Goal: Contribute content: Contribute content

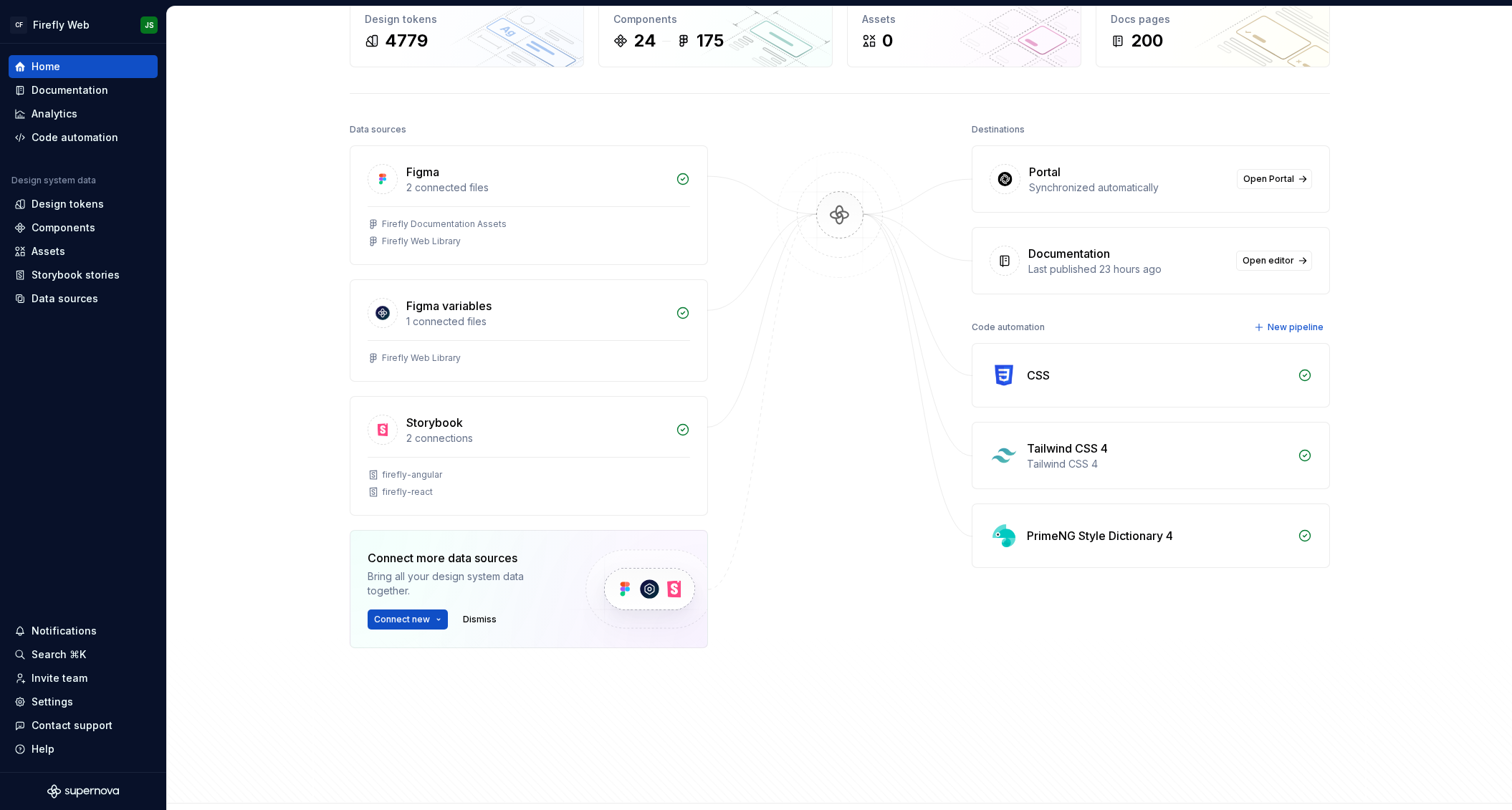
scroll to position [75, 0]
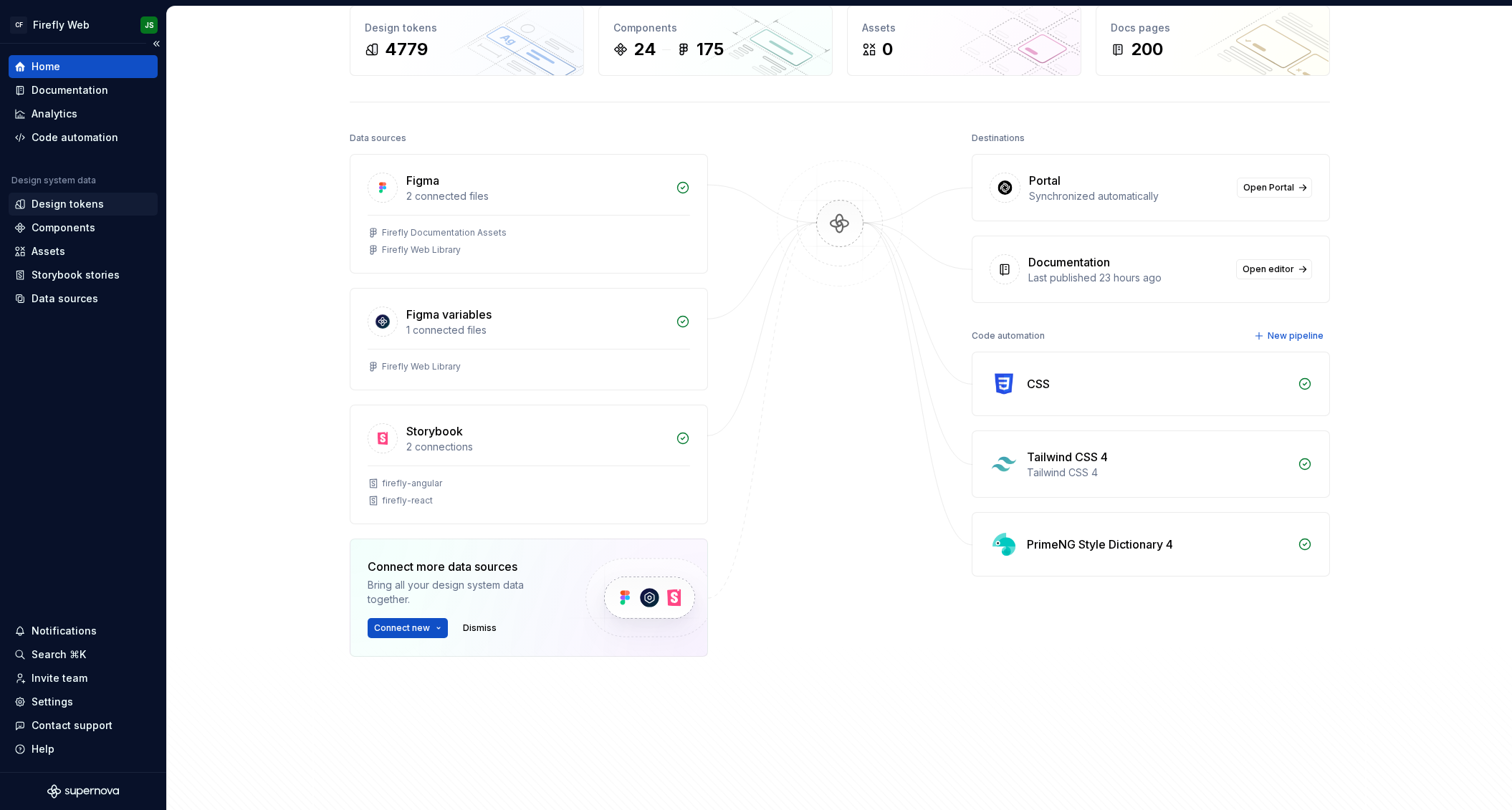
click at [96, 203] on div "Design tokens" at bounding box center [68, 204] width 73 height 15
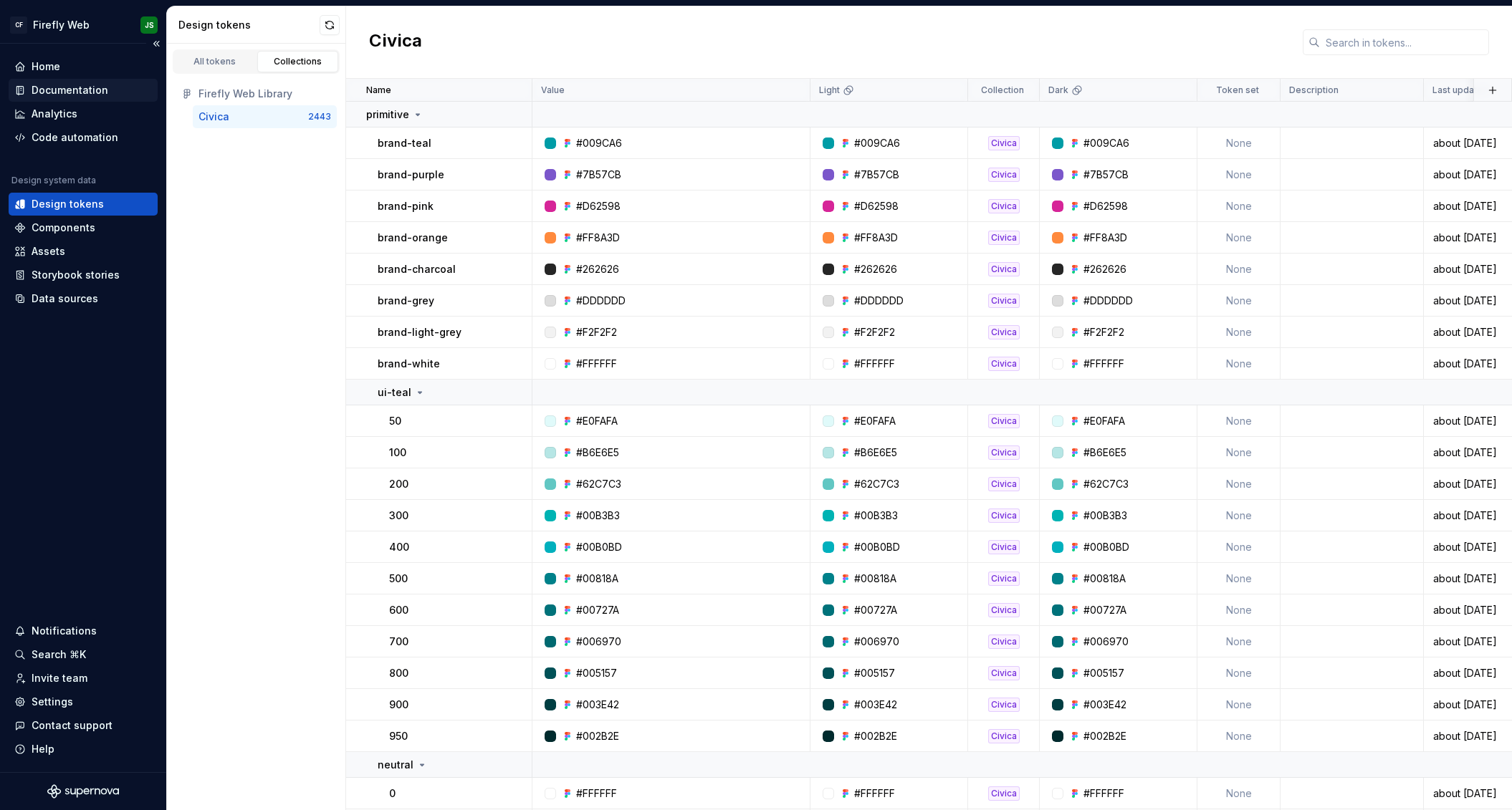
click at [76, 83] on div "Documentation" at bounding box center [70, 91] width 77 height 15
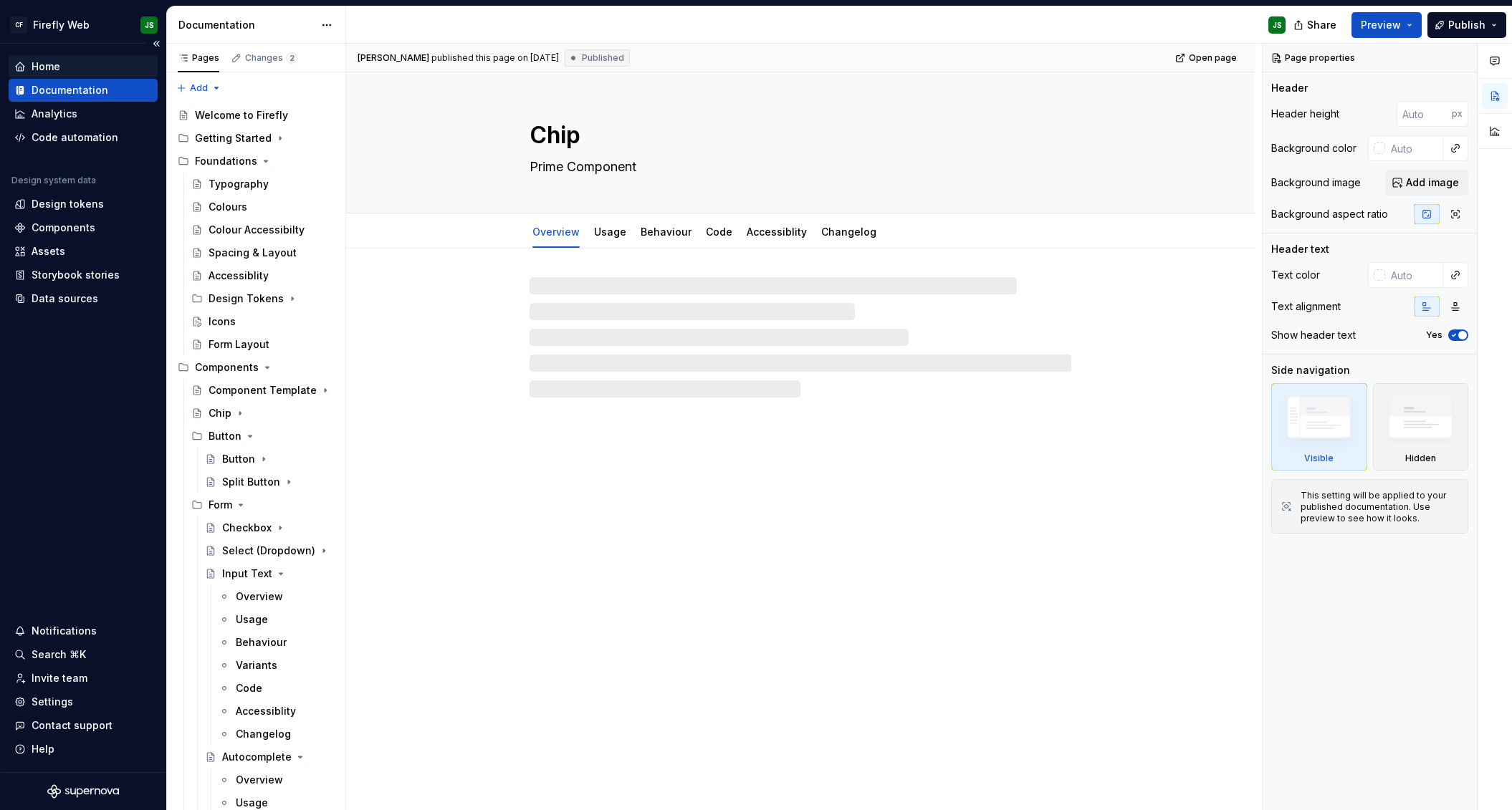
type textarea "*"
click at [48, 65] on div "Home" at bounding box center [46, 67] width 29 height 15
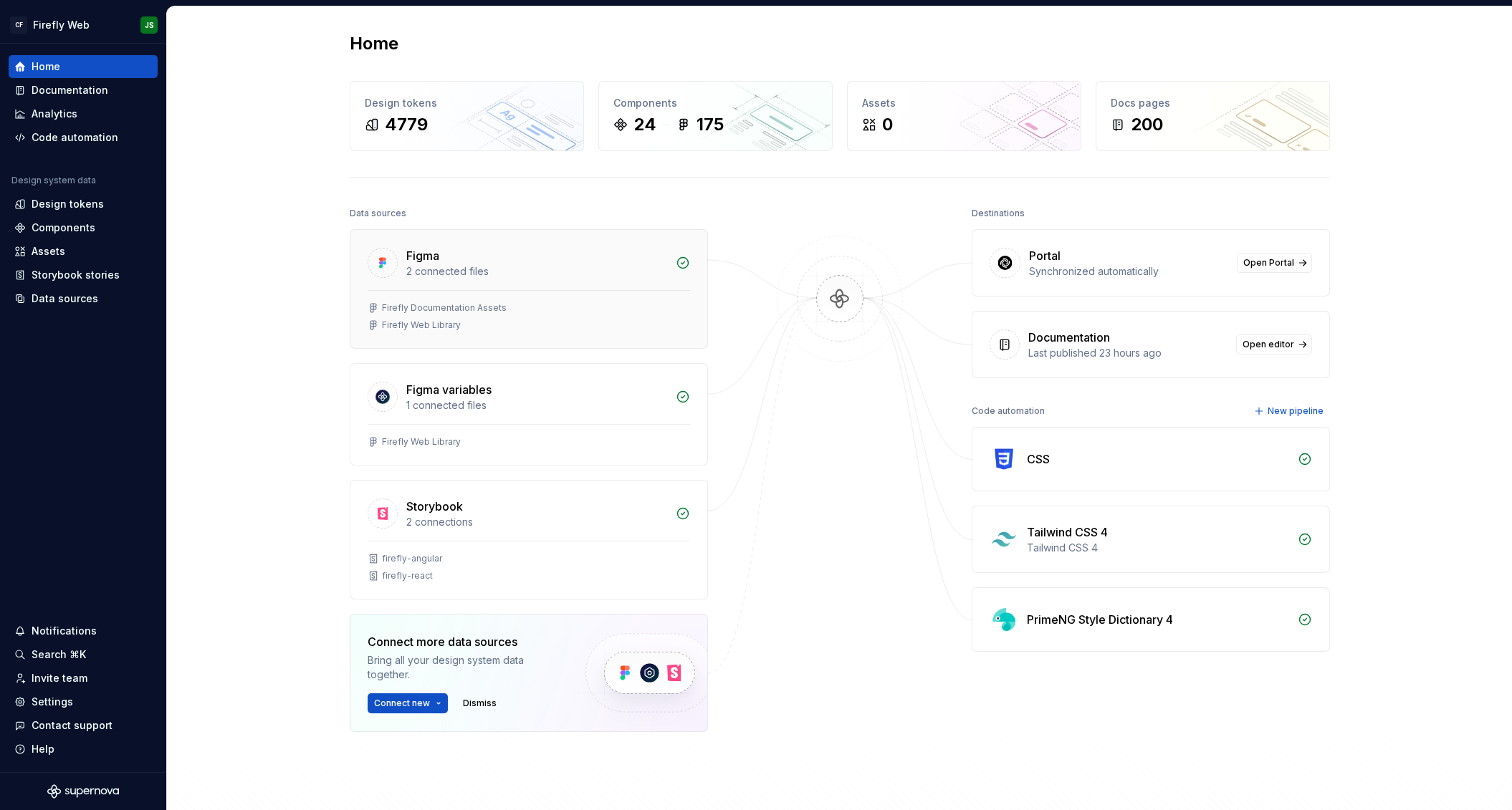
click at [548, 271] on div "2 connected files" at bounding box center [536, 271] width 261 height 15
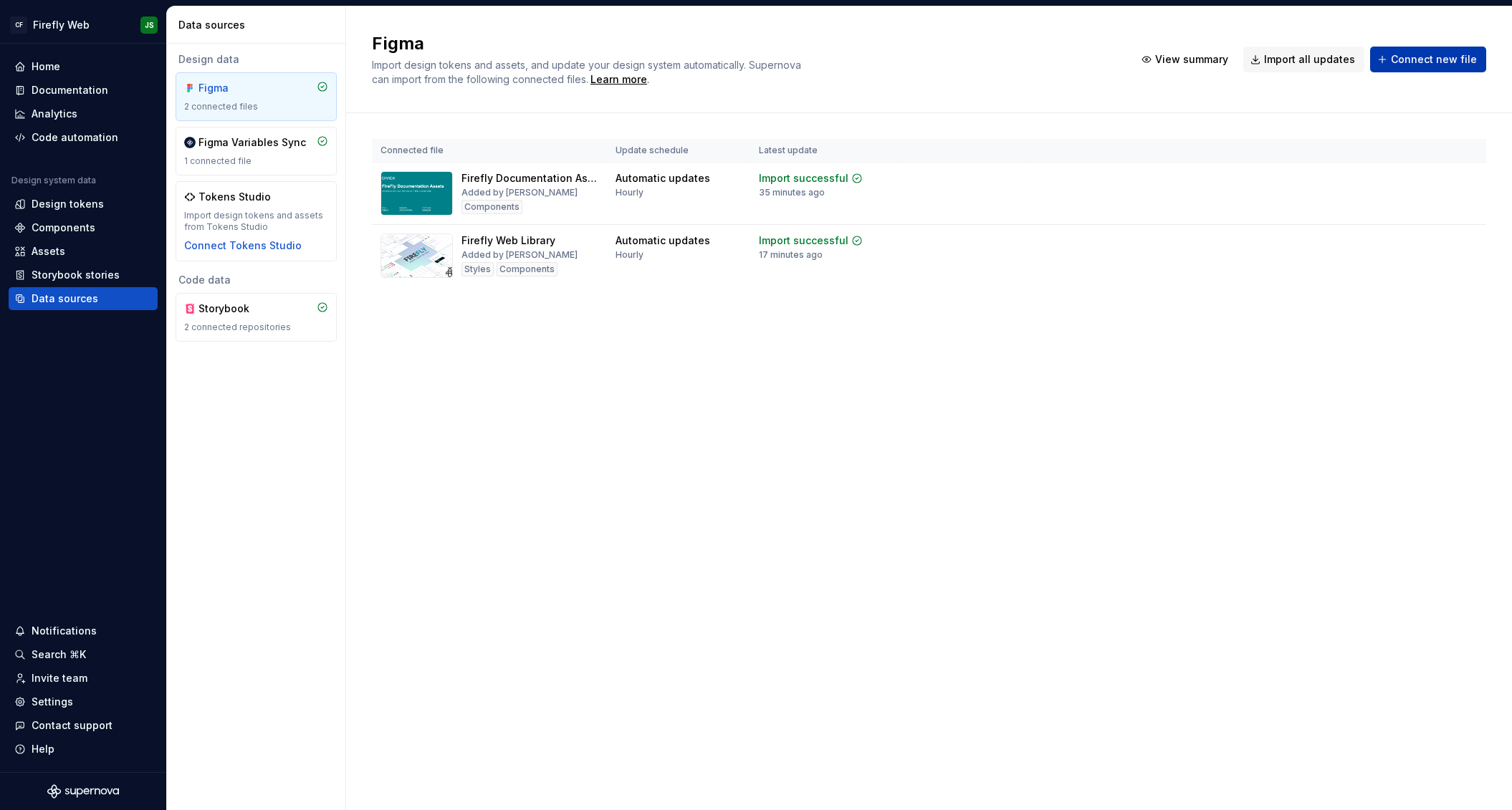
click at [882, 53] on span "Connect new file" at bounding box center [1433, 60] width 86 height 15
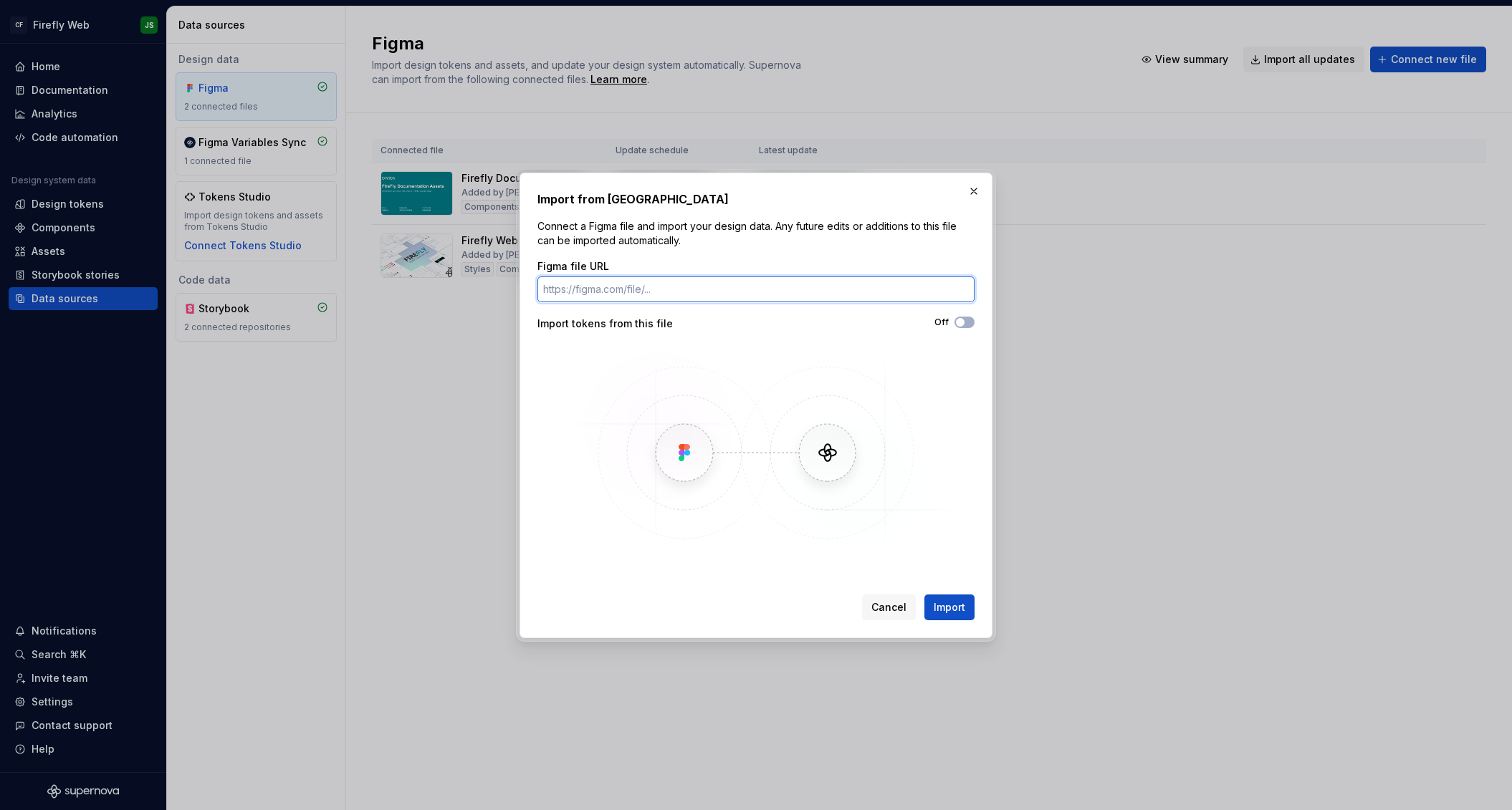
click at [671, 295] on input "Figma file URL" at bounding box center [756, 289] width 437 height 26
paste input "https://www.figma.com/design/CybWpLl5o959oh2bEt4rKn/PrimeIcons-Library?m=auto&t…"
type input "https://www.figma.com/design/CybWpLl5o959oh2bEt4rKn/PrimeIcons-Library?m=auto&t…"
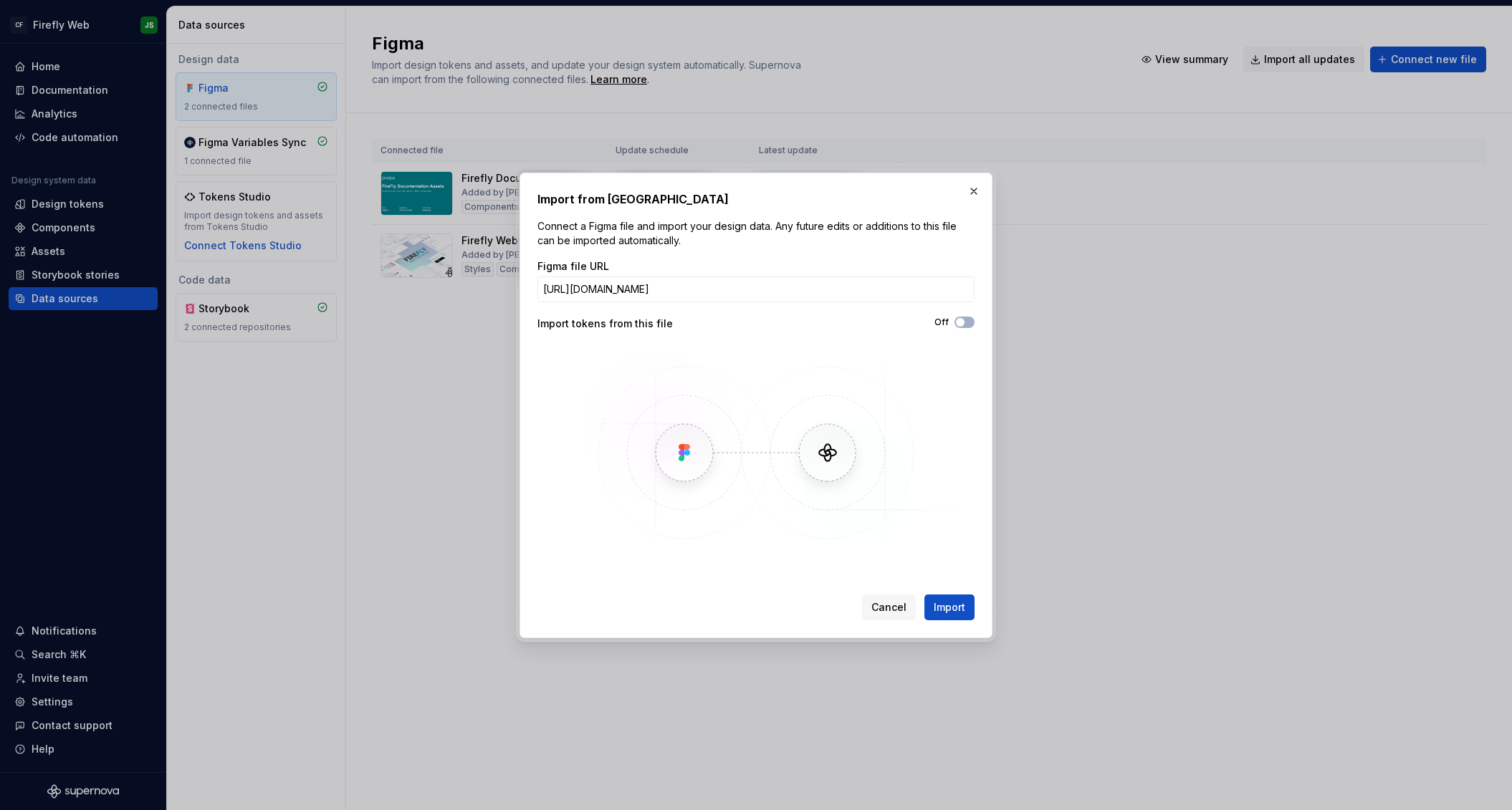
click at [882, 613] on span "Import" at bounding box center [949, 607] width 32 height 15
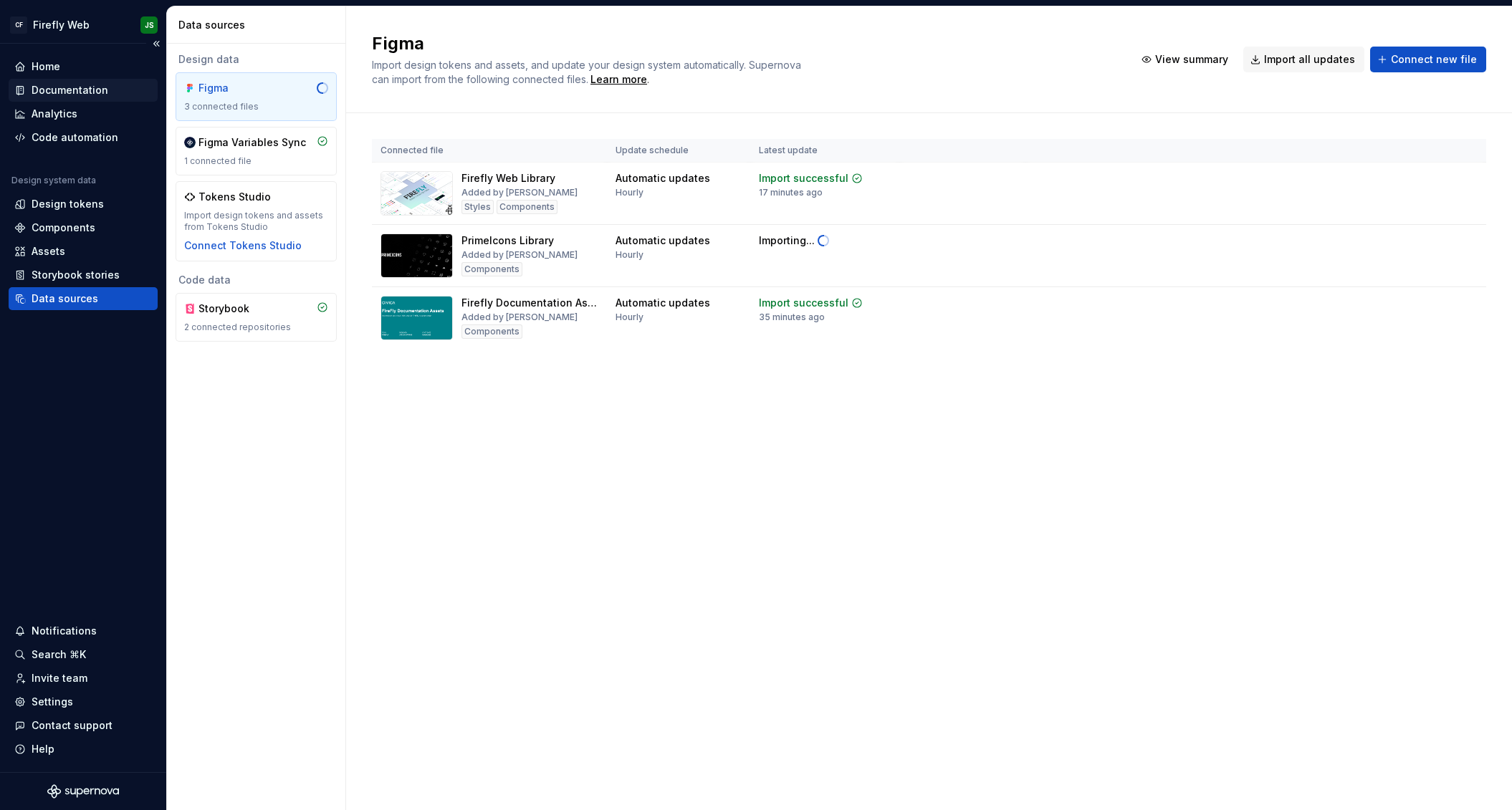
click at [85, 95] on div "Documentation" at bounding box center [70, 91] width 77 height 15
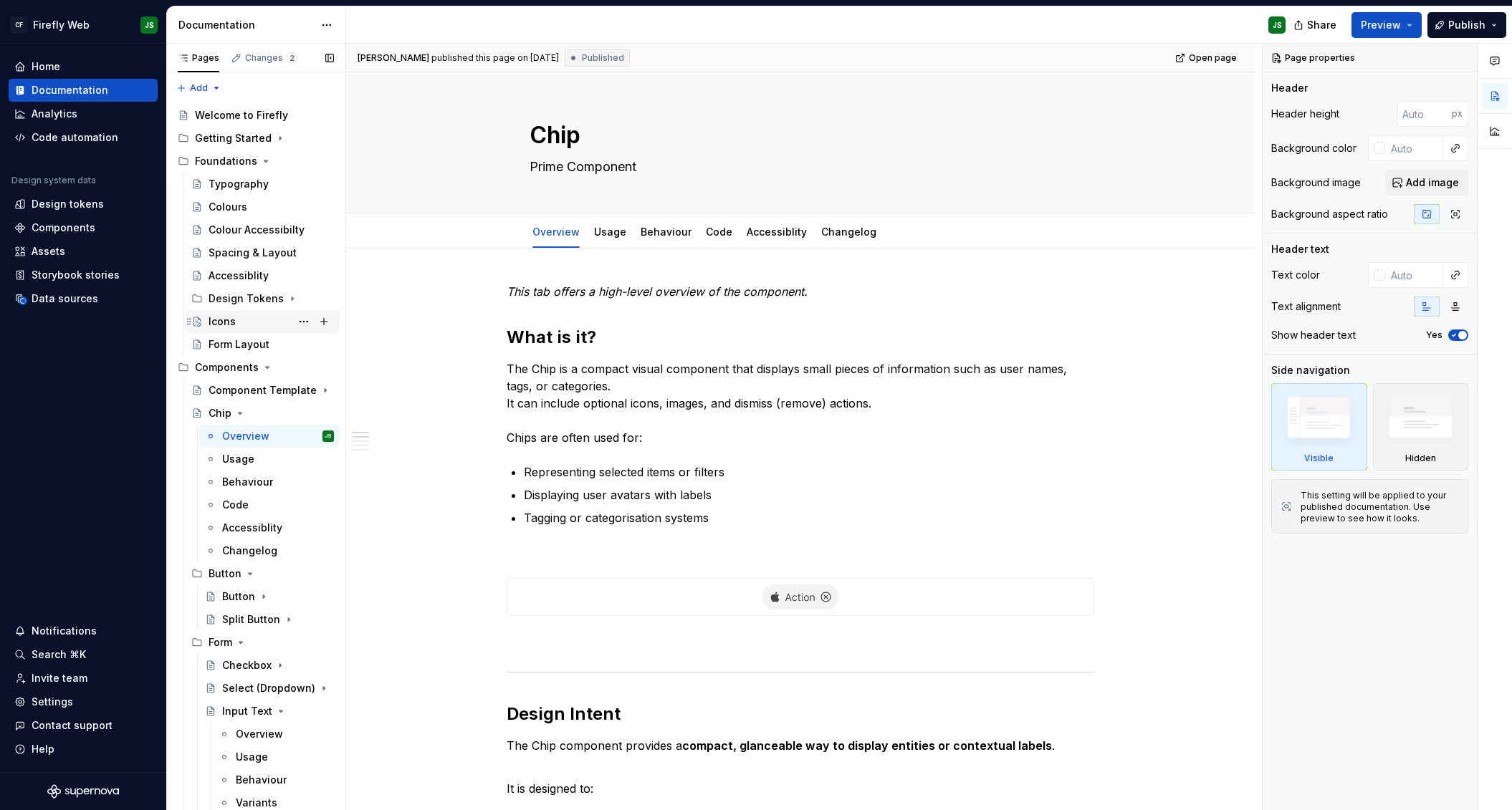
click at [257, 321] on div "Icons" at bounding box center [271, 321] width 125 height 20
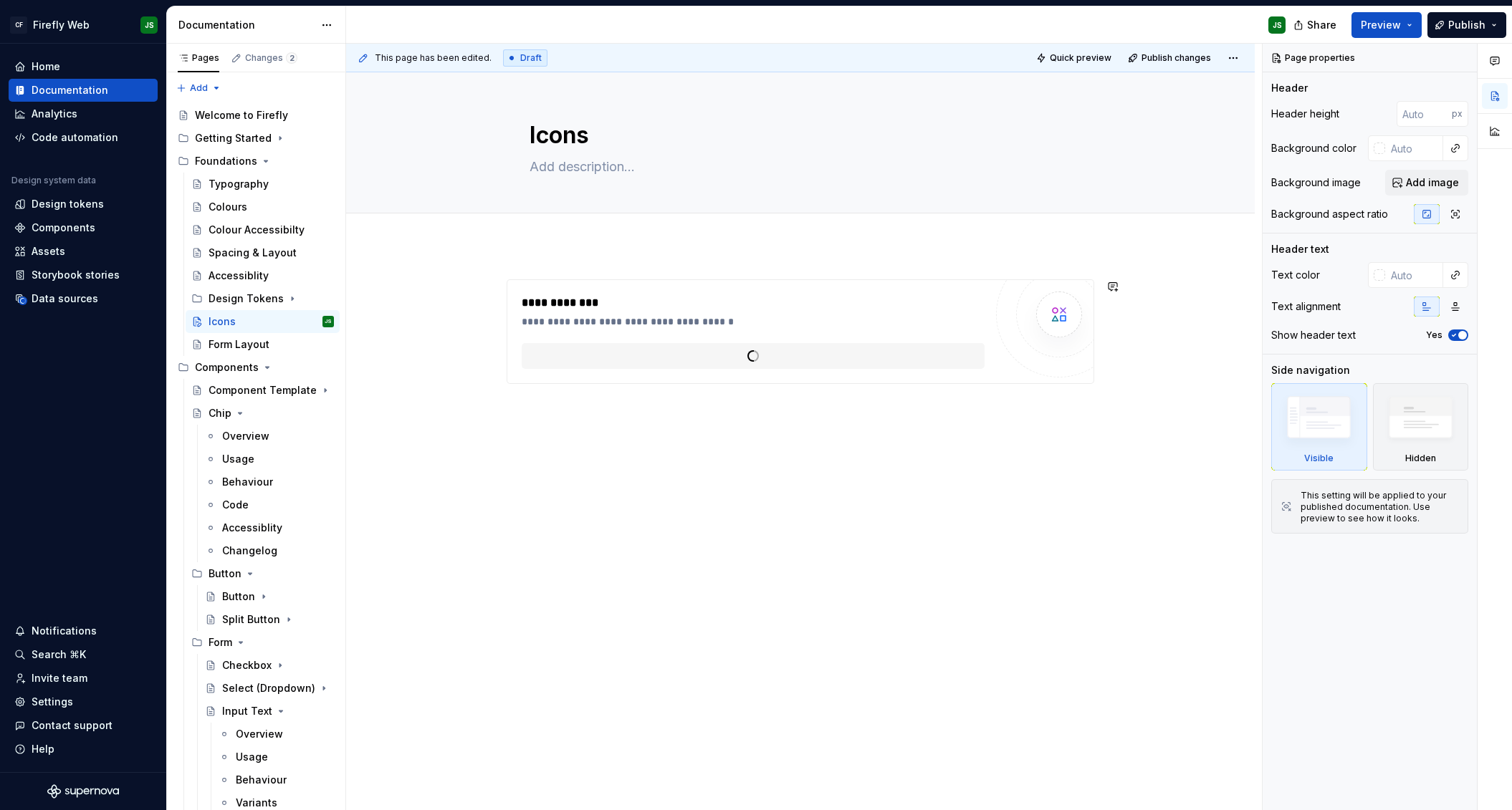
click at [693, 423] on div "**********" at bounding box center [804, 427] width 916 height 767
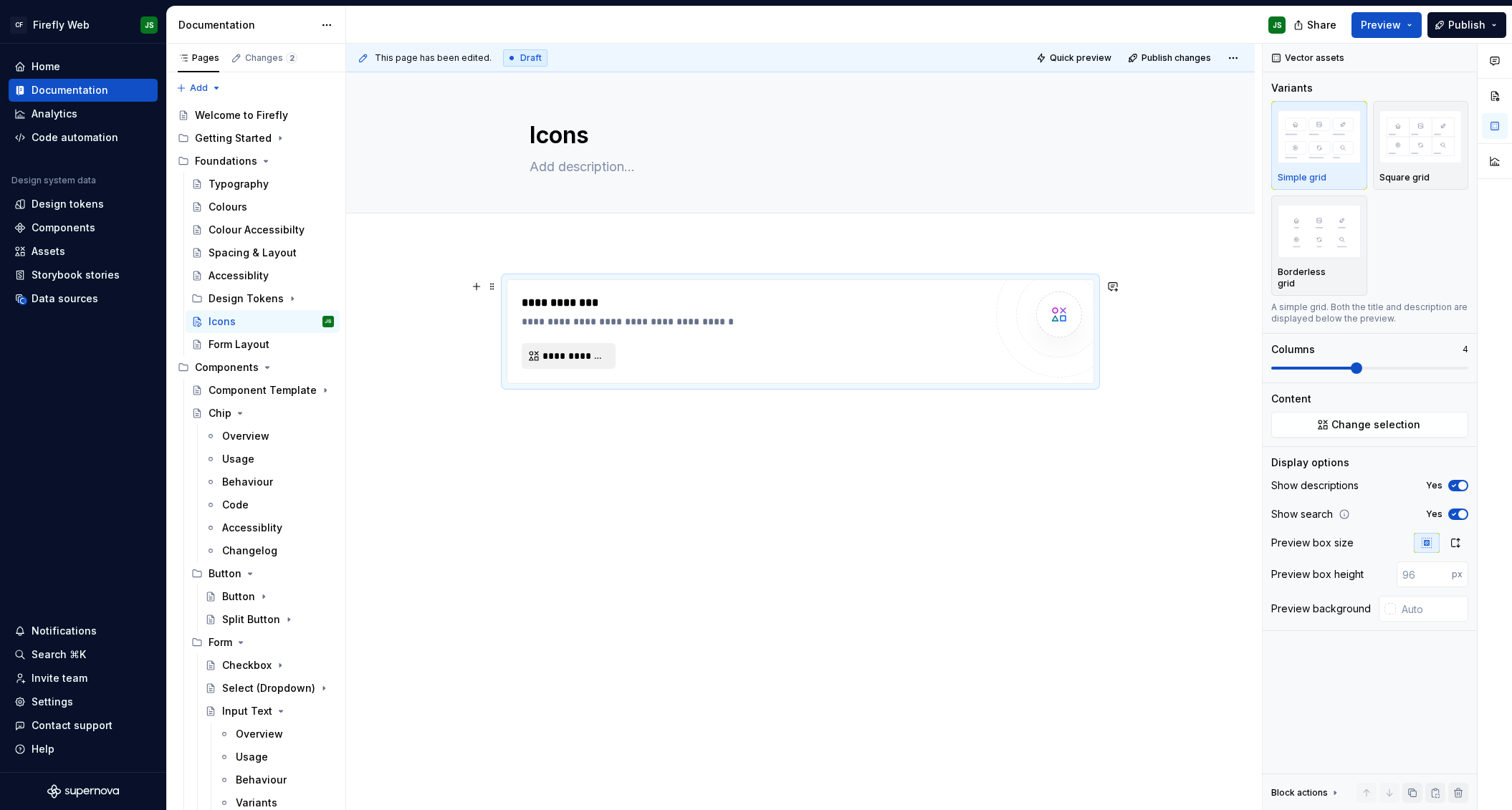
click at [586, 362] on span "**********" at bounding box center [574, 356] width 64 height 15
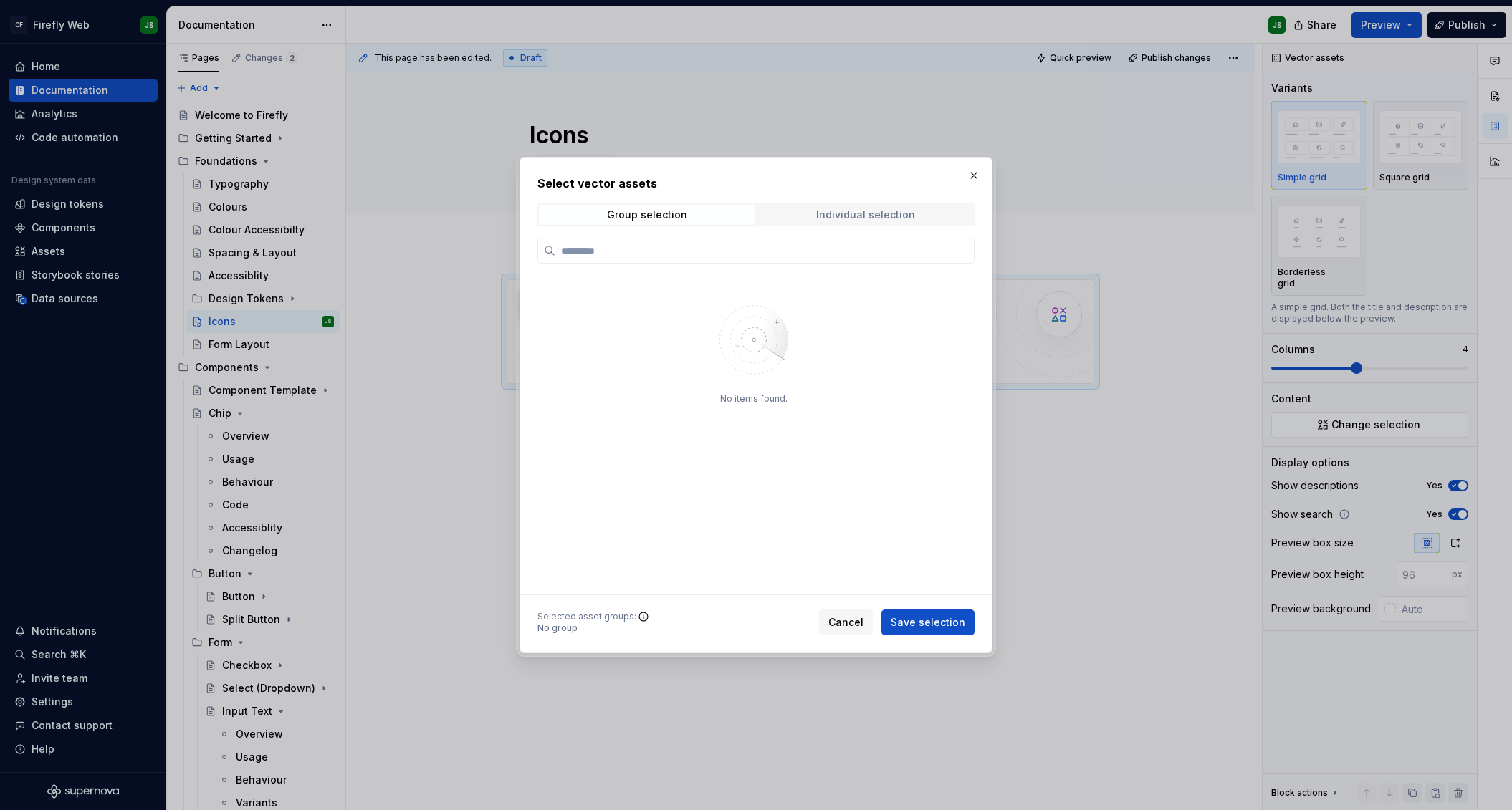
click at [882, 213] on div "Individual selection" at bounding box center [865, 215] width 99 height 11
click at [760, 351] on img at bounding box center [754, 340] width 186 height 101
click at [882, 176] on button "button" at bounding box center [974, 175] width 20 height 20
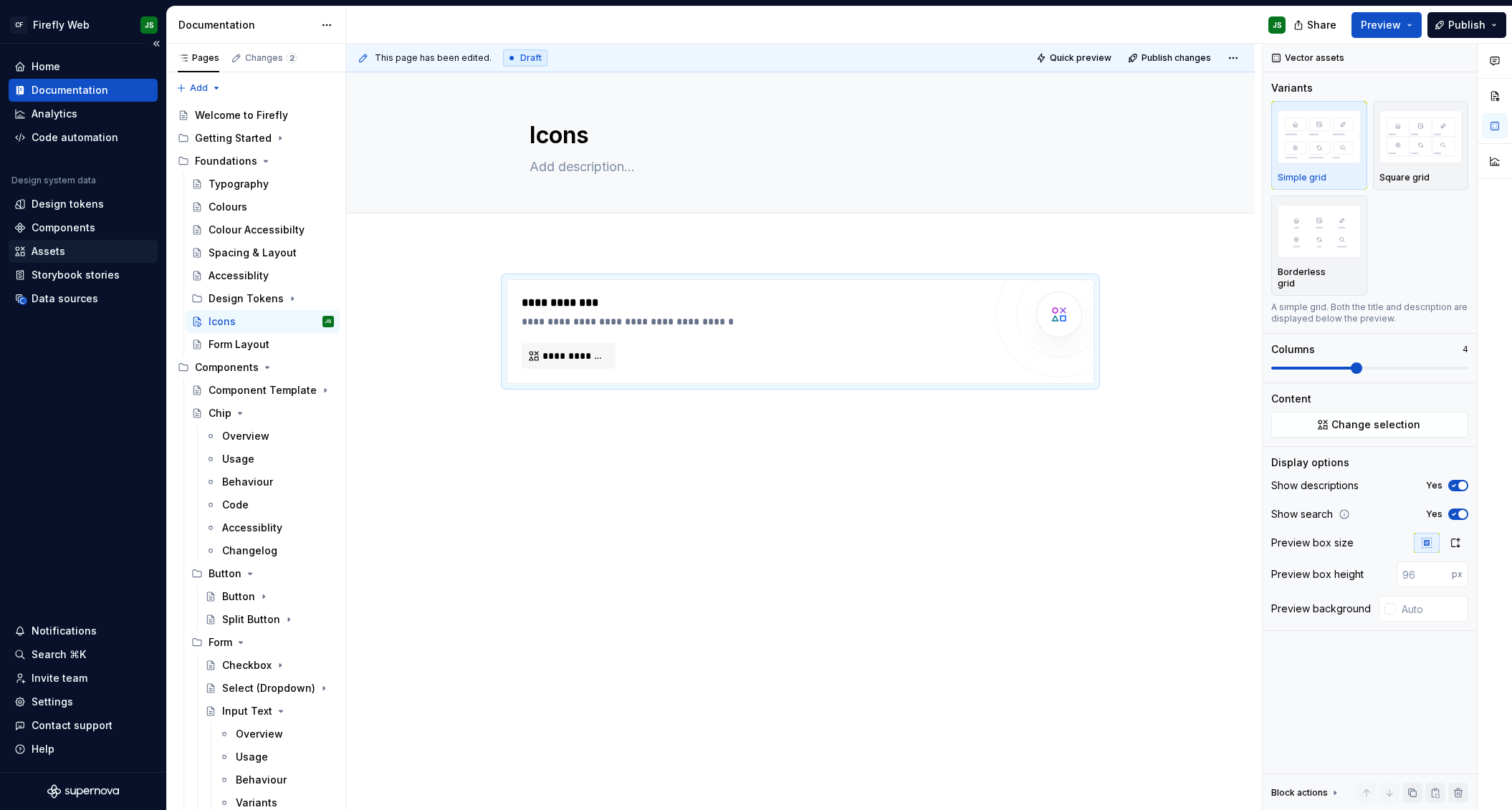
click at [61, 254] on div "Assets" at bounding box center [48, 252] width 34 height 15
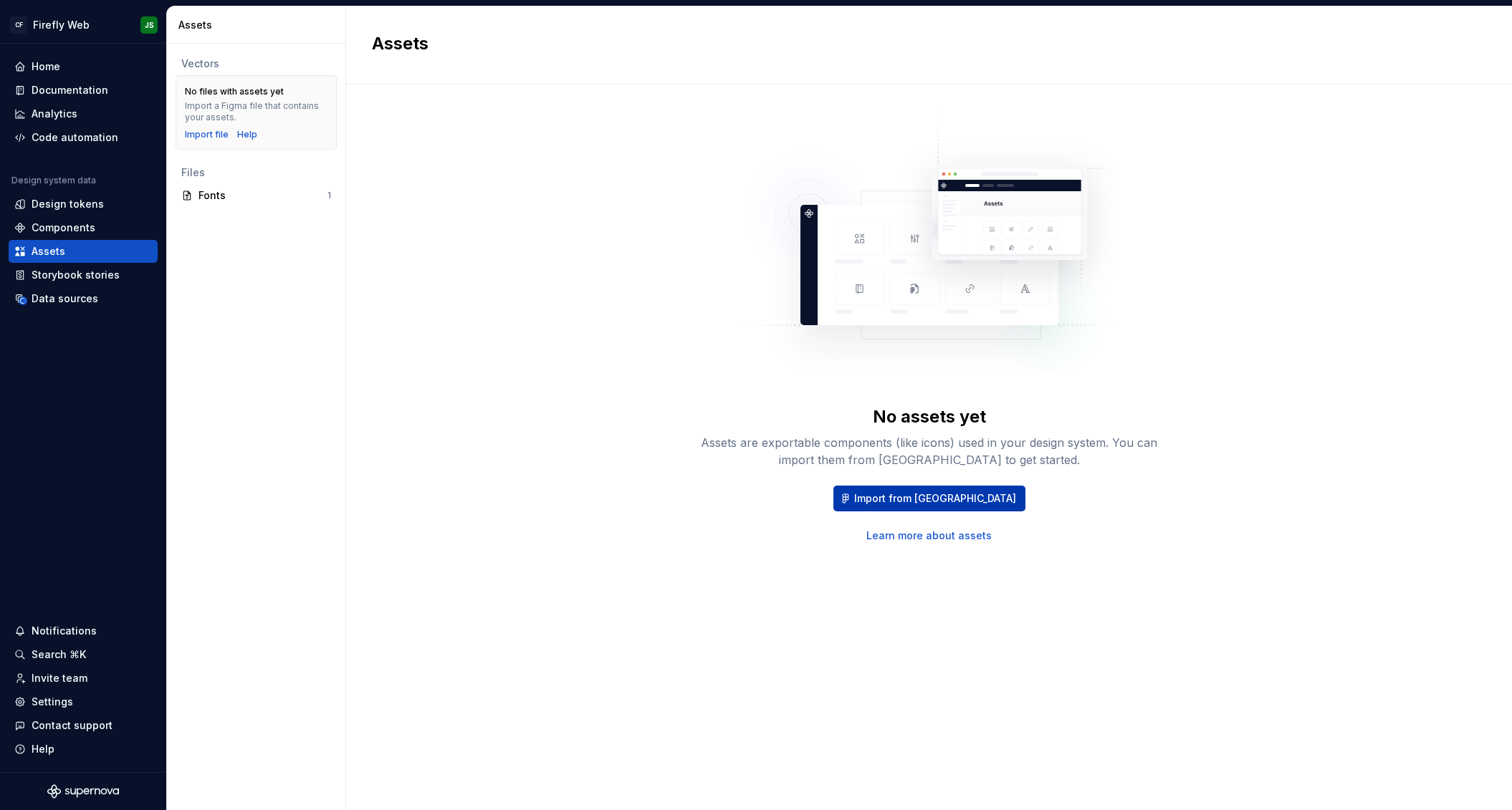
click at [882, 499] on span "Import from Figma" at bounding box center [935, 499] width 162 height 15
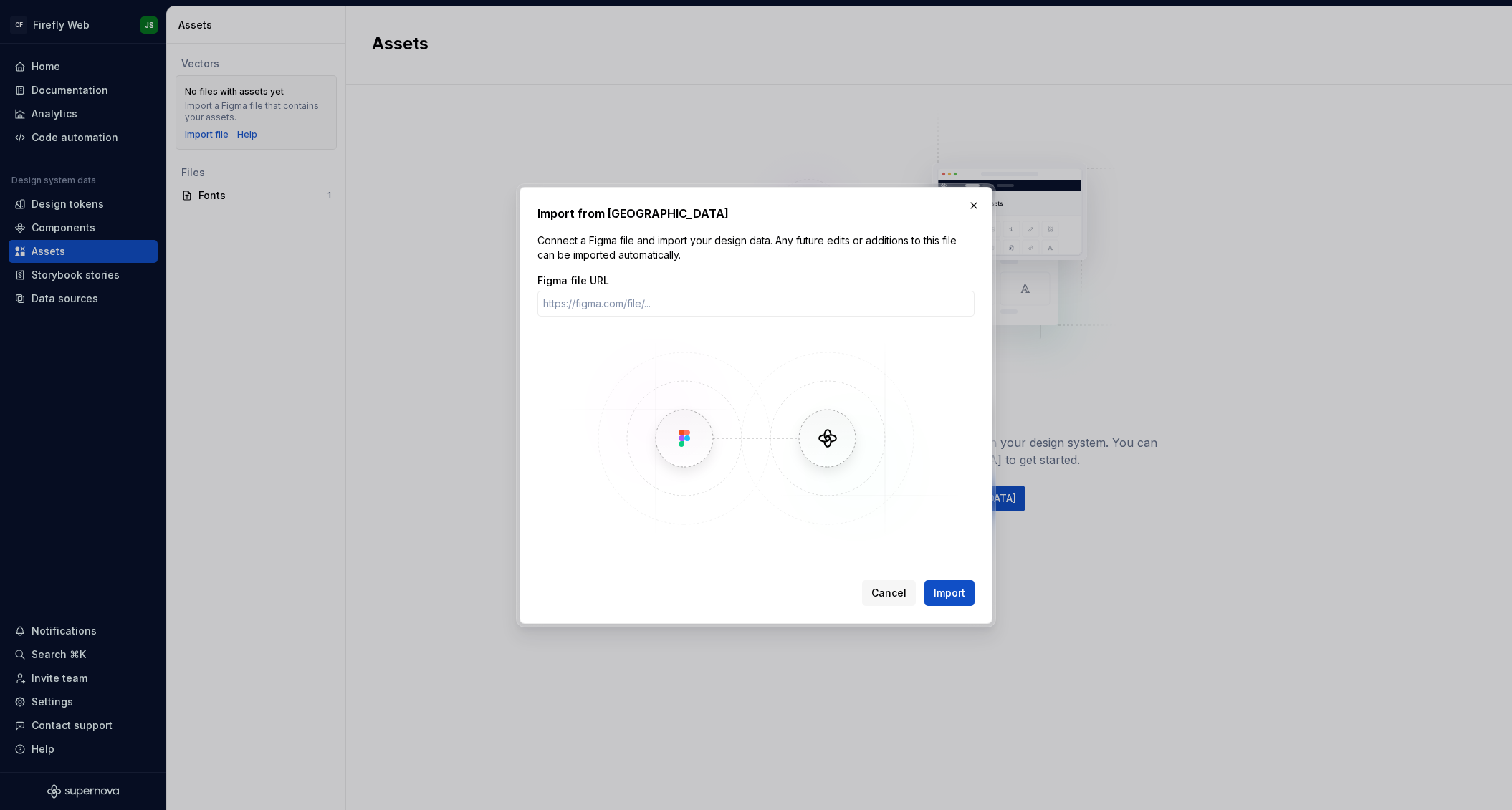
click at [882, 208] on button "button" at bounding box center [974, 205] width 20 height 20
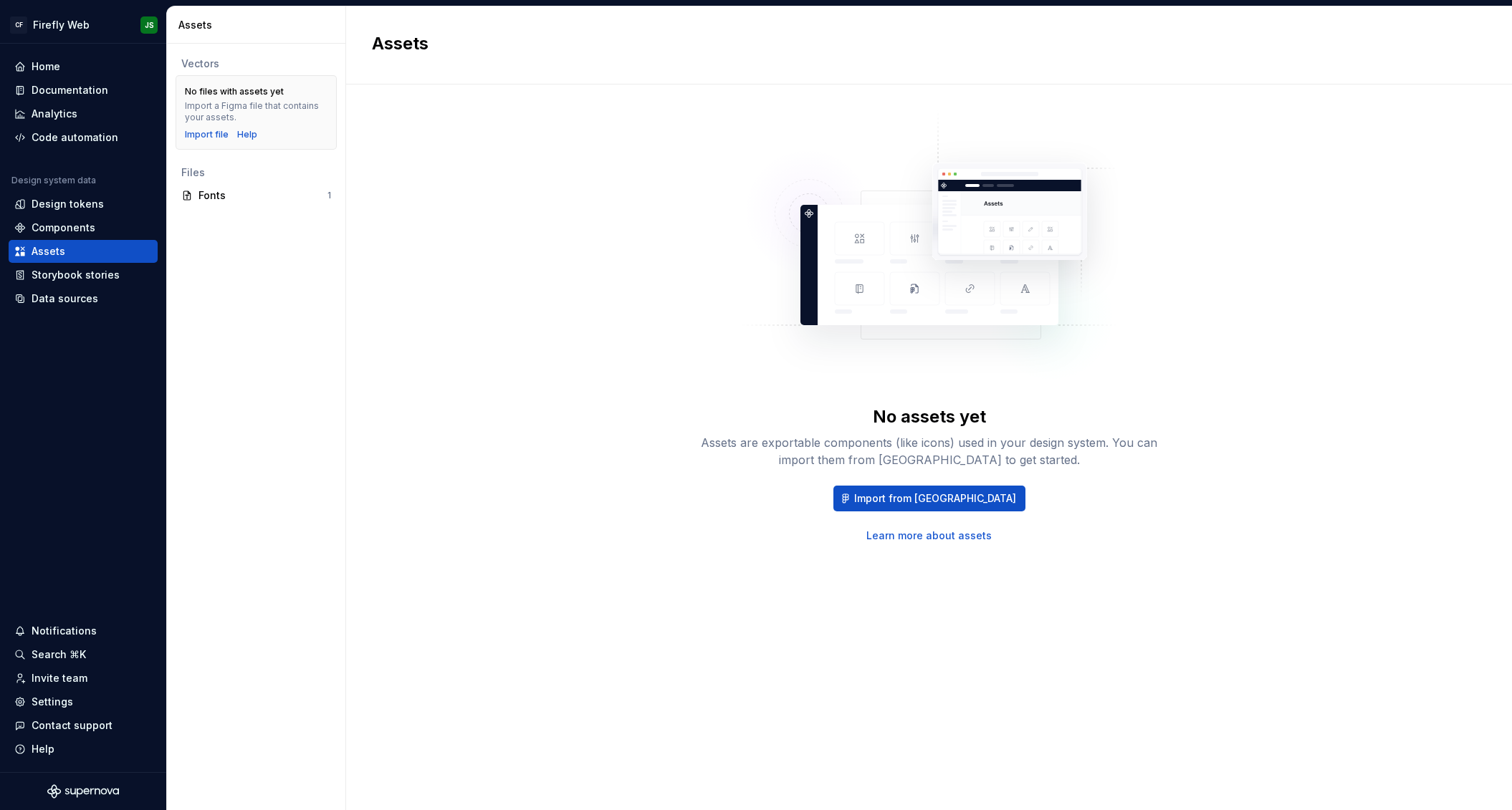
click at [882, 534] on link "Learn more about assets" at bounding box center [928, 536] width 125 height 15
click at [81, 87] on div "Documentation" at bounding box center [70, 91] width 77 height 15
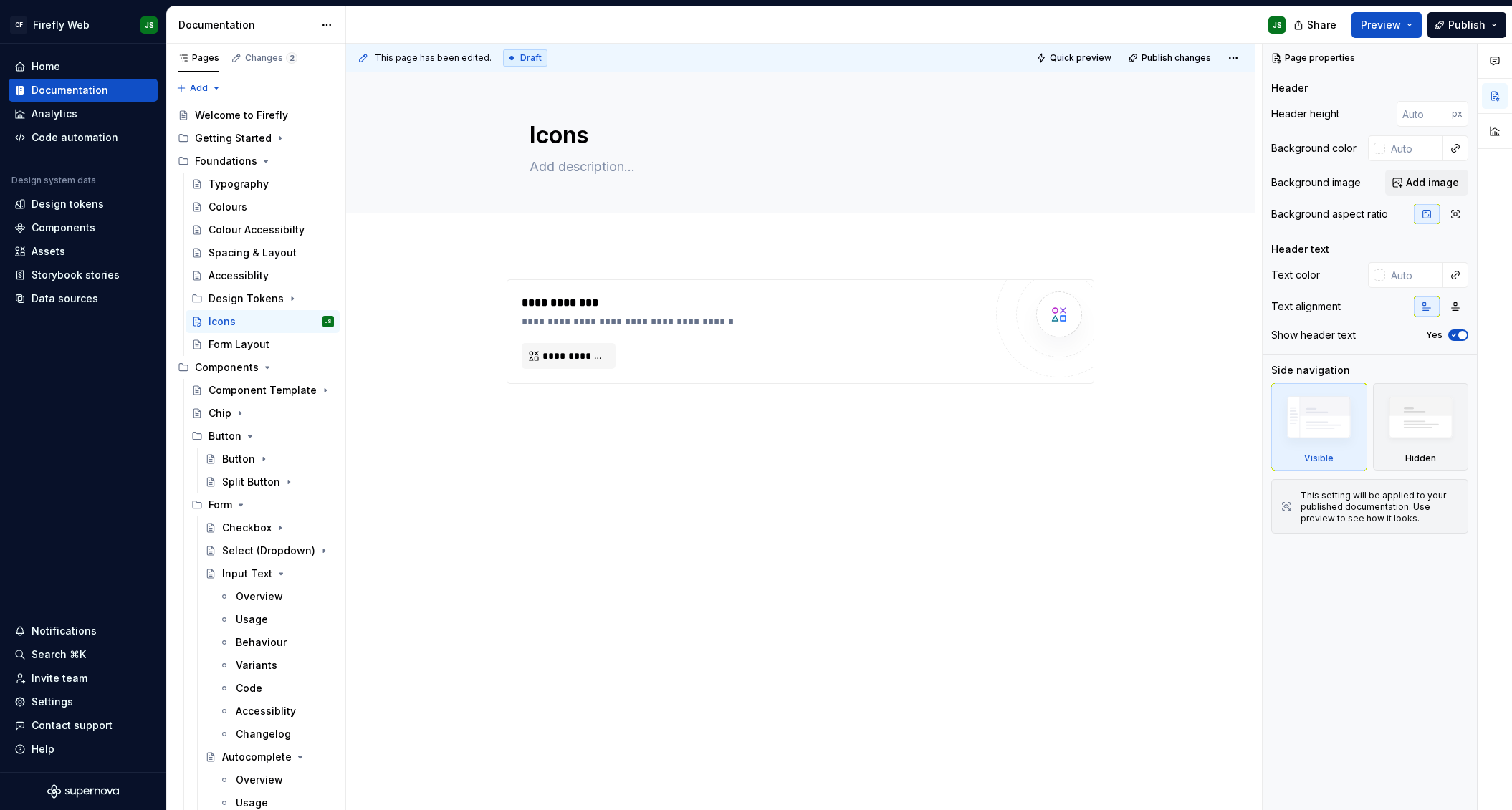
type textarea "*"
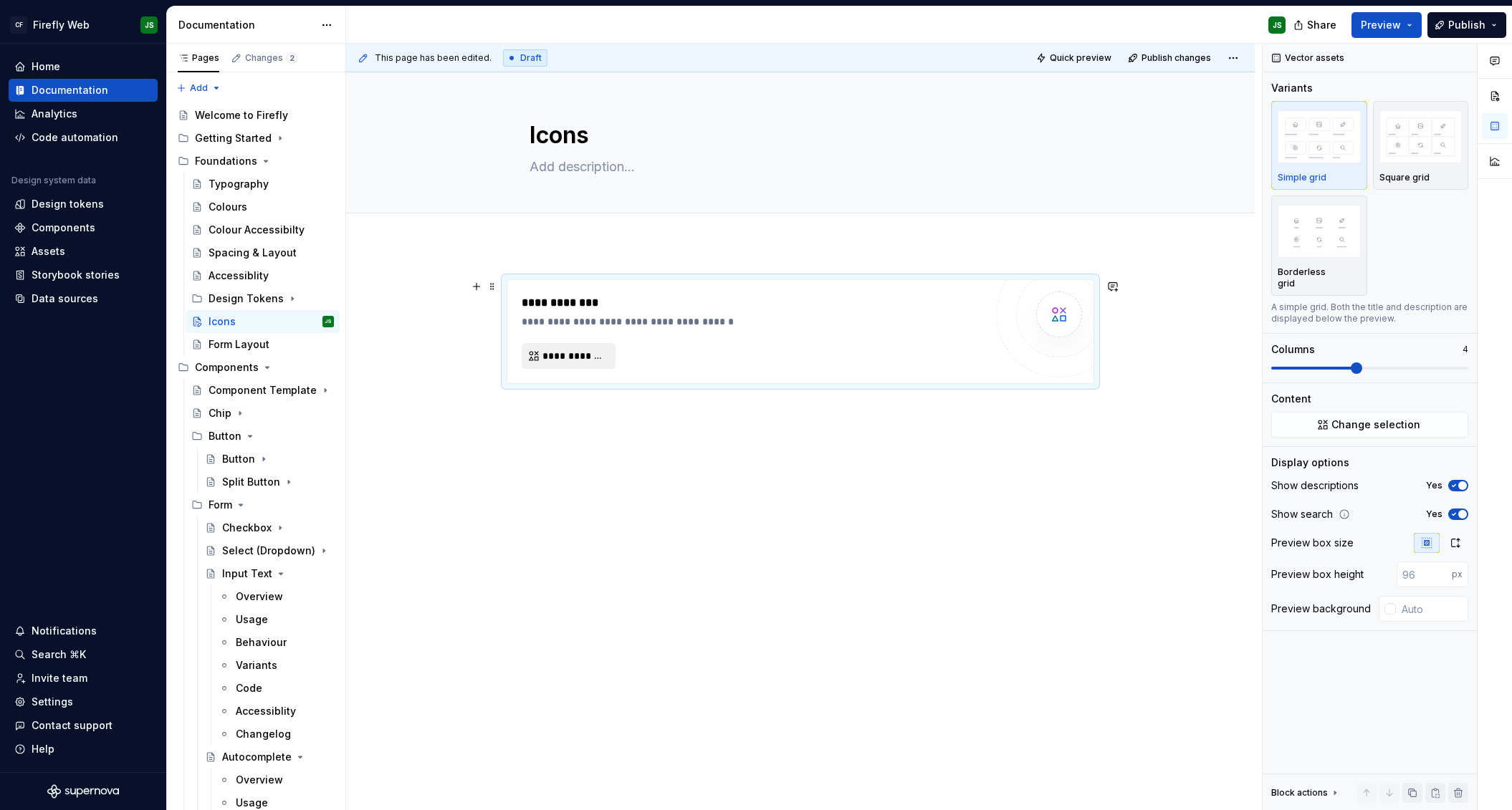
click at [571, 357] on span "**********" at bounding box center [574, 356] width 64 height 15
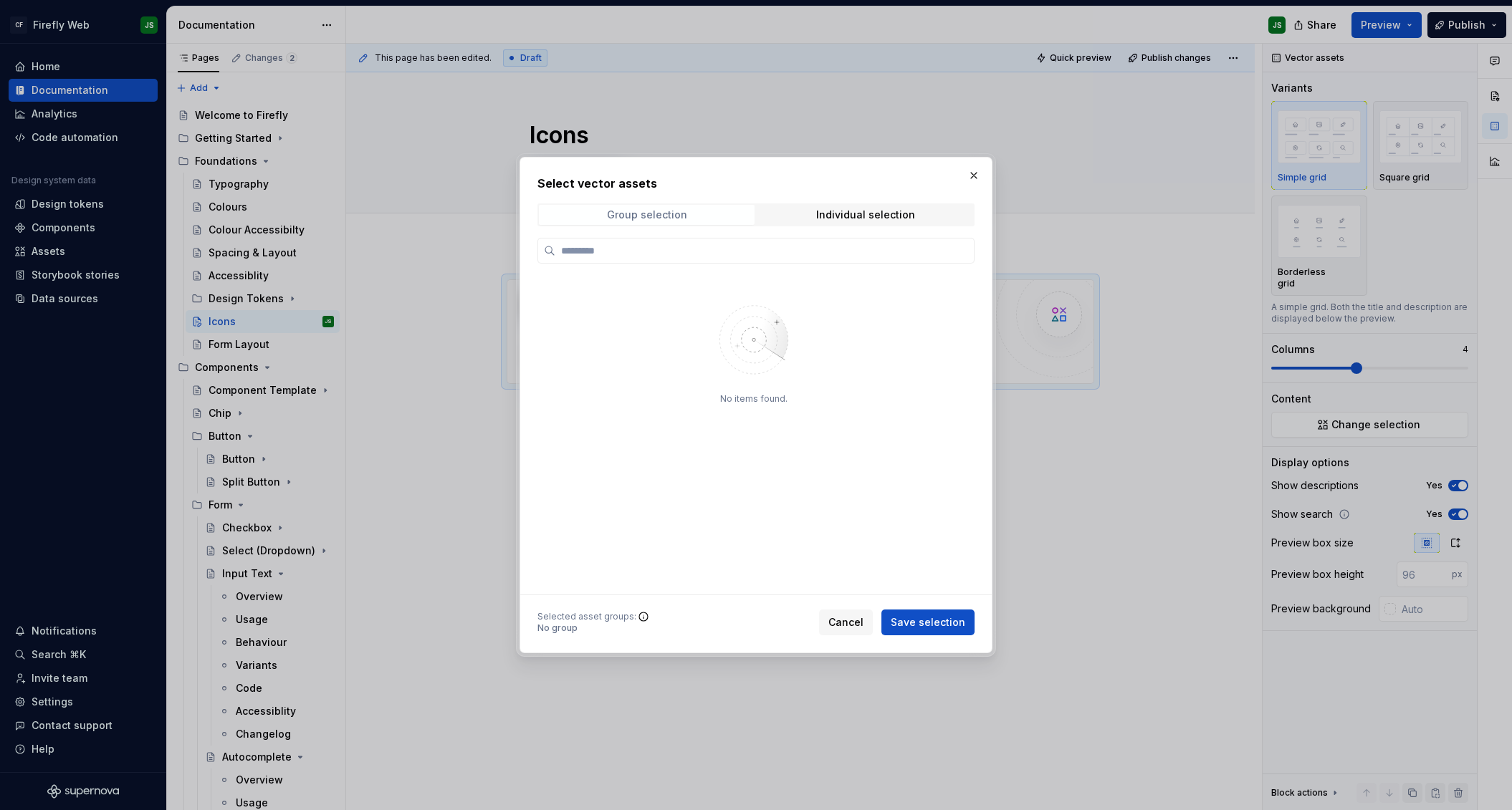
click at [680, 213] on div "Group selection" at bounding box center [647, 215] width 80 height 11
click at [826, 212] on div "Individual selection" at bounding box center [865, 215] width 99 height 11
click at [882, 622] on span "Save selection" at bounding box center [927, 623] width 74 height 15
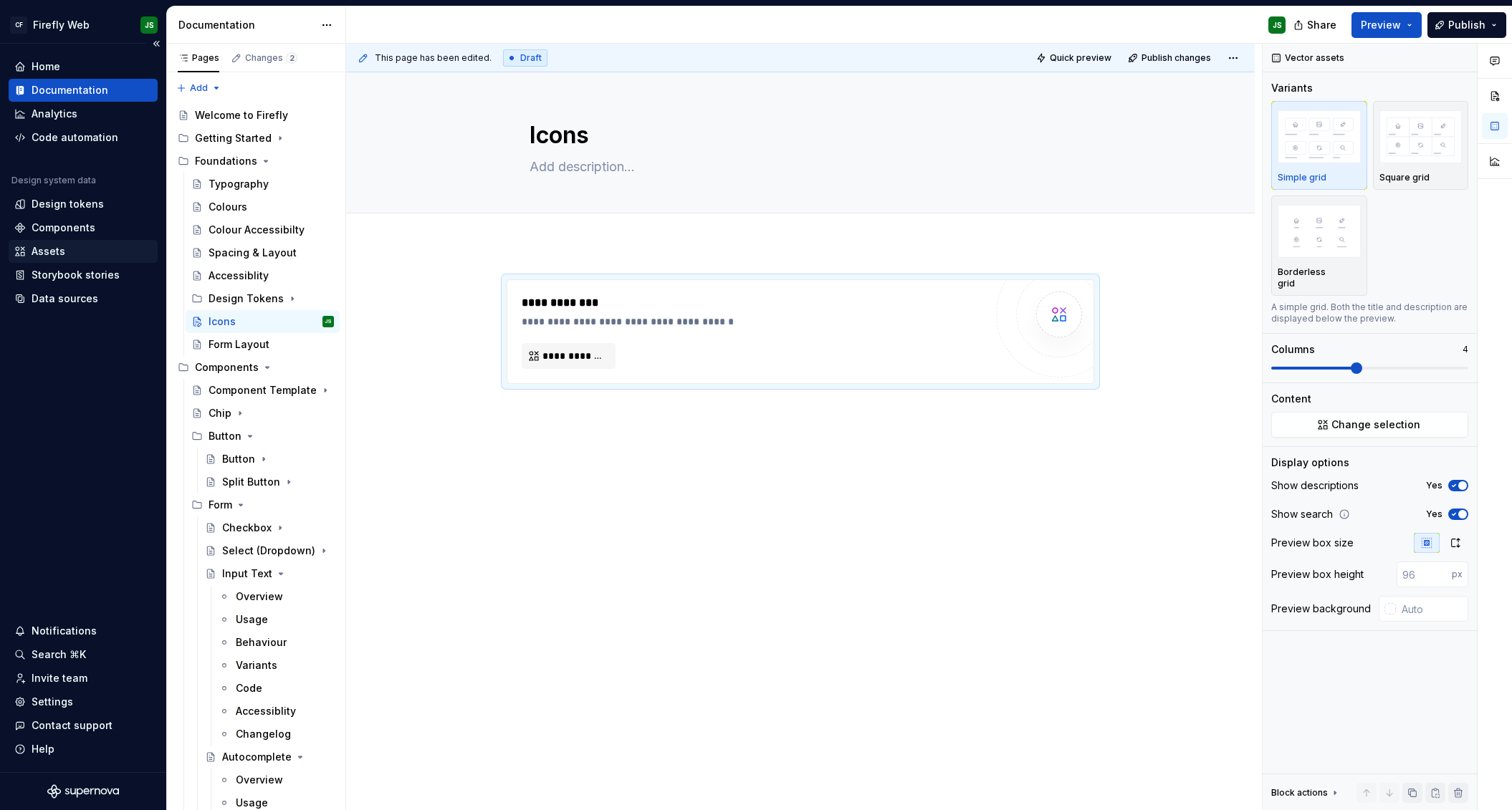
click at [47, 246] on div "Assets" at bounding box center [48, 252] width 34 height 15
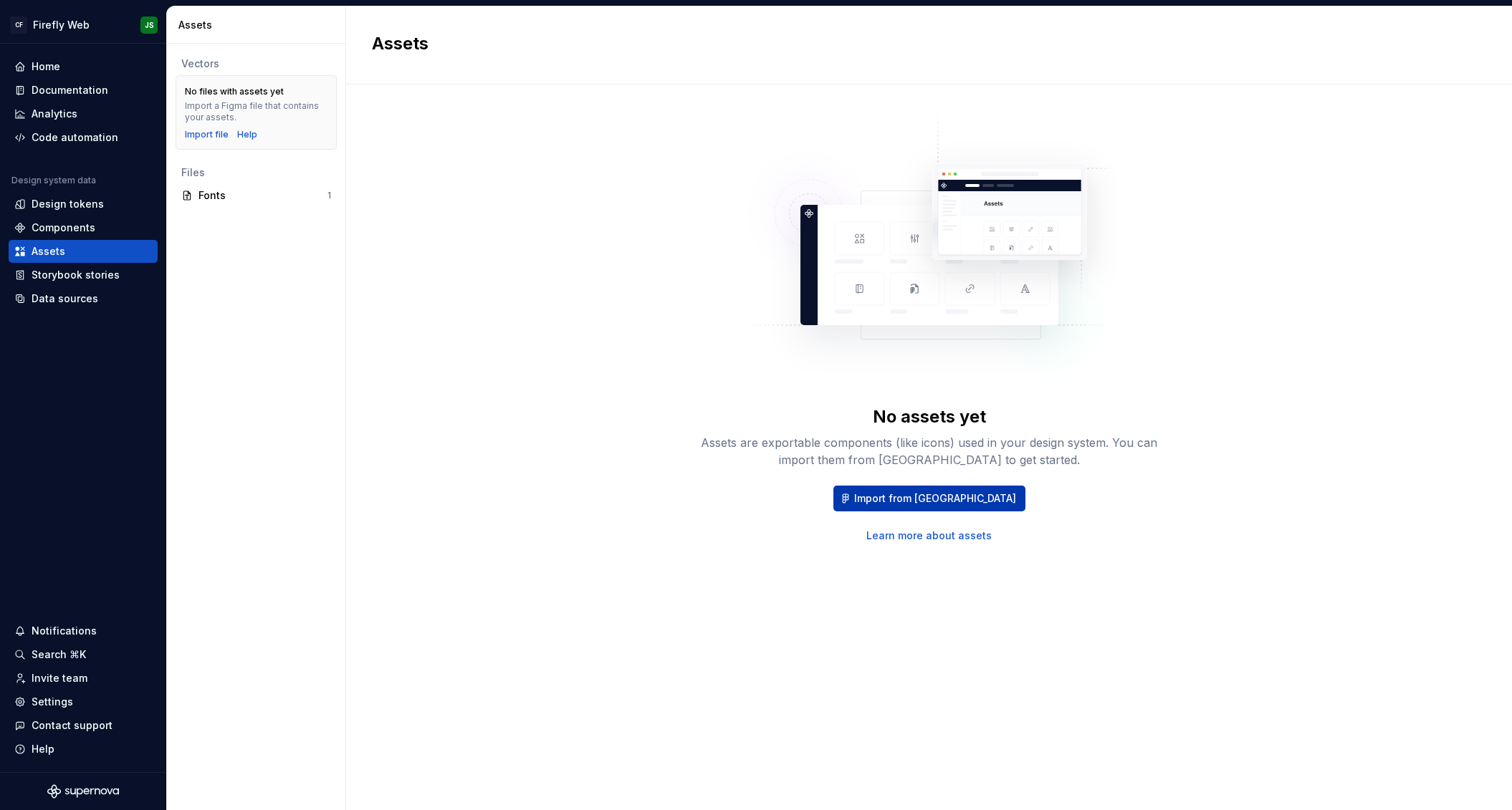
click at [882, 507] on button "Import from Figma" at bounding box center [929, 499] width 192 height 26
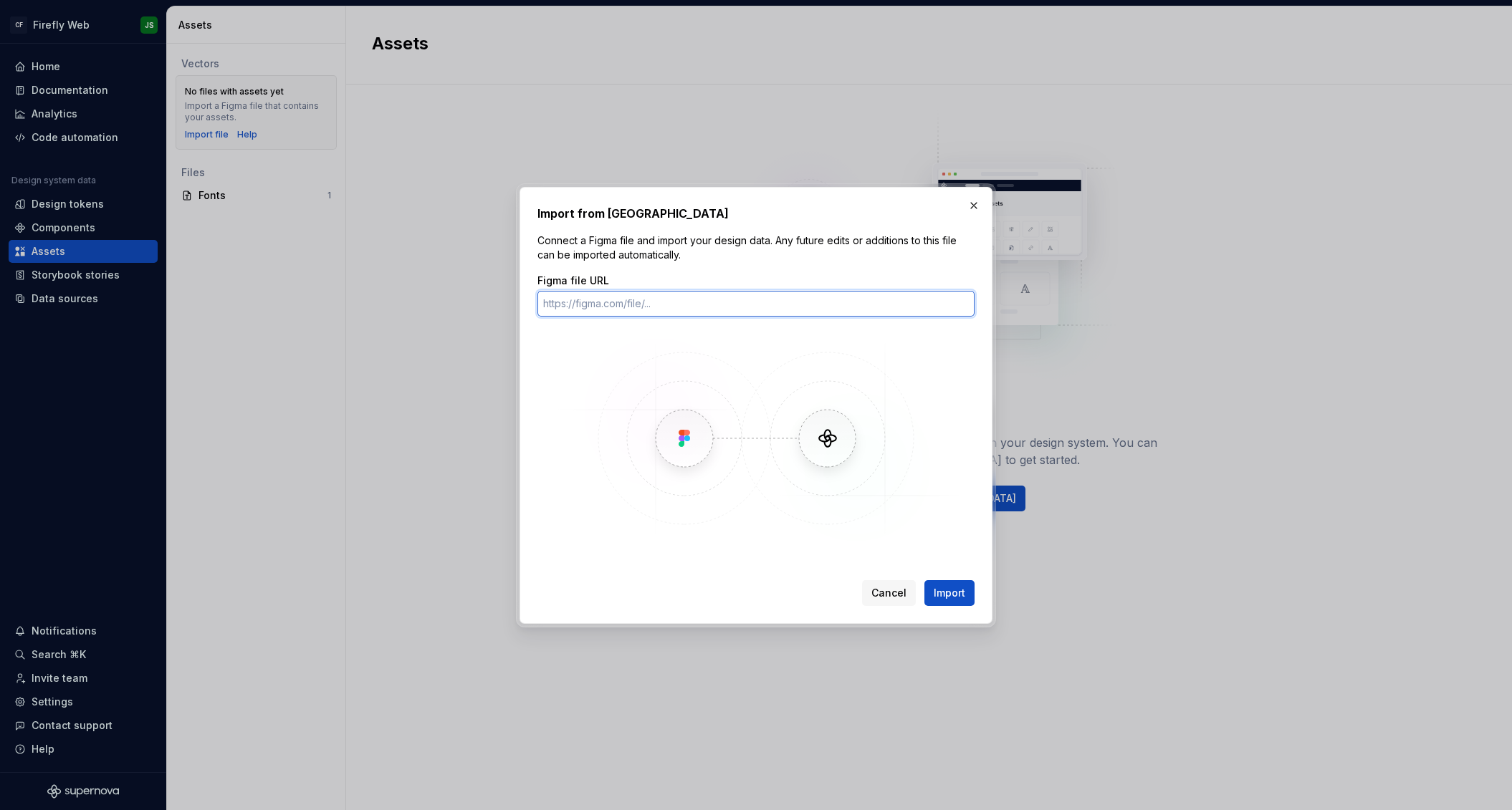
paste input "https://www.figma.com/design/CybWpLl5o959oh2bEt4rKn/PrimeIcons-Library?m=auto&t…"
type input "https://www.figma.com/design/CybWpLl5o959oh2bEt4rKn/PrimeIcons-Library?m=auto&t…"
click at [882, 588] on span "Import" at bounding box center [949, 593] width 32 height 15
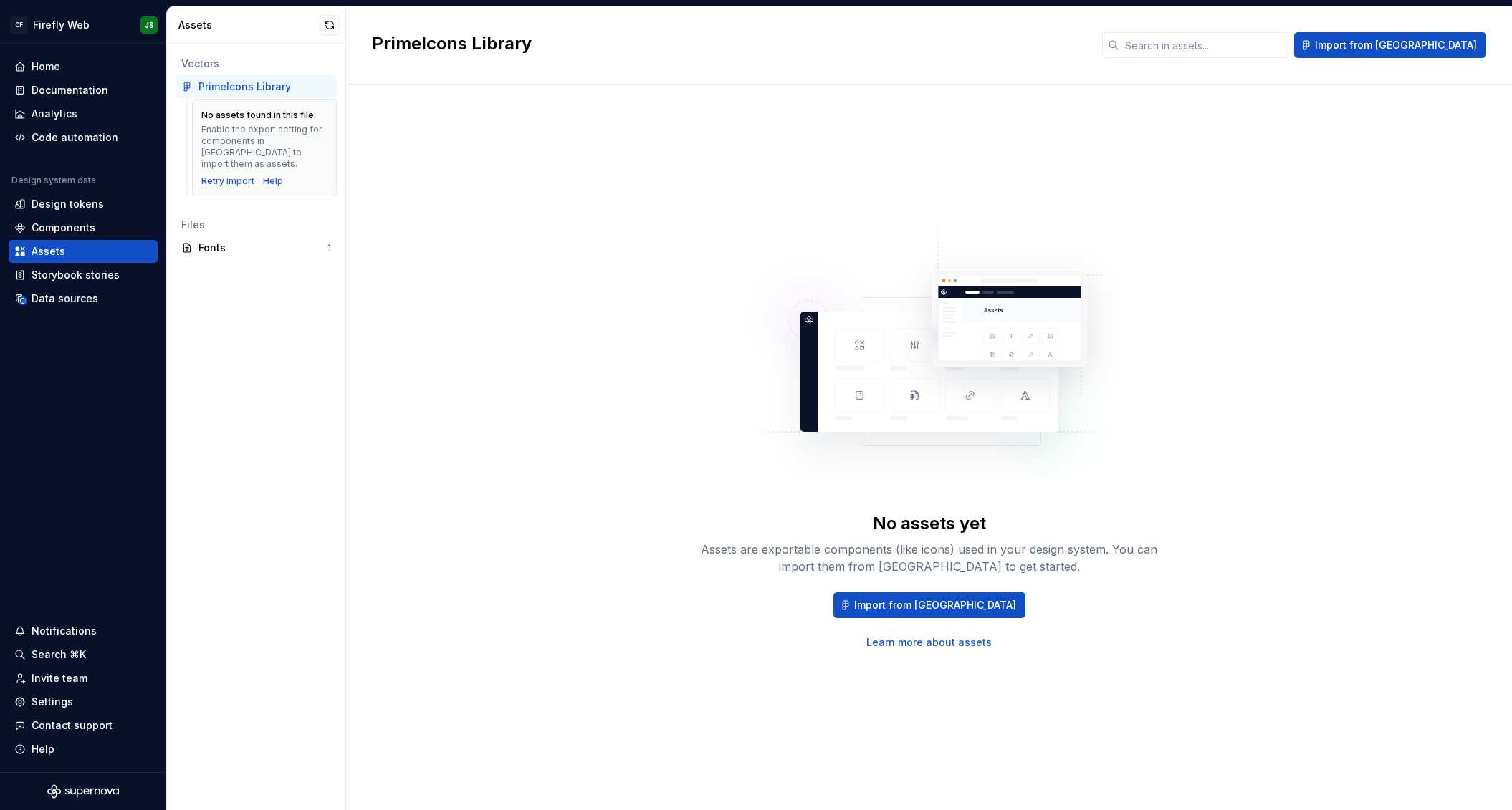
click at [882, 146] on div "No assets yet Assets are exportable components (like icons) used in your design…" at bounding box center [929, 433] width 1115 height 646
click at [231, 240] on div "Fonts" at bounding box center [263, 248] width 129 height 15
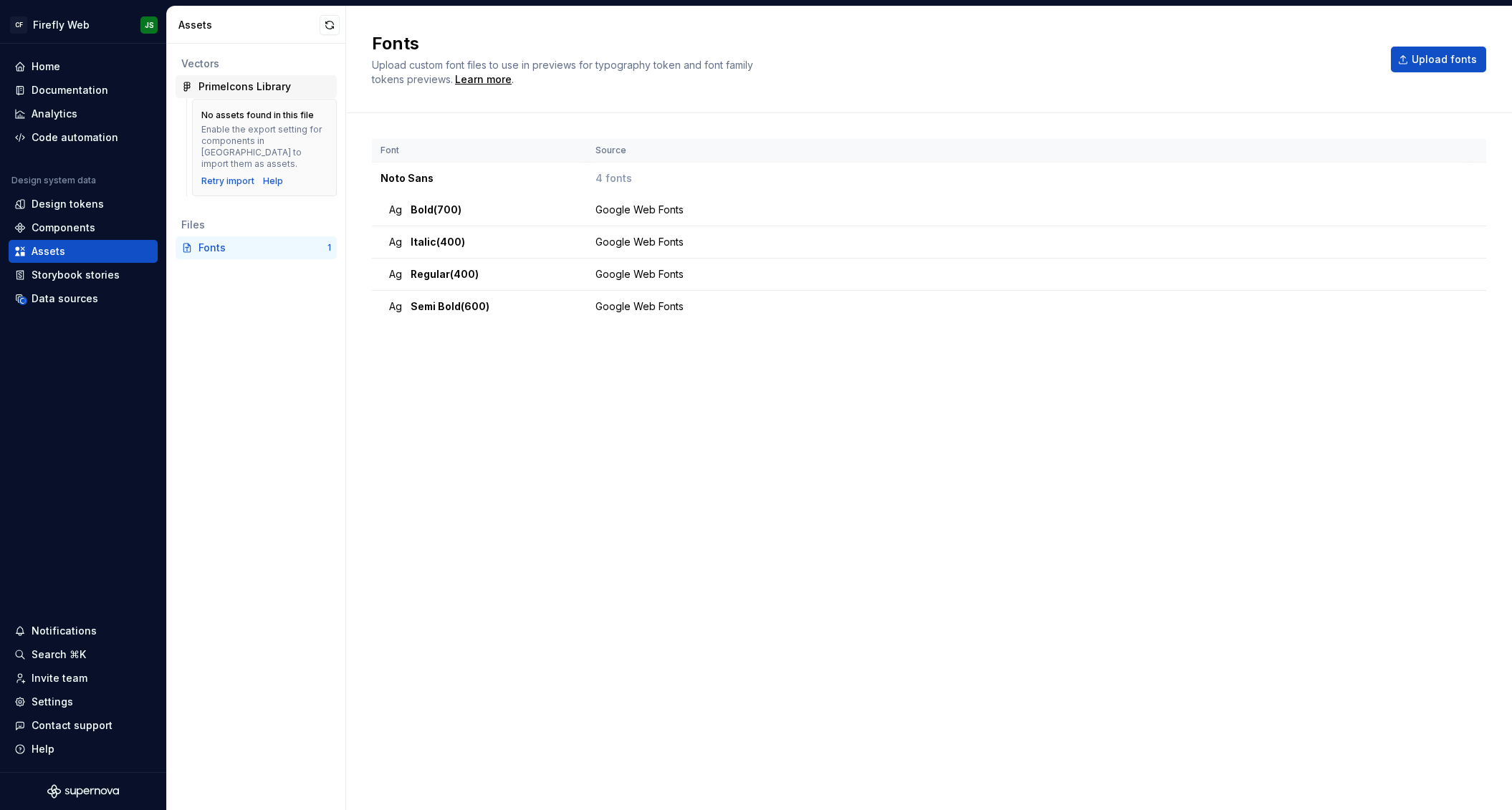
click at [261, 91] on div "PrimeIcons Library" at bounding box center [245, 87] width 92 height 15
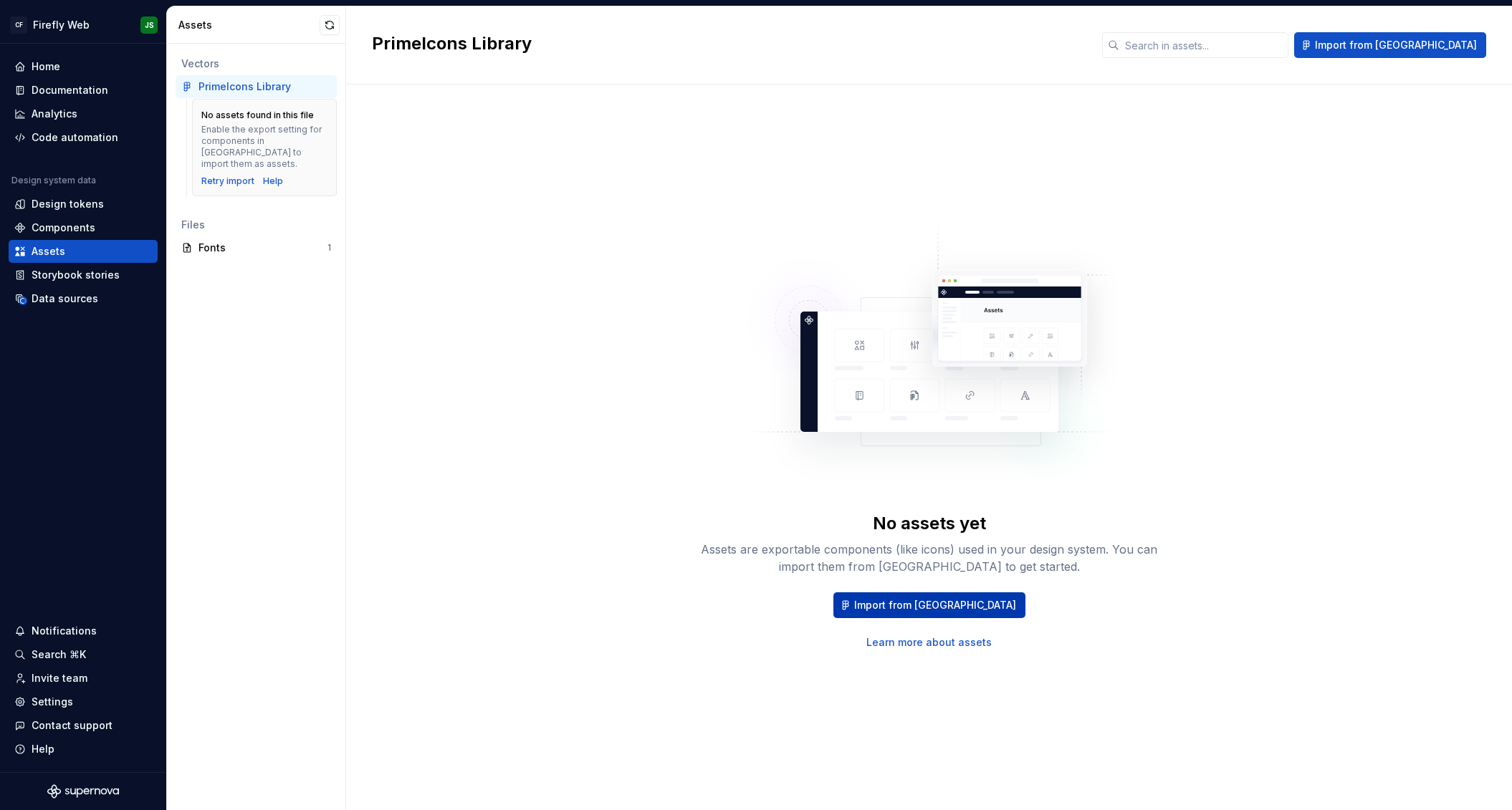
click at [882, 606] on span "Import from Figma" at bounding box center [935, 606] width 162 height 15
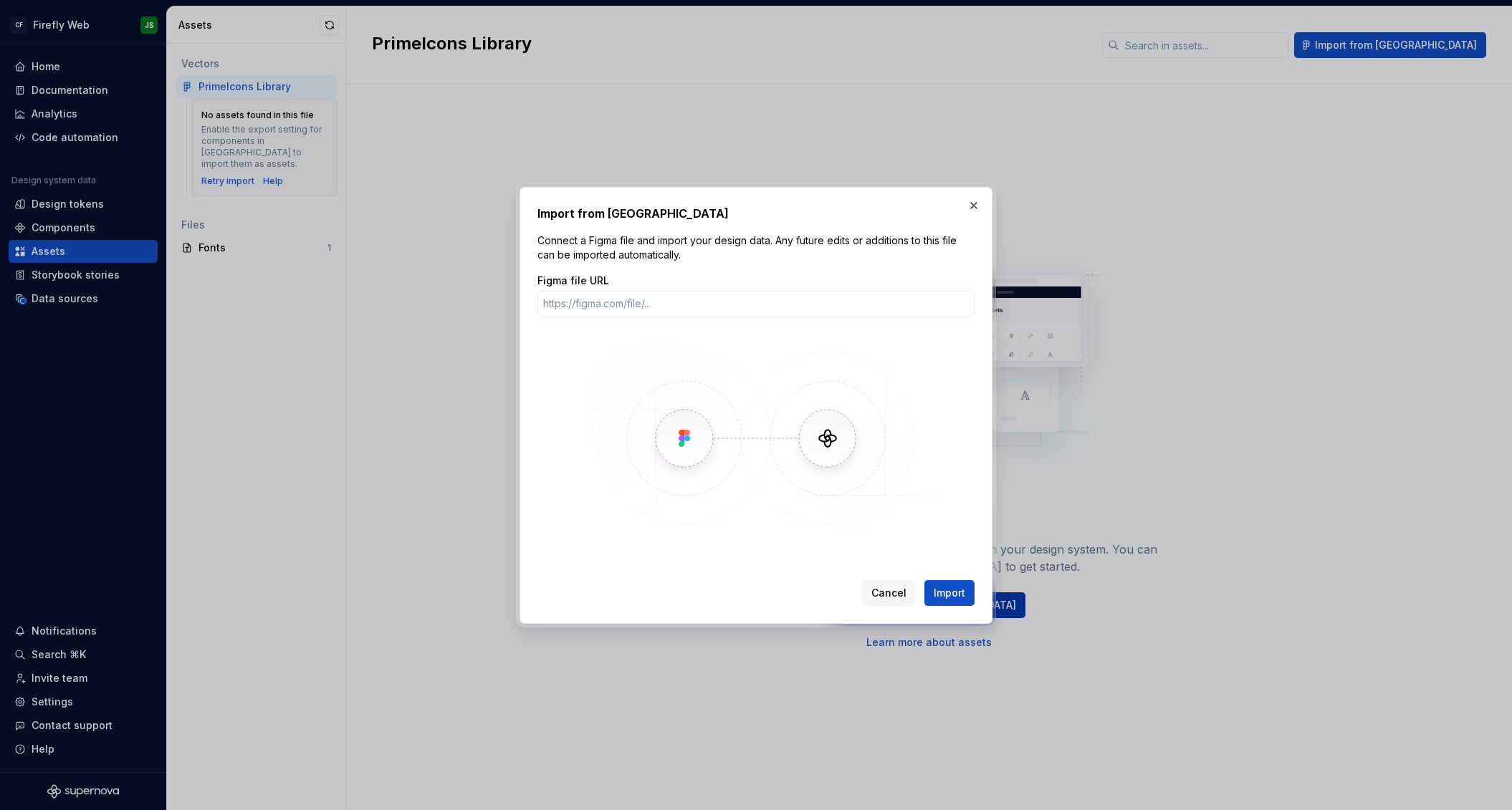
click at [882, 598] on span "Cancel" at bounding box center [889, 593] width 35 height 15
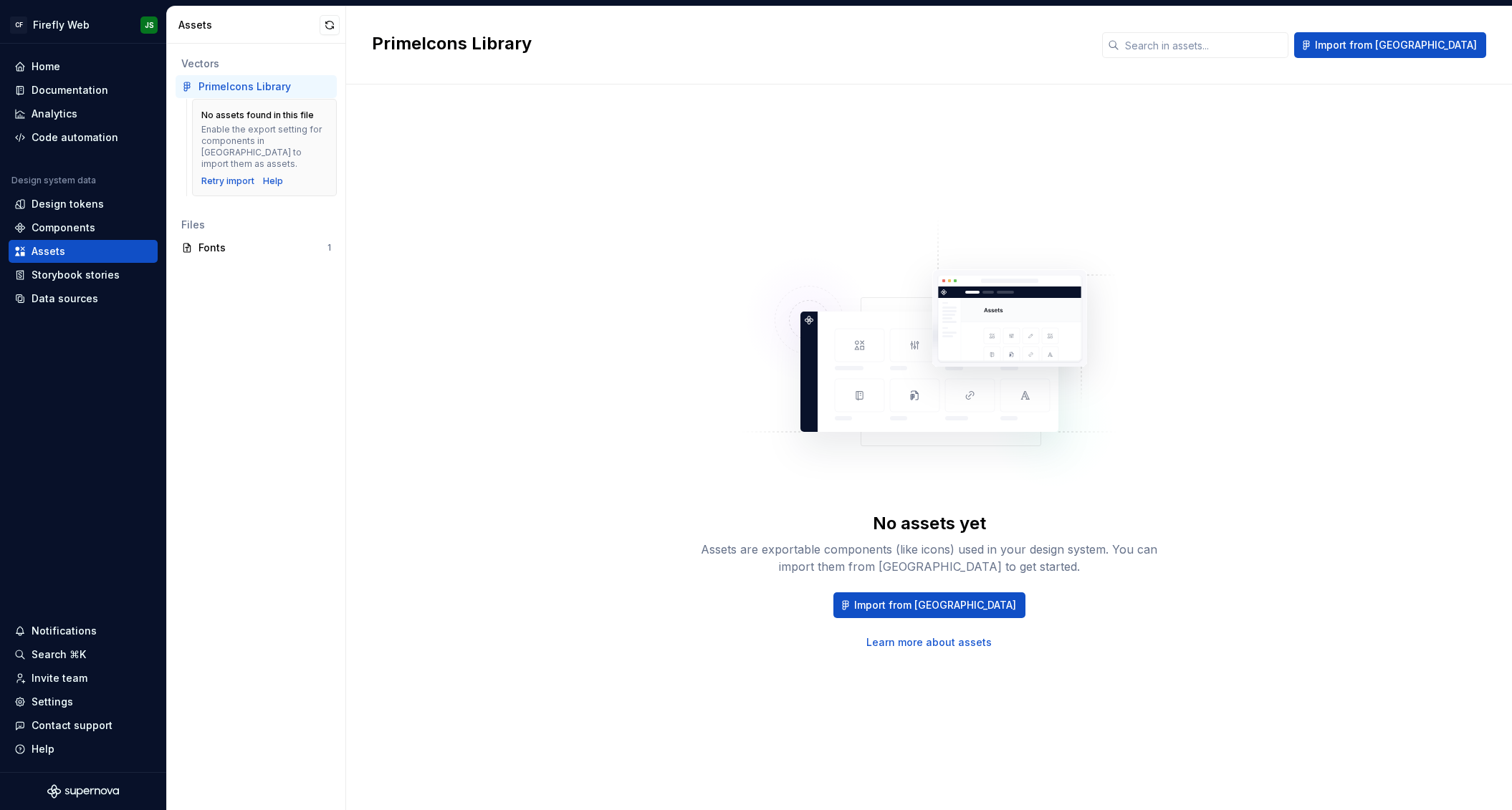
click at [249, 80] on div "PrimeIcons Library" at bounding box center [245, 87] width 92 height 15
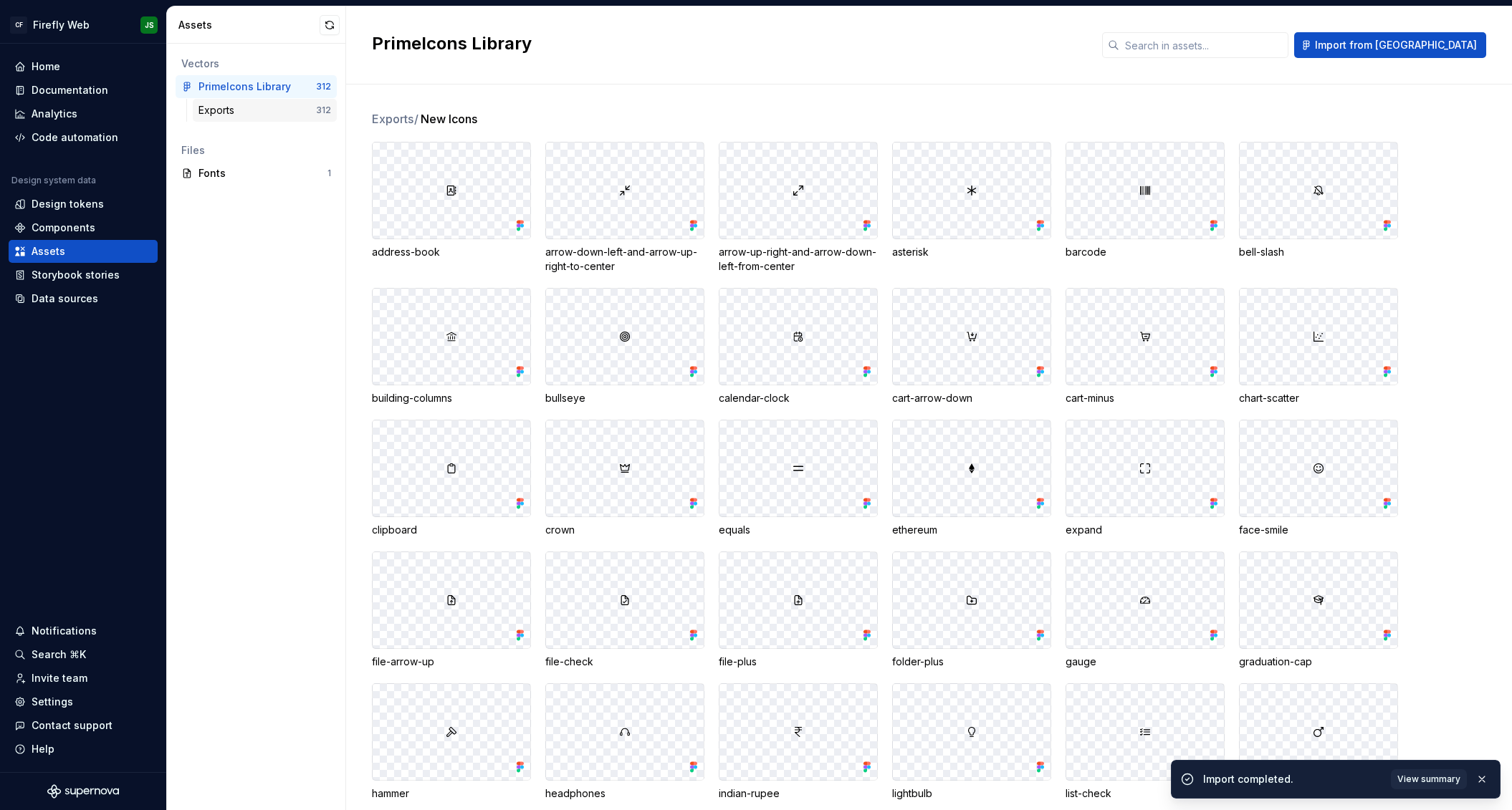
click at [218, 114] on div "Exports" at bounding box center [219, 110] width 42 height 15
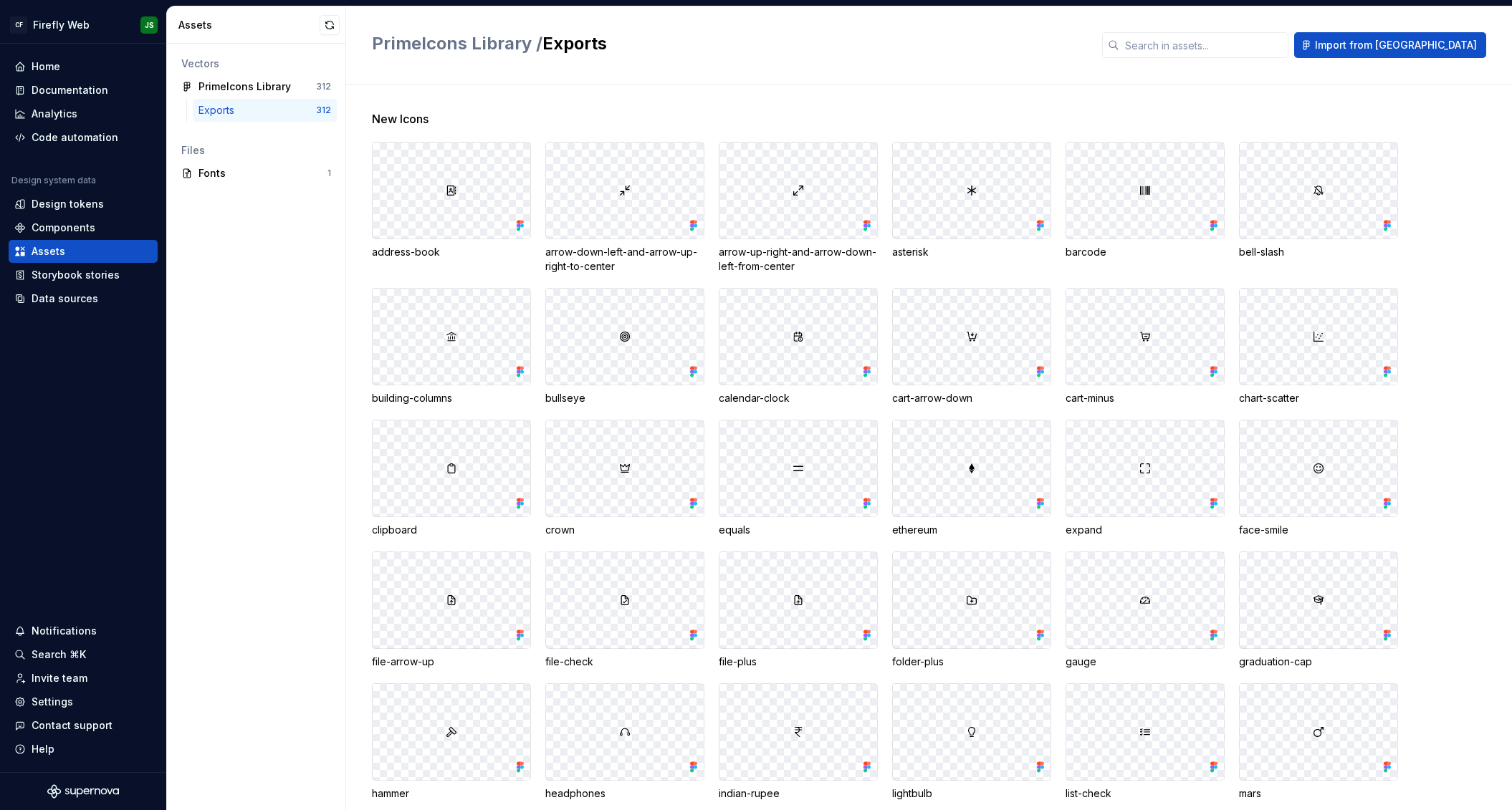
click at [218, 114] on div "Exports" at bounding box center [219, 110] width 42 height 15
click at [96, 85] on div "Documentation" at bounding box center [70, 91] width 77 height 15
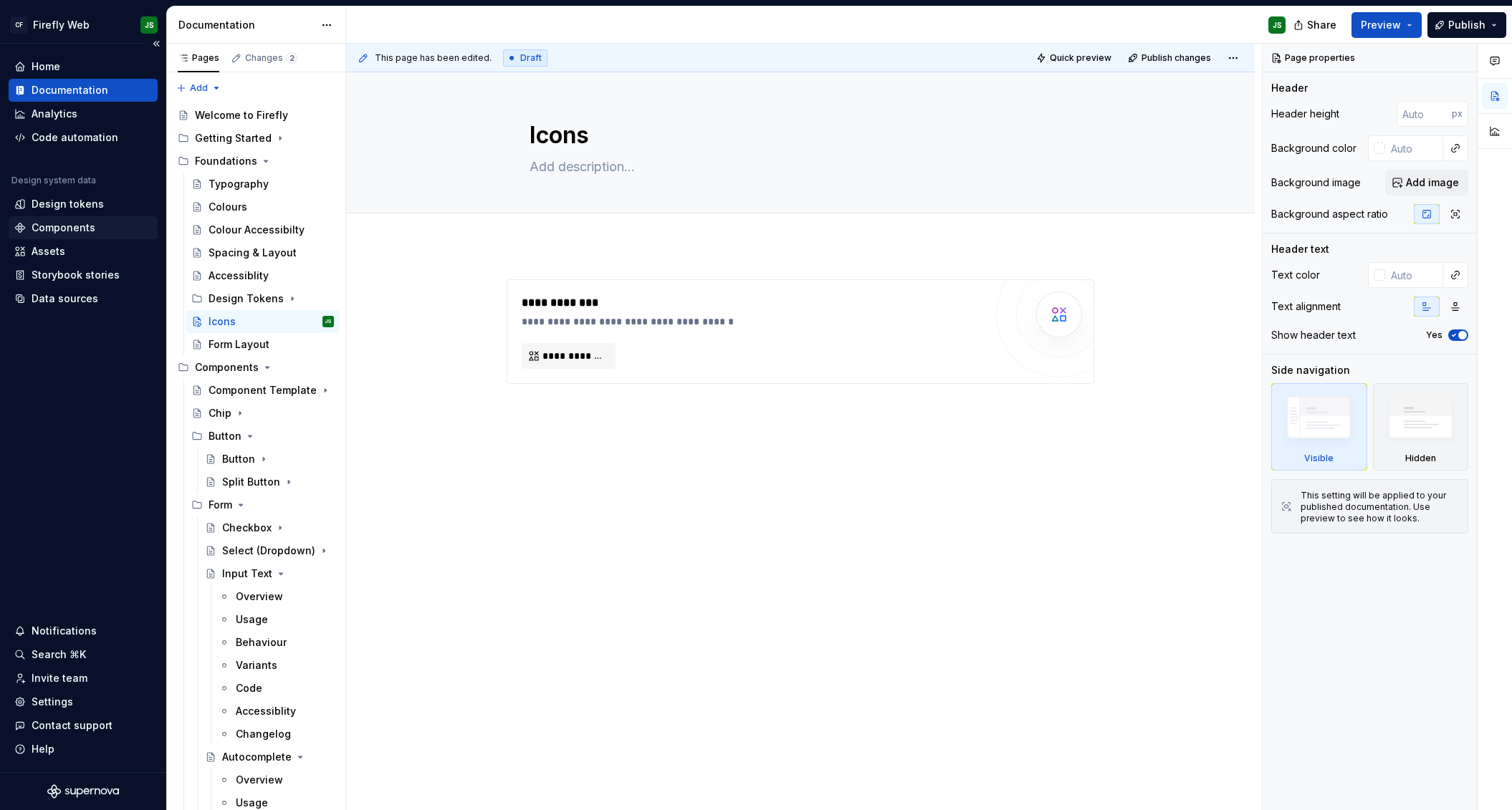
click at [85, 234] on div "Components" at bounding box center [64, 228] width 64 height 15
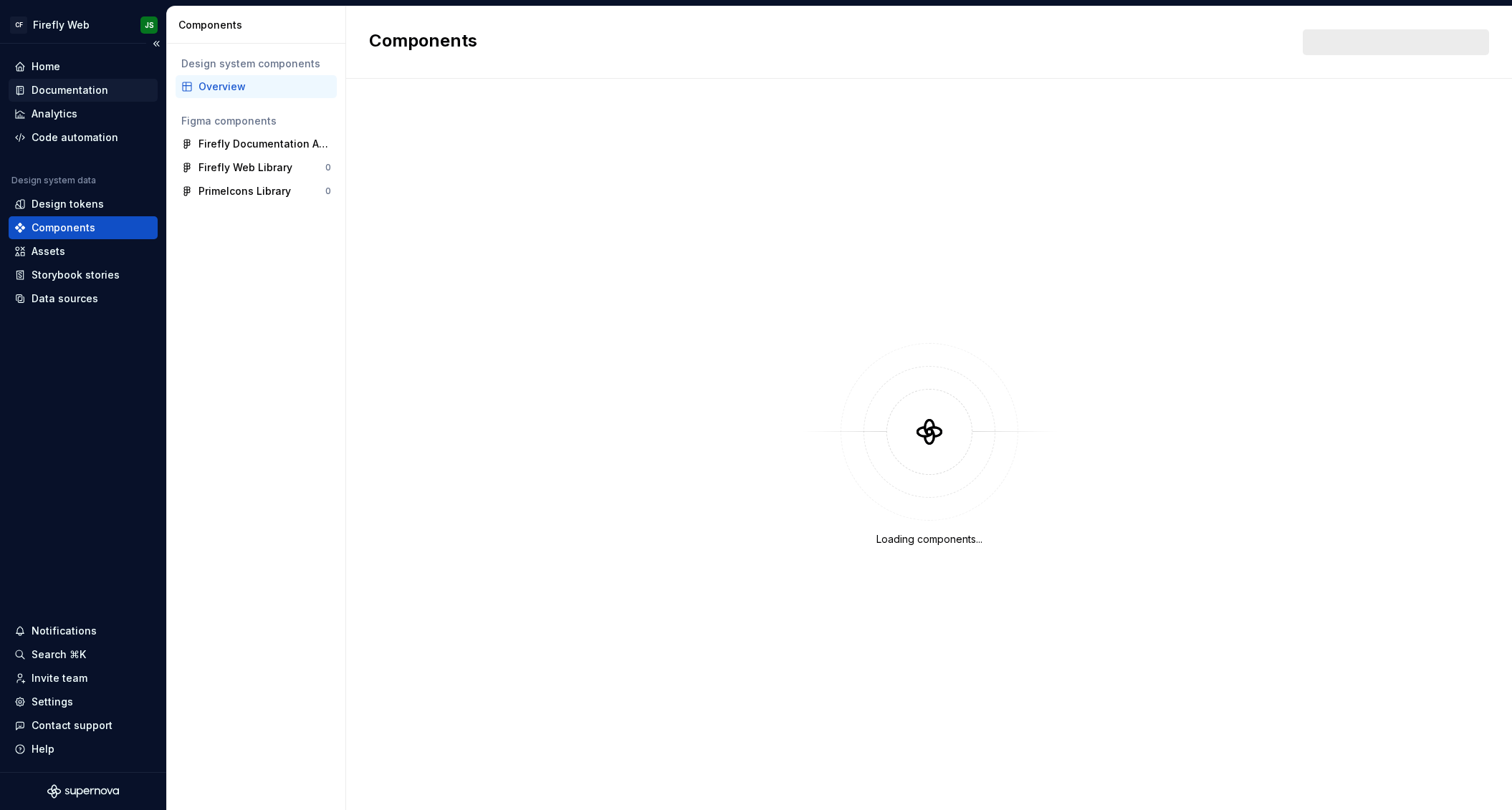
click at [80, 96] on div "Documentation" at bounding box center [70, 91] width 77 height 15
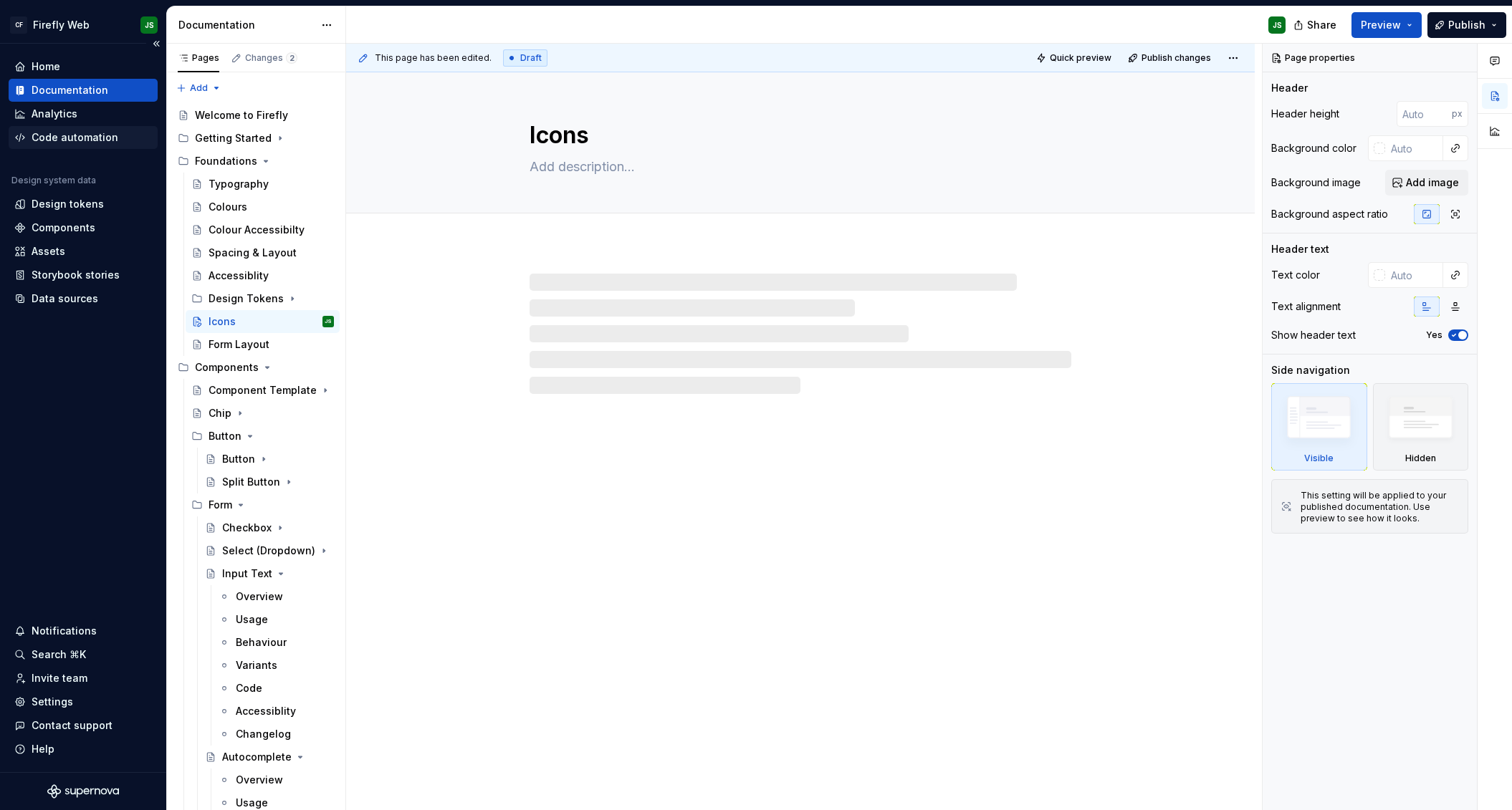
type textarea "*"
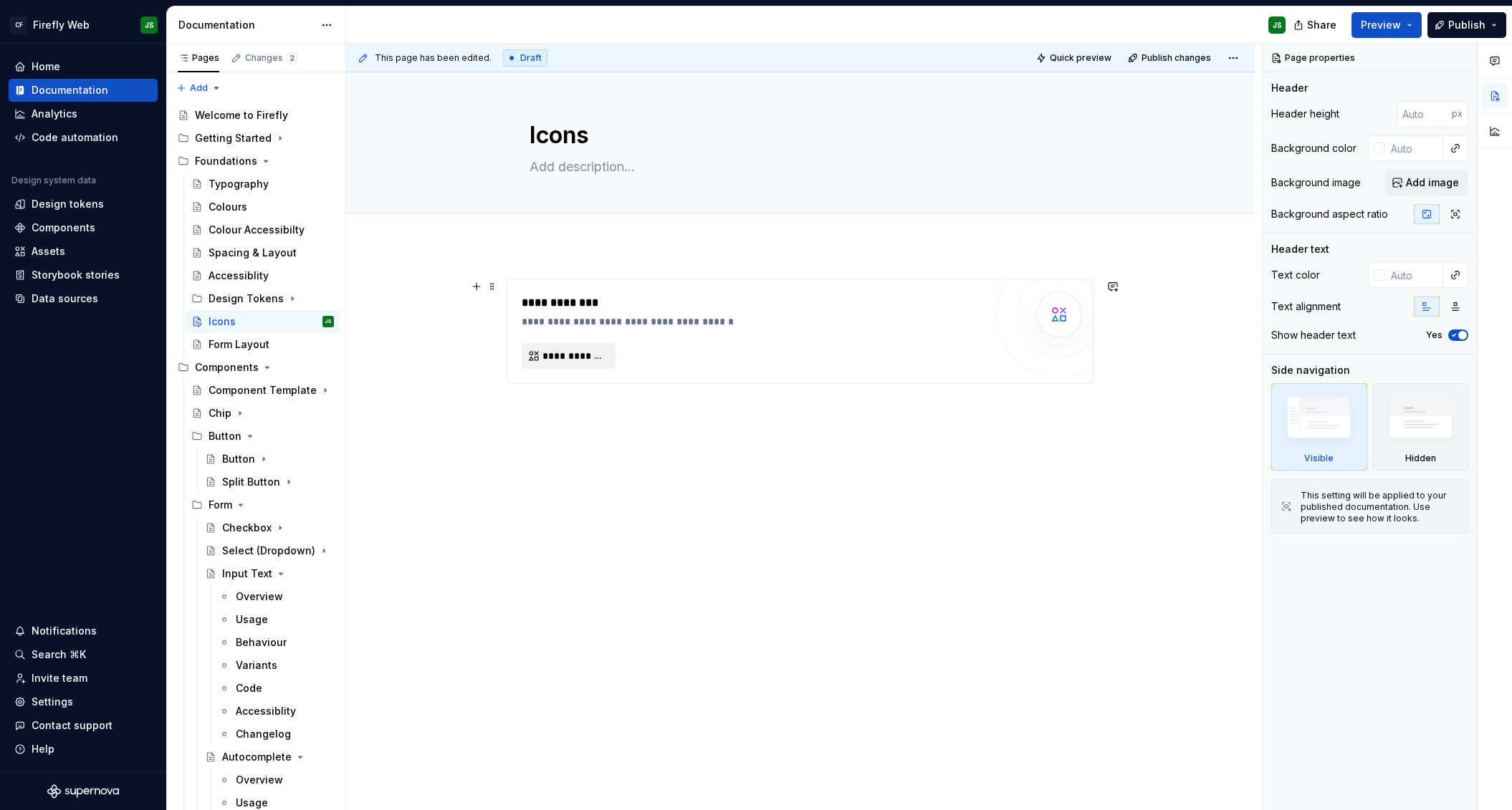
click at [604, 359] on span "**********" at bounding box center [574, 356] width 64 height 15
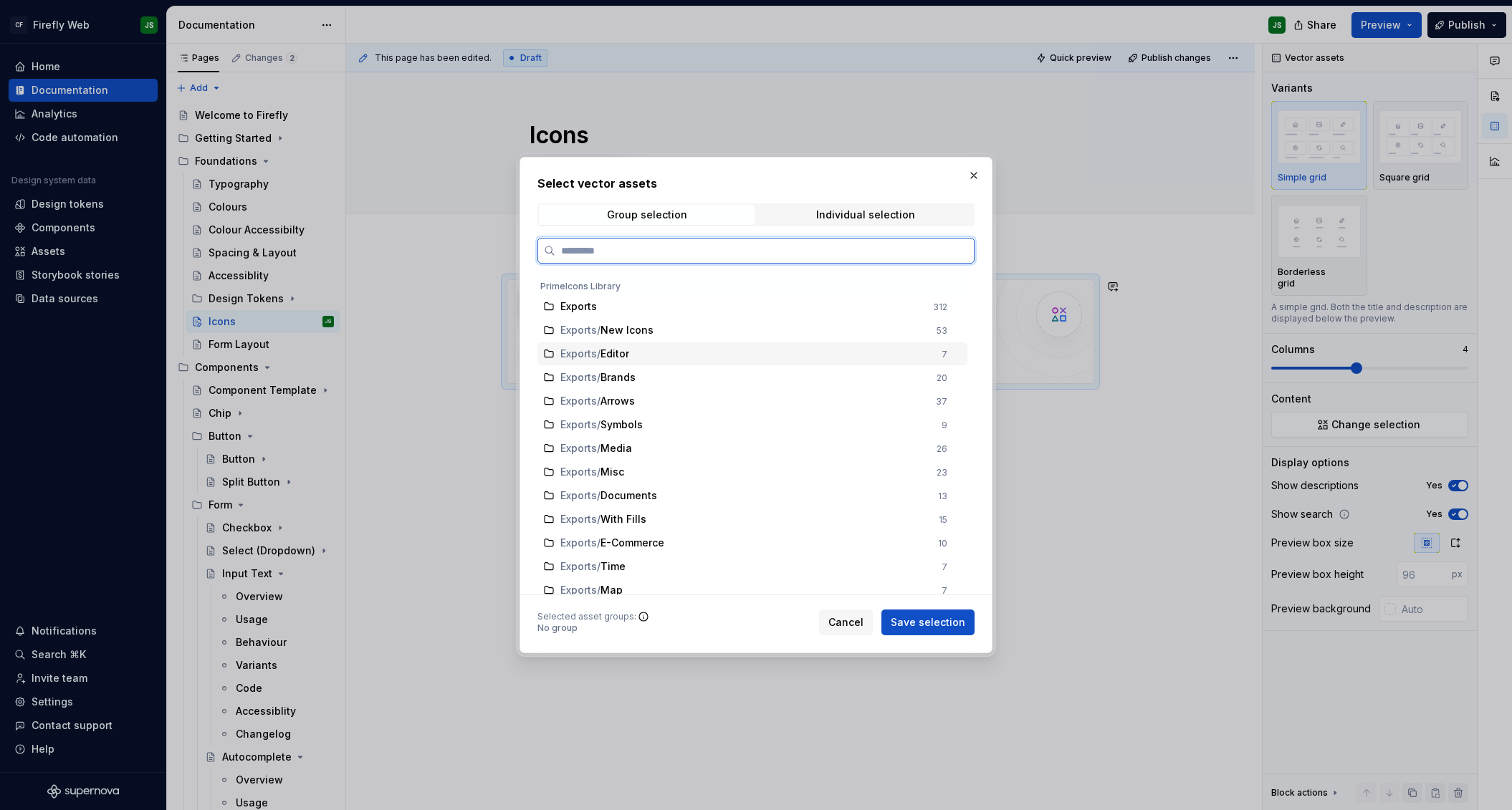
scroll to position [2, 0]
click at [641, 347] on div "Exports / Editor" at bounding box center [747, 352] width 373 height 15
click at [882, 619] on span "Save selection" at bounding box center [927, 623] width 74 height 15
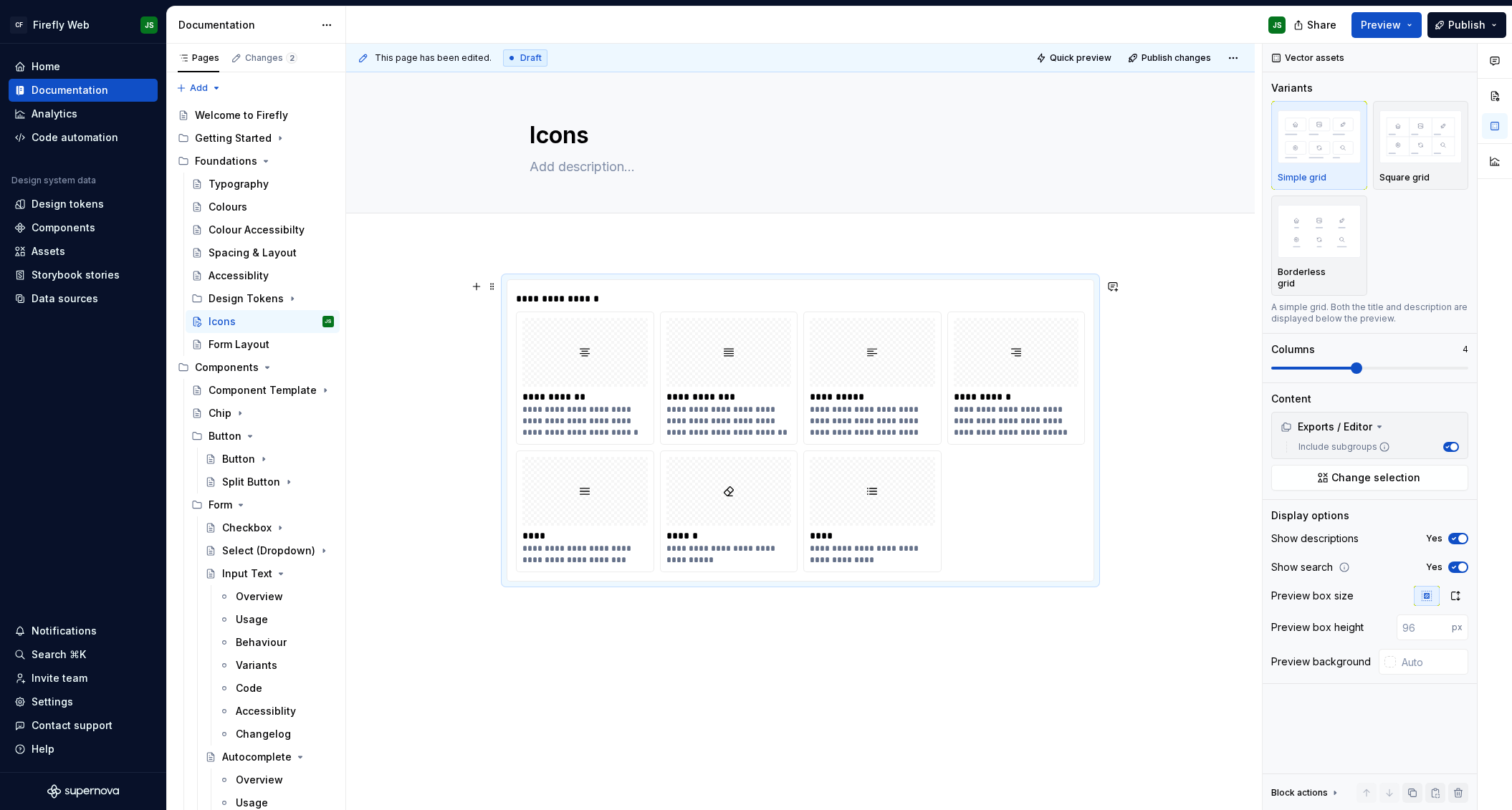
click at [882, 544] on div "**********" at bounding box center [801, 441] width 569 height 261
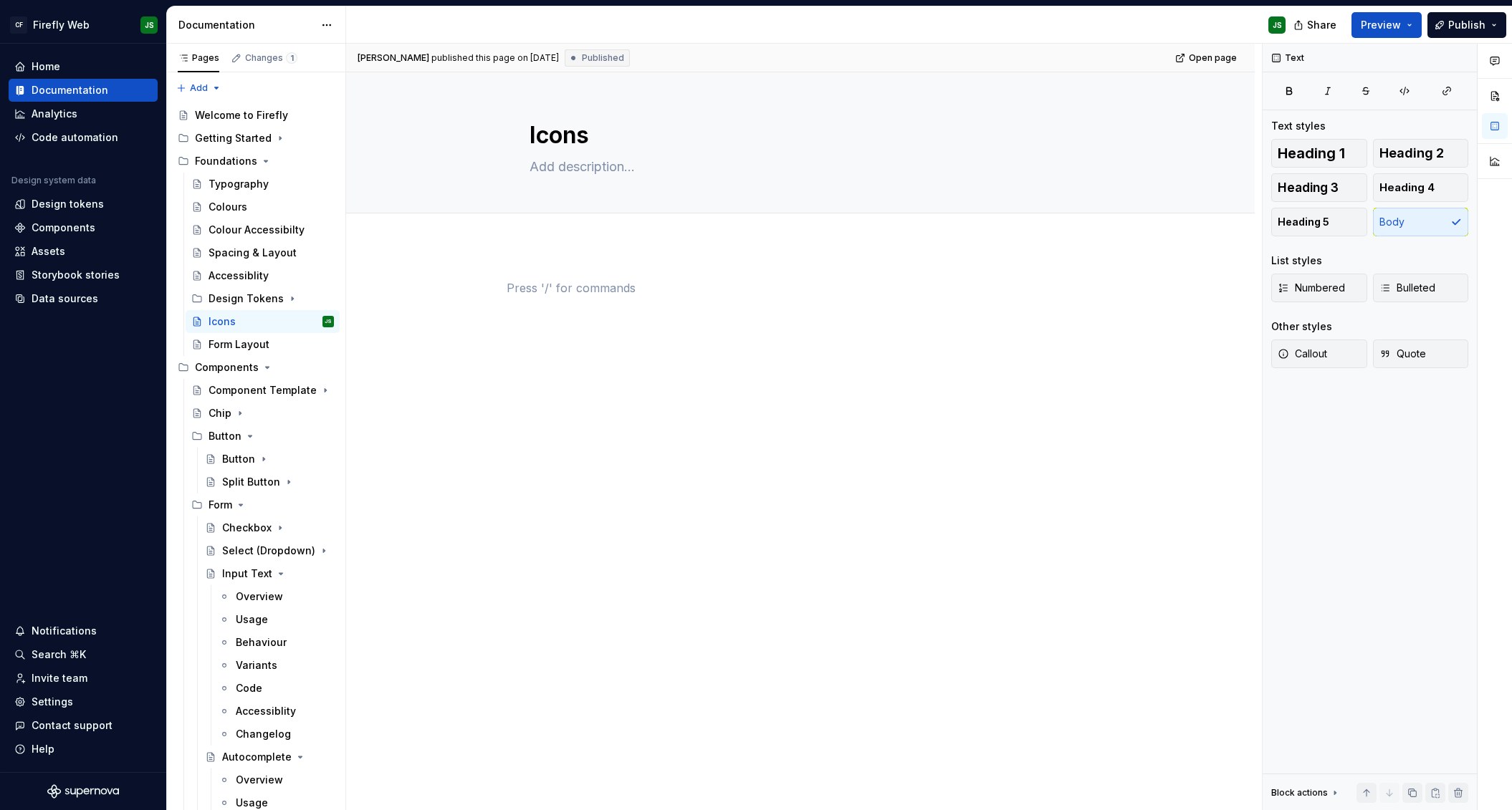
click at [577, 302] on div at bounding box center [801, 307] width 588 height 55
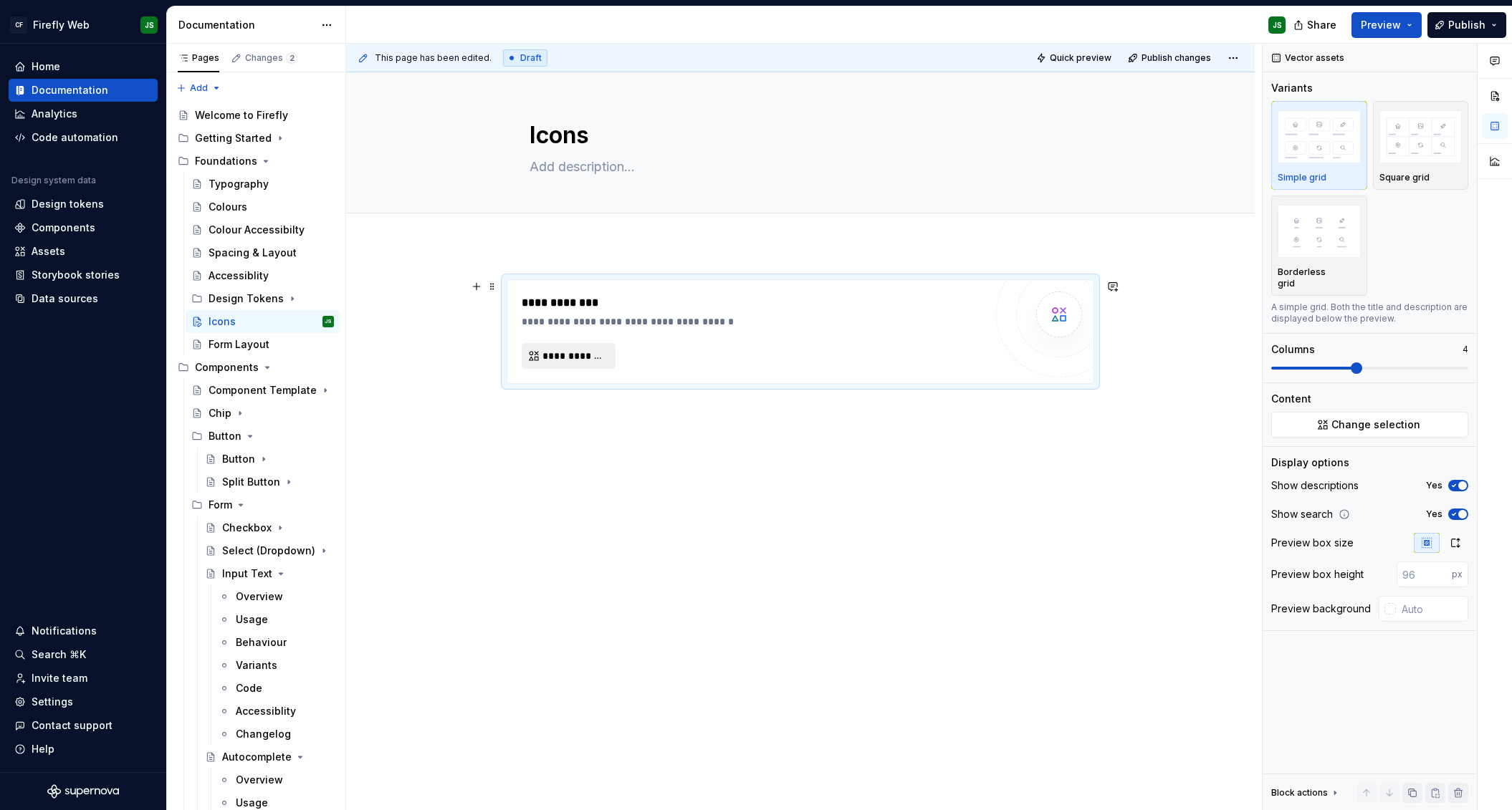
click at [594, 358] on span "**********" at bounding box center [574, 356] width 64 height 15
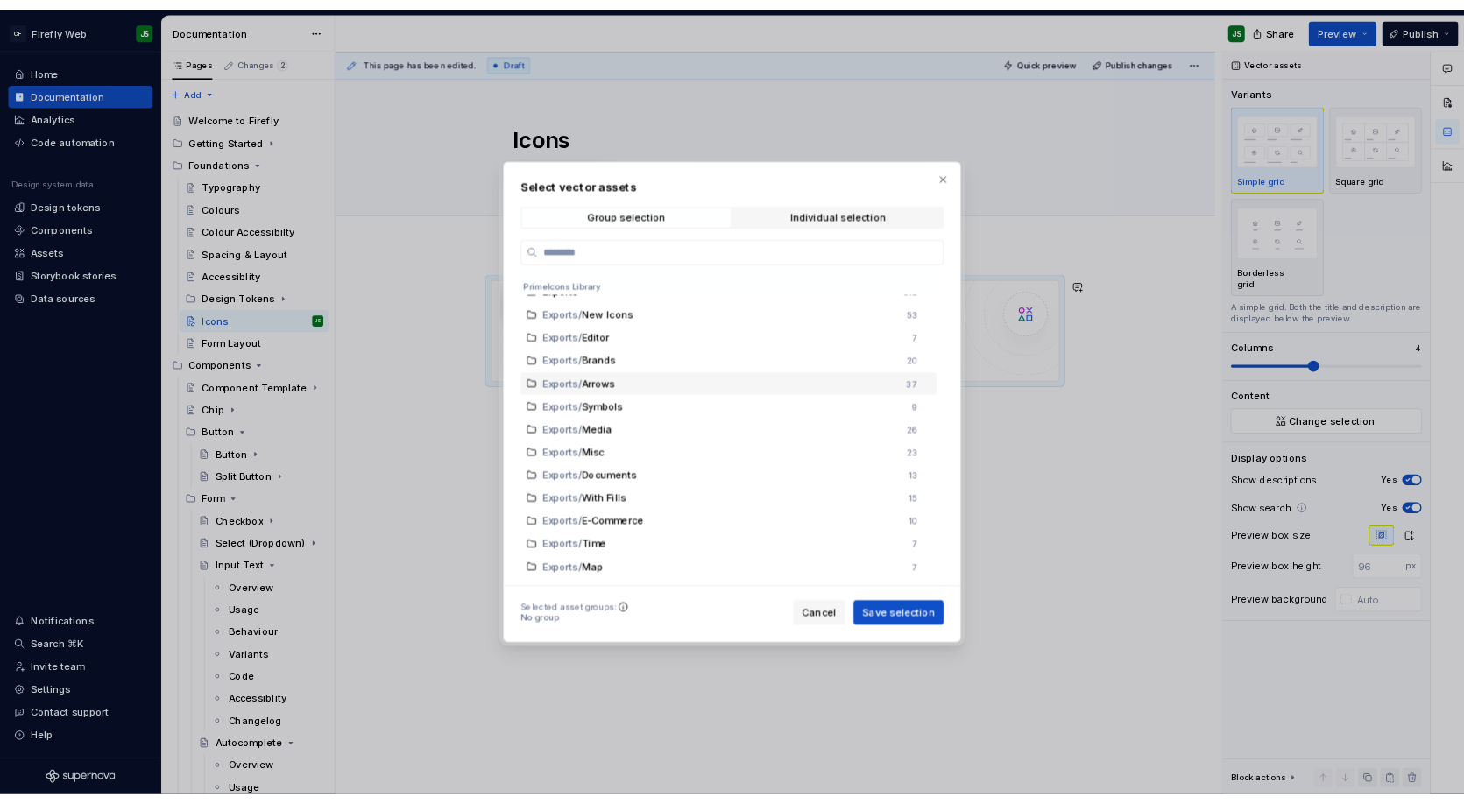
scroll to position [0, 0]
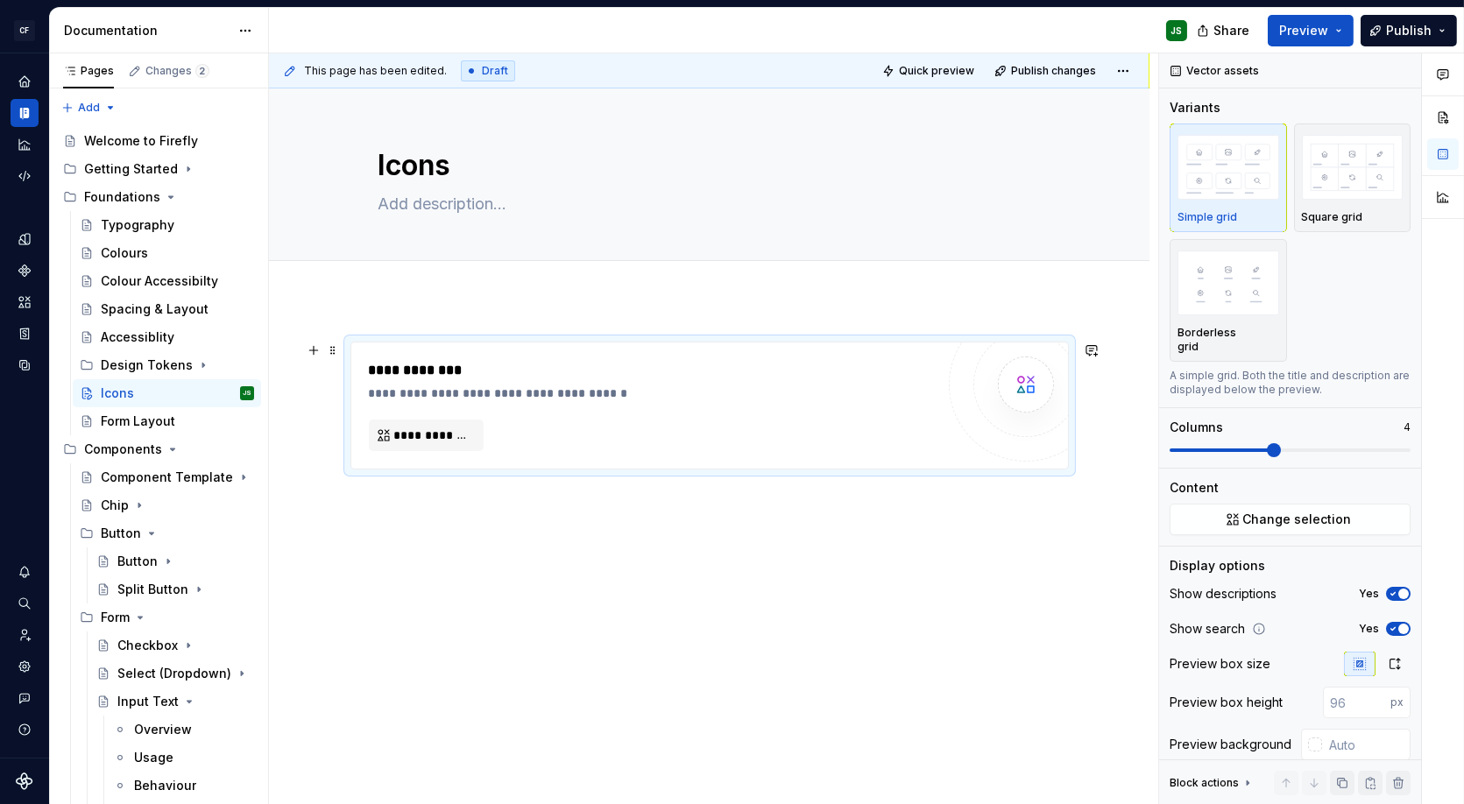
click at [775, 440] on div "**********" at bounding box center [652, 405] width 566 height 91
click at [543, 317] on div "**********" at bounding box center [713, 429] width 889 height 752
drag, startPoint x: 530, startPoint y: 366, endPoint x: 605, endPoint y: 375, distance: 75.0
click at [531, 367] on div "**********" at bounding box center [652, 370] width 567 height 21
click at [608, 408] on div "**********" at bounding box center [652, 405] width 566 height 91
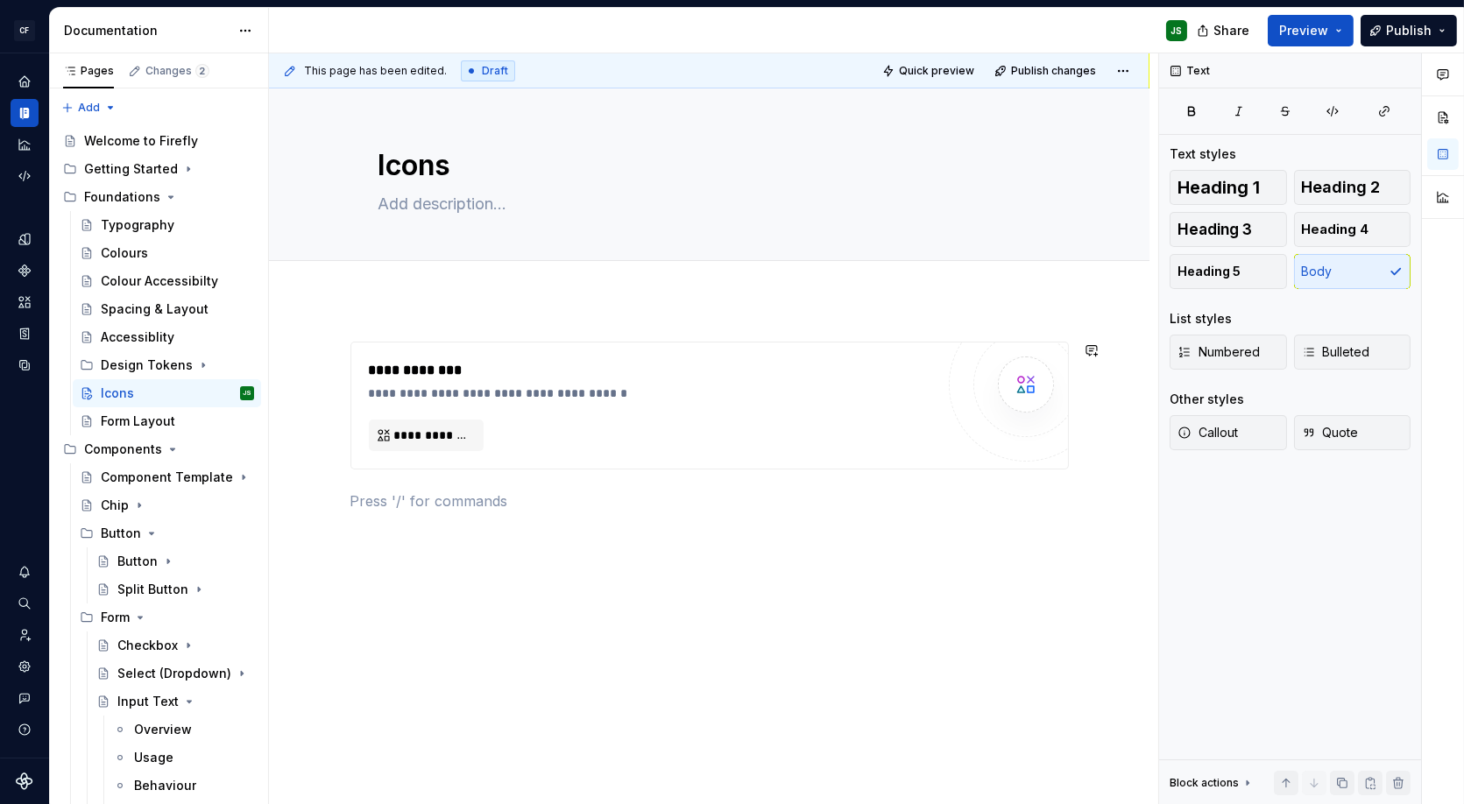
click at [434, 311] on div "**********" at bounding box center [709, 537] width 881 height 474
click at [442, 372] on div "**********" at bounding box center [652, 370] width 567 height 21
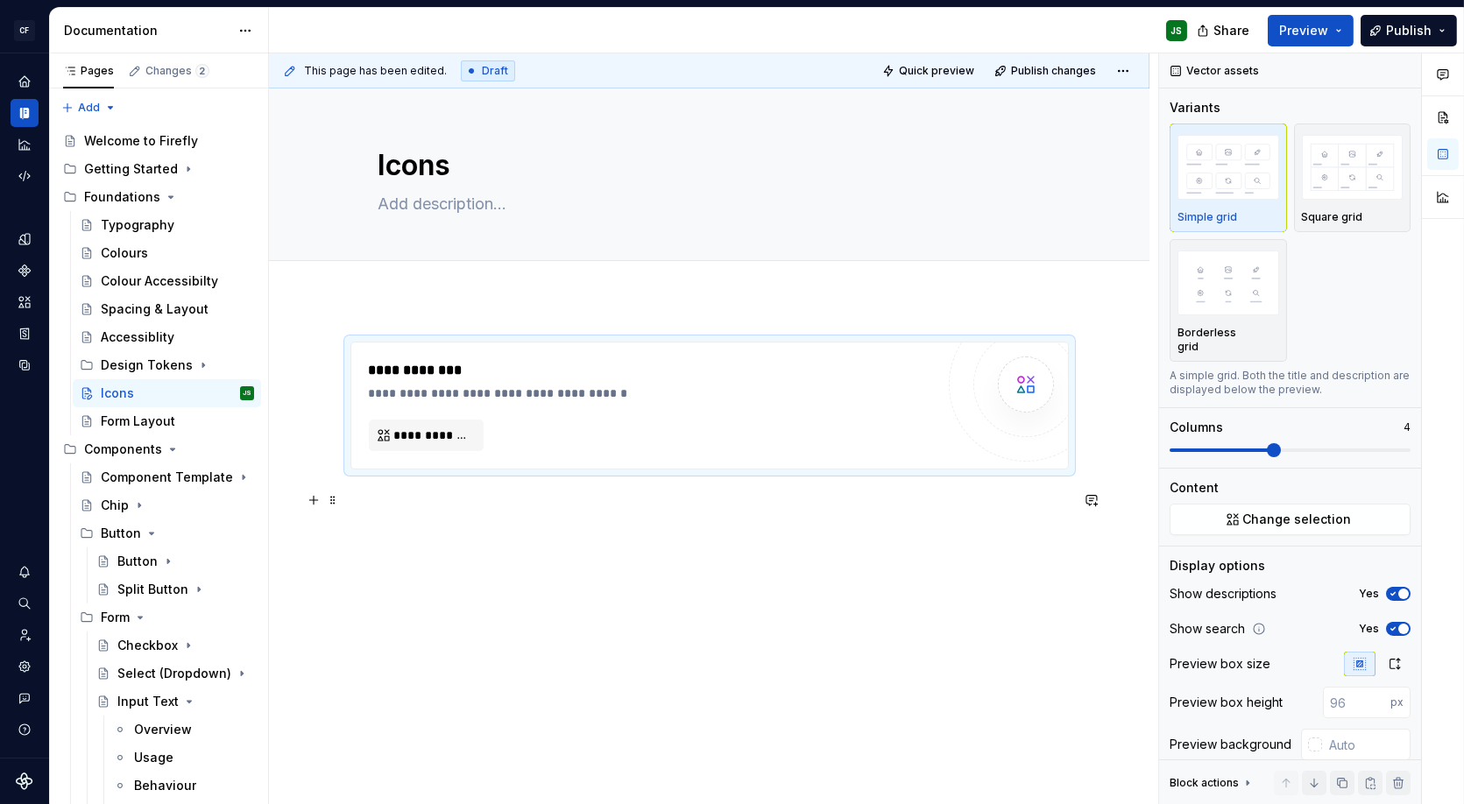
click at [436, 499] on p at bounding box center [710, 501] width 719 height 21
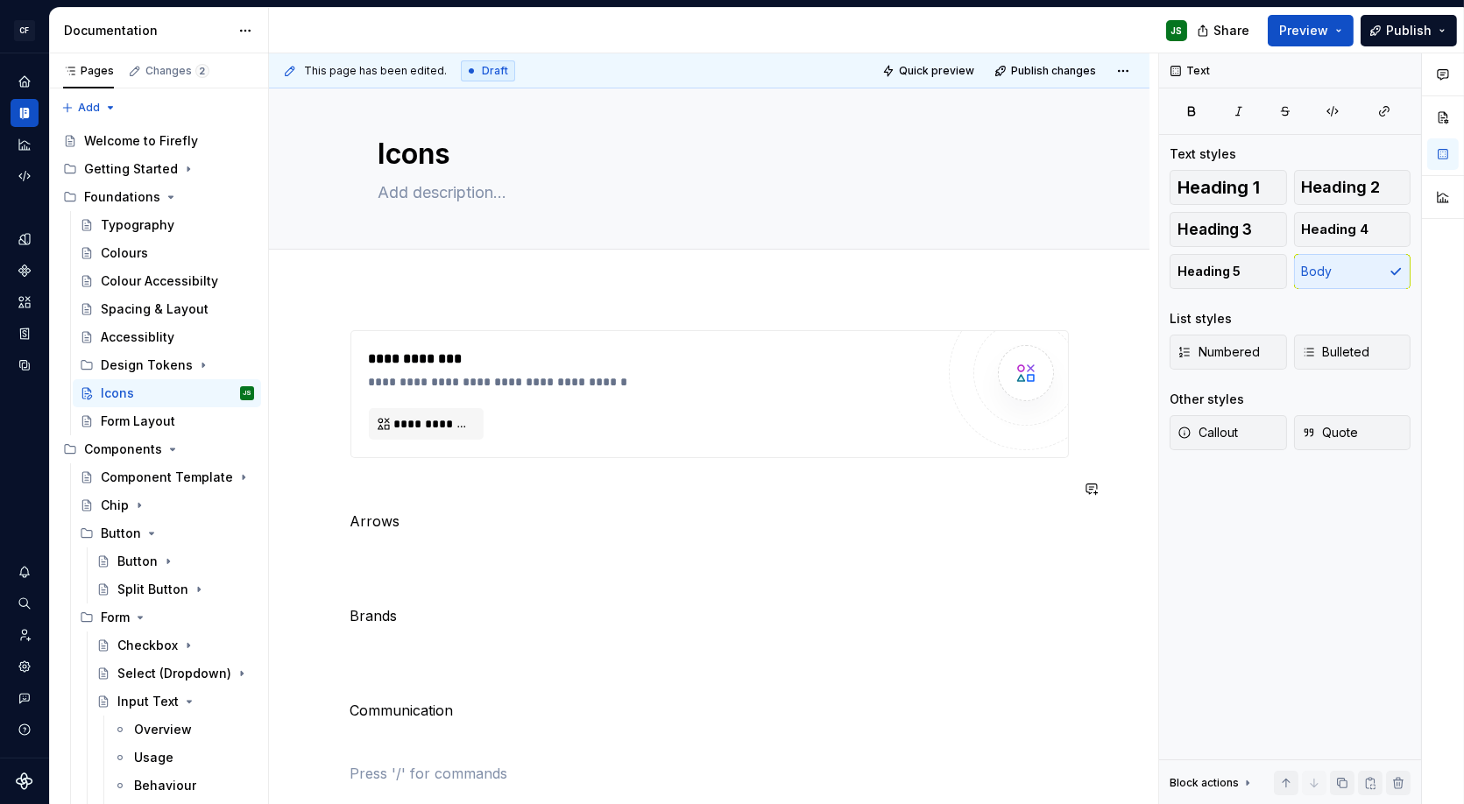
scroll to position [74, 0]
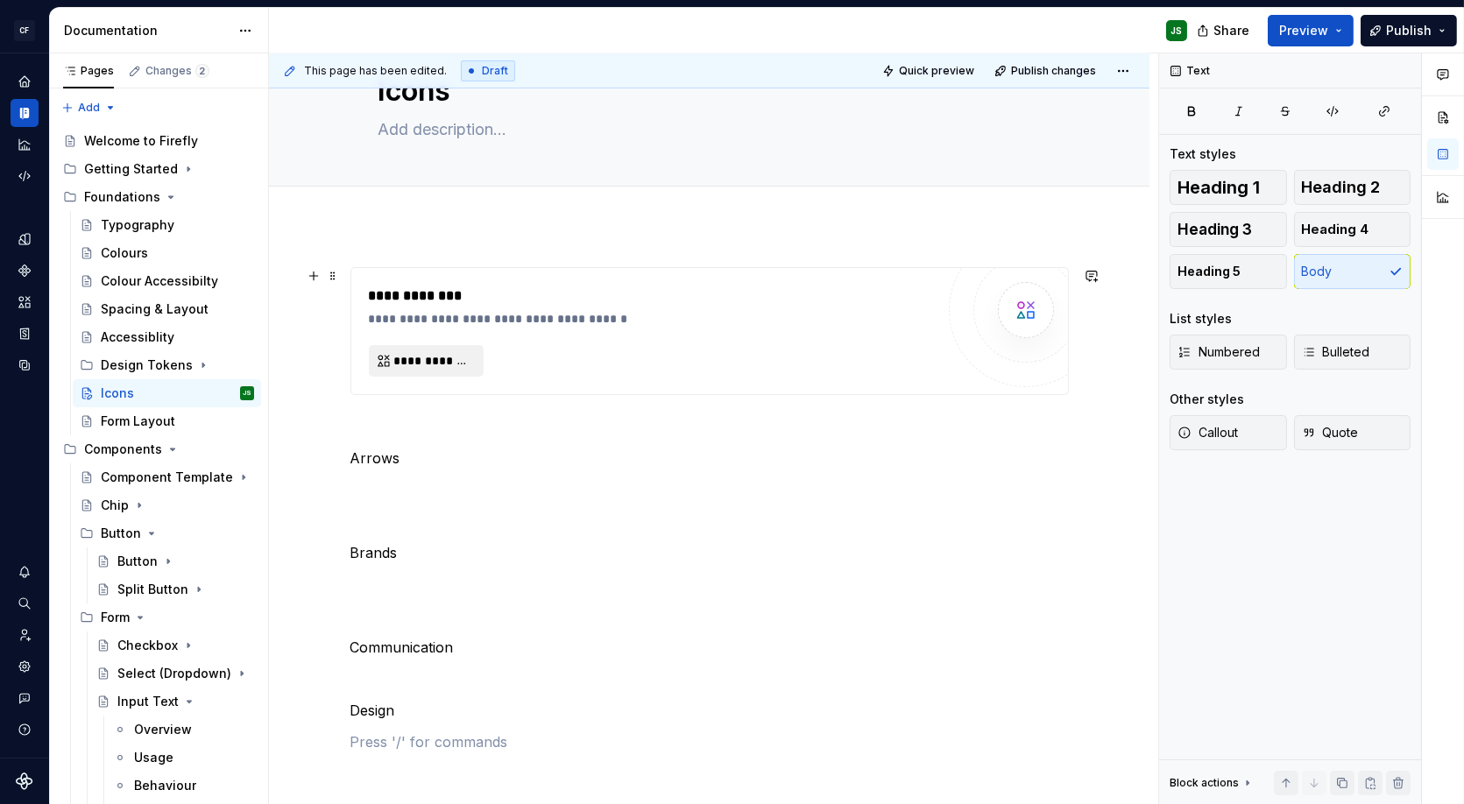
click at [463, 365] on span "**********" at bounding box center [433, 361] width 78 height 18
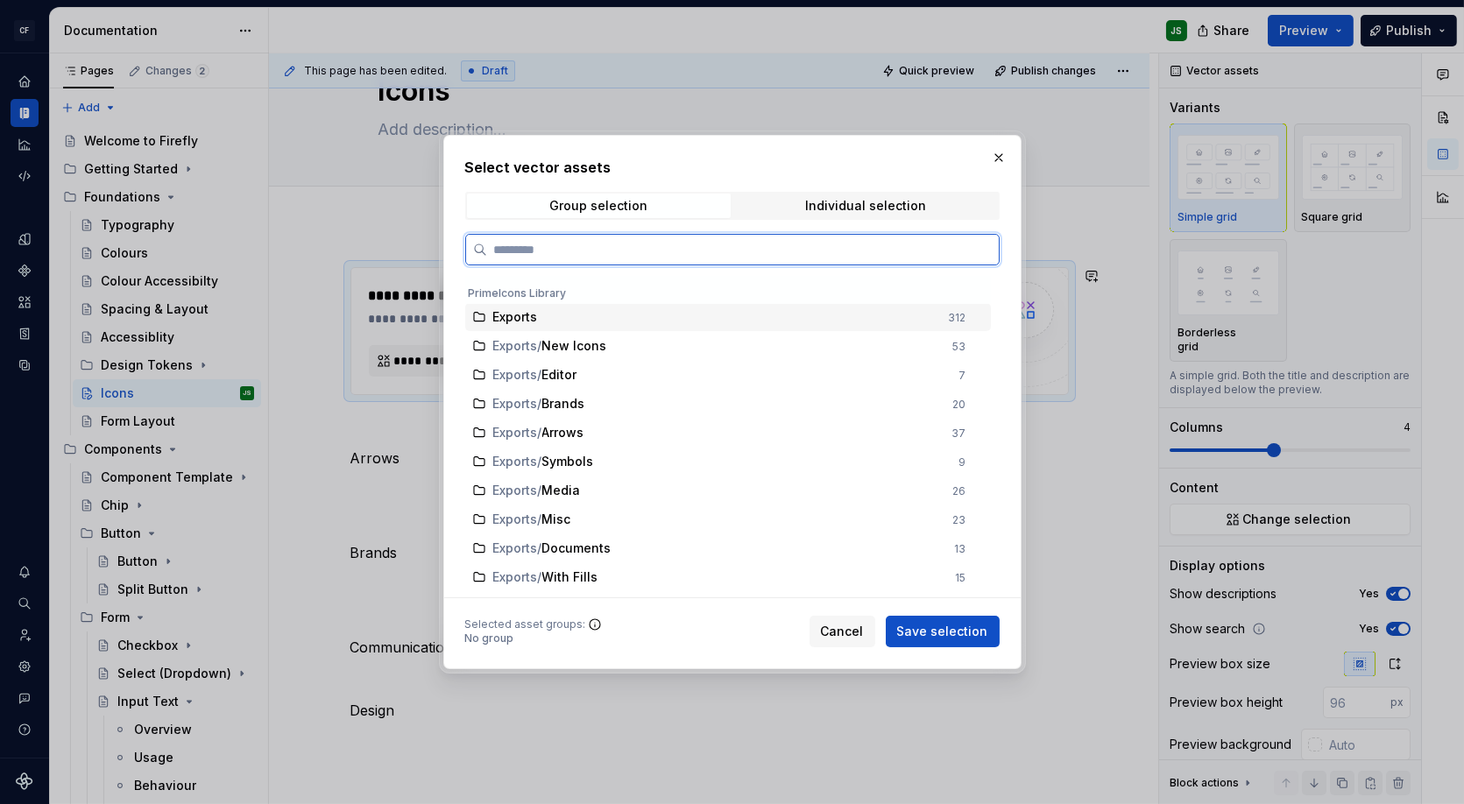
click at [623, 324] on div "Exports" at bounding box center [715, 317] width 445 height 18
click at [622, 341] on div "Exports / New Icons" at bounding box center [718, 347] width 450 height 18
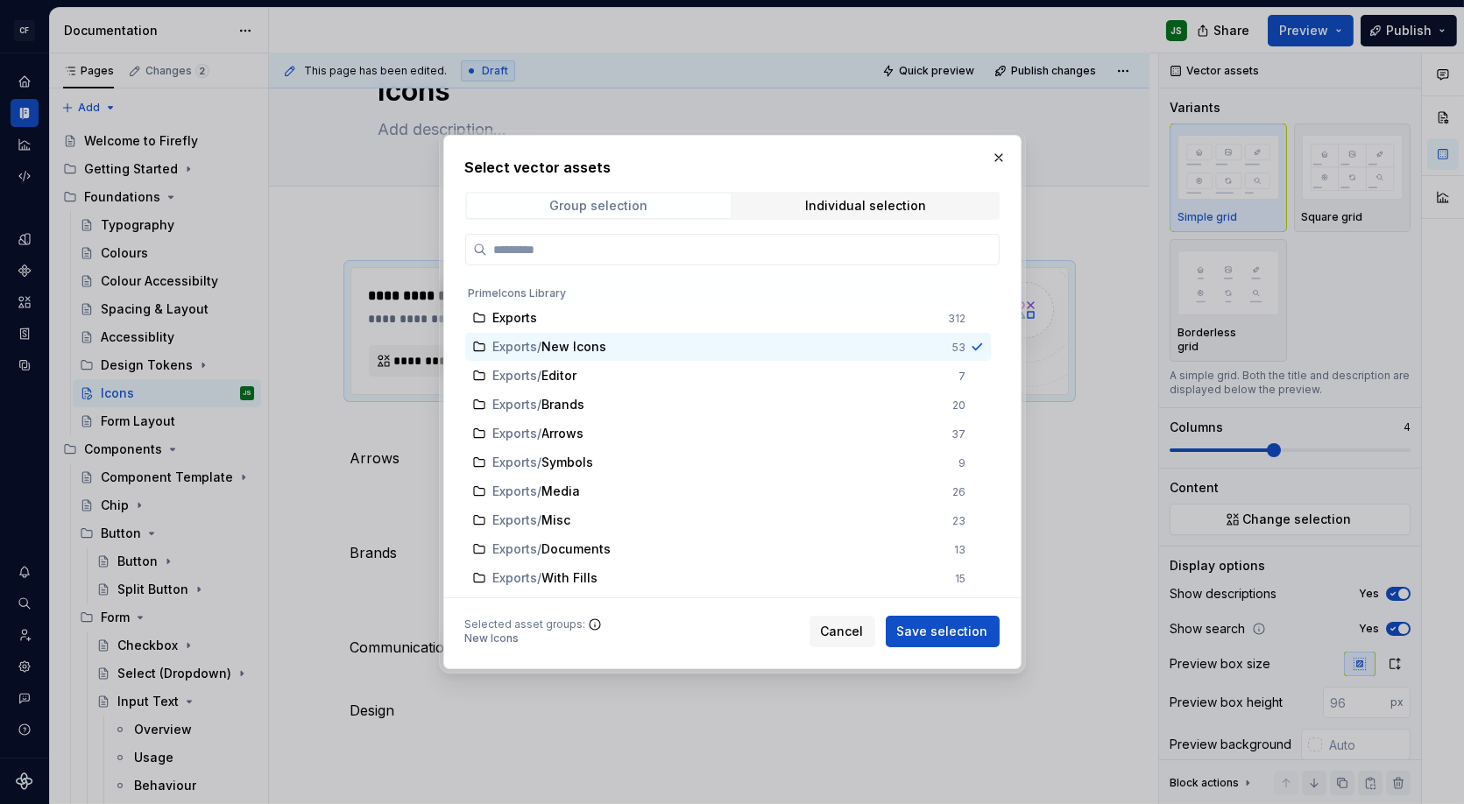
click at [614, 208] on div "Group selection" at bounding box center [598, 206] width 98 height 14
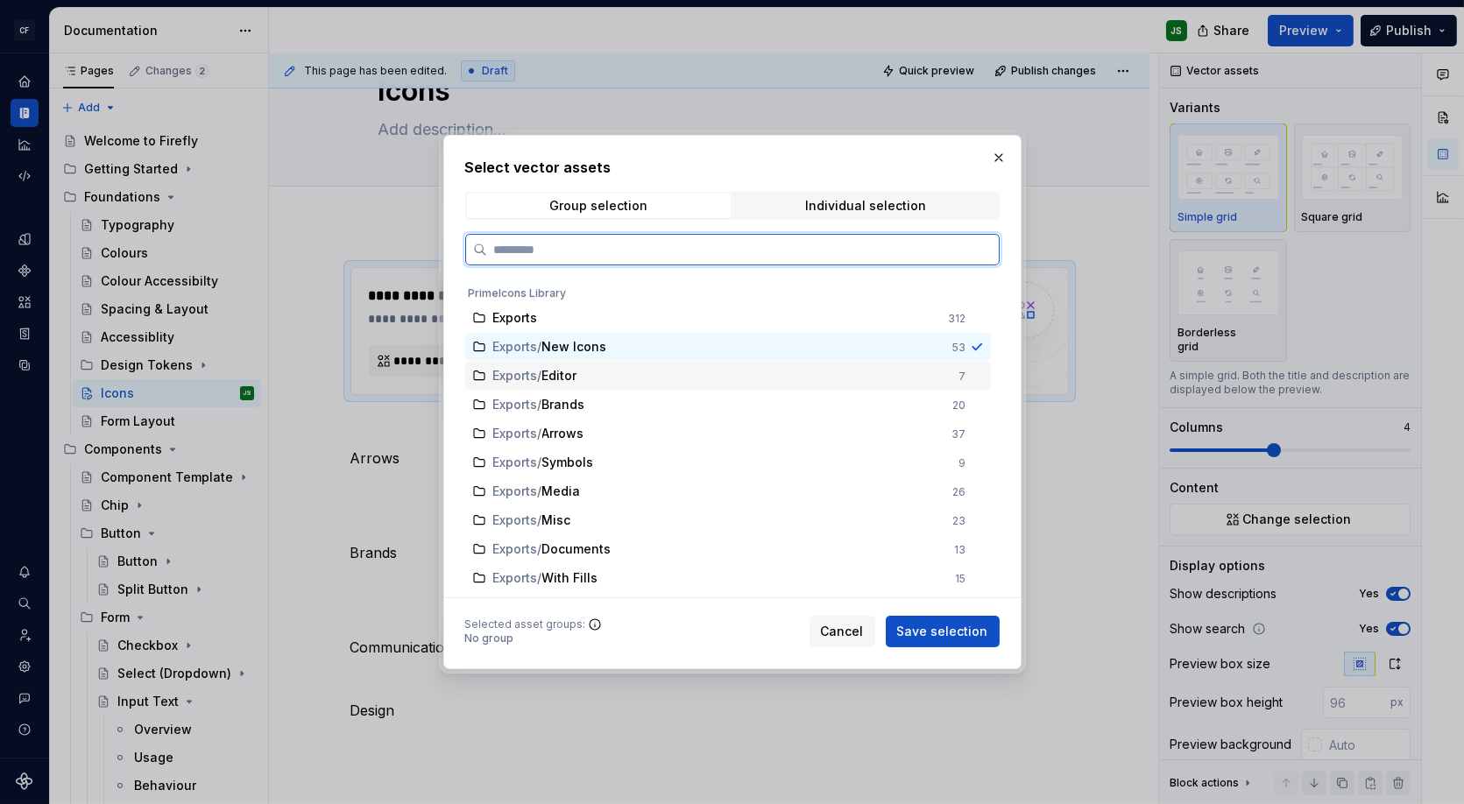
click at [935, 365] on div "Exports / Editor 7" at bounding box center [728, 376] width 526 height 28
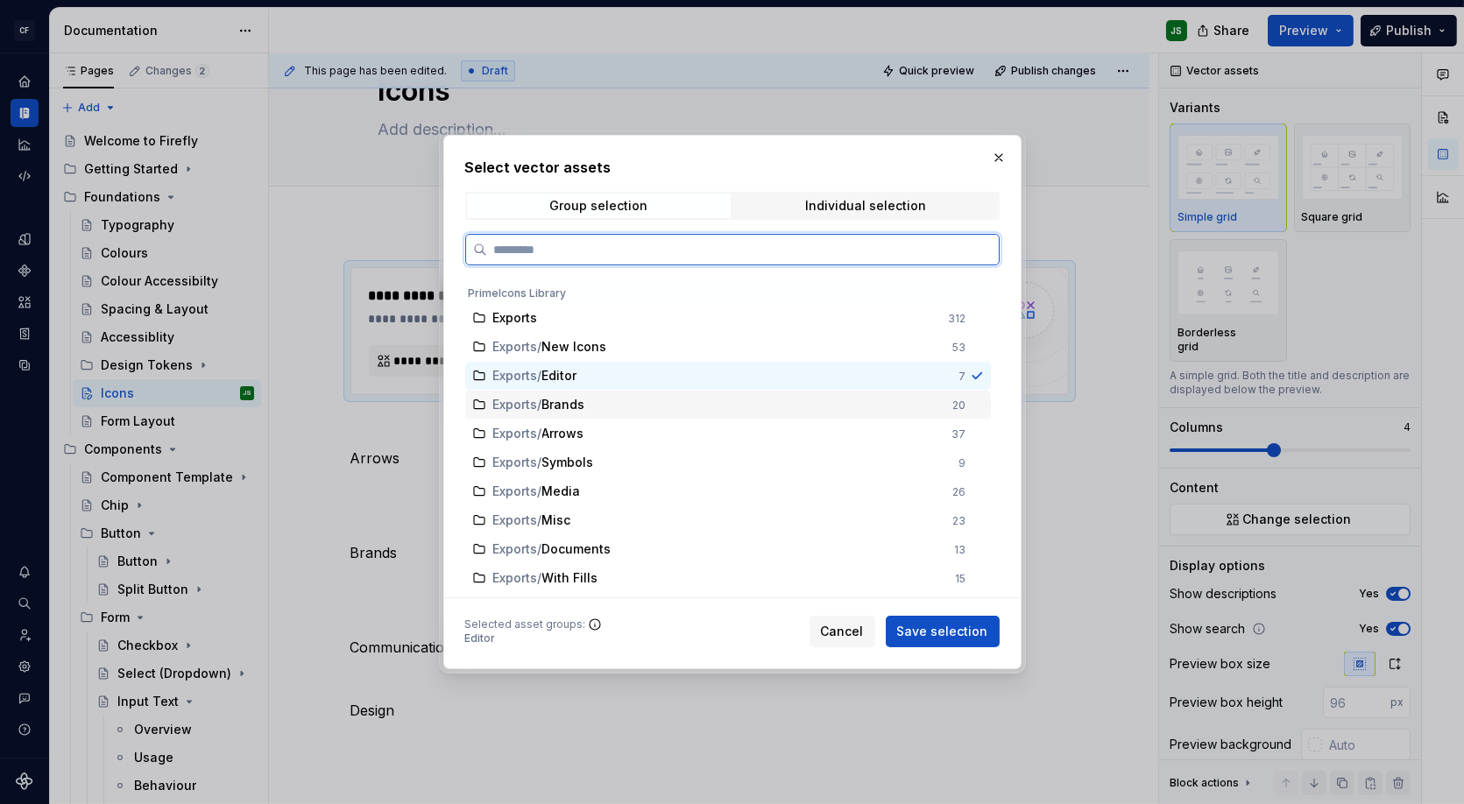
click at [603, 400] on div "Exports / Brands" at bounding box center [718, 405] width 450 height 18
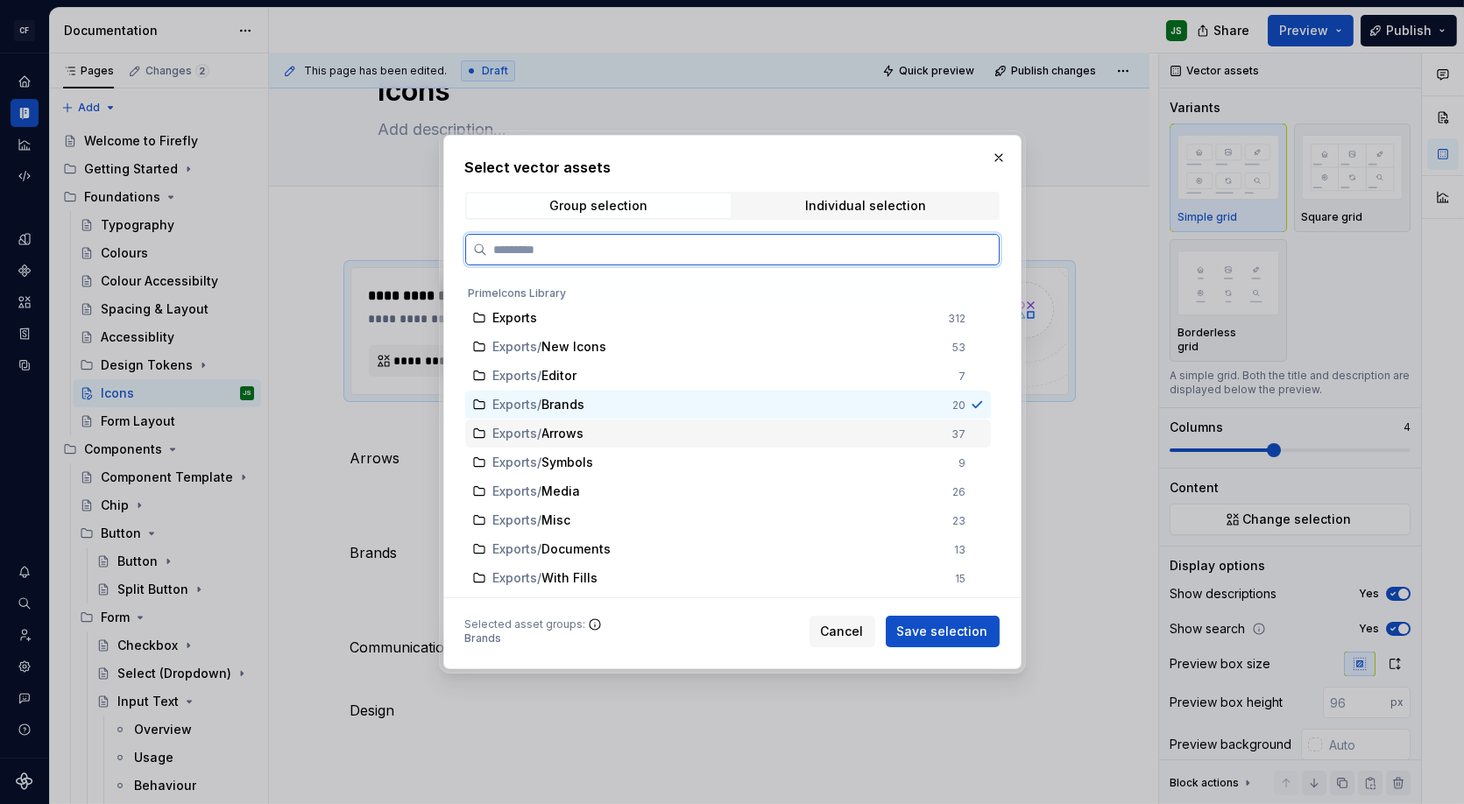
click at [618, 426] on div "Exports / Arrows" at bounding box center [717, 434] width 449 height 18
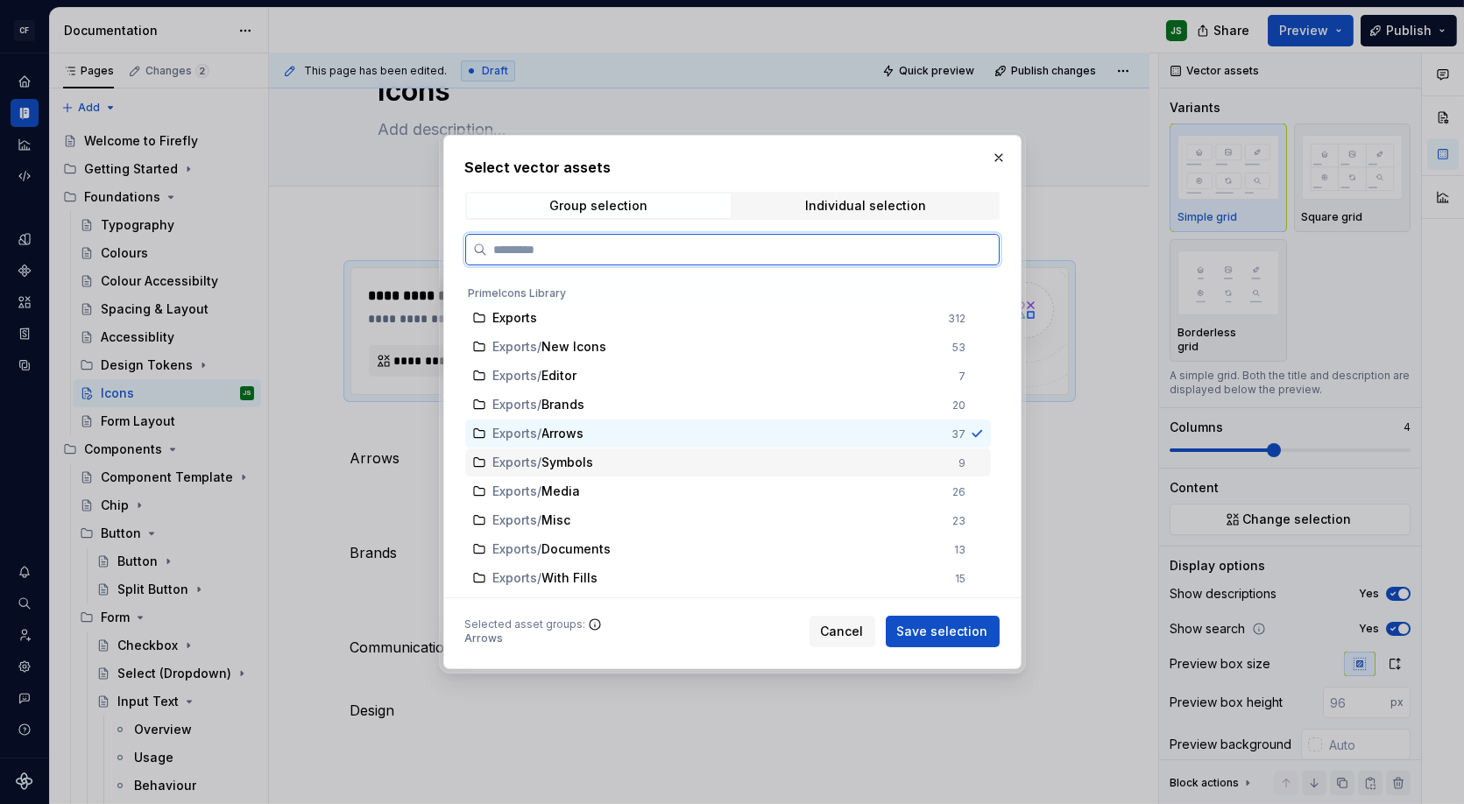
drag, startPoint x: 629, startPoint y: 457, endPoint x: 745, endPoint y: 350, distance: 157.5
click at [629, 456] on div "Exports / Symbols" at bounding box center [721, 463] width 456 height 18
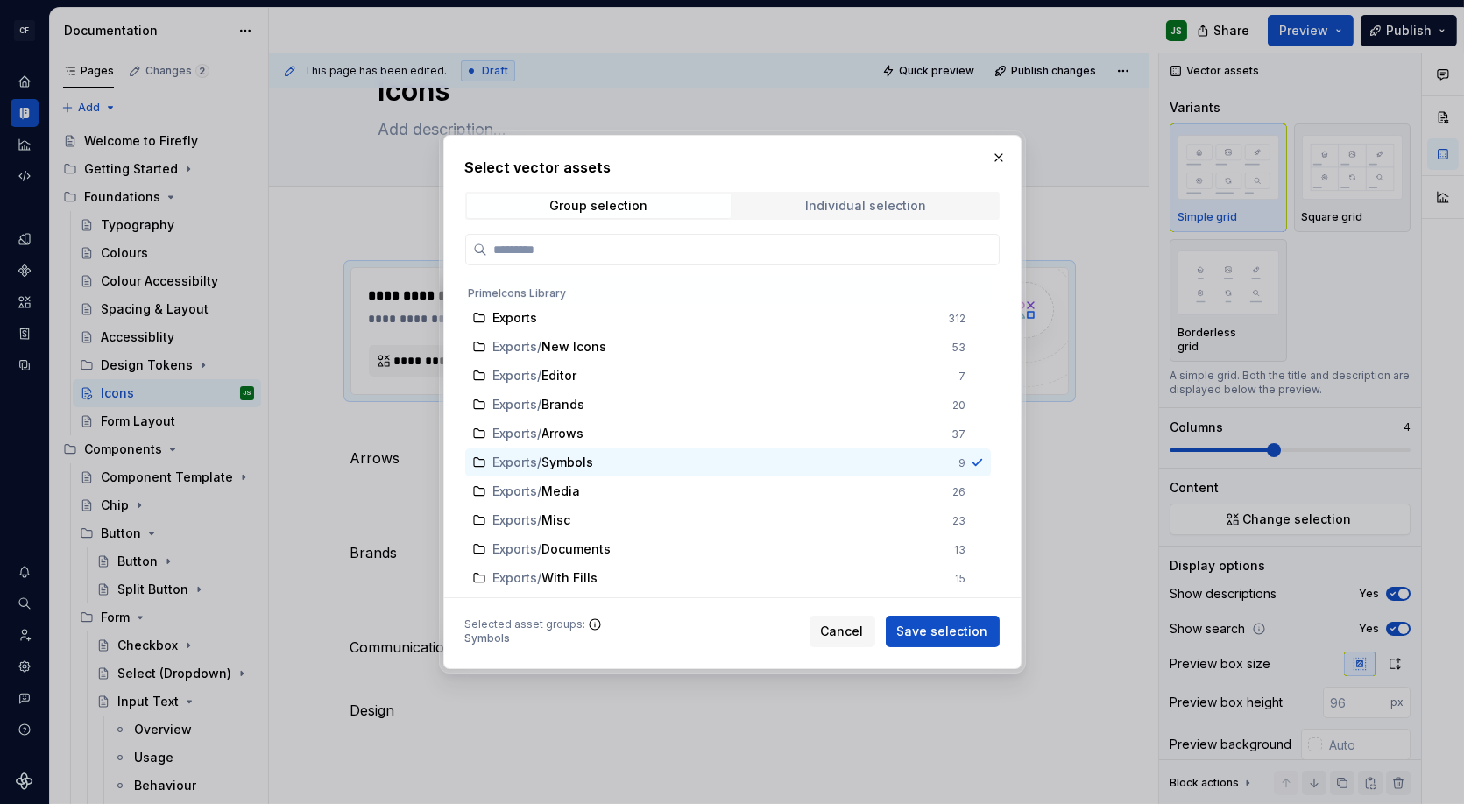
click at [816, 209] on div "Individual selection" at bounding box center [865, 206] width 121 height 14
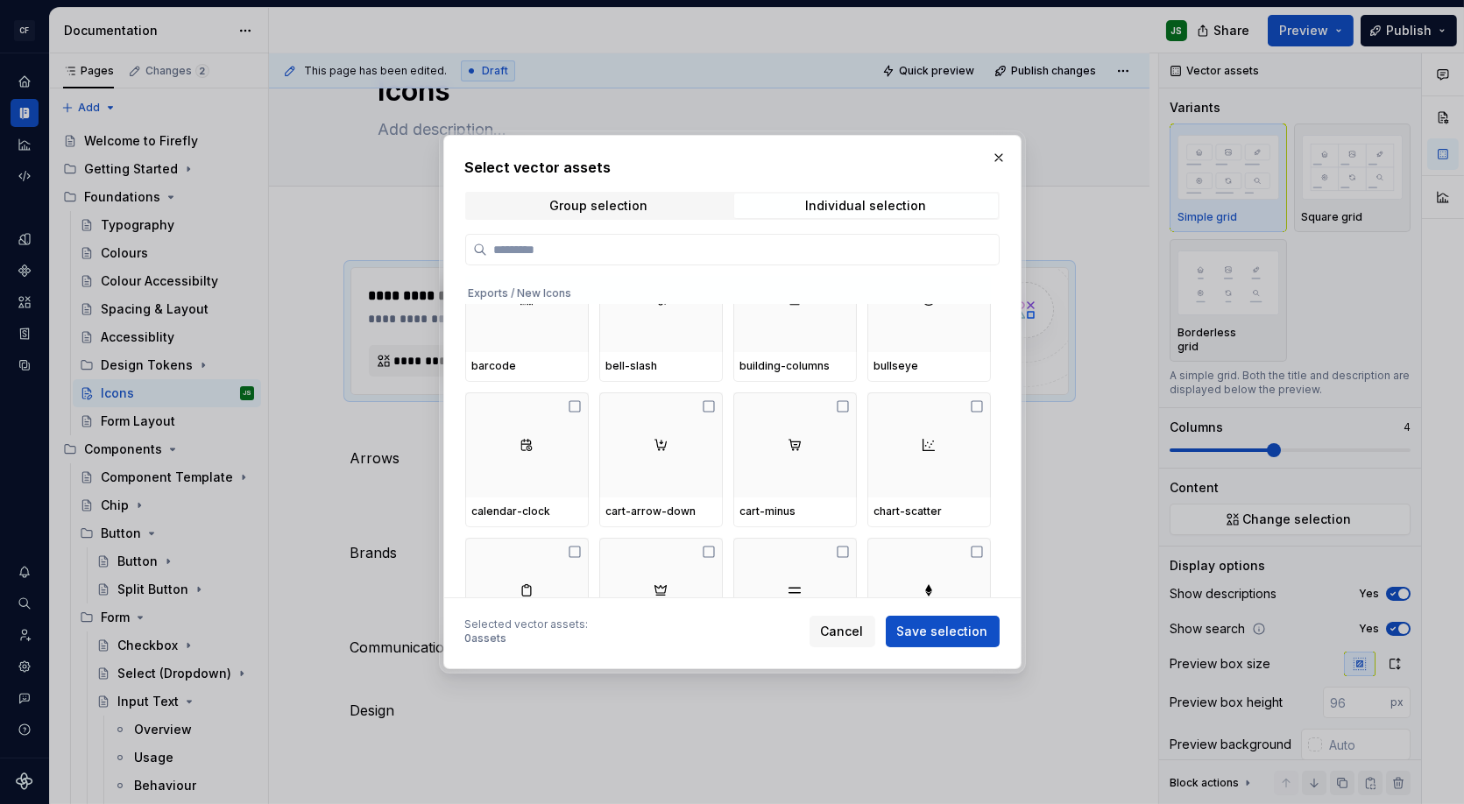
scroll to position [0, 0]
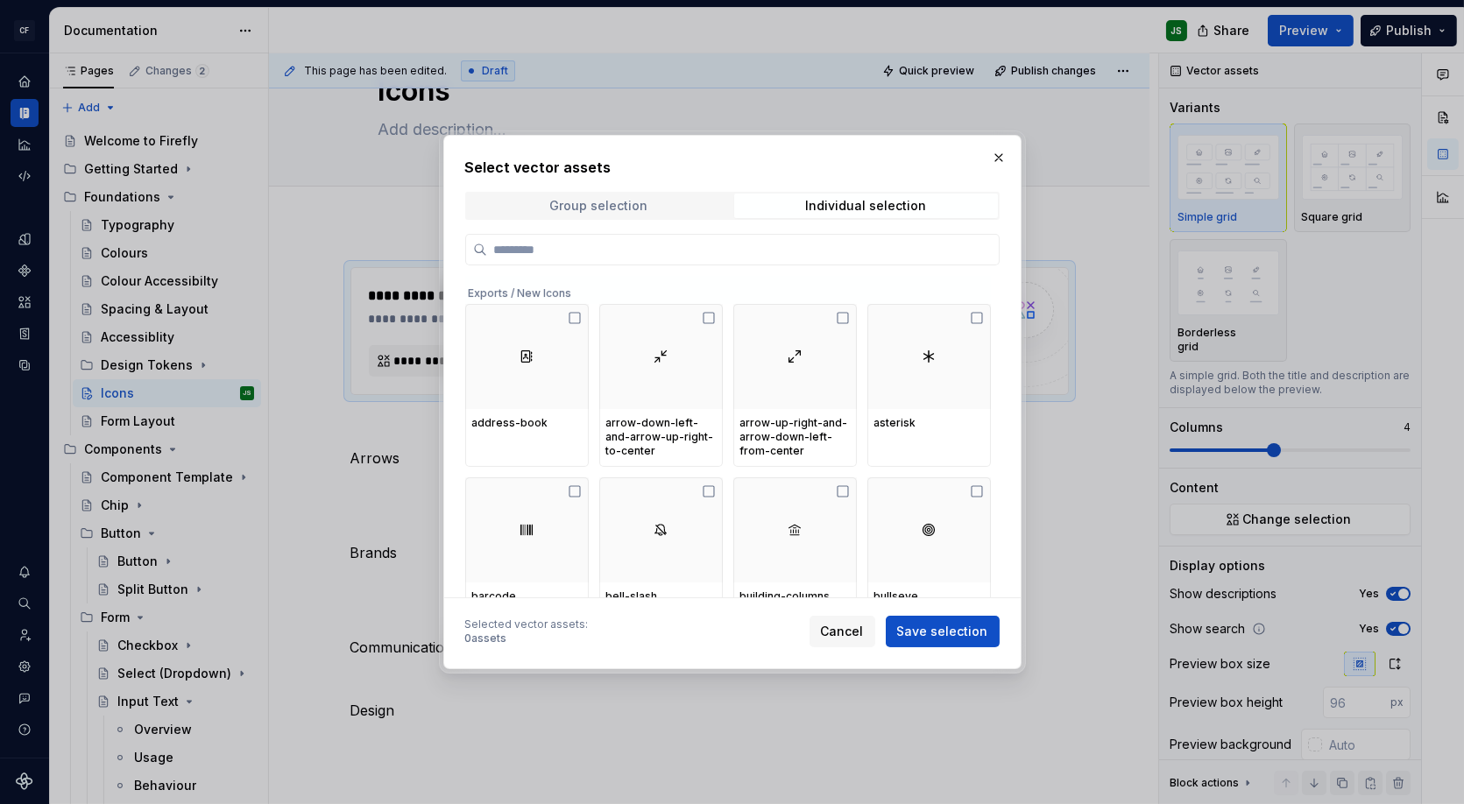
click at [622, 199] on div "Group selection" at bounding box center [598, 206] width 98 height 14
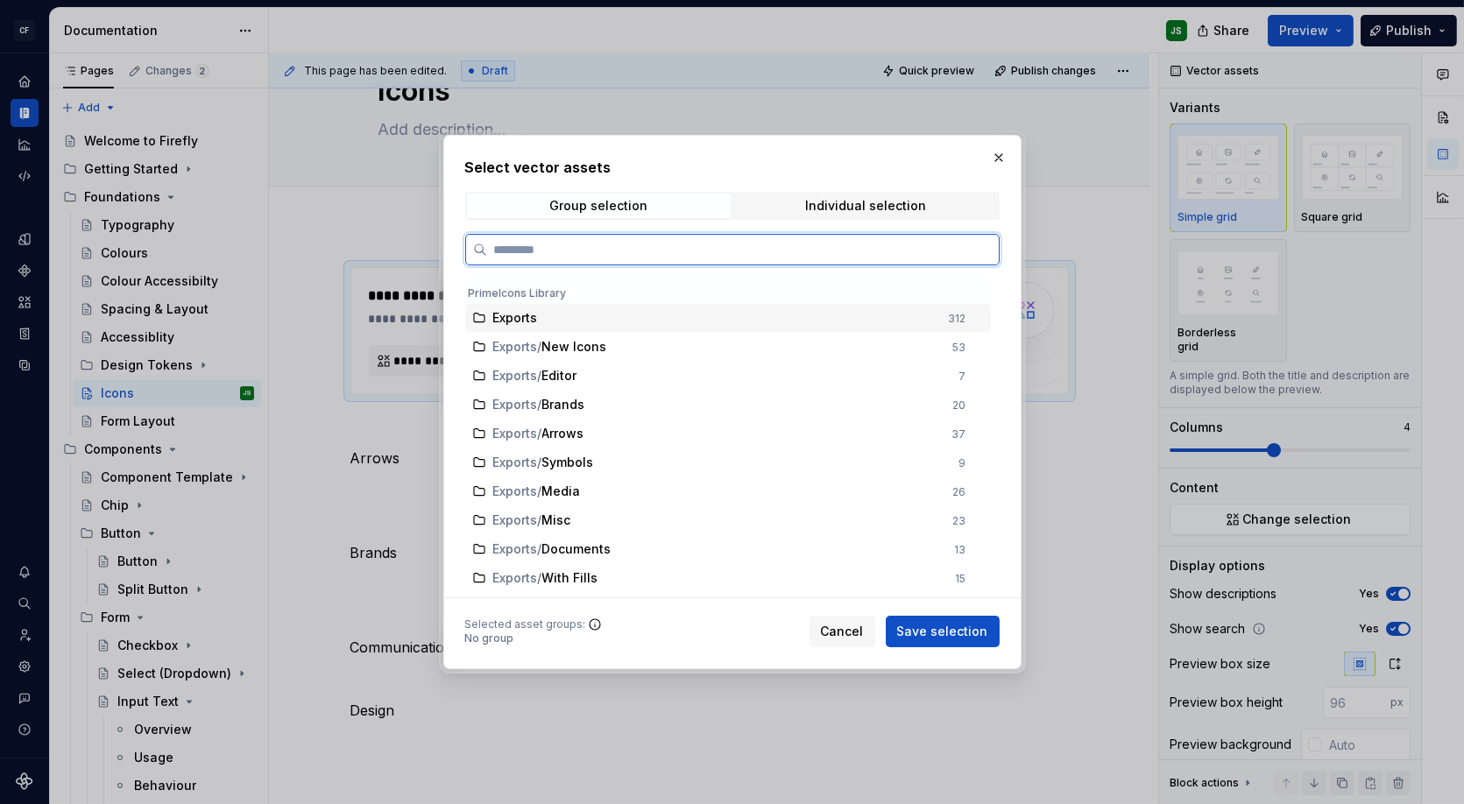
click at [572, 310] on div "Exports" at bounding box center [715, 318] width 445 height 18
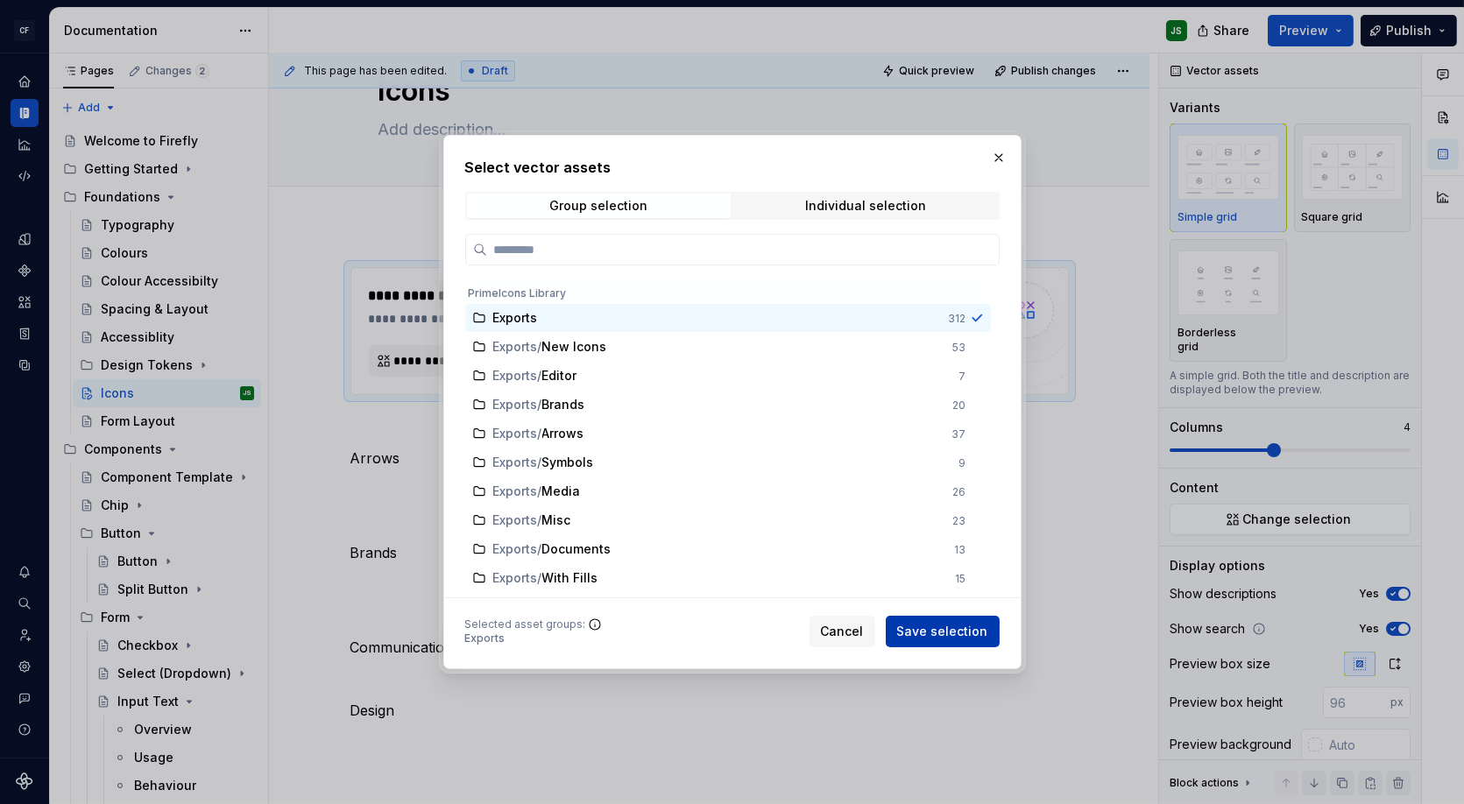
click at [946, 627] on span "Save selection" at bounding box center [942, 632] width 91 height 18
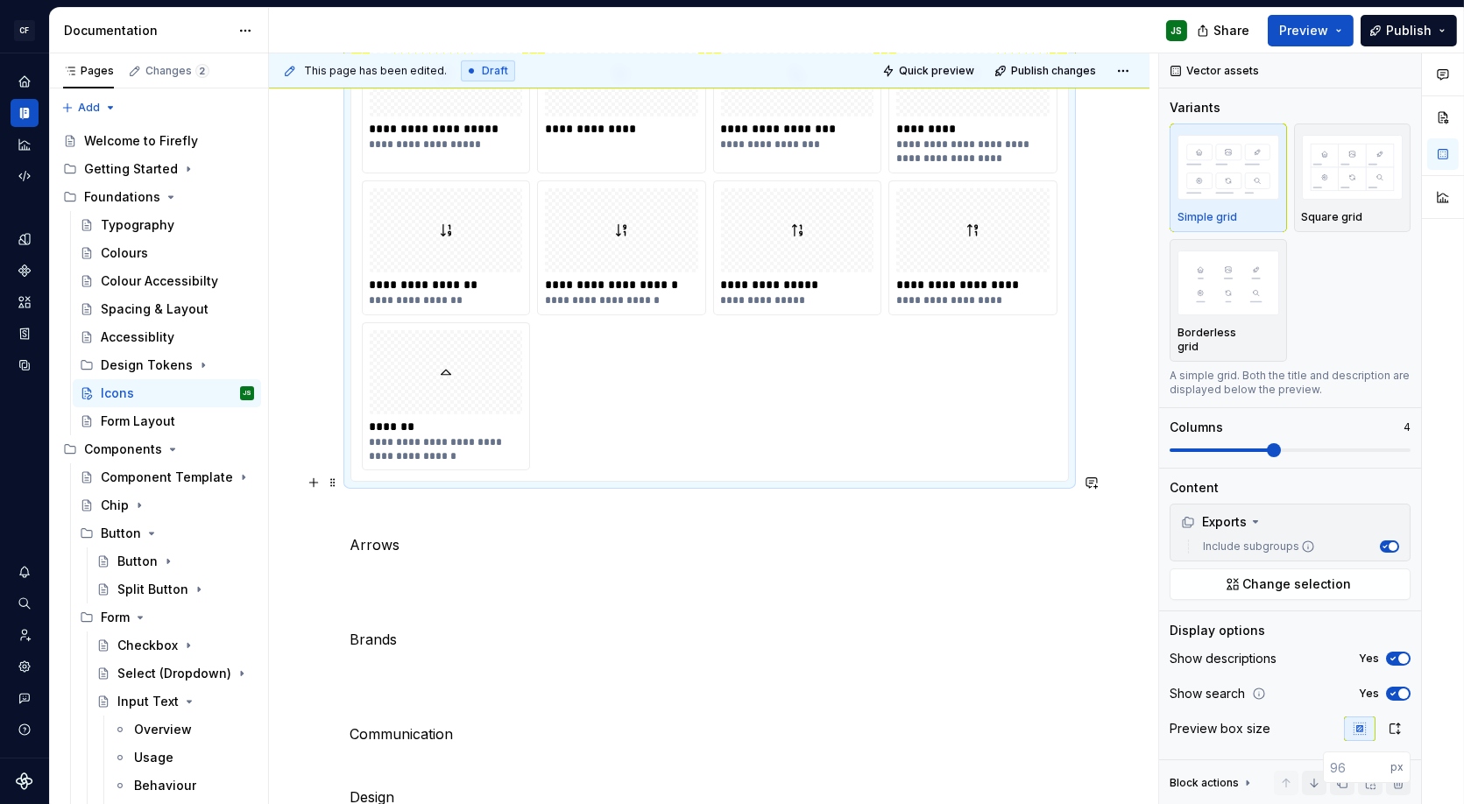
scroll to position [14324, 0]
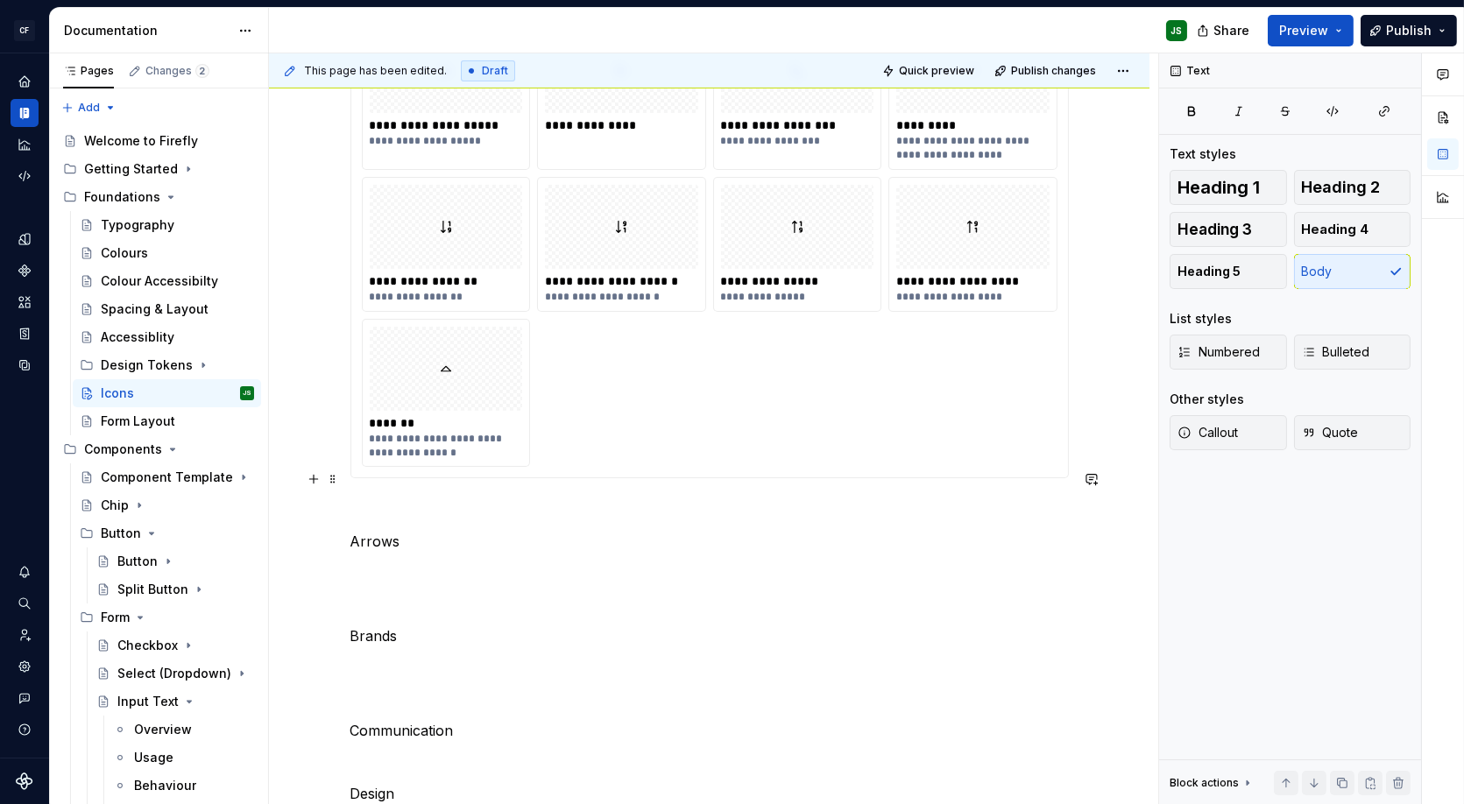
drag, startPoint x: 407, startPoint y: 471, endPoint x: 397, endPoint y: 471, distance: 10.5
click at [407, 531] on p "Arrows" at bounding box center [710, 541] width 719 height 21
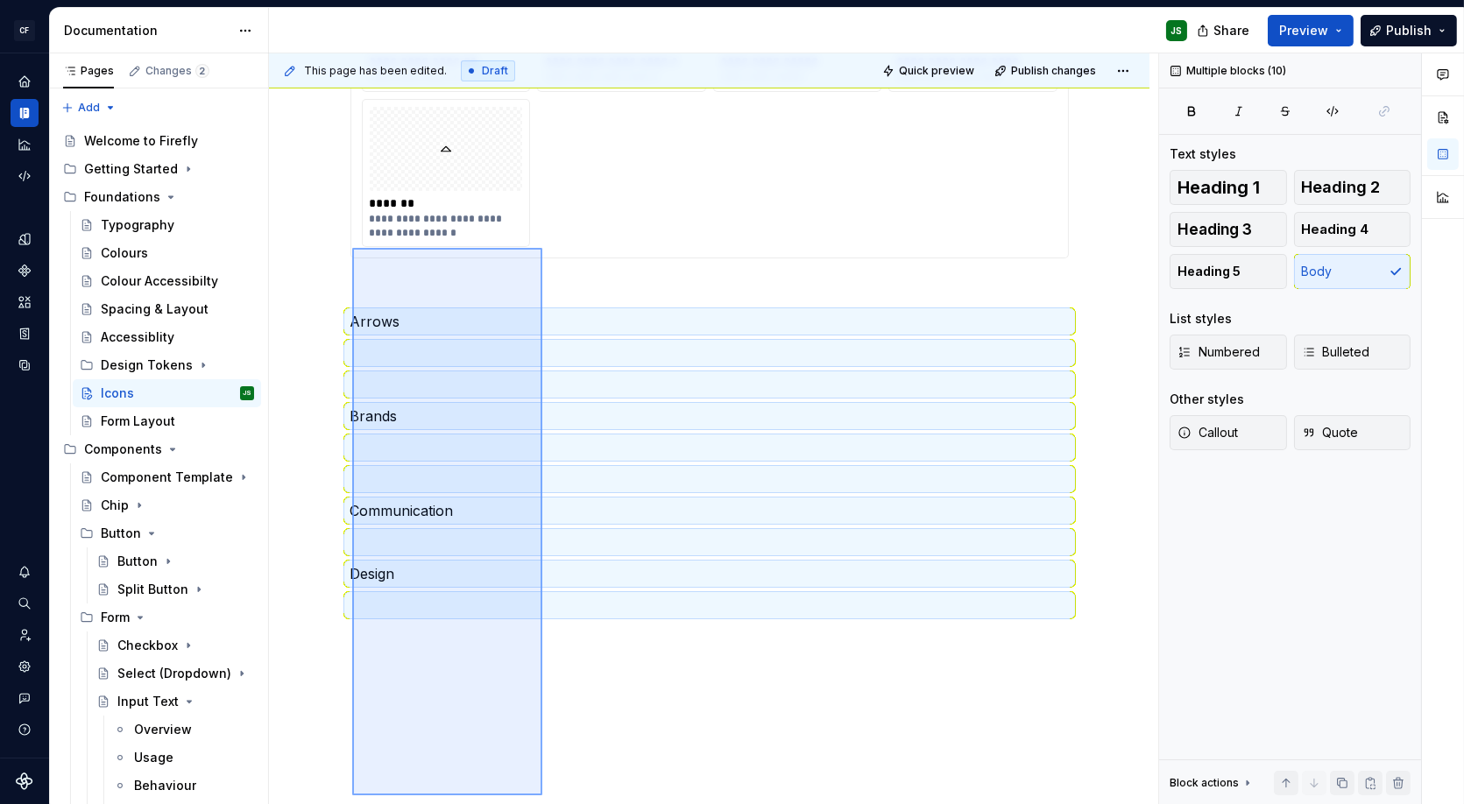
scroll to position [14555, 0]
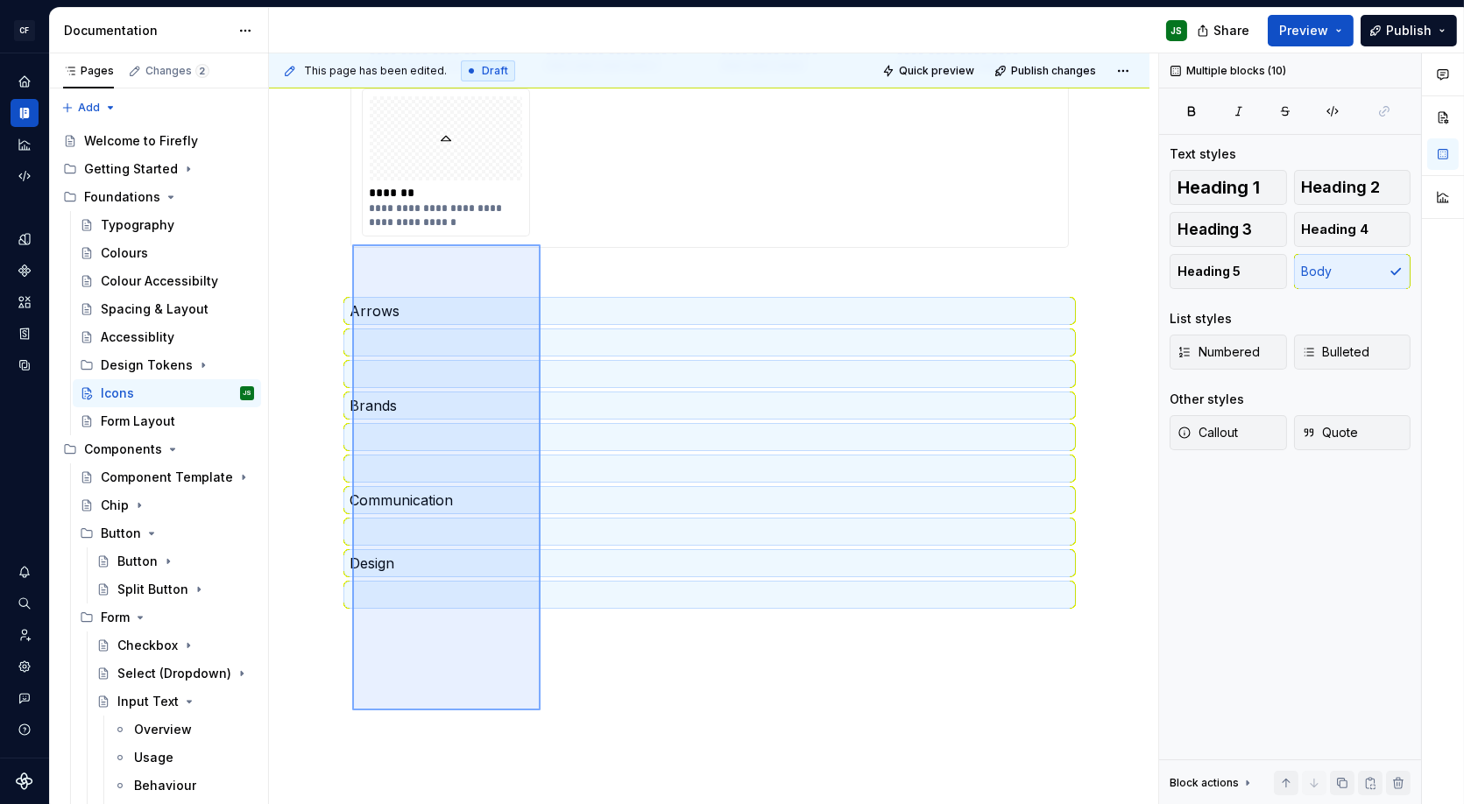
drag, startPoint x: 424, startPoint y: 557, endPoint x: 540, endPoint y: 699, distance: 183.1
click at [540, 699] on div "**********" at bounding box center [713, 429] width 889 height 752
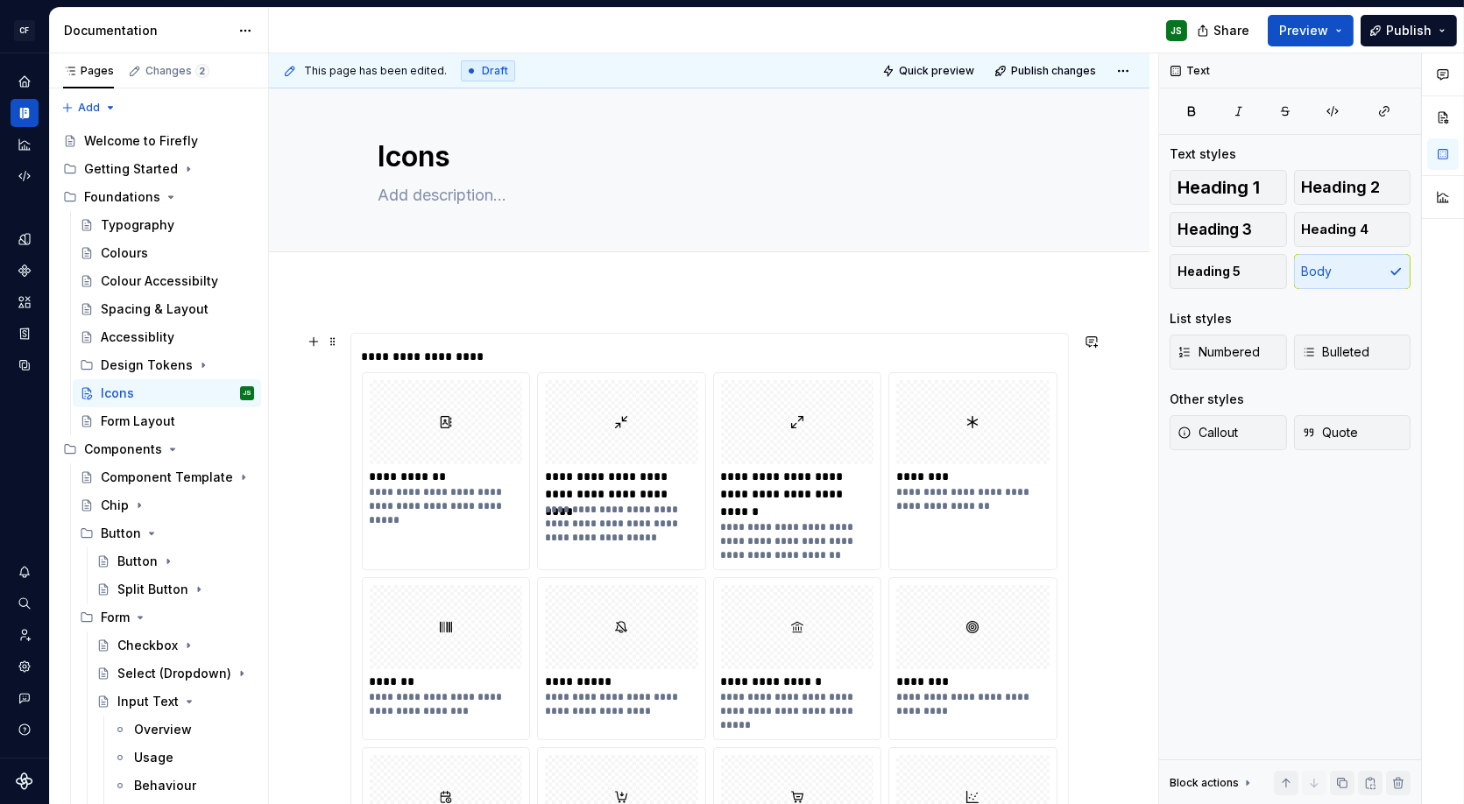
scroll to position [0, 0]
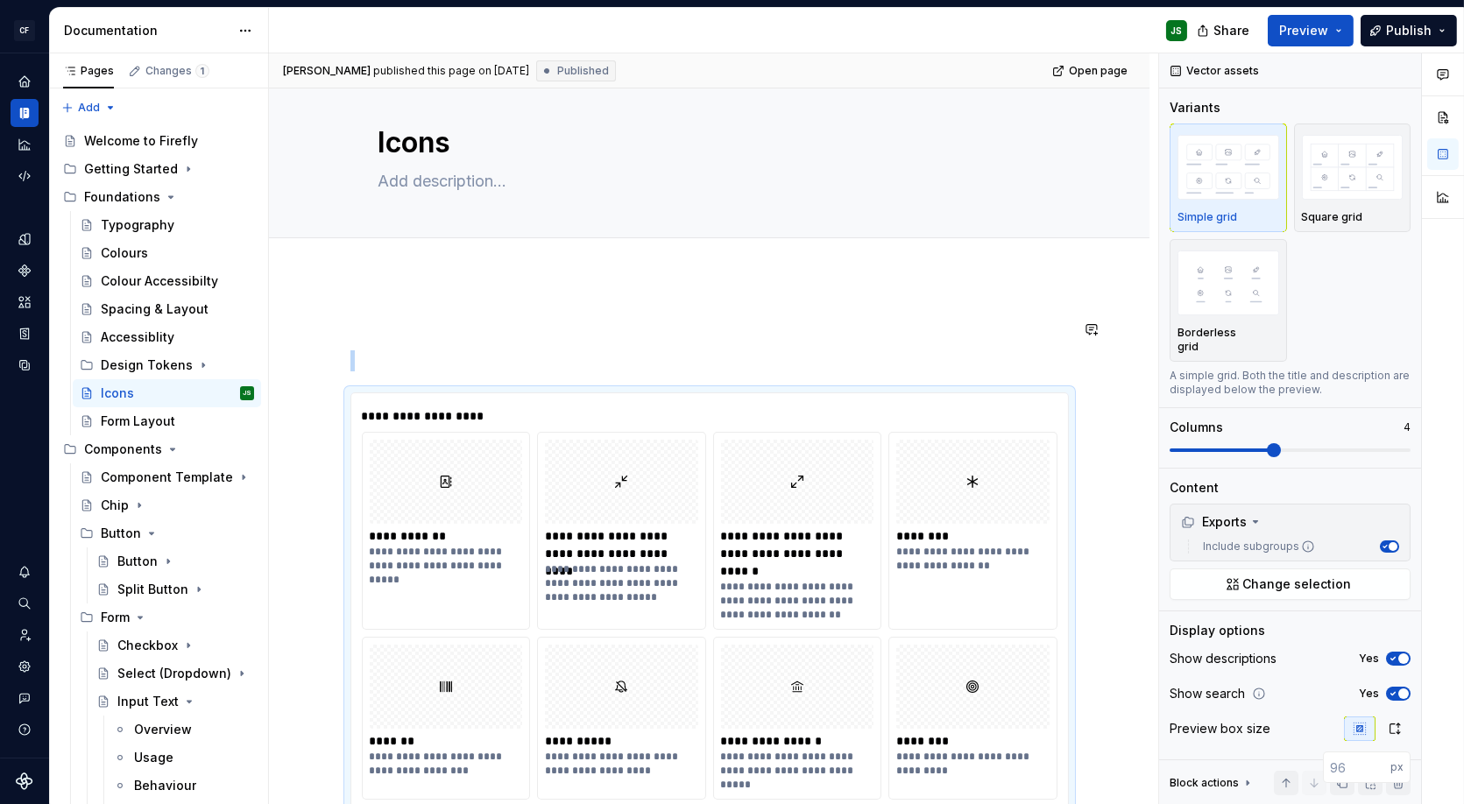
scroll to position [46, 0]
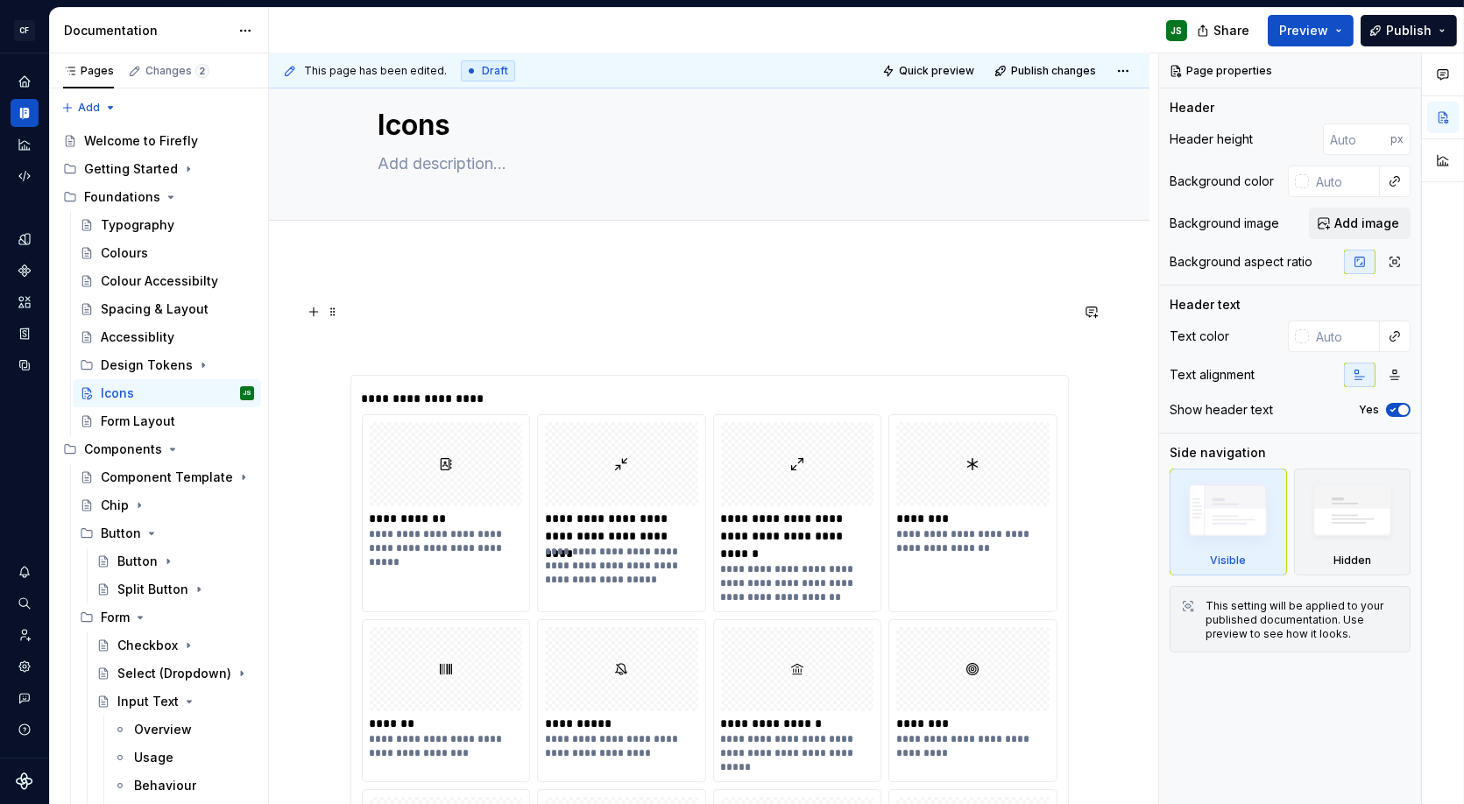
scroll to position [40, 0]
click at [493, 320] on p at bounding box center [710, 311] width 719 height 21
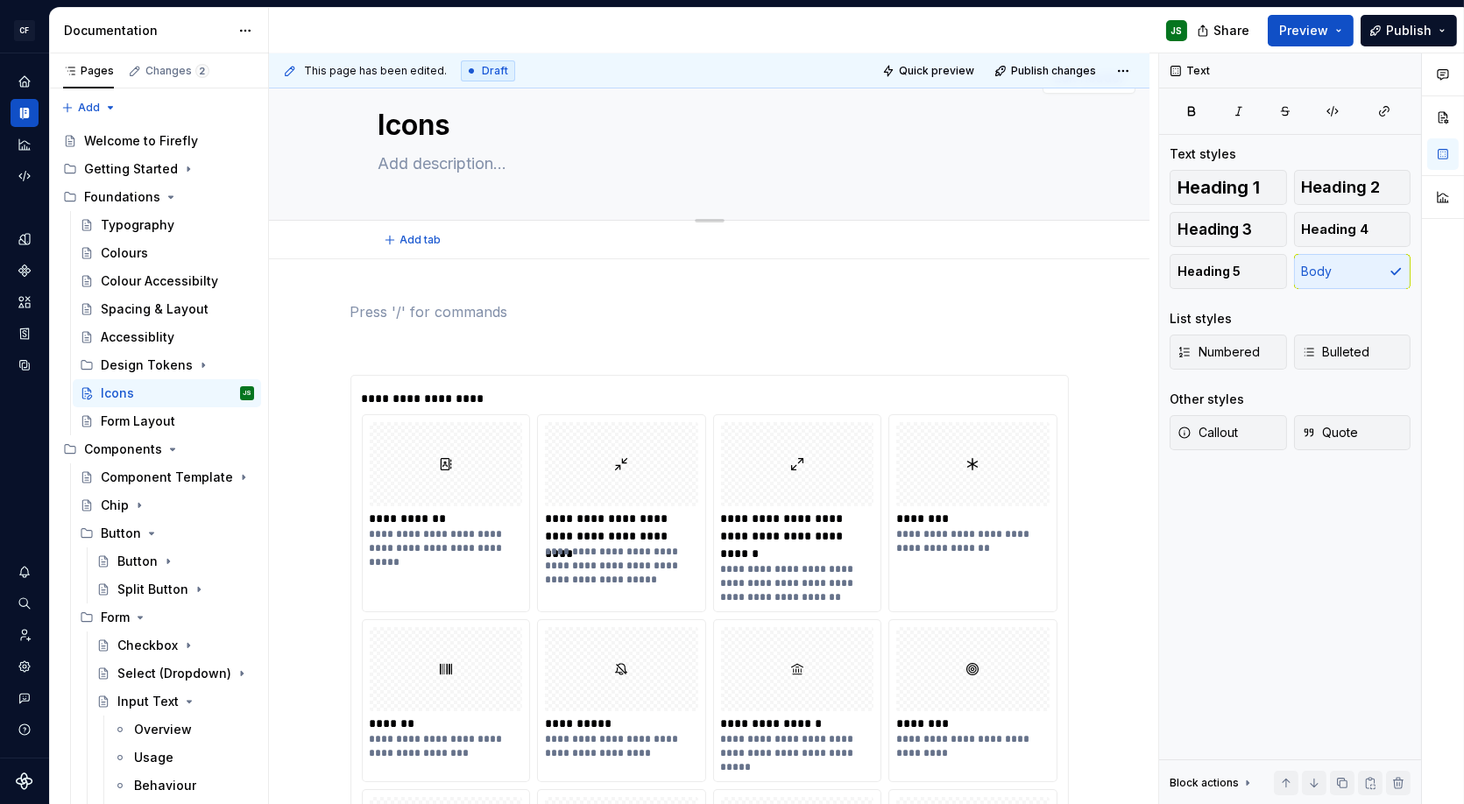
click at [422, 165] on textarea at bounding box center [706, 164] width 662 height 28
paste textarea "Our icons are the visual shorthand of the system. They help users find actions,…"
type textarea "*"
type textarea "Our icons are the visual shorthand of the system. They help users find actions,…"
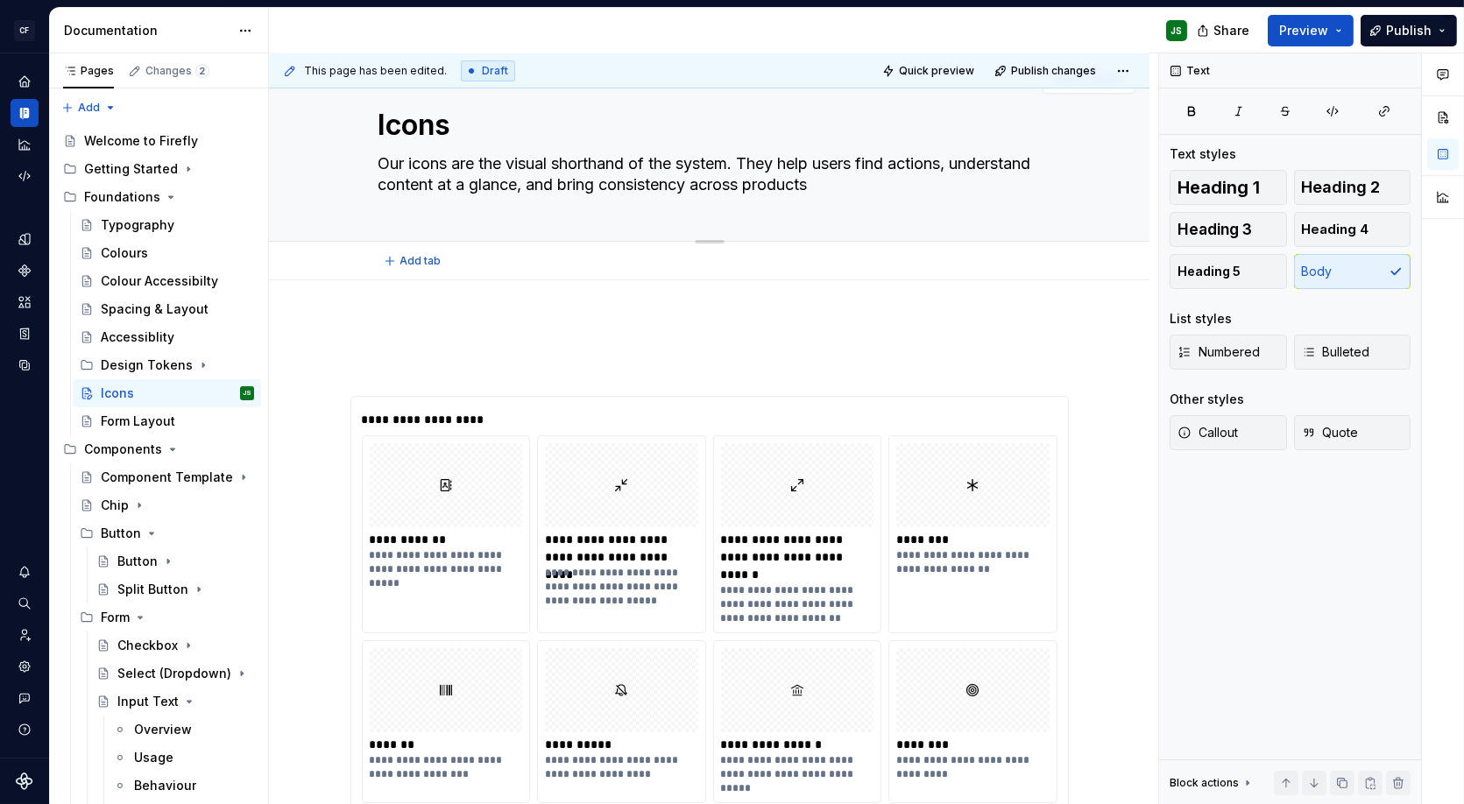
scroll to position [41, 0]
type textarea "*"
type textarea "Our icons are the visual shorthand of the system. They help users find actions,…"
click at [146, 338] on div "Accessiblity" at bounding box center [138, 338] width 74 height 18
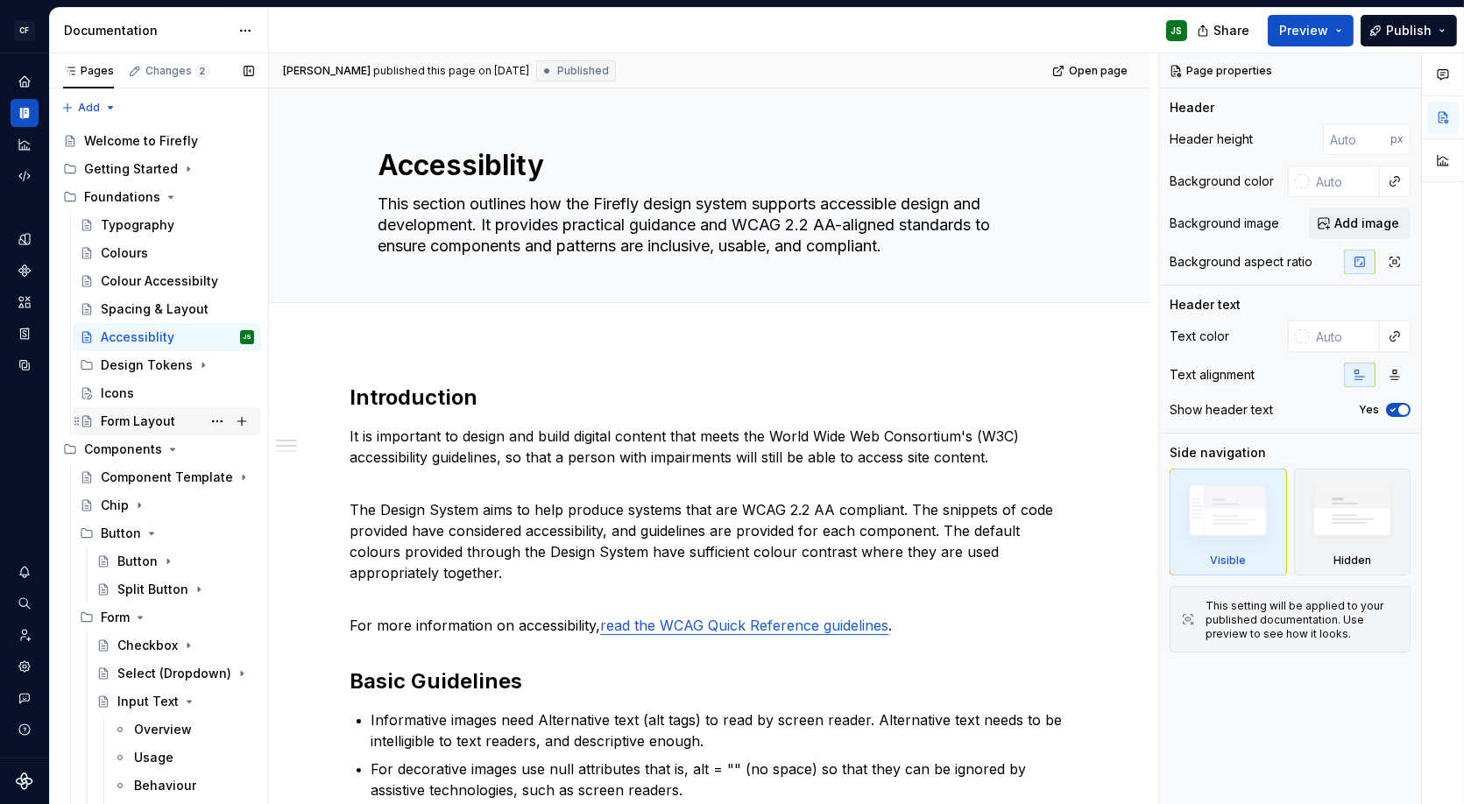
scroll to position [30, 0]
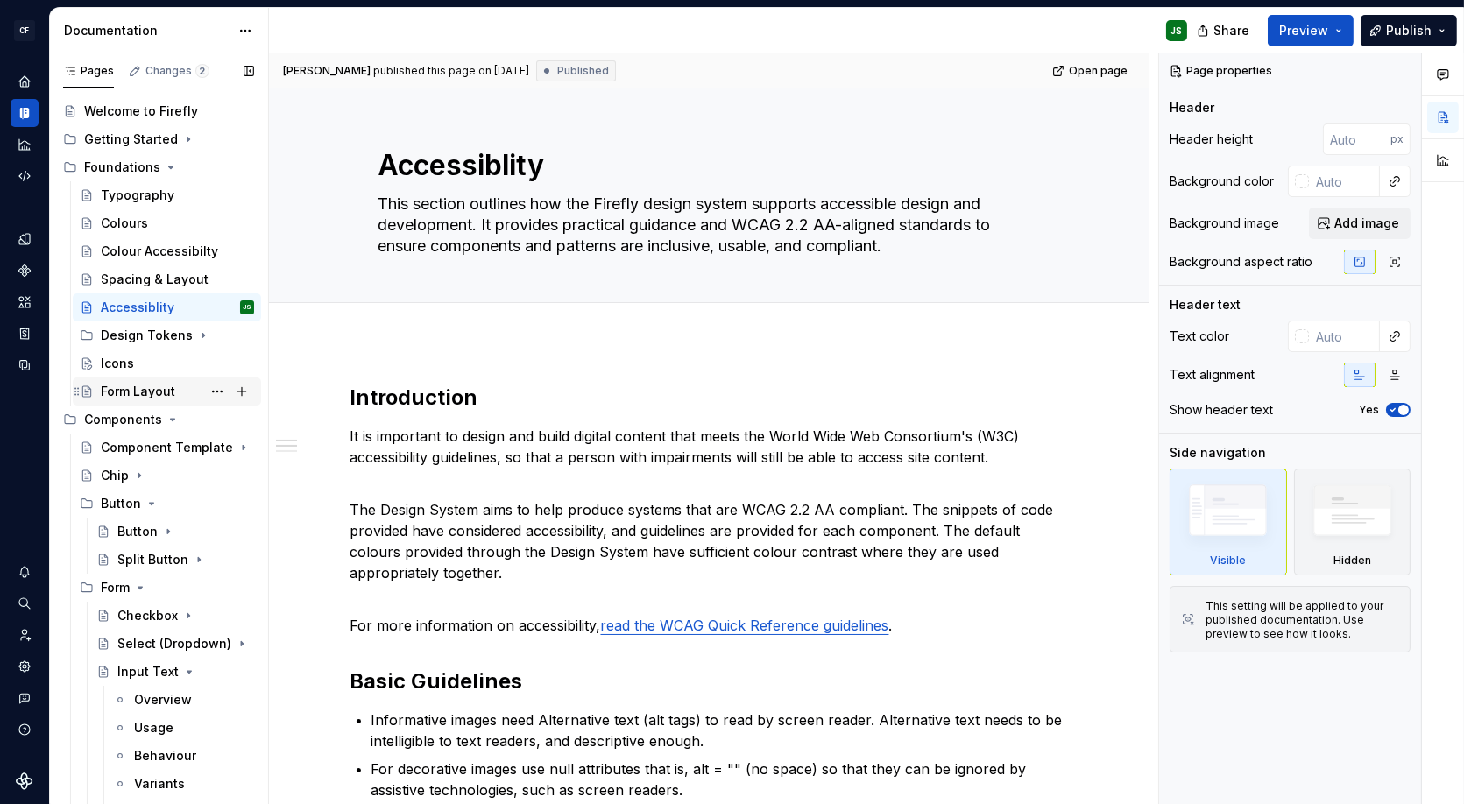
click at [155, 380] on div "Form Layout" at bounding box center [177, 391] width 153 height 25
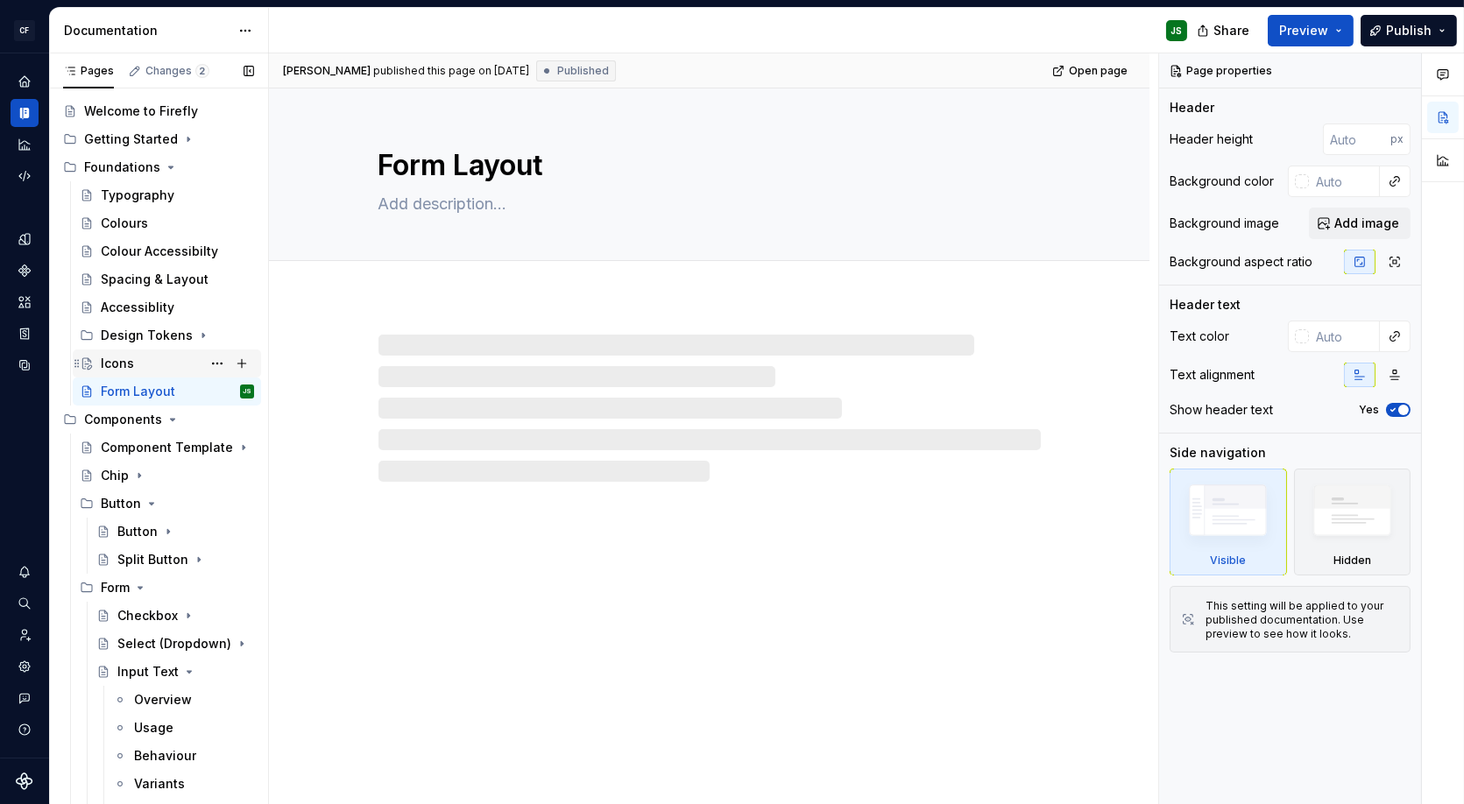
click at [140, 366] on div "Icons" at bounding box center [177, 363] width 153 height 25
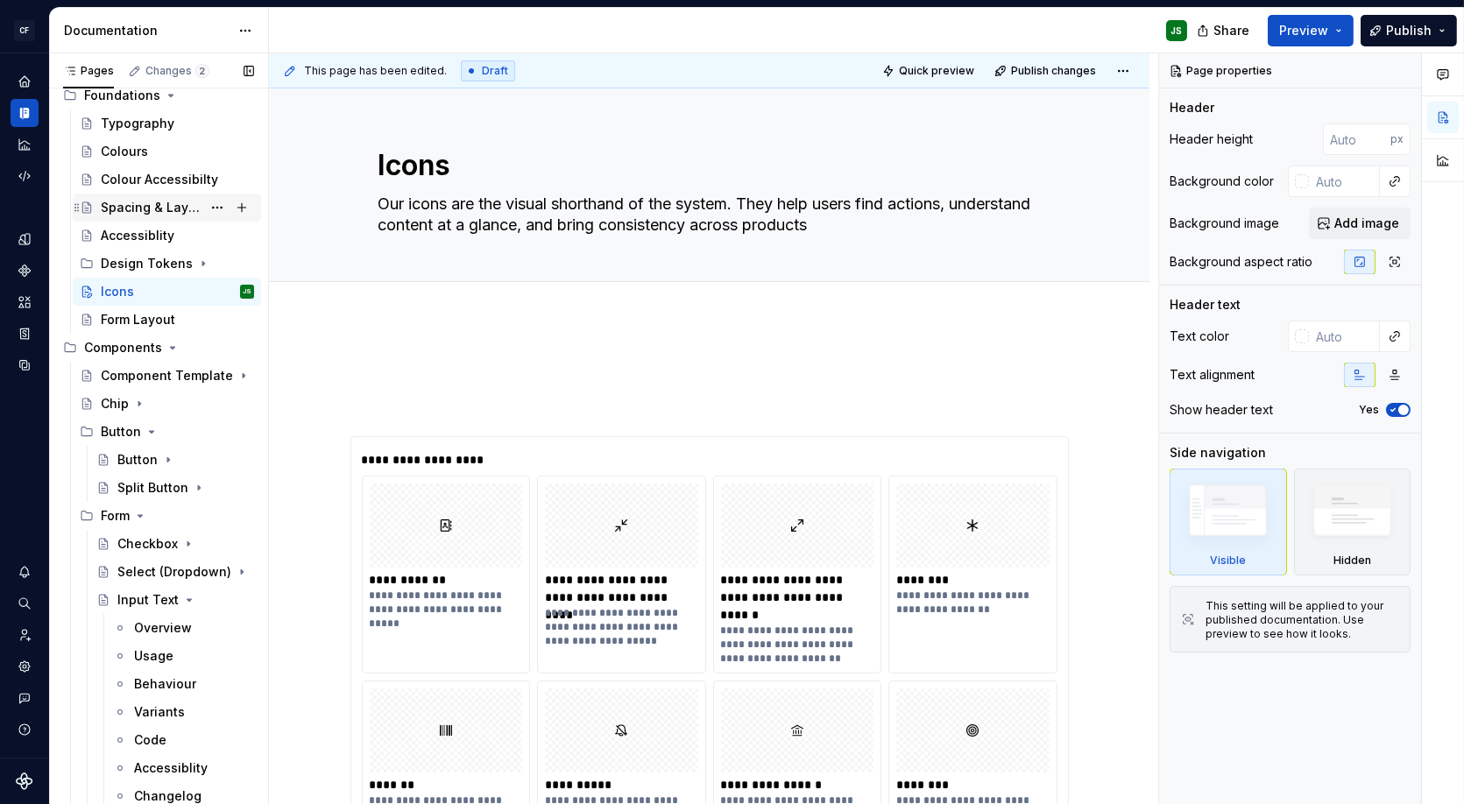
scroll to position [116, 0]
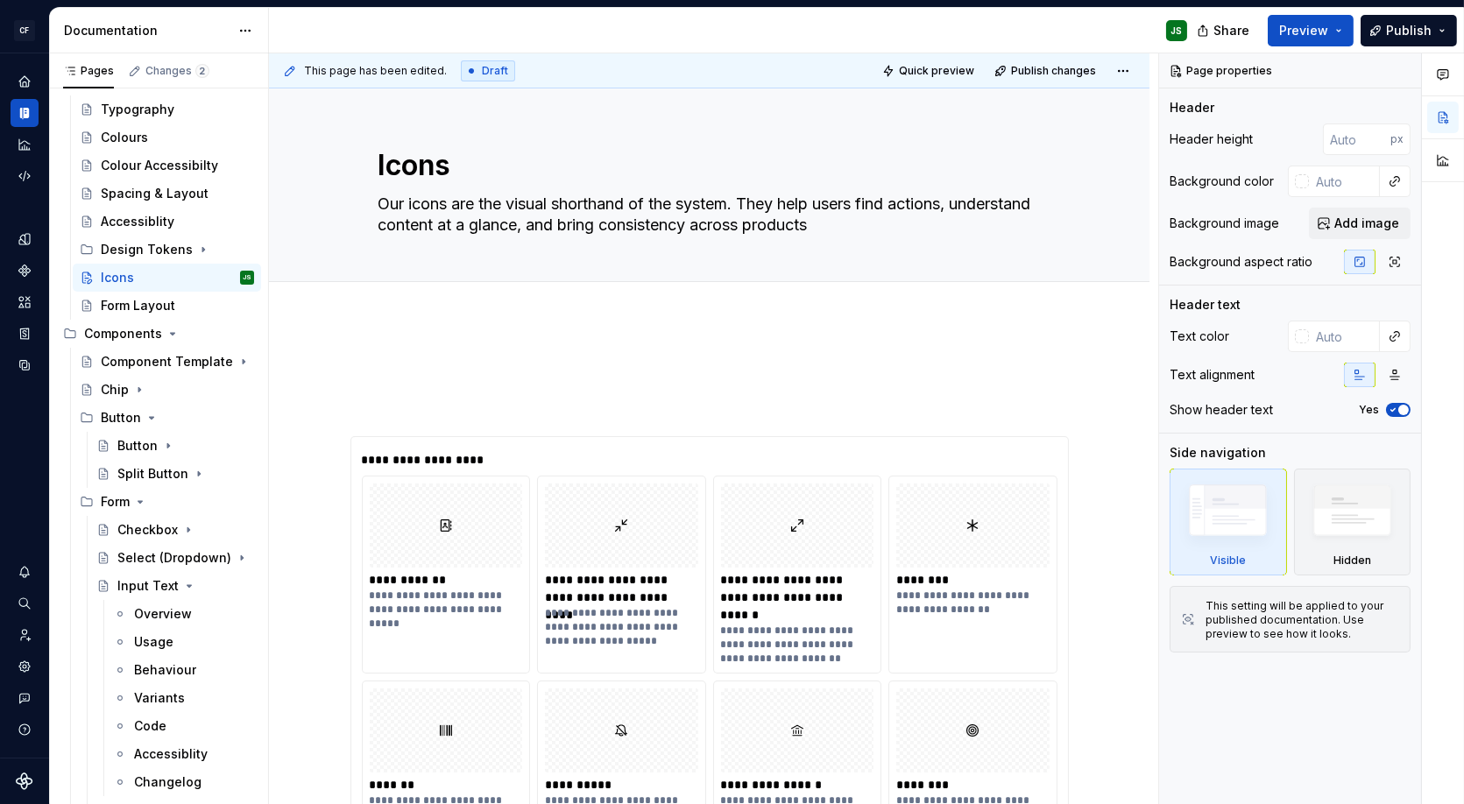
click at [417, 358] on div "**********" at bounding box center [713, 429] width 889 height 752
click at [404, 399] on p at bounding box center [710, 404] width 719 height 21
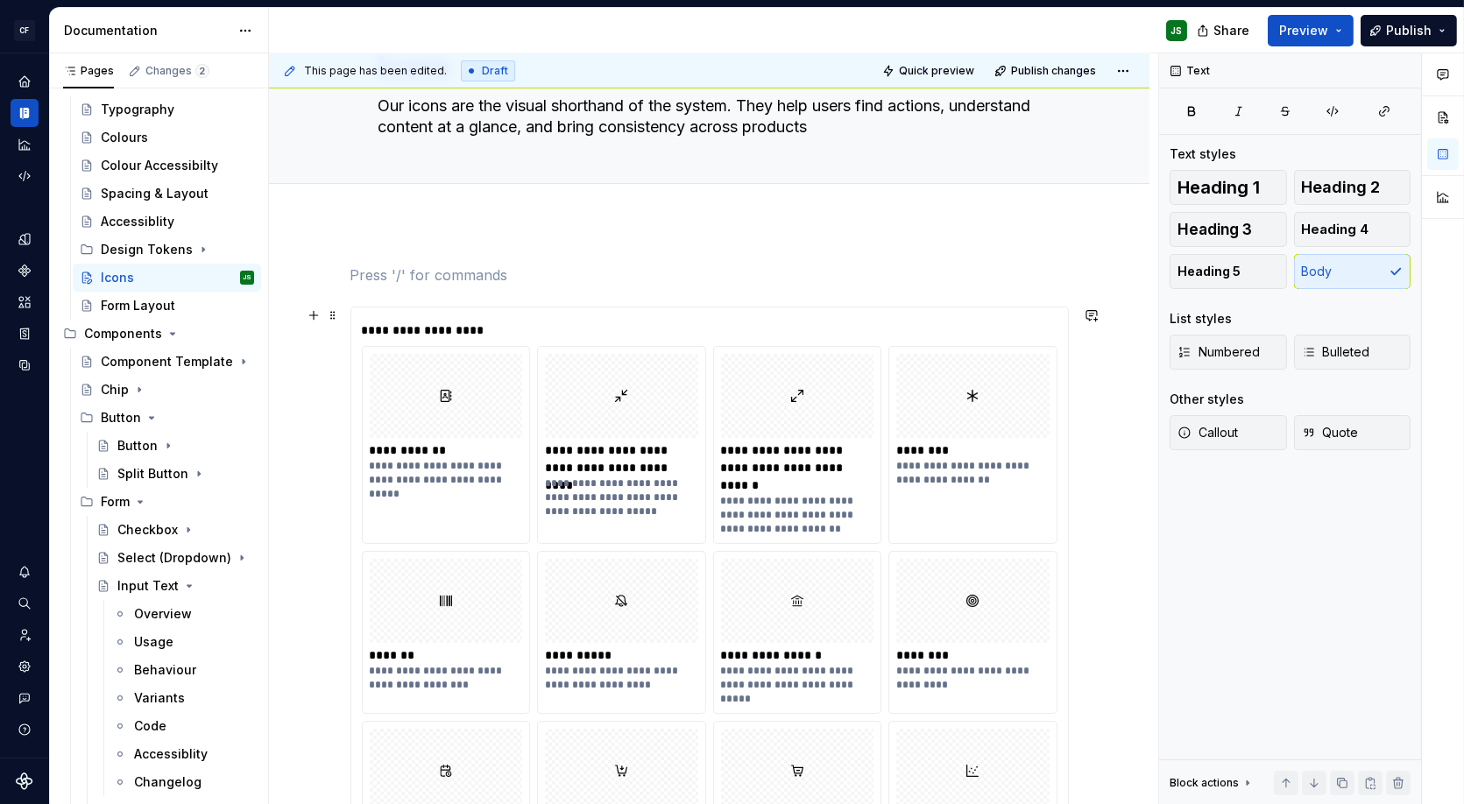
scroll to position [101, 0]
click at [137, 131] on div "Colours" at bounding box center [124, 138] width 47 height 18
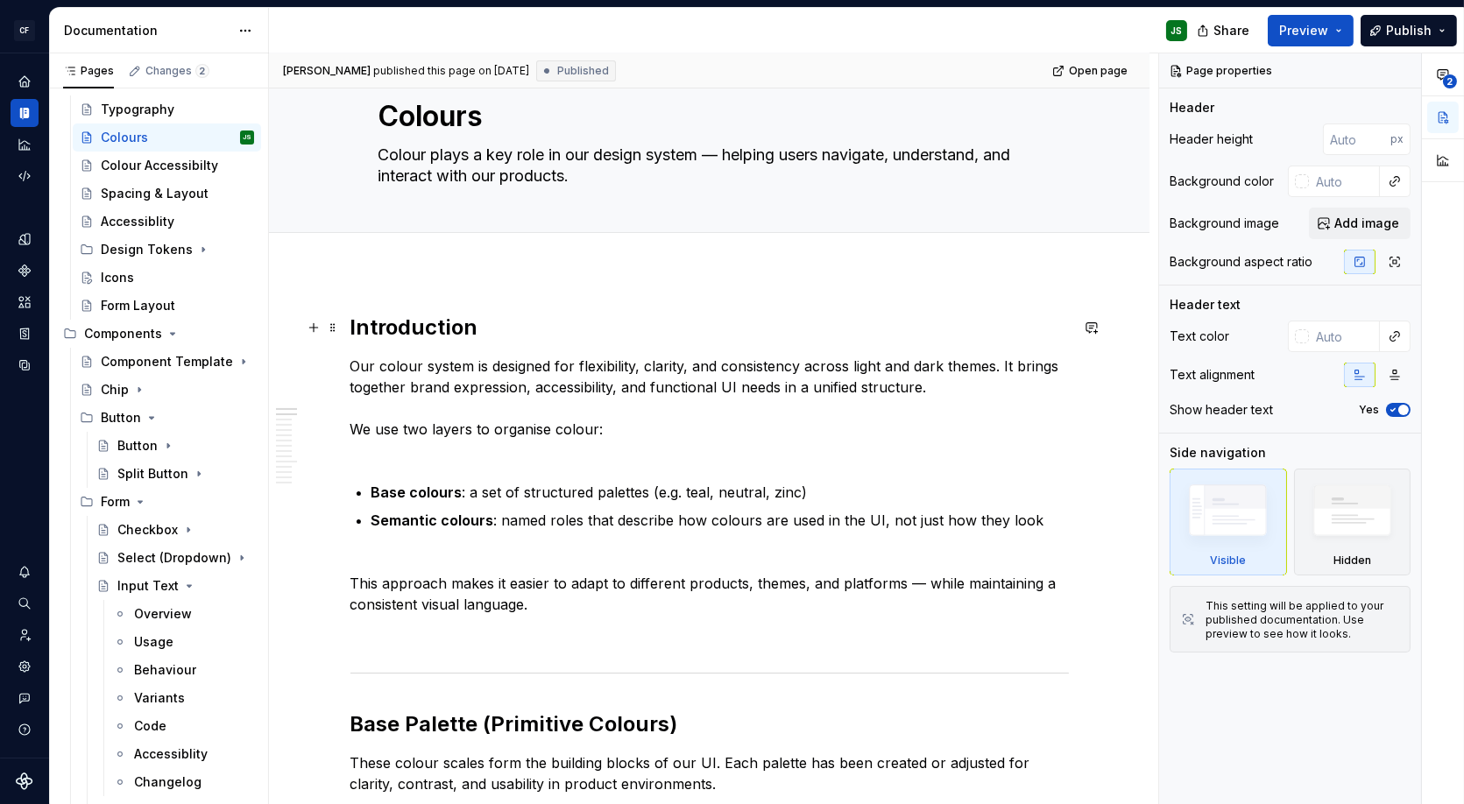
scroll to position [39, 0]
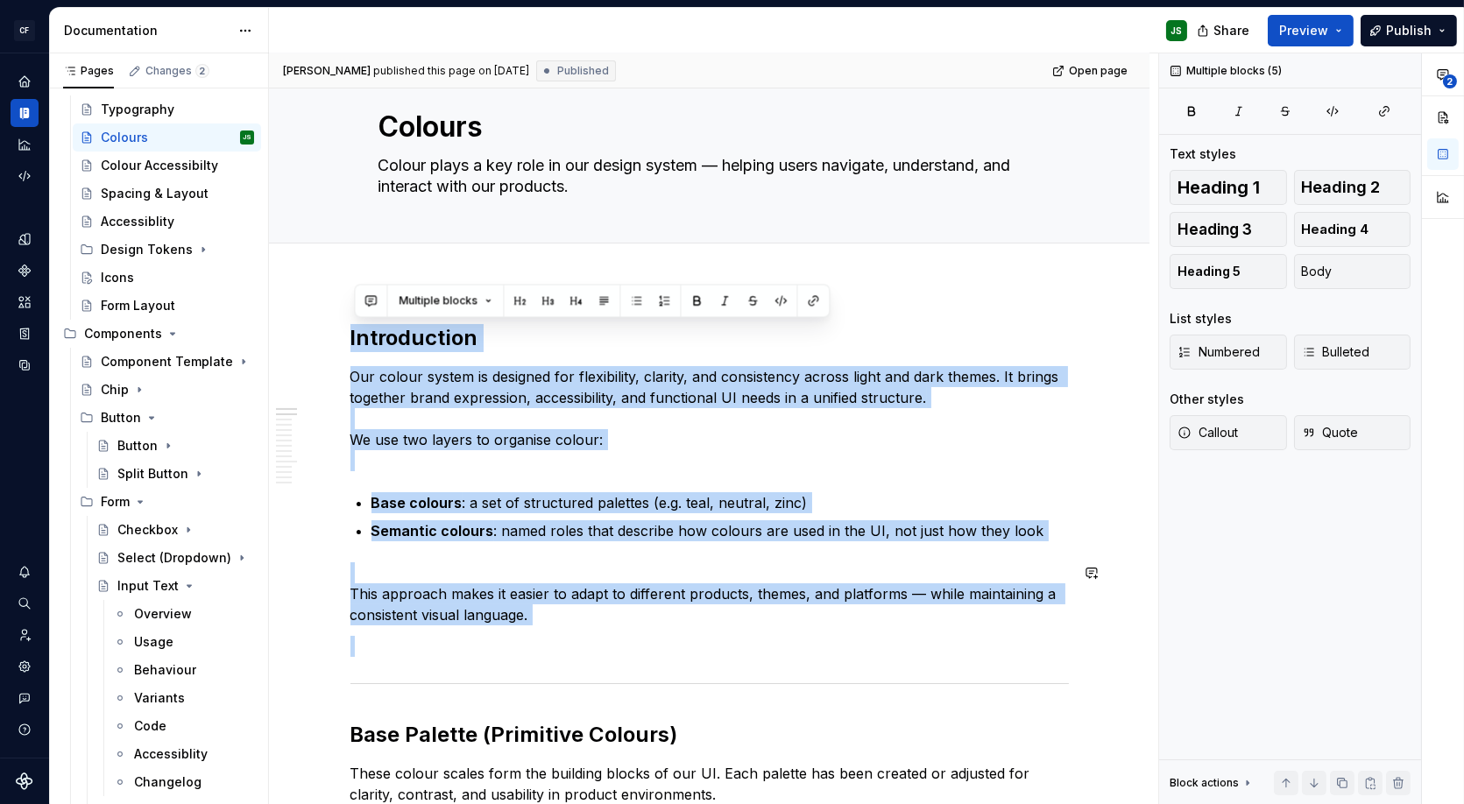
drag, startPoint x: 357, startPoint y: 342, endPoint x: 733, endPoint y: 625, distance: 470.6
copy div "Introduction Our colour system is designed for flexibility, clarity, and consis…"
click at [192, 280] on div "Icons" at bounding box center [177, 278] width 153 height 25
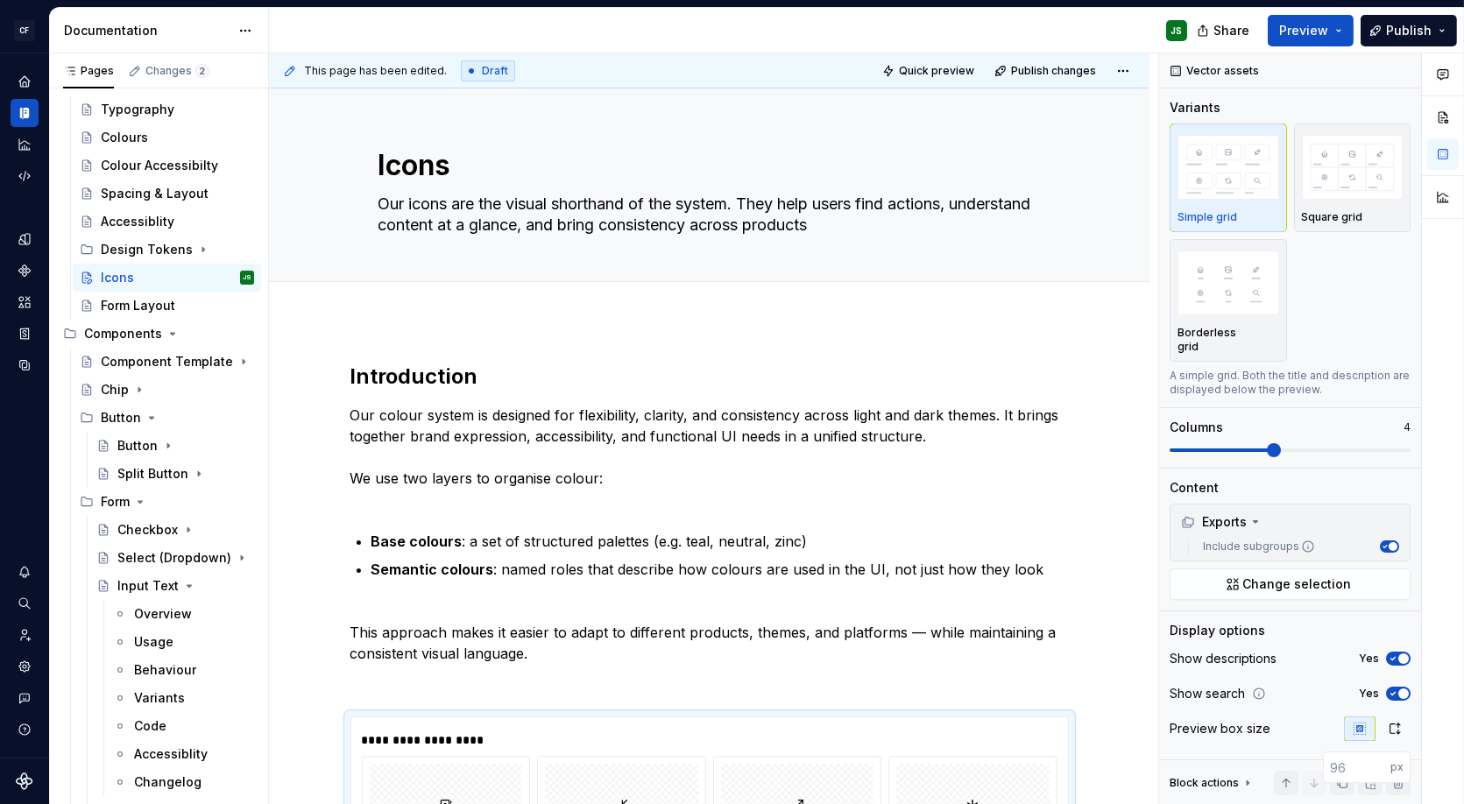
click at [428, 338] on div "**********" at bounding box center [713, 429] width 889 height 752
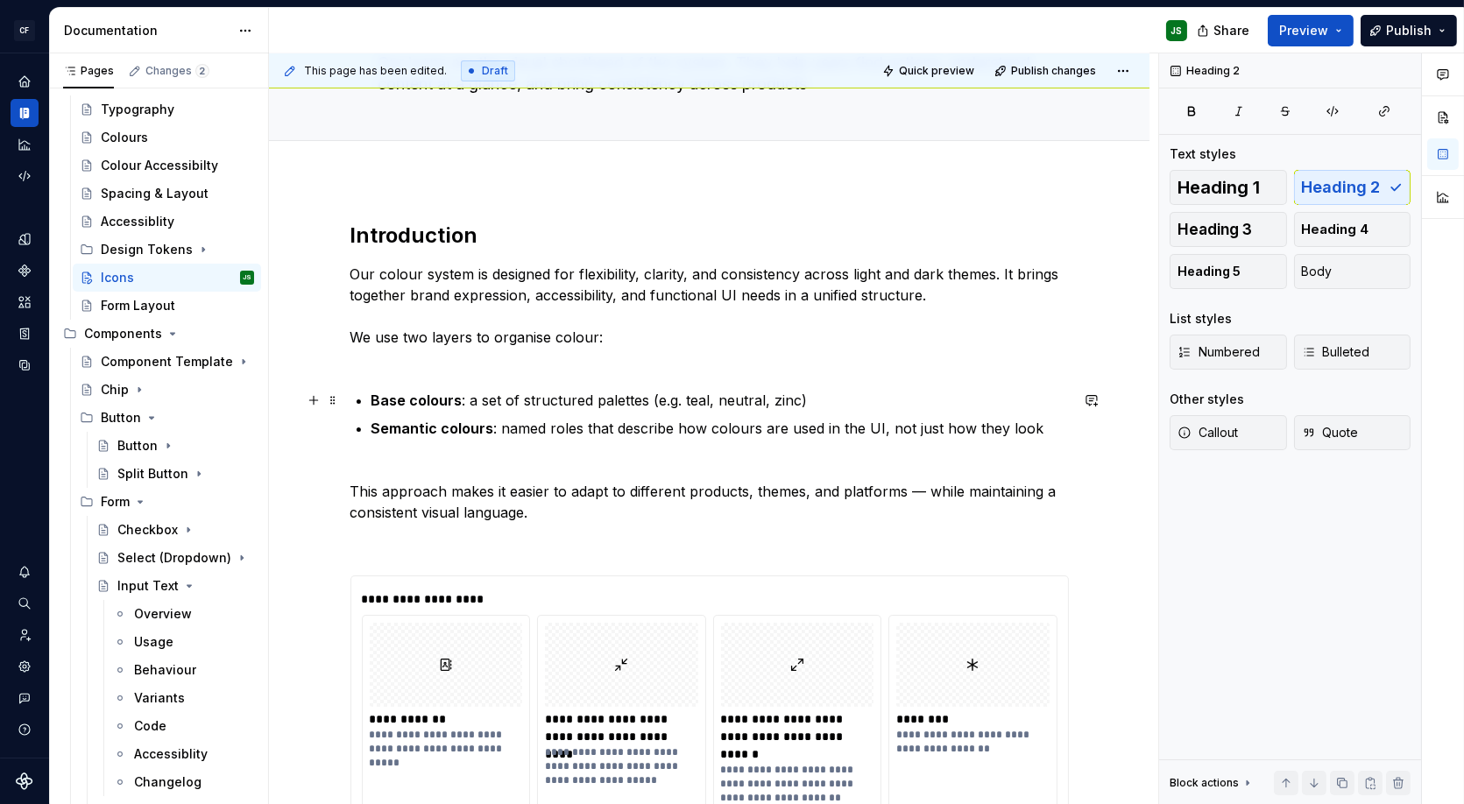
scroll to position [180, 0]
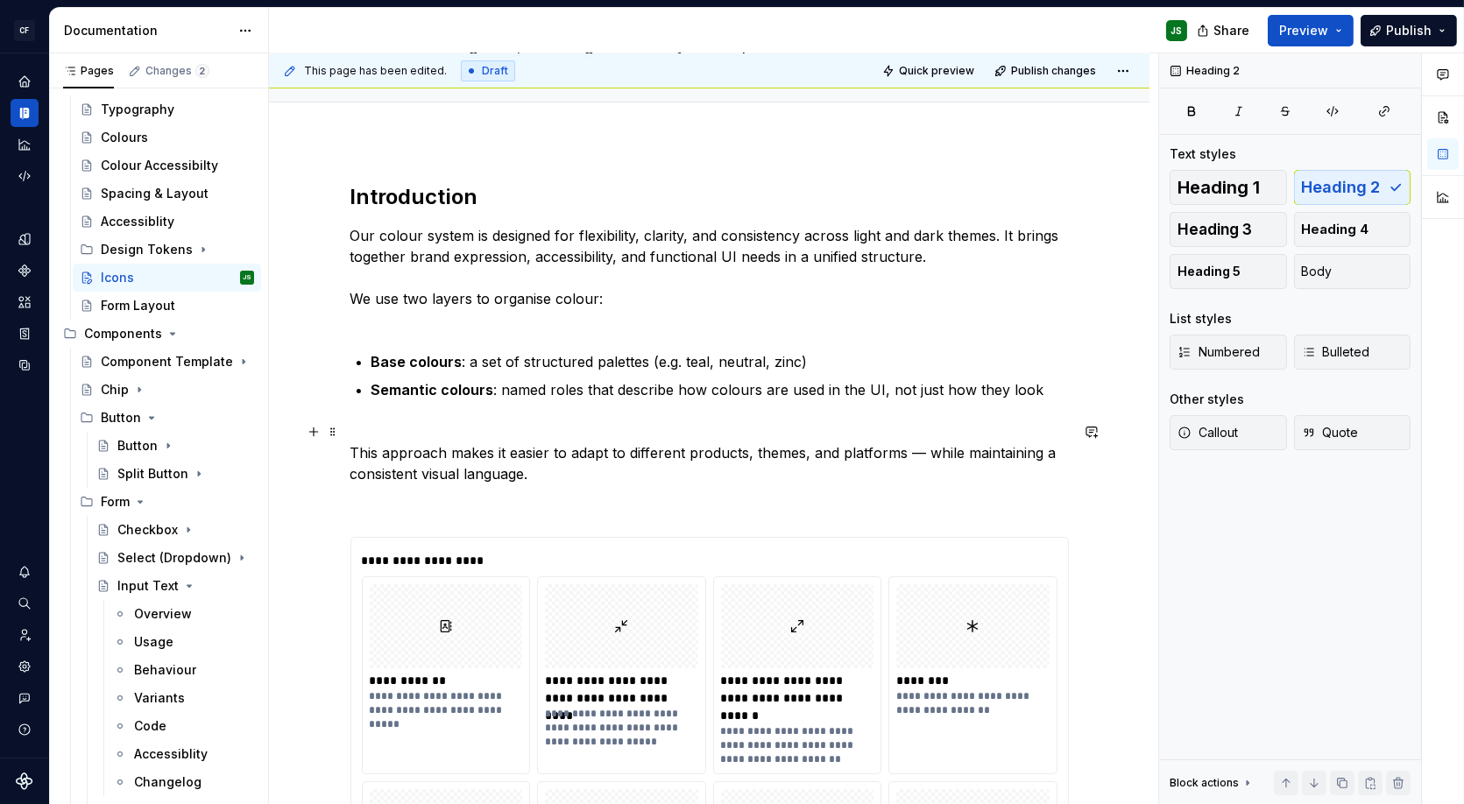
click at [563, 471] on p "This approach makes it easier to adapt to different products, themes, and platf…" at bounding box center [710, 453] width 719 height 63
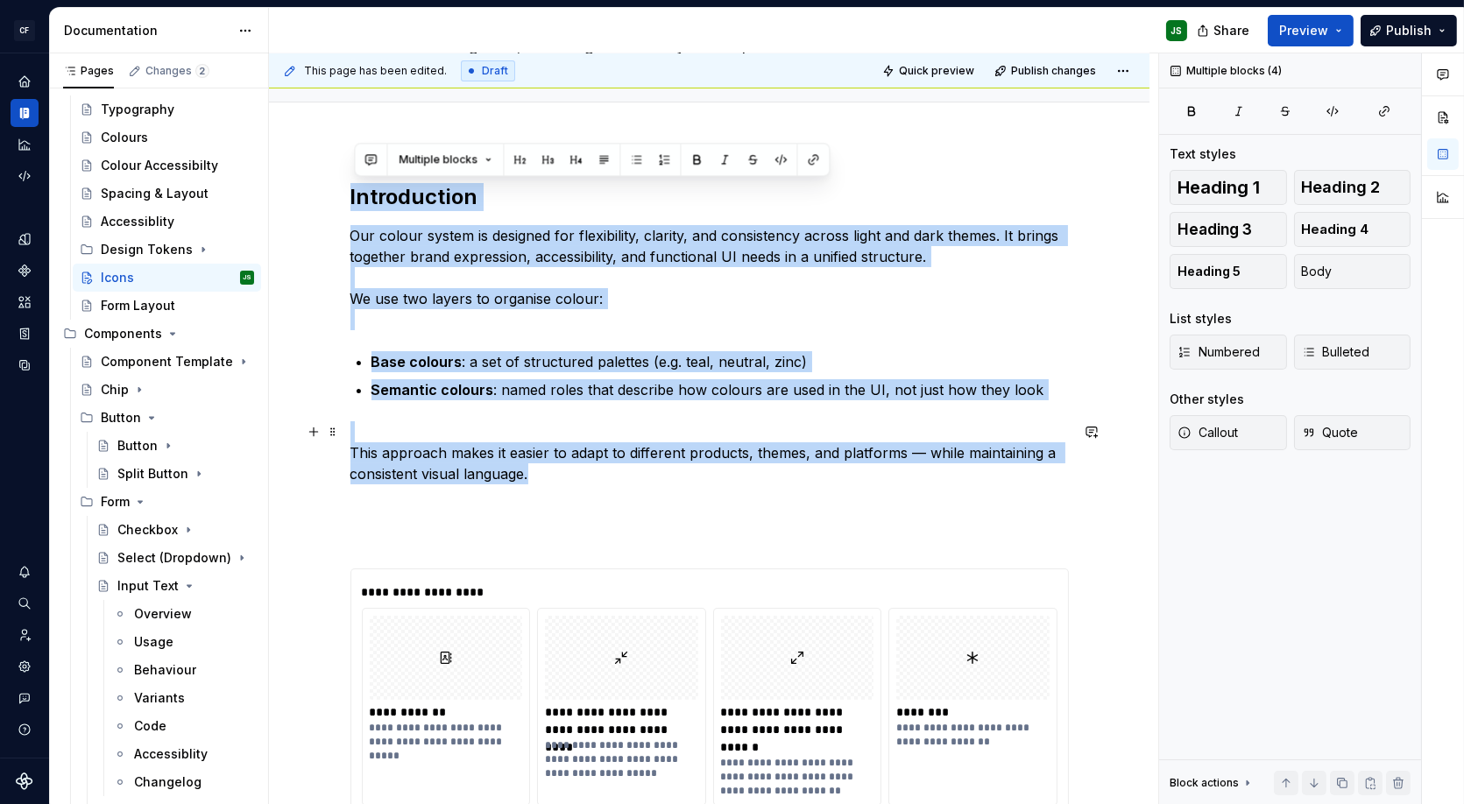
drag, startPoint x: 419, startPoint y: 255, endPoint x: 642, endPoint y: 470, distance: 309.9
copy div "Introduction Our colour system is designed for flexibility, clarity, and consis…"
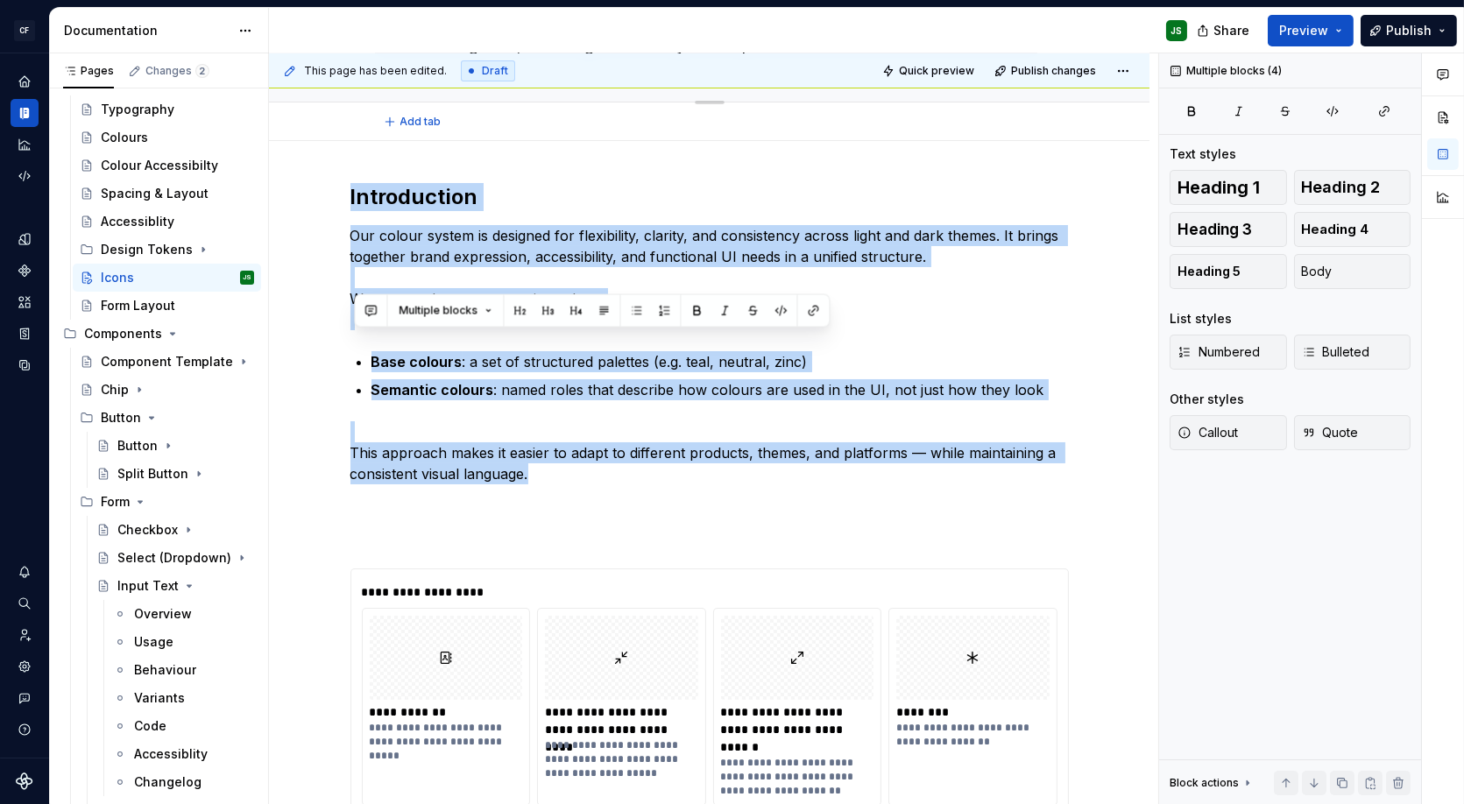
scroll to position [0, 0]
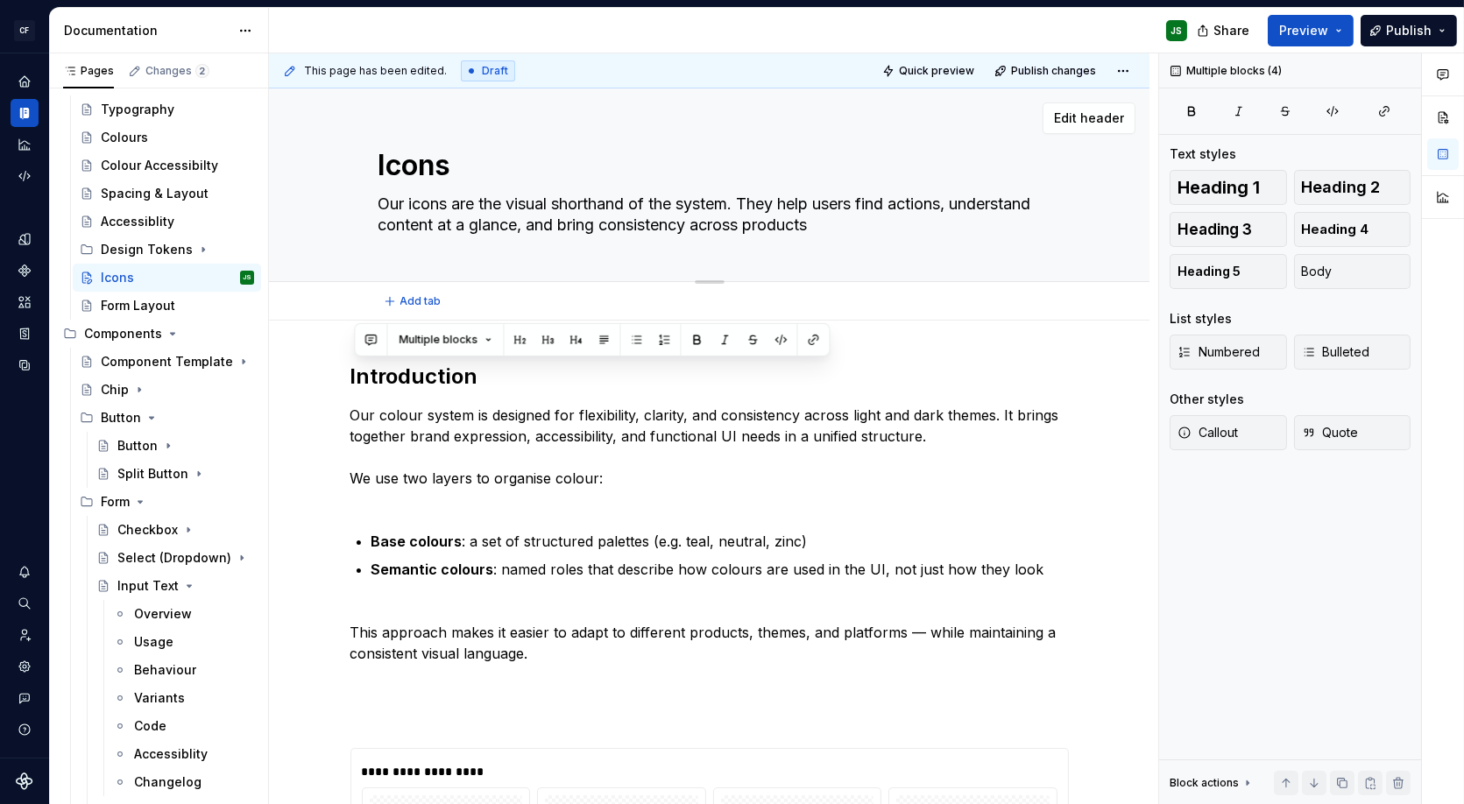
click at [485, 217] on textarea "Our icons are the visual shorthand of the system. They help users find actions,…" at bounding box center [706, 214] width 662 height 49
click at [486, 217] on textarea "Our icons are the visual shorthand of the system. They help users find actions,…" at bounding box center [706, 214] width 662 height 49
click at [485, 217] on textarea "Our icons are the visual shorthand of the system. They help users find actions,…" at bounding box center [706, 214] width 662 height 49
paste textarea "Icons are our visual shorthand — simple, consistent symbols that make interface…"
type textarea "*"
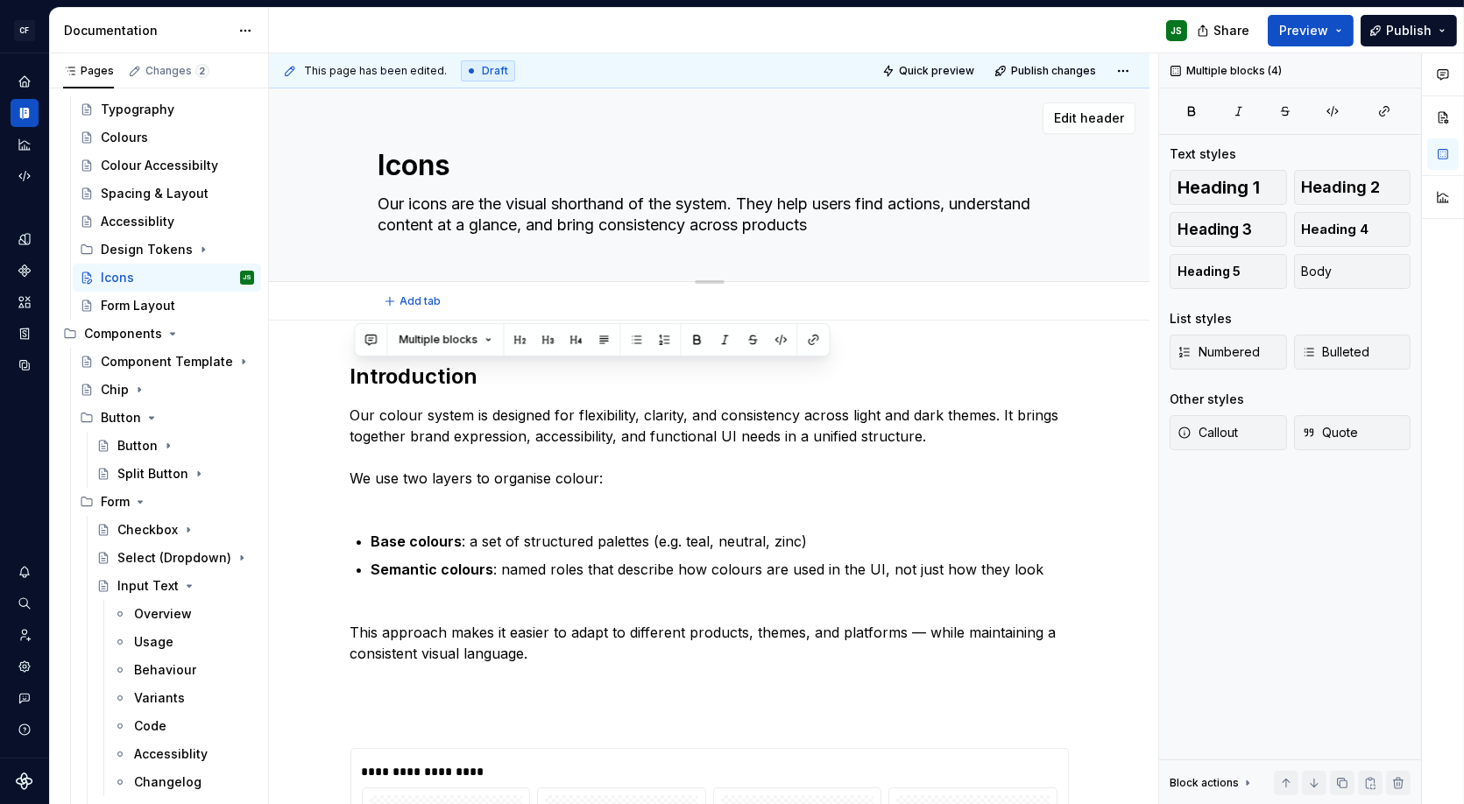
type textarea "Icons are our visual shorthand — simple, consistent symbols that make interface…"
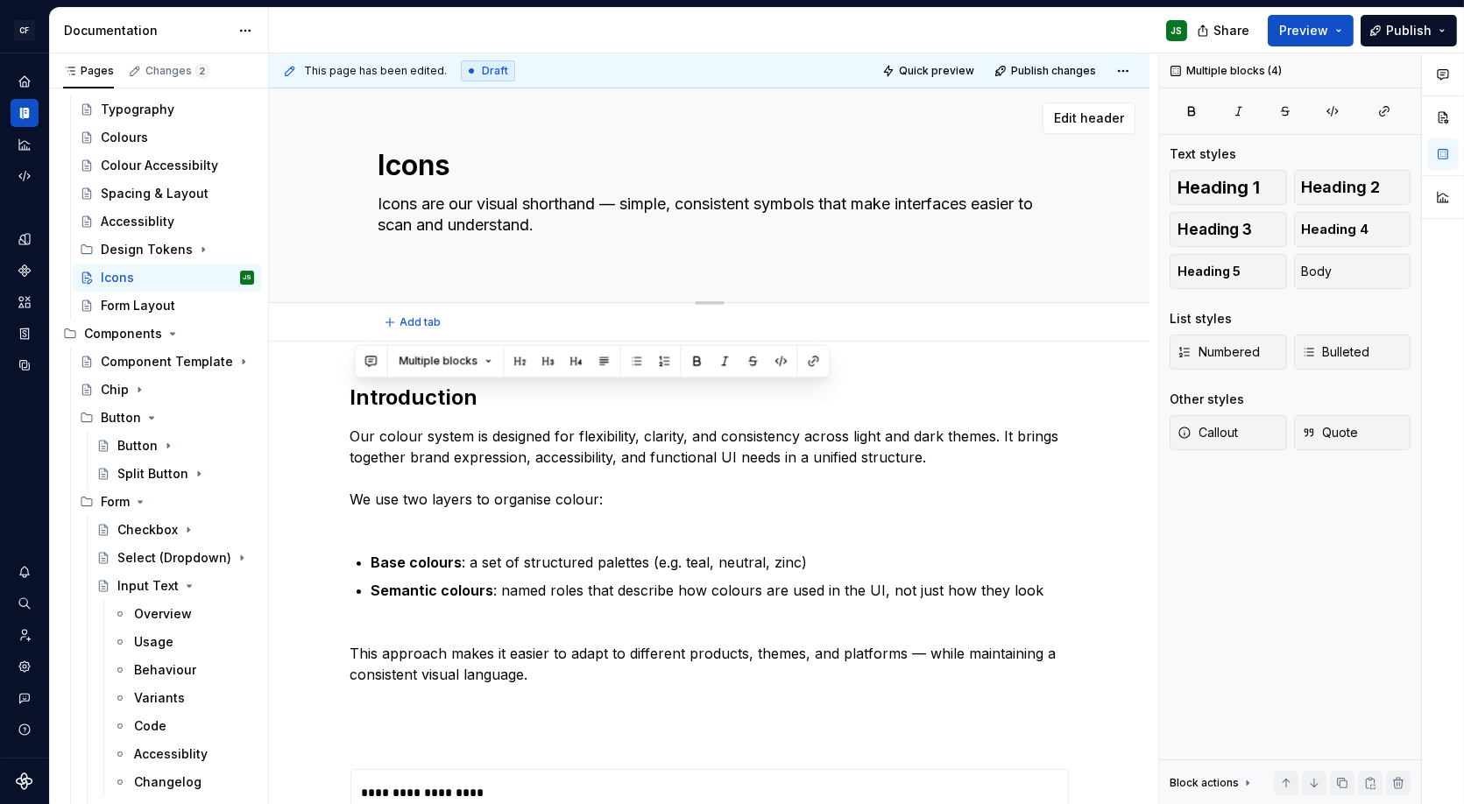
type textarea "*"
type textarea "Icons are our visual shorthand — simple, consistent symbols that make interface…"
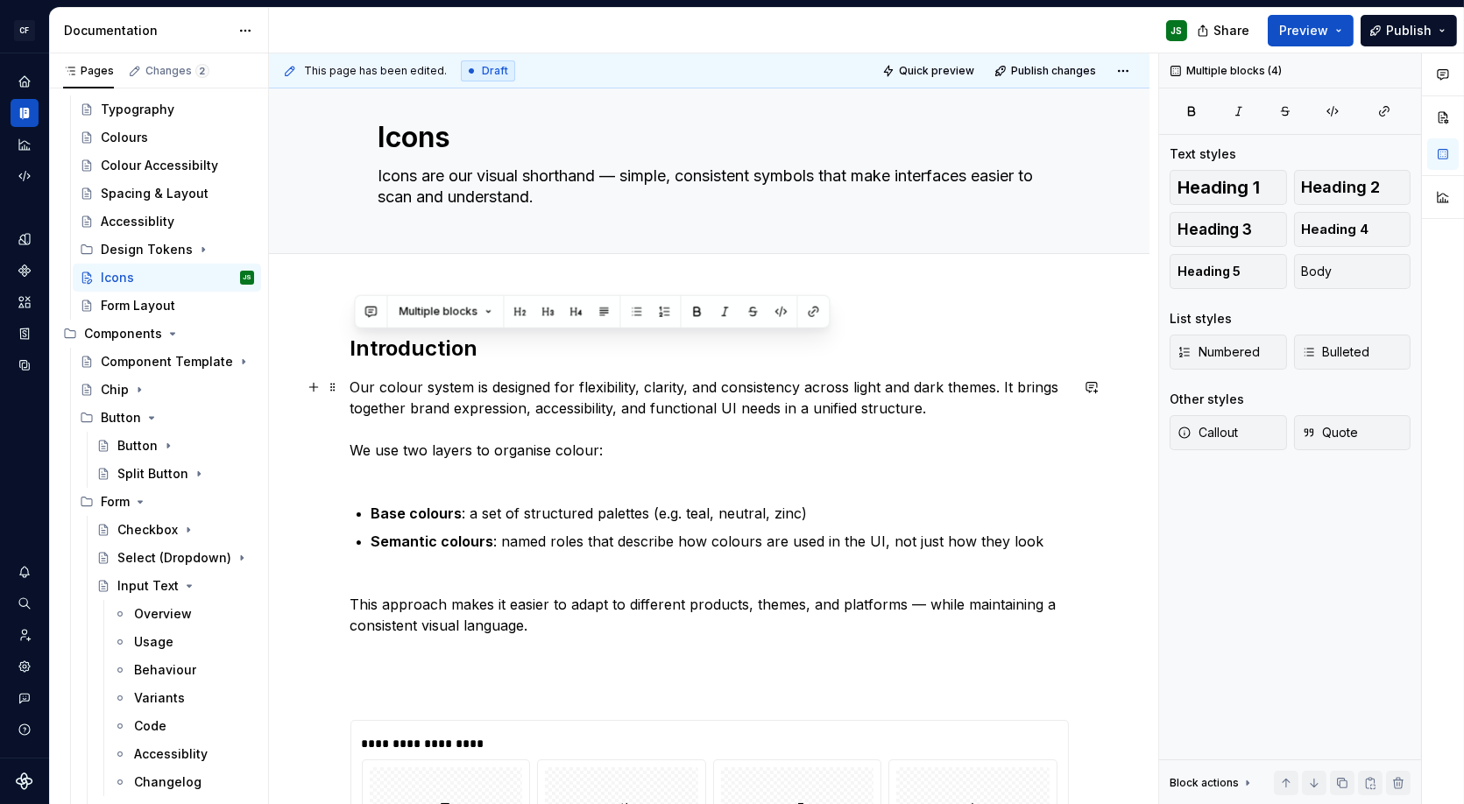
type textarea "*"
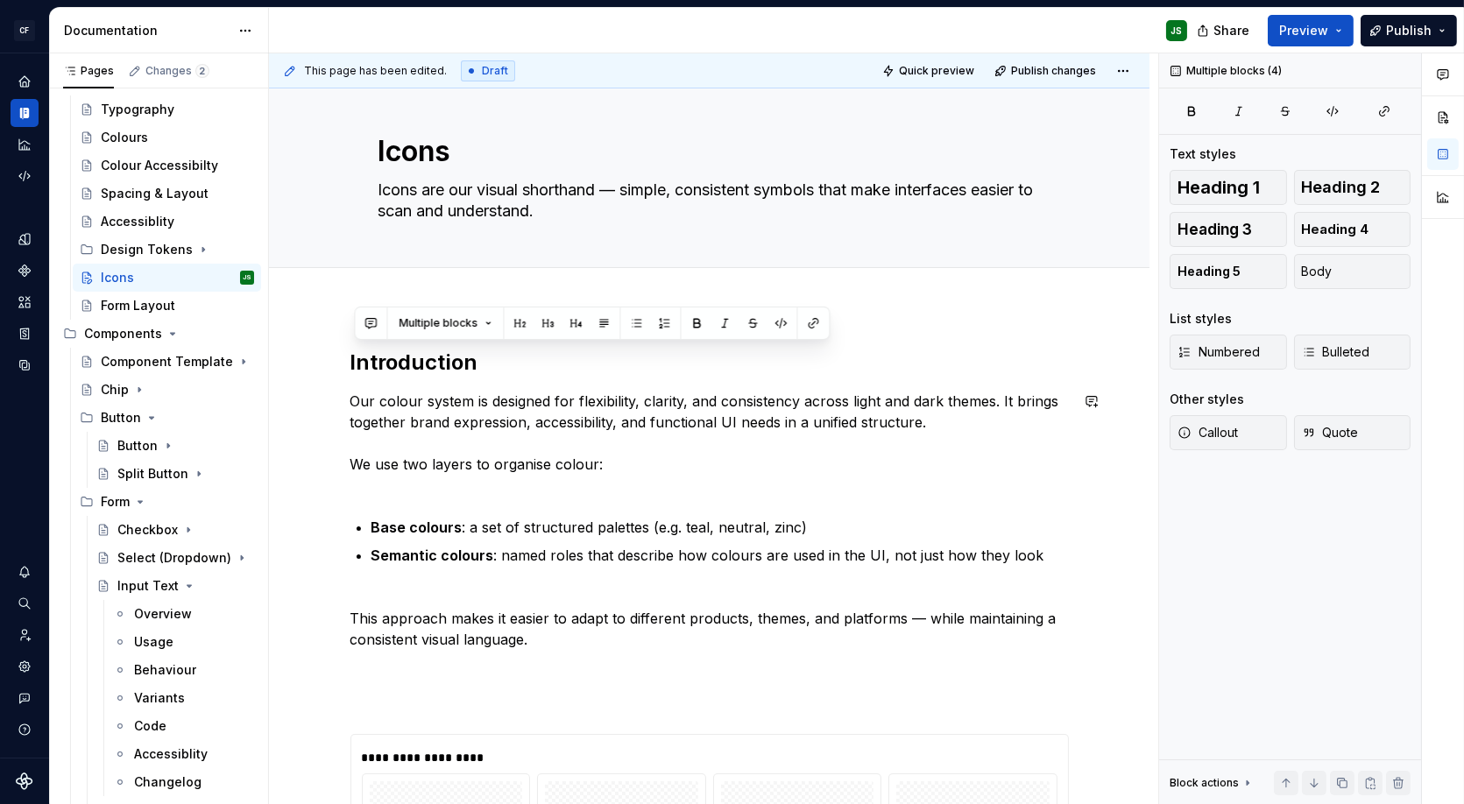
scroll to position [16, 0]
type textarea "Icons are our visual shorthand — simple, consistent symbols that make interface…"
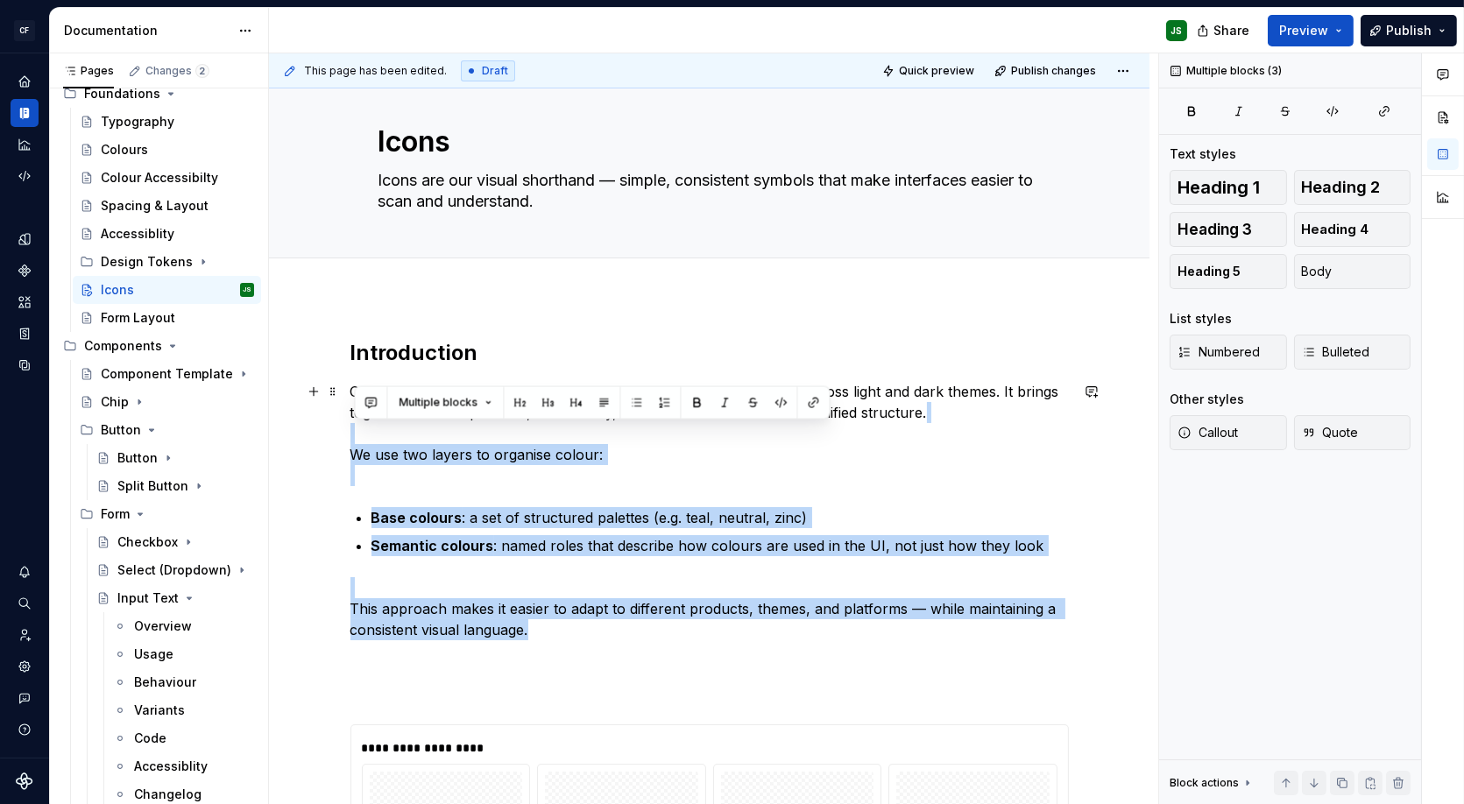
scroll to position [21, 0]
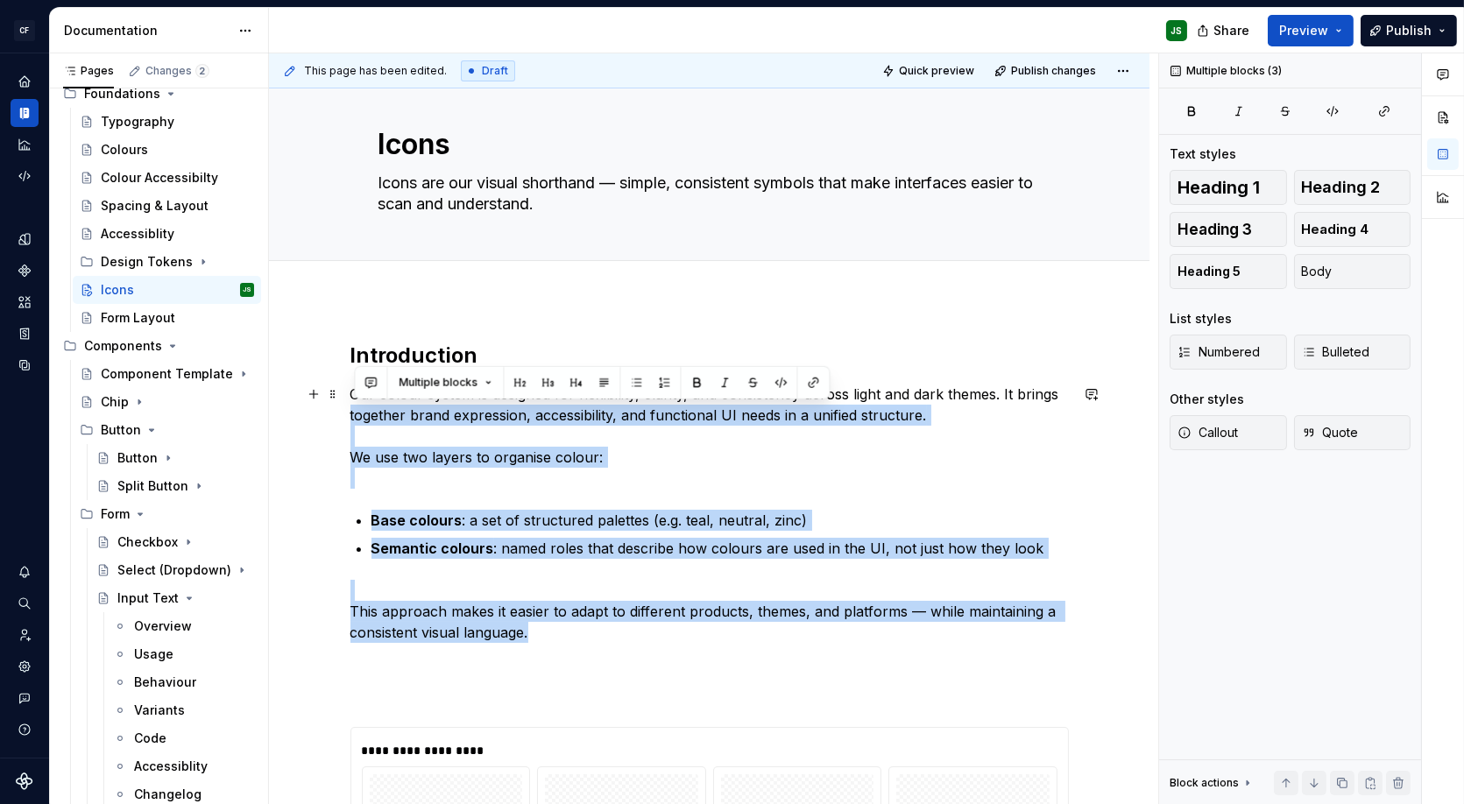
drag, startPoint x: 520, startPoint y: 611, endPoint x: 276, endPoint y: 420, distance: 309.6
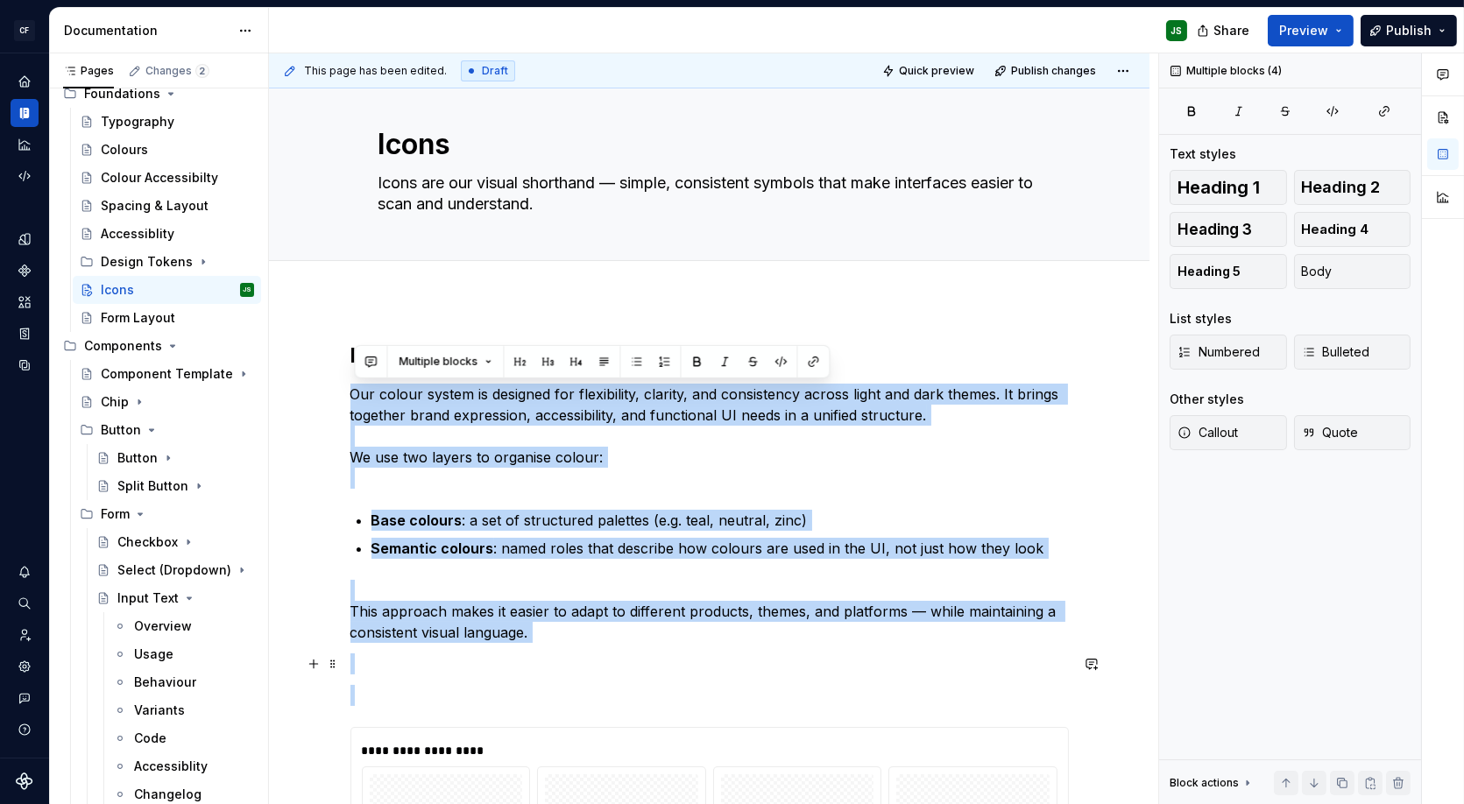
drag, startPoint x: 461, startPoint y: 458, endPoint x: 675, endPoint y: 674, distance: 303.6
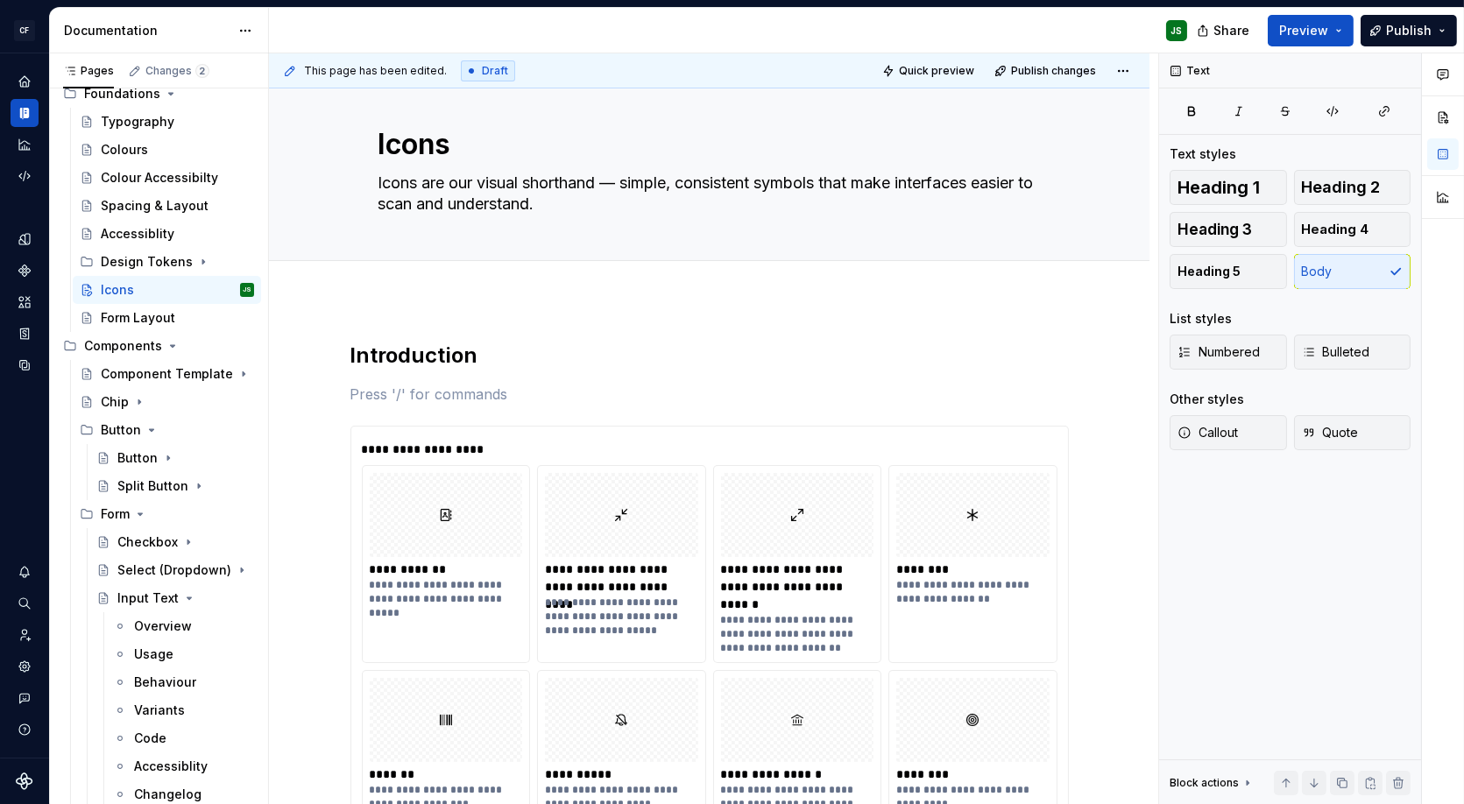
type textarea "*"
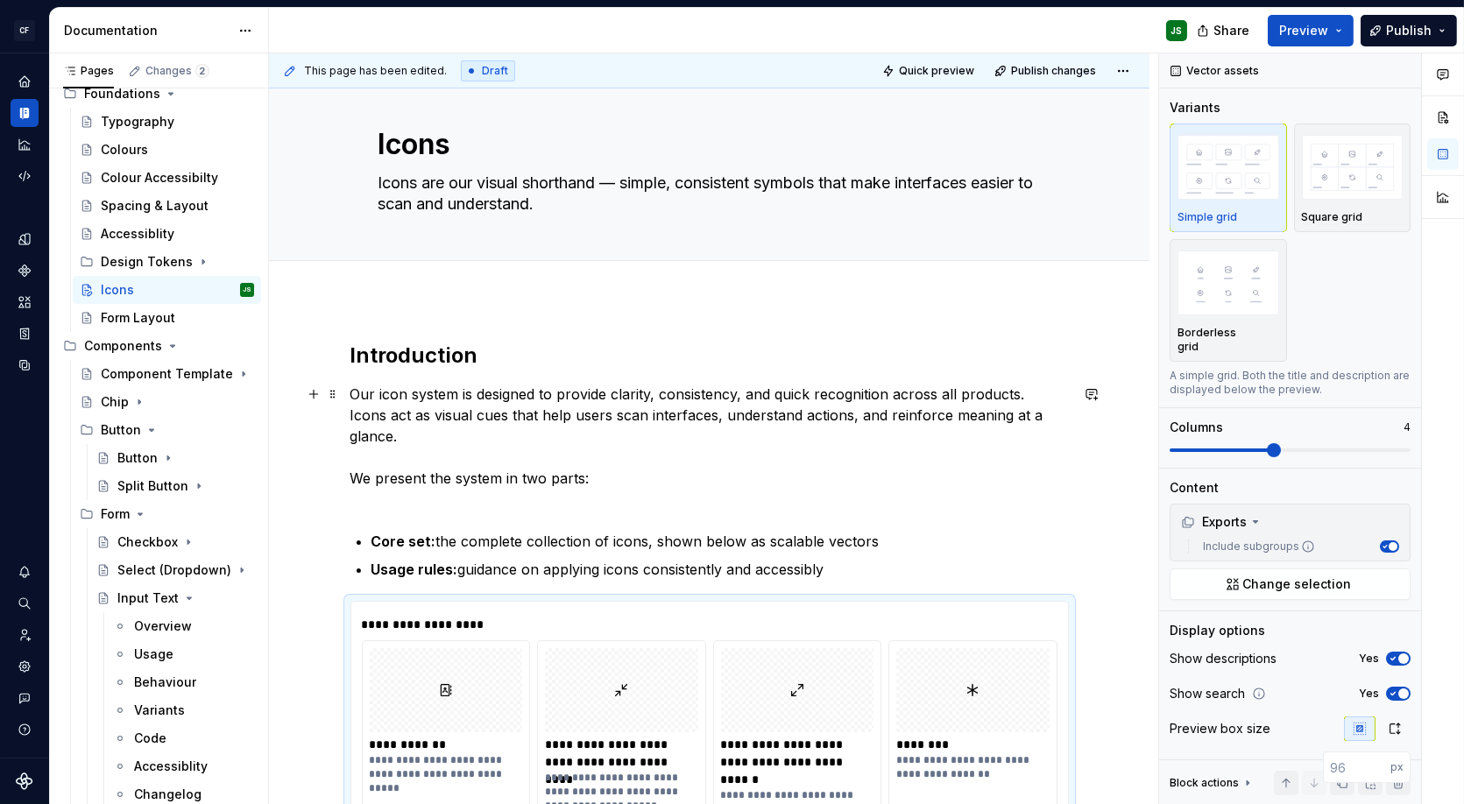
click at [771, 459] on p "Our icon system is designed to provide clarity, consistency, and quick recognit…" at bounding box center [710, 447] width 719 height 126
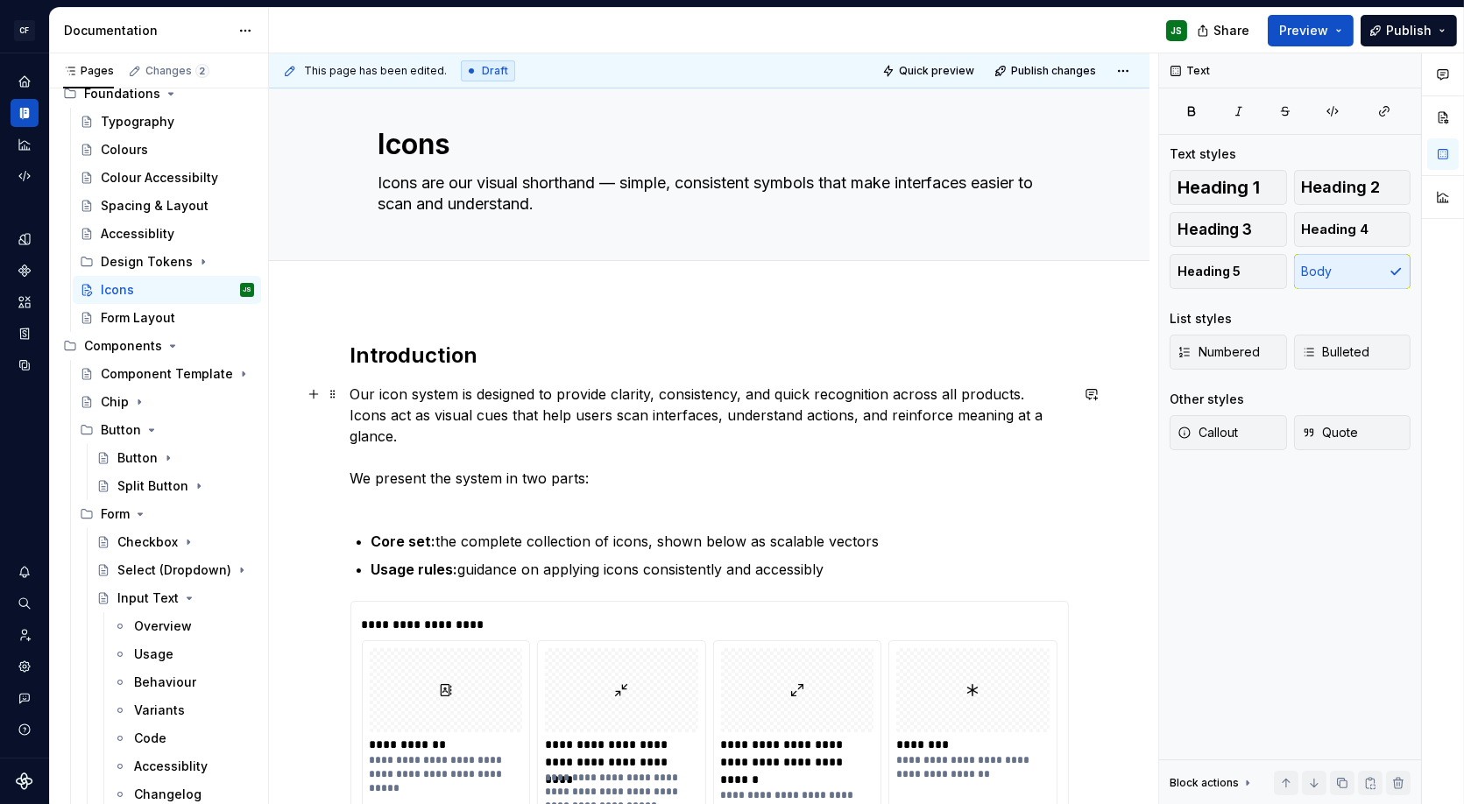
click at [747, 471] on p "Our icon system is designed to provide clarity, consistency, and quick recognit…" at bounding box center [710, 447] width 719 height 126
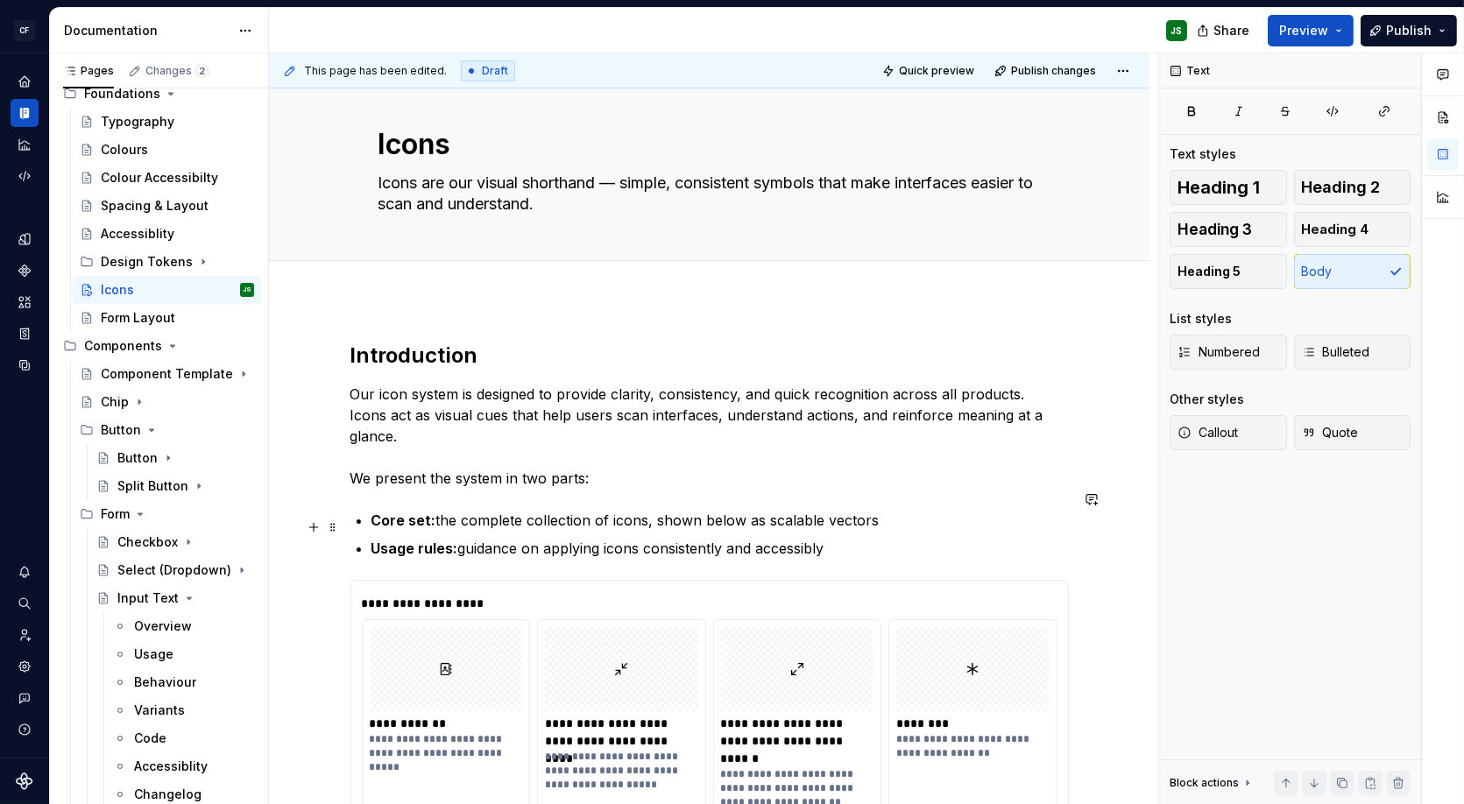
click at [894, 538] on p "Usage rules: guidance on applying icons consistently and accessibly" at bounding box center [721, 548] width 698 height 21
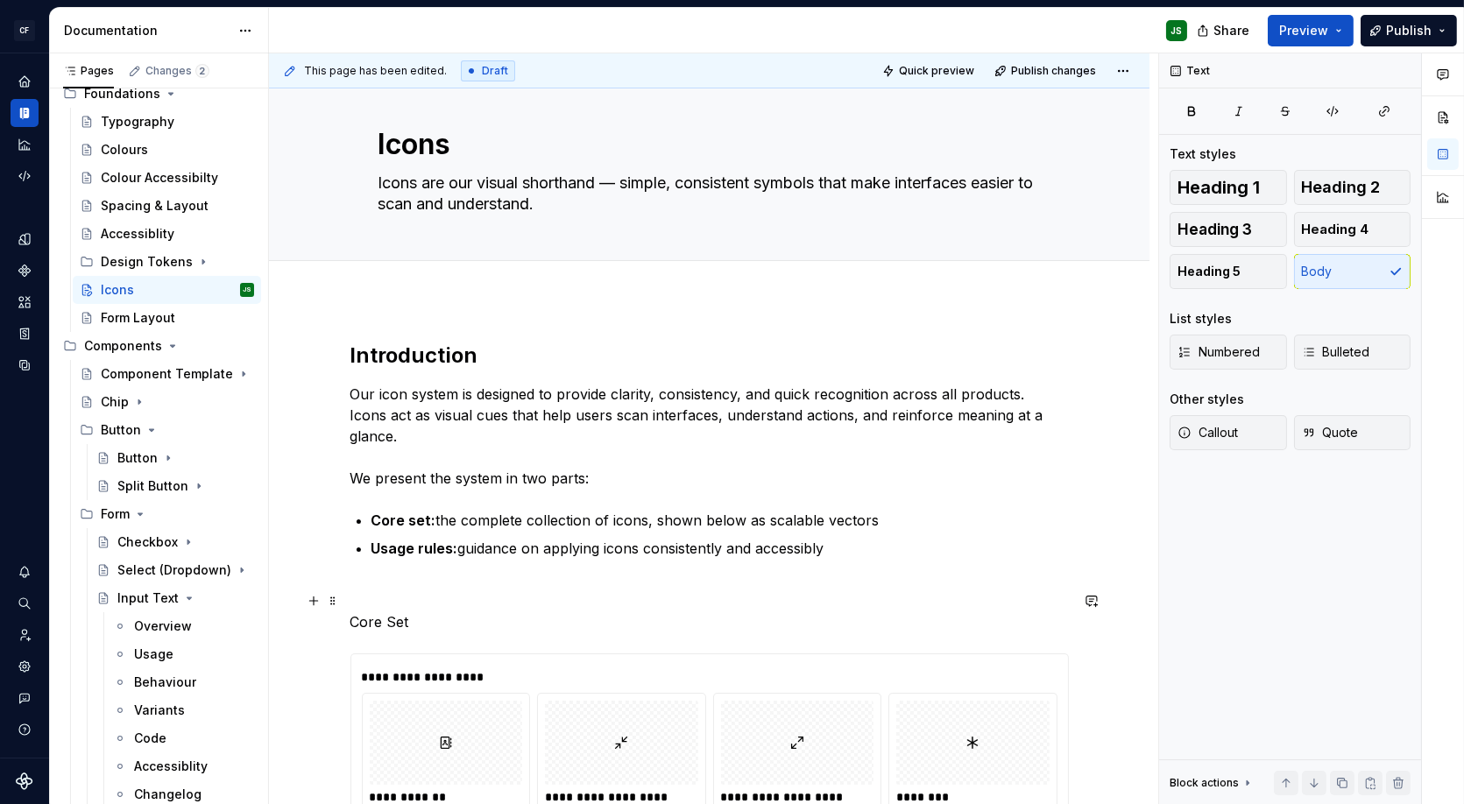
click at [399, 612] on p "Core Set" at bounding box center [710, 622] width 719 height 21
click at [489, 570] on button "button" at bounding box center [492, 568] width 25 height 25
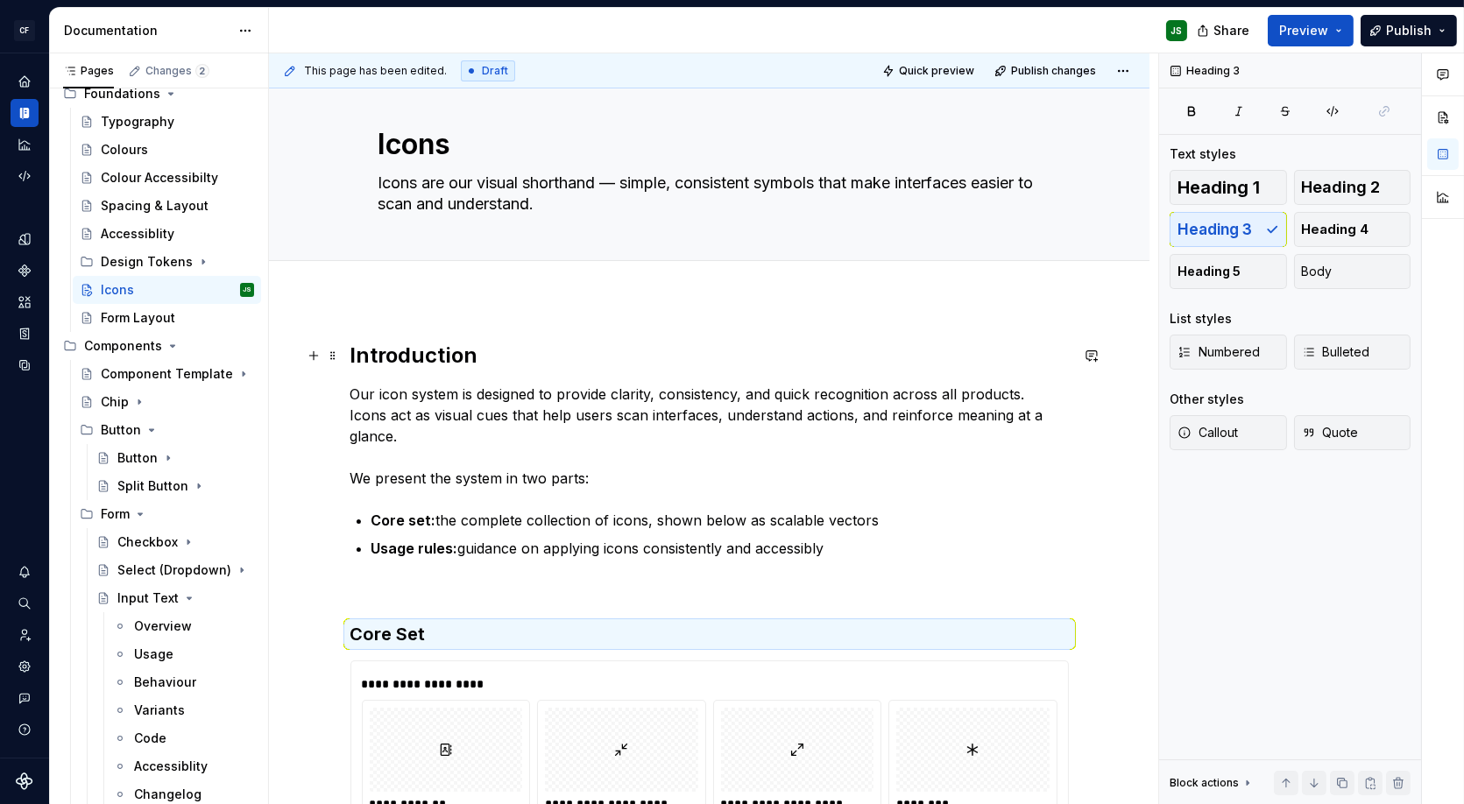
click at [420, 359] on h2 "Introduction" at bounding box center [710, 356] width 719 height 28
click at [420, 358] on h2 "Introduction" at bounding box center [710, 356] width 719 height 28
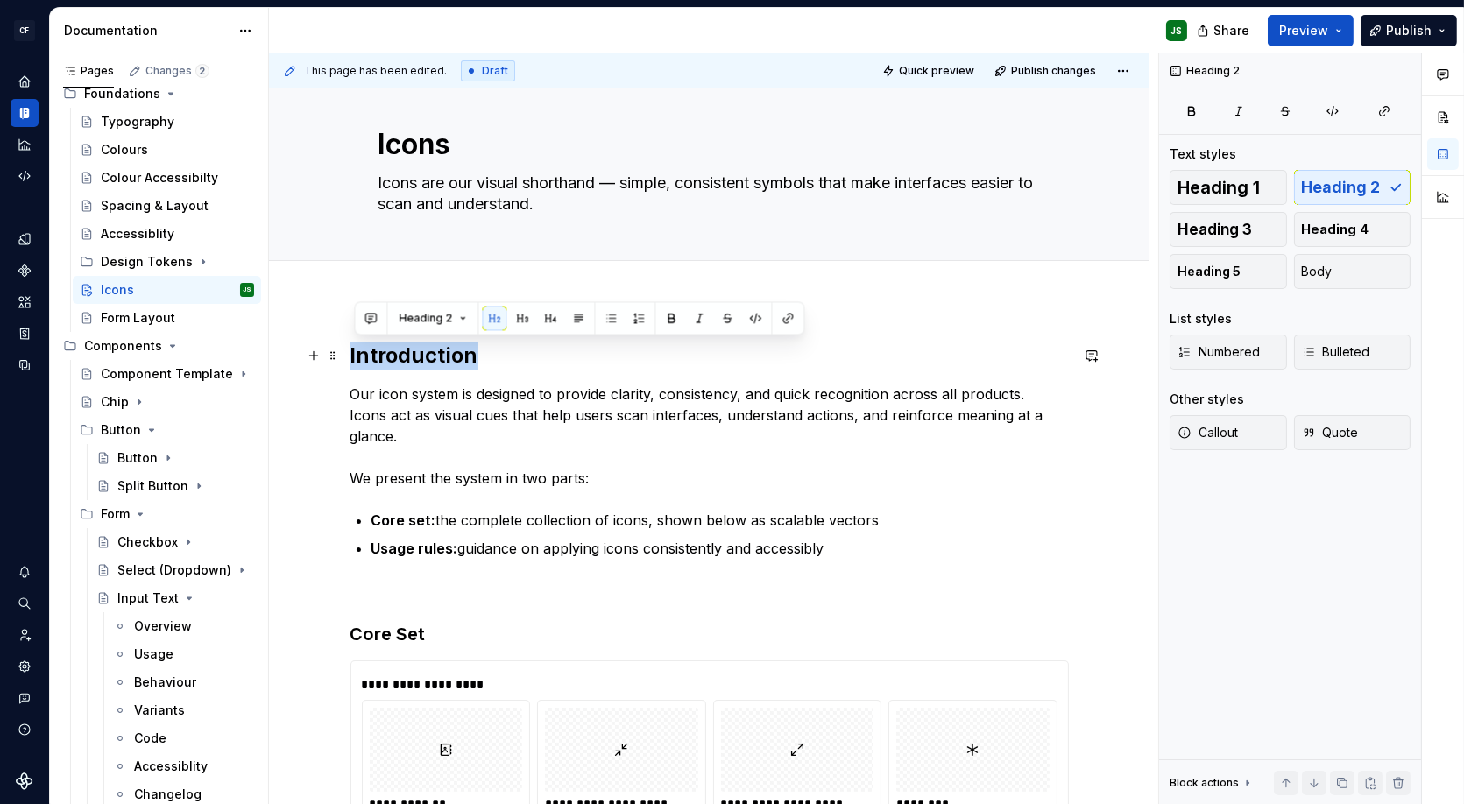
click at [420, 358] on h2 "Introduction" at bounding box center [710, 356] width 719 height 28
click at [412, 622] on h3 "Core Set" at bounding box center [710, 634] width 719 height 25
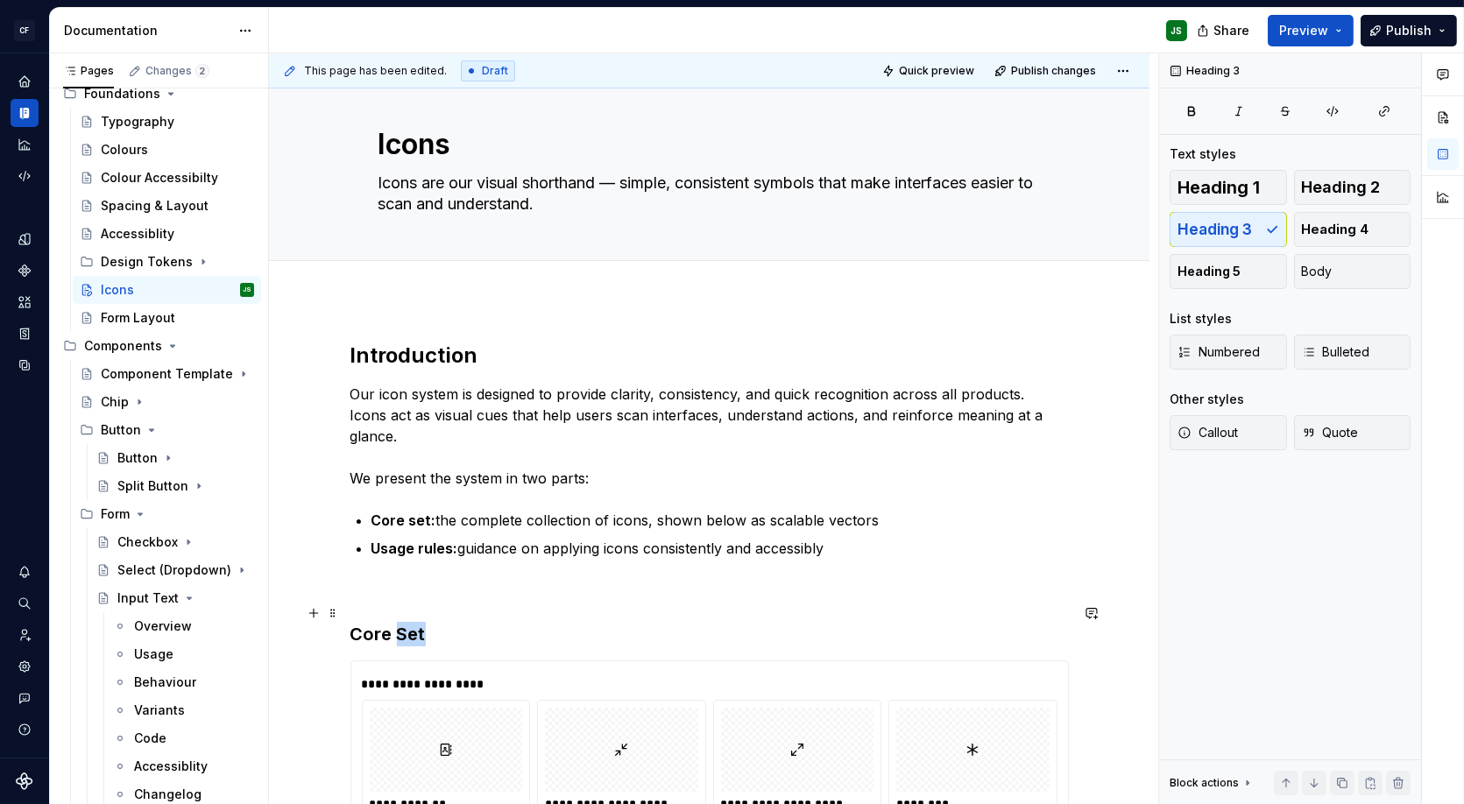
click at [412, 622] on h3 "Core Set" at bounding box center [710, 634] width 719 height 25
click at [411, 622] on h3 "Core Set" at bounding box center [710, 634] width 719 height 25
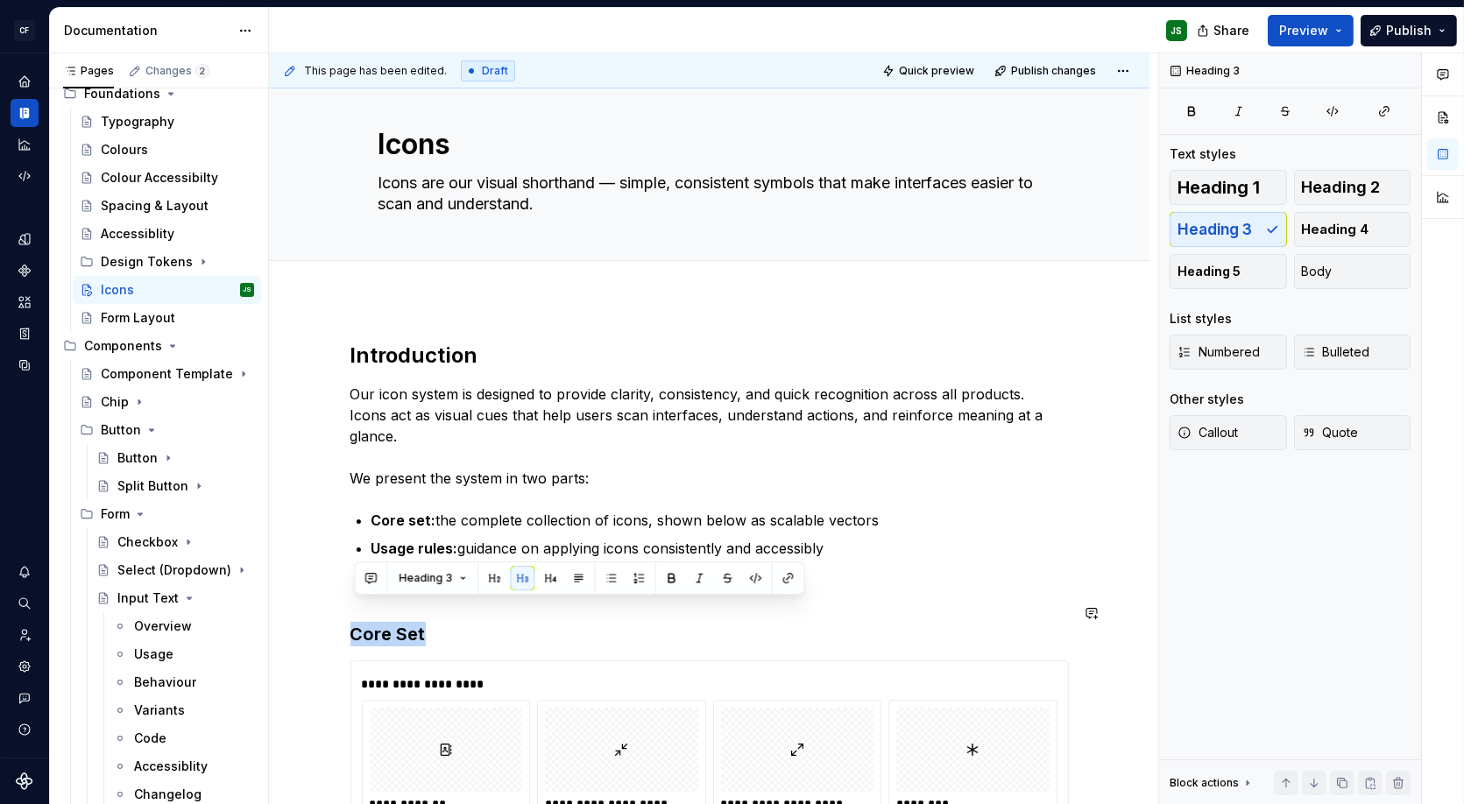
click at [492, 580] on button "button" at bounding box center [494, 578] width 25 height 25
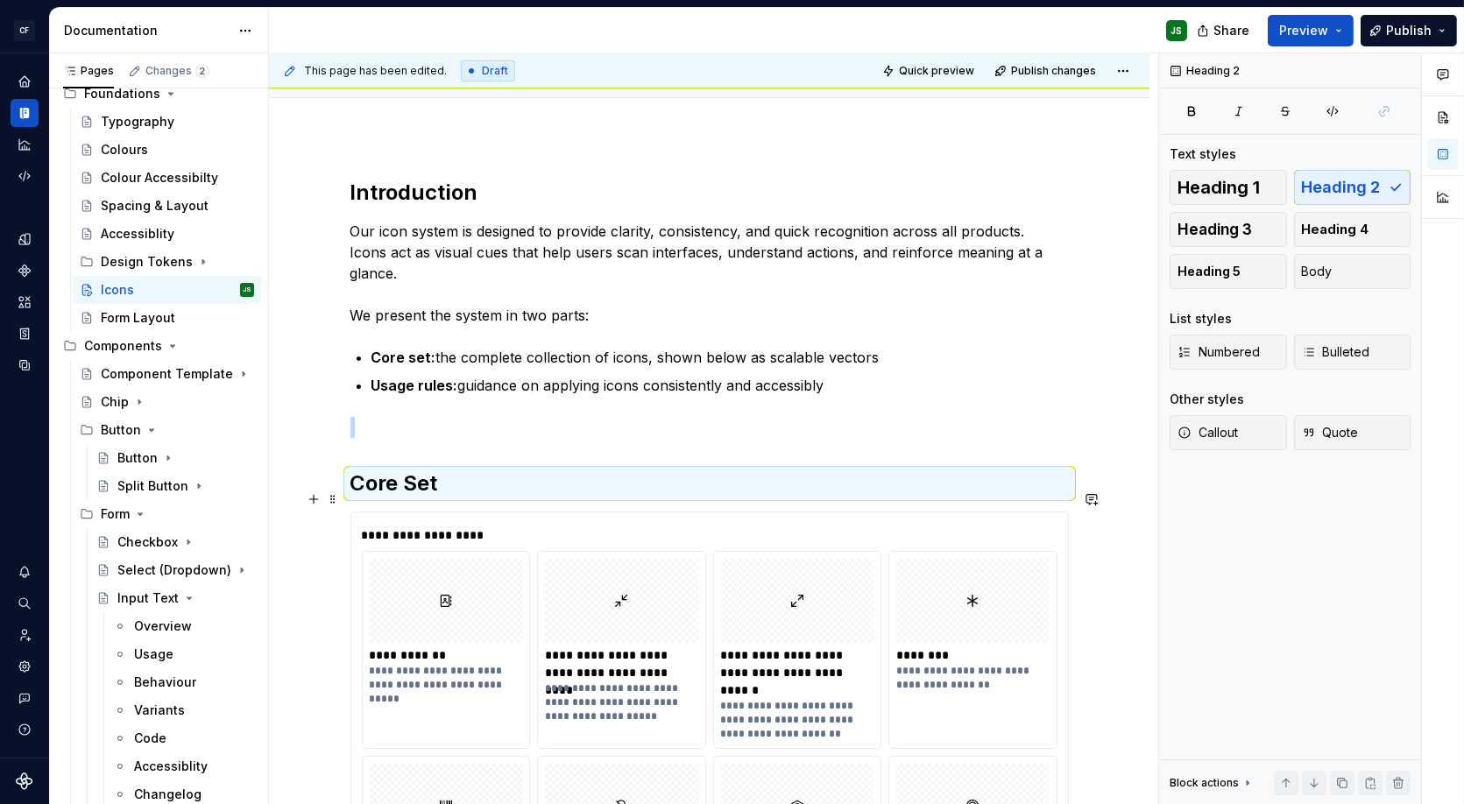
scroll to position [185, 0]
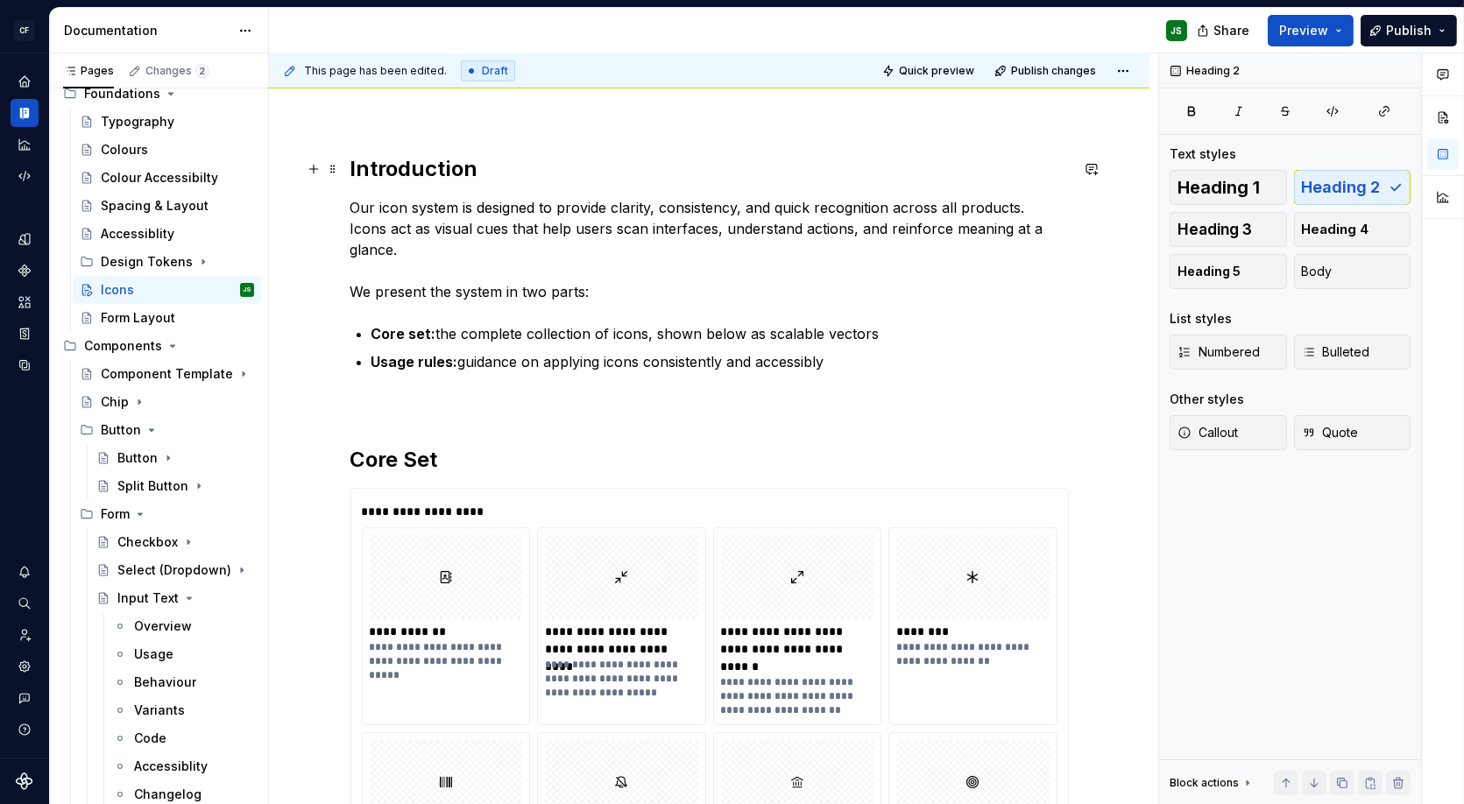
click at [404, 157] on h2 "Introduction" at bounding box center [710, 169] width 719 height 28
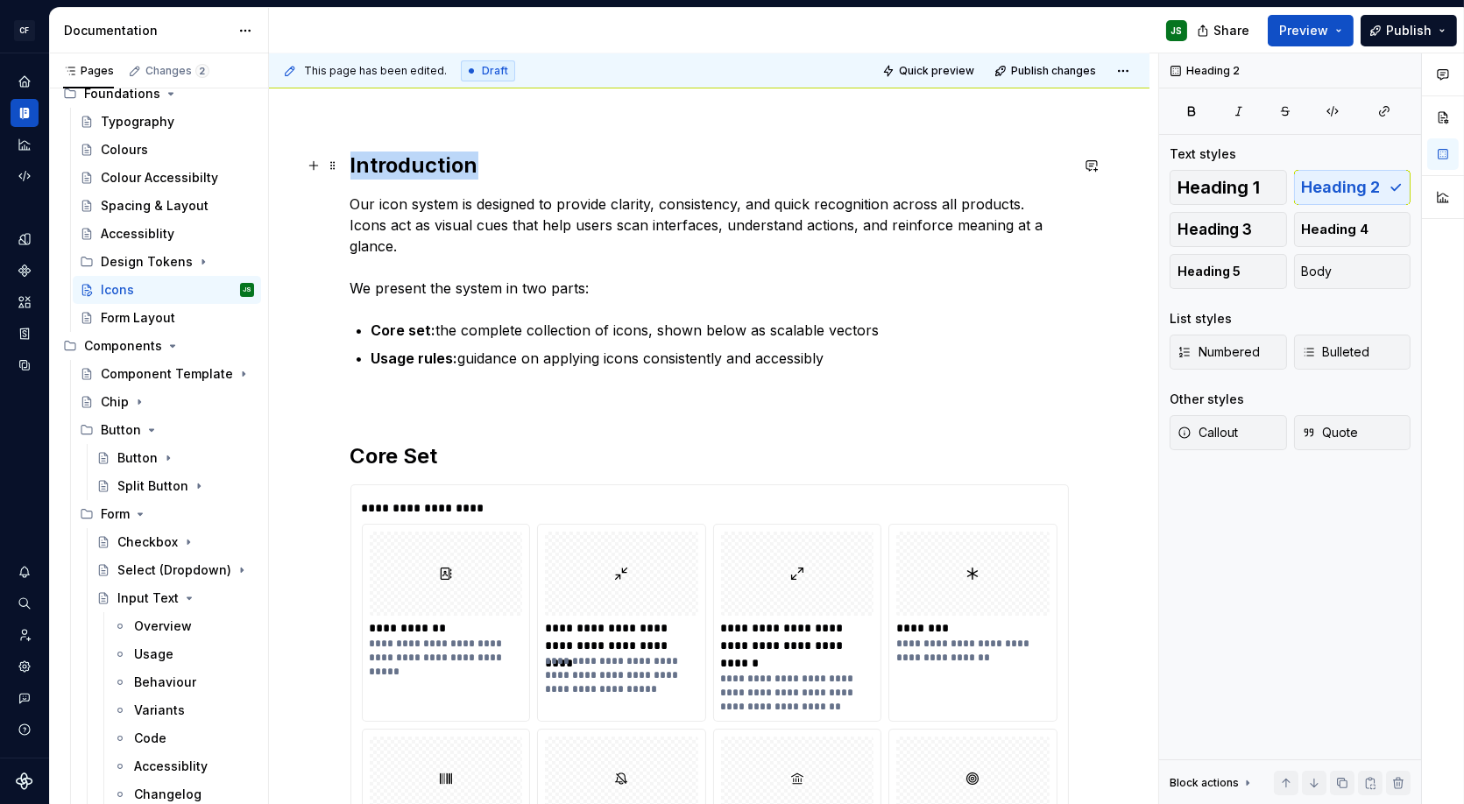
click at [404, 157] on h2 "Introduction" at bounding box center [710, 166] width 719 height 28
click at [403, 157] on h2 "Introduction" at bounding box center [710, 166] width 719 height 28
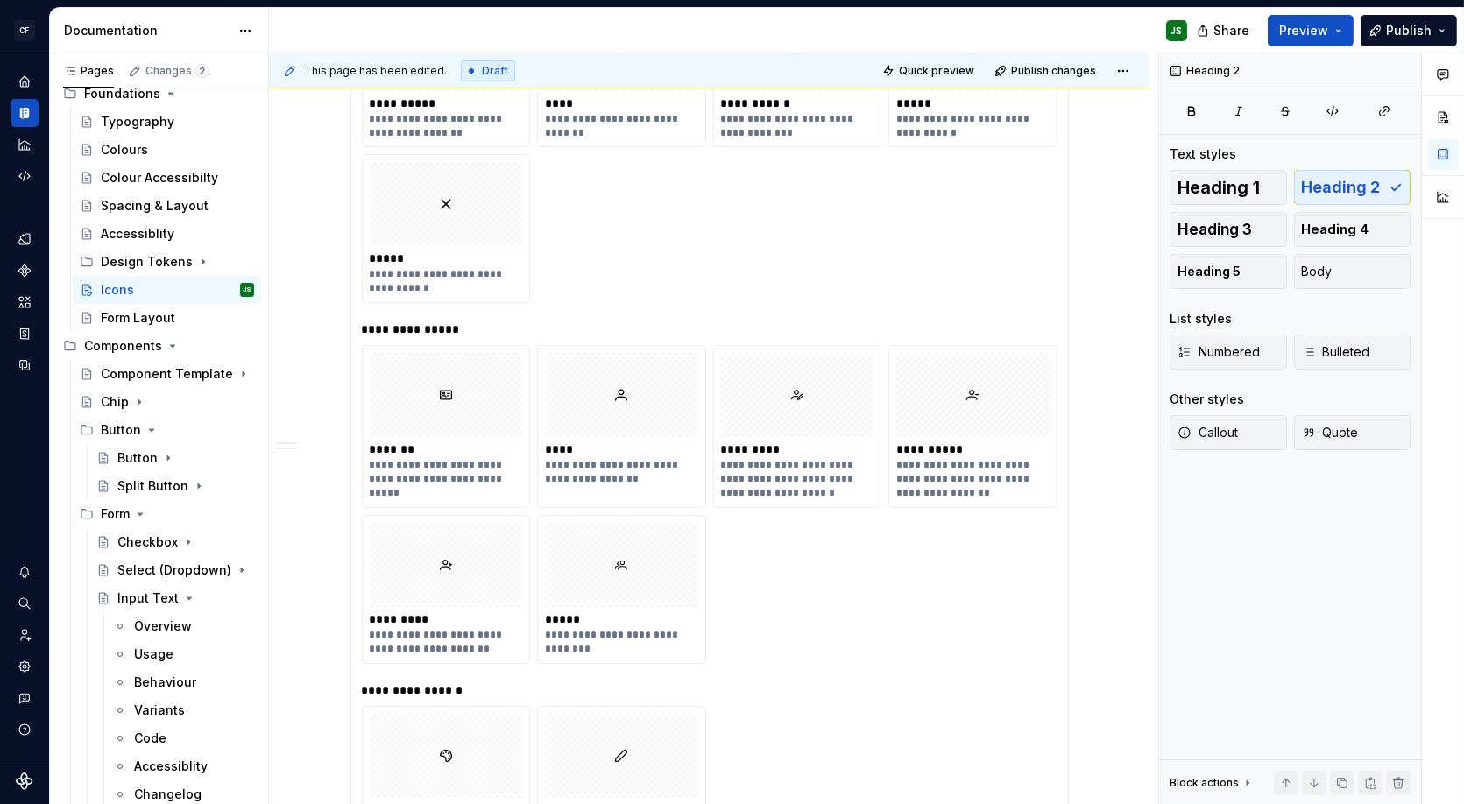
scroll to position [14530, 0]
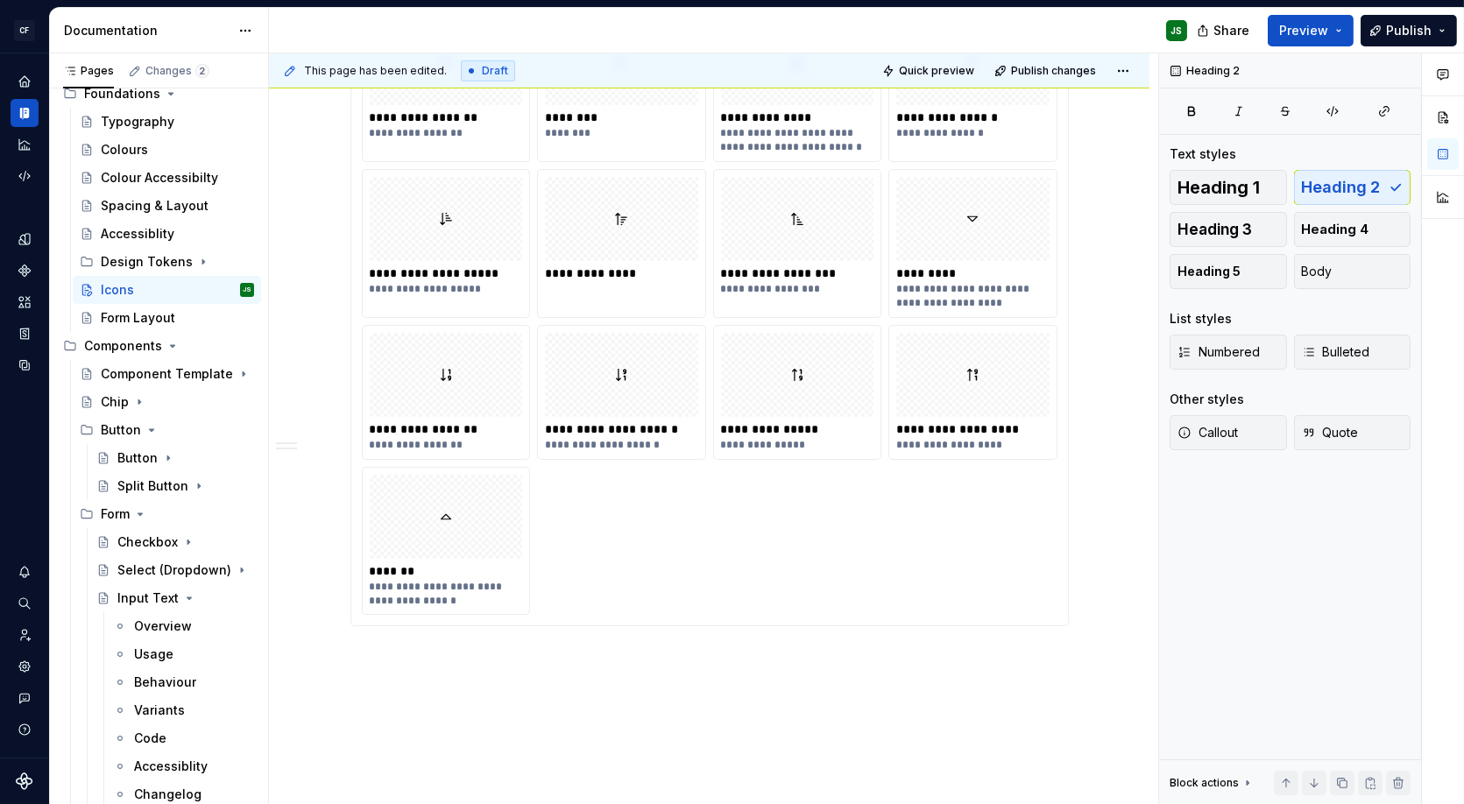
click at [484, 596] on div "**********" at bounding box center [713, 429] width 889 height 752
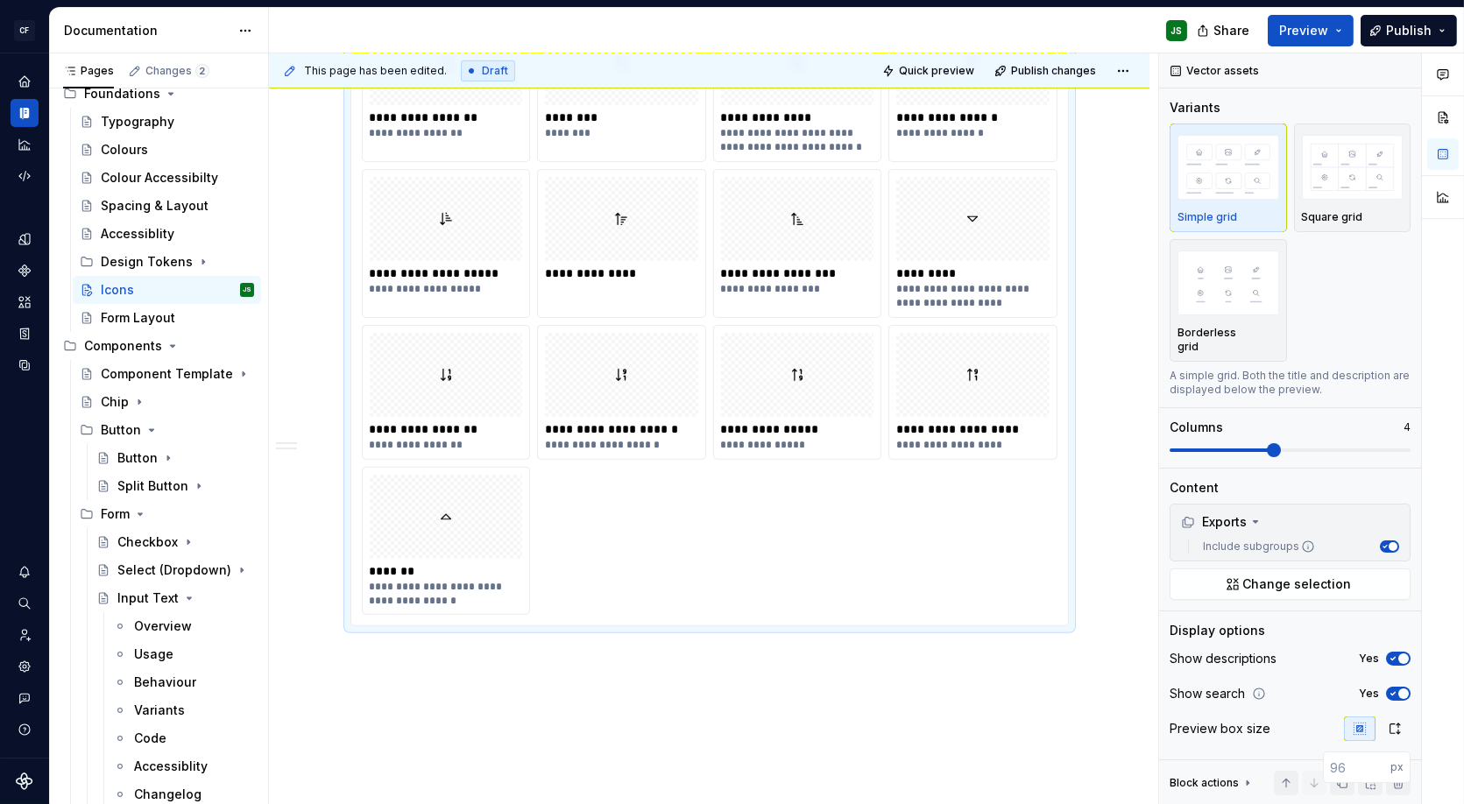
click at [474, 575] on div "**********" at bounding box center [713, 429] width 889 height 752
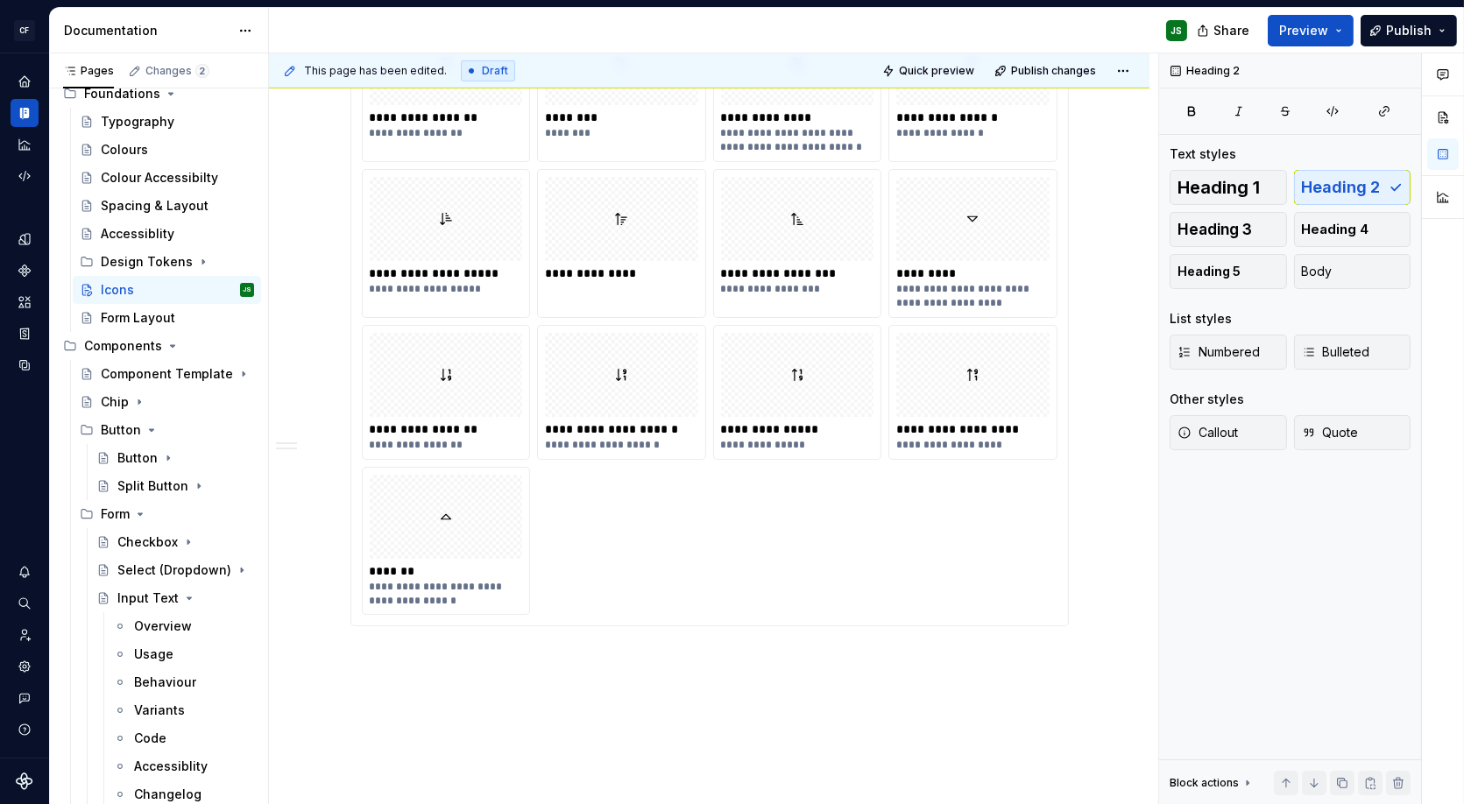
click at [435, 580] on div "**********" at bounding box center [447, 594] width 154 height 28
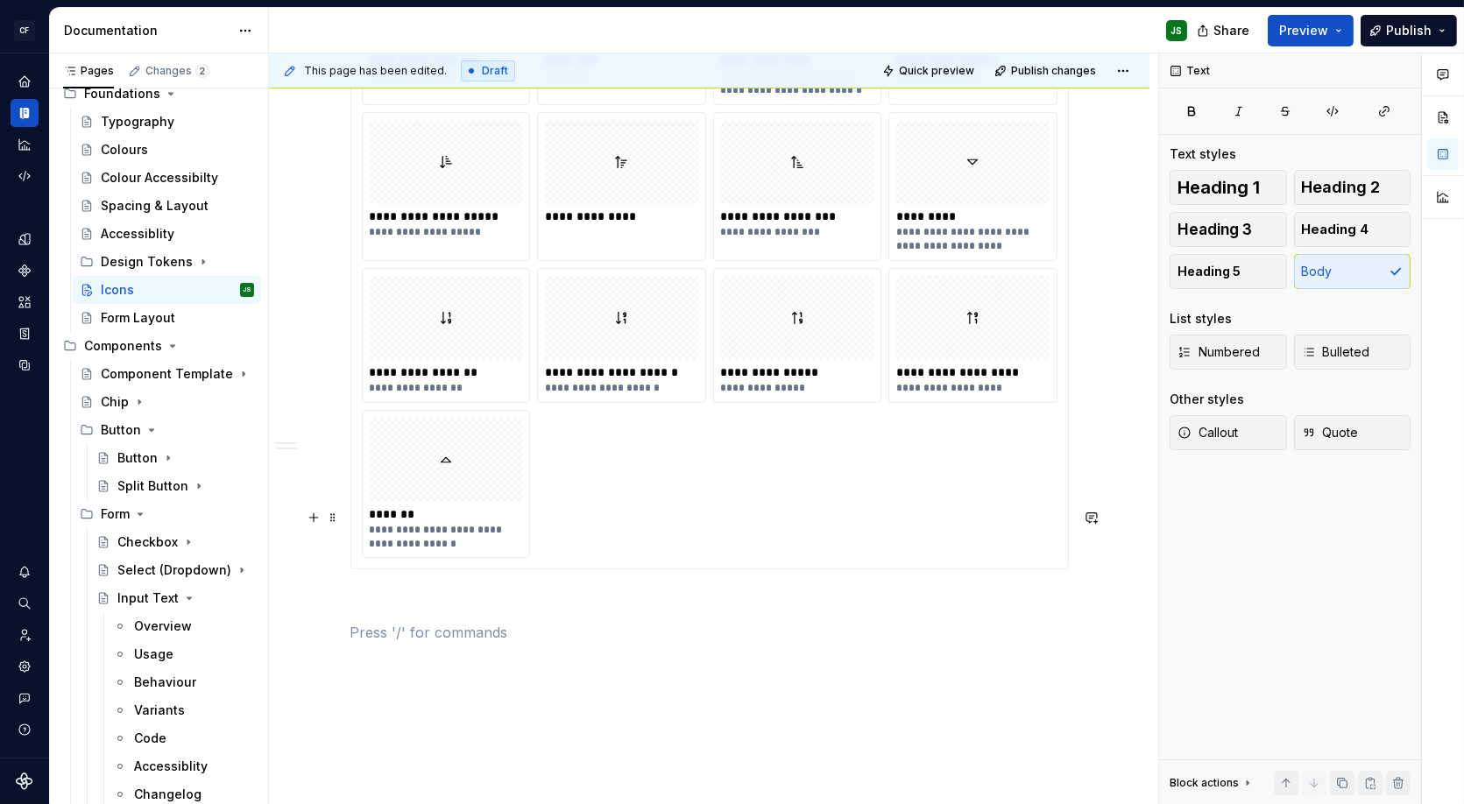
scroll to position [14591, 0]
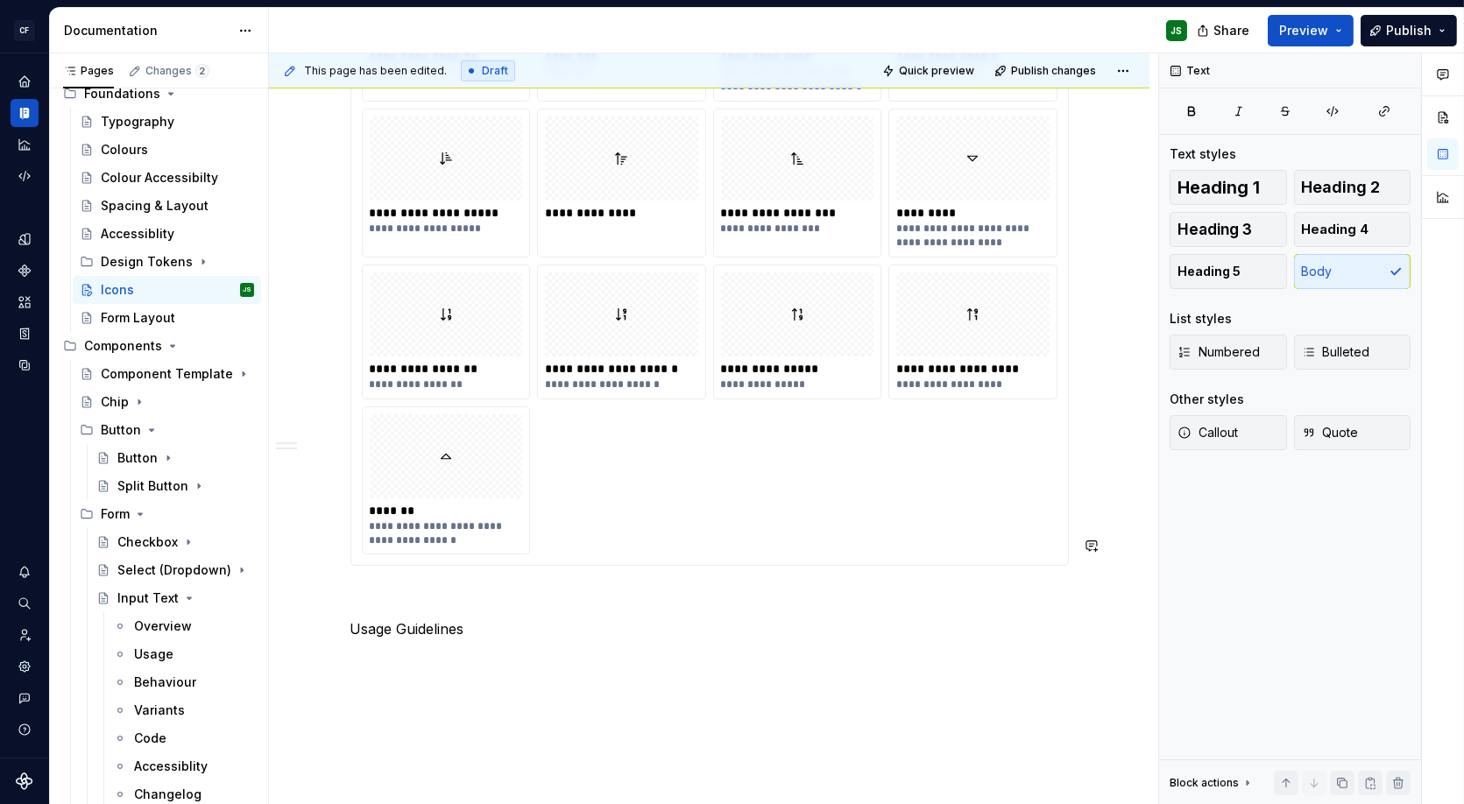
click at [460, 619] on p "Usage Guidelines" at bounding box center [710, 629] width 719 height 21
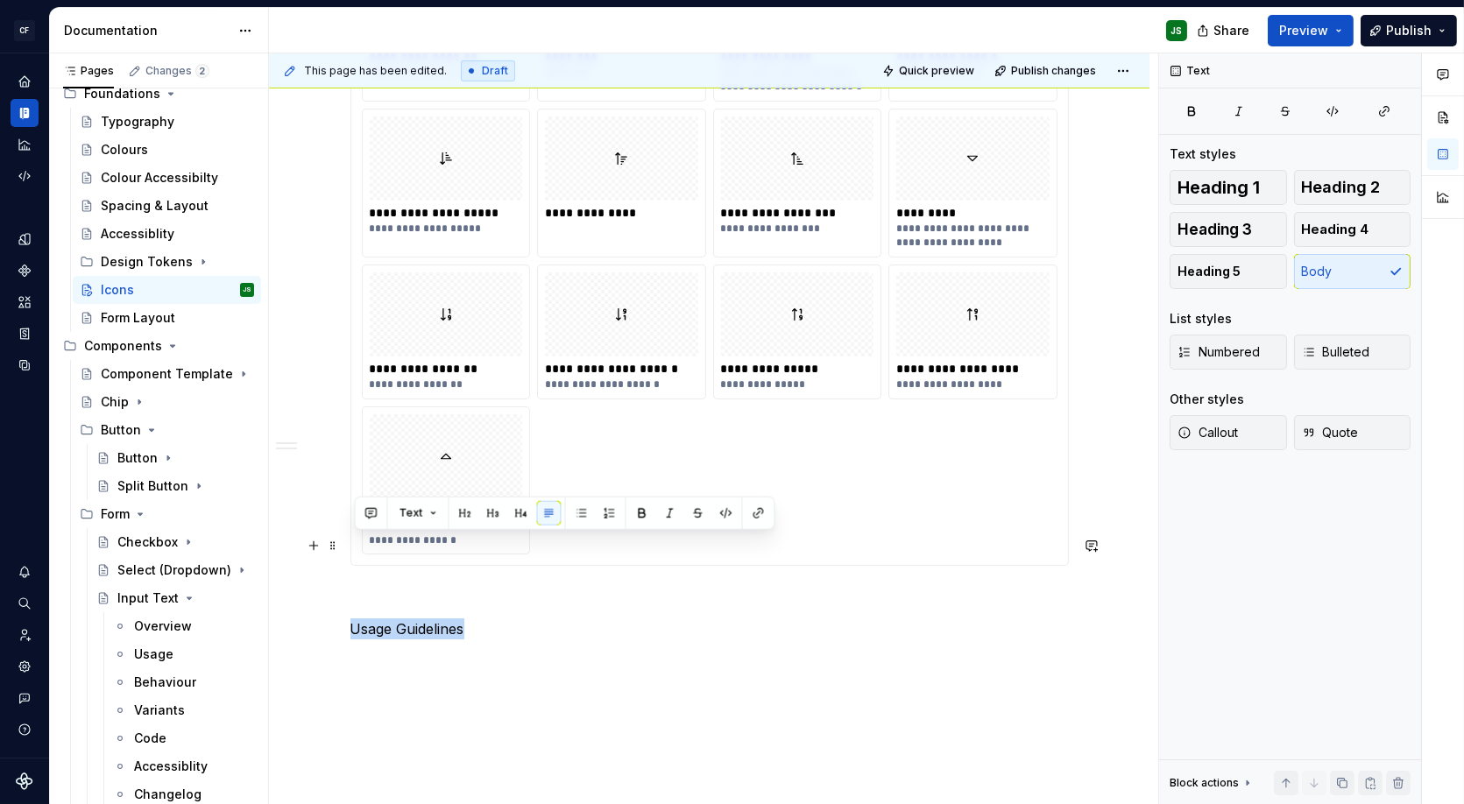
click at [460, 619] on p "Usage Guidelines" at bounding box center [710, 629] width 719 height 21
click at [471, 514] on button "button" at bounding box center [464, 513] width 25 height 25
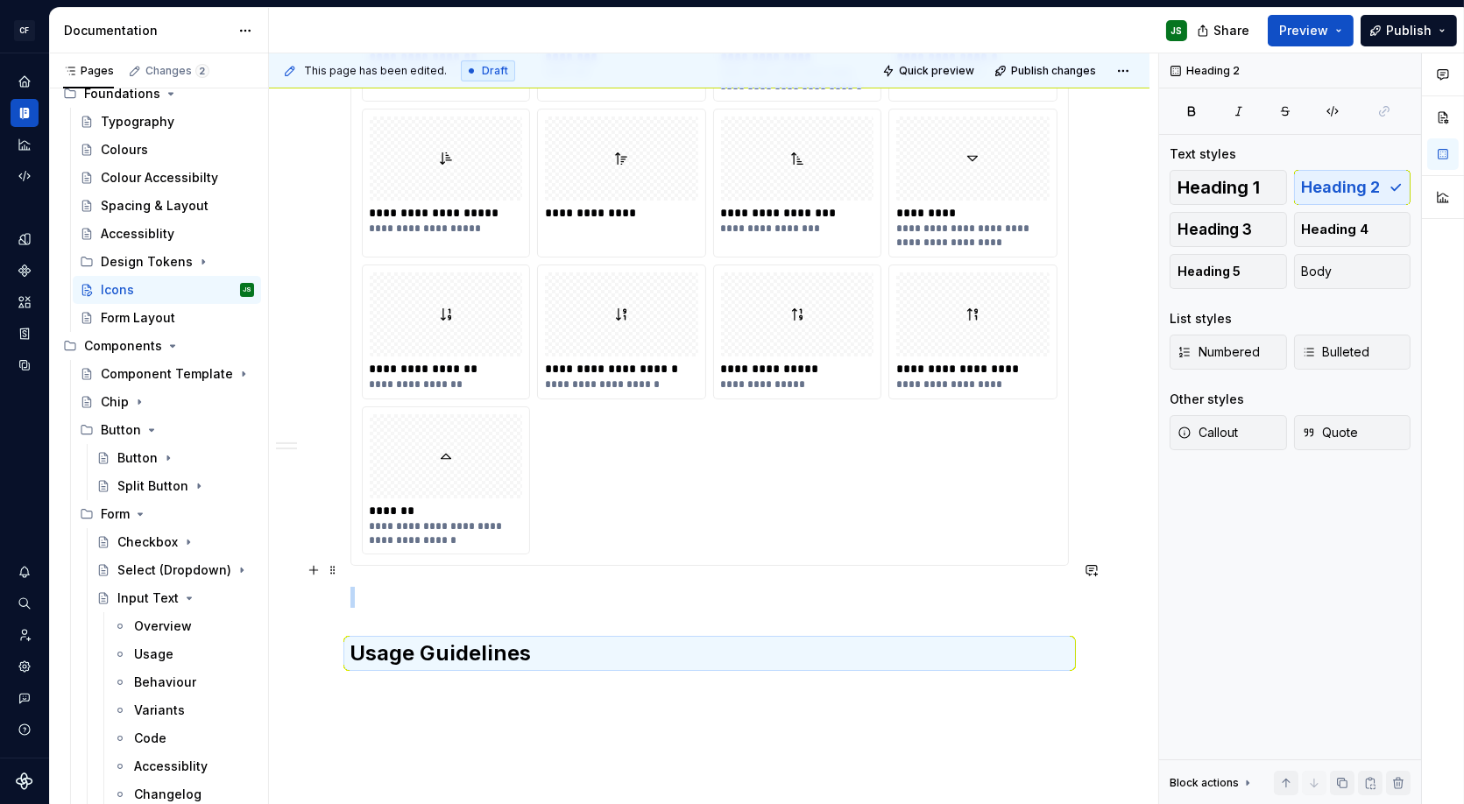
click at [542, 640] on h2 "Usage Guidelines" at bounding box center [710, 654] width 719 height 28
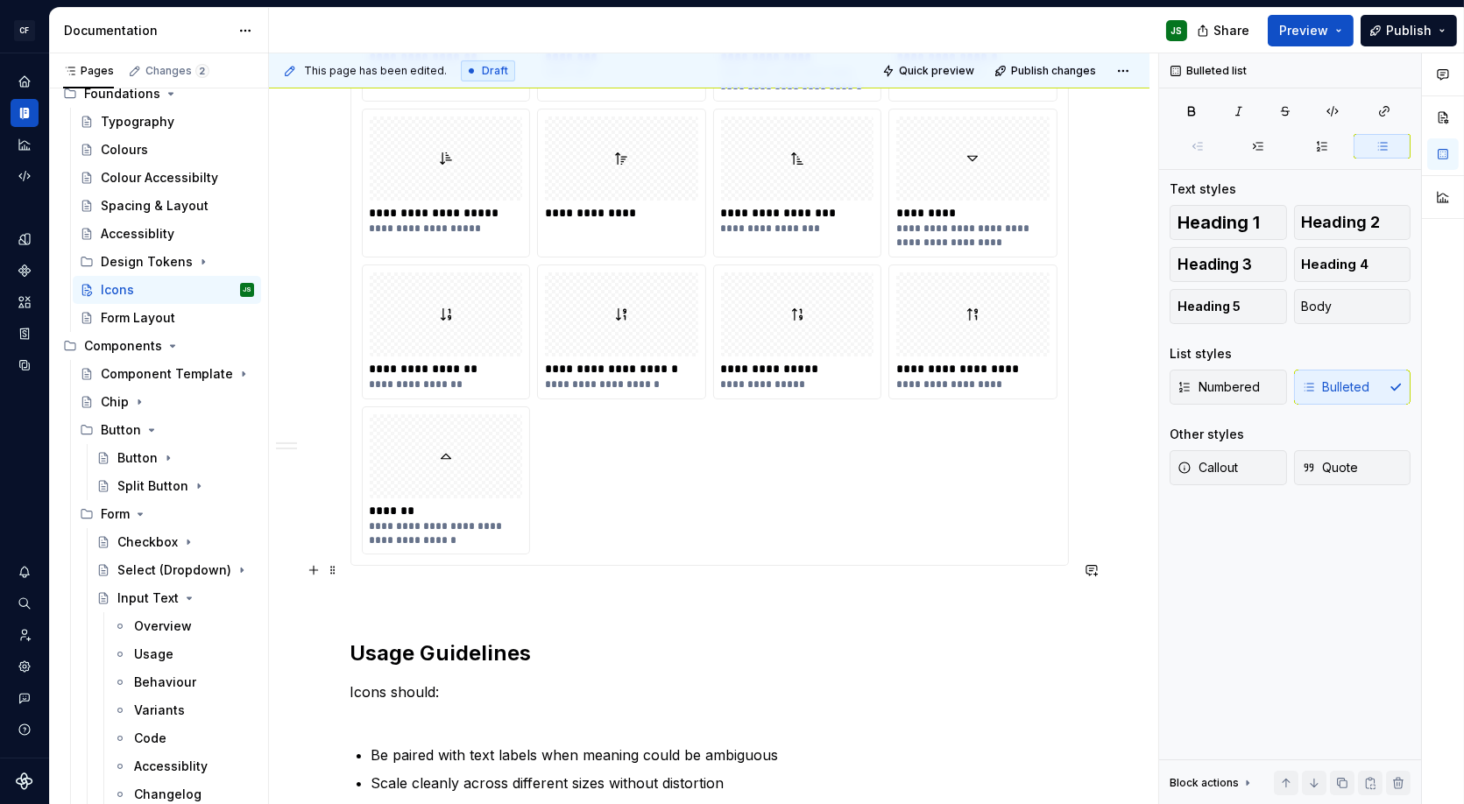
click at [656, 640] on h2 "Usage Guidelines" at bounding box center [710, 654] width 719 height 28
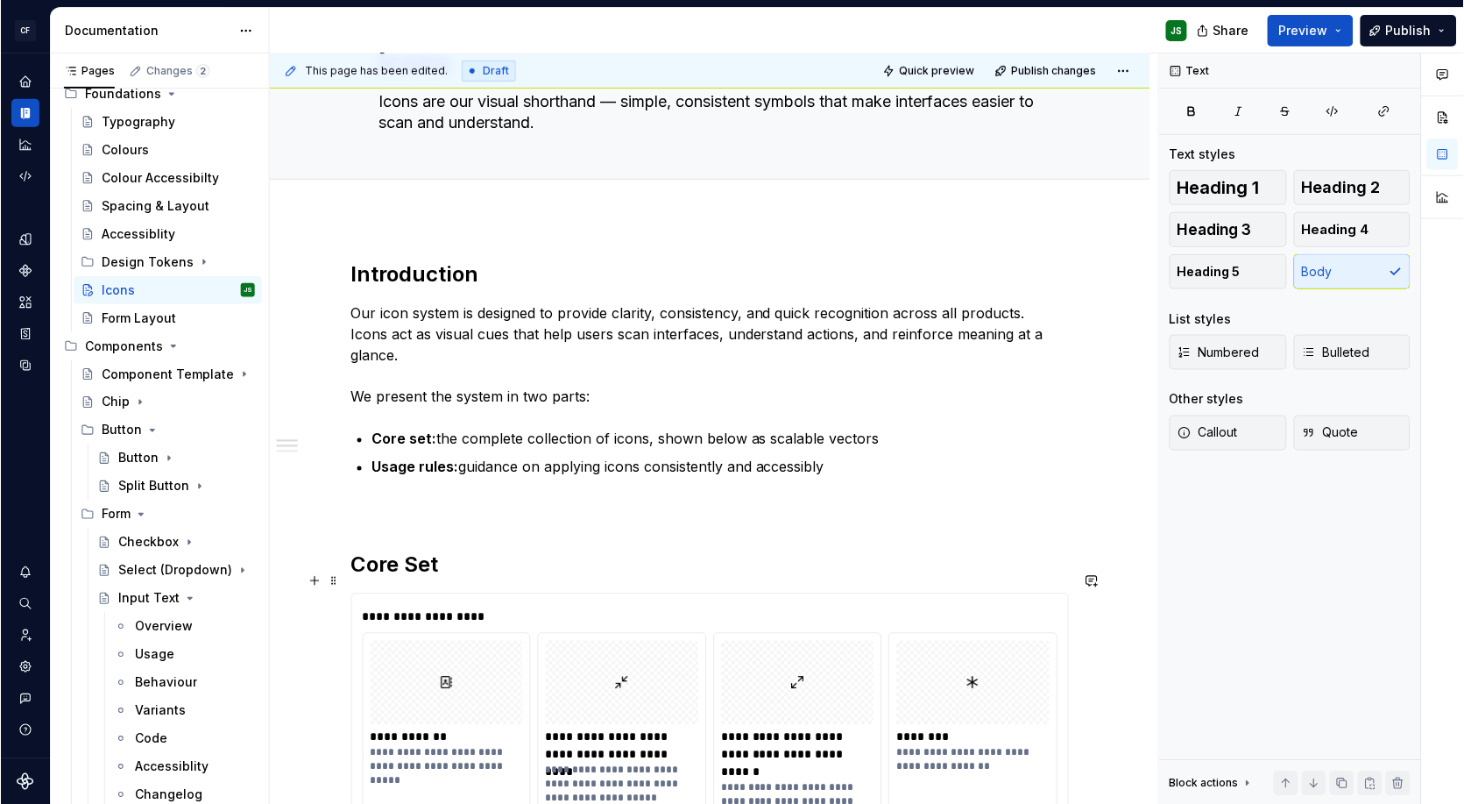
scroll to position [0, 0]
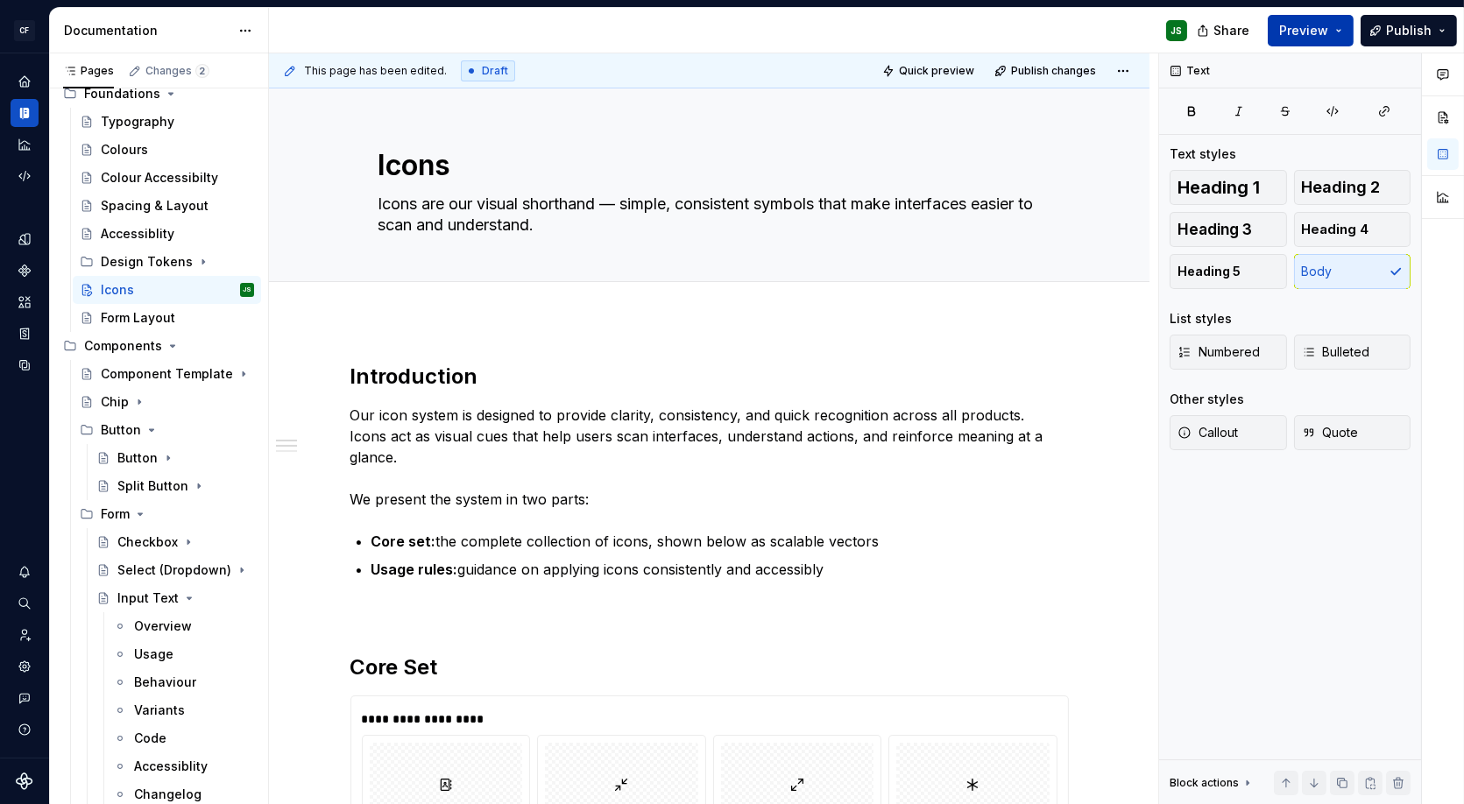
click at [1079, 43] on button "Preview" at bounding box center [1311, 31] width 86 height 32
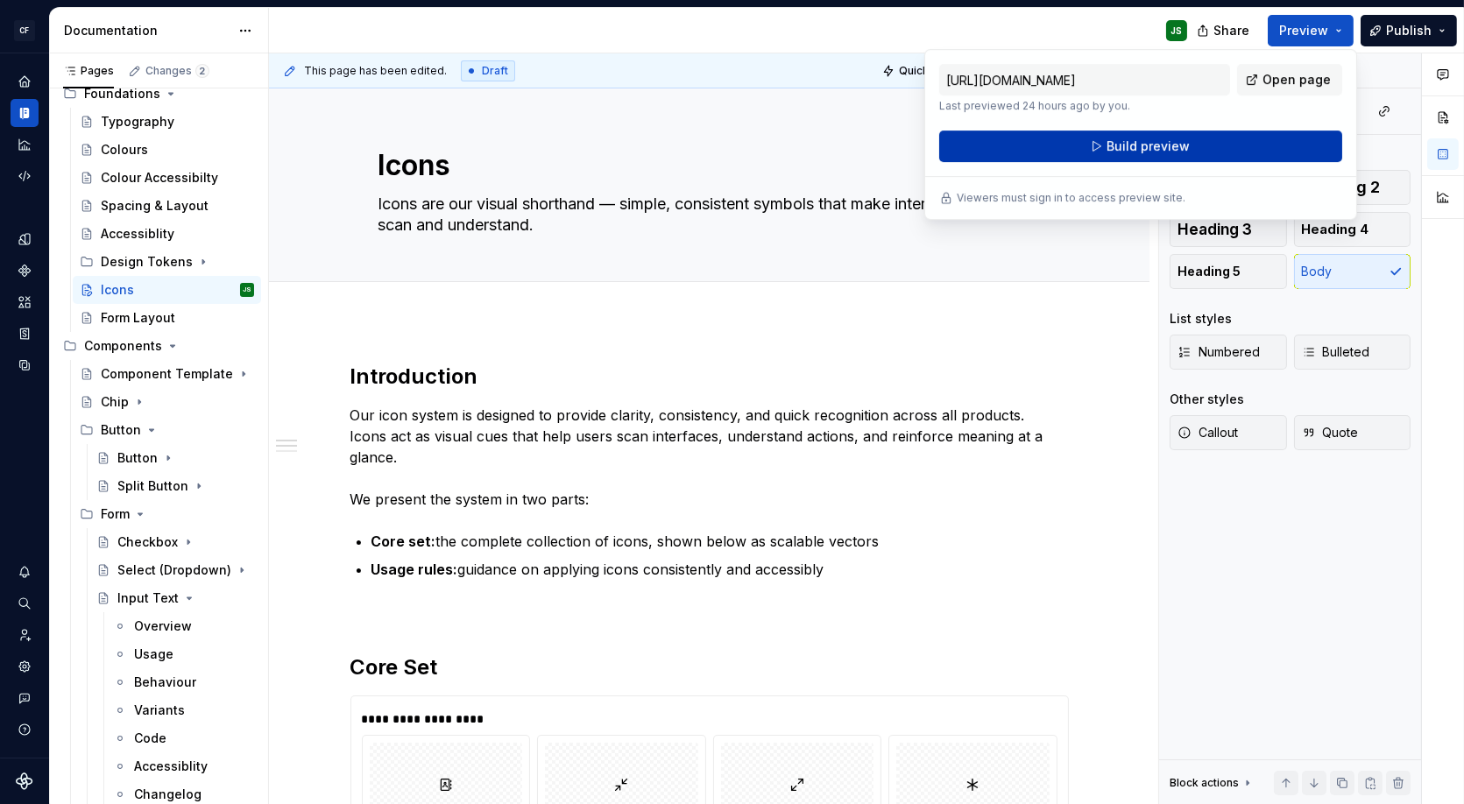
click at [1079, 145] on button "Build preview" at bounding box center [1140, 147] width 403 height 32
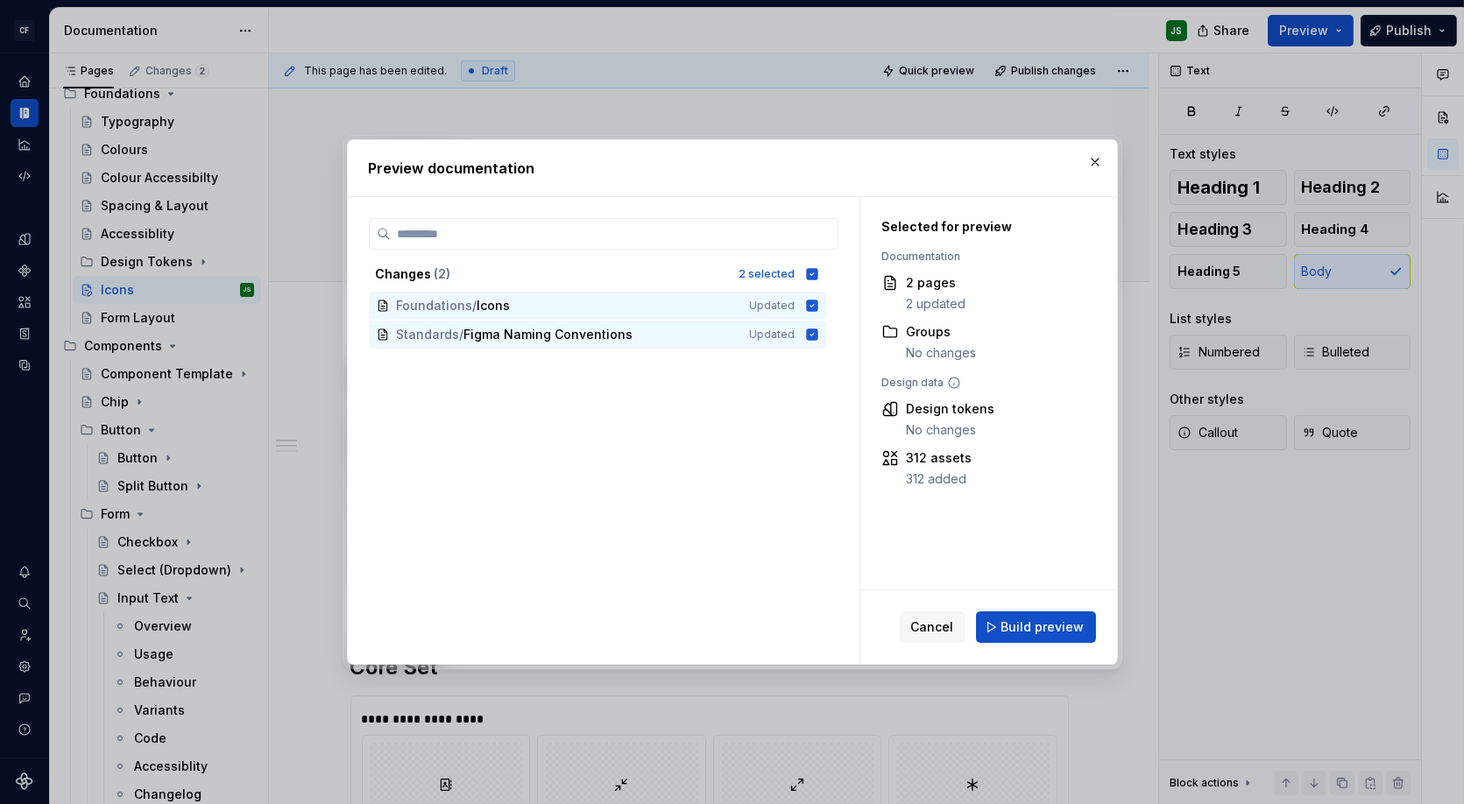
click at [1019, 627] on span "Build preview" at bounding box center [1043, 628] width 83 height 18
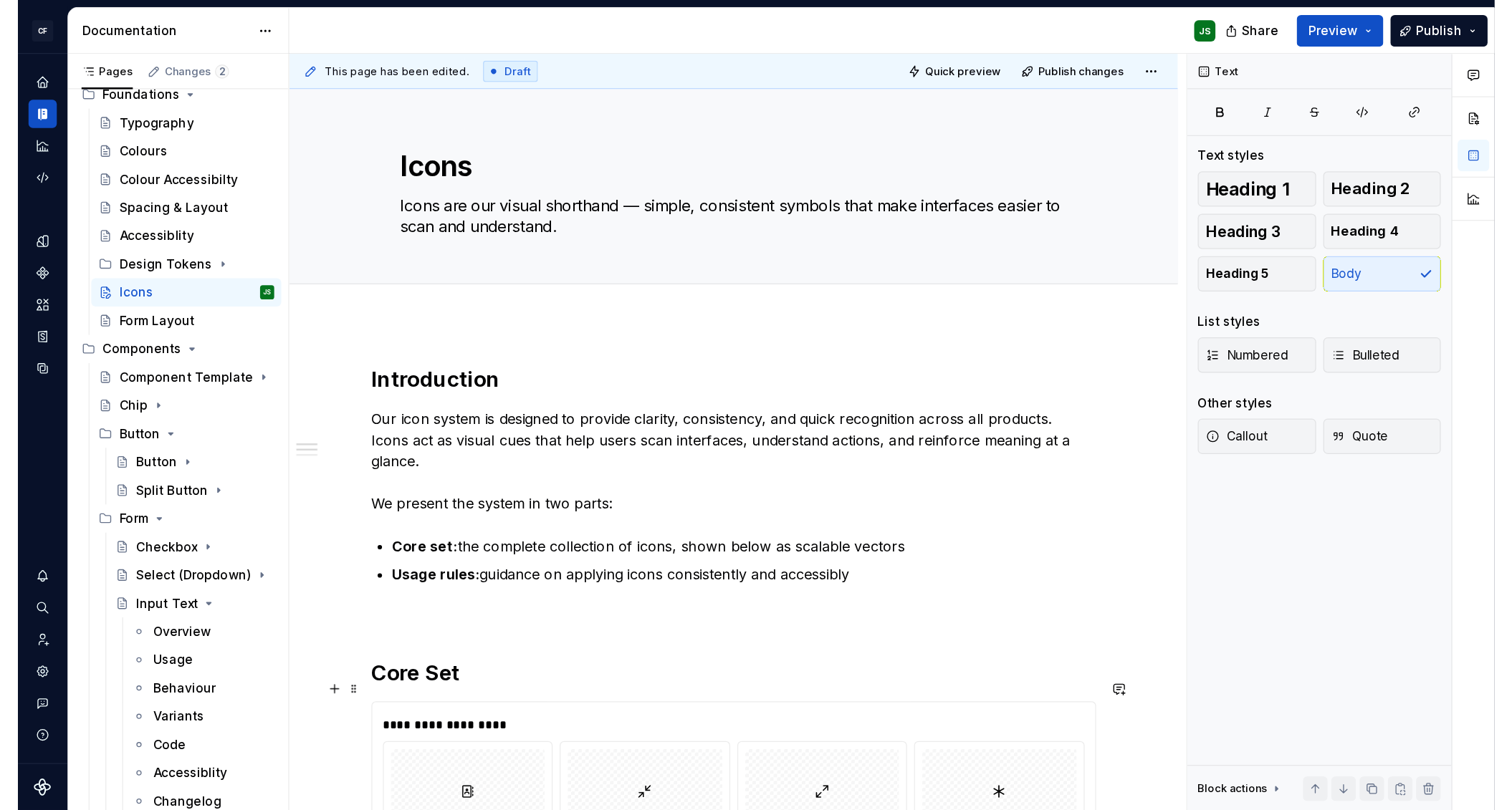
scroll to position [84, 0]
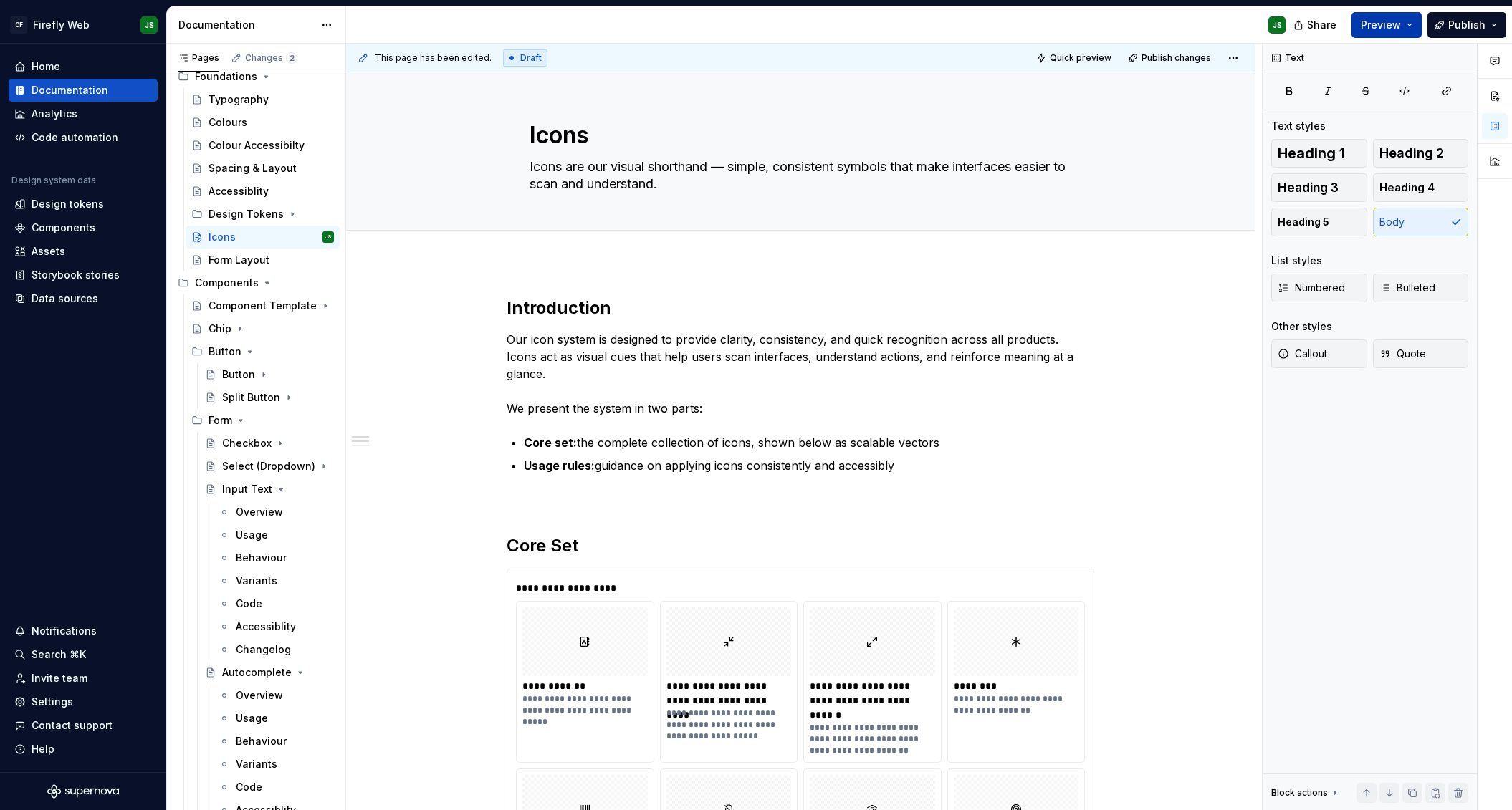
click at [882, 20] on button "Preview" at bounding box center [1387, 25] width 70 height 26
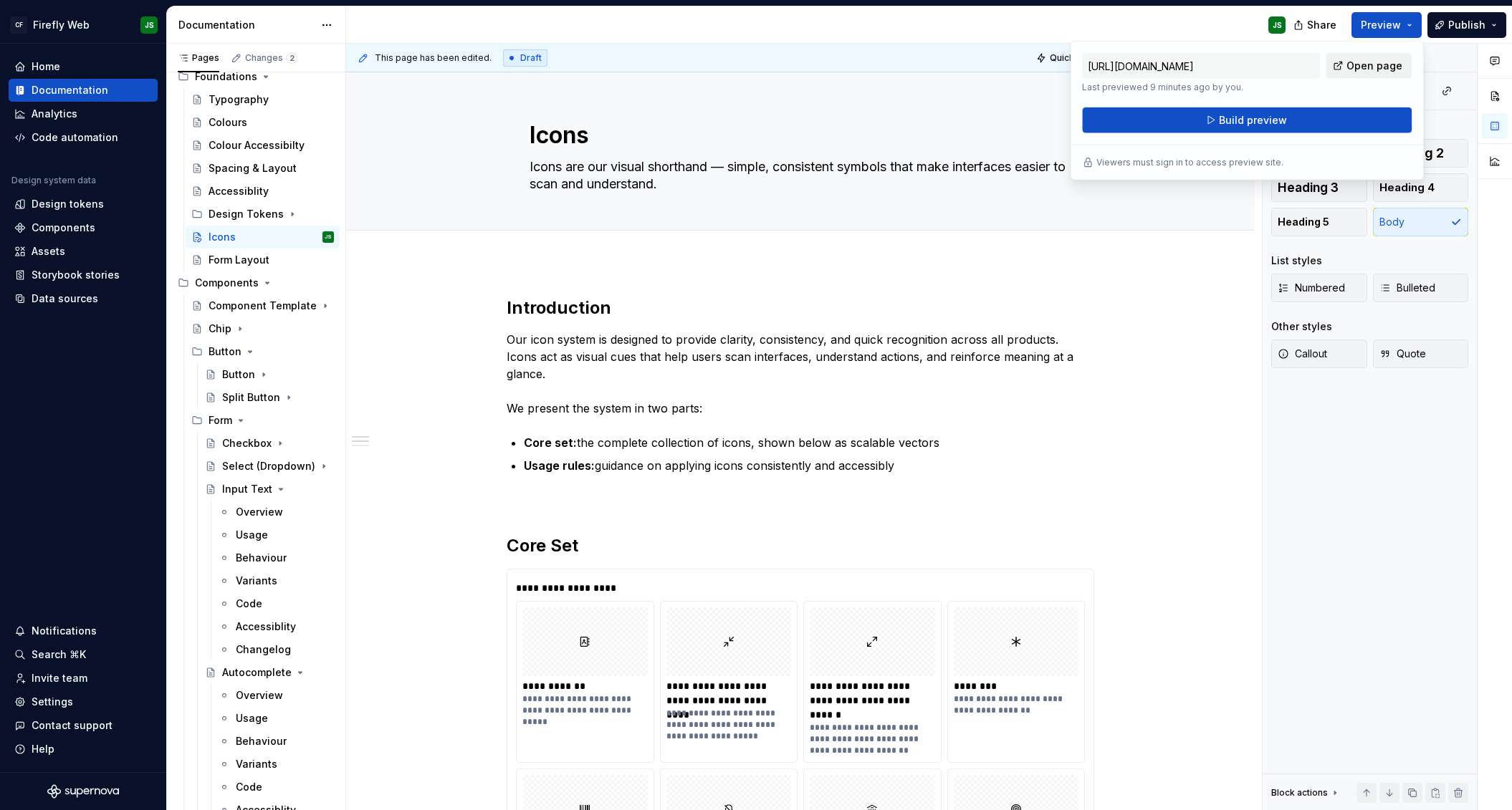
click at [882, 66] on span "Open page" at bounding box center [1375, 66] width 56 height 15
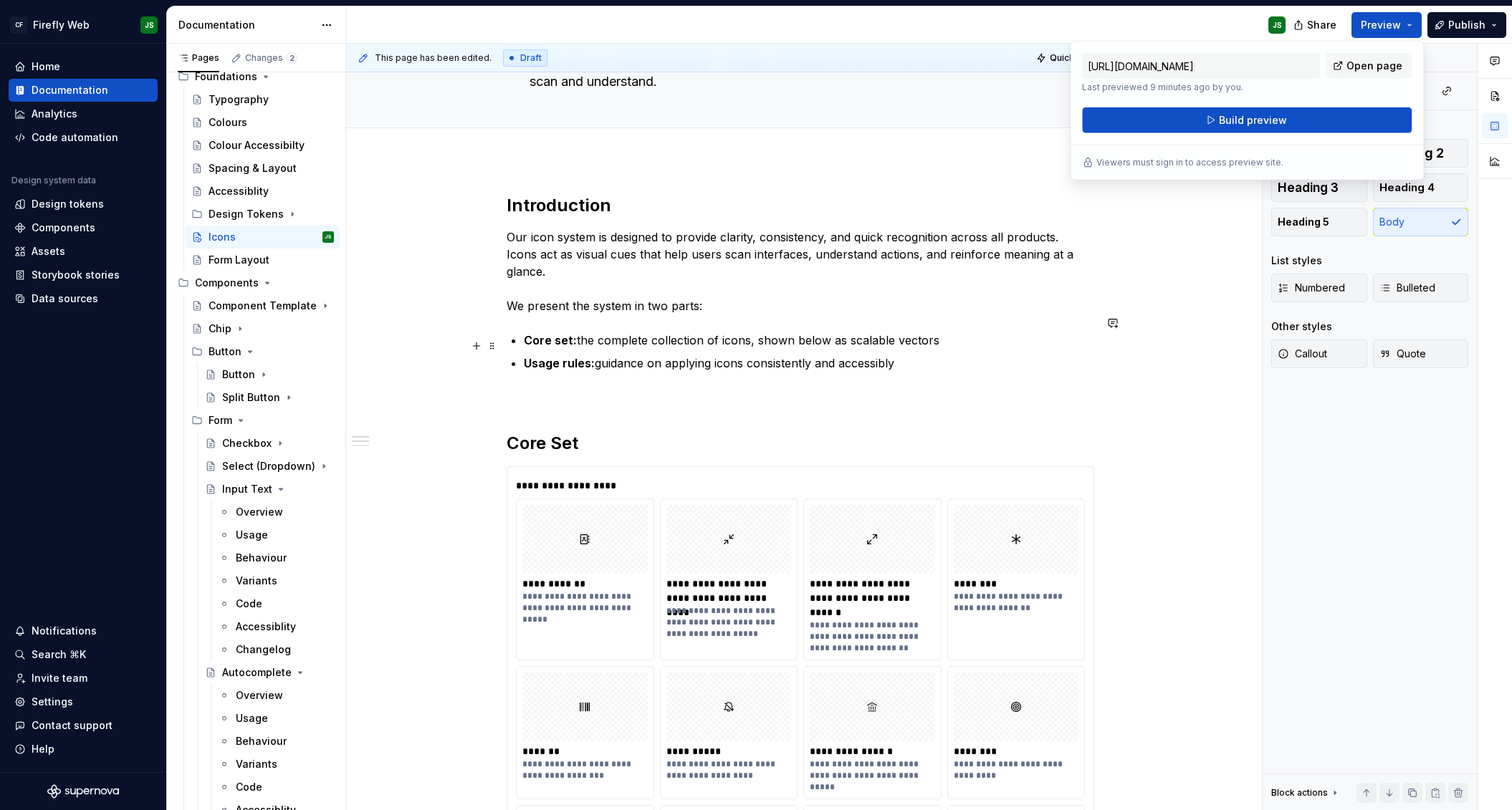
scroll to position [98, 0]
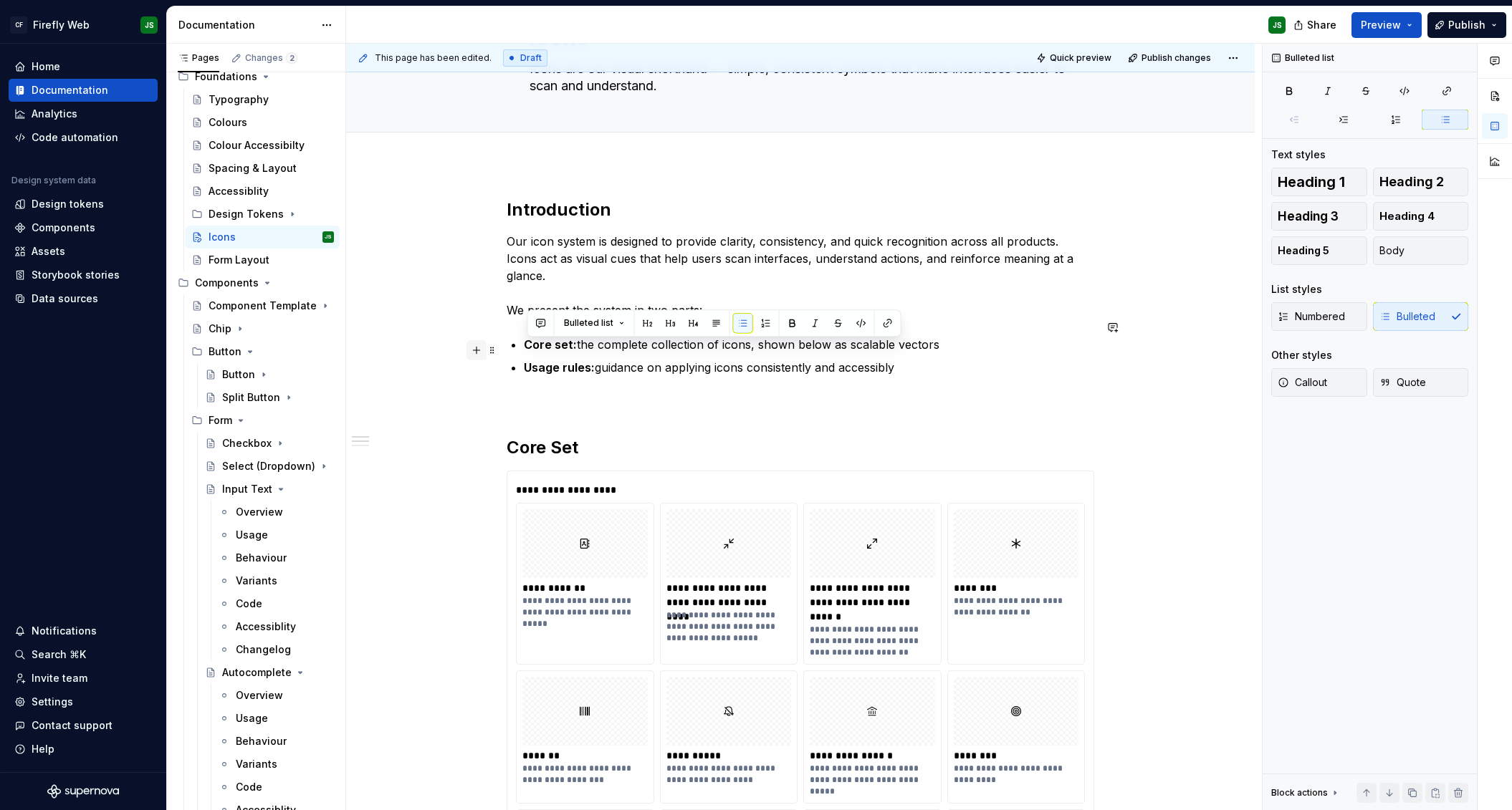
drag, startPoint x: 851, startPoint y: 346, endPoint x: 478, endPoint y: 351, distance: 373.0
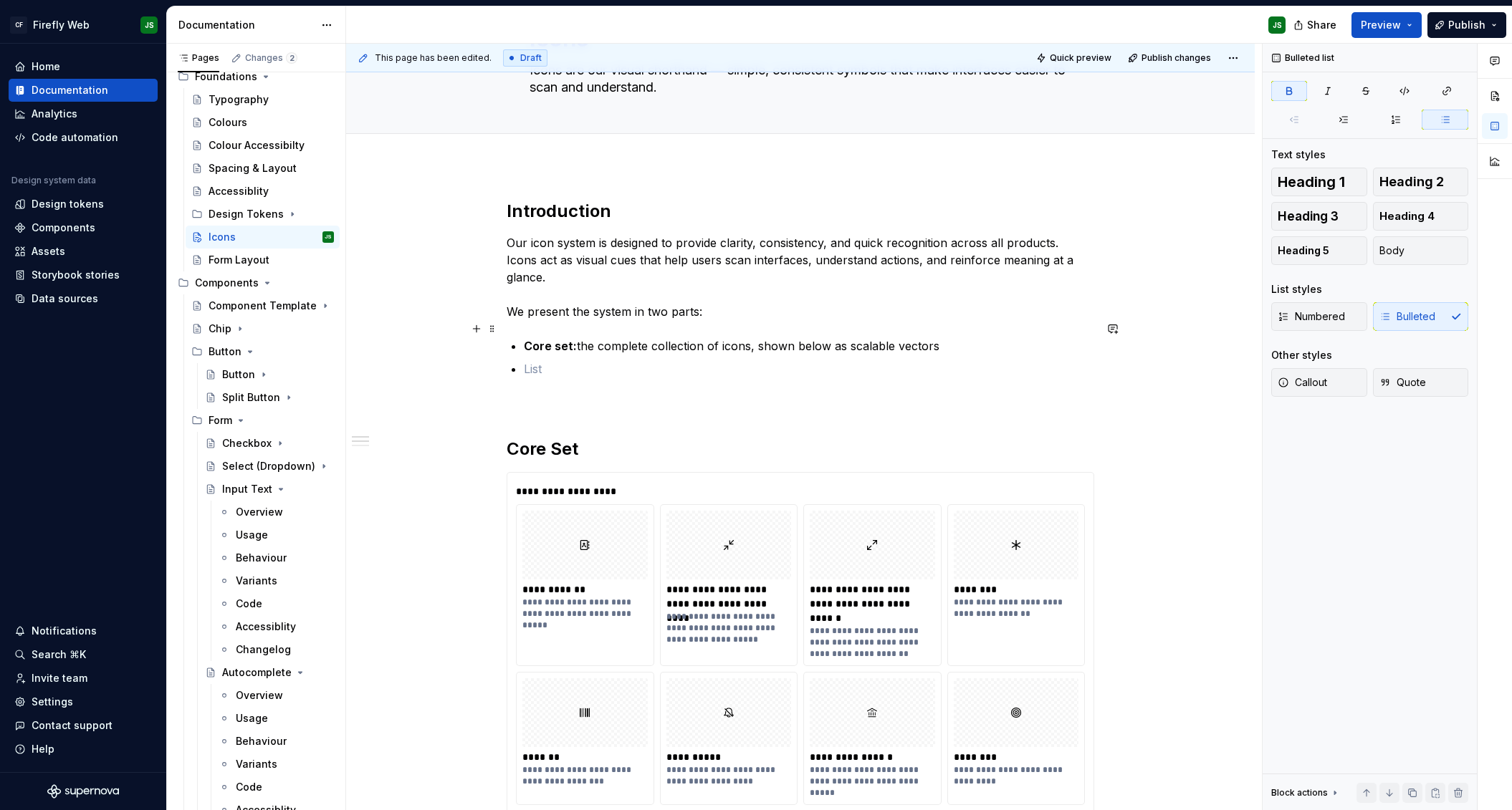
click at [530, 338] on strong "Core set:" at bounding box center [550, 346] width 53 height 15
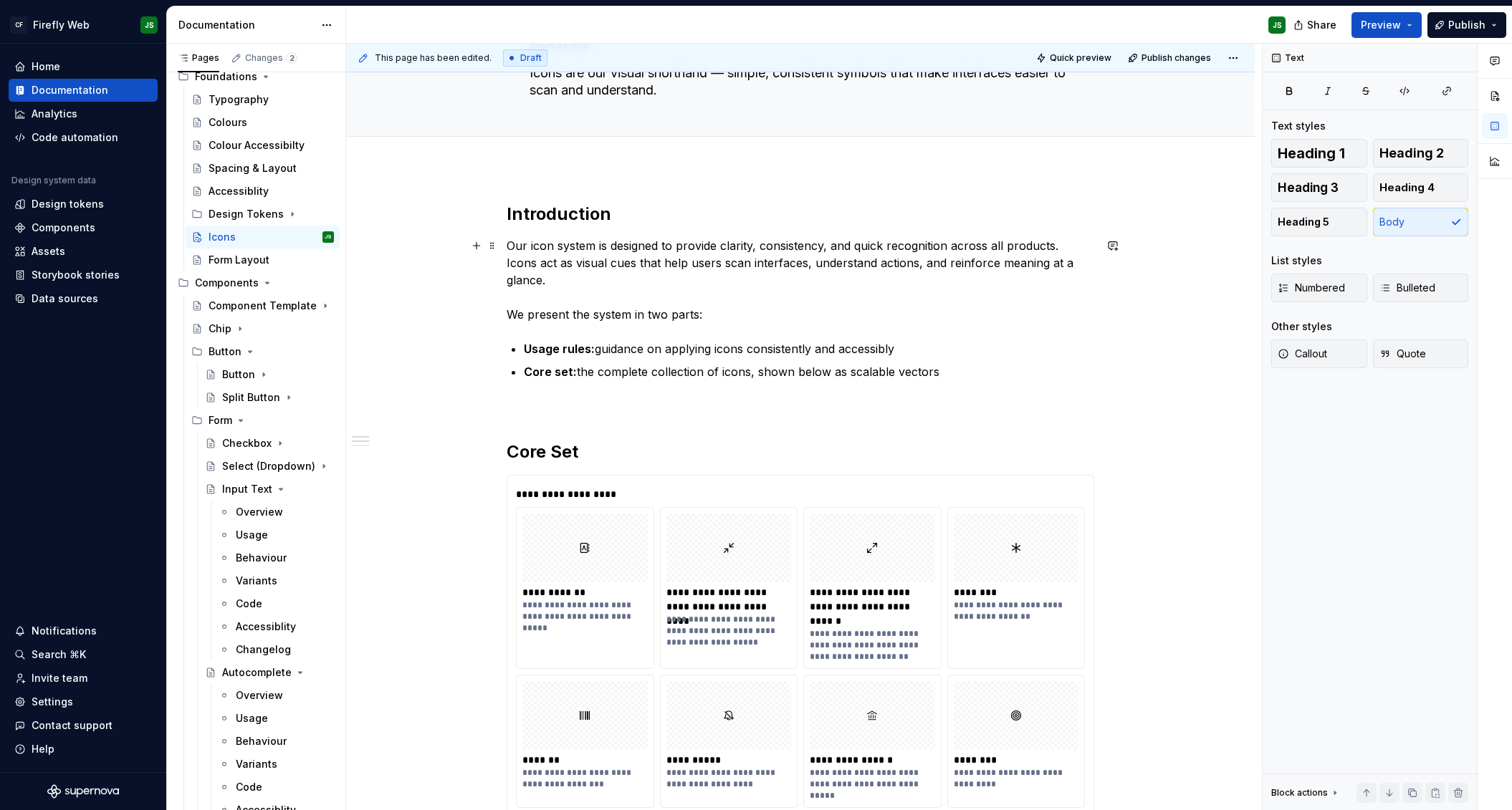
click at [756, 293] on p "Our icon system is designed to provide clarity, consistency, and quick recognit…" at bounding box center [801, 280] width 588 height 86
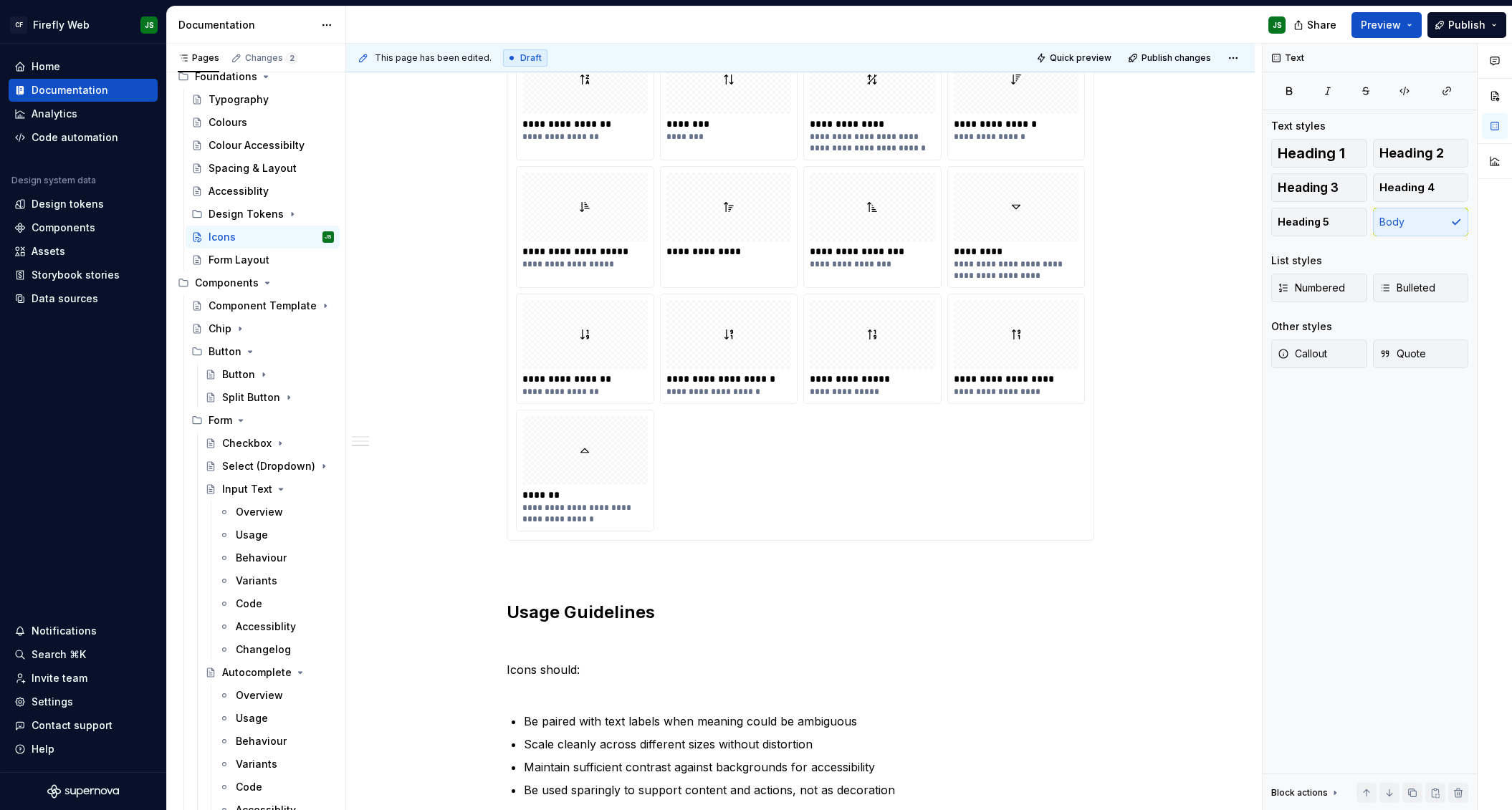
scroll to position [12148, 0]
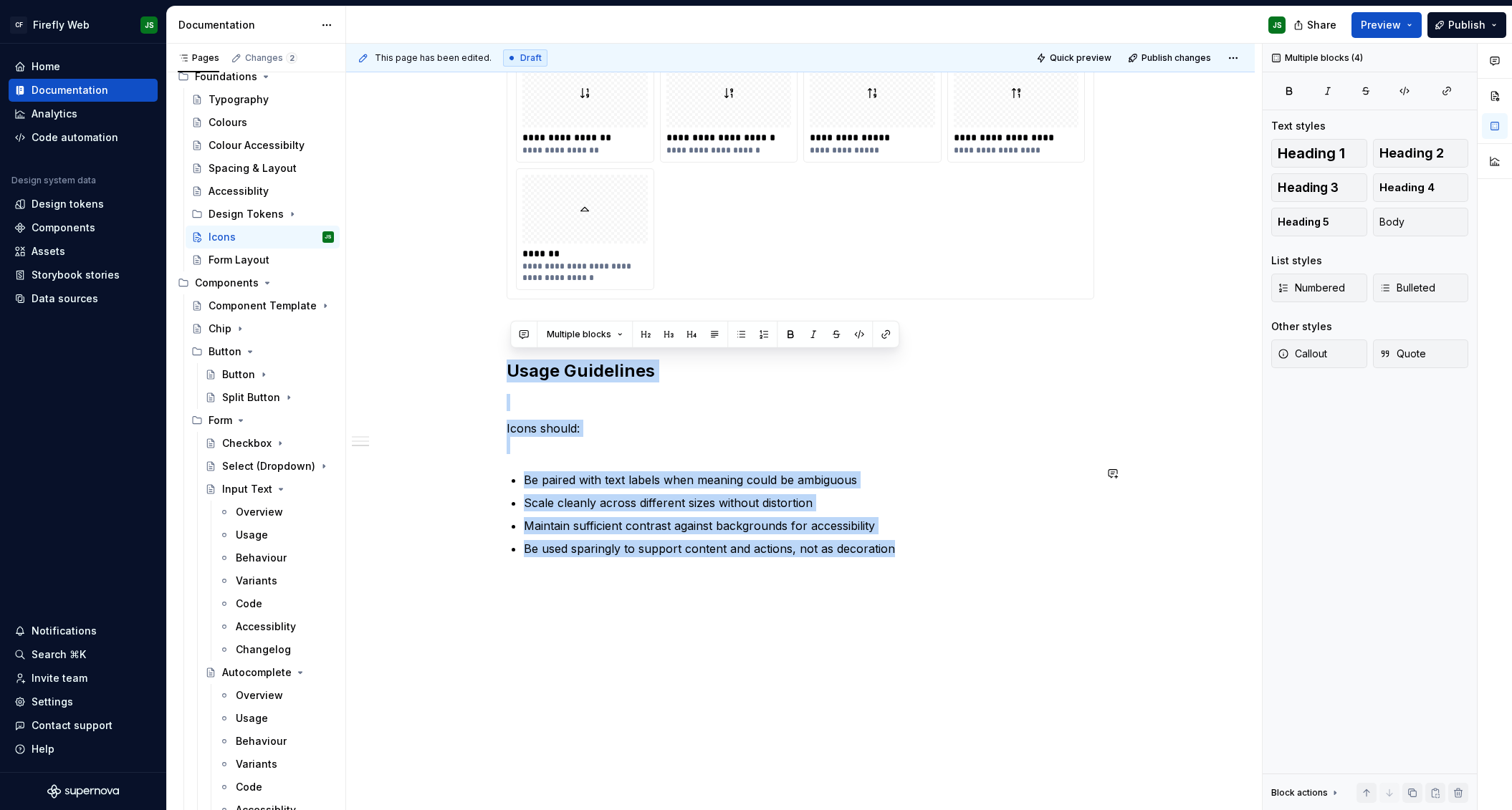
drag, startPoint x: 594, startPoint y: 429, endPoint x: 815, endPoint y: 562, distance: 257.9
copy div "Usage Guidelines Icons should: Be paired with text labels when meaning could be…"
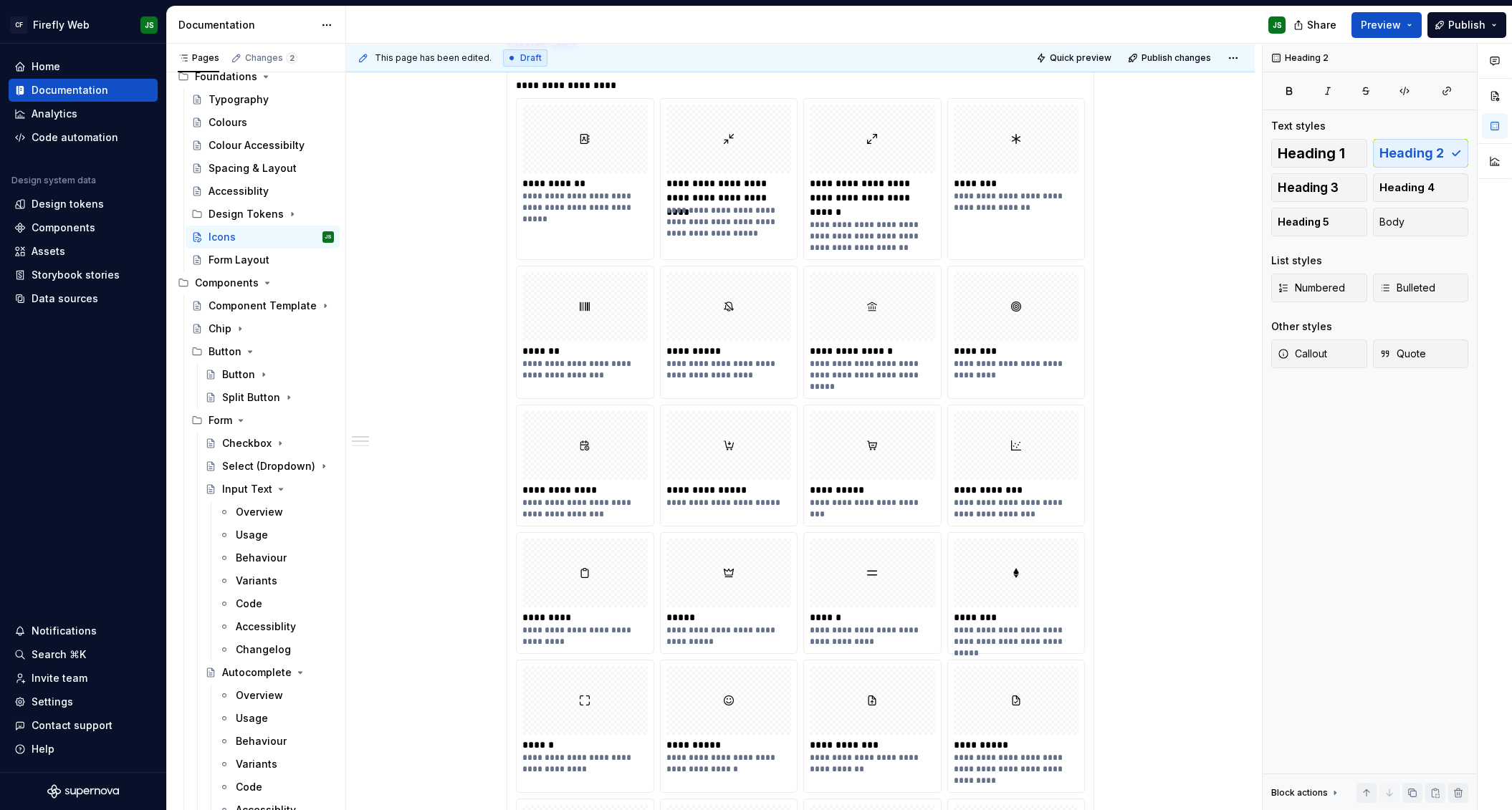
scroll to position [0, 0]
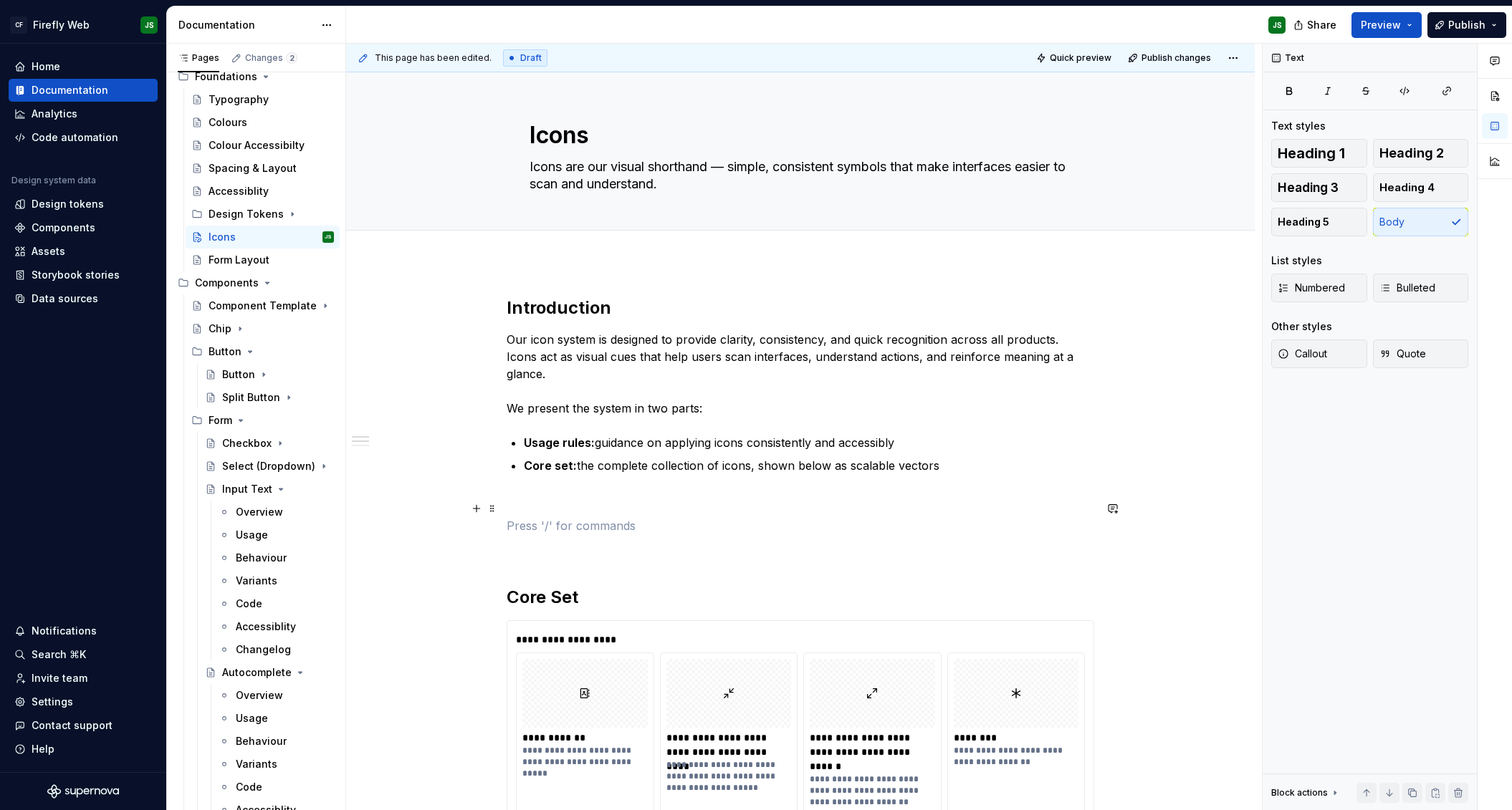
click at [612, 517] on p at bounding box center [801, 526] width 588 height 17
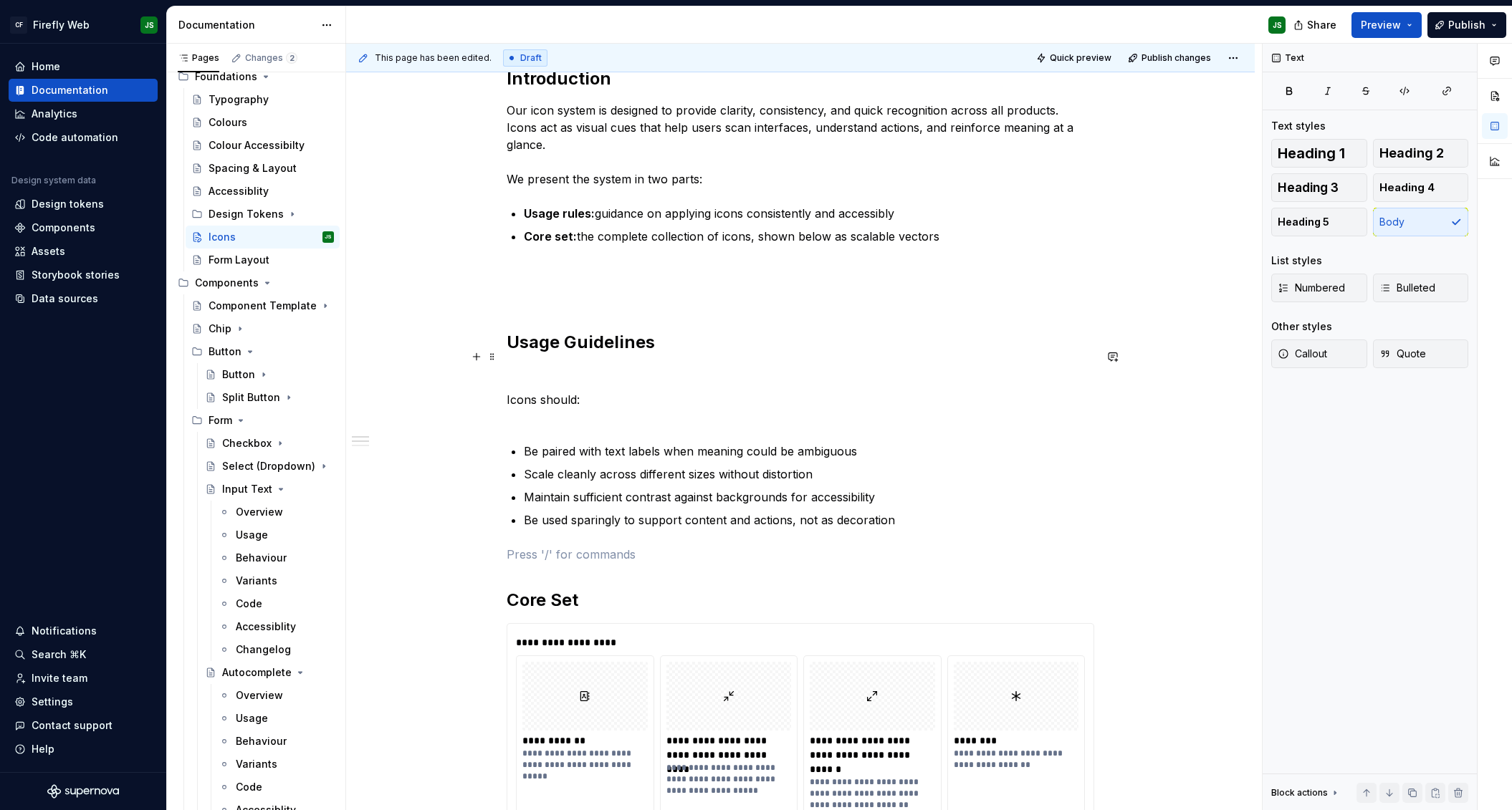
scroll to position [242, 0]
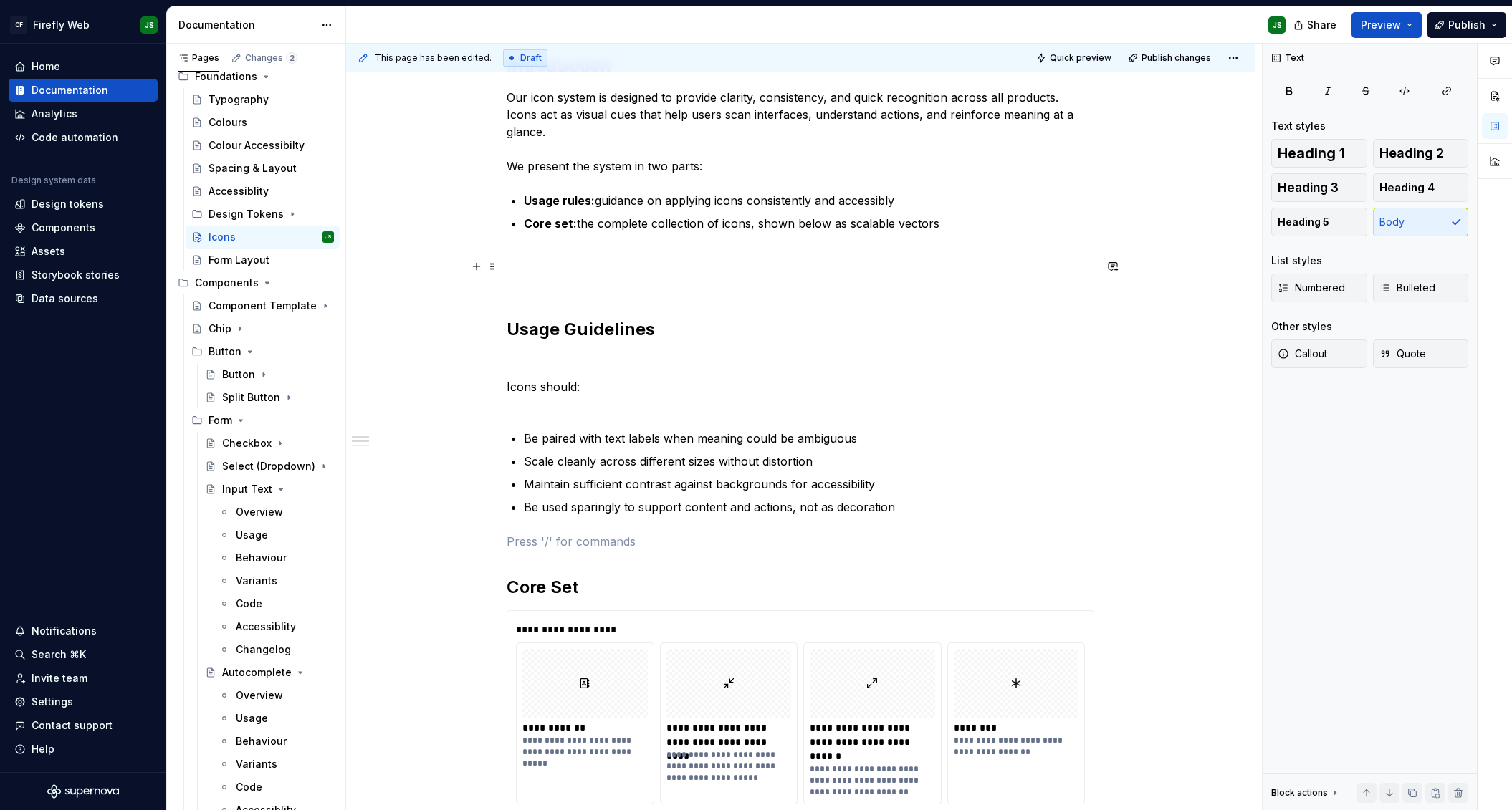
click at [605, 275] on p at bounding box center [801, 284] width 588 height 17
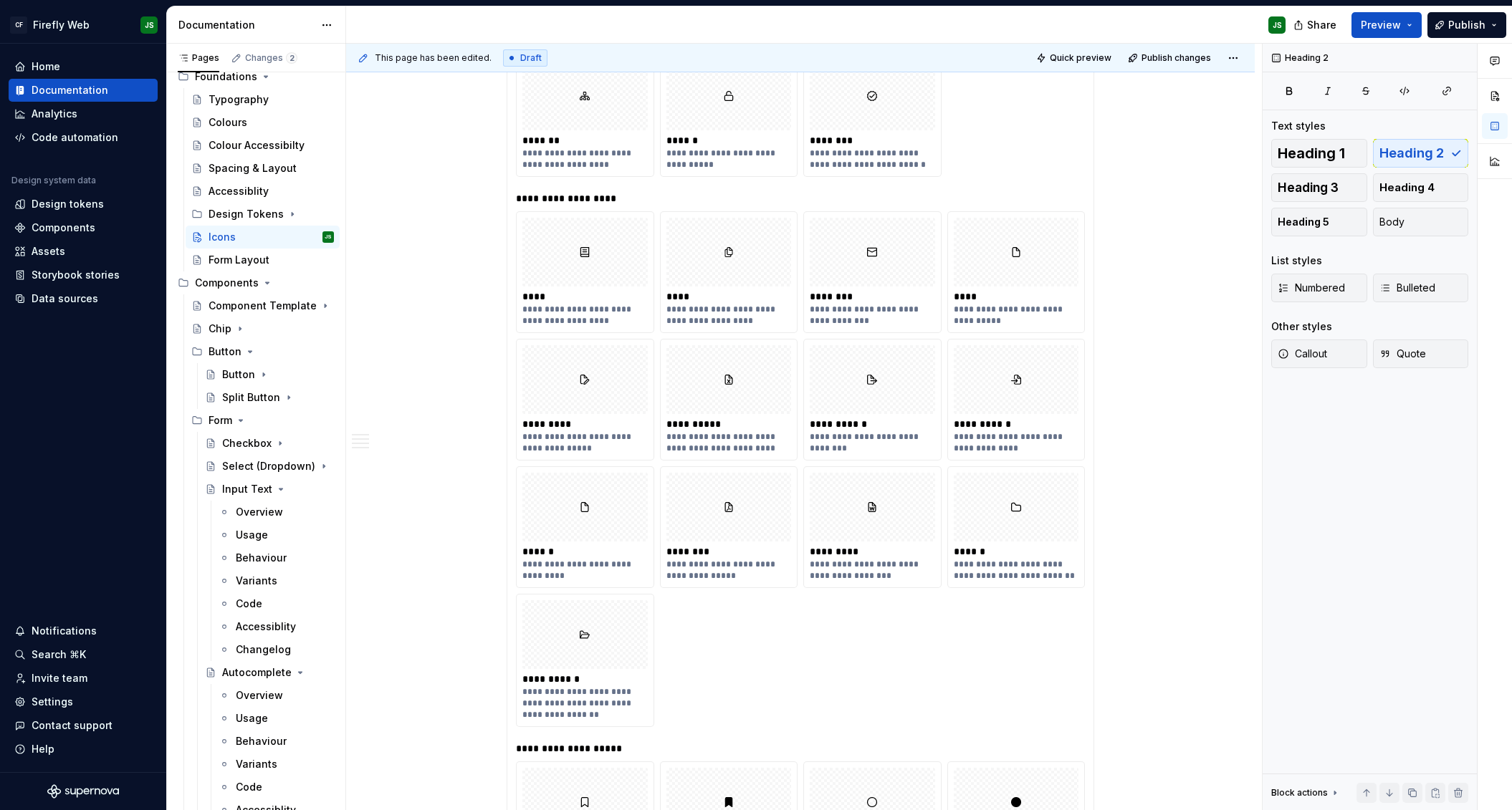
scroll to position [7123, 0]
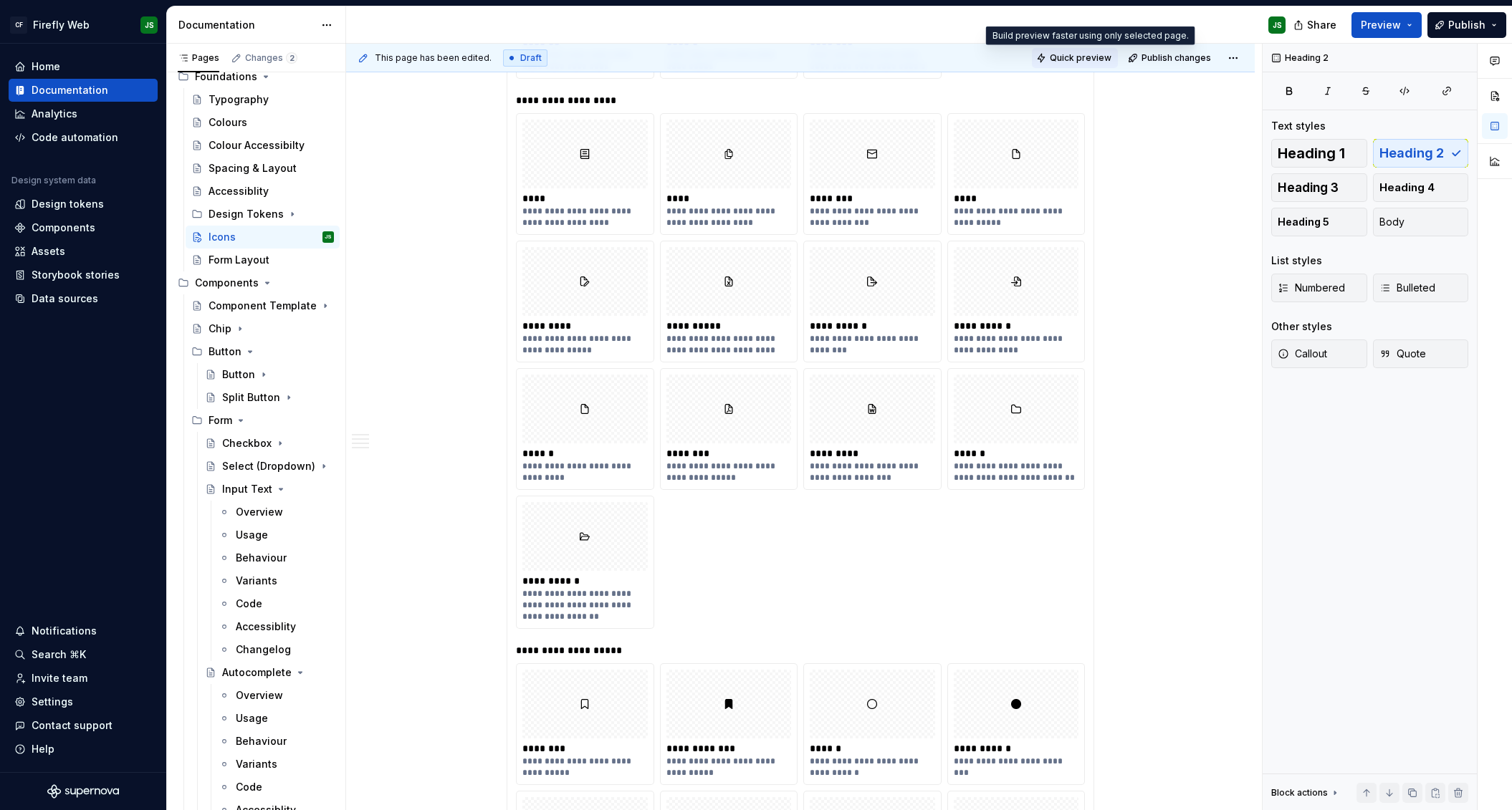
click at [882, 54] on span "Quick preview" at bounding box center [1080, 58] width 61 height 11
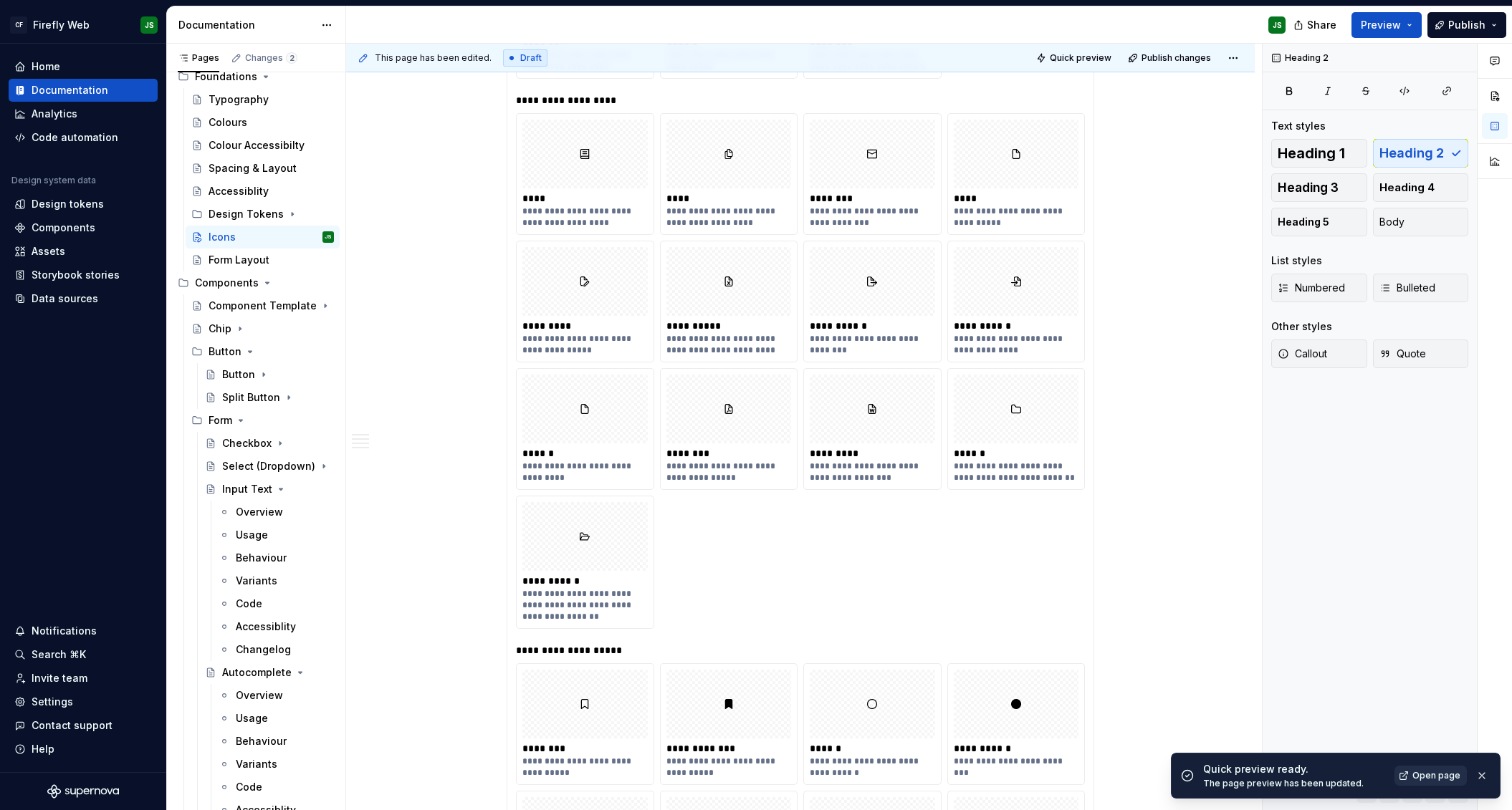
click at [882, 657] on span "Open page" at bounding box center [1436, 776] width 48 height 11
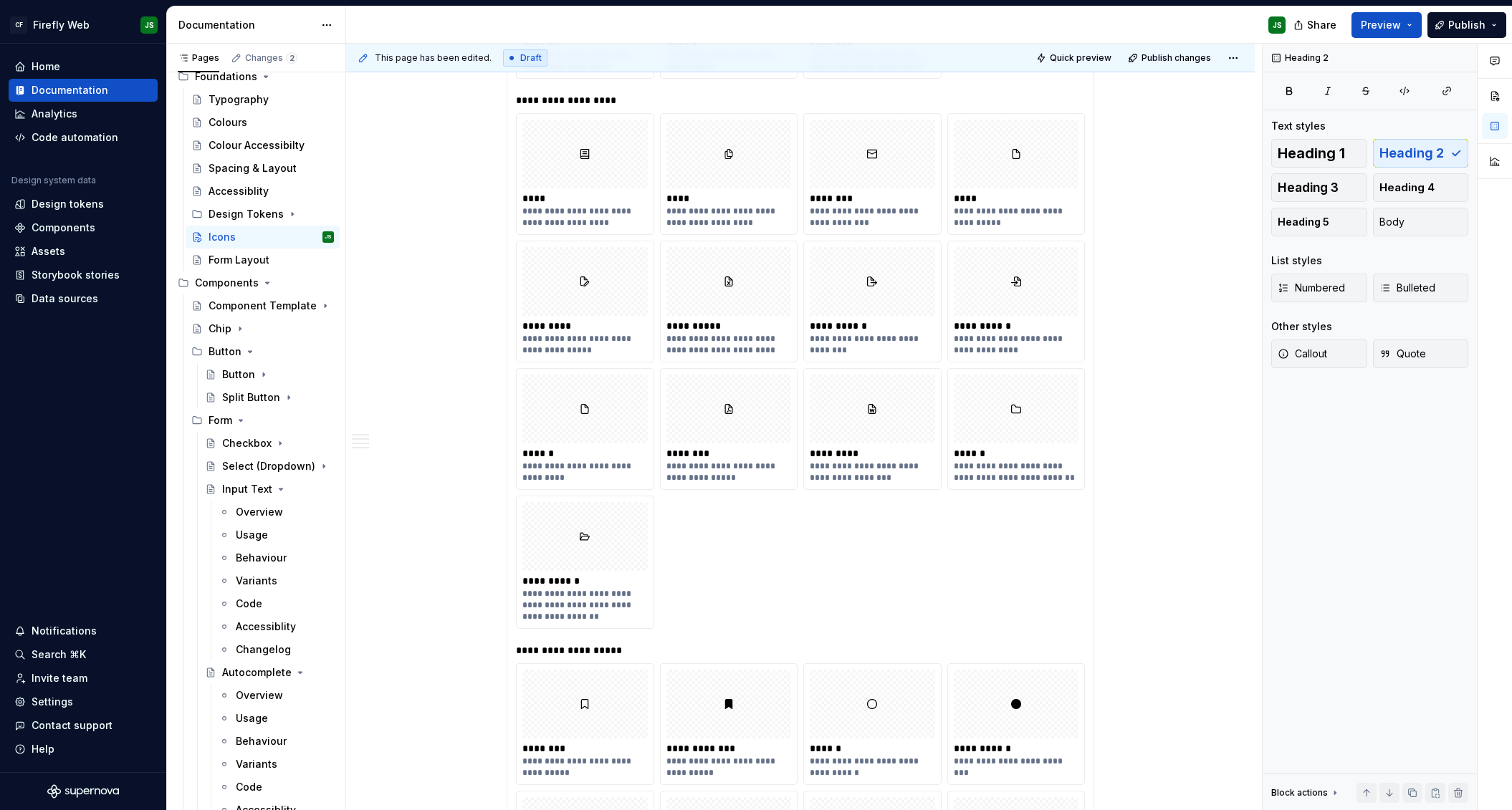
type textarea "*"
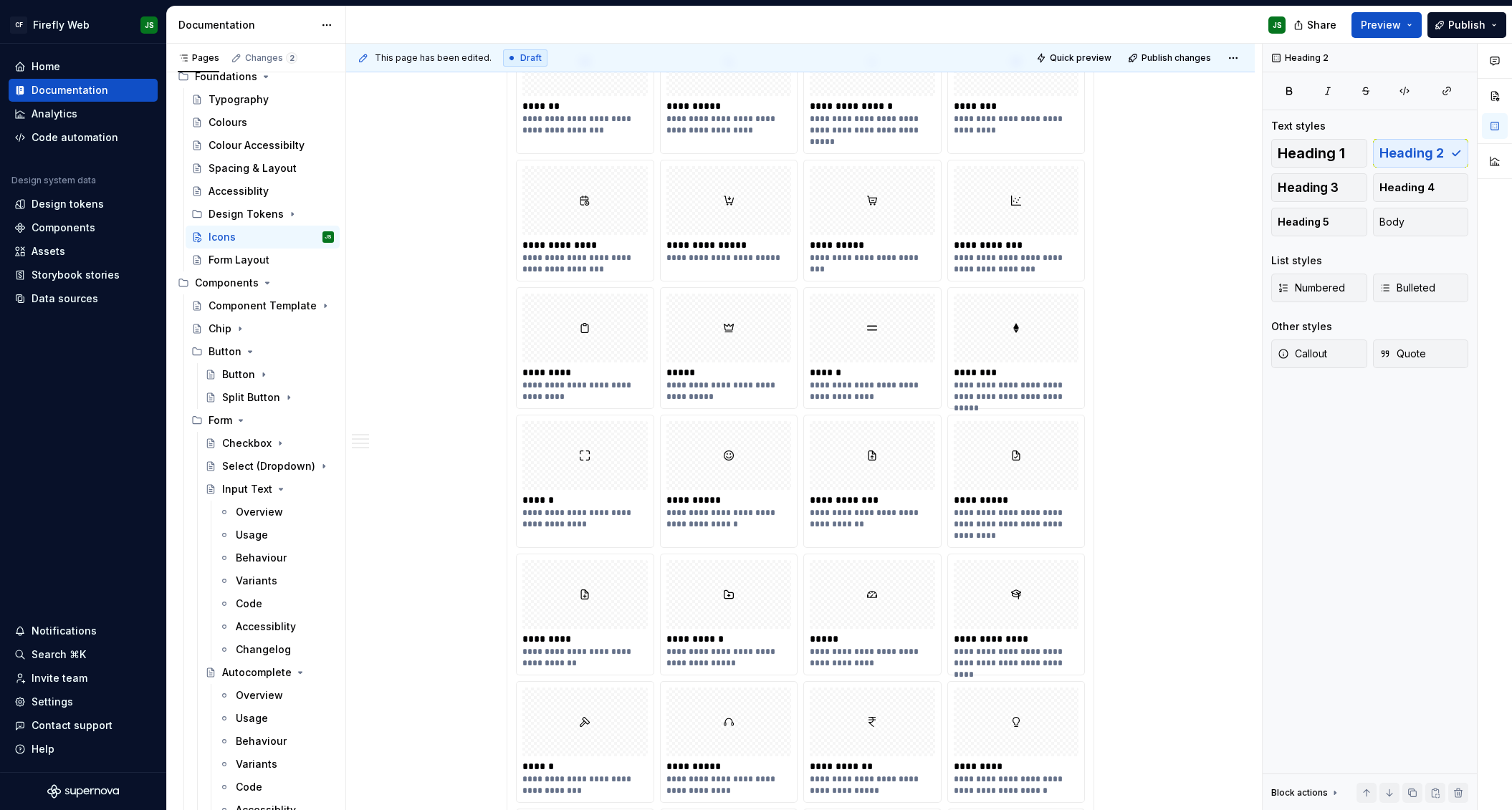
scroll to position [0, 0]
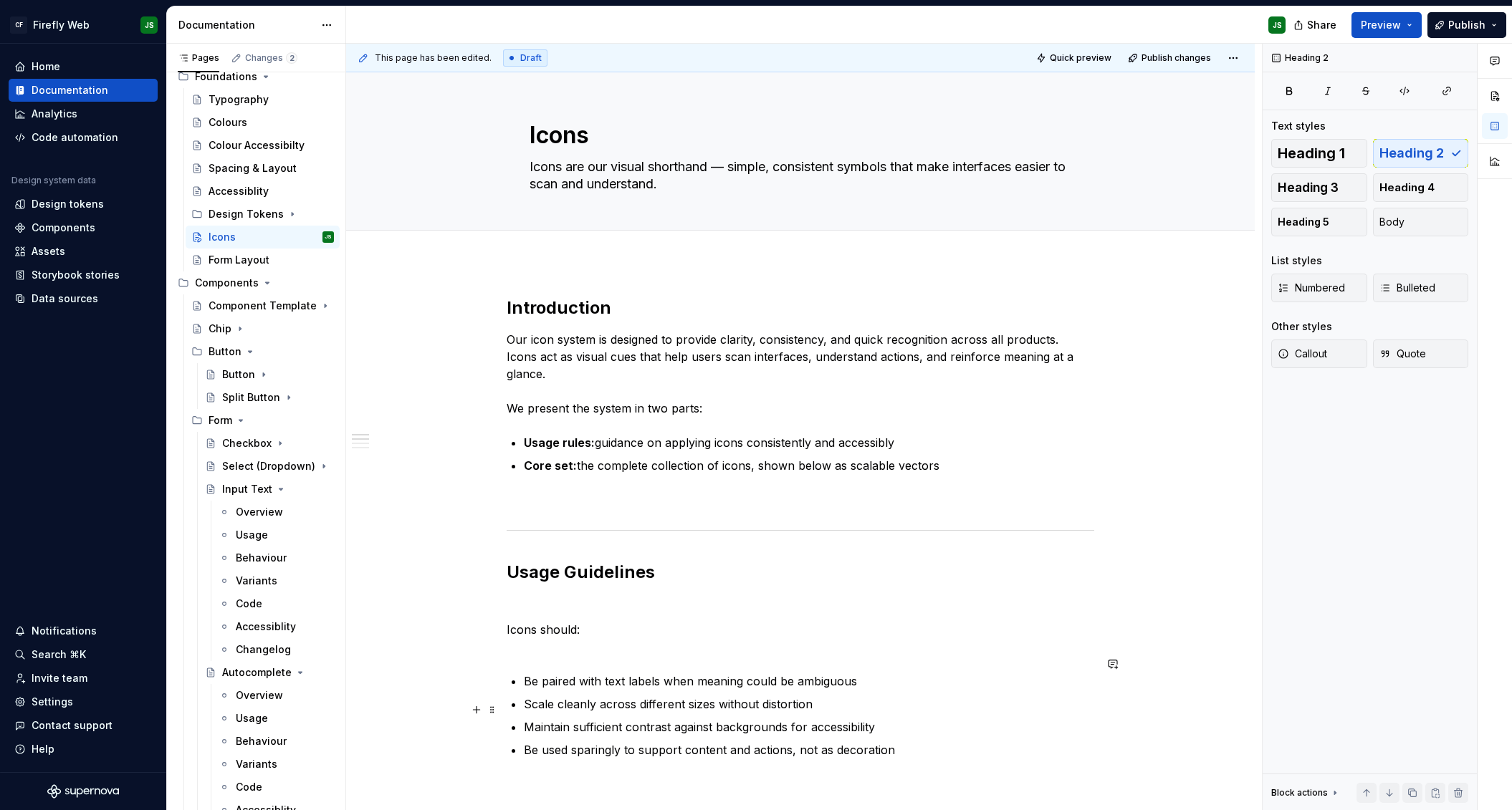
click at [695, 657] on ul "Be paired with text labels when meaning could be ambiguous Scale cleanly across…" at bounding box center [810, 715] width 571 height 86
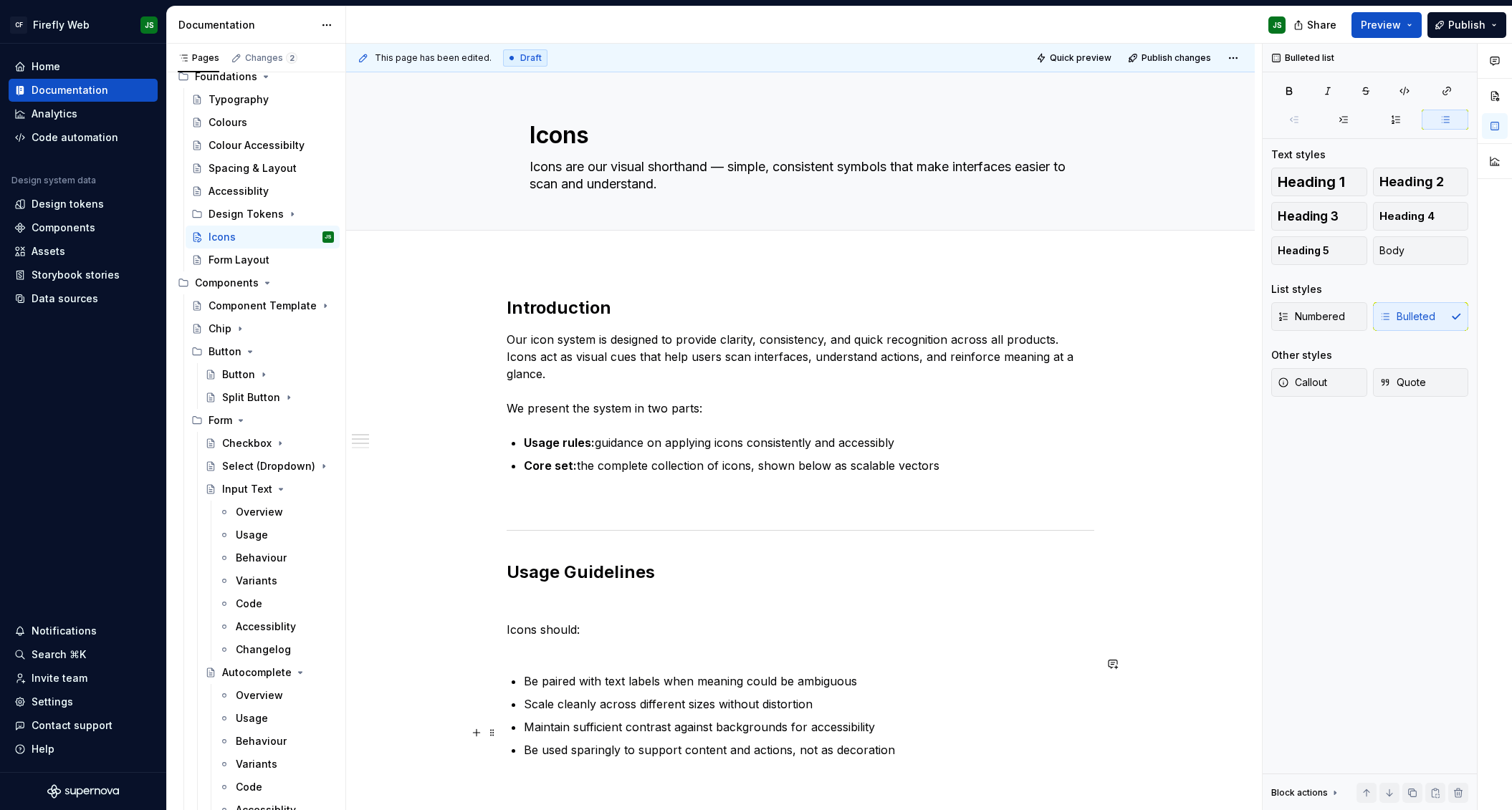
scroll to position [261, 0]
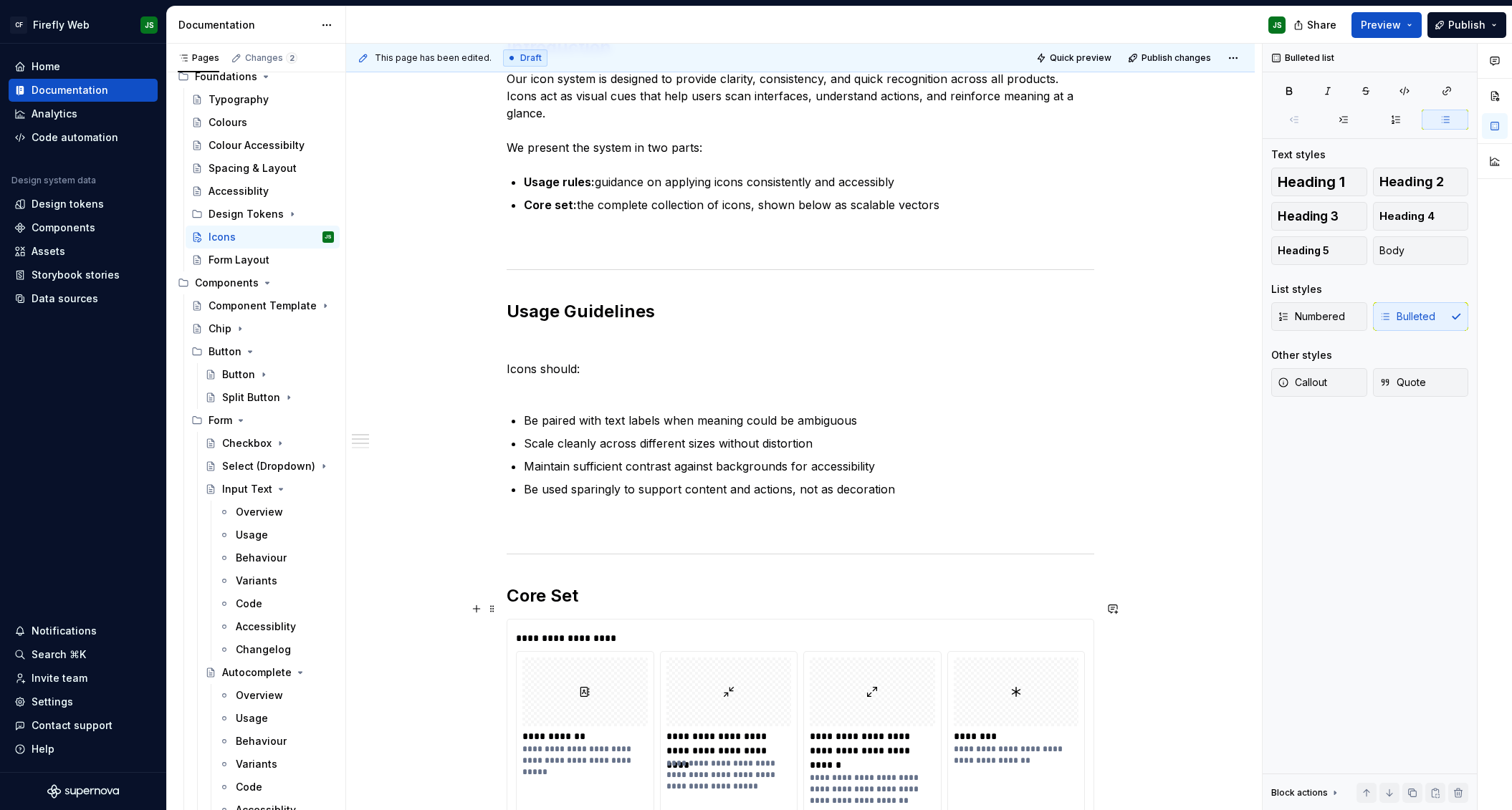
click at [751, 631] on div "**********" at bounding box center [801, 638] width 569 height 15
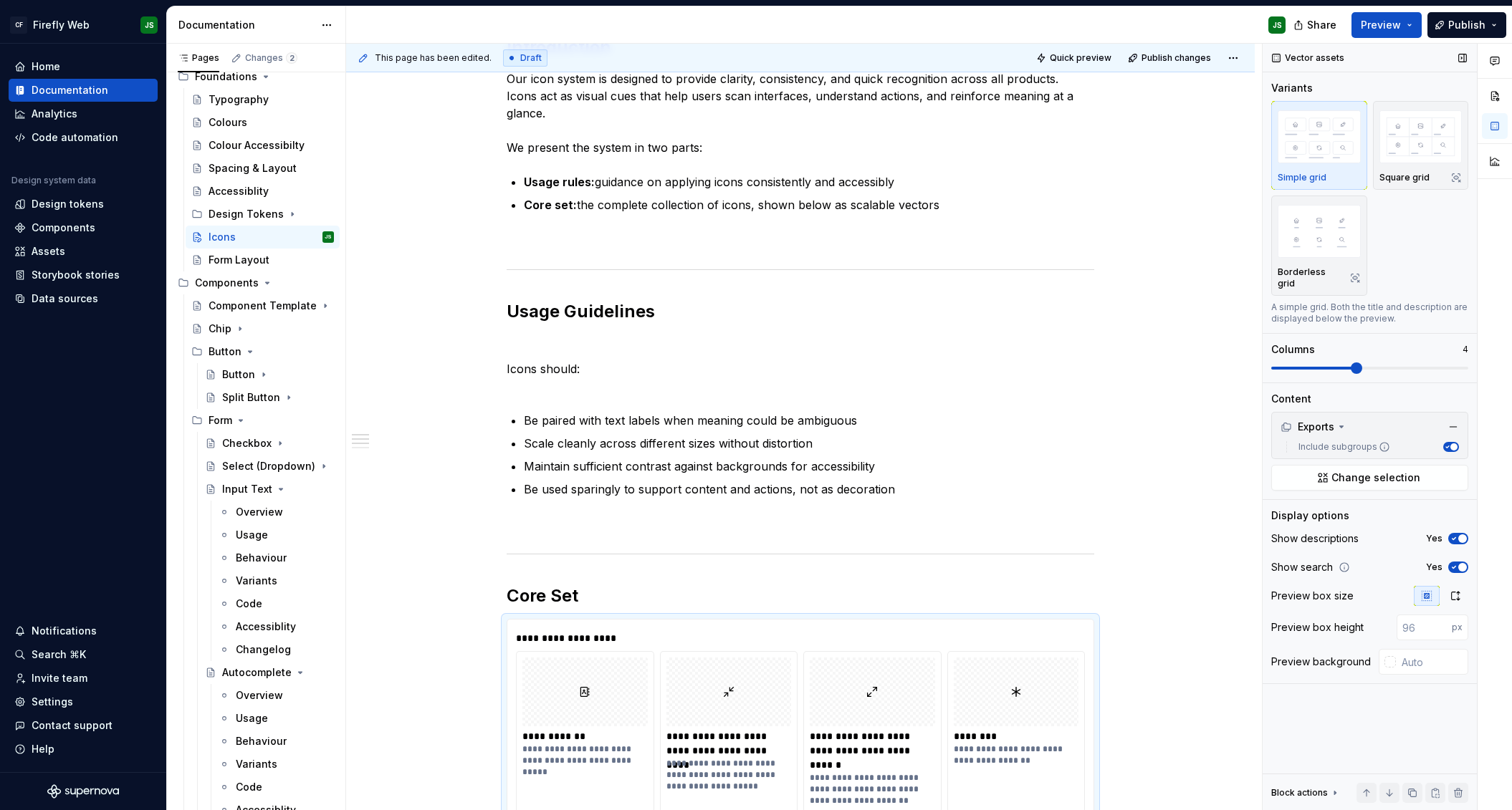
click at [882, 535] on span "button" at bounding box center [1462, 539] width 9 height 9
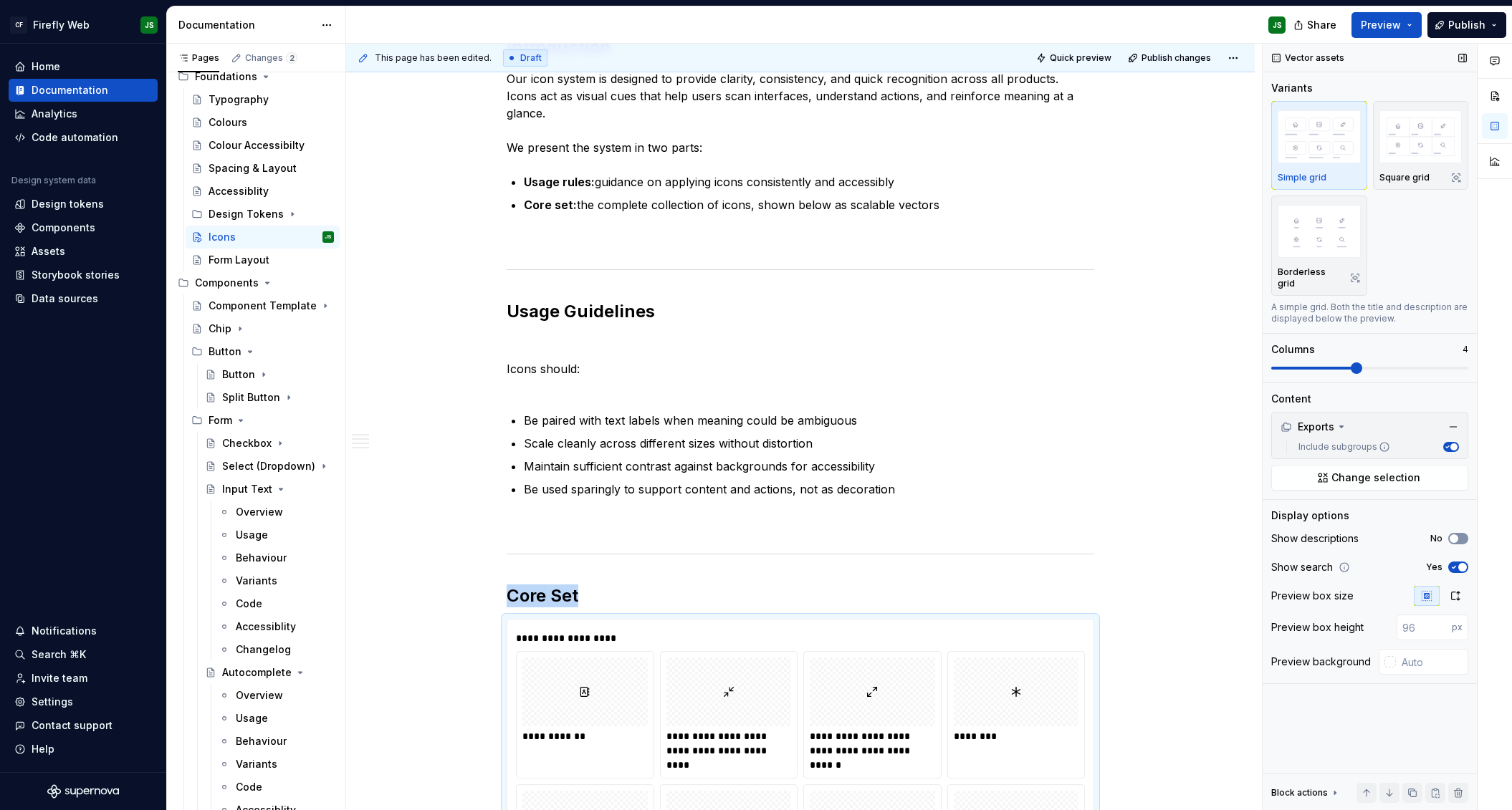
scroll to position [818, 0]
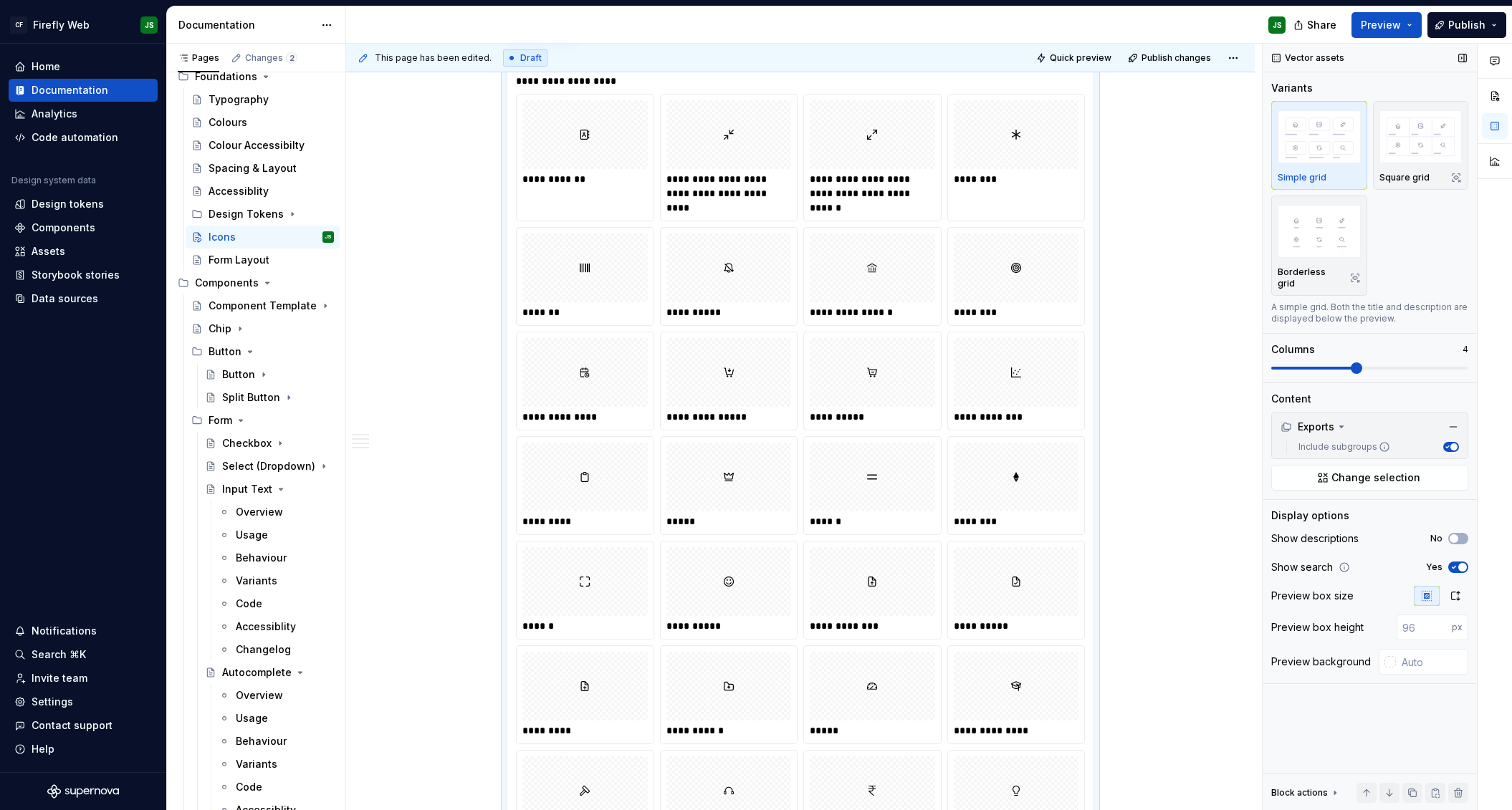
click at [882, 563] on span "button" at bounding box center [1462, 567] width 9 height 9
click at [882, 563] on icon "button" at bounding box center [1454, 567] width 11 height 9
click at [882, 655] on input "text" at bounding box center [1432, 662] width 73 height 26
type input "#FFFFFF"
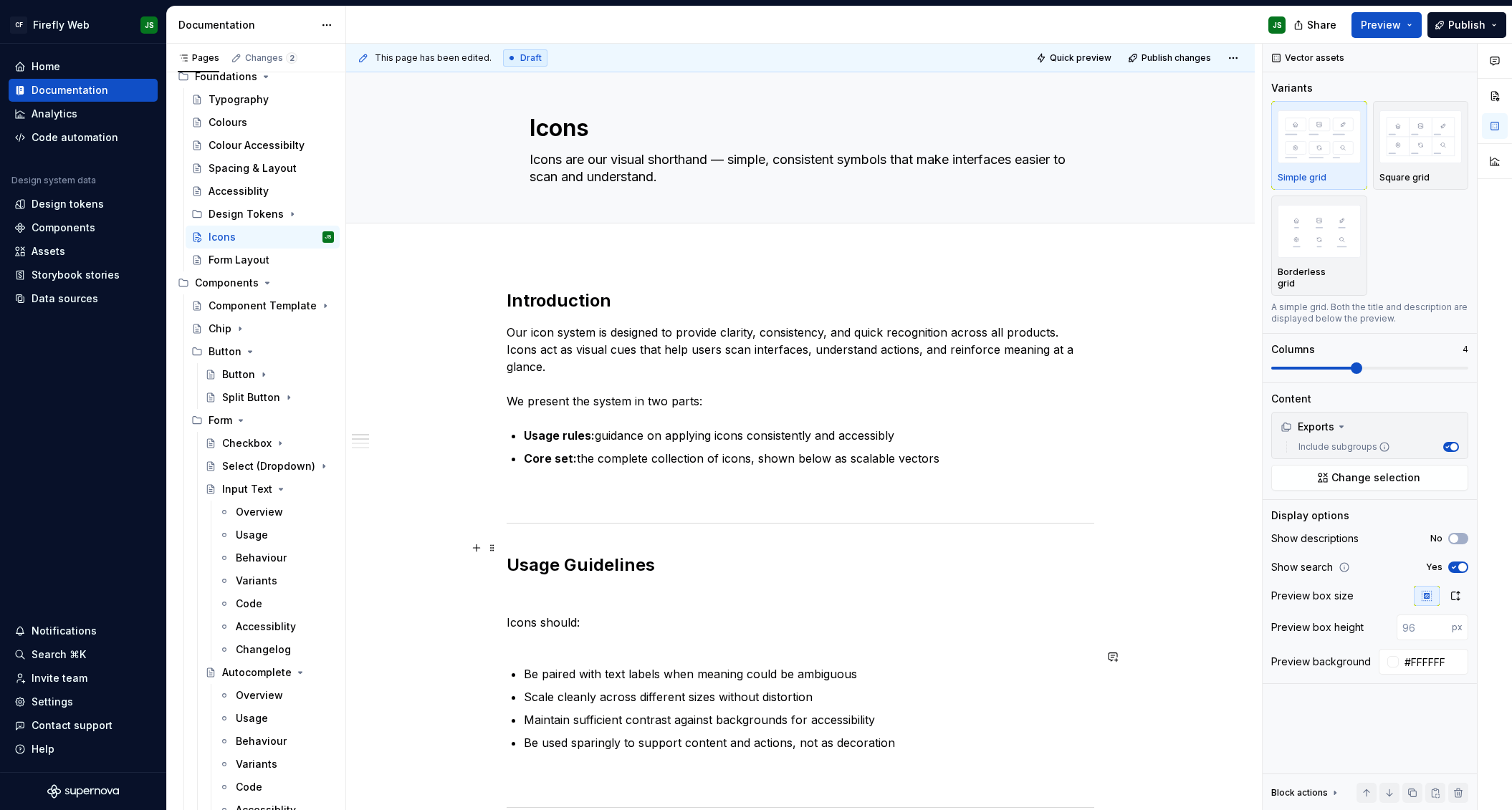
scroll to position [11, 0]
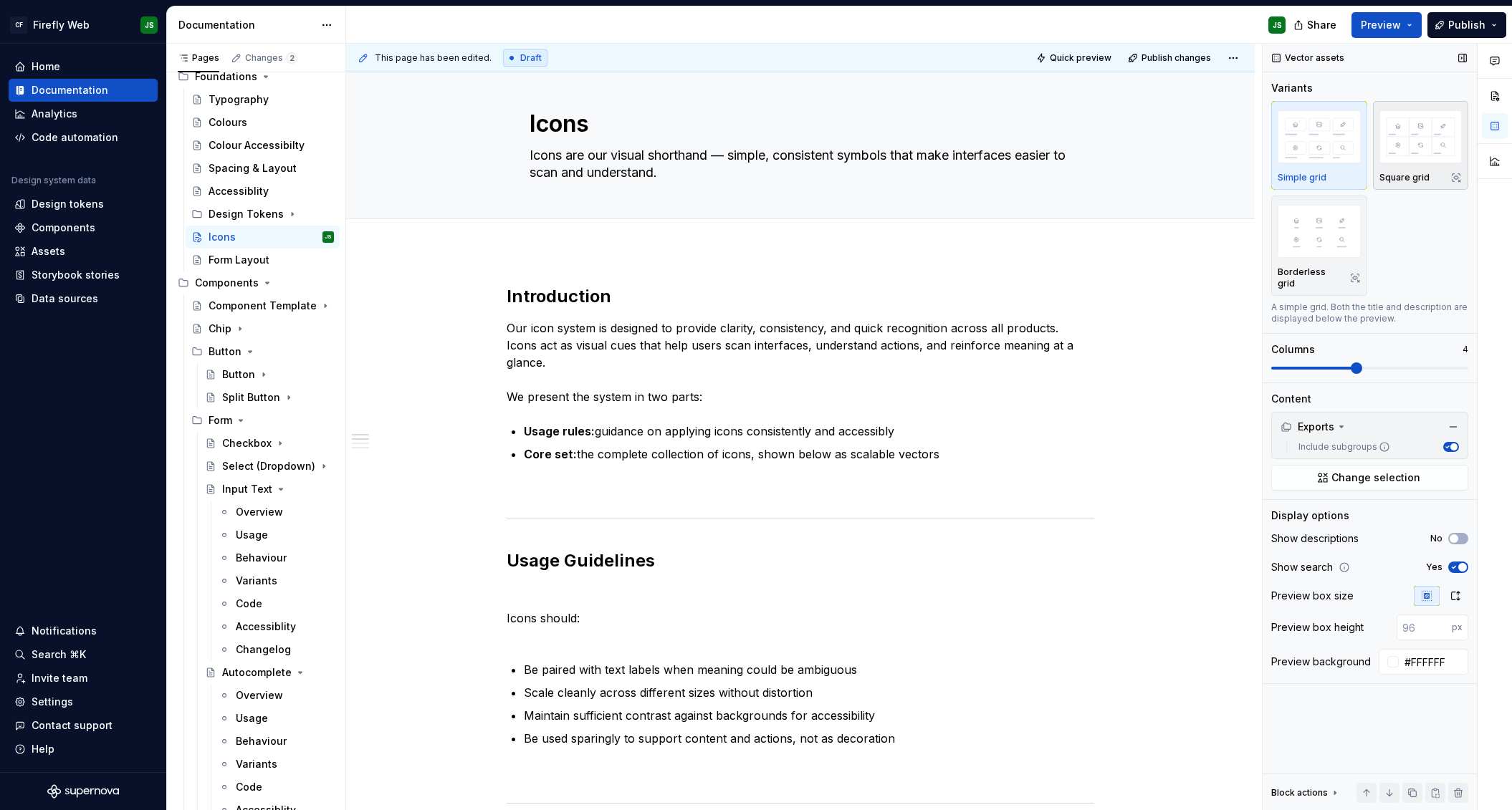
click at [882, 135] on img "button" at bounding box center [1421, 136] width 83 height 52
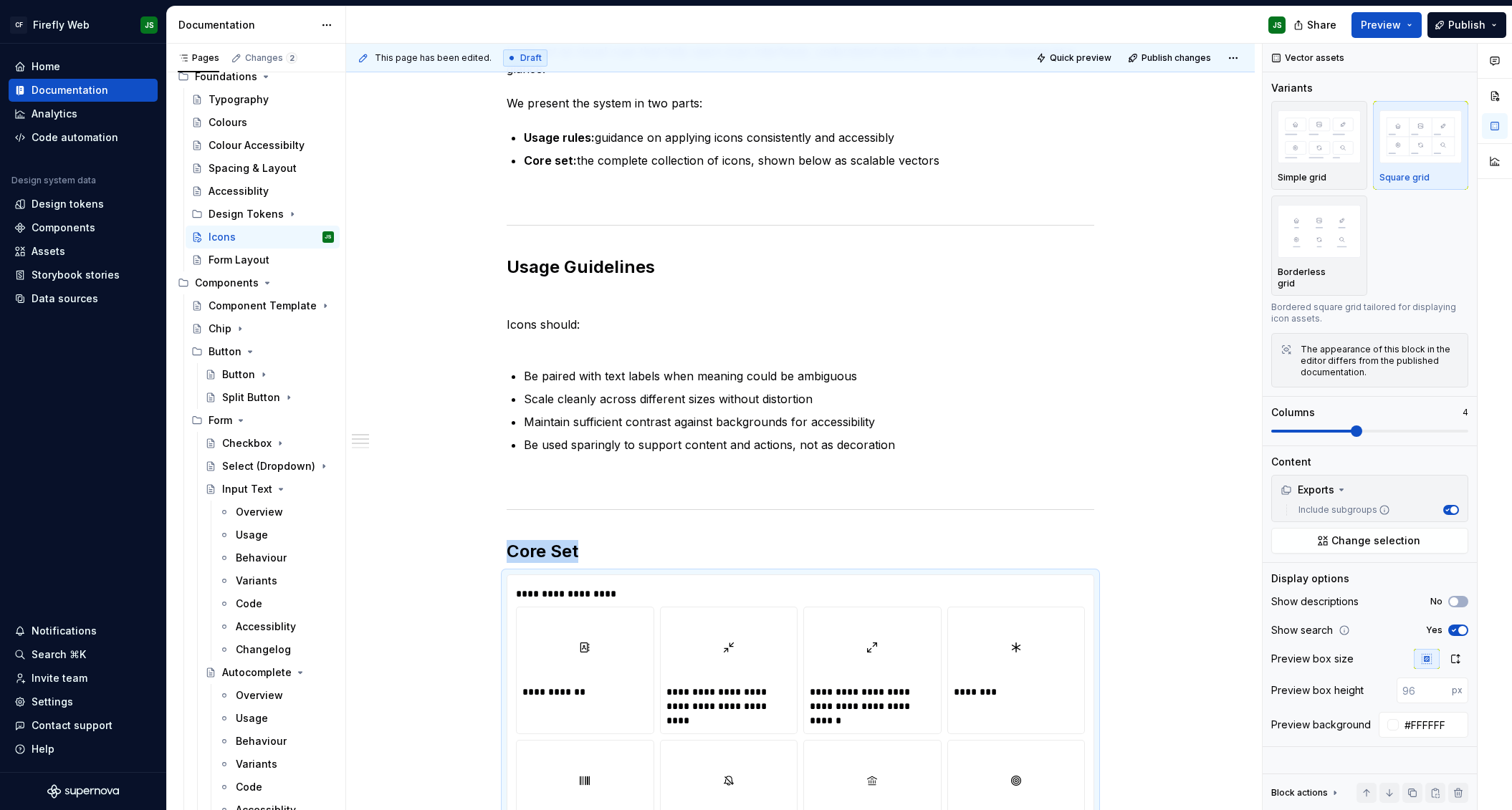
scroll to position [0, 0]
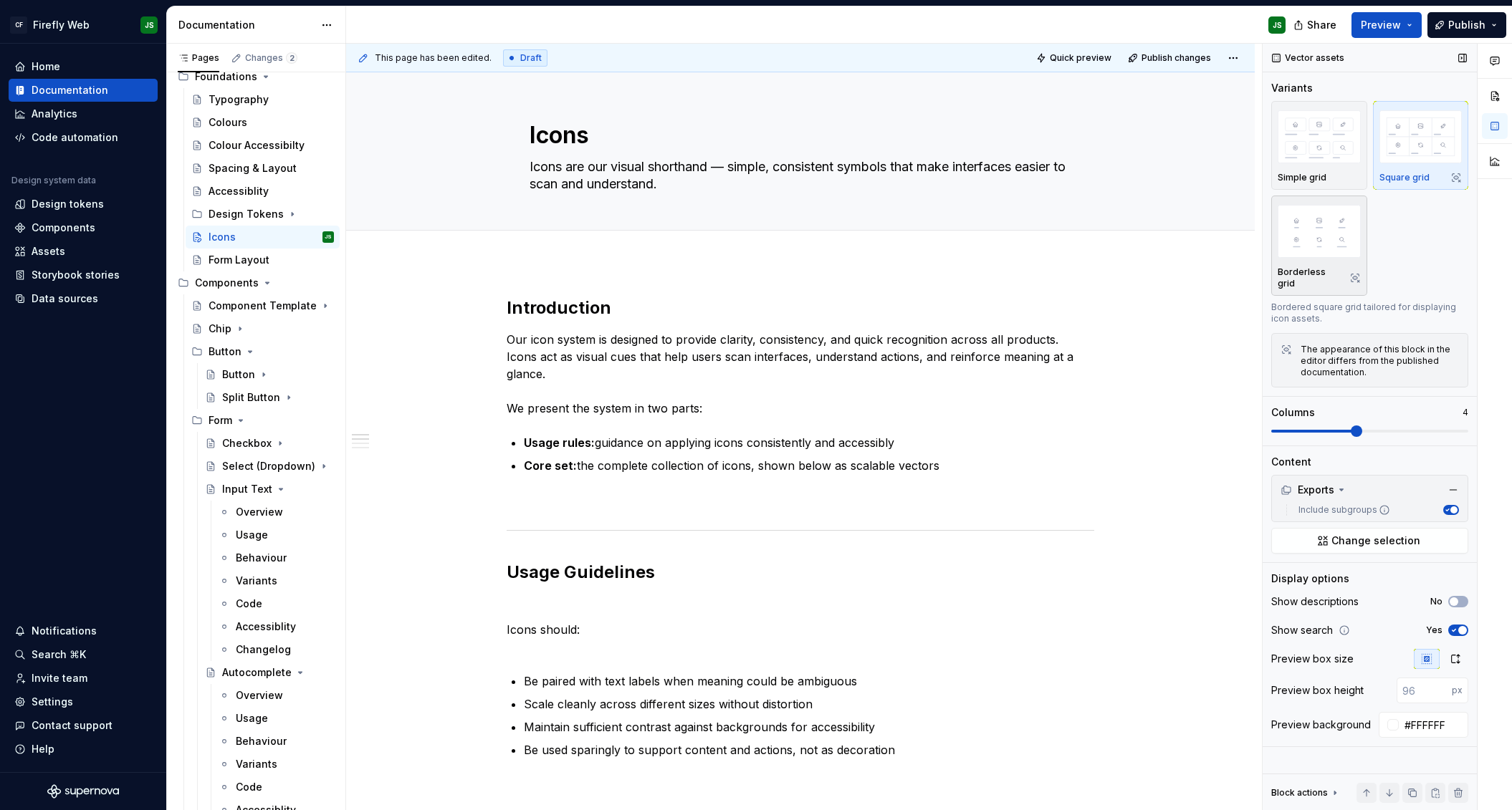
click at [882, 238] on img "button" at bounding box center [1319, 231] width 83 height 52
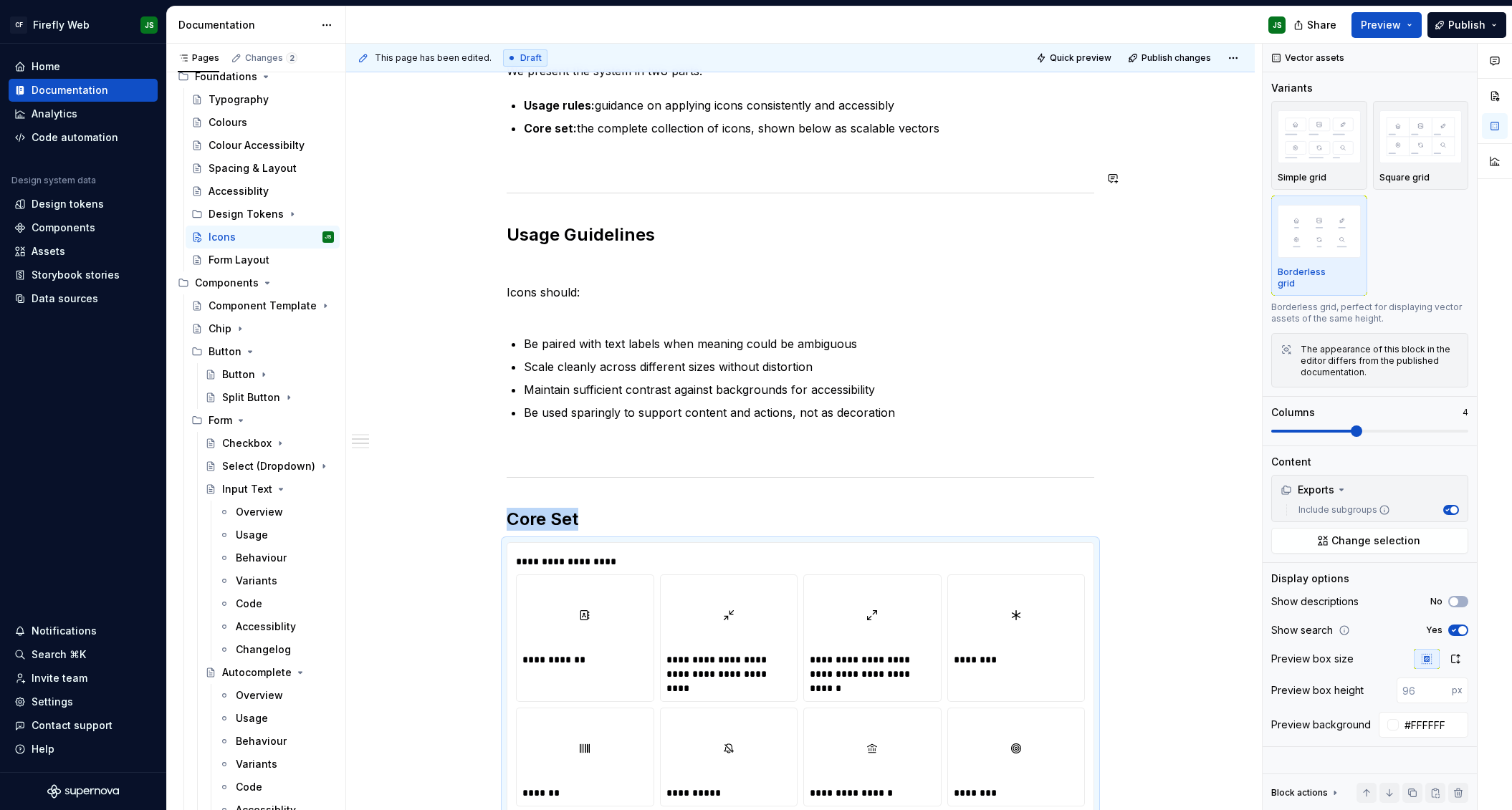
scroll to position [345, 0]
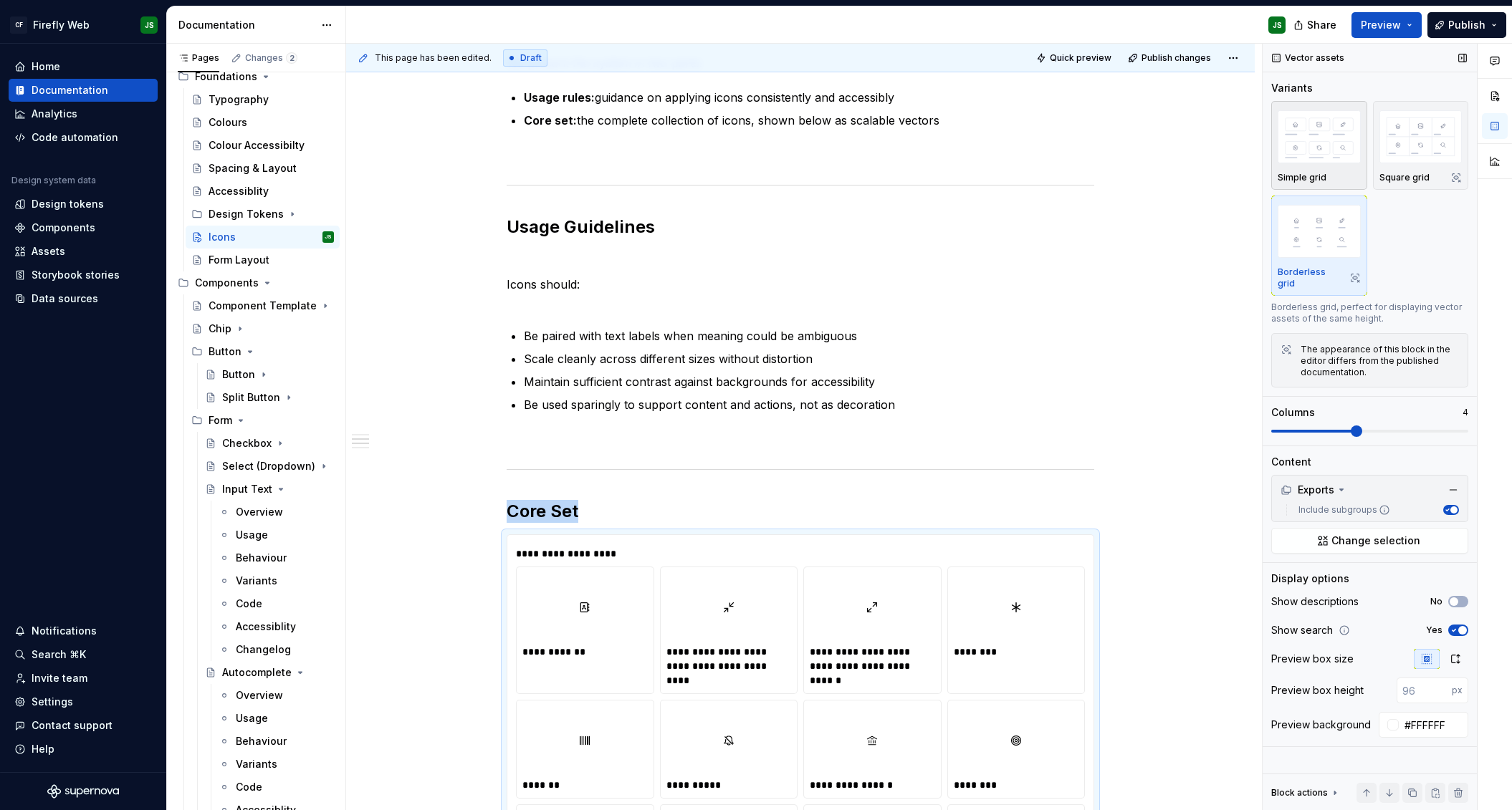
click at [882, 156] on img "button" at bounding box center [1319, 136] width 83 height 52
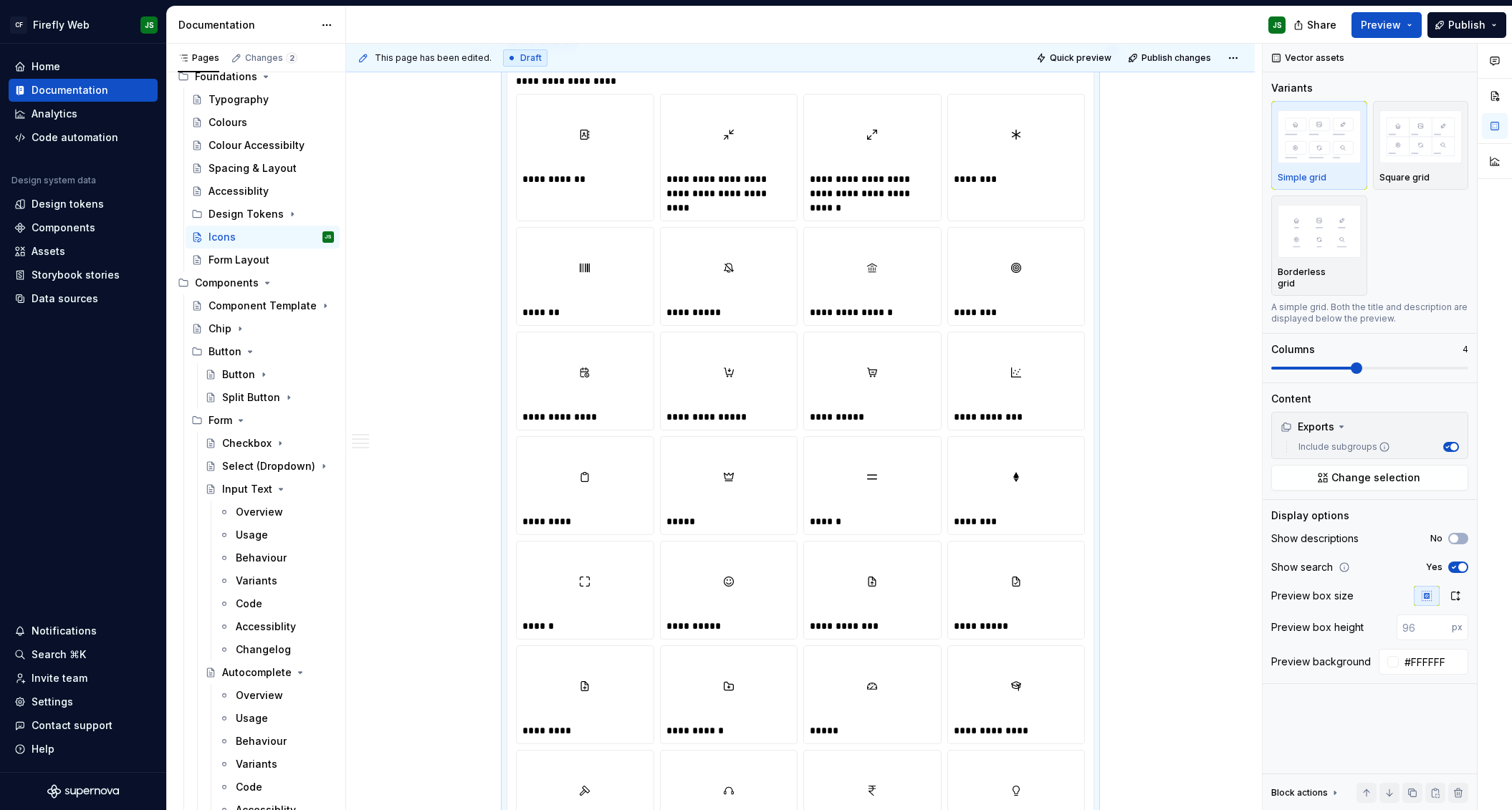
scroll to position [0, 0]
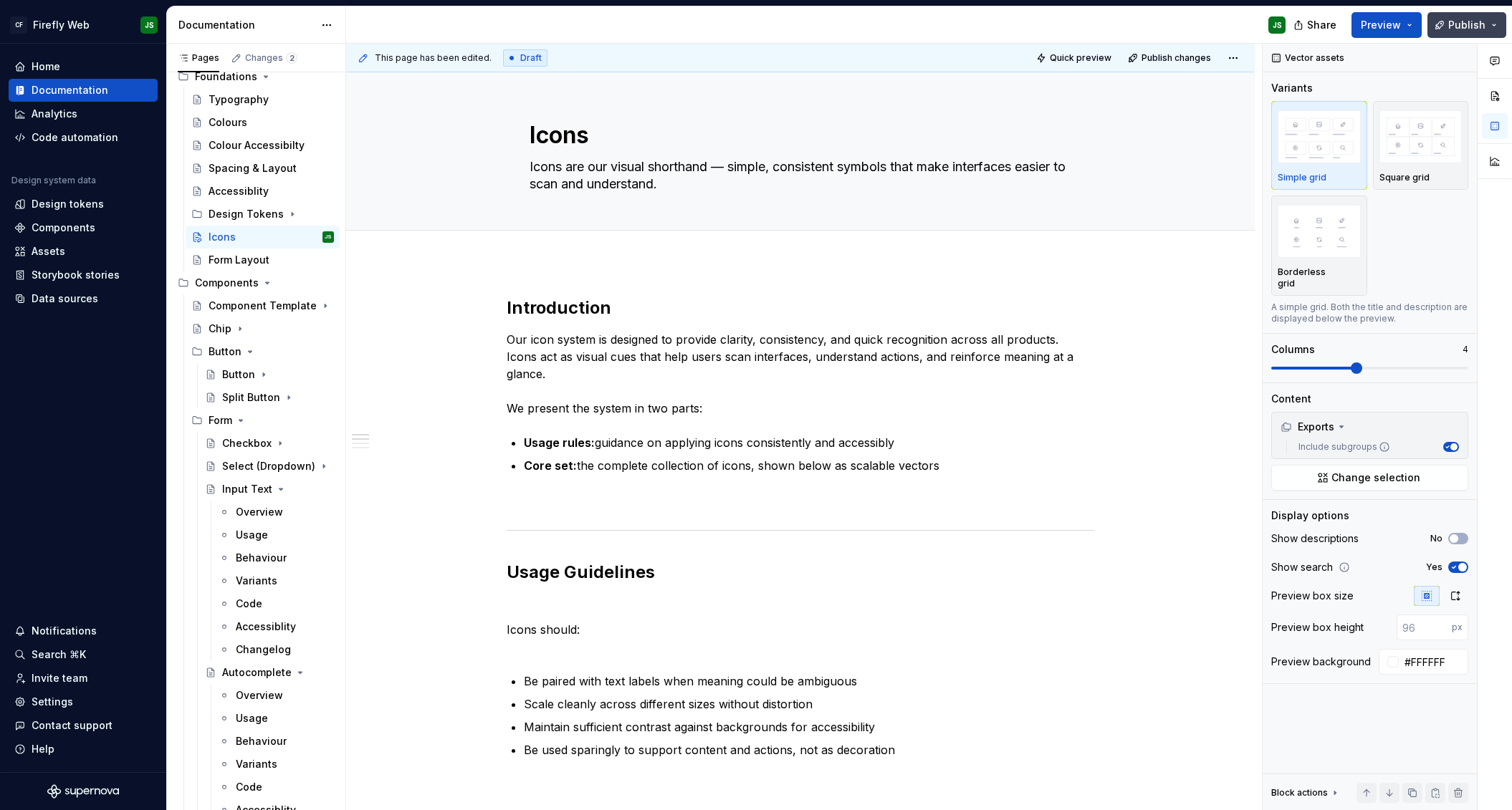
click at [882, 32] on span "Publish" at bounding box center [1467, 25] width 38 height 15
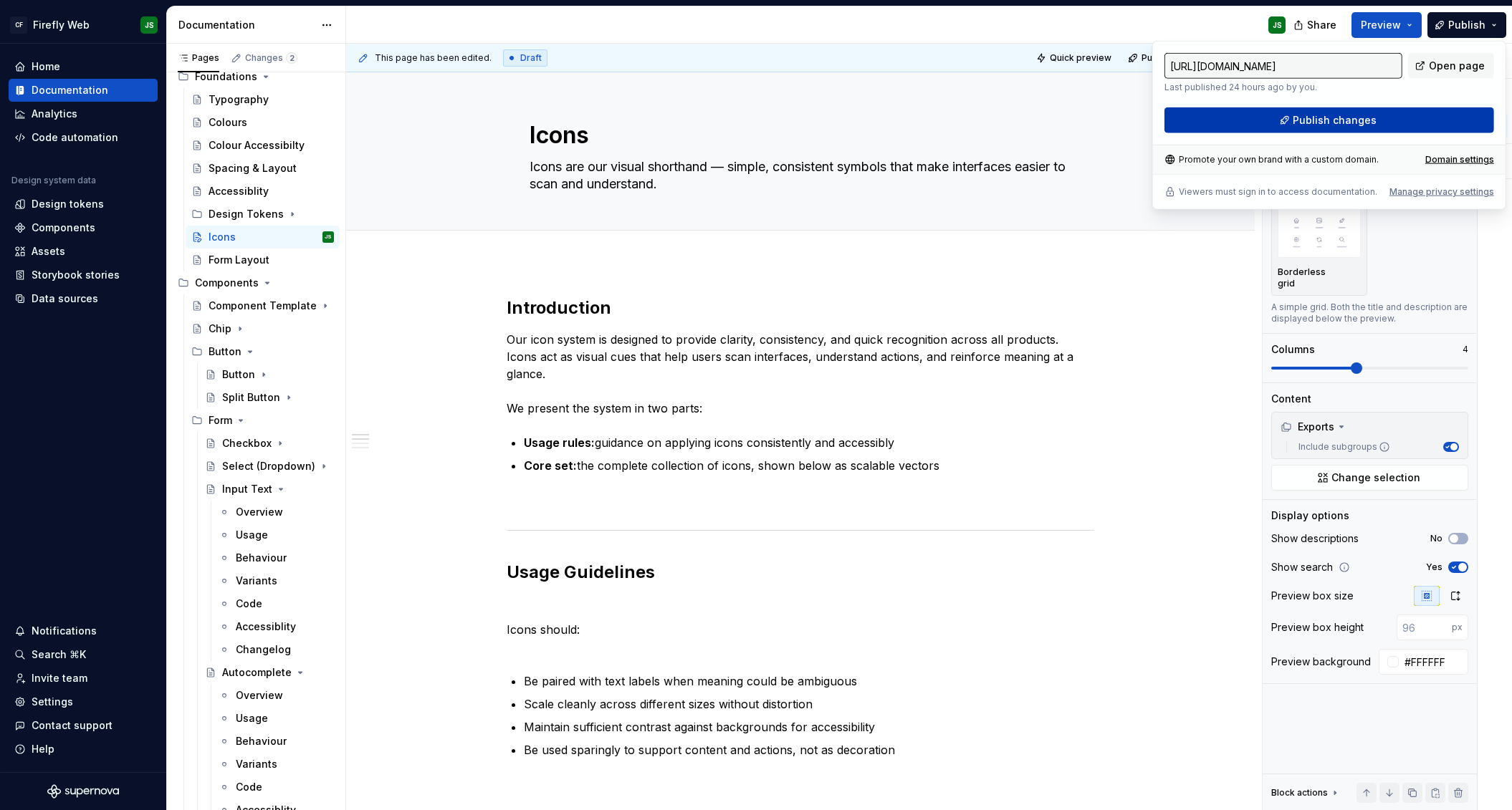
click at [882, 120] on span "Publish changes" at bounding box center [1335, 120] width 84 height 15
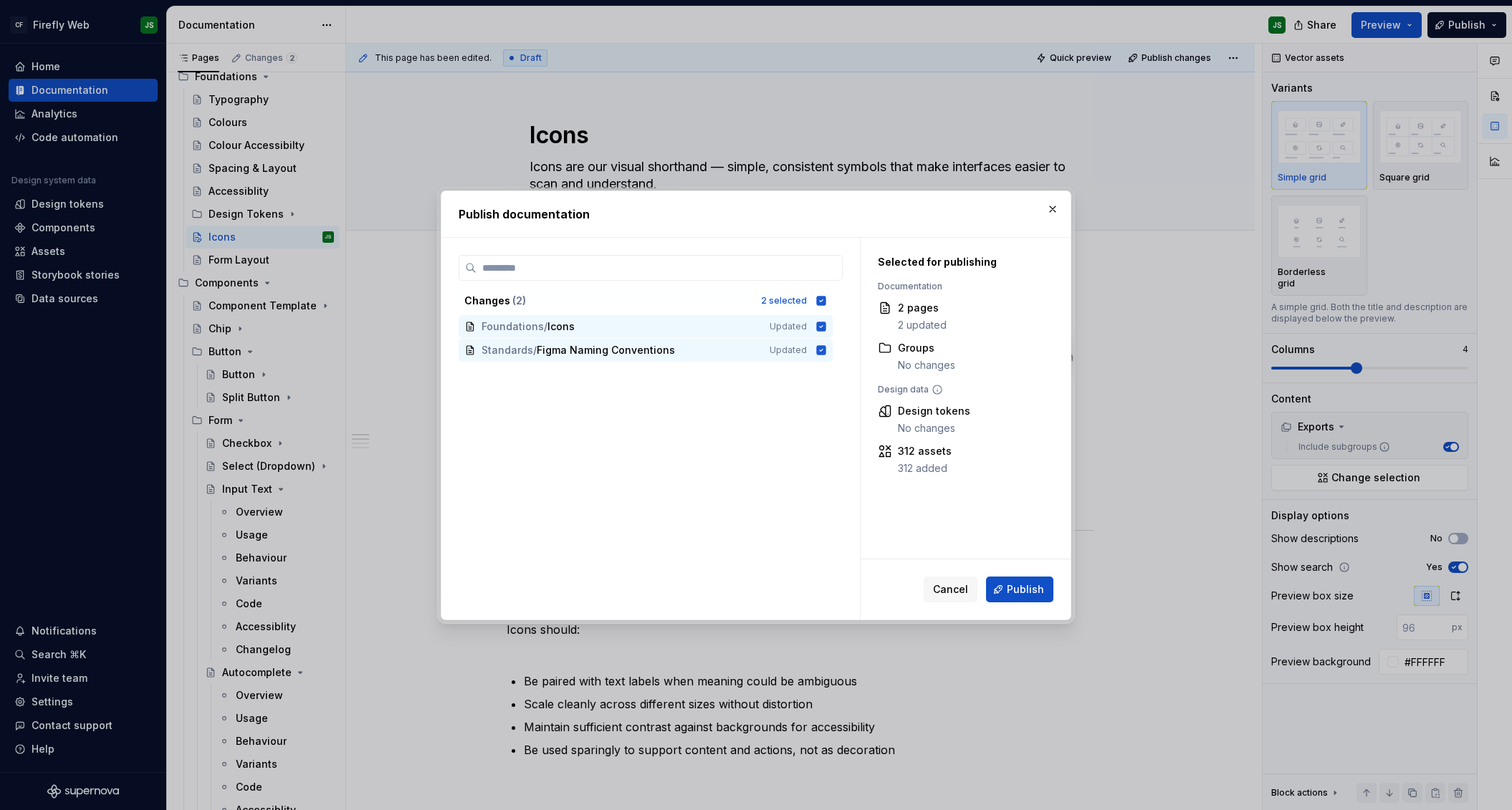
click at [882, 579] on button "Publish" at bounding box center [1020, 589] width 67 height 26
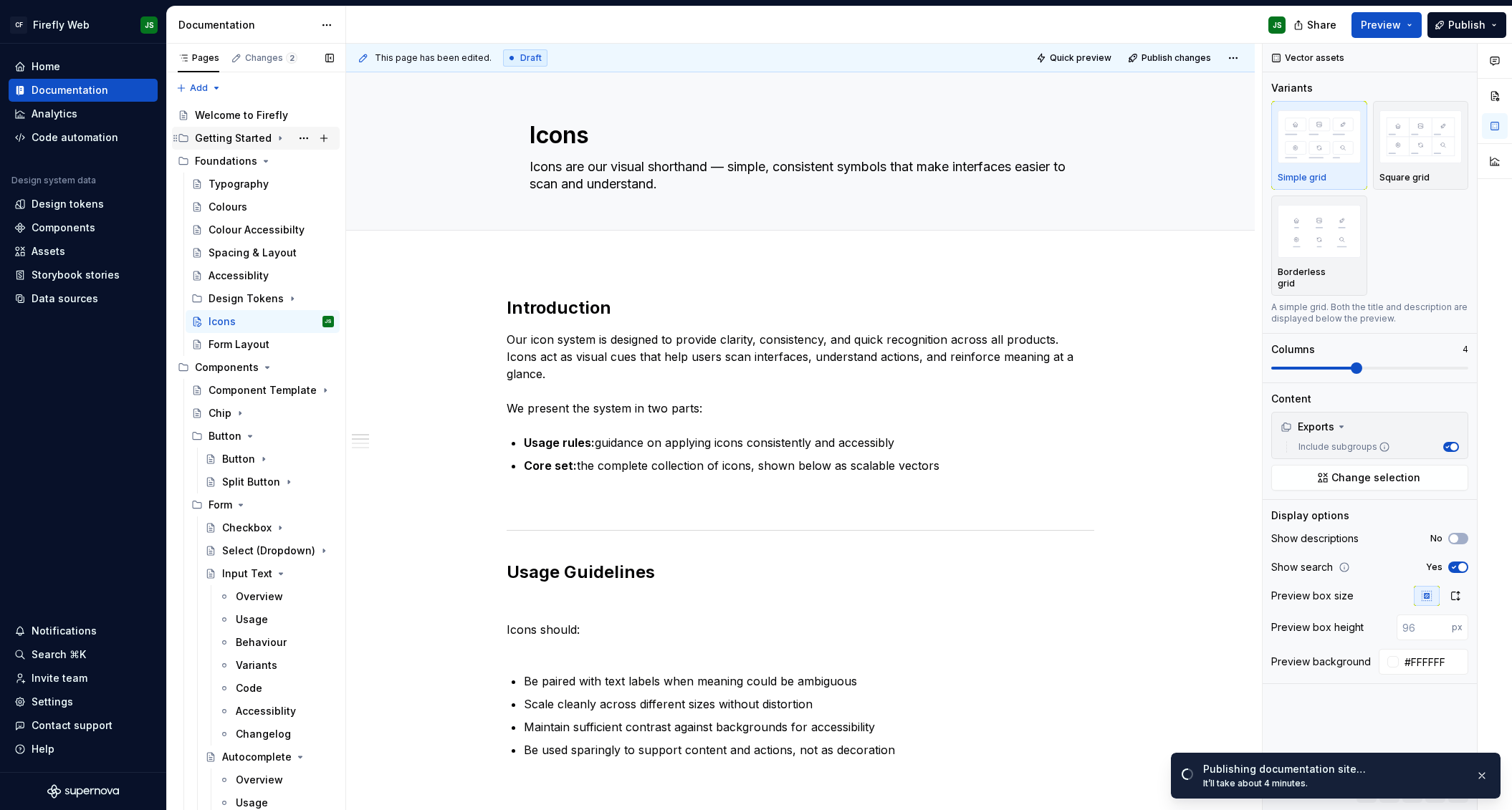
click at [253, 142] on div "Getting Started" at bounding box center [233, 138] width 77 height 15
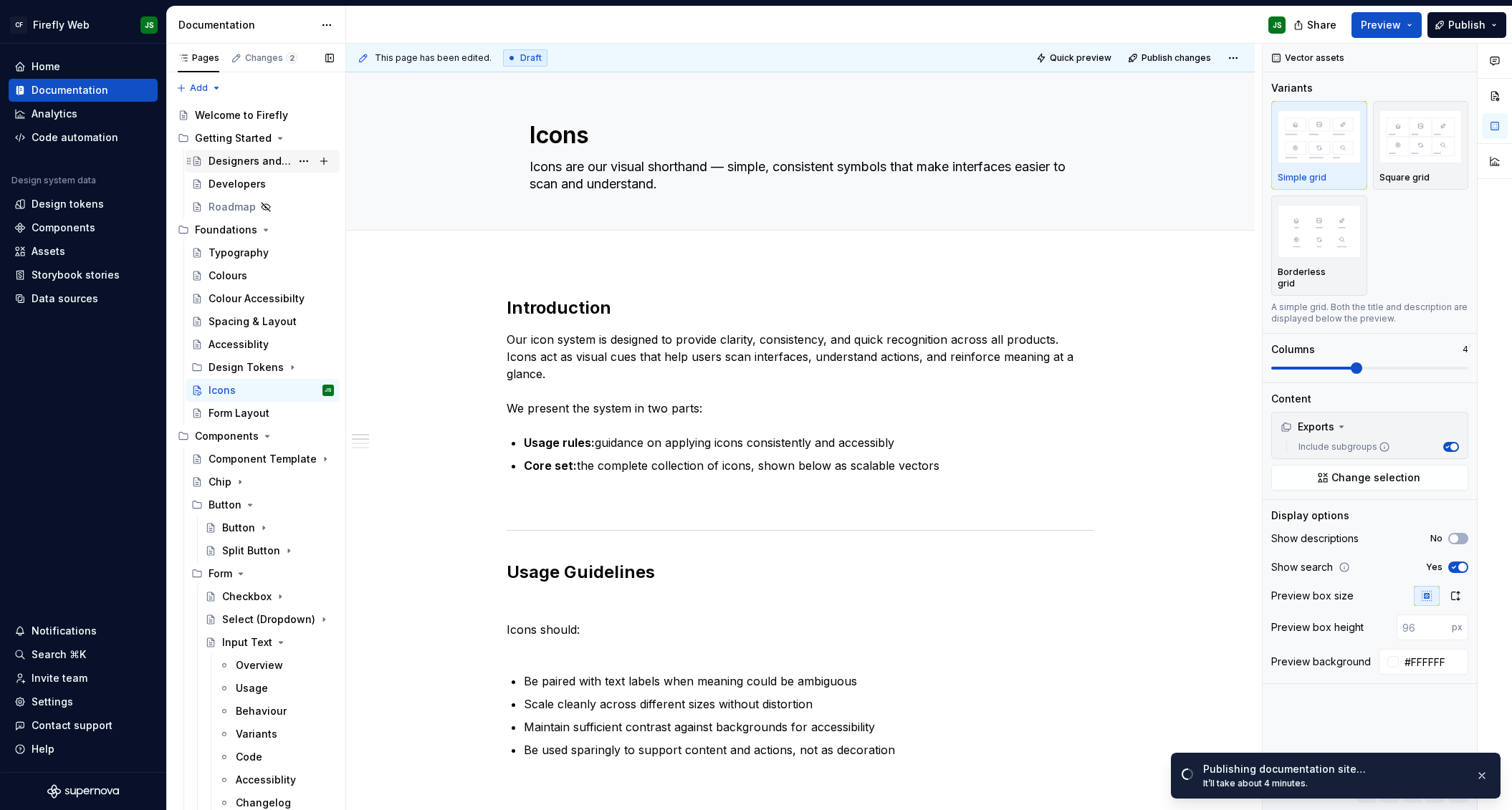
click at [256, 161] on div "Designers and Product" at bounding box center [249, 161] width 83 height 15
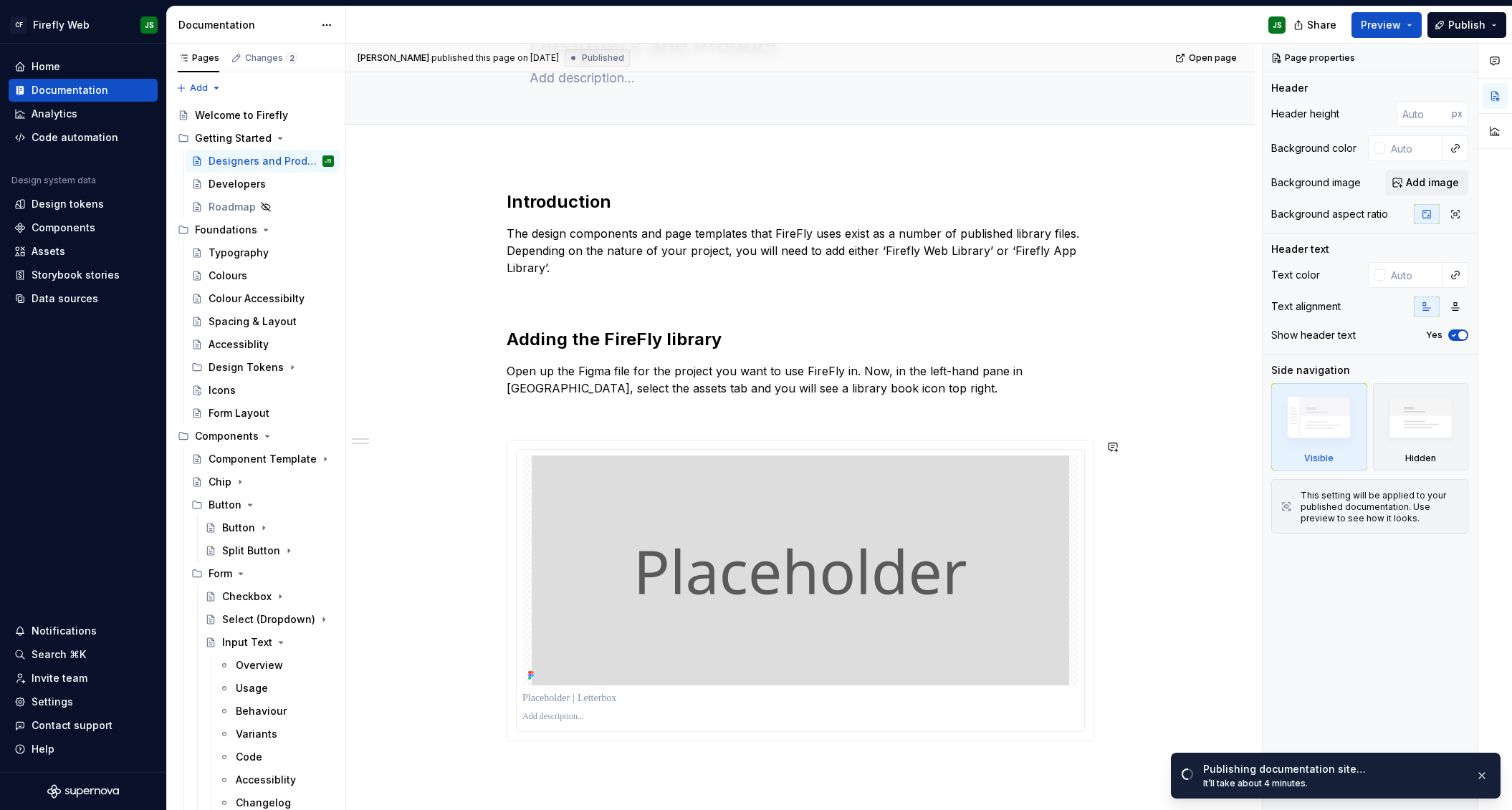
scroll to position [87, 0]
click at [882, 402] on div "Introduction The design components and page templates that FireFly uses exist a…" at bounding box center [801, 511] width 588 height 637
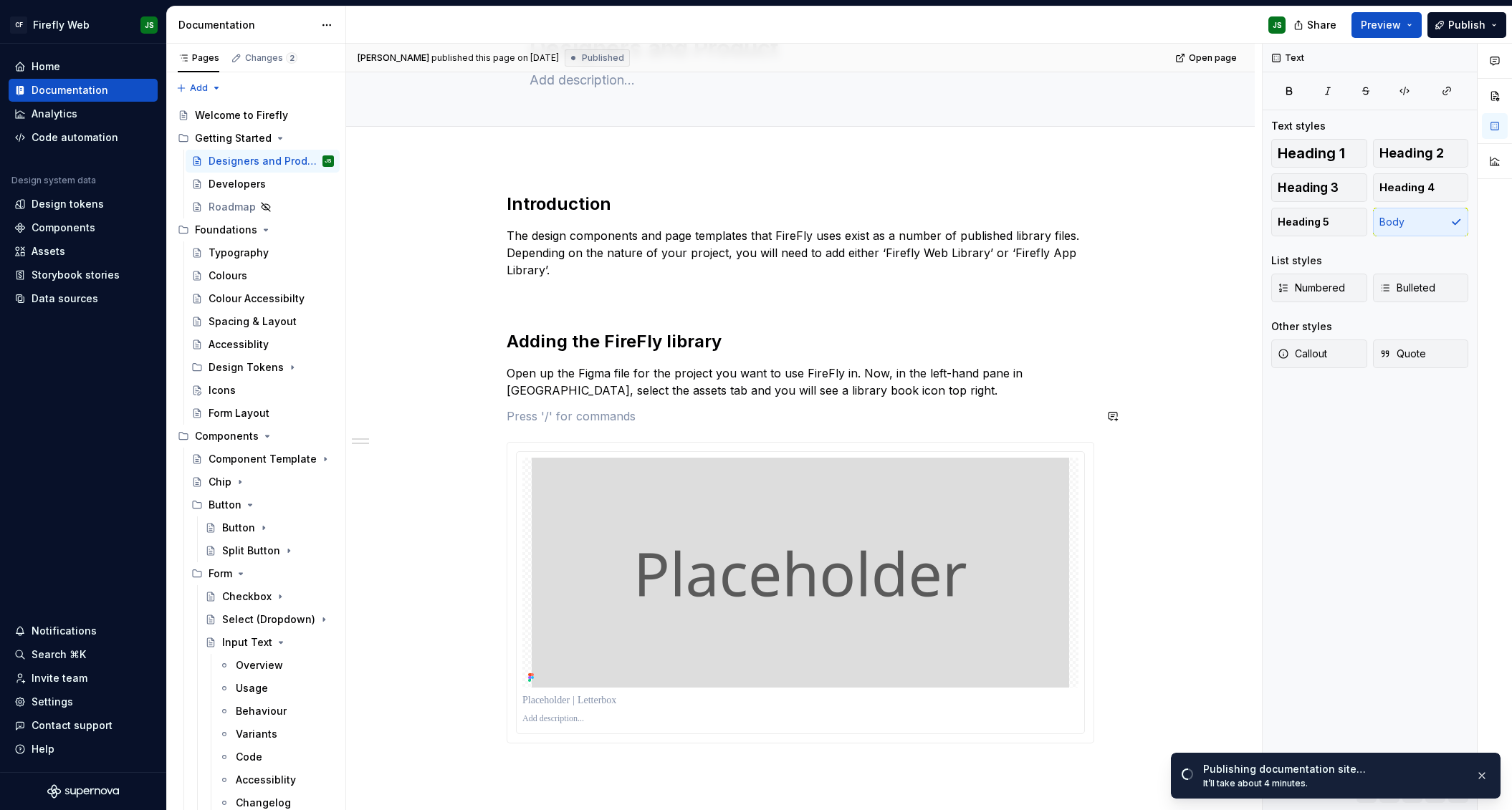
scroll to position [132, 0]
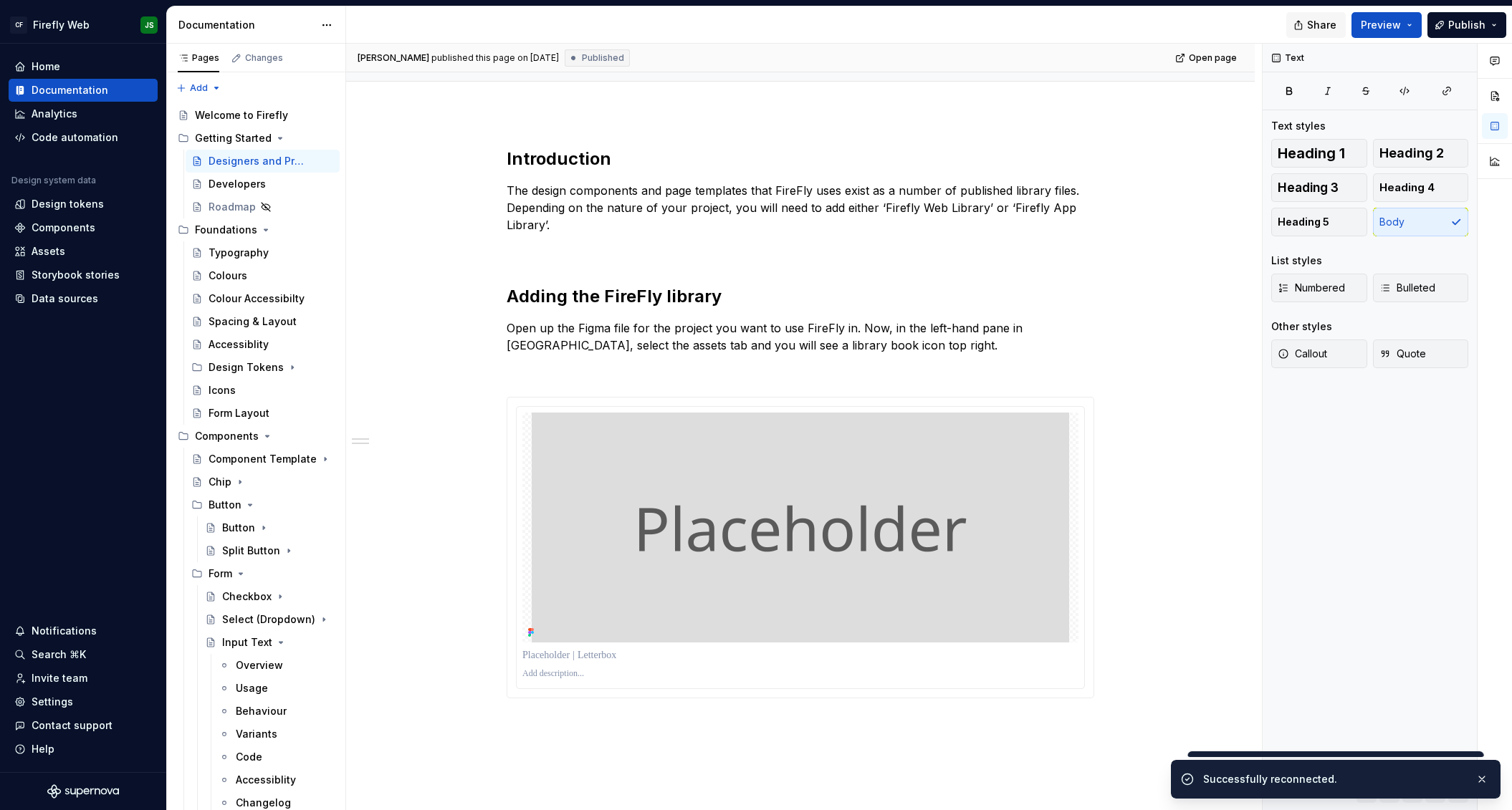
type textarea "*"
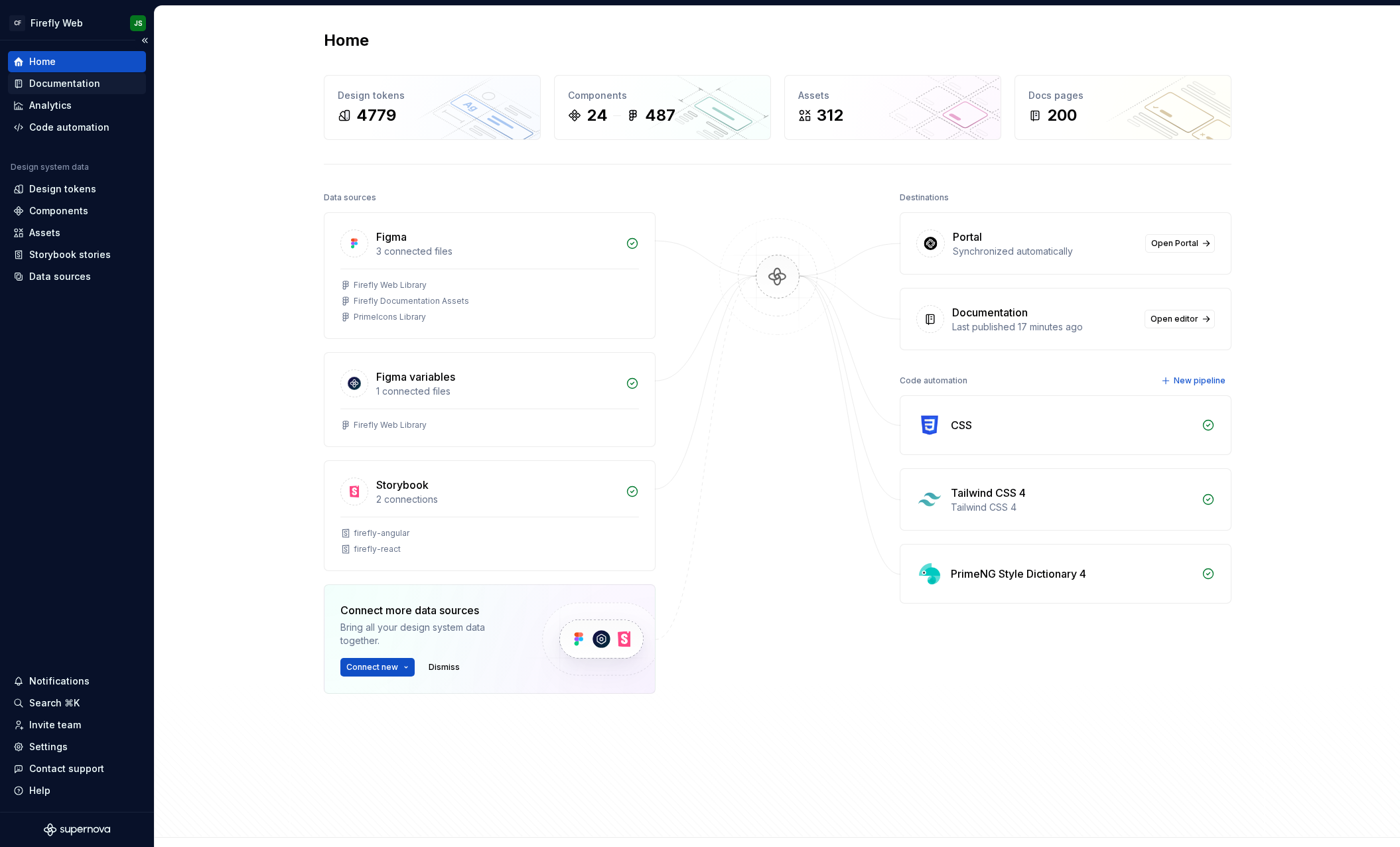
click at [74, 89] on div "Documentation" at bounding box center [65, 84] width 71 height 14
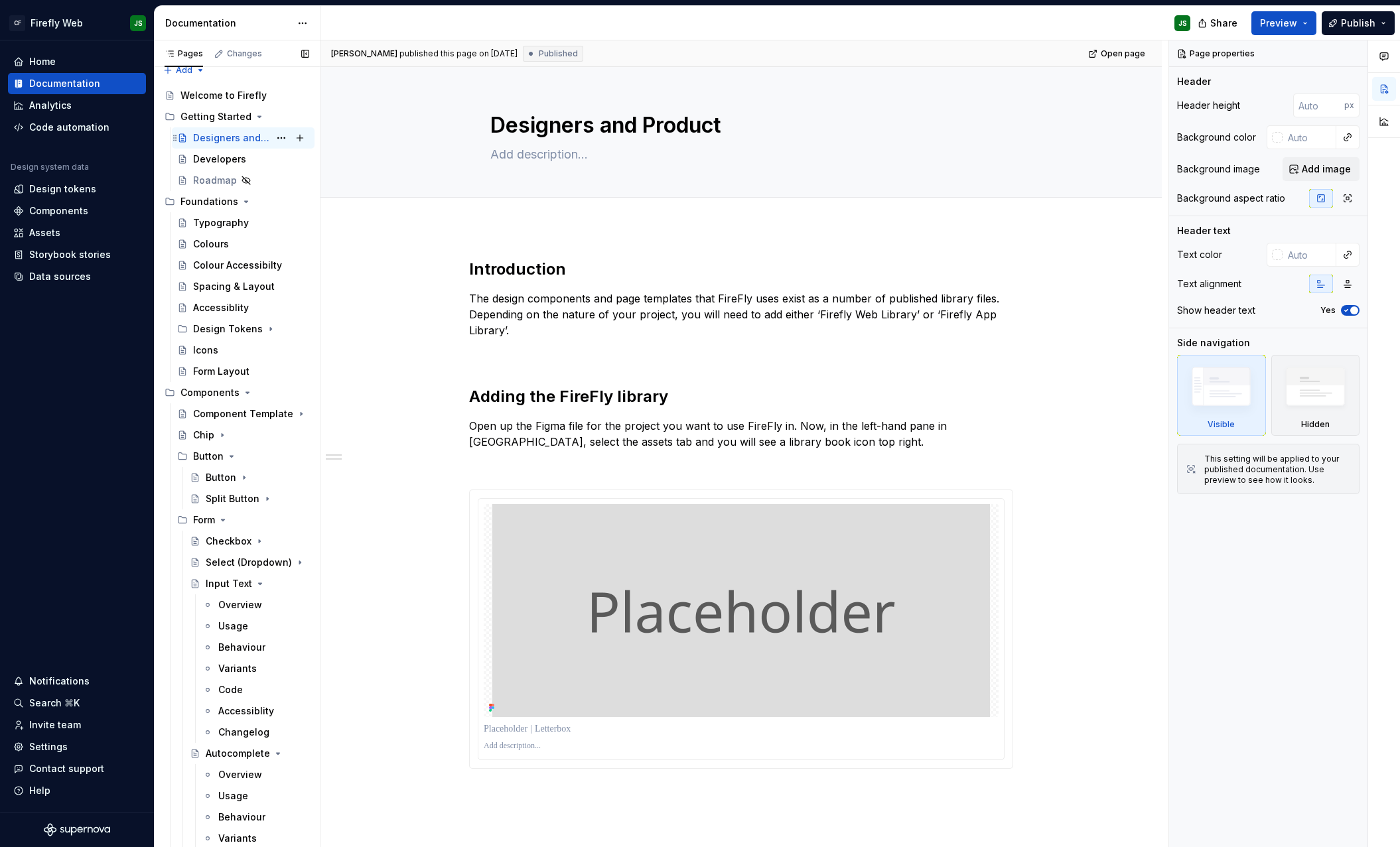
scroll to position [8, 0]
click at [223, 139] on div "Designers and Product" at bounding box center [231, 142] width 76 height 14
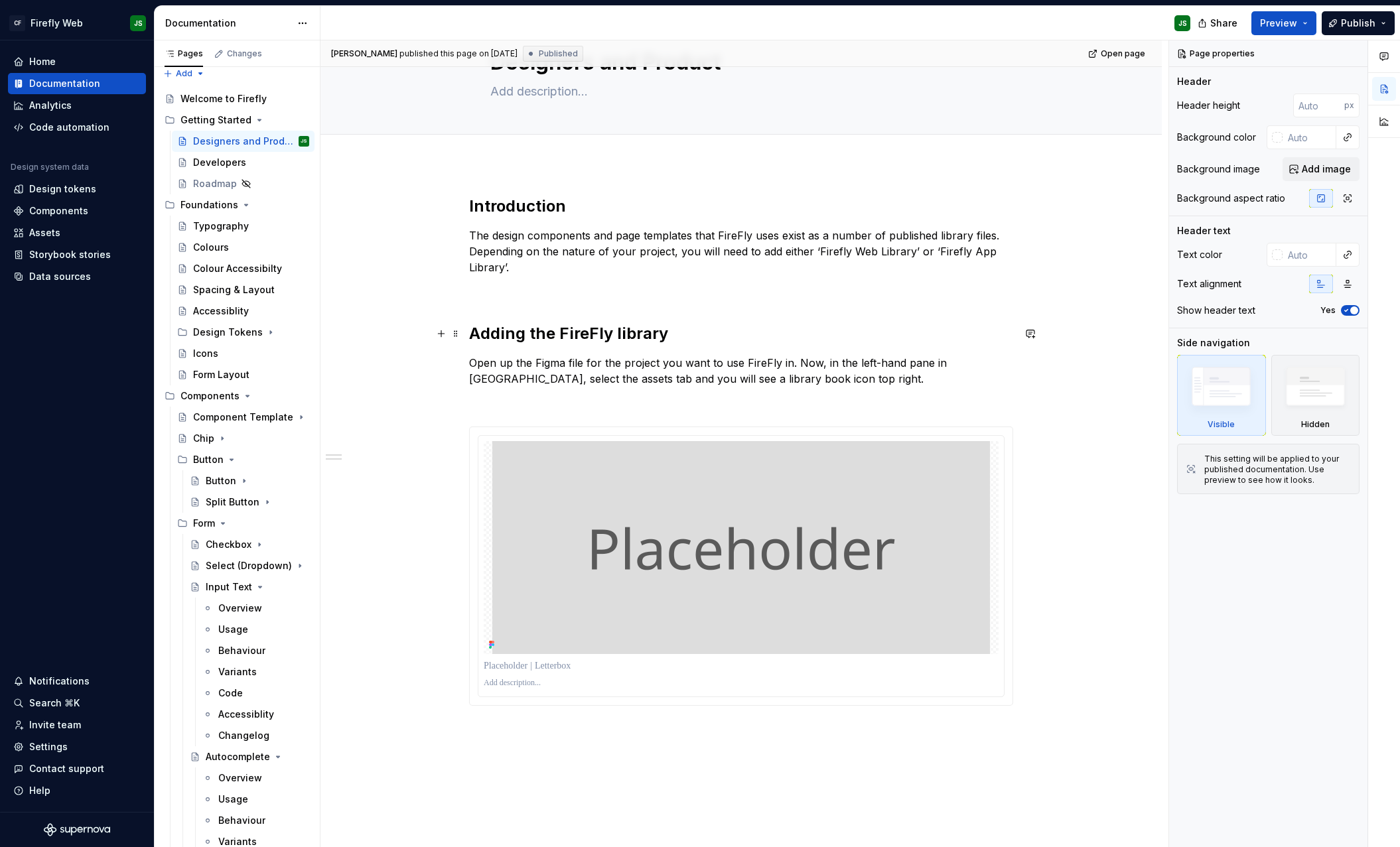
scroll to position [67, 0]
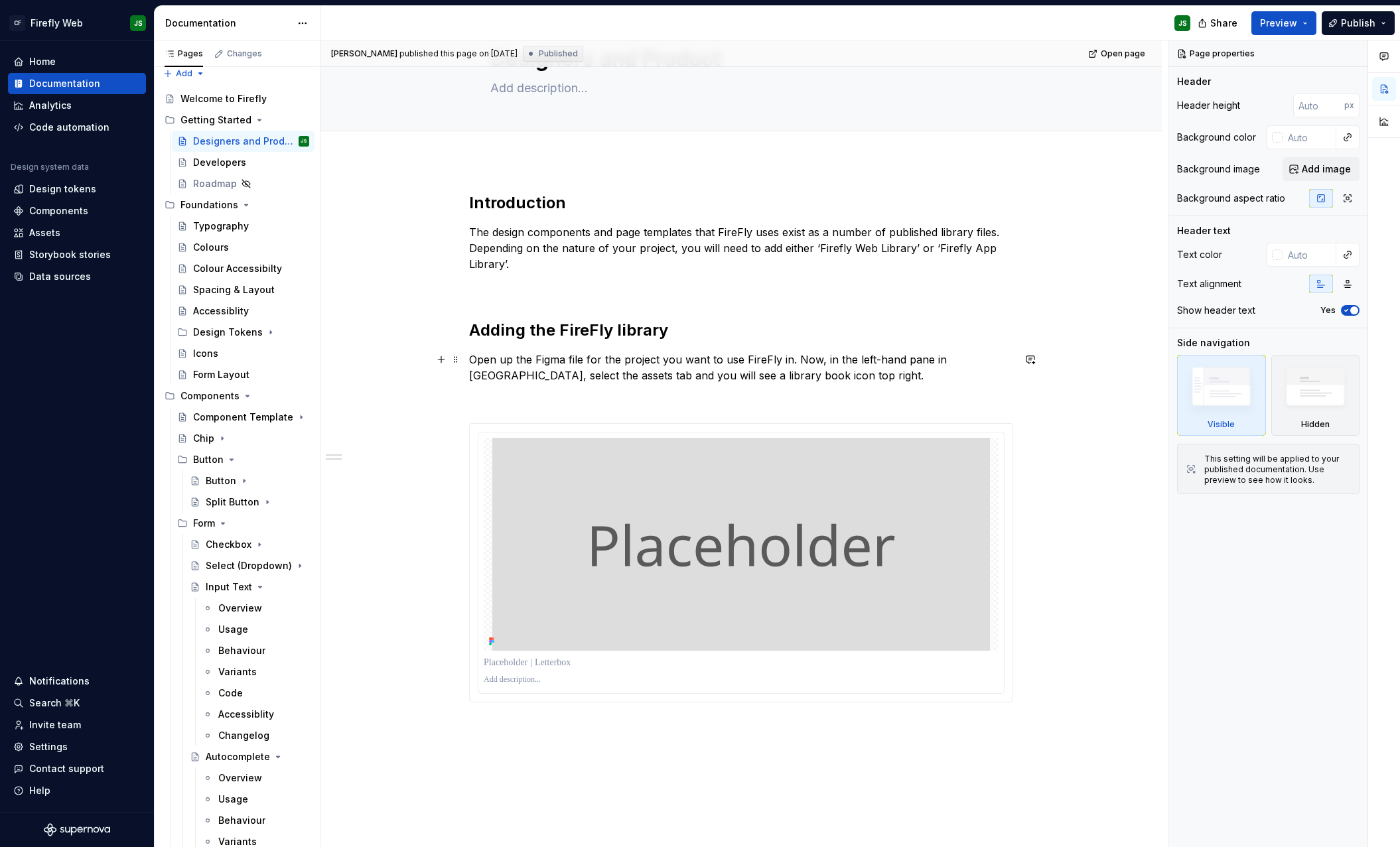
type textarea "*"
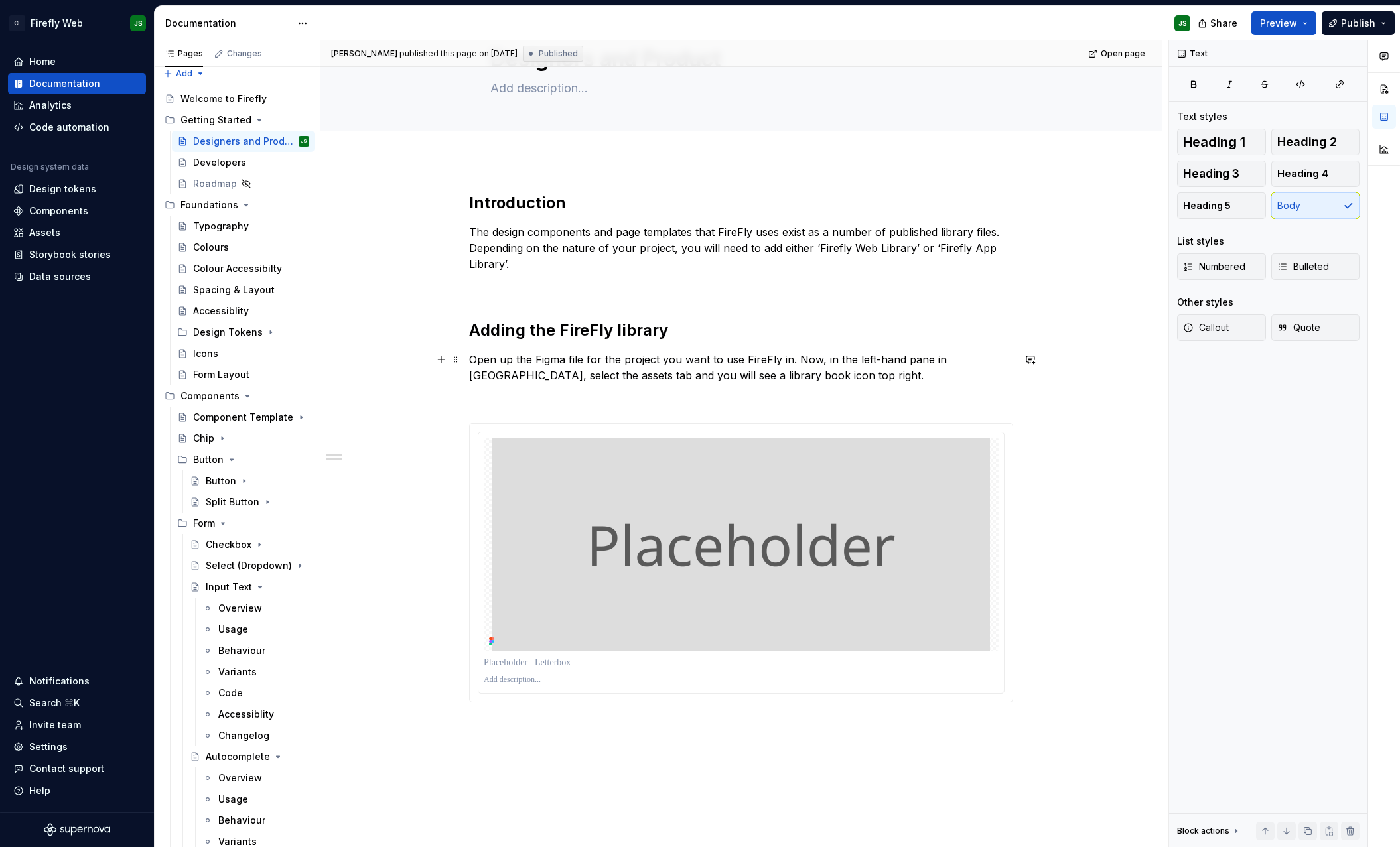
click at [786, 381] on p "Open up the Figma file for the project you want to use FireFly in. Now, in the …" at bounding box center [741, 367] width 544 height 32
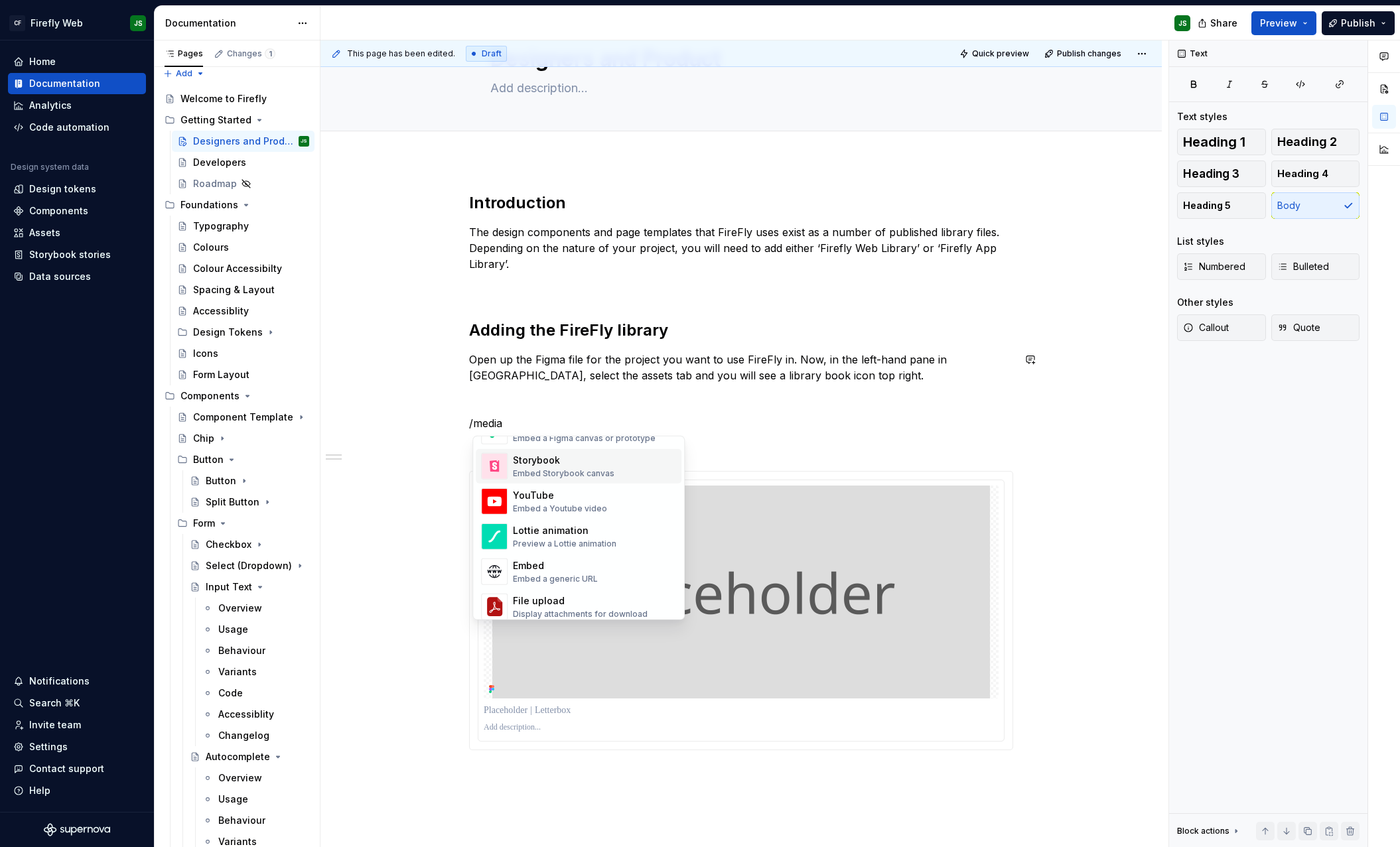
scroll to position [121, 0]
click at [747, 463] on div "Introduction The design components and page templates that FireFly uses exist a…" at bounding box center [741, 511] width 544 height 637
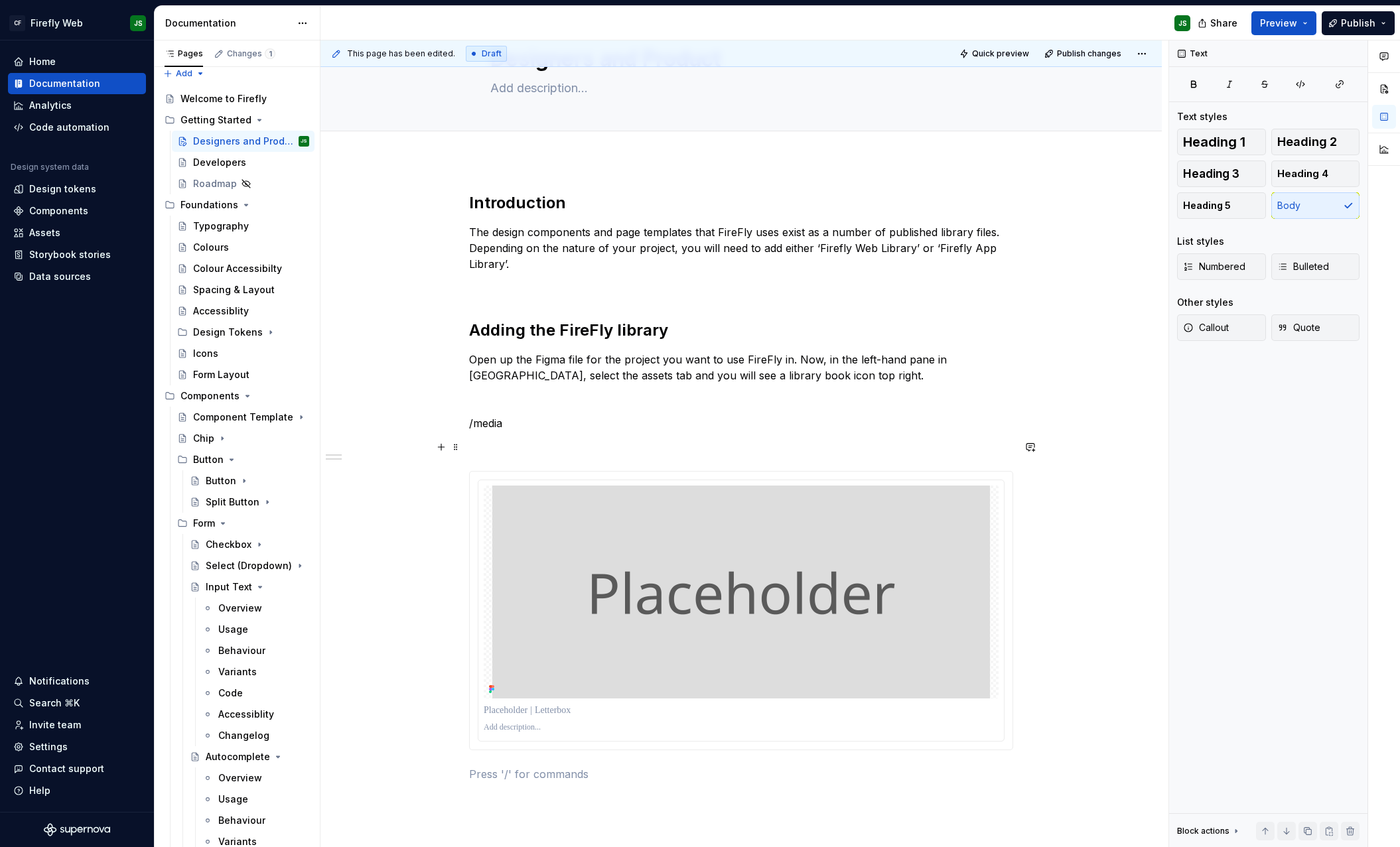
scroll to position [67, 0]
click at [575, 424] on p "/media" at bounding box center [741, 422] width 544 height 16
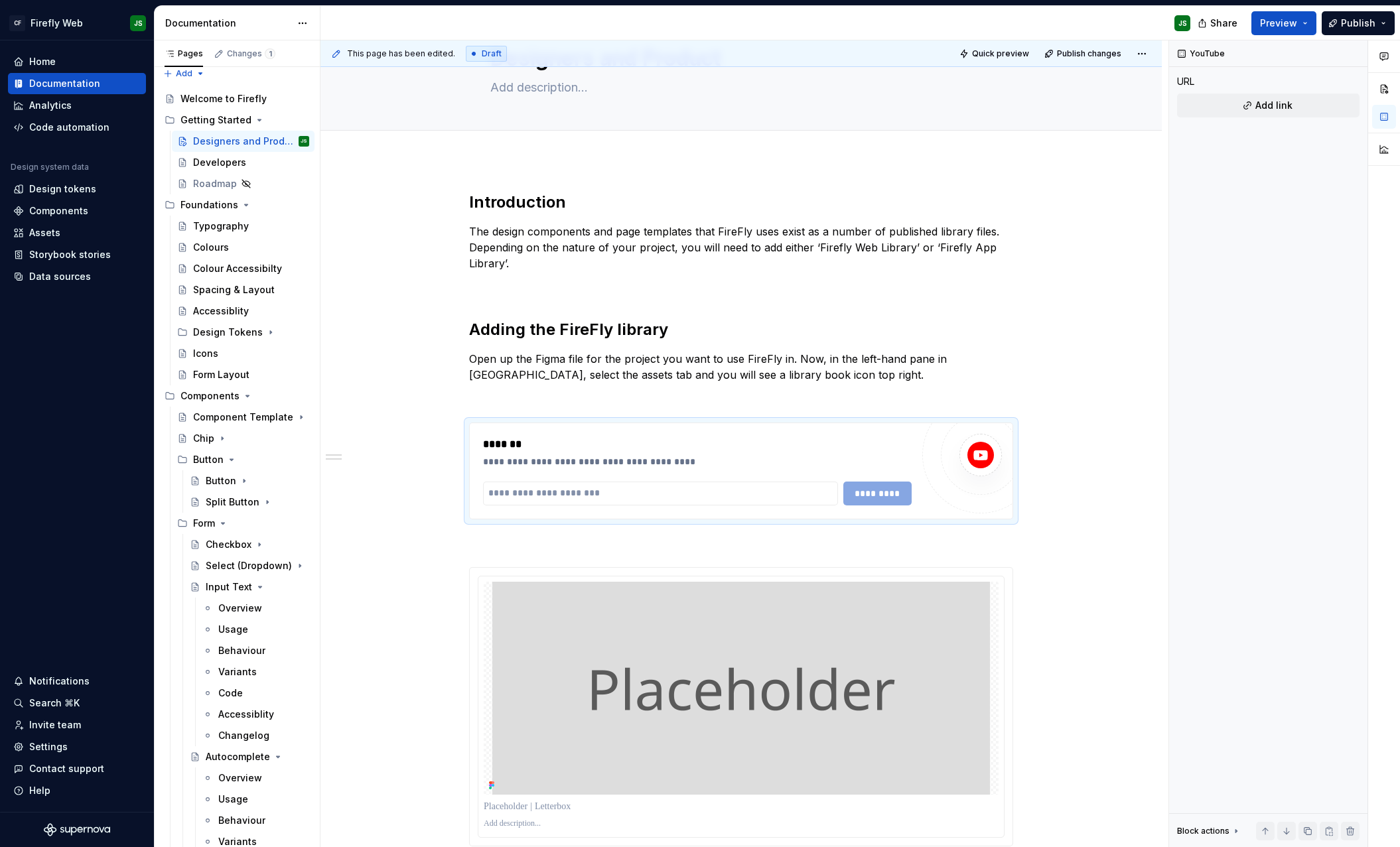
type textarea "*"
click at [647, 489] on input "text" at bounding box center [660, 494] width 355 height 24
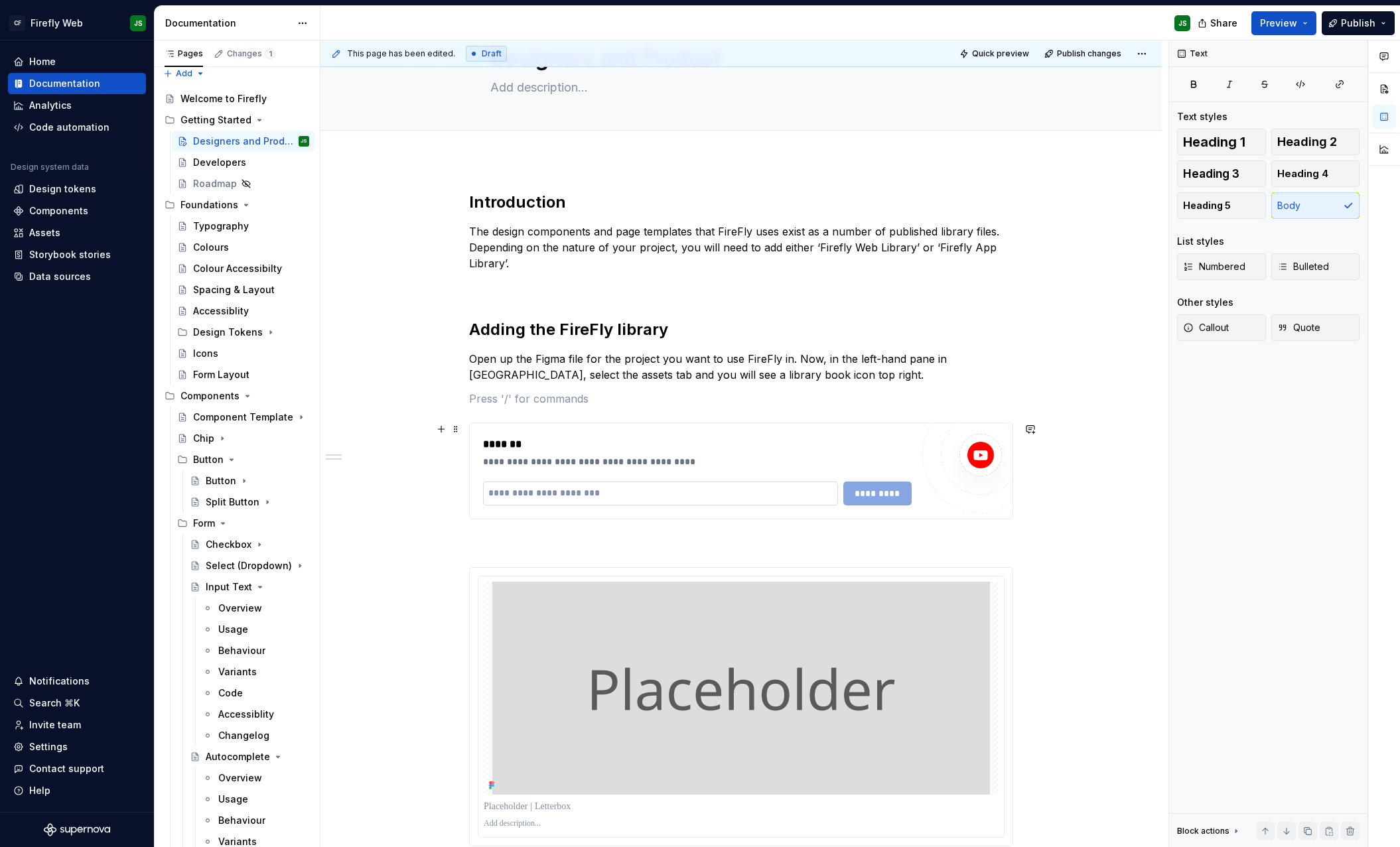
click at [647, 489] on input "text" at bounding box center [660, 494] width 355 height 24
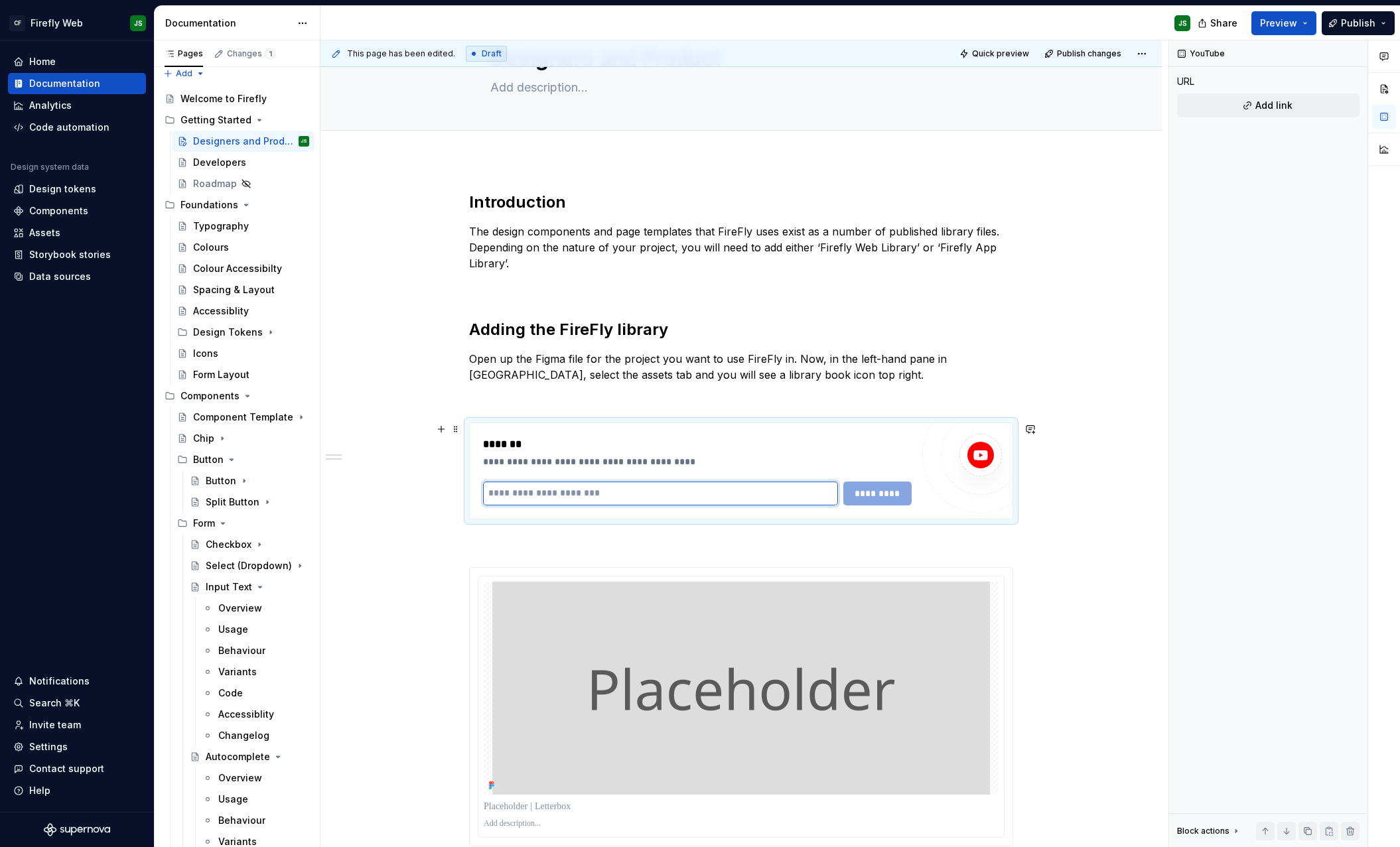
click at [638, 492] on input "text" at bounding box center [660, 494] width 355 height 24
paste input "**********"
type input "**********"
click at [884, 497] on span "*********" at bounding box center [878, 494] width 51 height 14
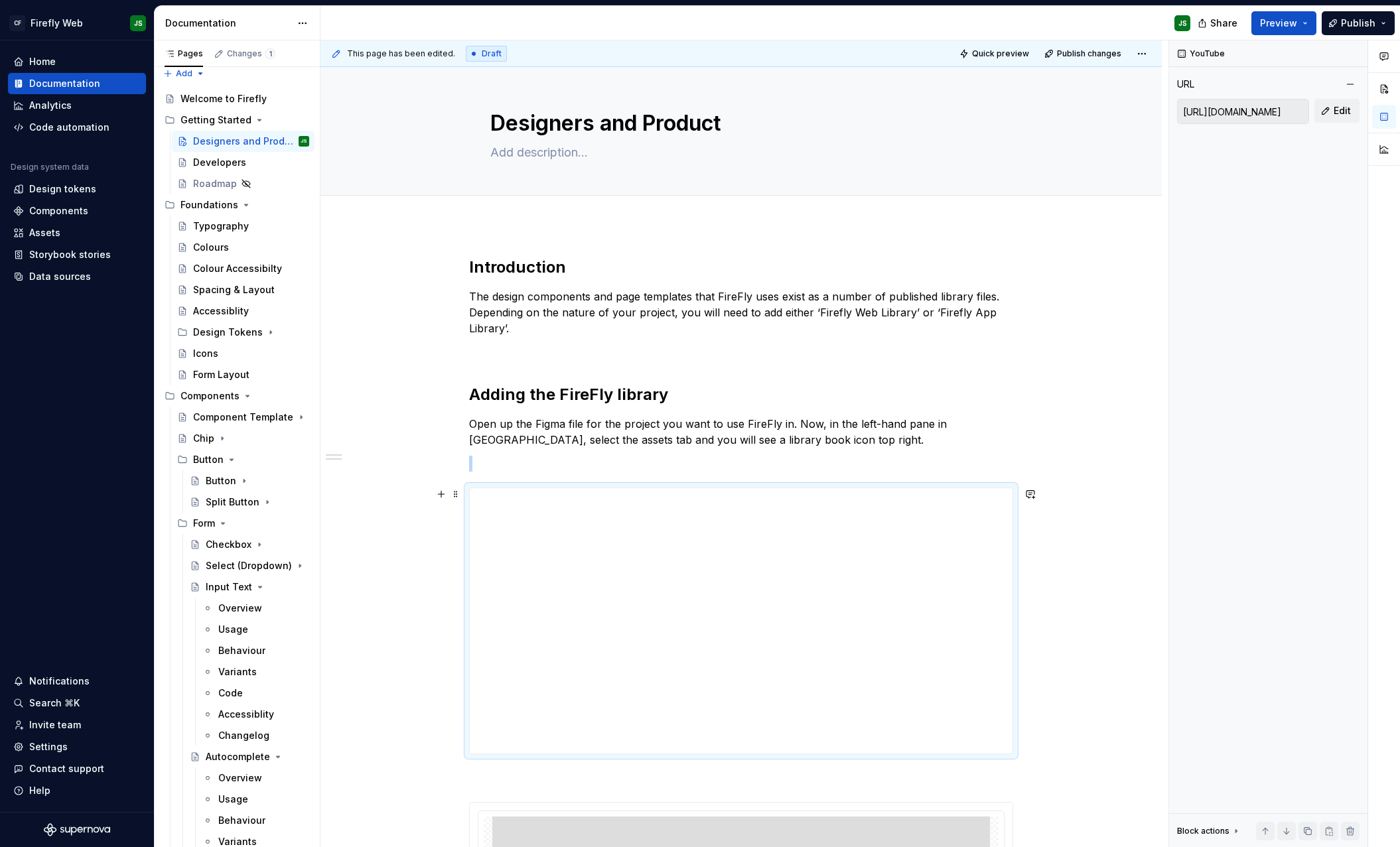
scroll to position [0, 0]
click at [1006, 56] on span "Quick preview" at bounding box center [1000, 54] width 57 height 11
click at [550, 400] on h2 "Adding the FireFly library" at bounding box center [741, 397] width 544 height 21
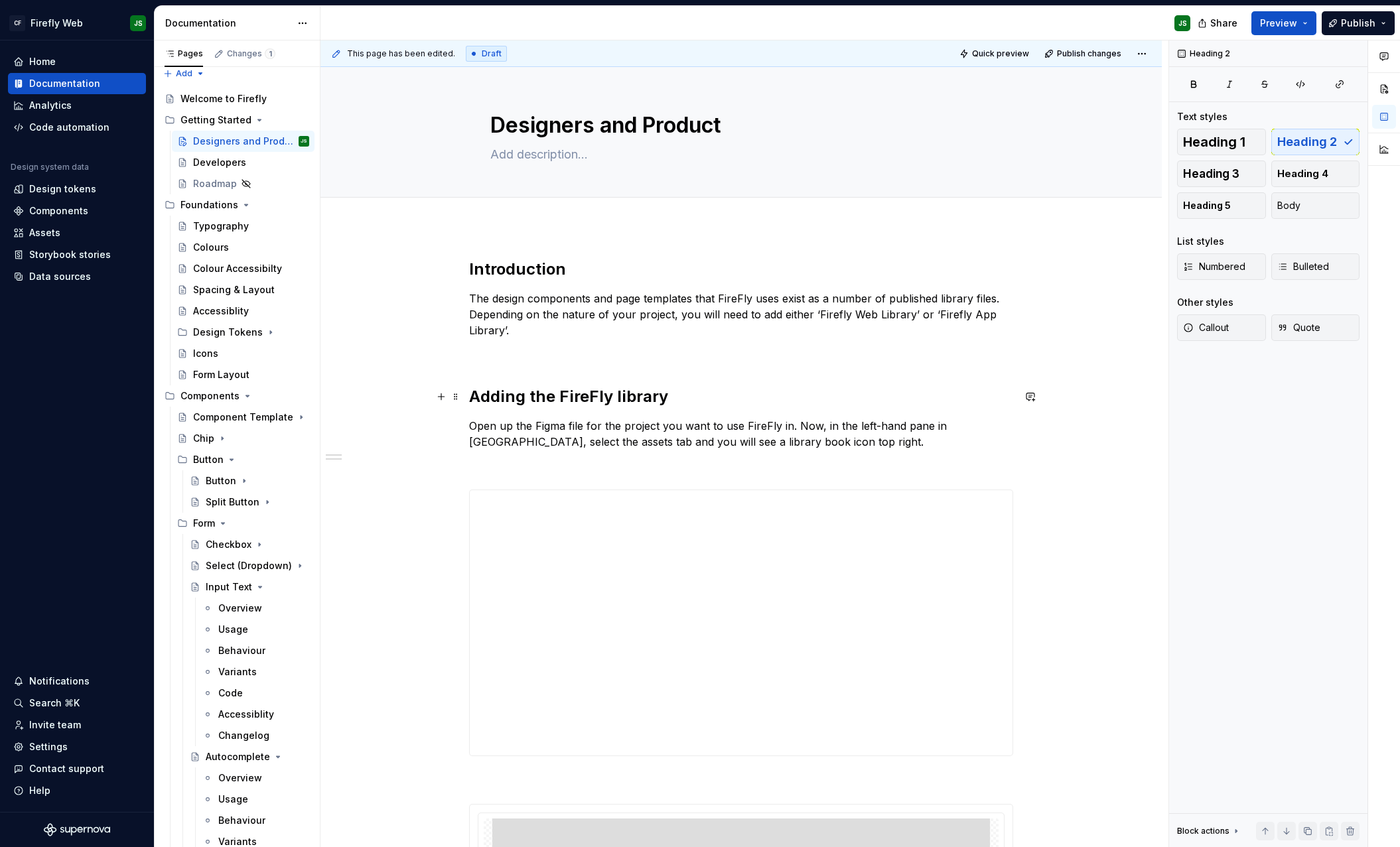
click at [538, 398] on h2 "Adding the FireFly library" at bounding box center [741, 397] width 544 height 21
click at [538, 398] on h2 "Adding the FireFly library" at bounding box center [741, 397] width 544 height 21
click at [748, 428] on p "Open up the Figma file for the project you want to use FireFly in. Now, in the …" at bounding box center [741, 434] width 544 height 32
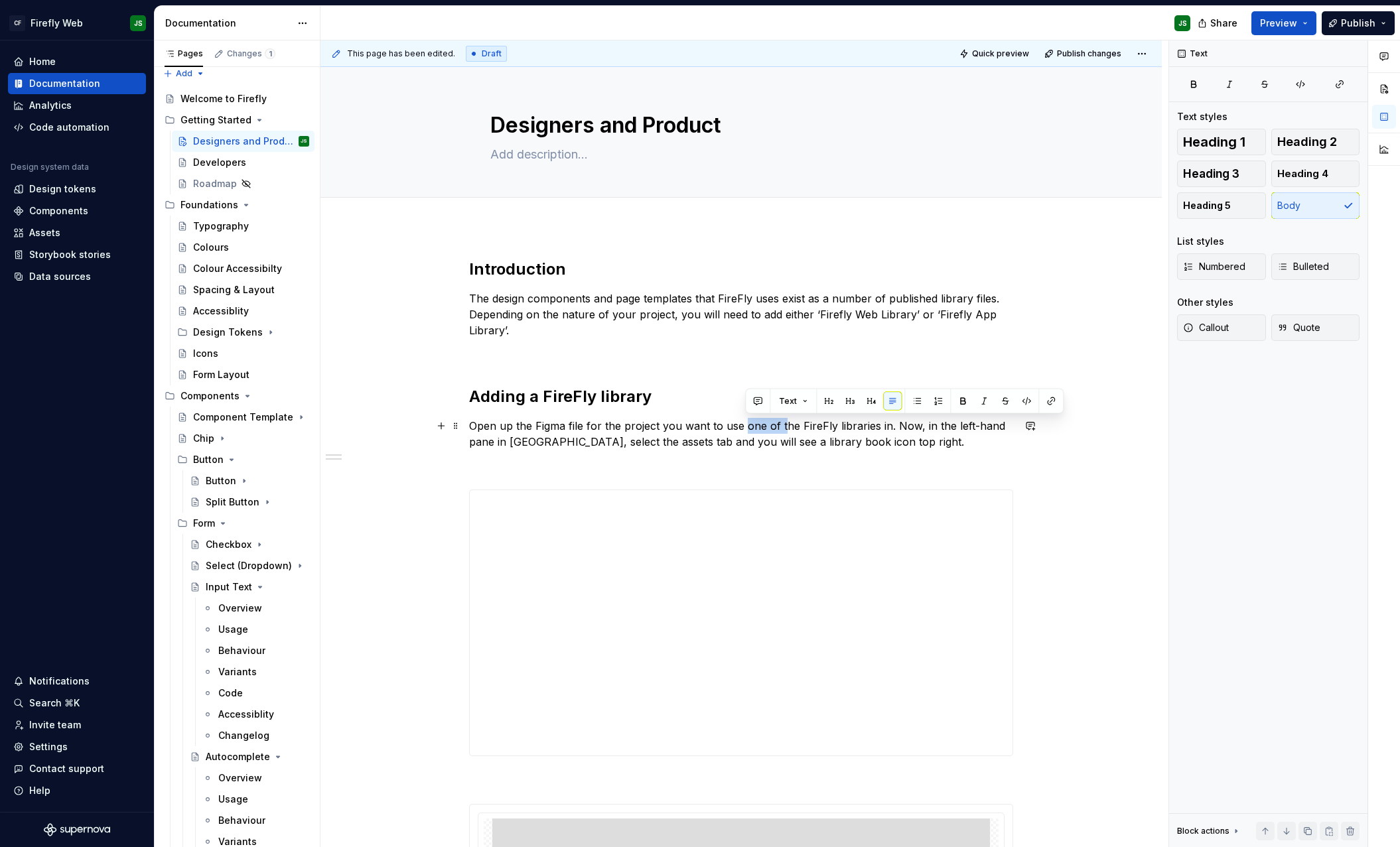
drag, startPoint x: 758, startPoint y: 424, endPoint x: 784, endPoint y: 422, distance: 26.1
click at [784, 422] on p "Open up the Figma file for the project you want to use one of the FireFly libra…" at bounding box center [741, 434] width 544 height 32
click at [853, 425] on p "Open up the Figma file for the project you want to use the FireFly libraries in…" at bounding box center [741, 434] width 544 height 32
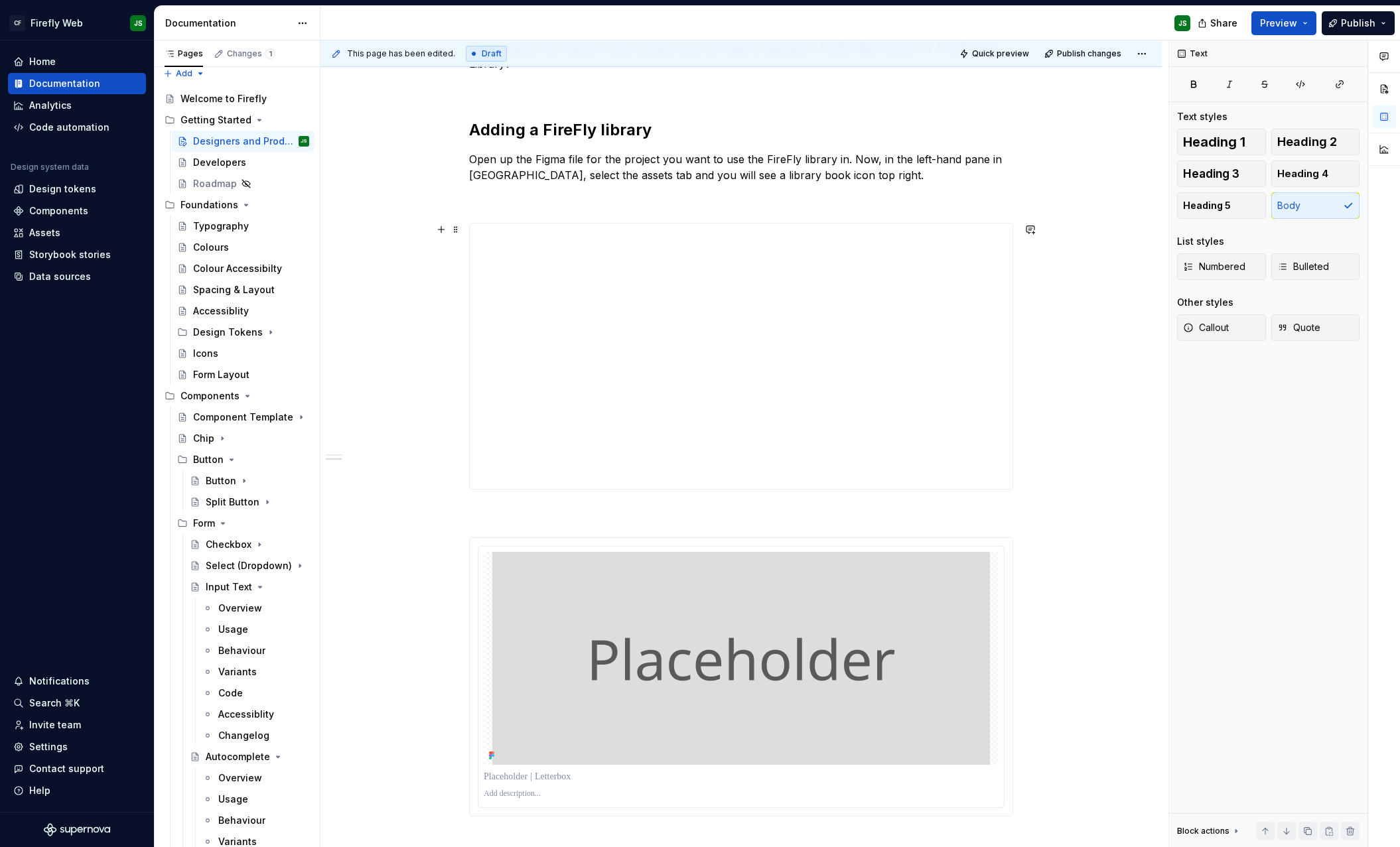
scroll to position [272, 0]
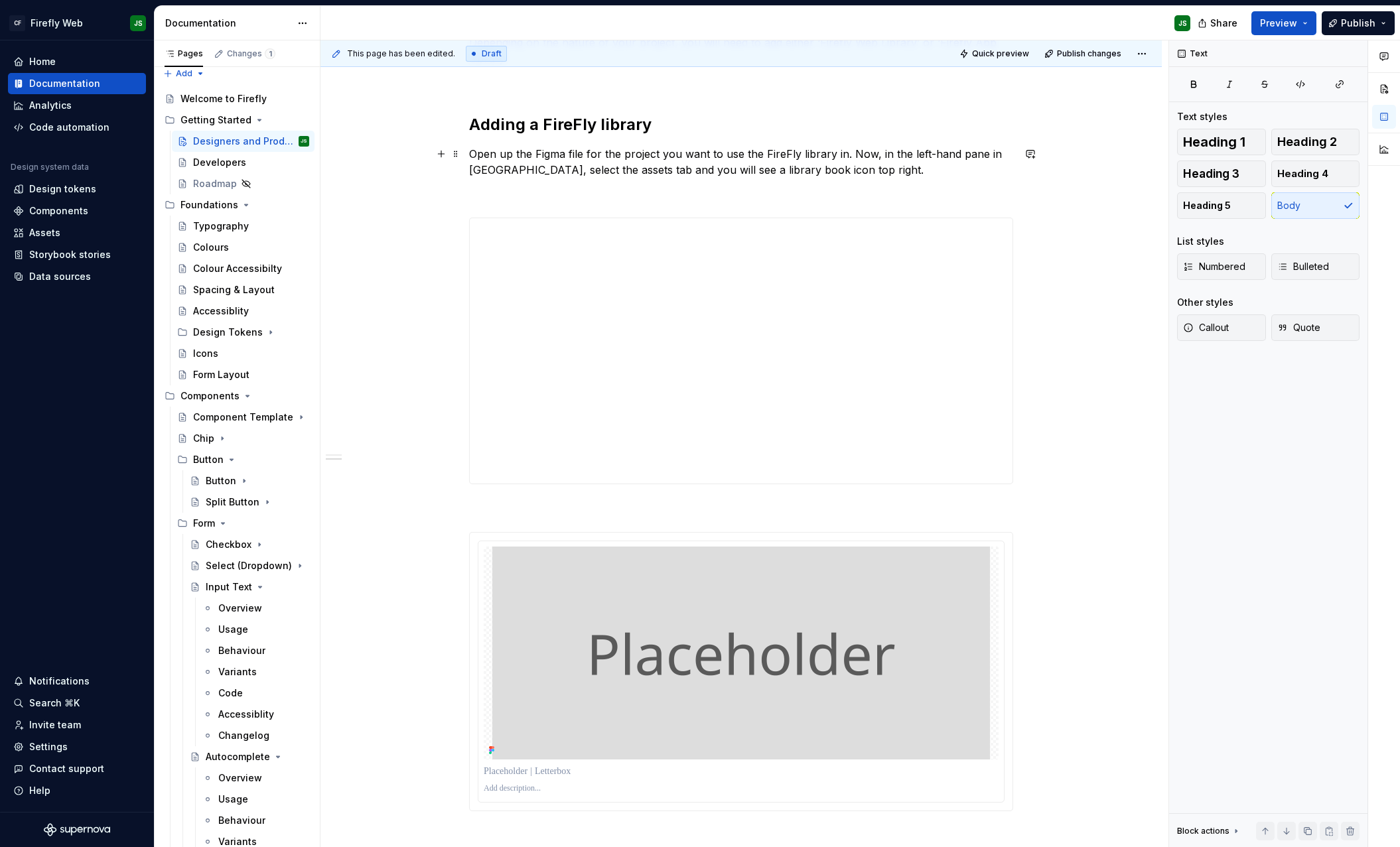
click at [850, 176] on p "Open up the Figma file for the project you want to use the FireFly library in. …" at bounding box center [741, 162] width 544 height 32
click at [849, 178] on div "**********" at bounding box center [741, 438] width 544 height 904
click at [851, 157] on p "Open up the Figma file for the project you want to use the FireFly library in. …" at bounding box center [741, 162] width 544 height 32
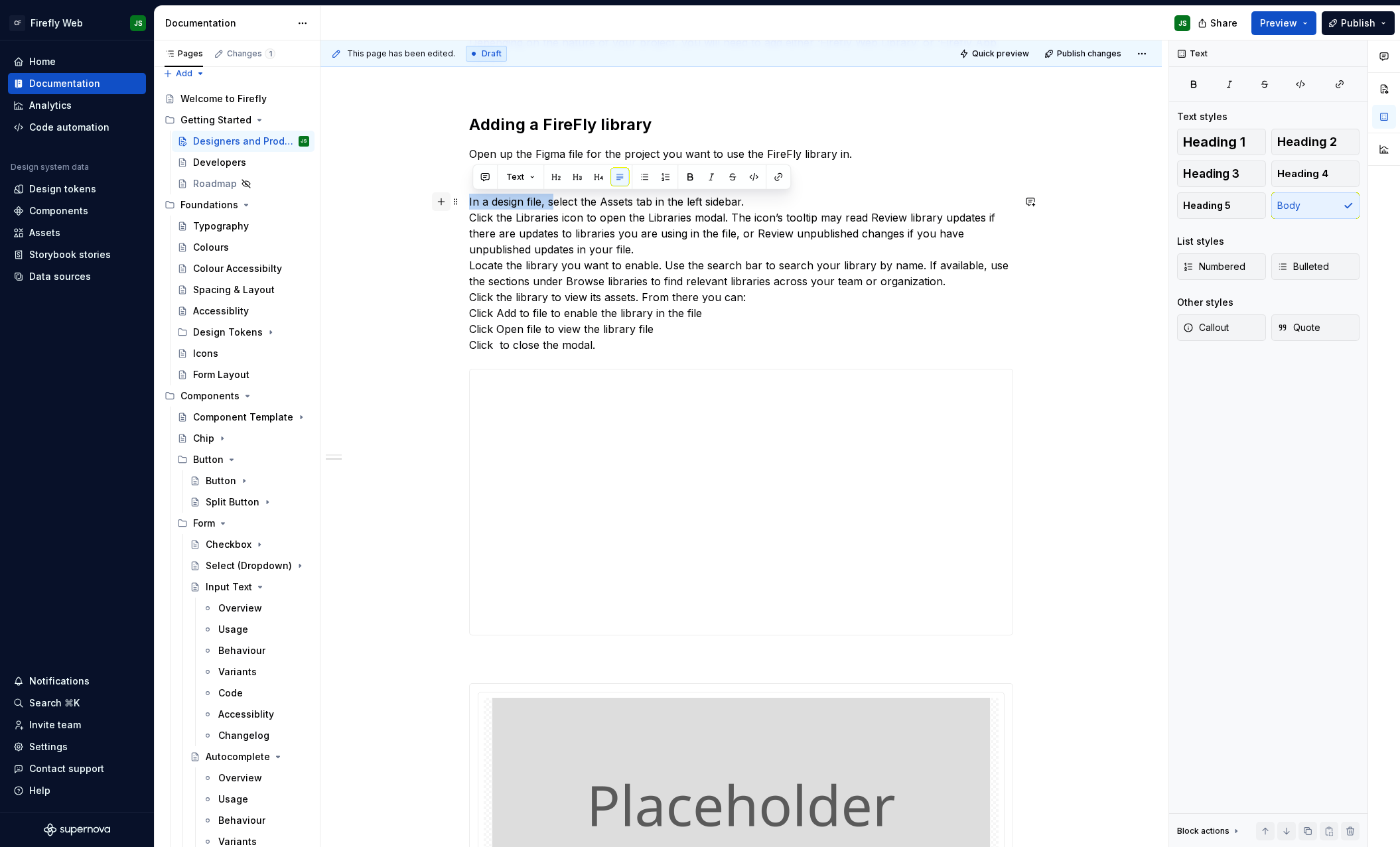
drag, startPoint x: 555, startPoint y: 201, endPoint x: 441, endPoint y: 198, distance: 114.0
click at [469, 198] on div "Introduction The design components and page templates that FireFly uses exist a…" at bounding box center [741, 522] width 544 height 1071
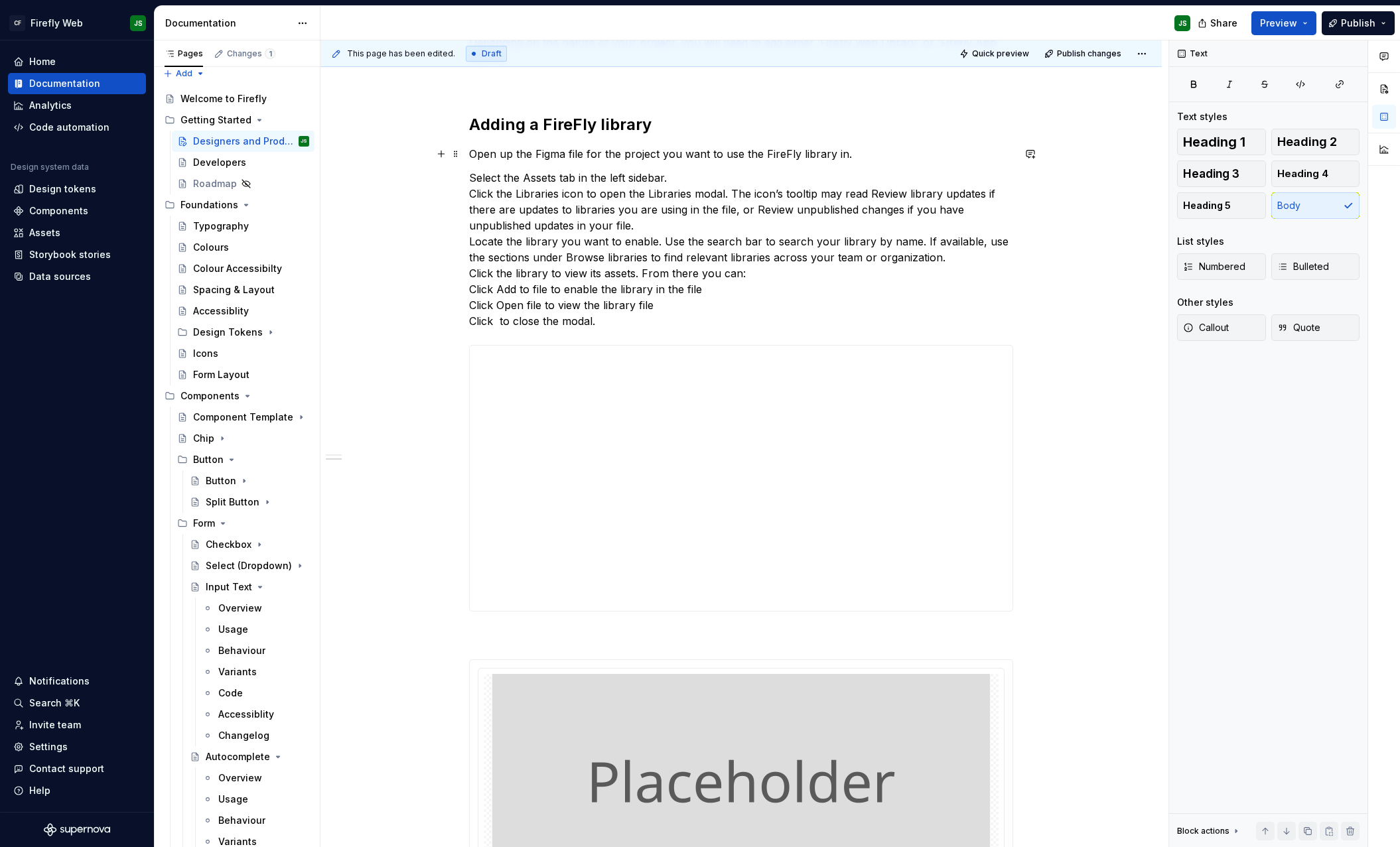
click at [855, 154] on p "Open up the Figma file for the project you want to use the FireFly library in." at bounding box center [741, 154] width 544 height 16
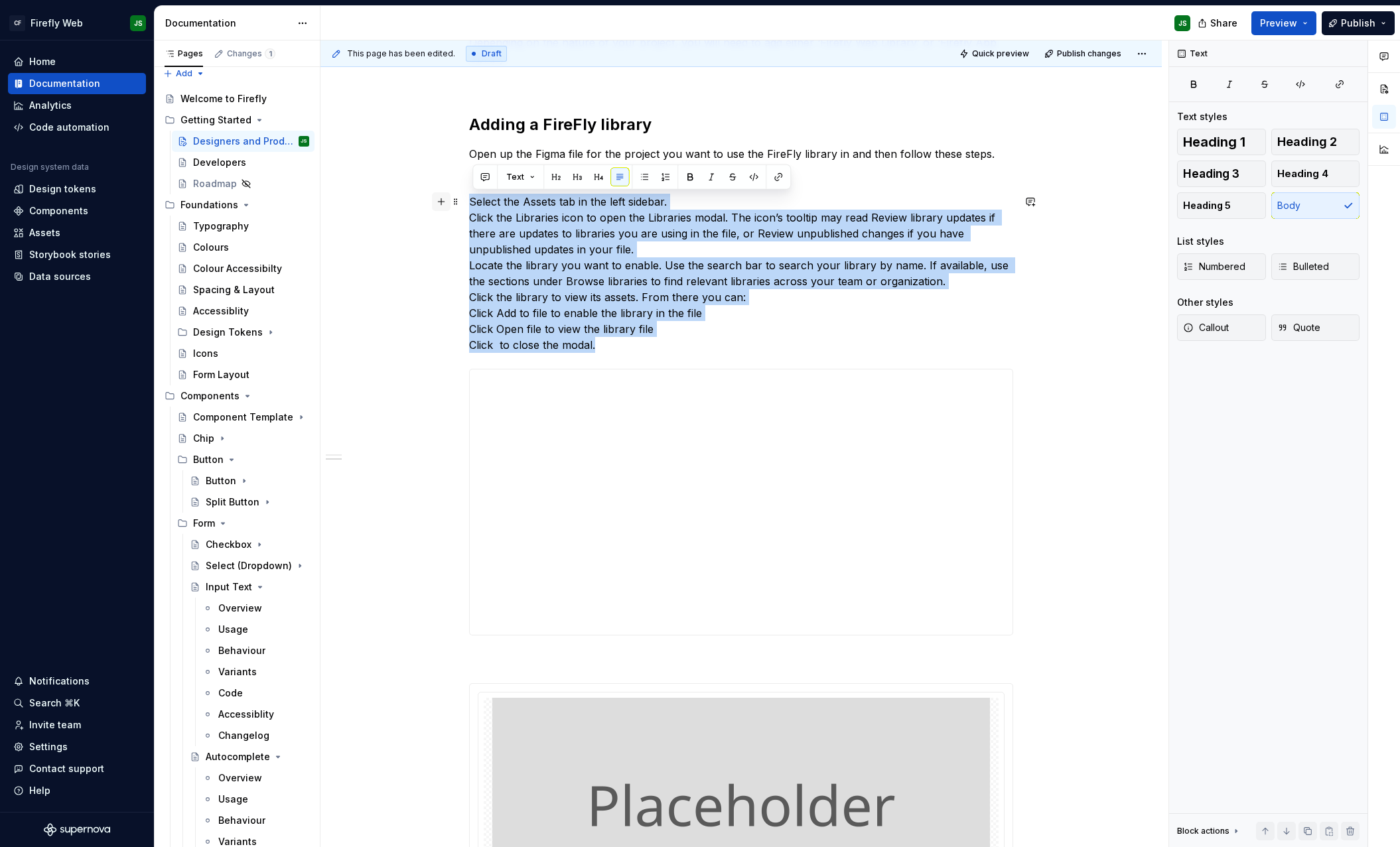
drag, startPoint x: 597, startPoint y: 341, endPoint x: 441, endPoint y: 202, distance: 208.9
click at [469, 202] on div "Introduction The design components and page templates that FireFly uses exist a…" at bounding box center [741, 522] width 544 height 1071
click at [647, 176] on button "button" at bounding box center [644, 177] width 19 height 19
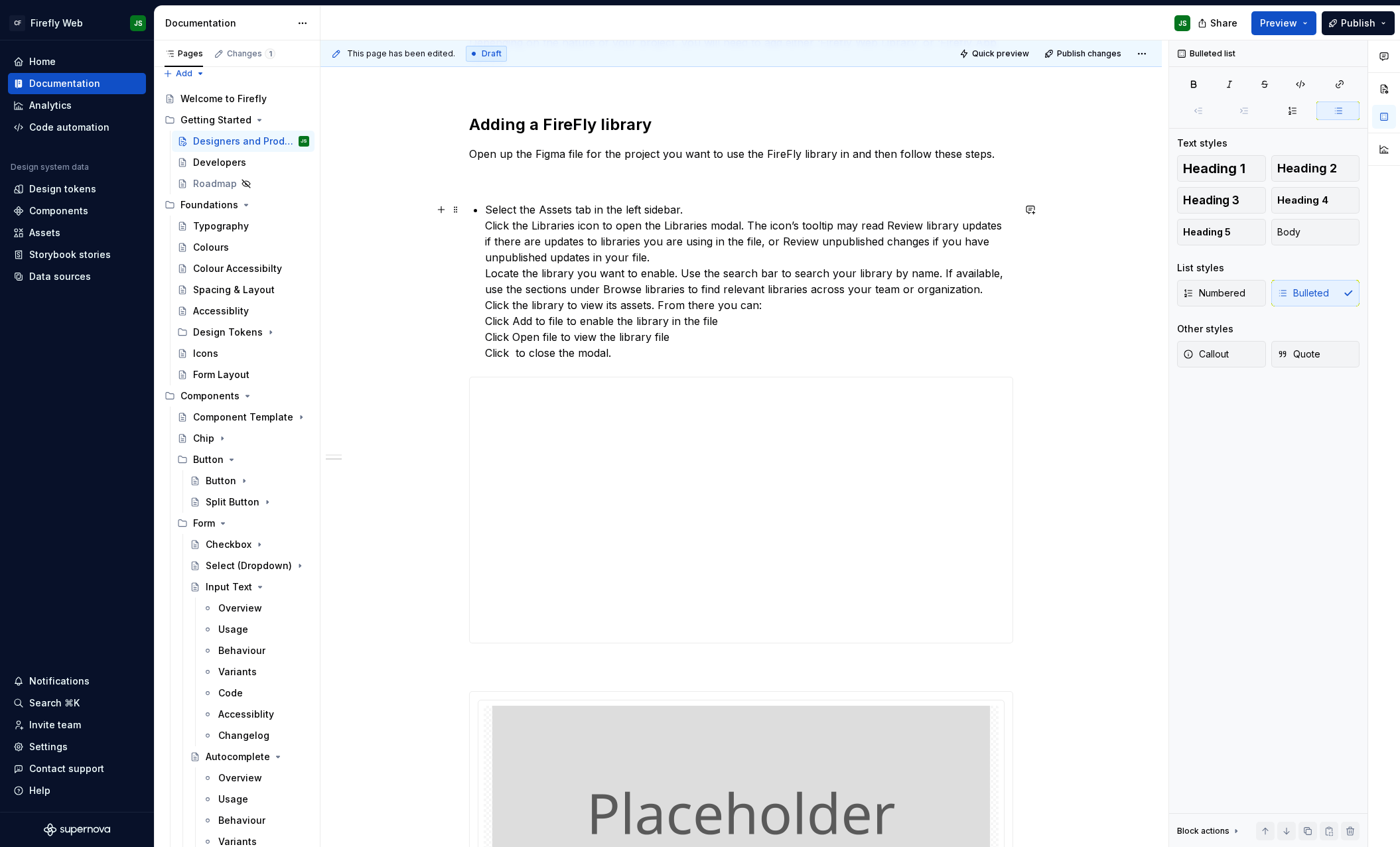
click at [689, 212] on p "Select the Assets tab in the left sidebar. Click the Libraries icon to open the…" at bounding box center [750, 281] width 529 height 159
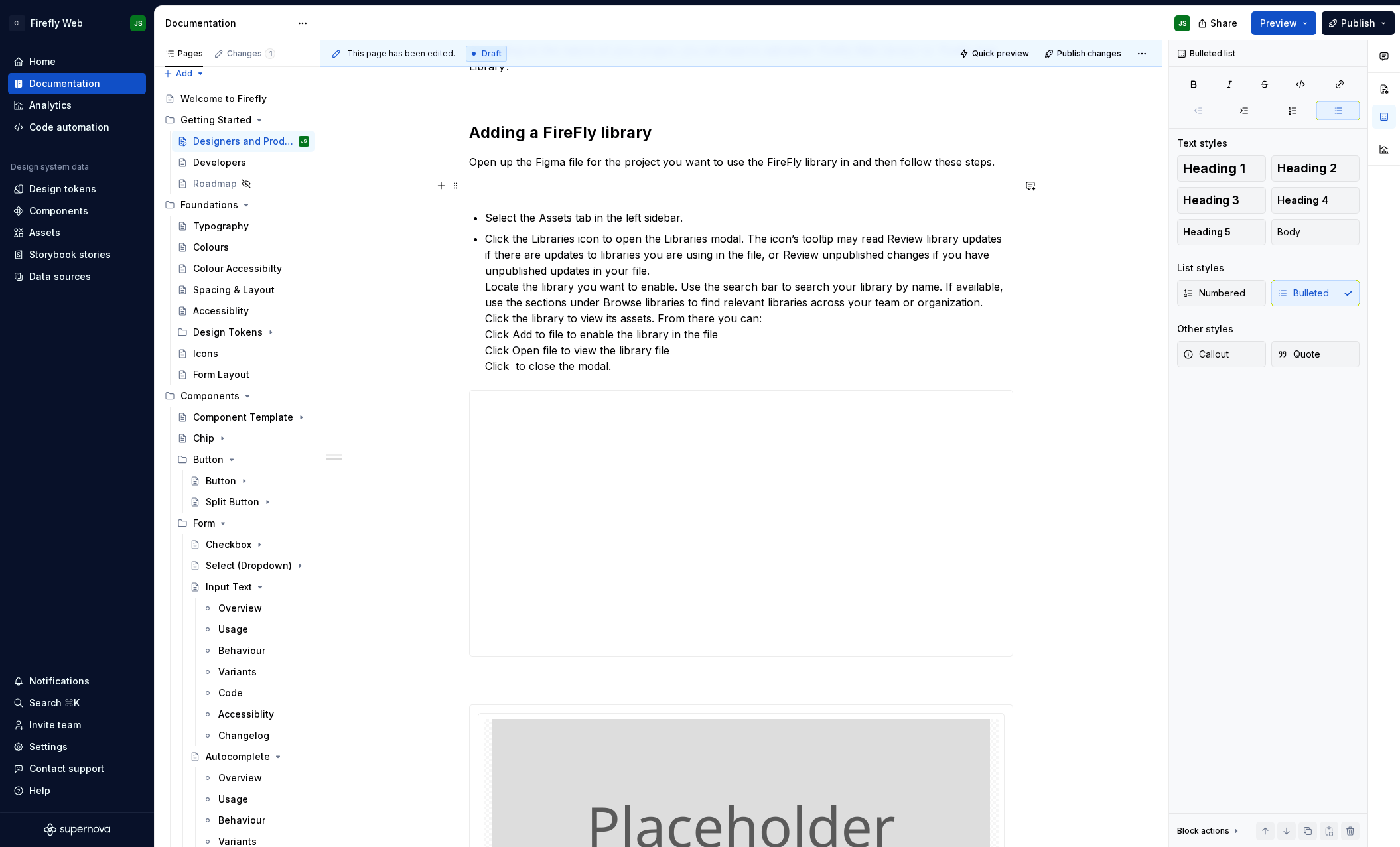
scroll to position [261, 0]
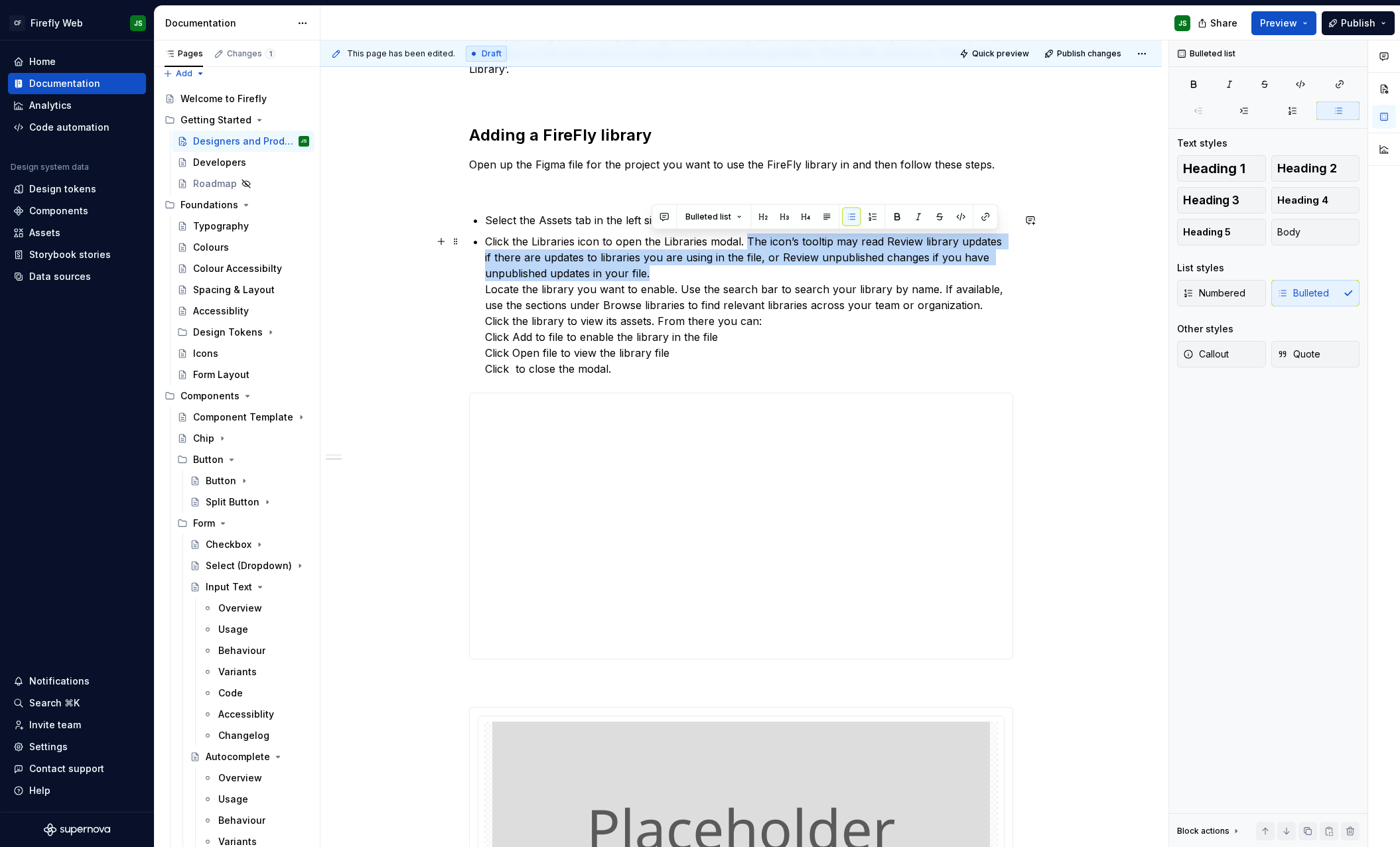
drag, startPoint x: 752, startPoint y: 241, endPoint x: 749, endPoint y: 271, distance: 30.1
click at [749, 271] on p "Click the Libraries icon to open the Libraries modal. The icon’s tooltip may re…" at bounding box center [750, 304] width 529 height 143
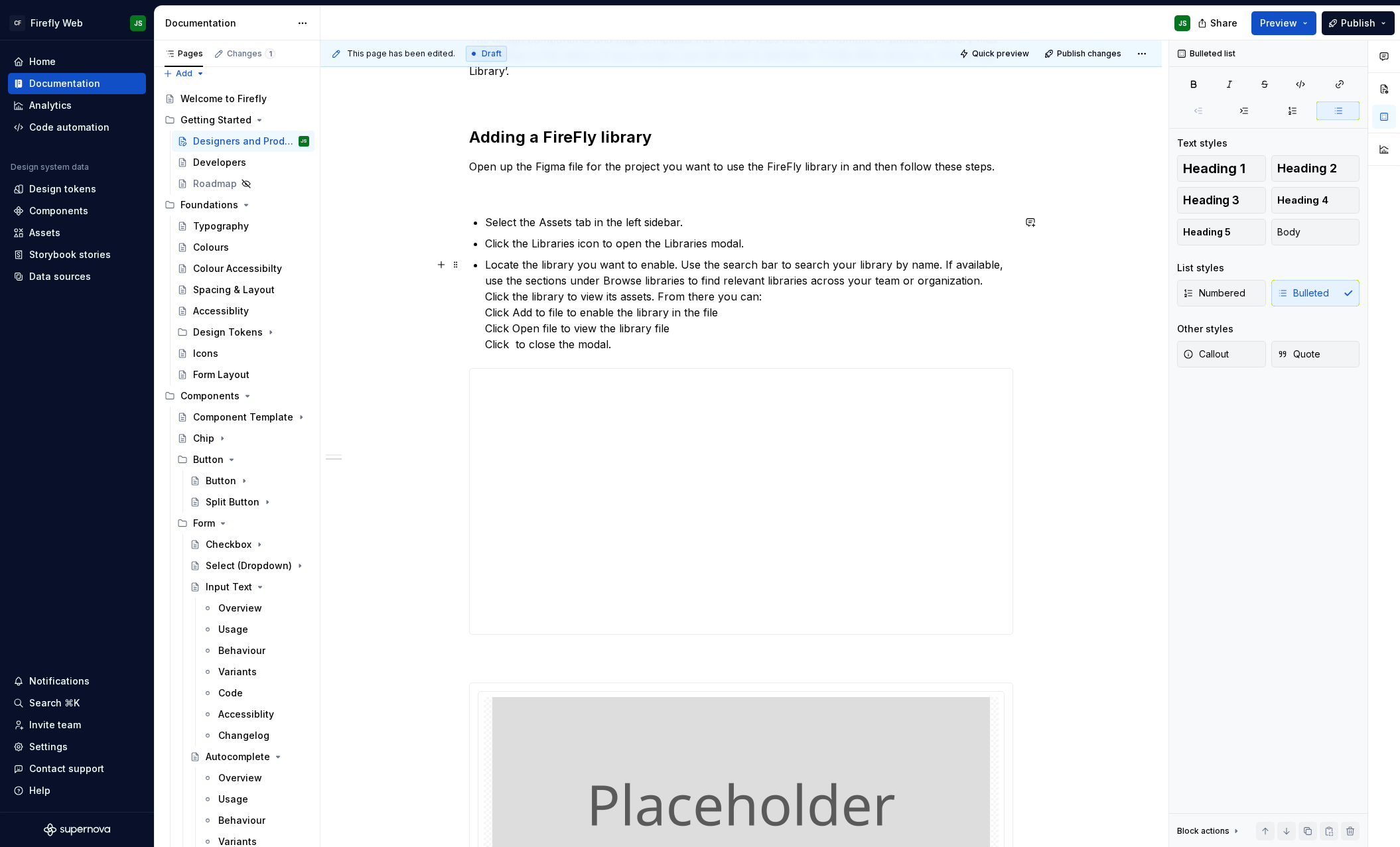
scroll to position [250, 0]
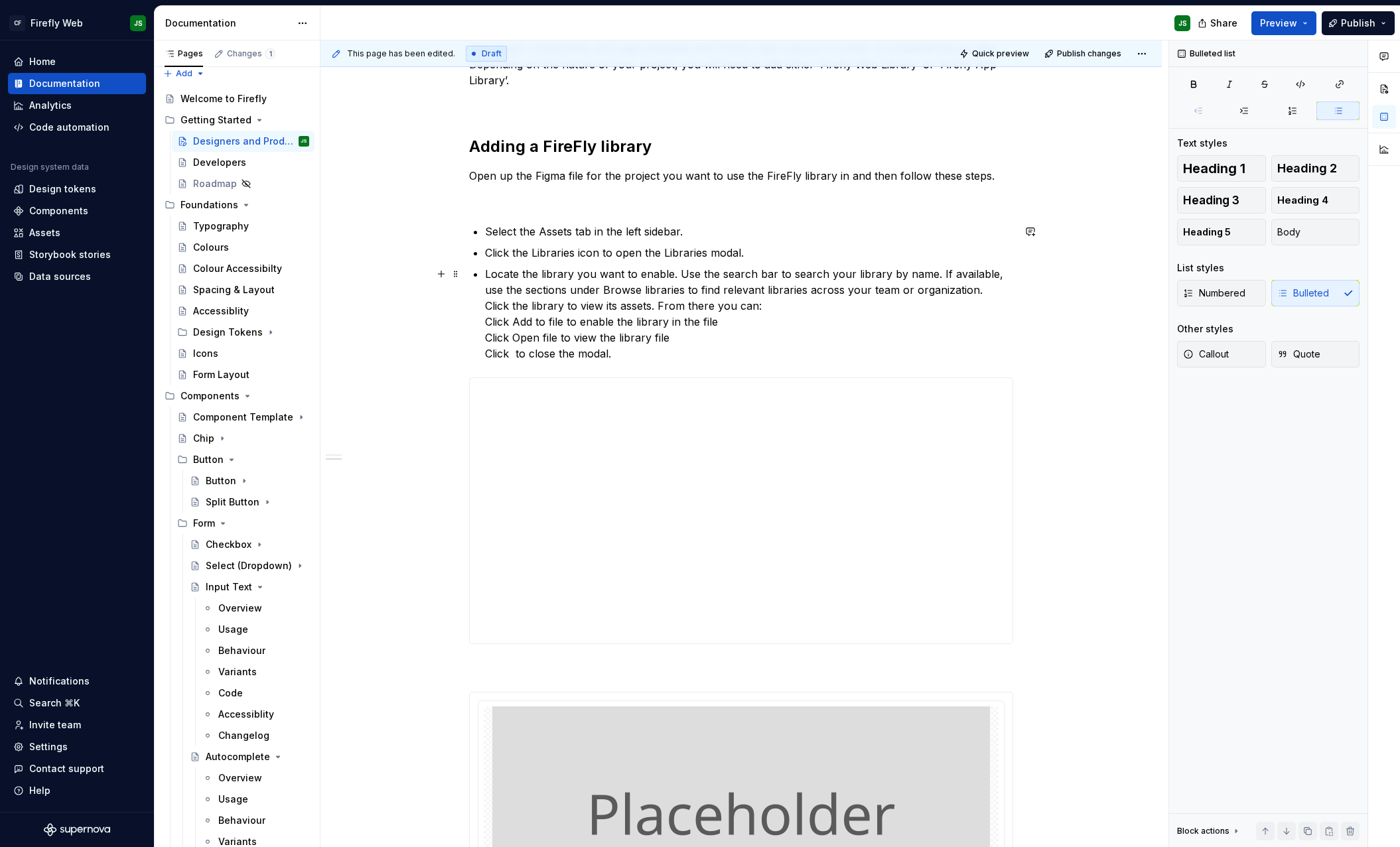
click at [550, 271] on p "Locate the library you want to enable. Use the search bar to search your librar…" at bounding box center [750, 313] width 529 height 95
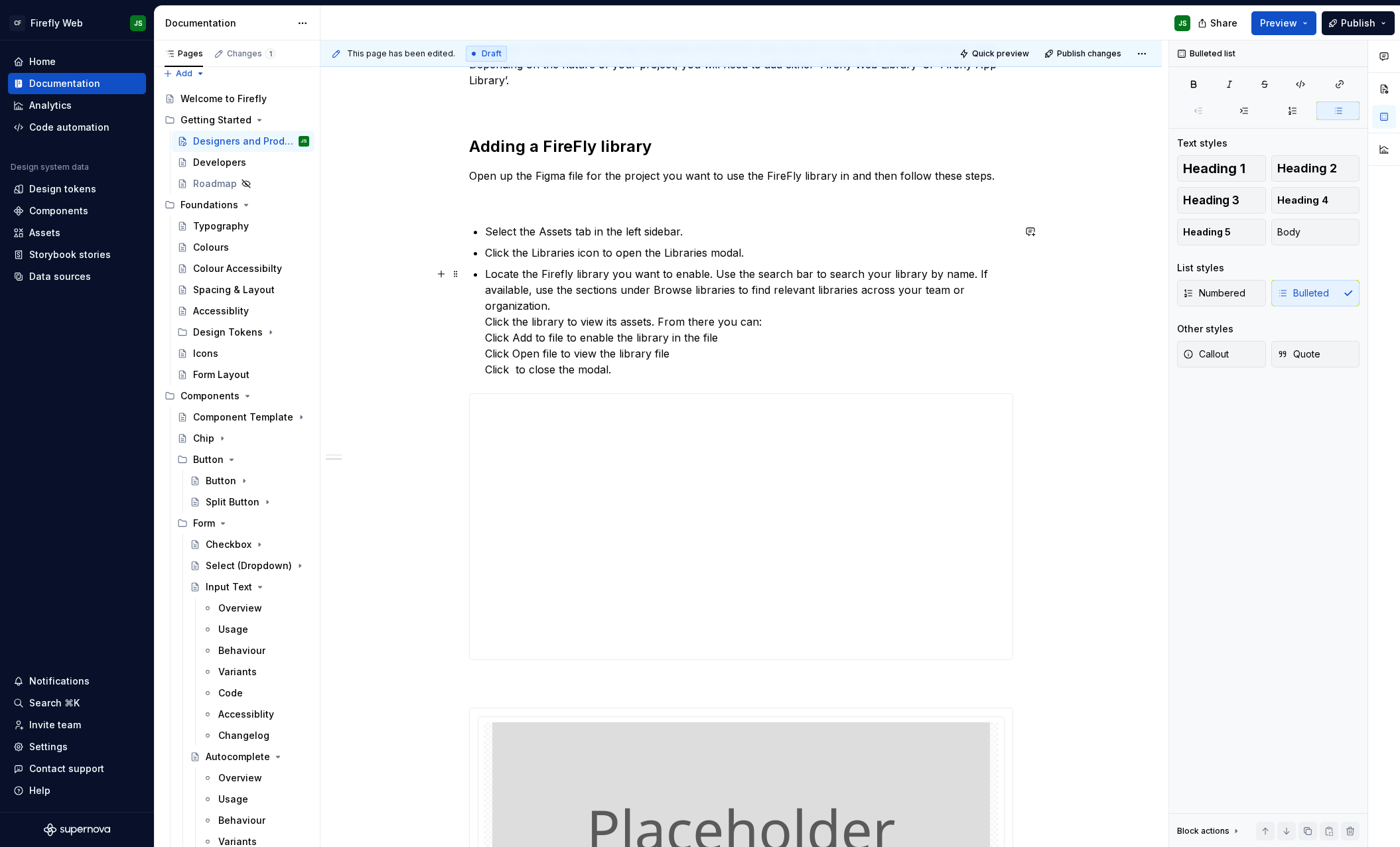
click at [706, 277] on p "Locate the Firefly library you want to enable. Use the search bar to search you…" at bounding box center [750, 321] width 529 height 111
click at [960, 275] on p "Locate the Firefly library you want to enable. Use the search bar to search you…" at bounding box center [750, 321] width 529 height 111
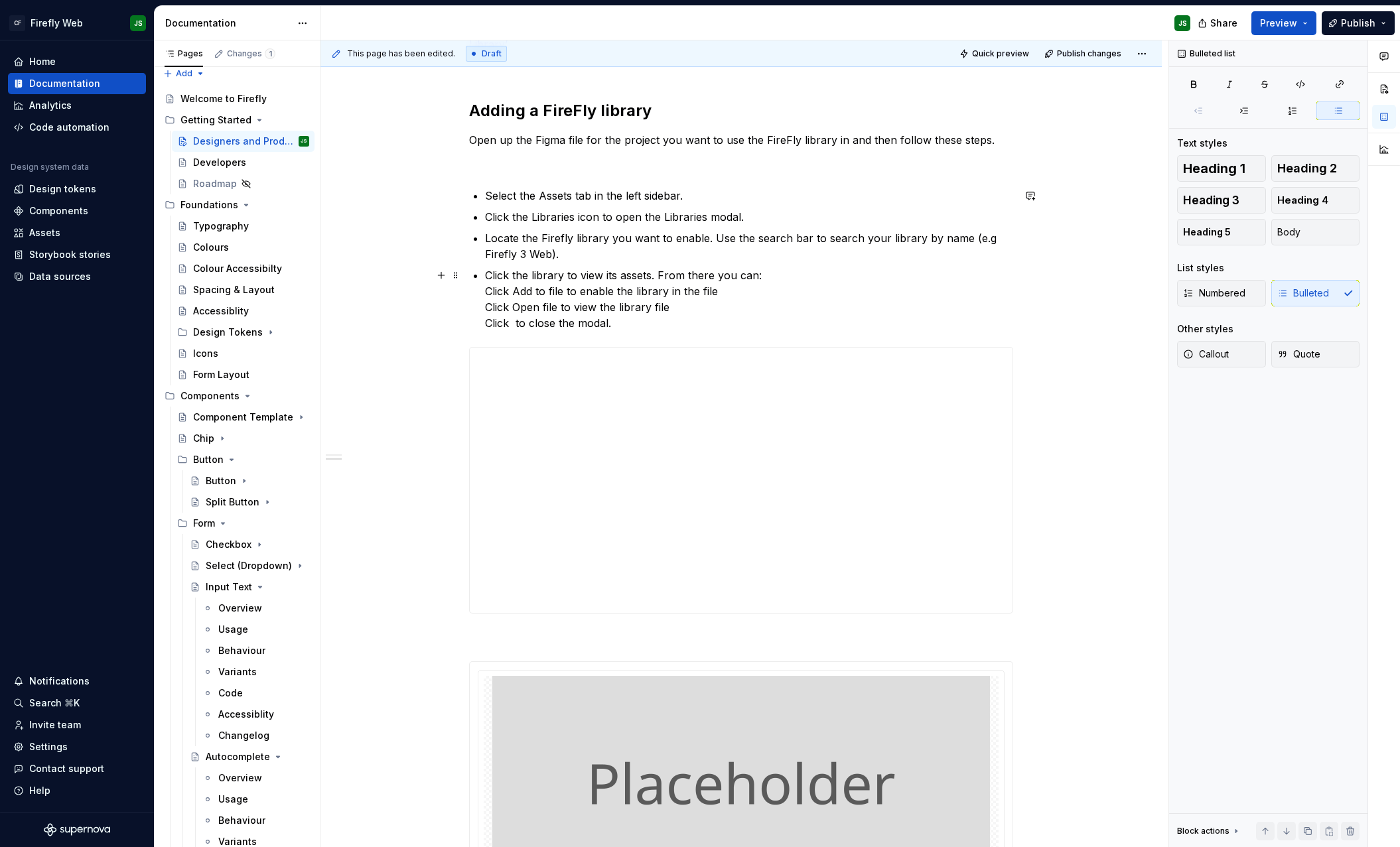
scroll to position [287, 0]
drag, startPoint x: 535, startPoint y: 276, endPoint x: 516, endPoint y: 288, distance: 22.5
click at [516, 288] on p "Click the library to view its assets. From there you can: Click Add to file to …" at bounding box center [750, 297] width 529 height 64
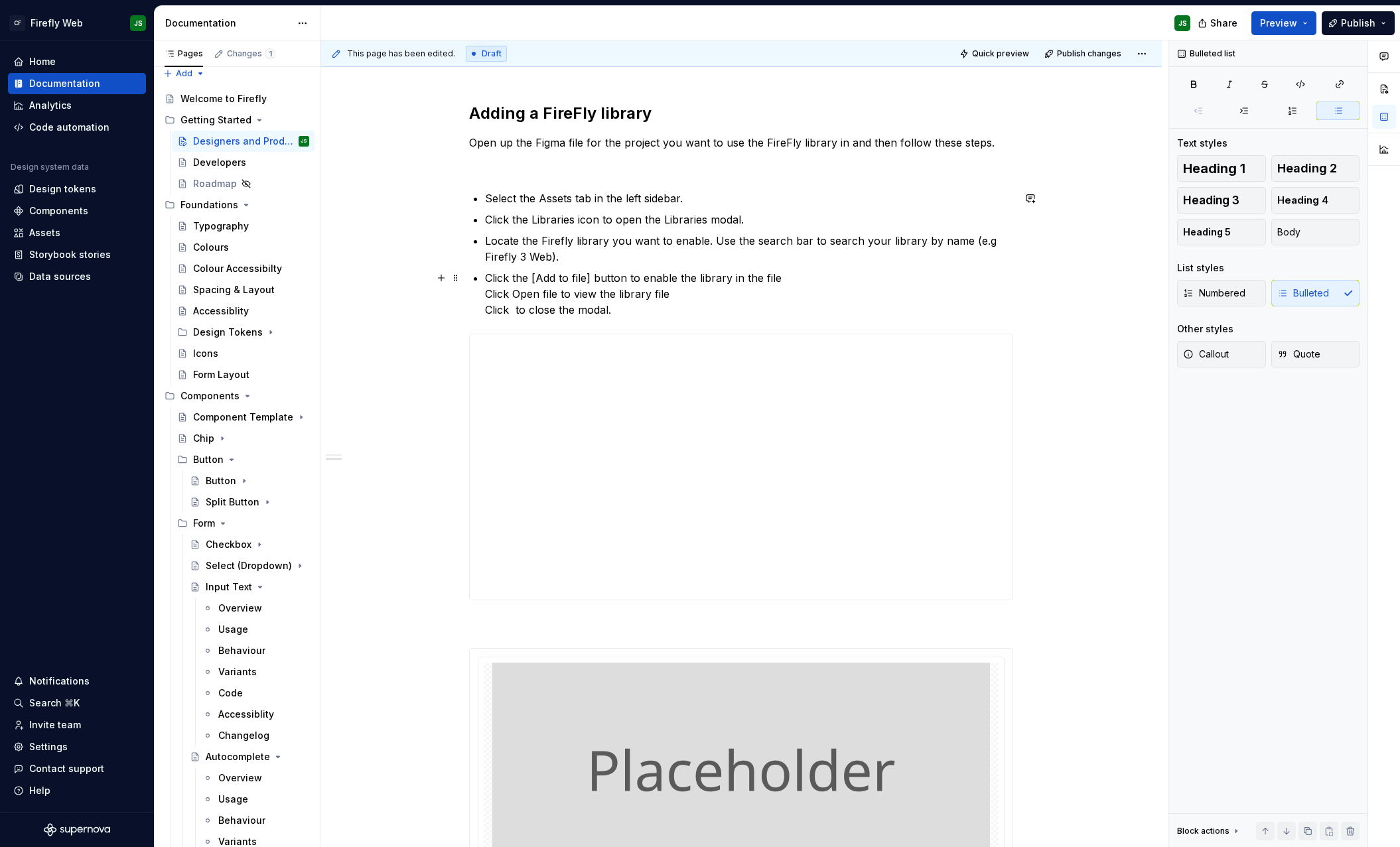
click at [797, 275] on p "Click the [Add to file] button to enable the library in the file Click Open fil…" at bounding box center [750, 294] width 529 height 48
drag, startPoint x: 695, startPoint y: 293, endPoint x: 490, endPoint y: 296, distance: 205.0
click at [490, 296] on p "Click the [Add to file] button to enable the library in the file Click Open fil…" at bounding box center [750, 294] width 529 height 48
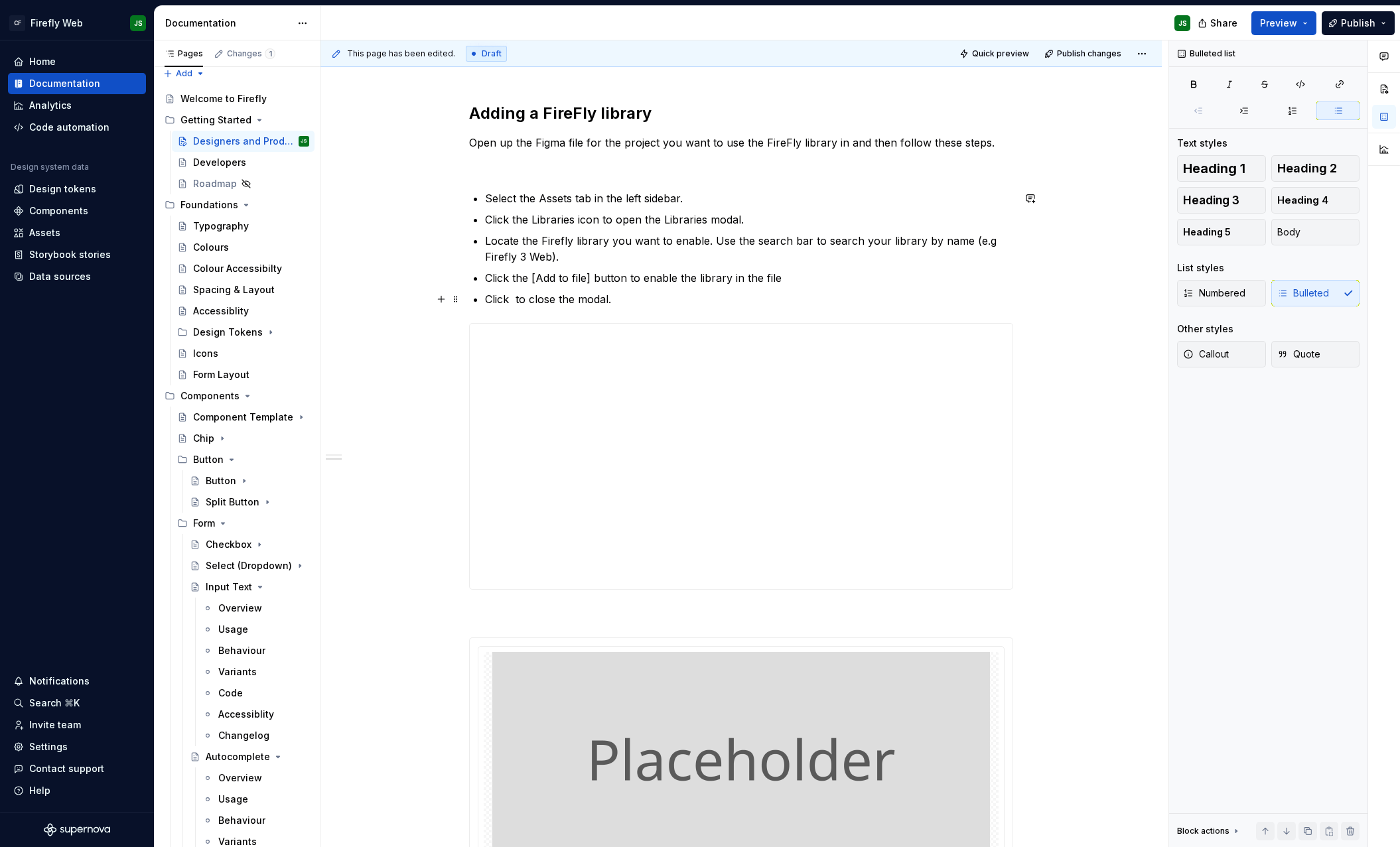
click at [647, 303] on p "Click to close the modal." at bounding box center [750, 299] width 529 height 16
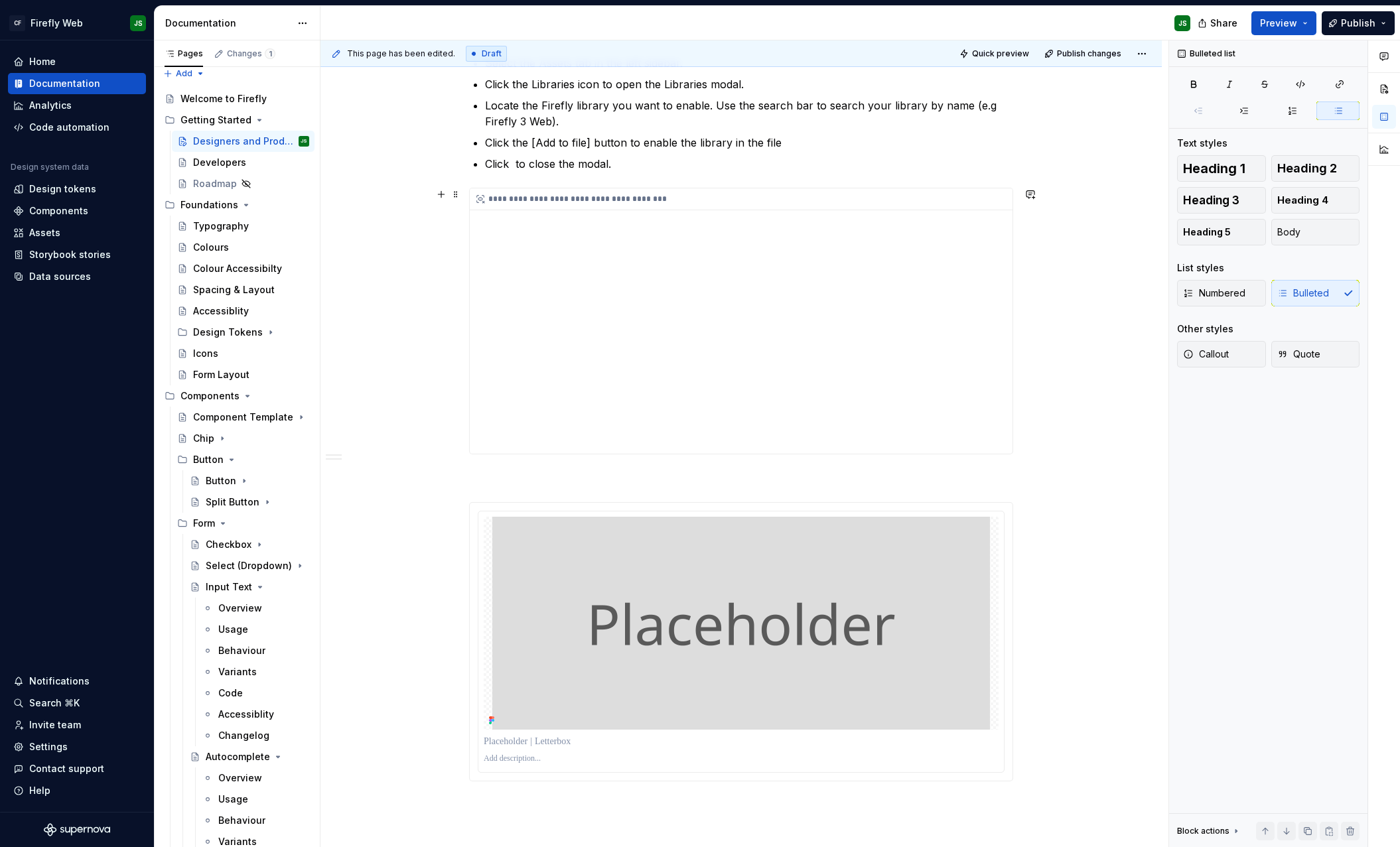
scroll to position [504, 0]
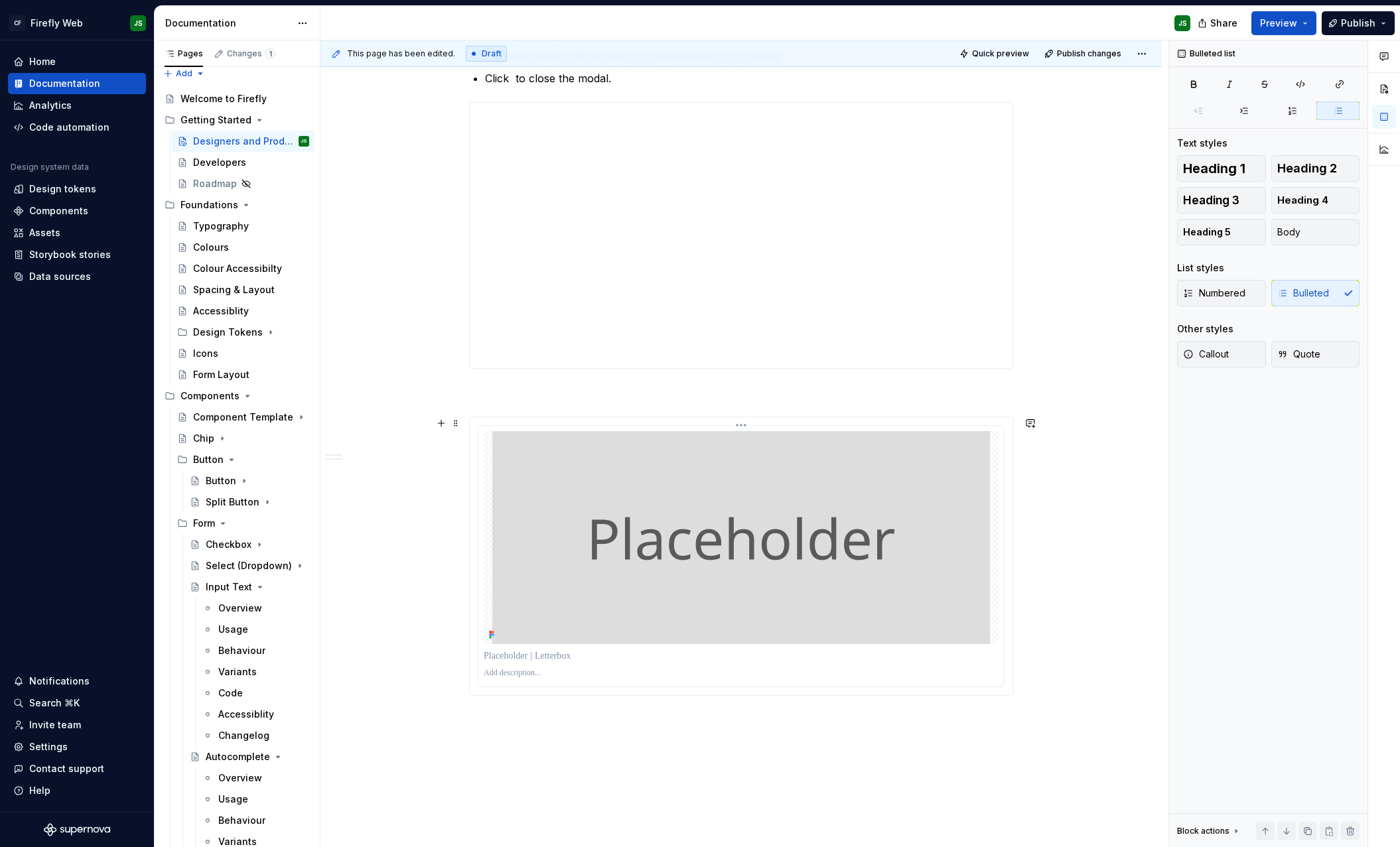
click at [743, 503] on img at bounding box center [741, 537] width 497 height 213
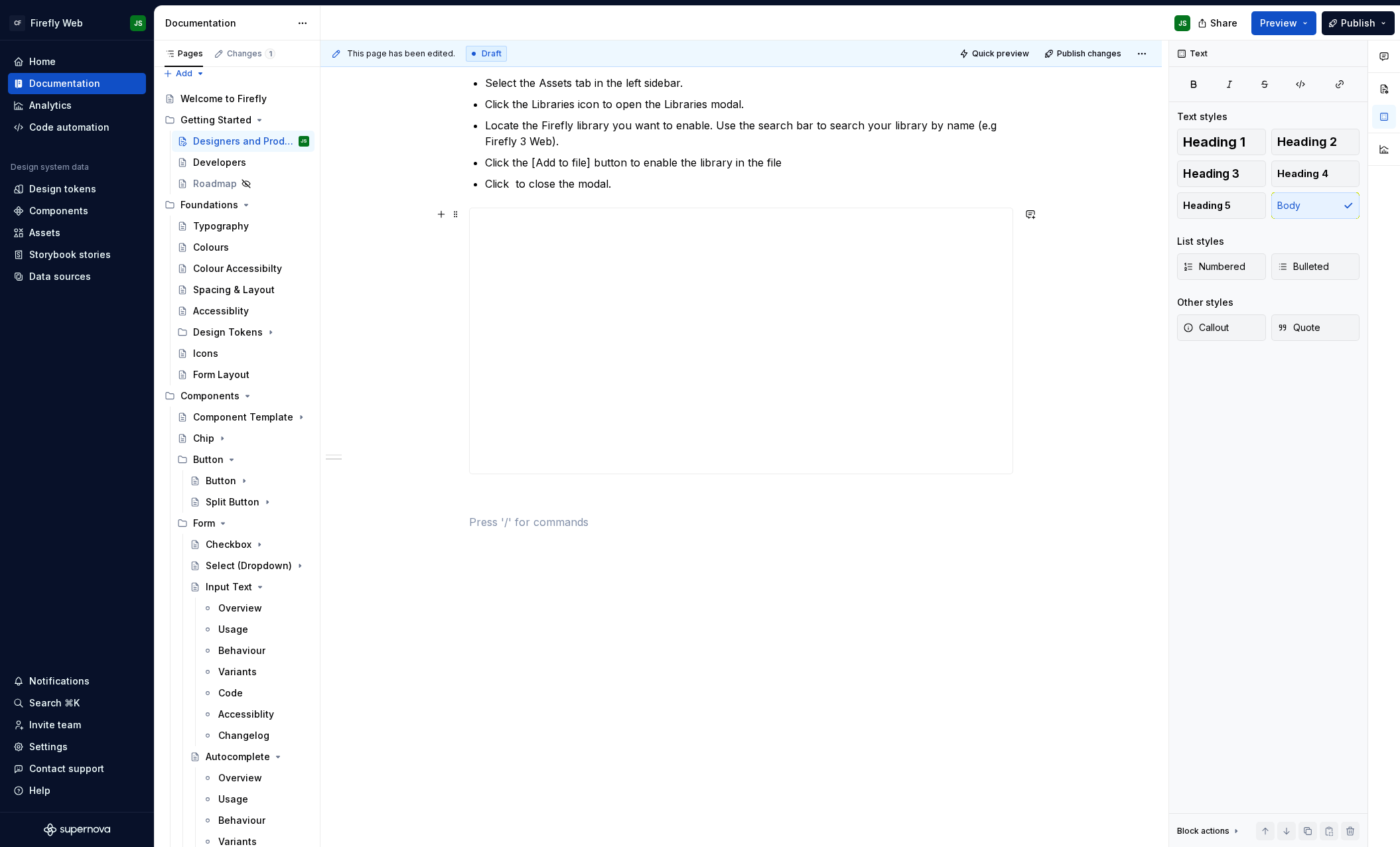
scroll to position [249, 0]
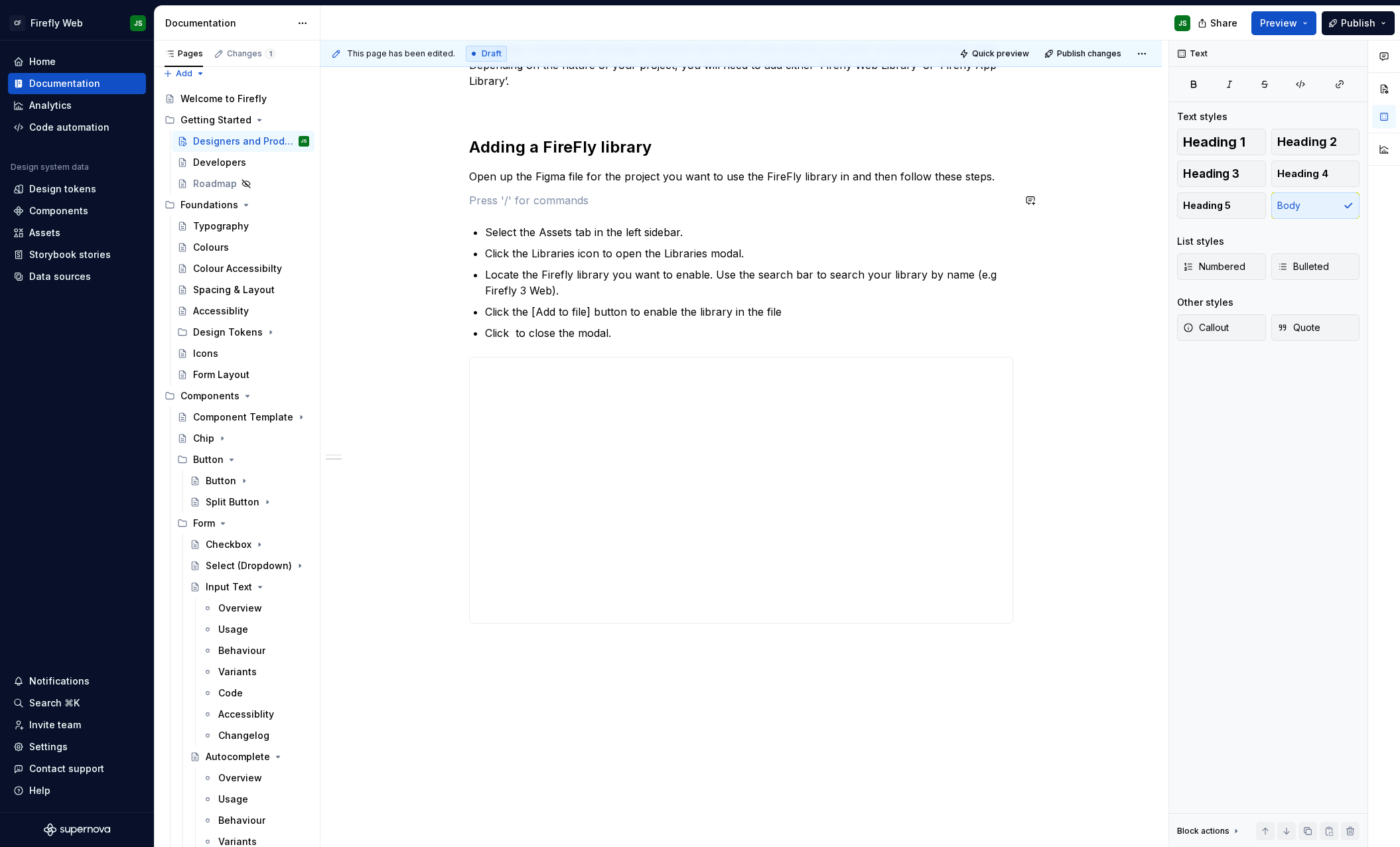
click at [665, 192] on p at bounding box center [741, 200] width 544 height 16
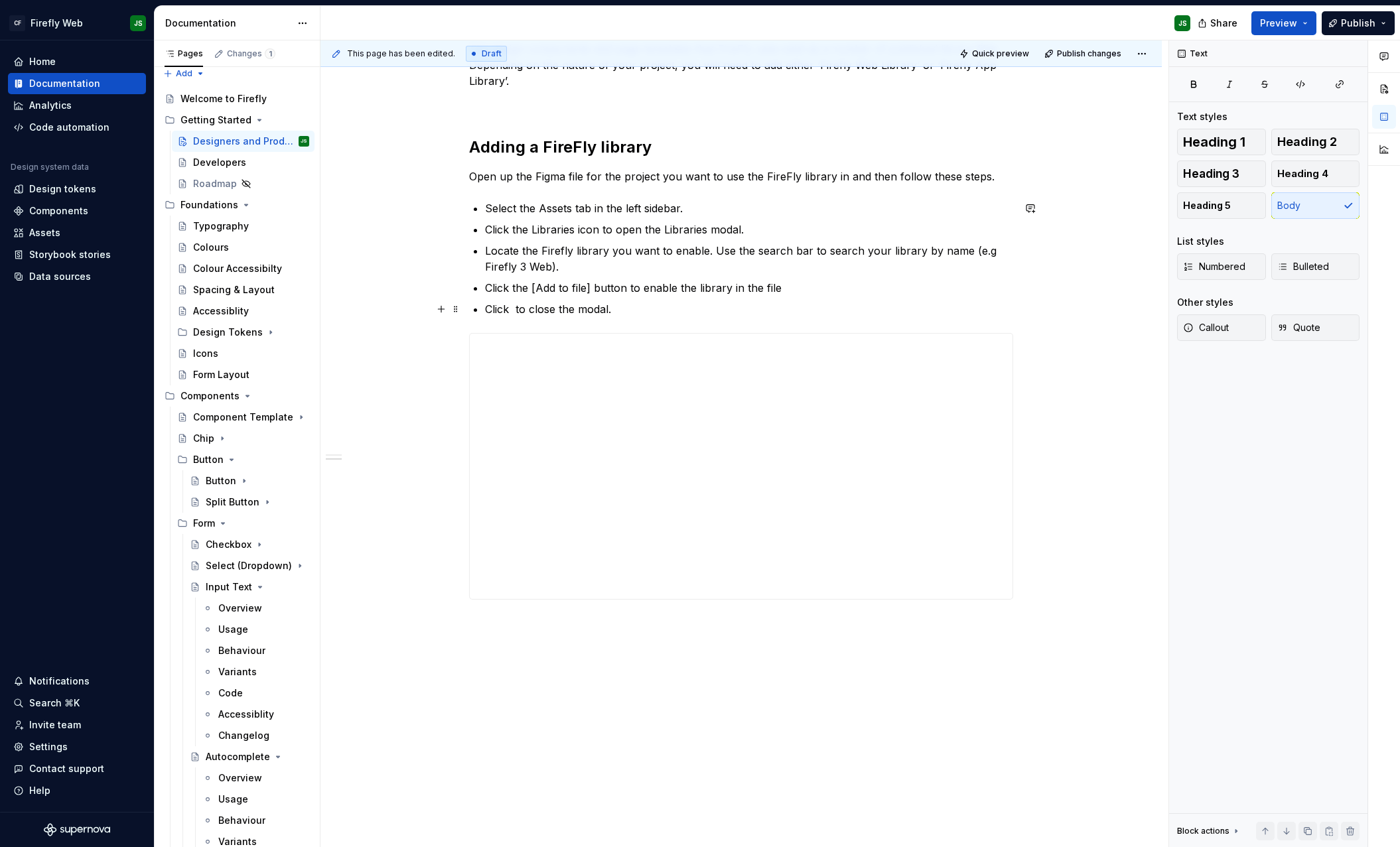
click at [632, 312] on p "Click to close the modal." at bounding box center [750, 309] width 529 height 16
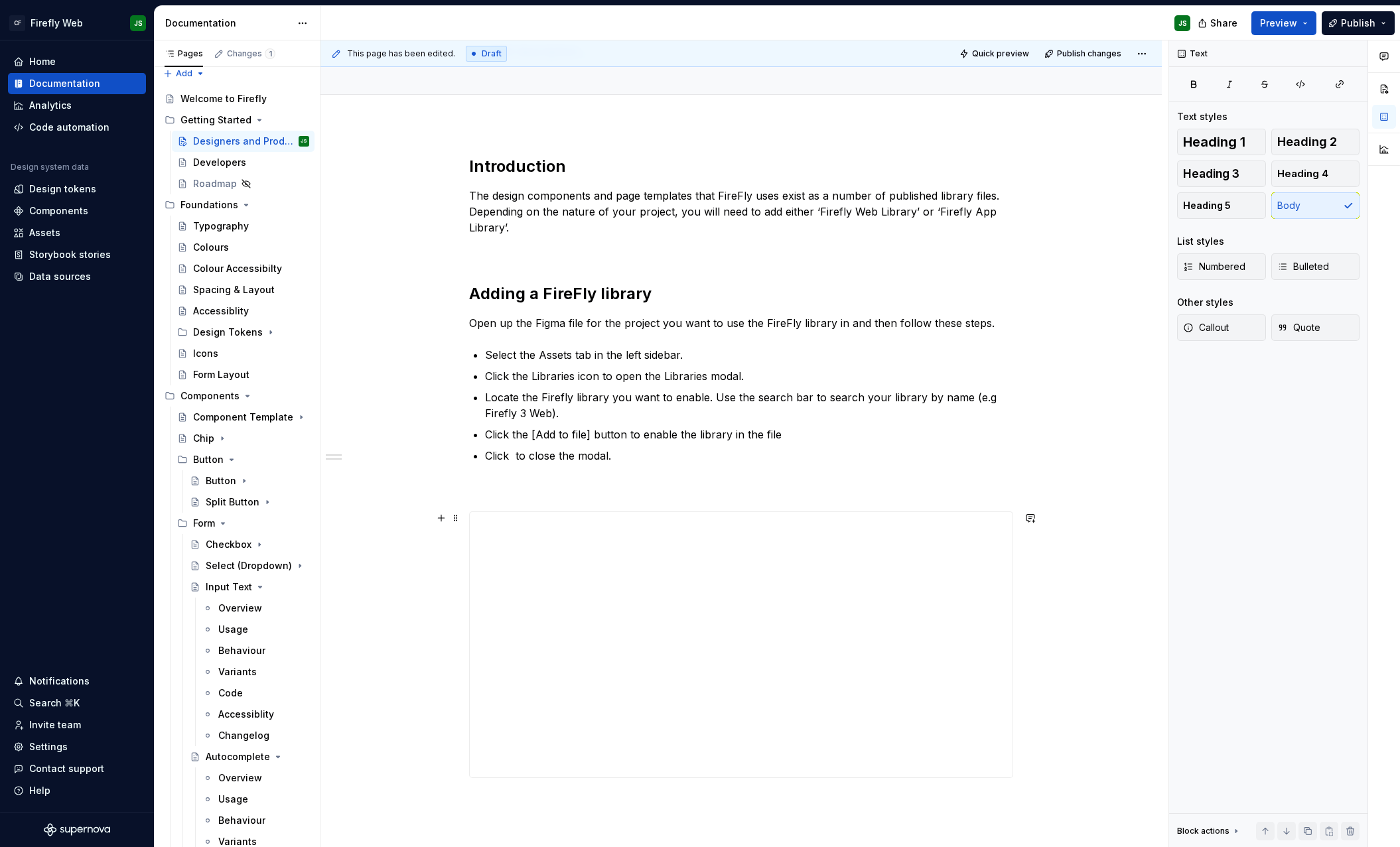
scroll to position [141, 0]
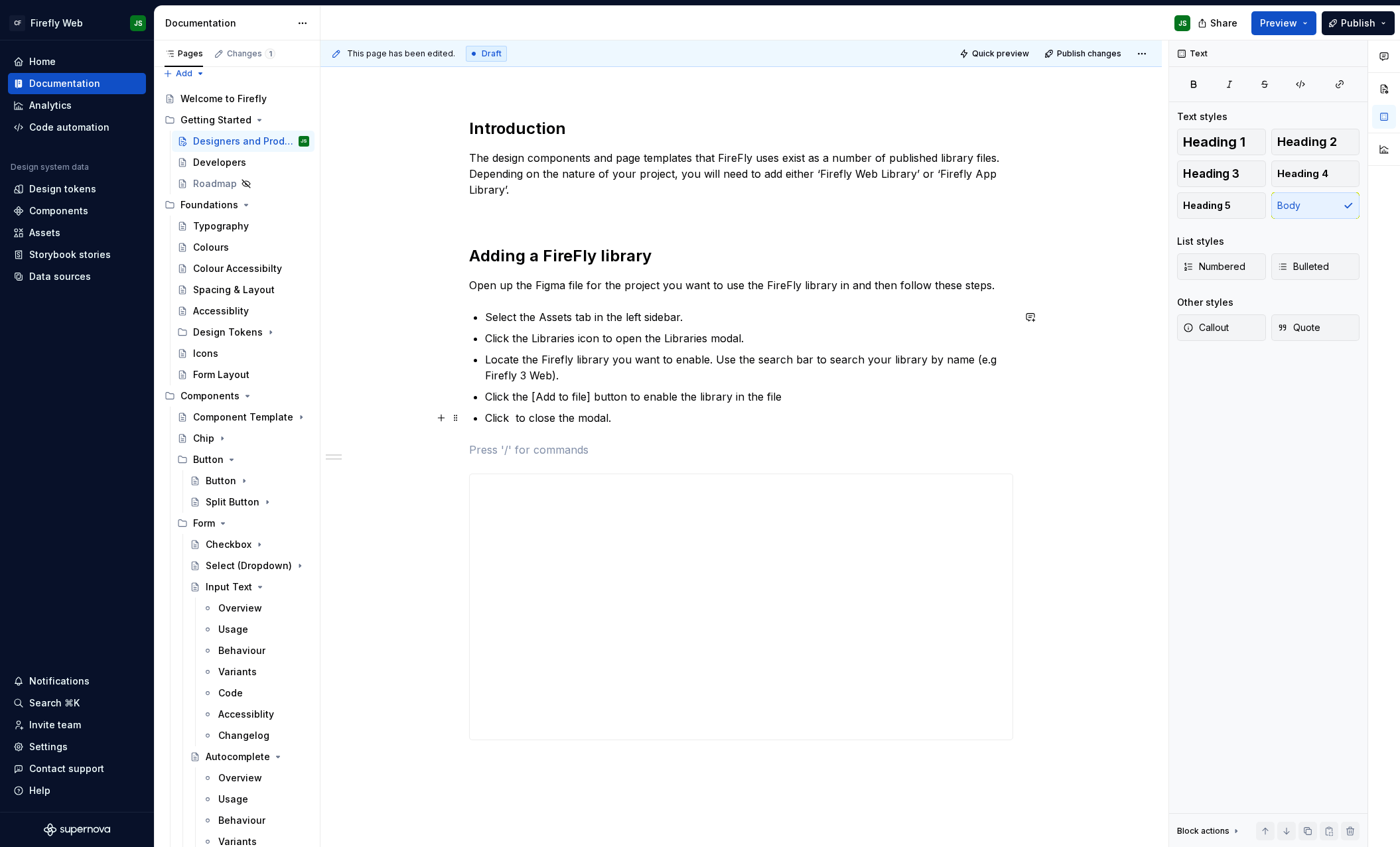
click at [628, 418] on p "Click to close the modal." at bounding box center [750, 418] width 529 height 16
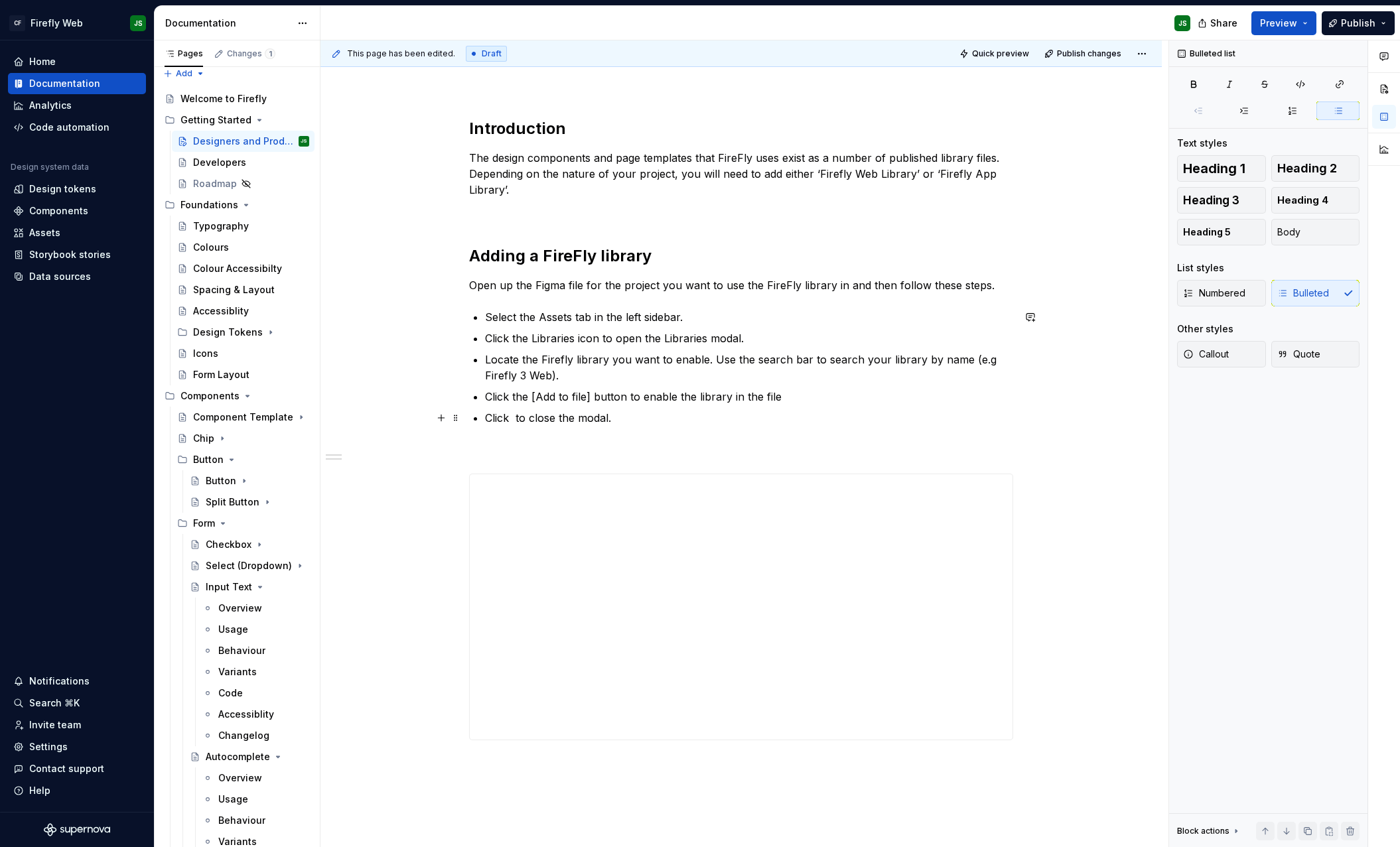
scroll to position [140, 0]
click at [518, 457] on p "You should now see the library in your assets panel on the left. Click on it, s…" at bounding box center [750, 447] width 529 height 32
click at [544, 458] on p "You should now see the library in your assets panel on the left. Click on it, s…" at bounding box center [750, 447] width 529 height 32
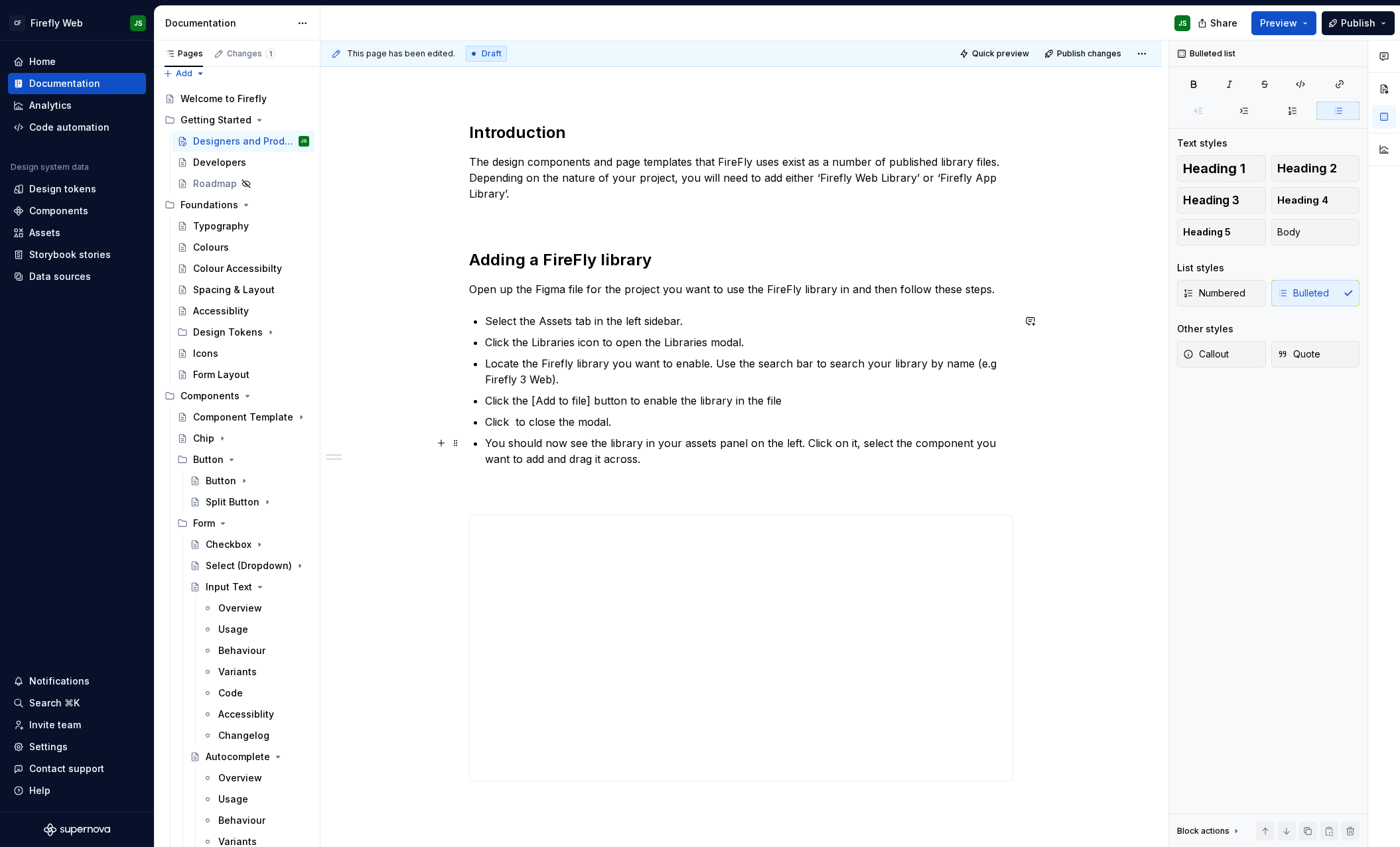
click at [654, 456] on p "You should now see the library in your assets panel on the left. Click on it, s…" at bounding box center [750, 451] width 529 height 32
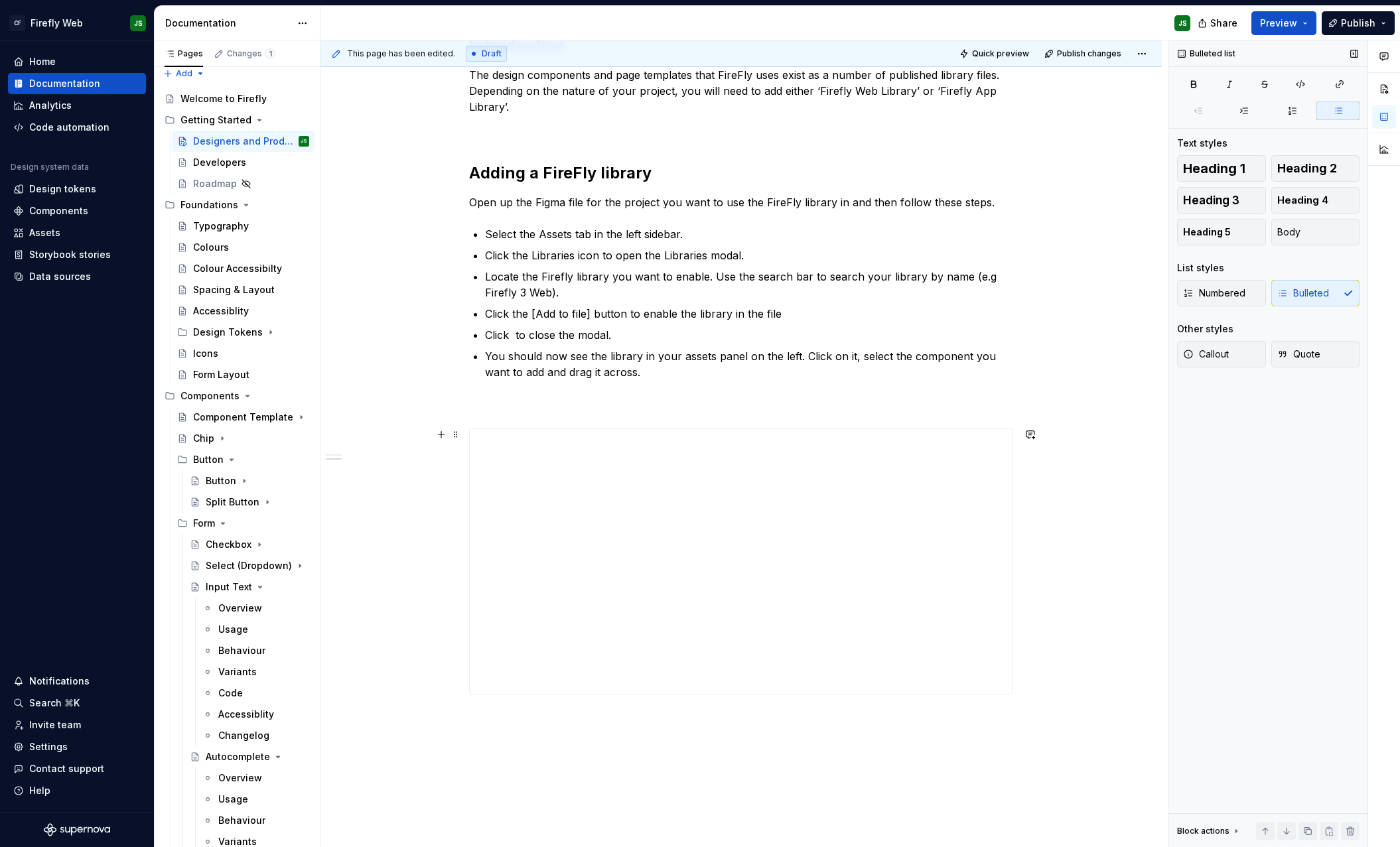
scroll to position [213, 0]
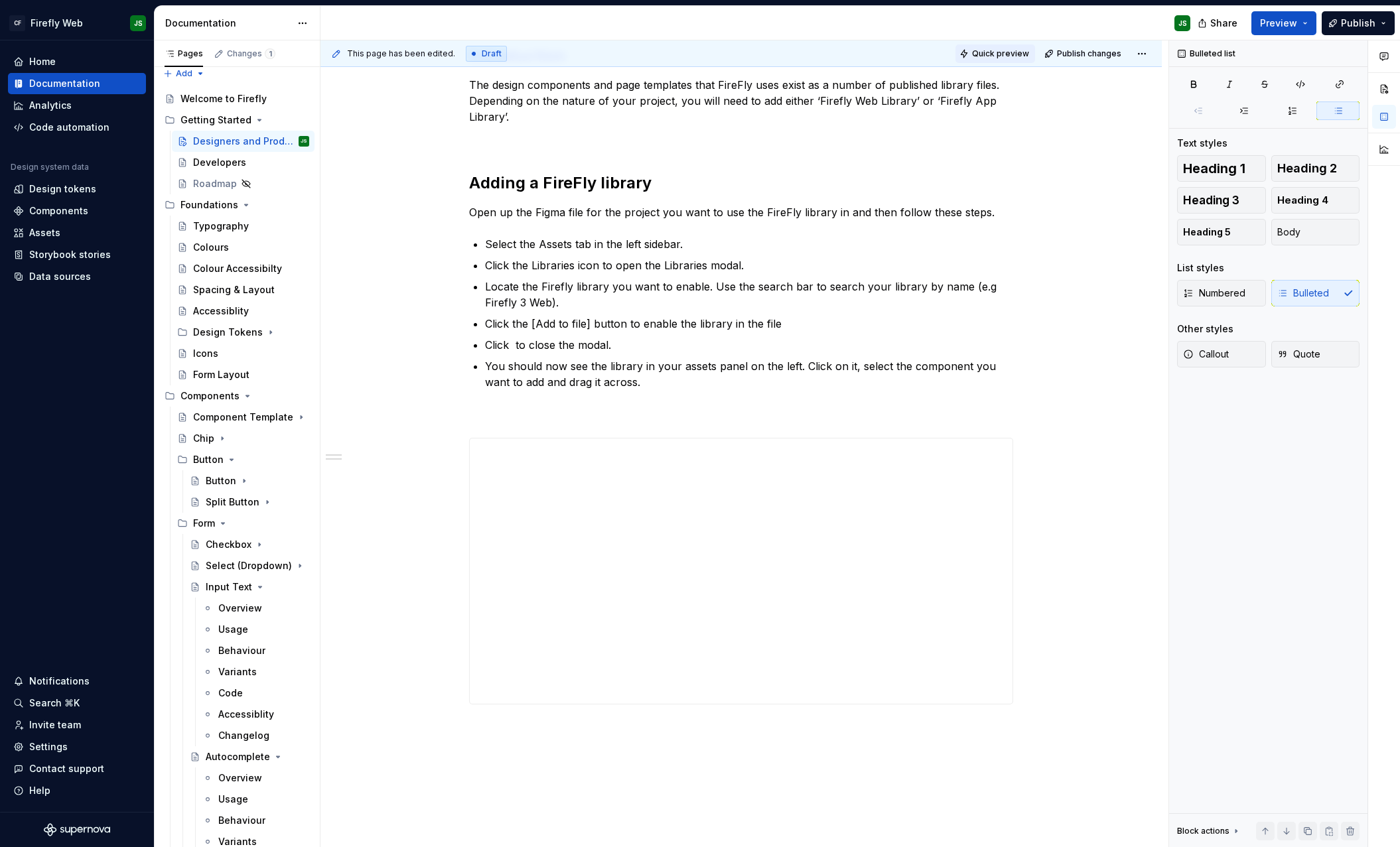
click at [1017, 49] on span "Quick preview" at bounding box center [1000, 54] width 57 height 11
click at [1012, 52] on span "Quick preview" at bounding box center [1000, 54] width 57 height 11
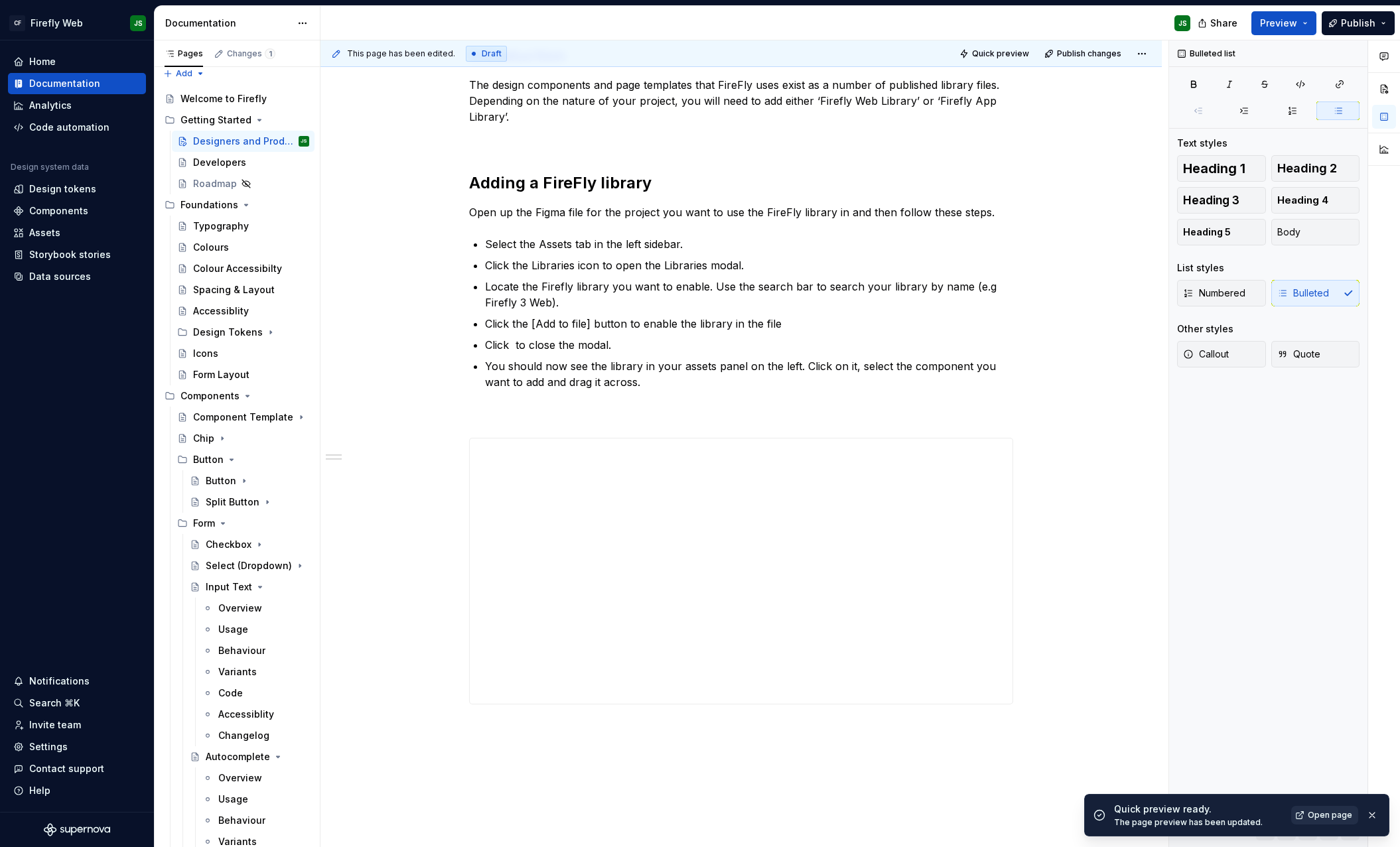
click at [1343, 749] on span "Open page" at bounding box center [1330, 815] width 45 height 11
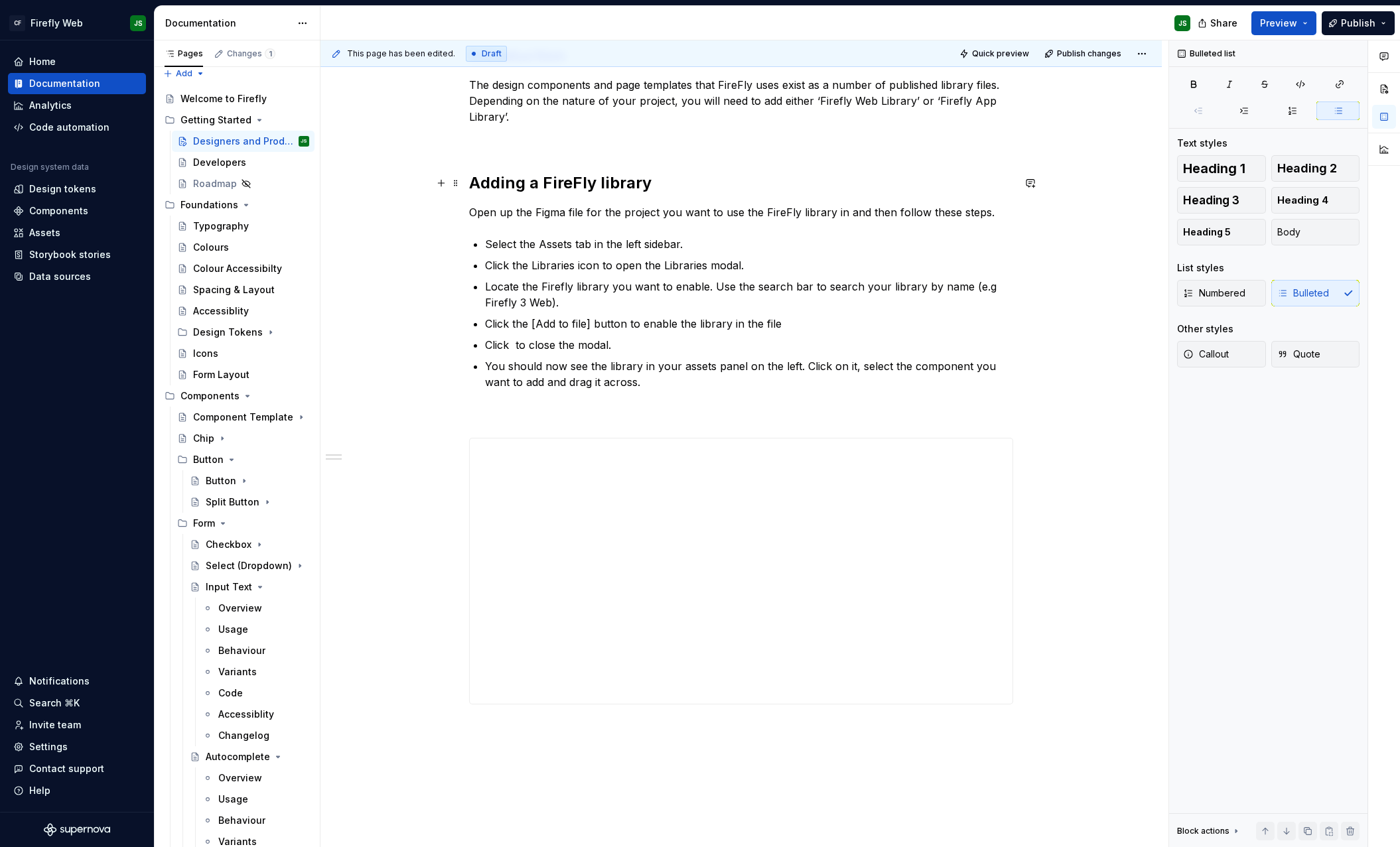
scroll to position [210, 0]
click at [231, 95] on div "Welcome to Firefly" at bounding box center [223, 99] width 86 height 14
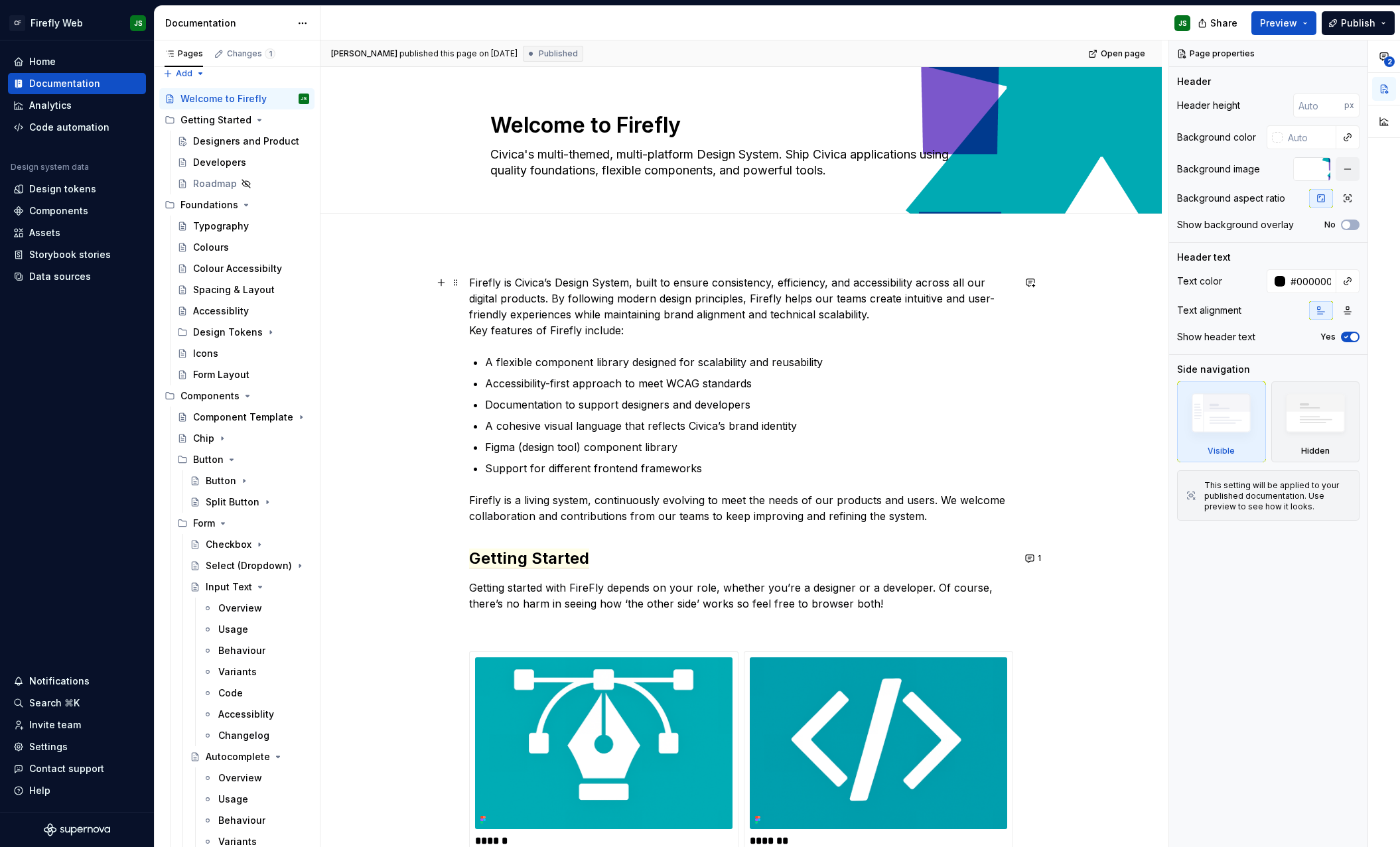
type textarea "*"
click at [475, 283] on p "Firefly is Civica’s Design System, built to ensure consistency, efficiency, and…" at bounding box center [741, 307] width 544 height 64
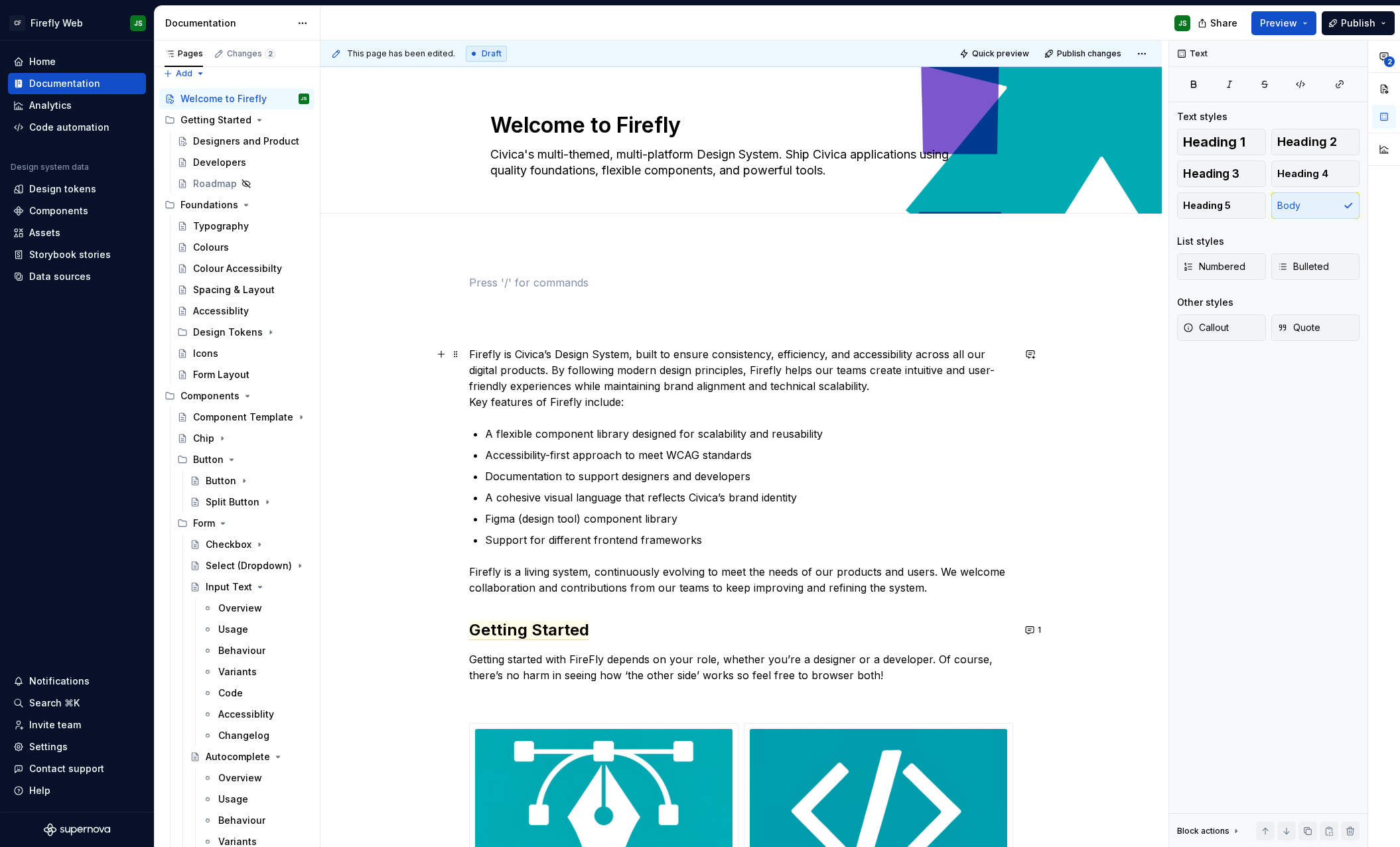
click at [474, 360] on p "Firefly is Civica’s Design System, built to ensure consistency, efficiency, and…" at bounding box center [741, 378] width 544 height 64
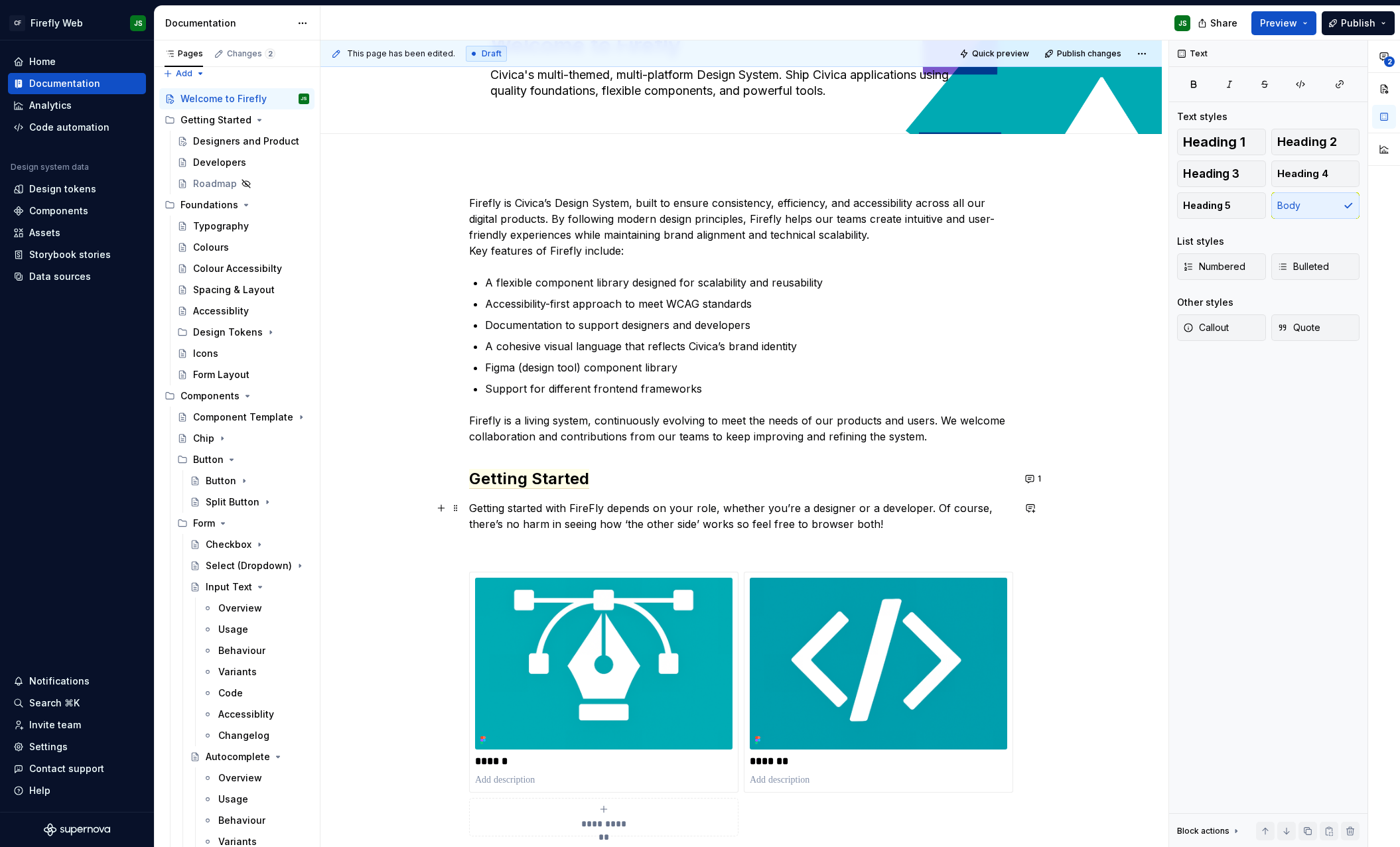
scroll to position [82, 0]
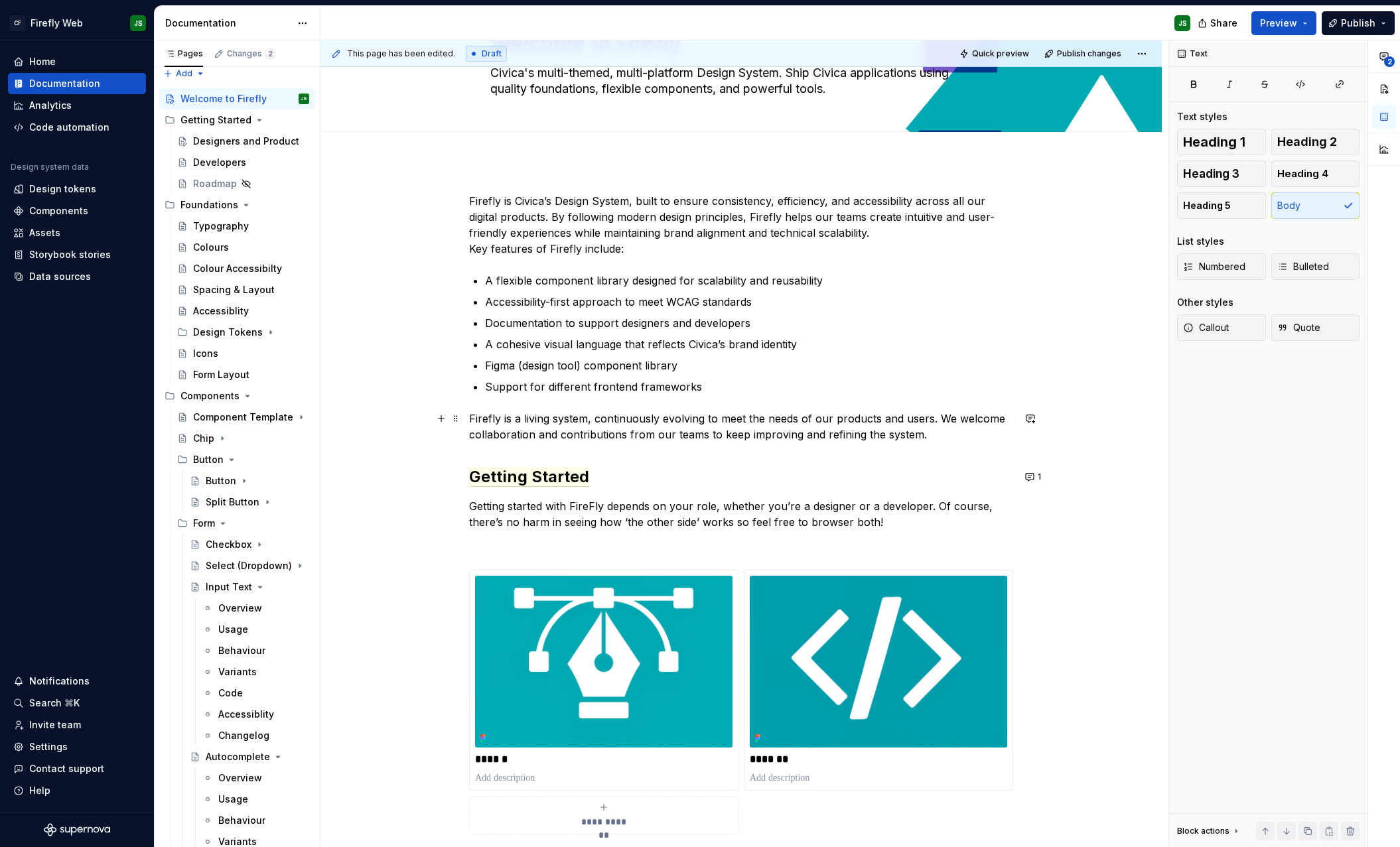
click at [932, 438] on p "Firefly is a living system, continuously evolving to meet the needs of our prod…" at bounding box center [741, 426] width 544 height 32
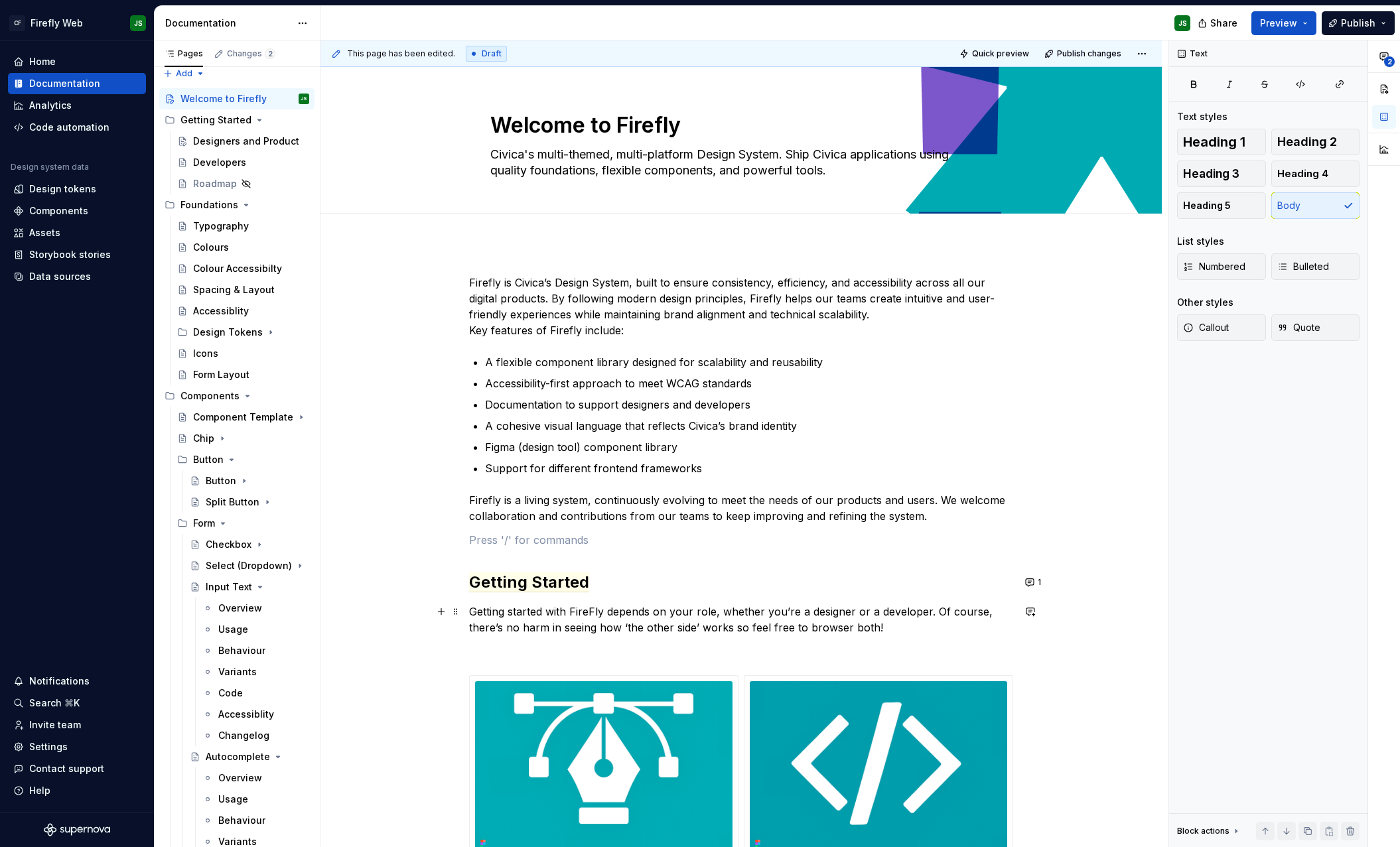
scroll to position [12, 0]
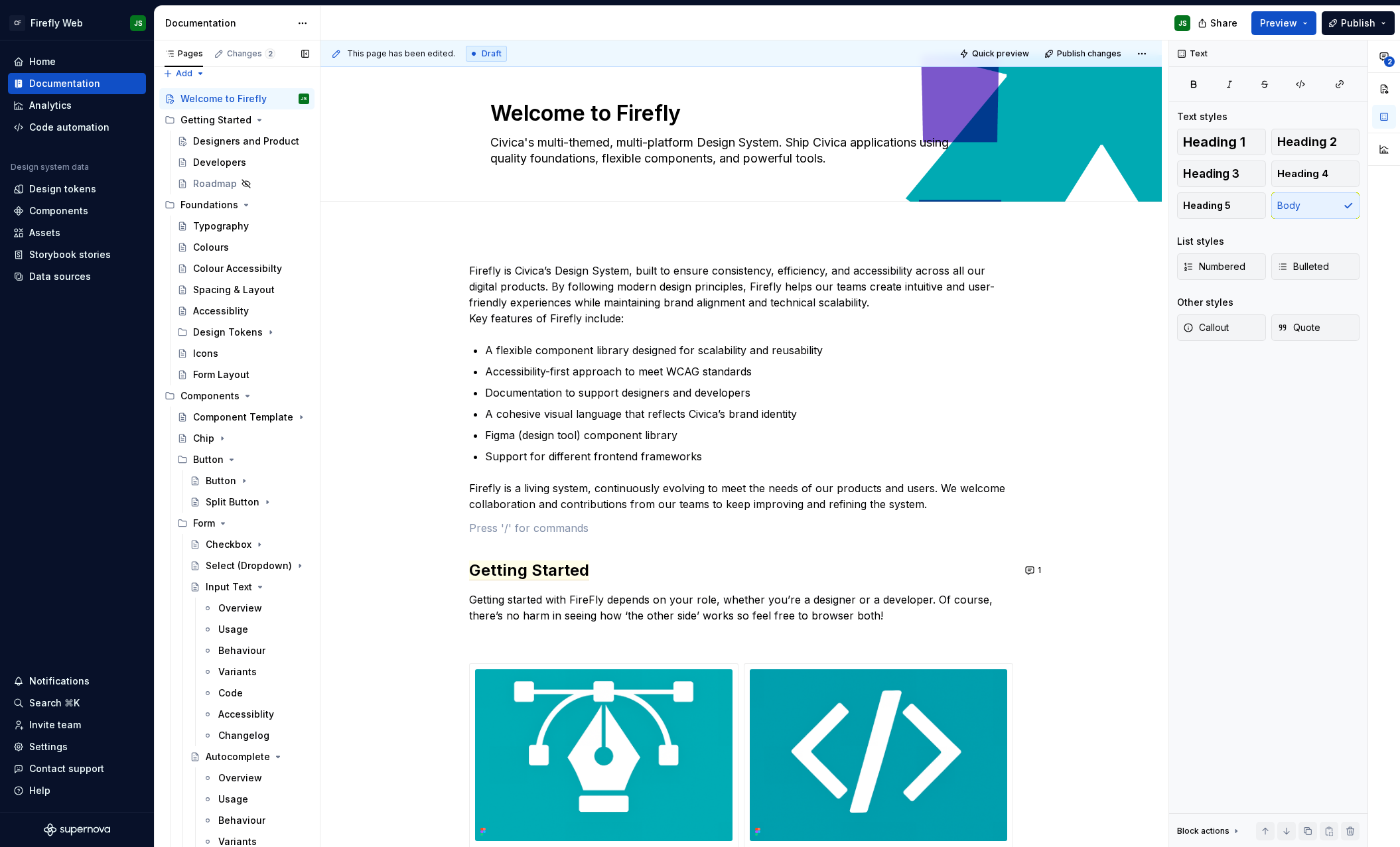
click at [0, 0] on button "Page tree" at bounding box center [0, 0] width 0 height 0
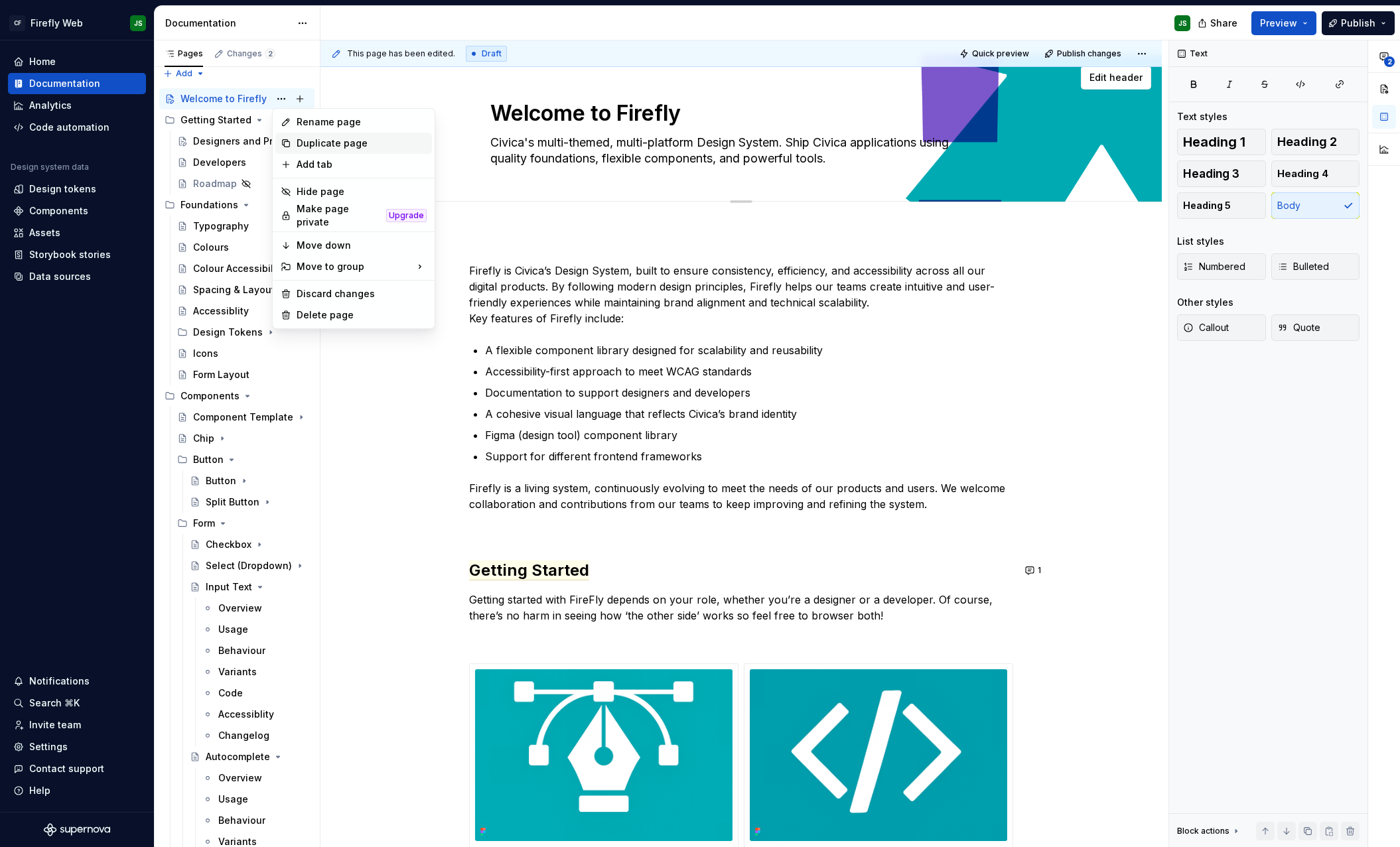
click at [323, 140] on div "Duplicate page" at bounding box center [362, 144] width 130 height 14
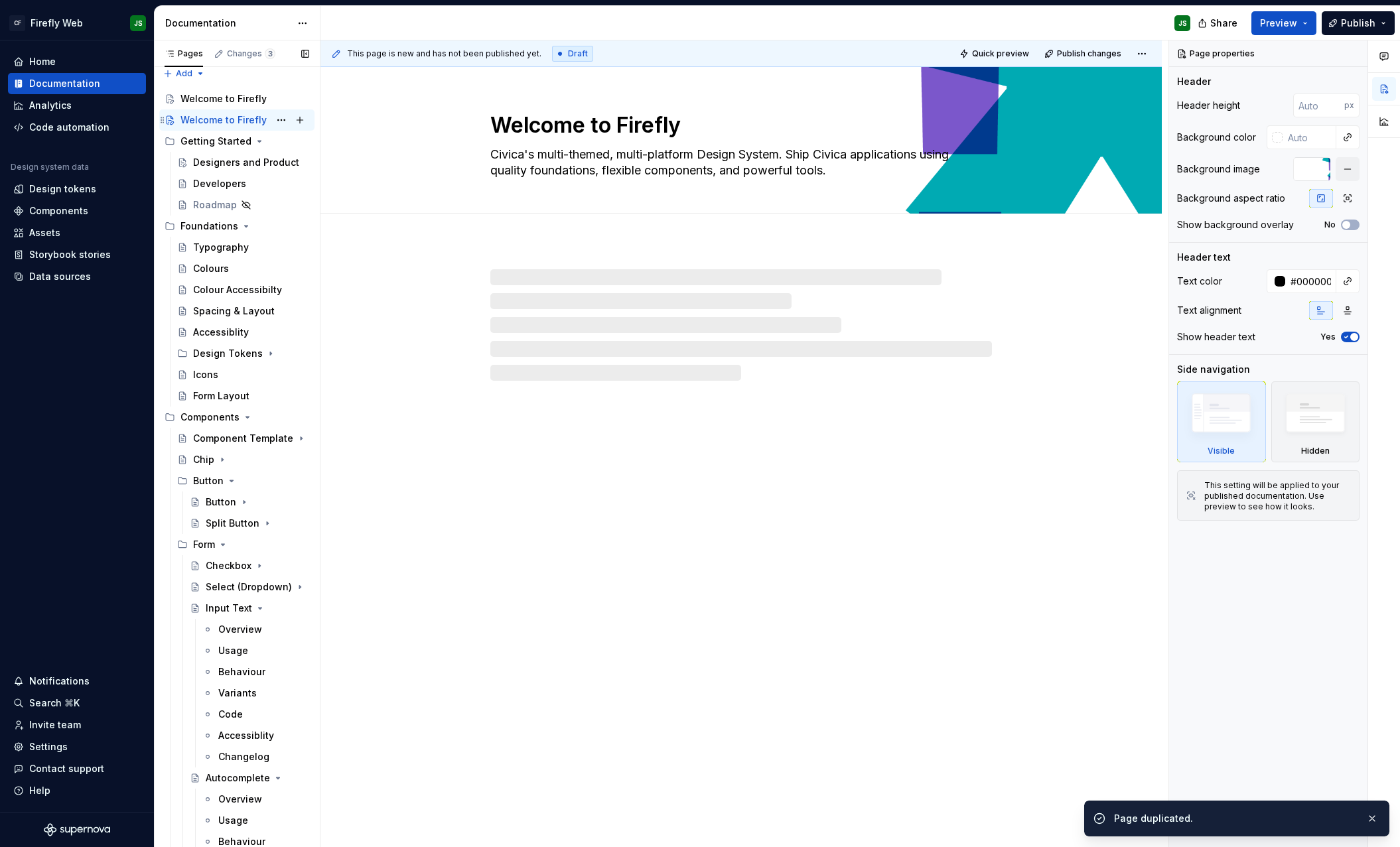
click at [222, 124] on div "Welcome to Firefly" at bounding box center [223, 120] width 86 height 14
click at [221, 124] on div "Welcome to Firefly" at bounding box center [223, 120] width 86 height 14
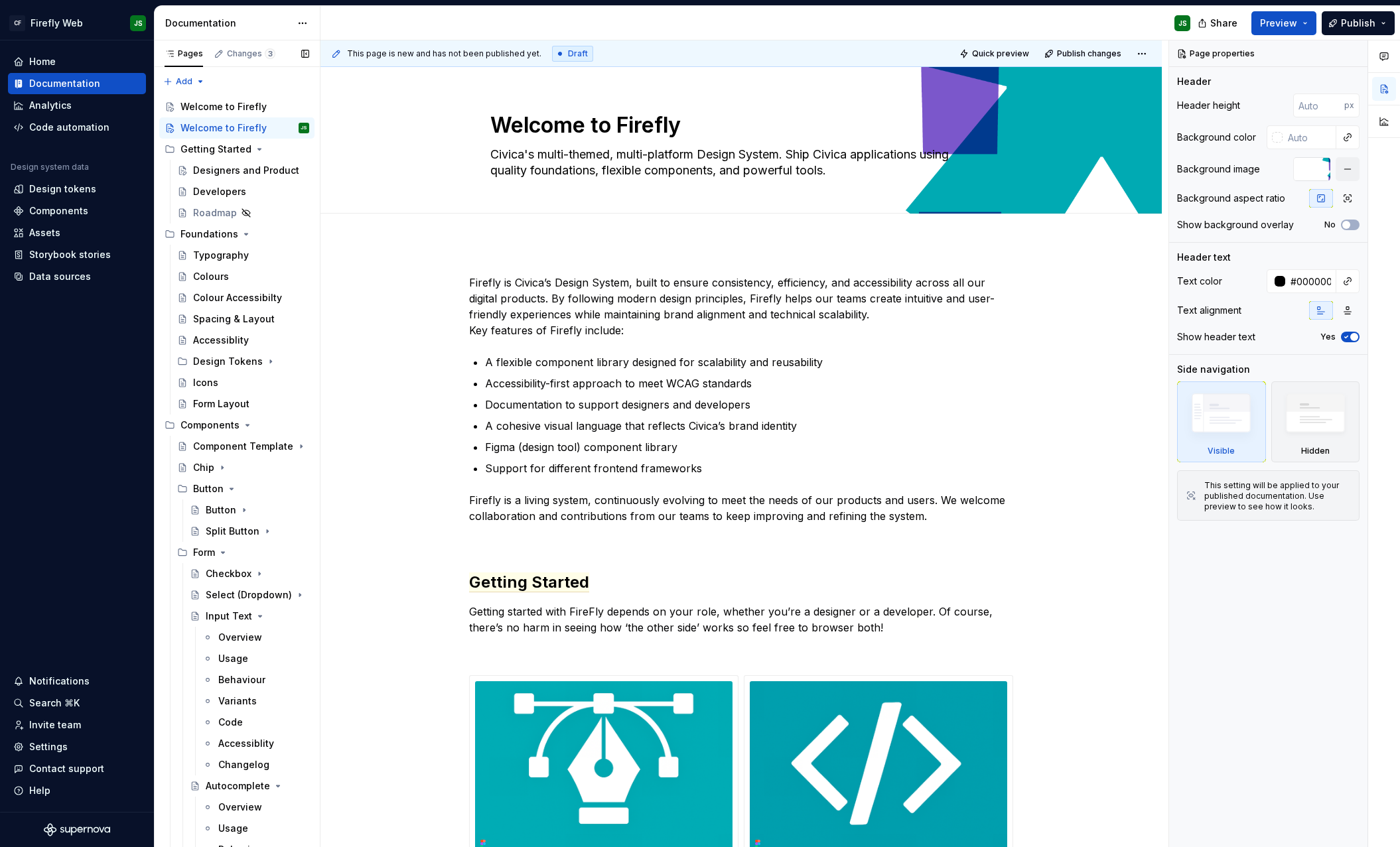
click at [0, 0] on button "Page tree" at bounding box center [0, 0] width 0 height 0
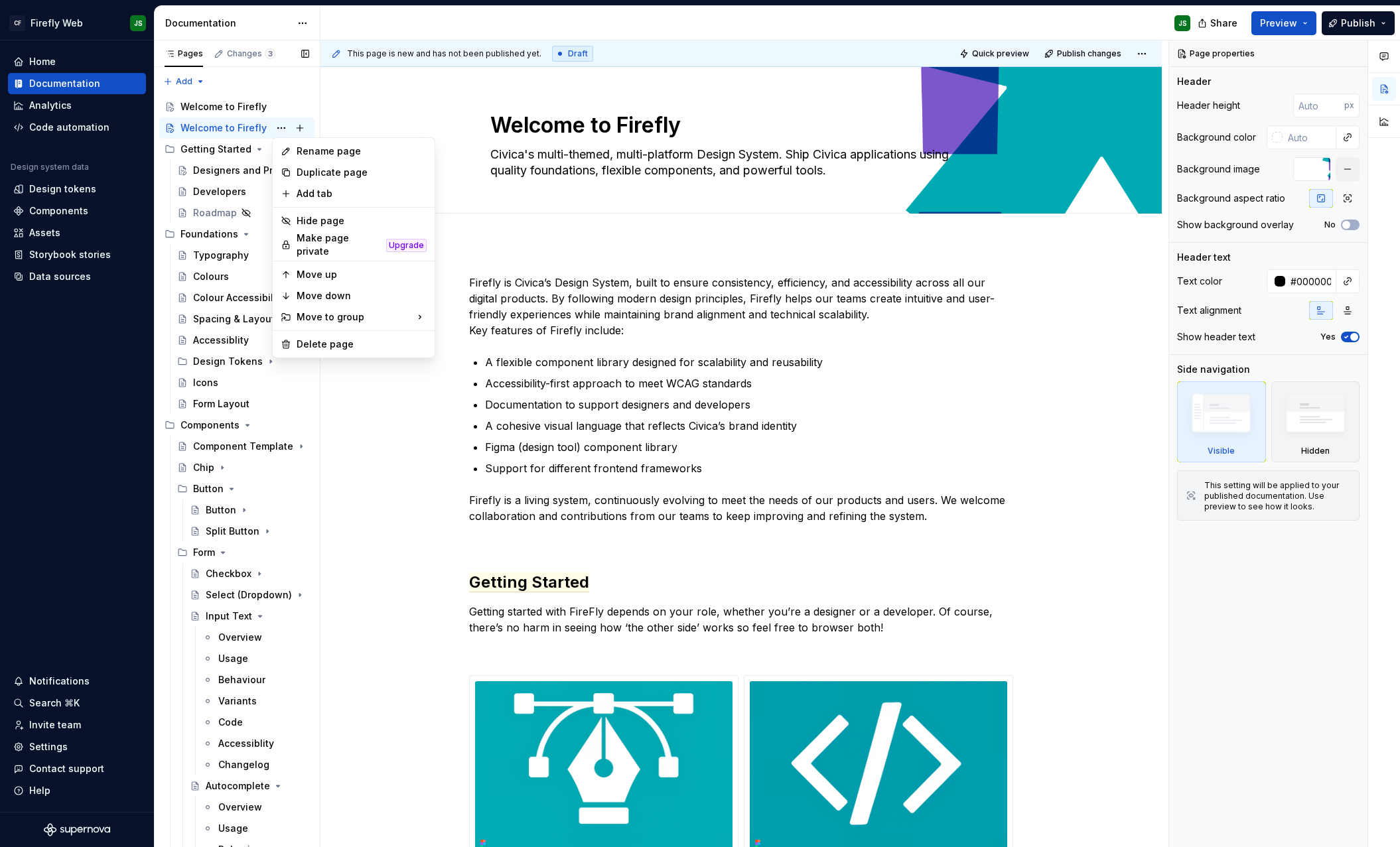
type textarea "*"
click at [308, 148] on div "Rename page" at bounding box center [362, 151] width 130 height 14
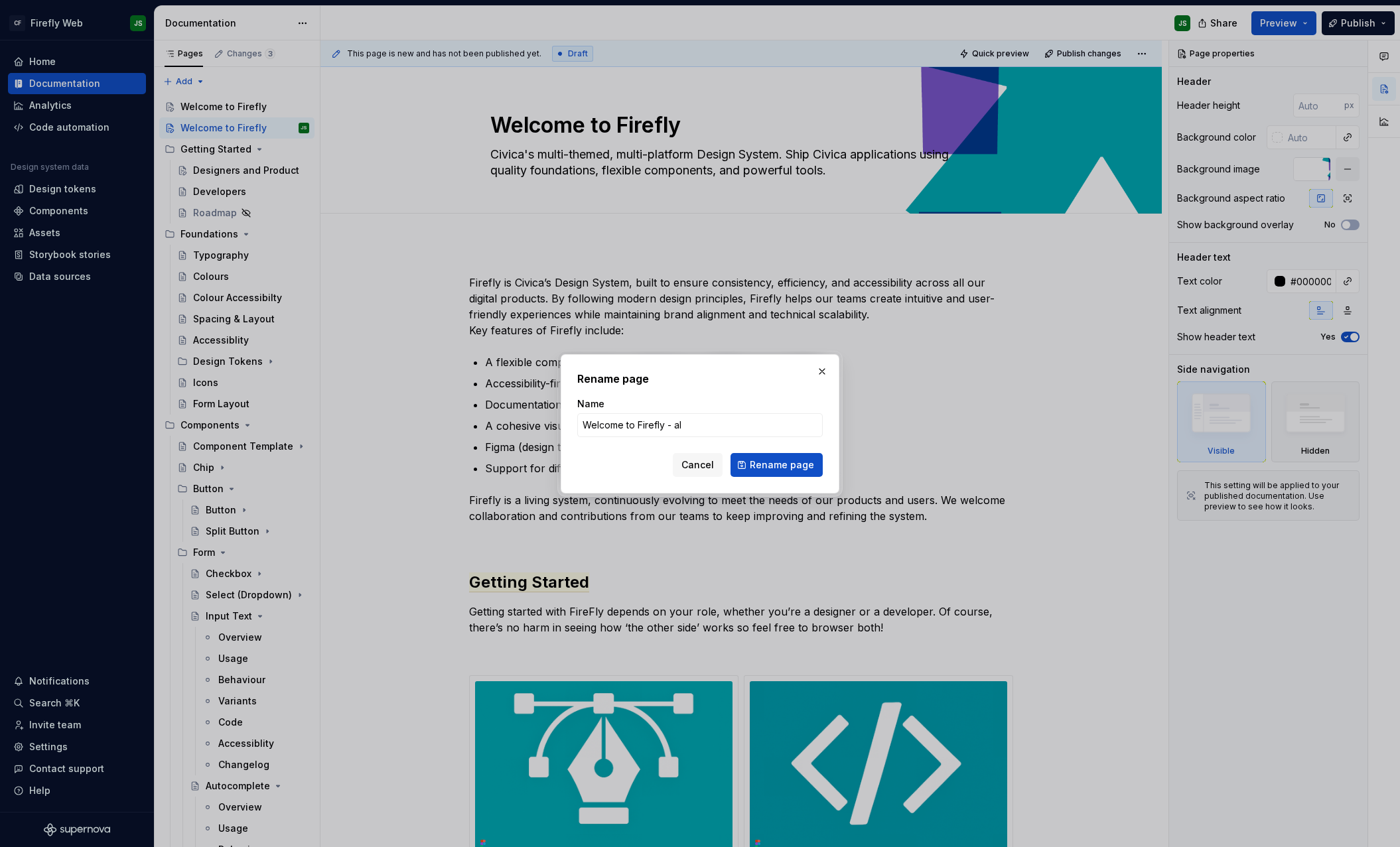
type input "Welcome to Firefly - alt"
click button "Rename page" at bounding box center [777, 466] width 92 height 24
type textarea "*"
type textarea "Welcome to Firefly - alt"
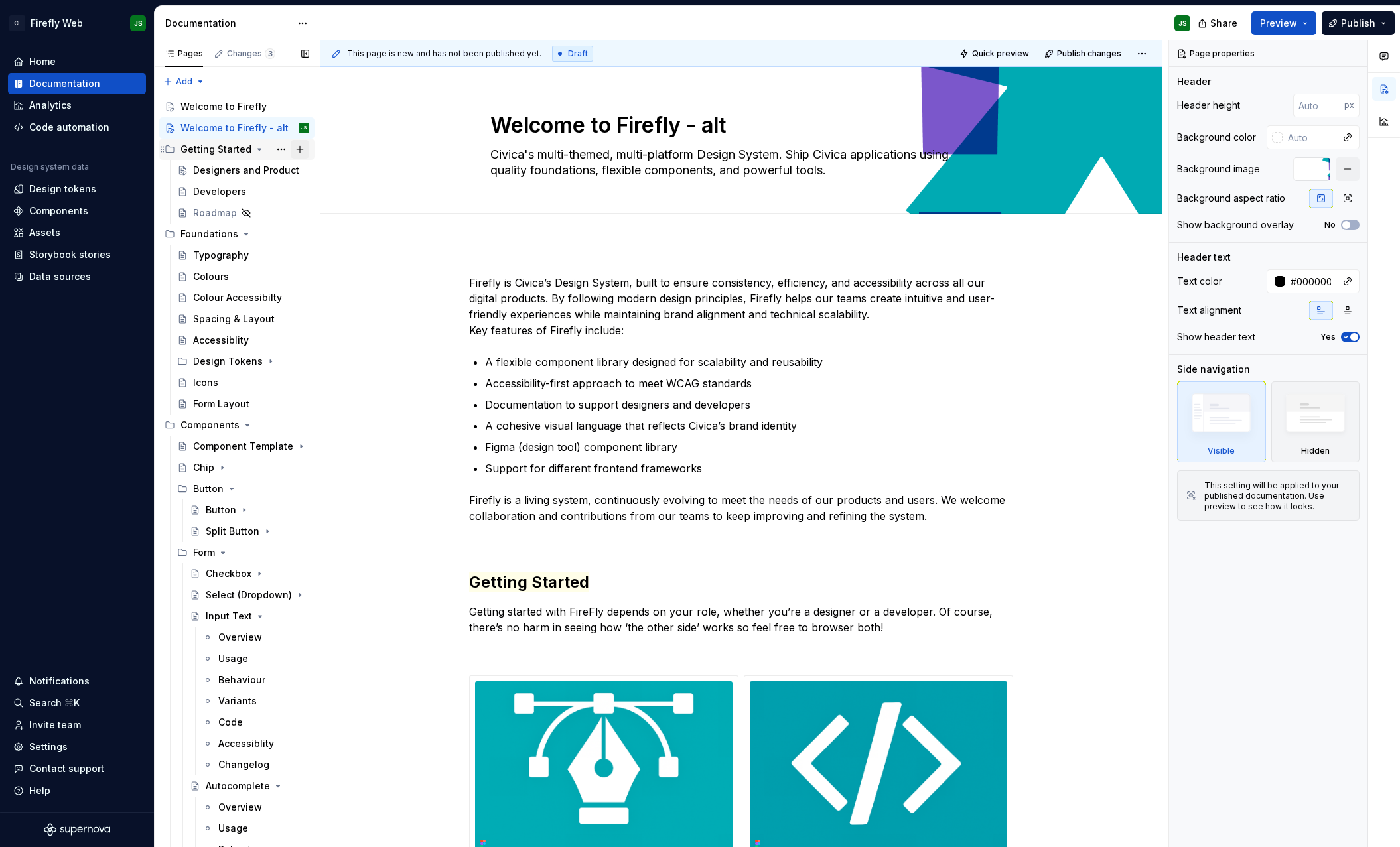
scroll to position [1, 0]
click at [211, 259] on div "Typography" at bounding box center [221, 255] width 56 height 14
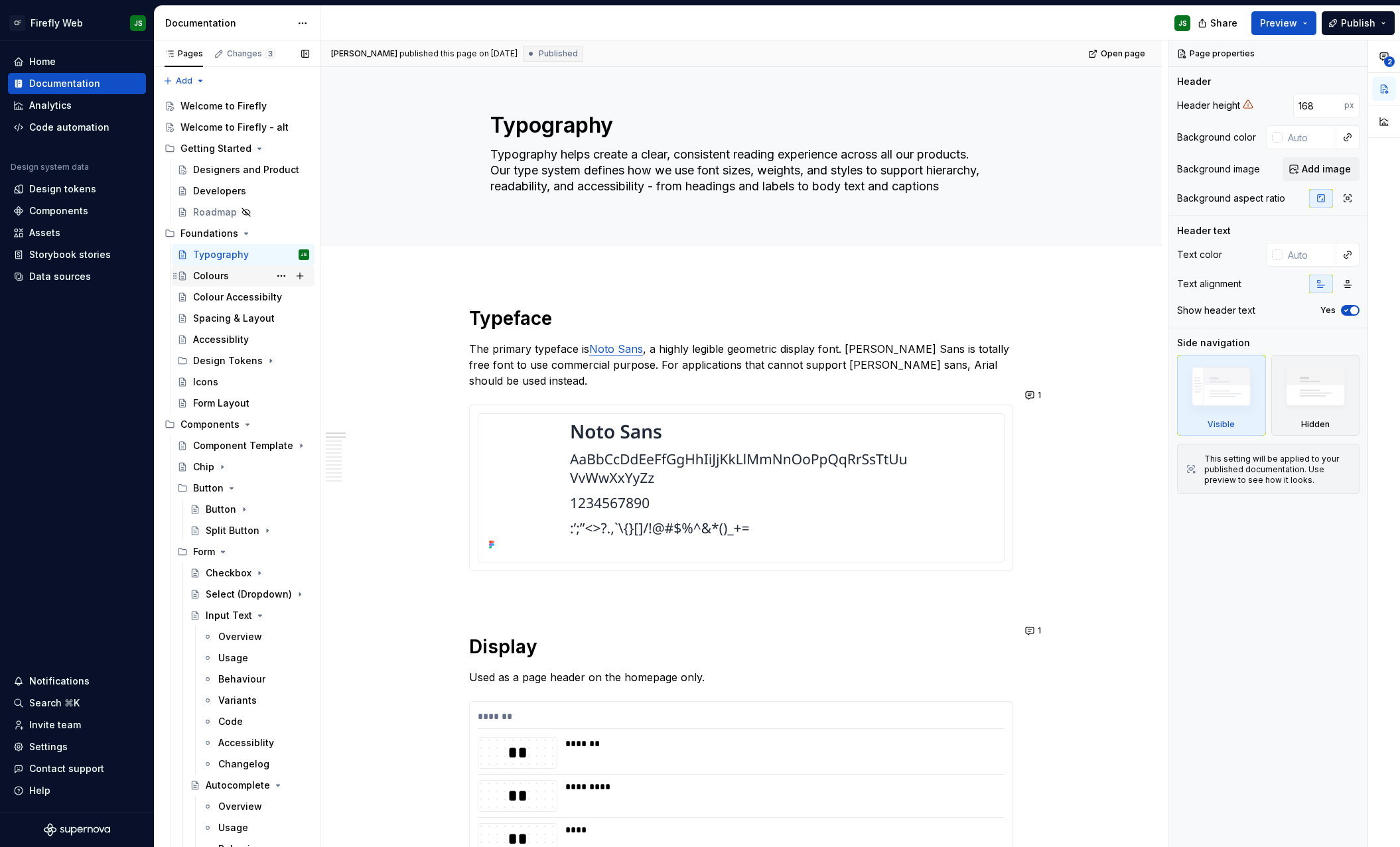
click at [221, 272] on div "Colours" at bounding box center [210, 276] width 36 height 14
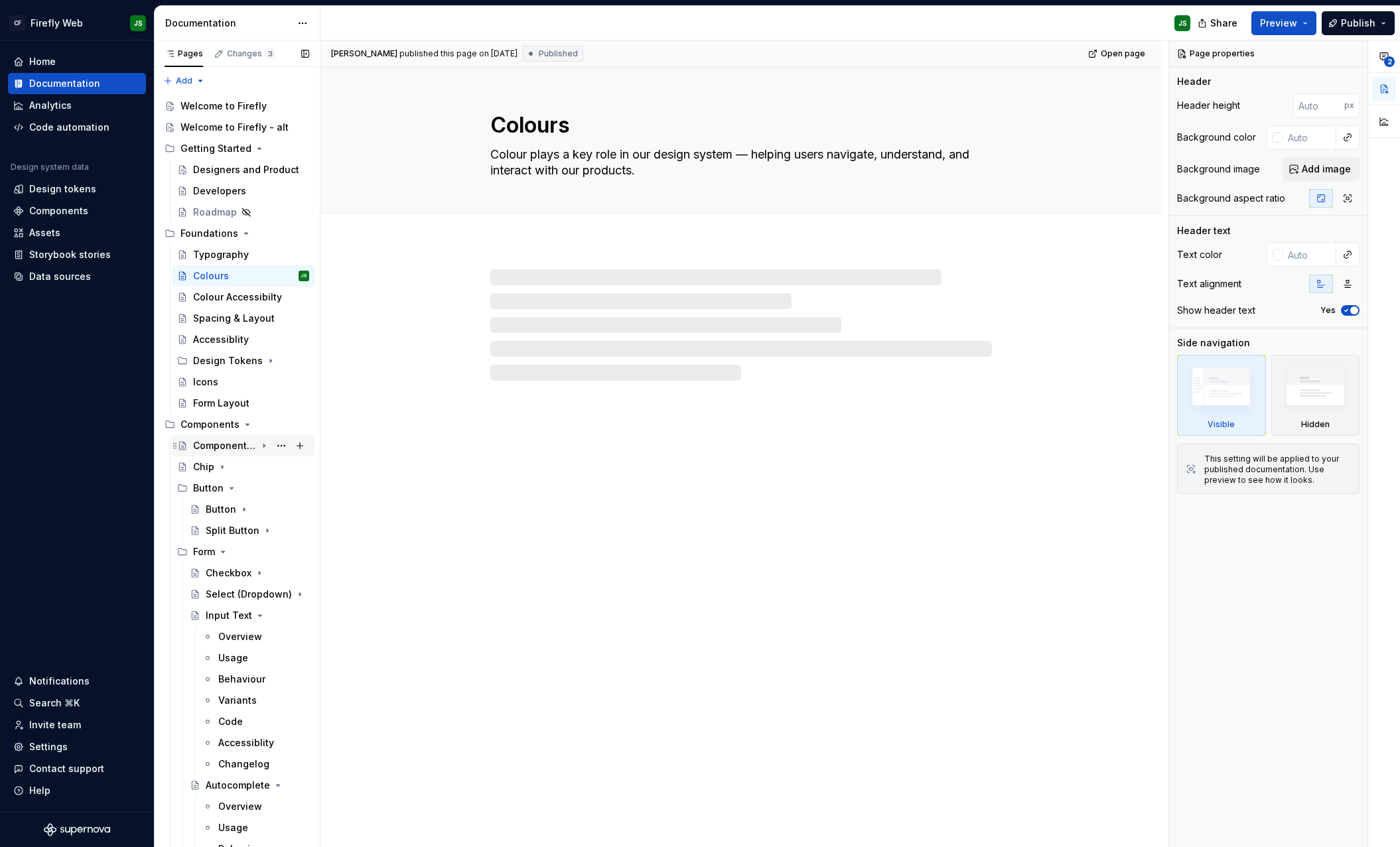
click at [255, 448] on div "Component Template" at bounding box center [224, 446] width 63 height 14
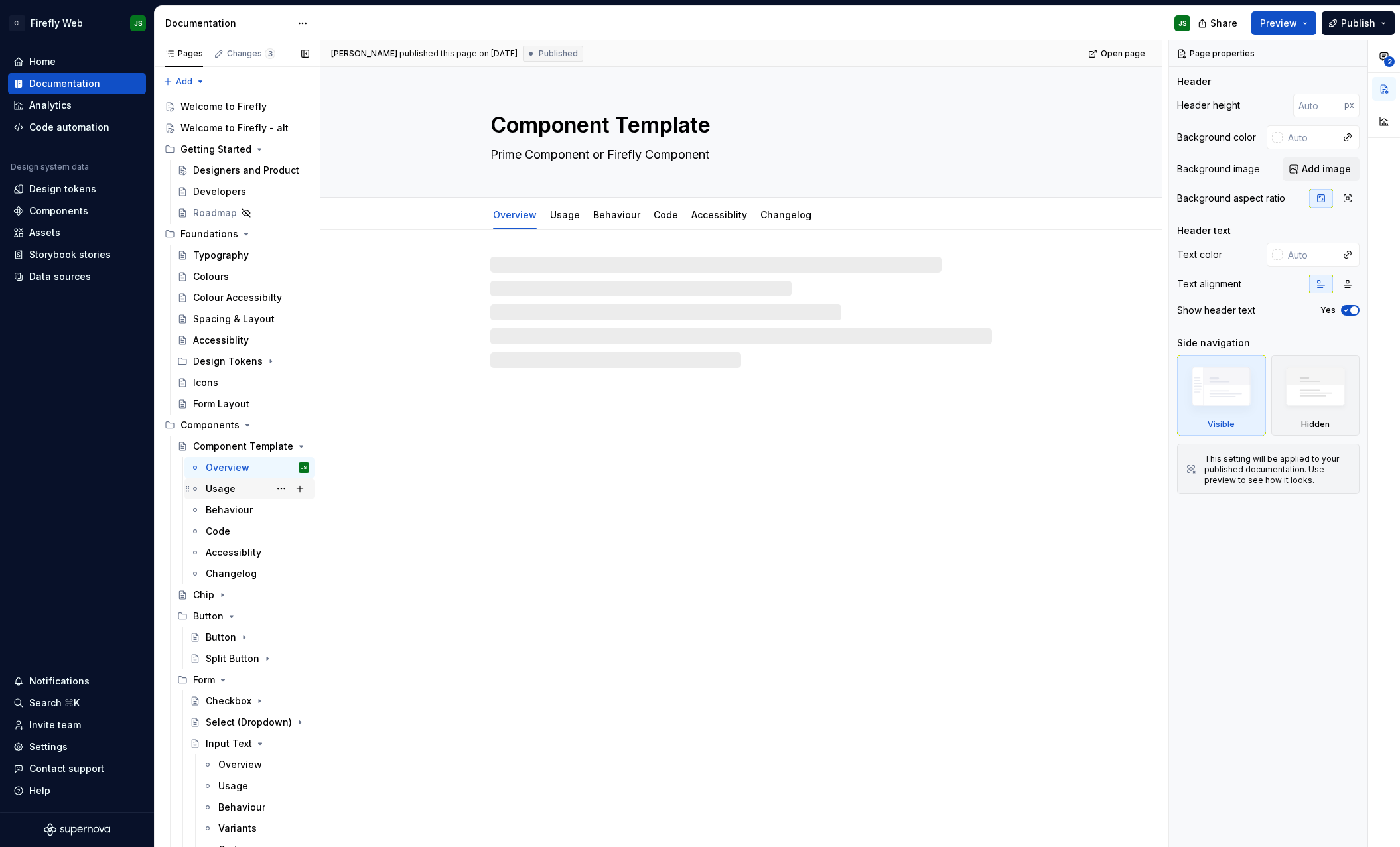
click at [239, 481] on div "Usage" at bounding box center [257, 489] width 104 height 19
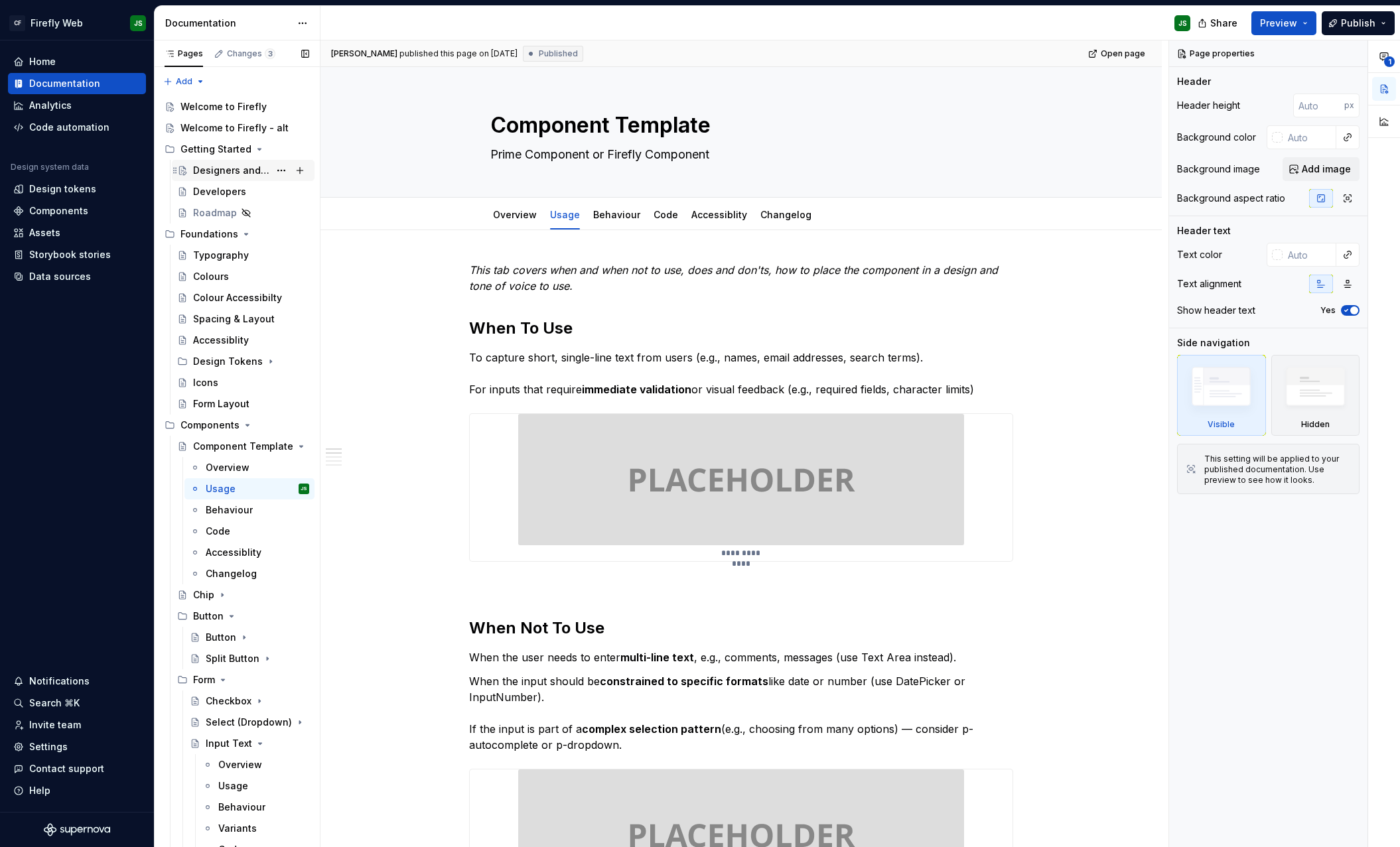
click at [234, 172] on div "Designers and Product" at bounding box center [231, 170] width 76 height 14
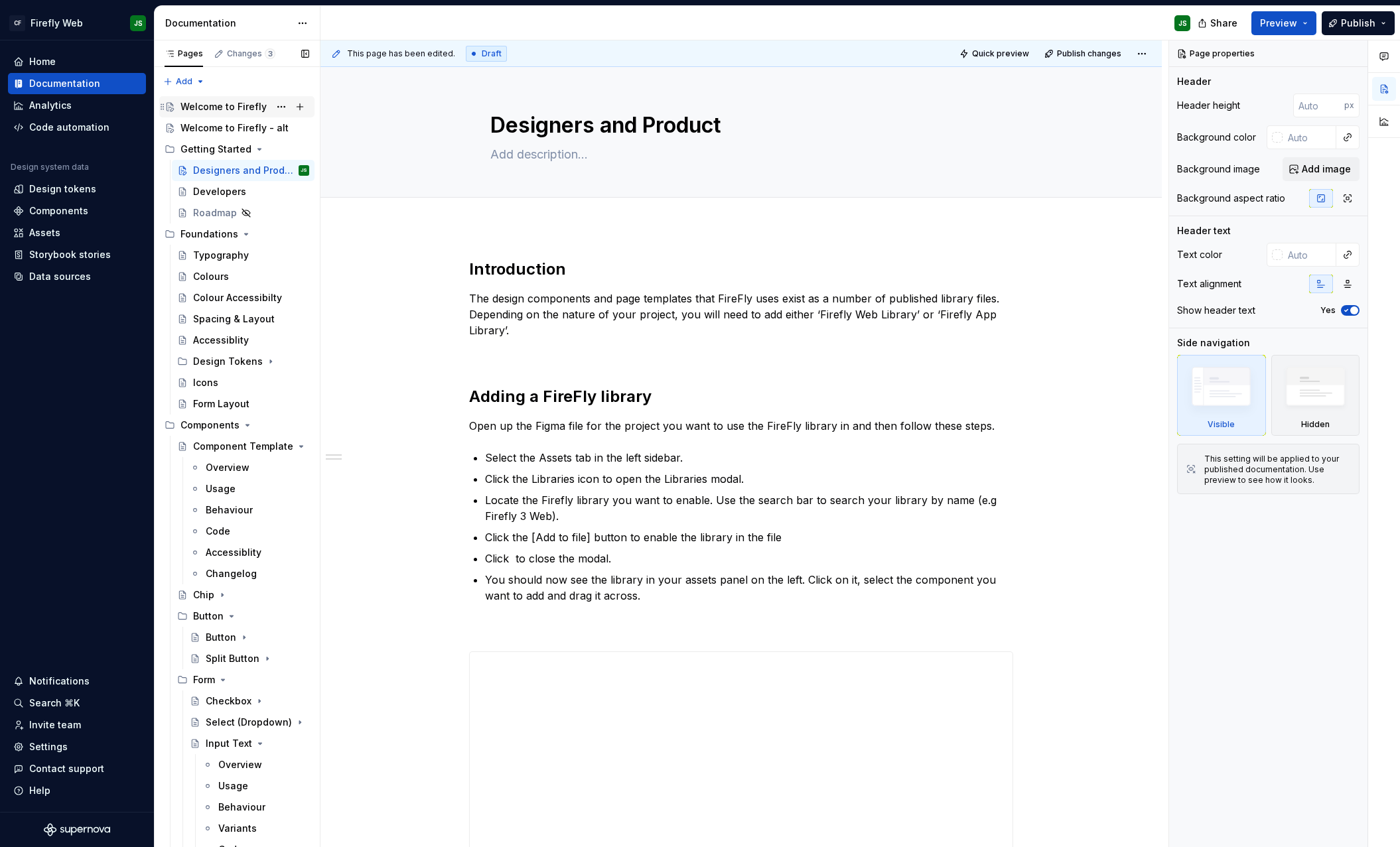
click at [235, 112] on div "Welcome to Firefly" at bounding box center [223, 107] width 86 height 14
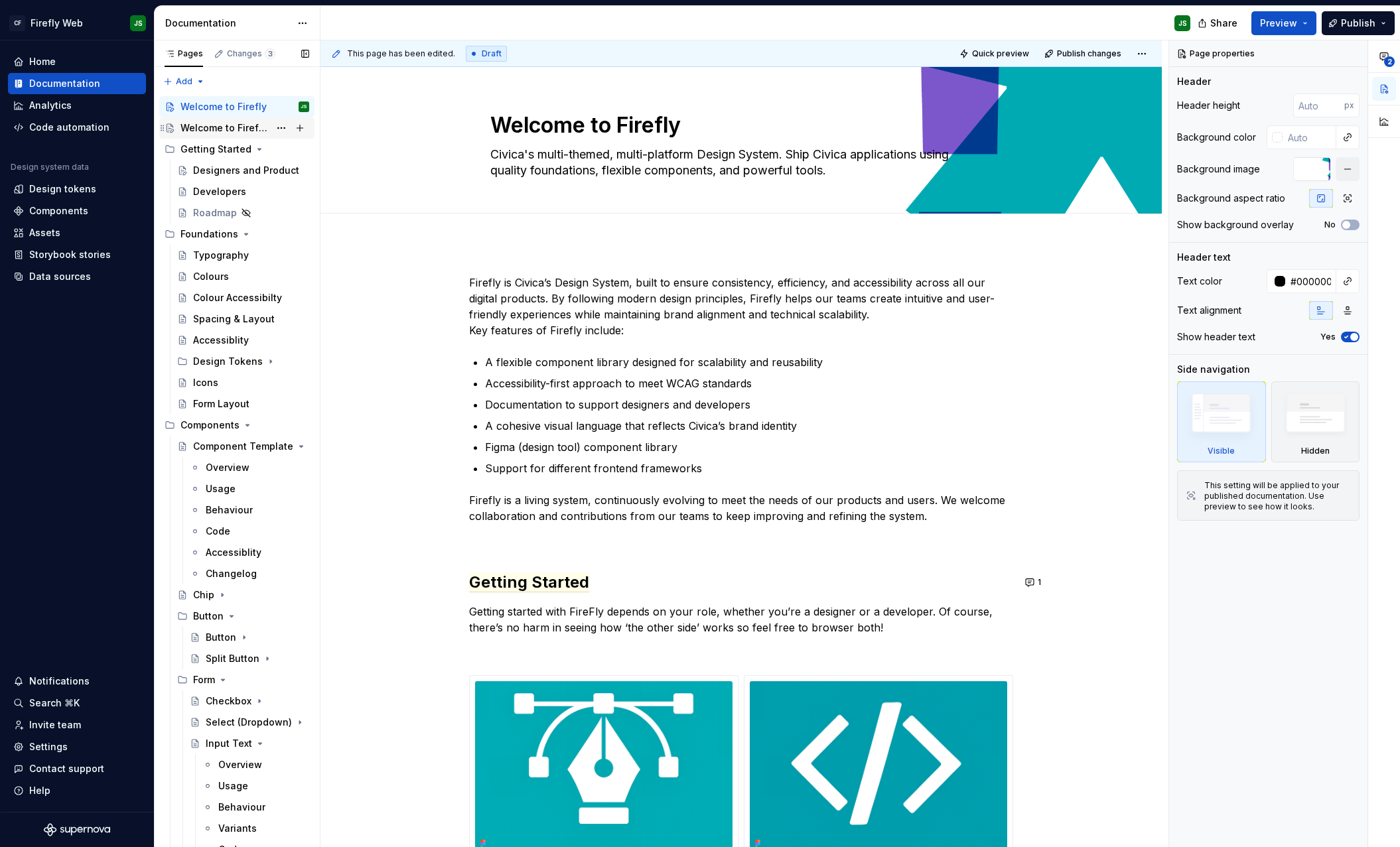
click at [234, 126] on div "Welcome to Firefly - alt" at bounding box center [224, 128] width 89 height 14
click at [233, 447] on div "Component Template" at bounding box center [224, 447] width 63 height 14
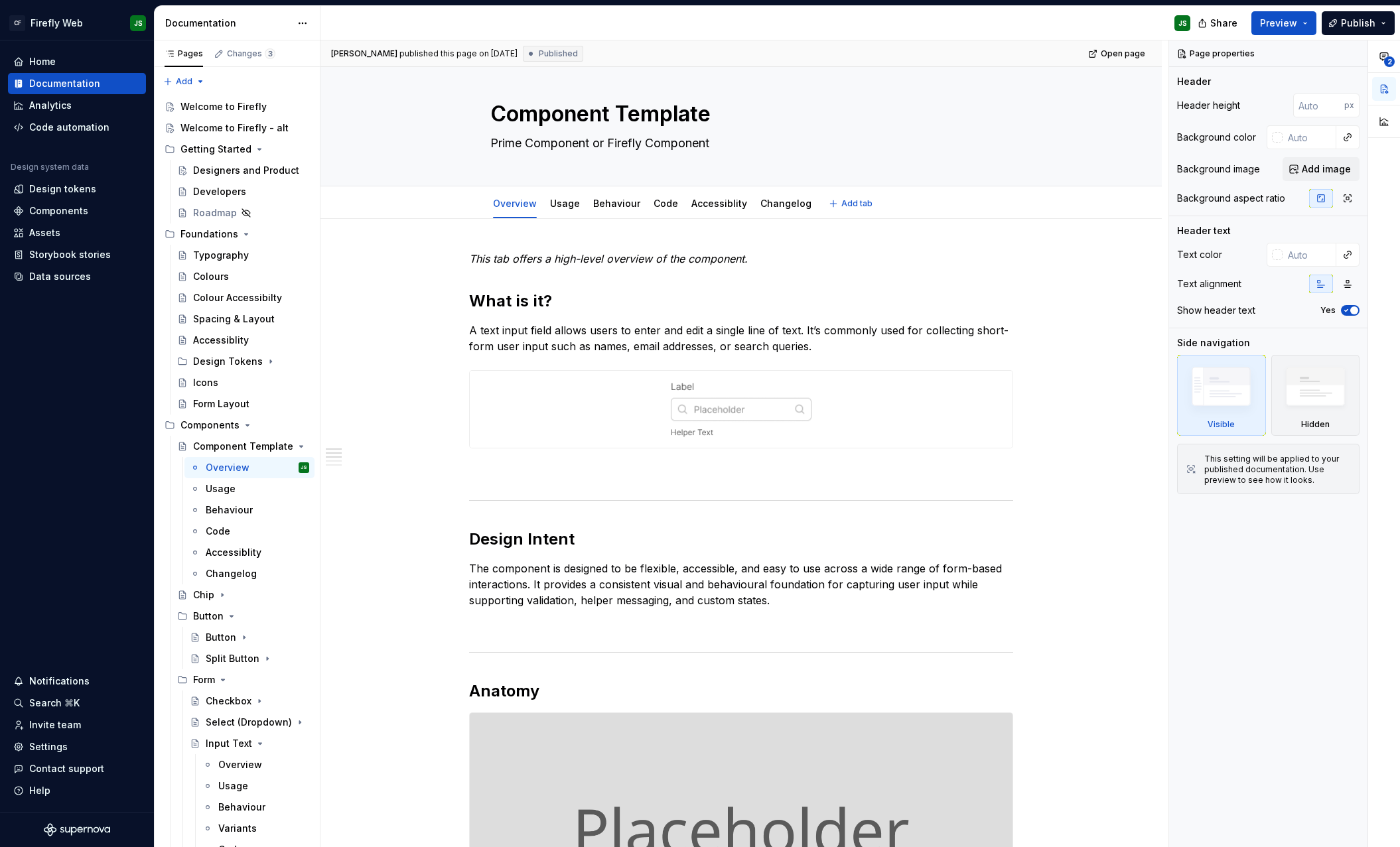
scroll to position [8, 0]
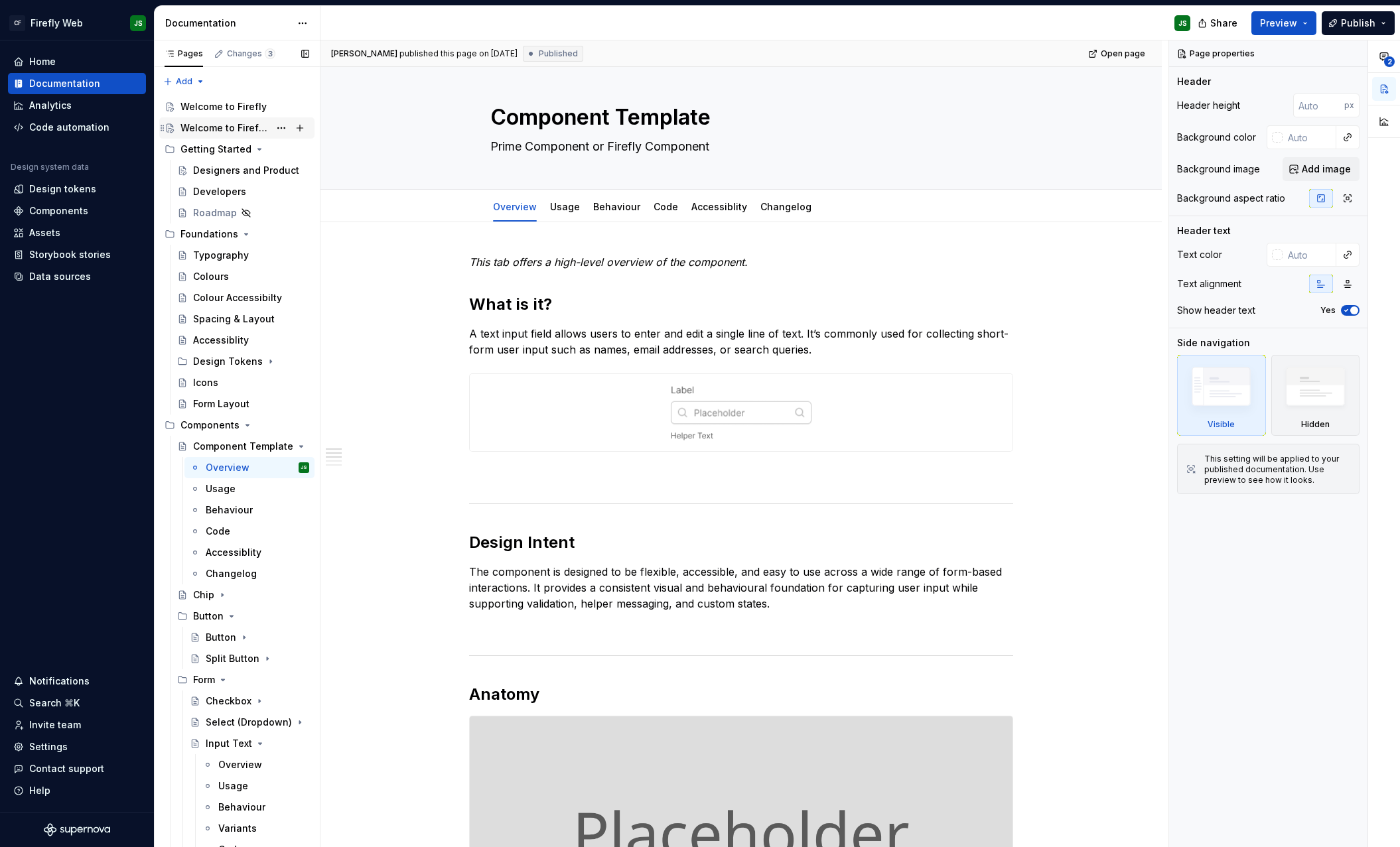
click at [253, 130] on div "Welcome to Firefly - alt" at bounding box center [224, 128] width 89 height 14
click at [252, 130] on div "Welcome to Firefly - alt" at bounding box center [224, 128] width 89 height 14
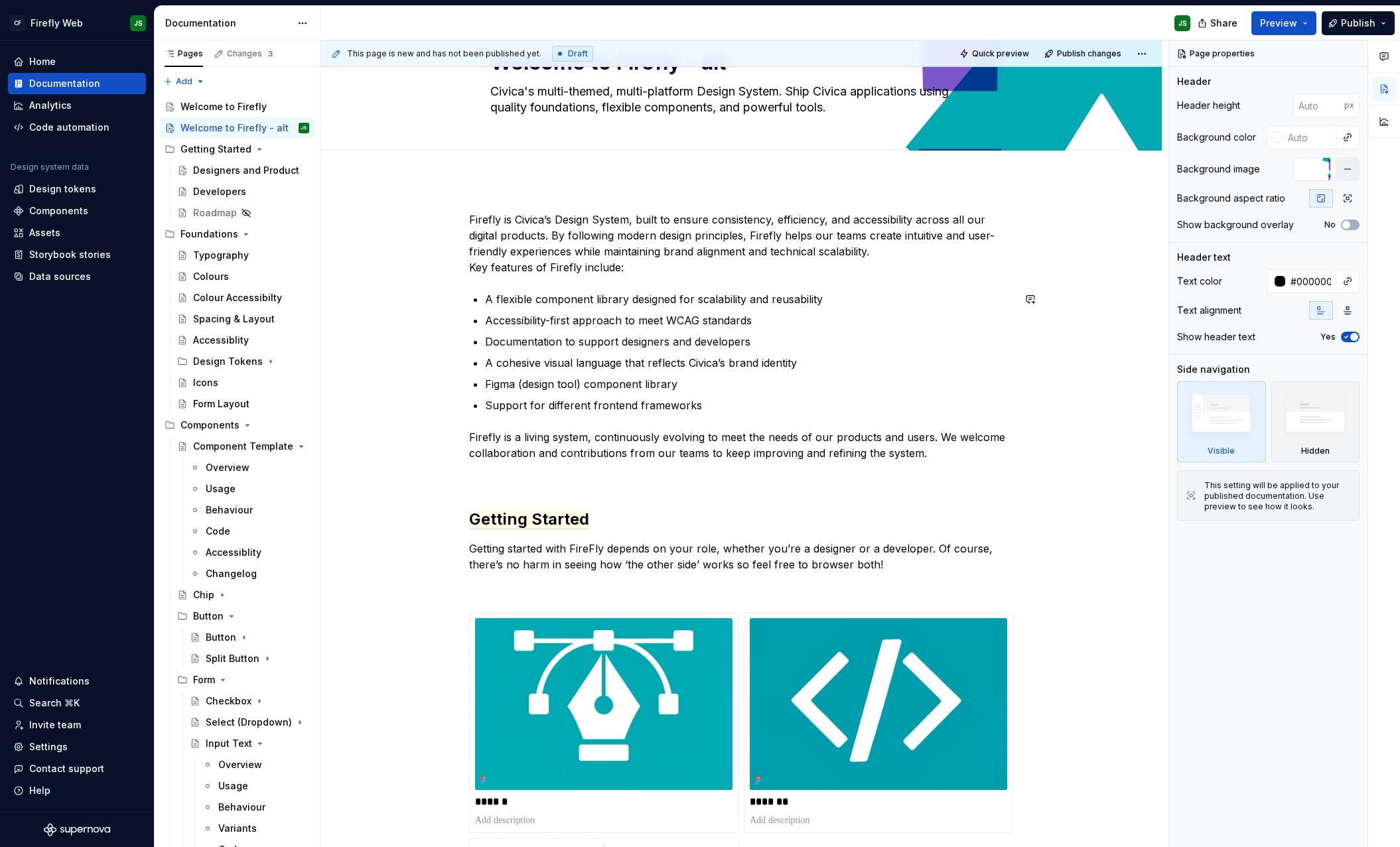
scroll to position [89, 0]
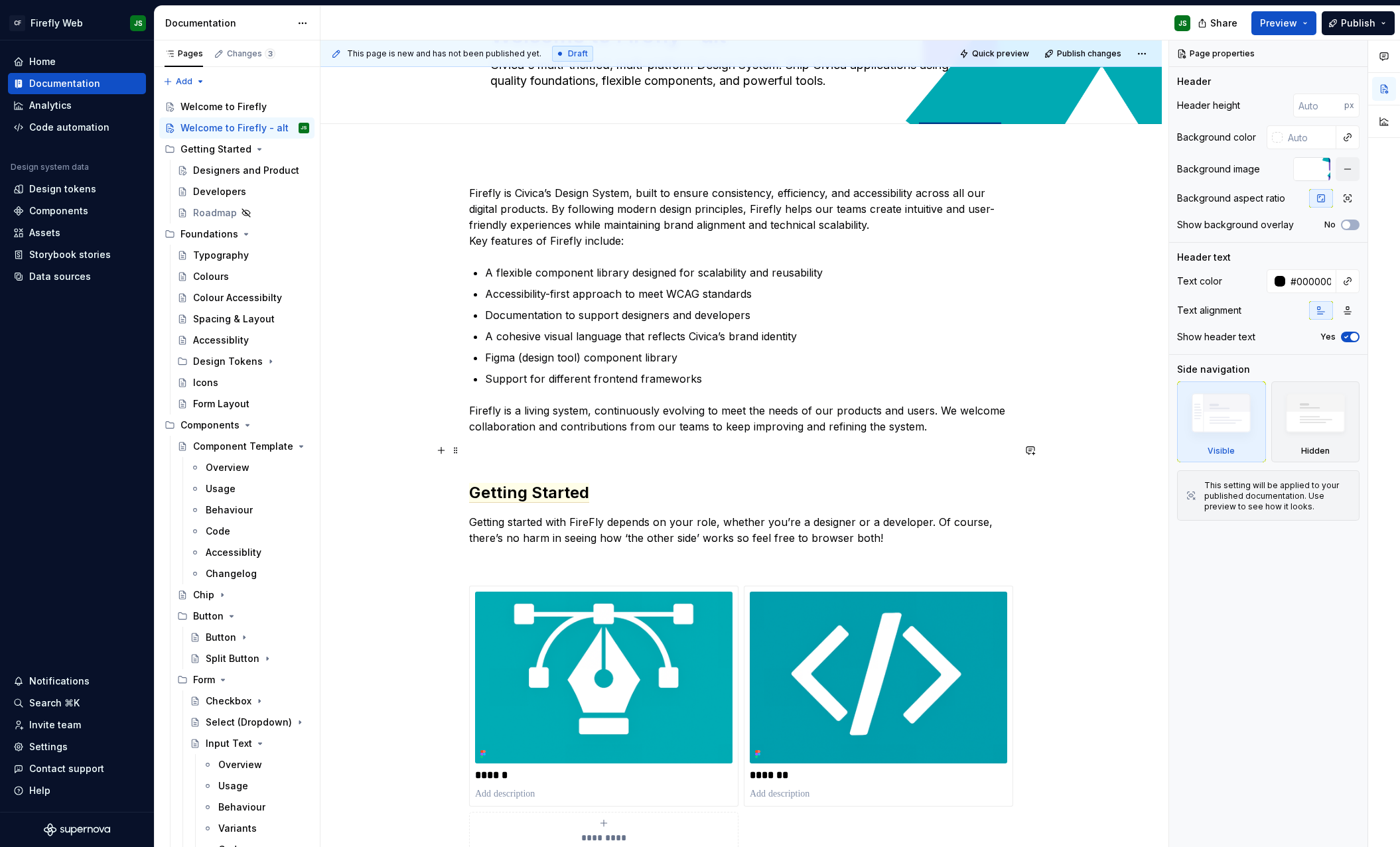
click at [524, 449] on p at bounding box center [741, 450] width 544 height 16
type textarea "*"
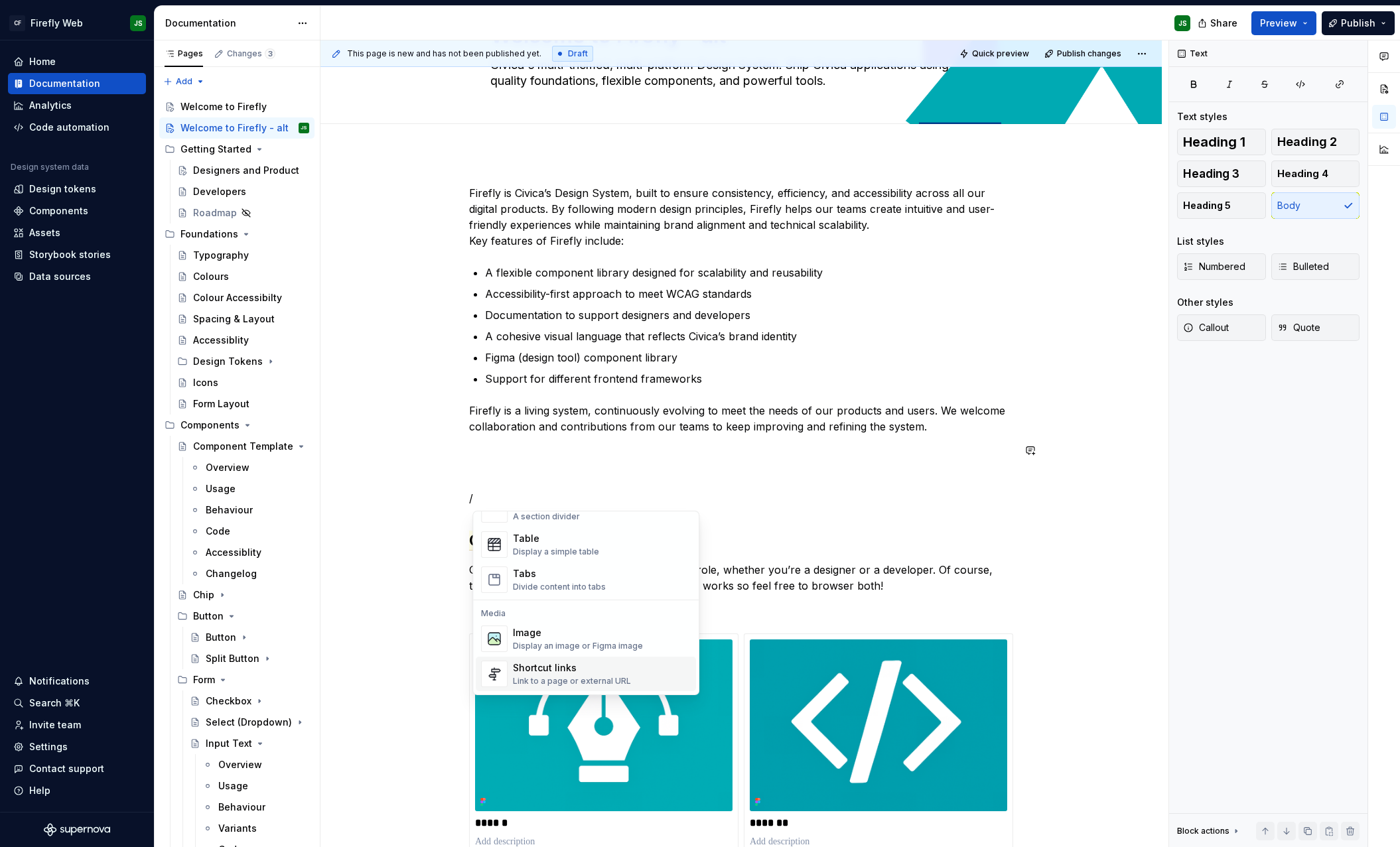
scroll to position [0, 0]
click at [400, 551] on div "**********" at bounding box center [741, 660] width 841 height 1015
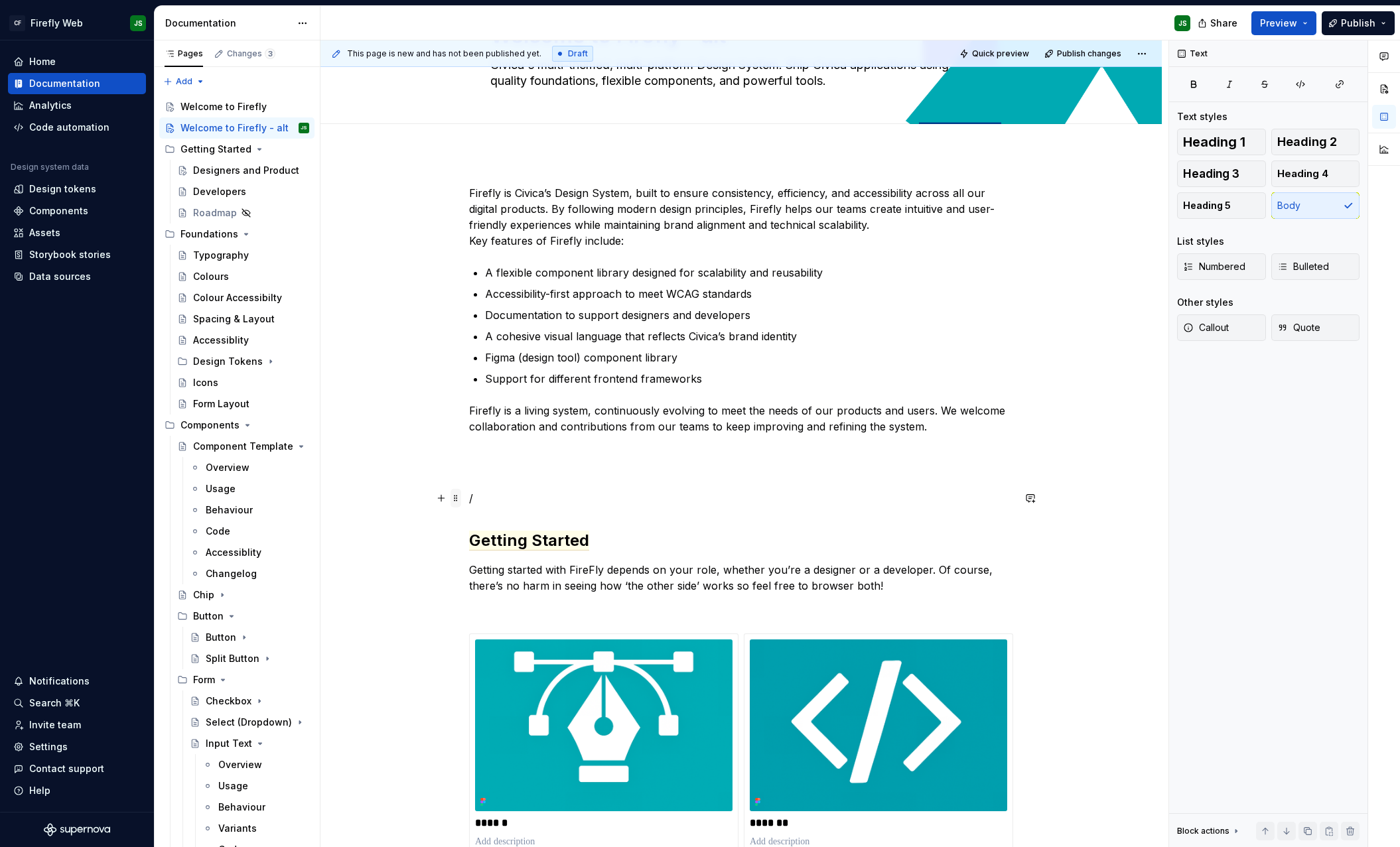
drag, startPoint x: 492, startPoint y: 503, endPoint x: 461, endPoint y: 498, distance: 31.4
click at [469, 498] on div "**********" at bounding box center [741, 549] width 544 height 729
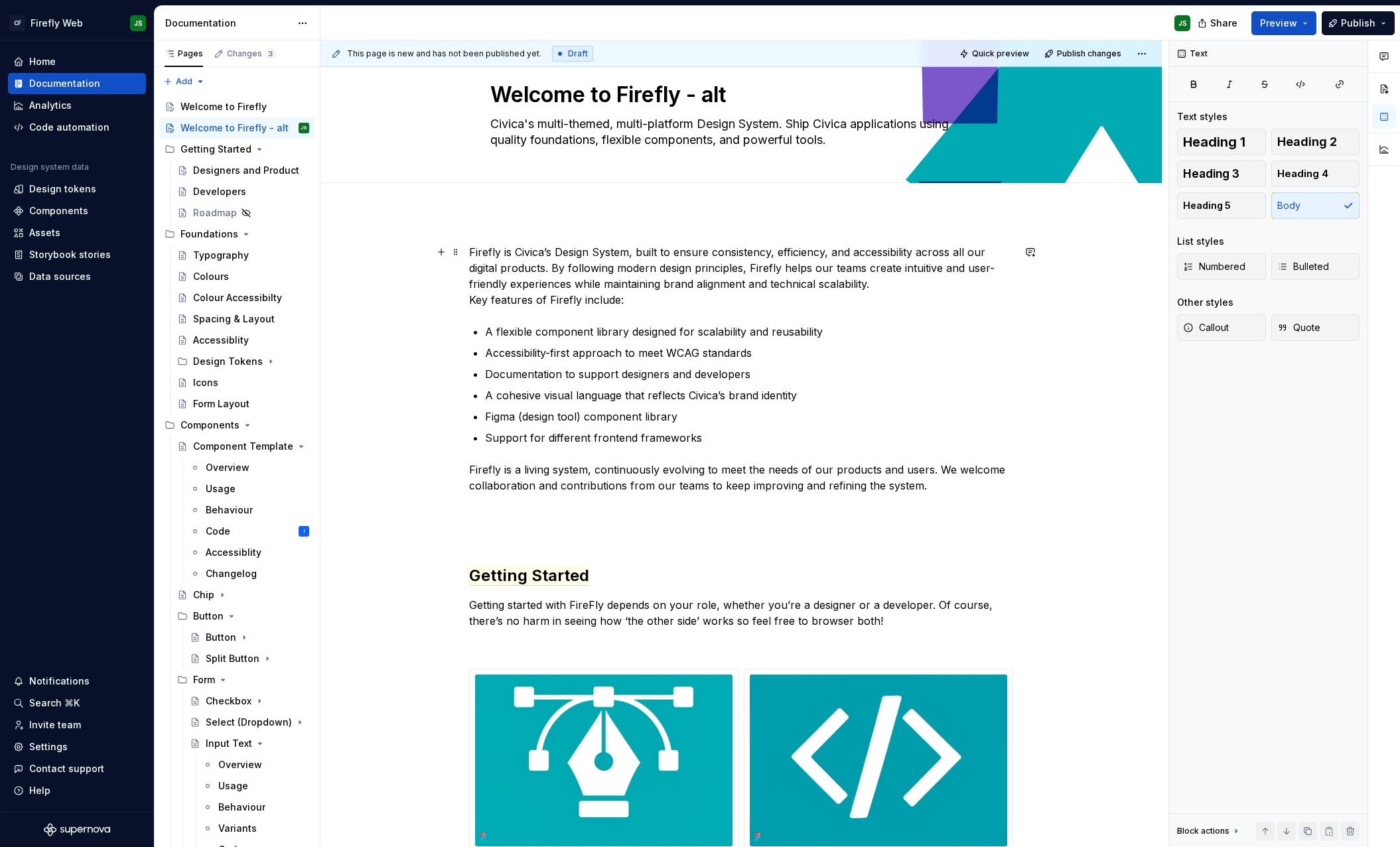
scroll to position [33, 0]
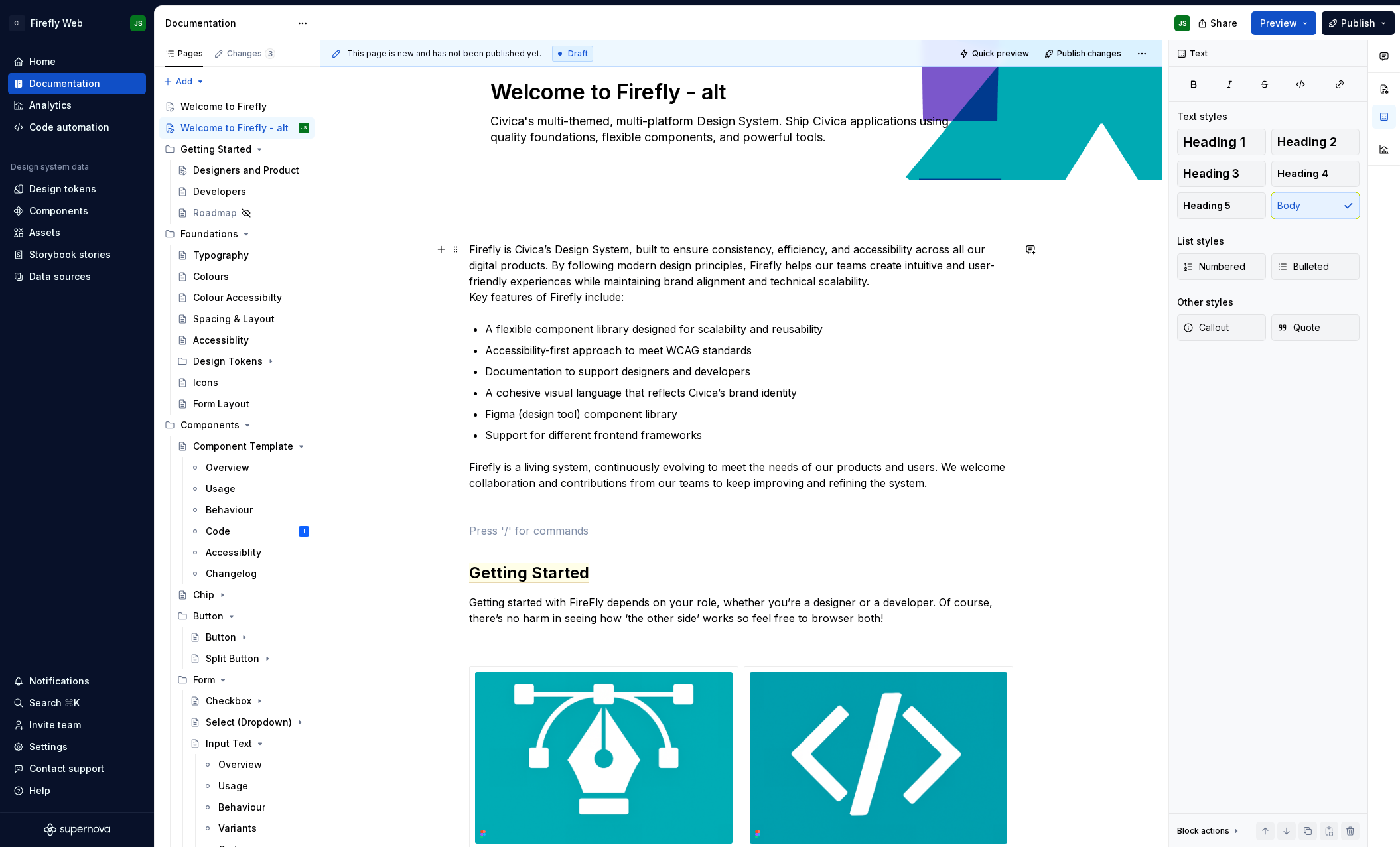
click at [844, 287] on p "Firefly is Civica’s Design System, built to ensure consistency, efficiency, and…" at bounding box center [741, 273] width 544 height 64
click at [809, 273] on p "Firefly is Civica’s Design System, built to ensure consistency, efficiency, and…" at bounding box center [741, 273] width 544 height 64
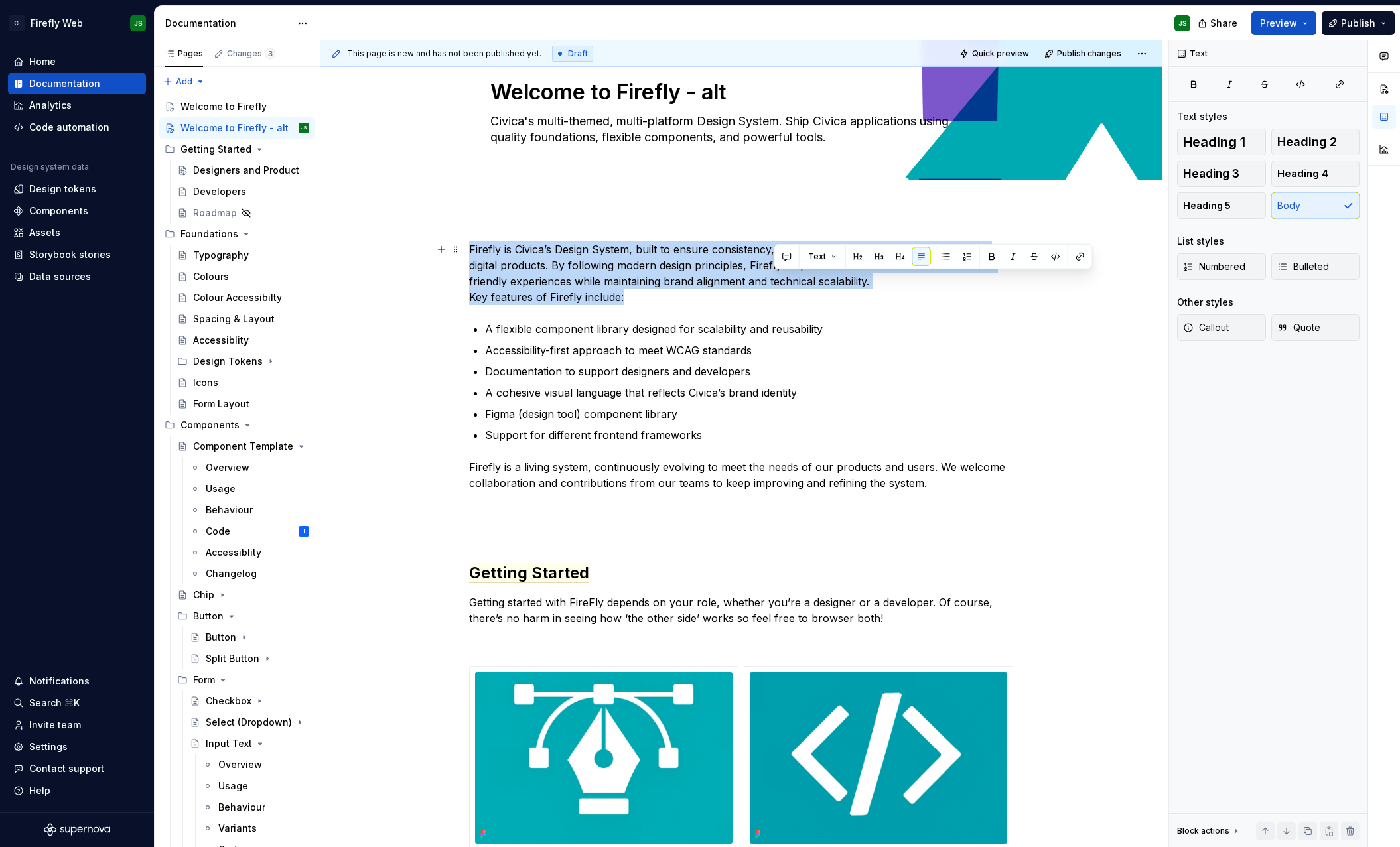
click at [809, 273] on p "Firefly is Civica’s Design System, built to ensure consistency, efficiency, and…" at bounding box center [741, 273] width 544 height 64
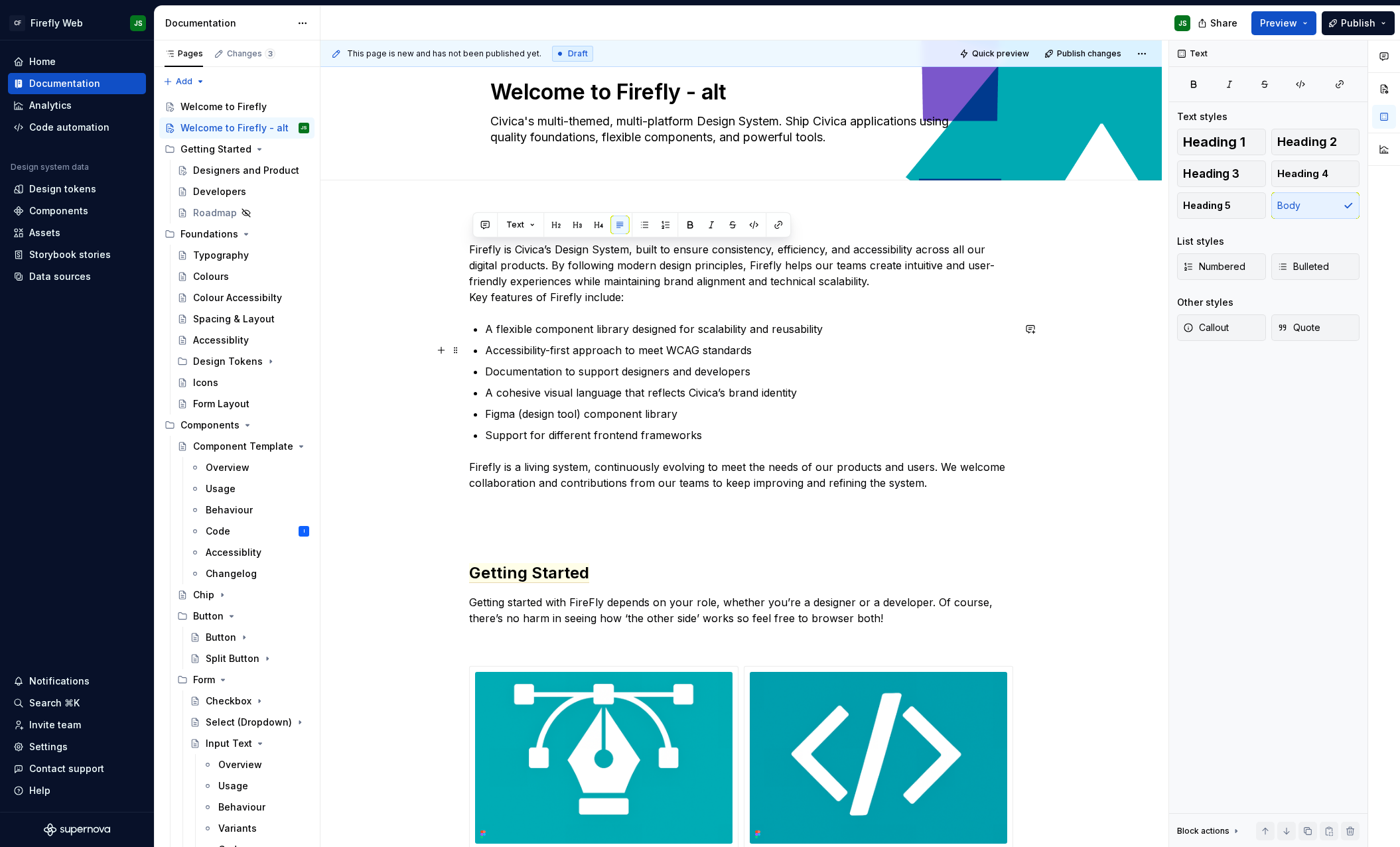
click at [938, 348] on p "Accessibility-first approach to meet WCAG standards" at bounding box center [750, 350] width 529 height 16
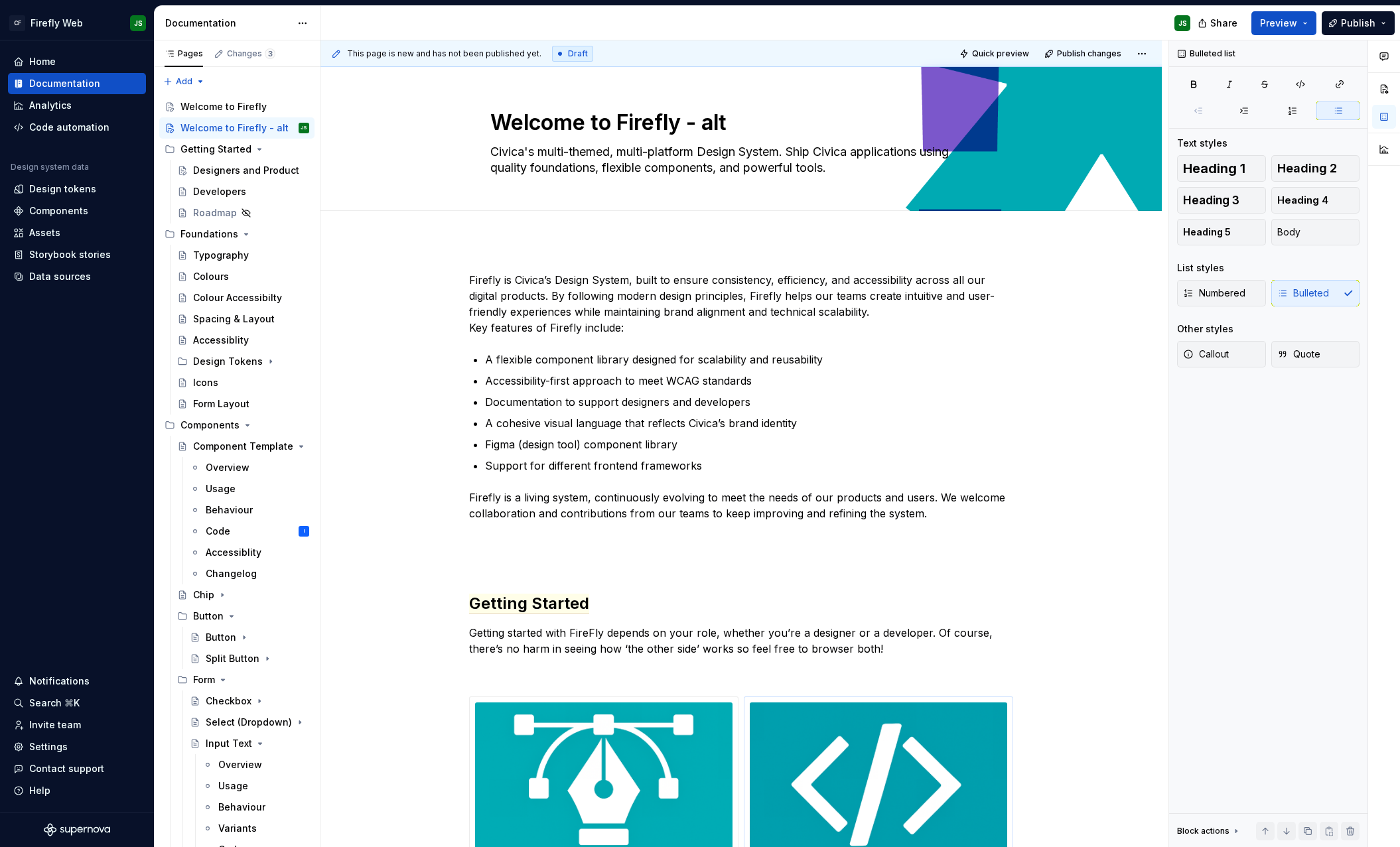
scroll to position [2, 0]
click at [482, 278] on p "Firefly is Civica’s Design System, built to ensure consistency, efficiency, and…" at bounding box center [741, 304] width 544 height 64
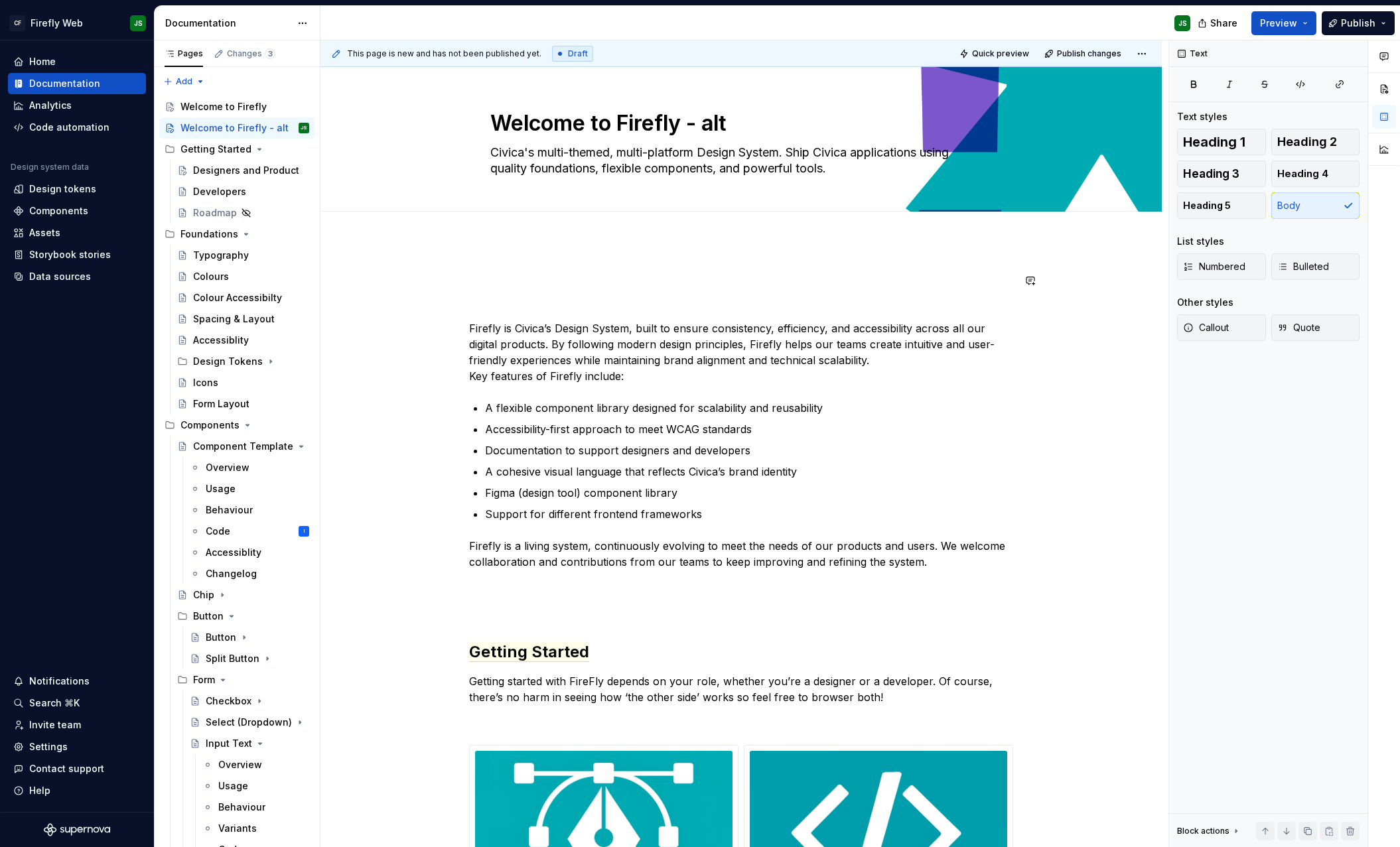
type textarea "*"
type textarea "/"
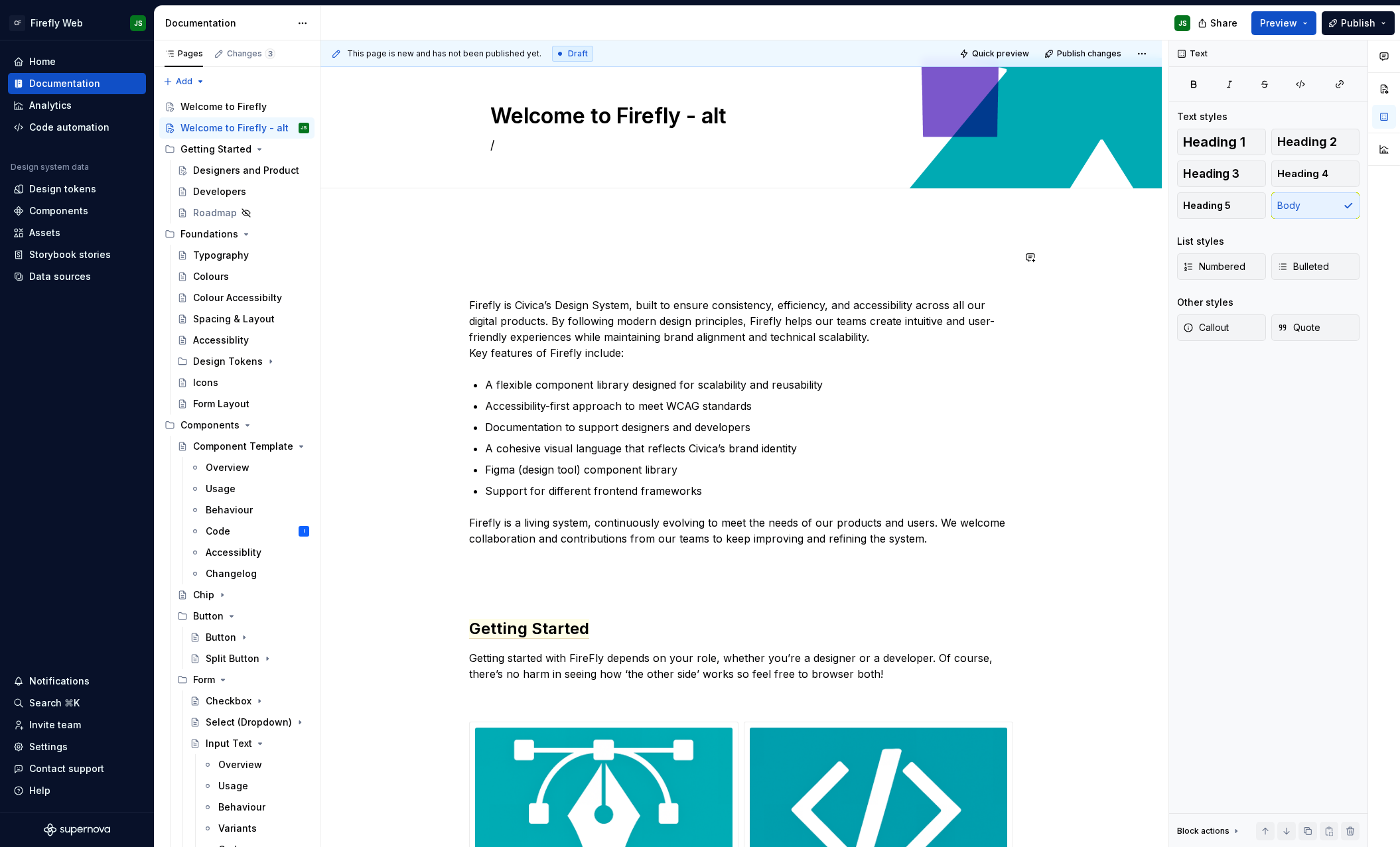
type textarea "*"
type textarea "/"
type textarea "*"
type textarea "Civica's multi-themed, multi-platform Design System. Ship Civica applications u…"
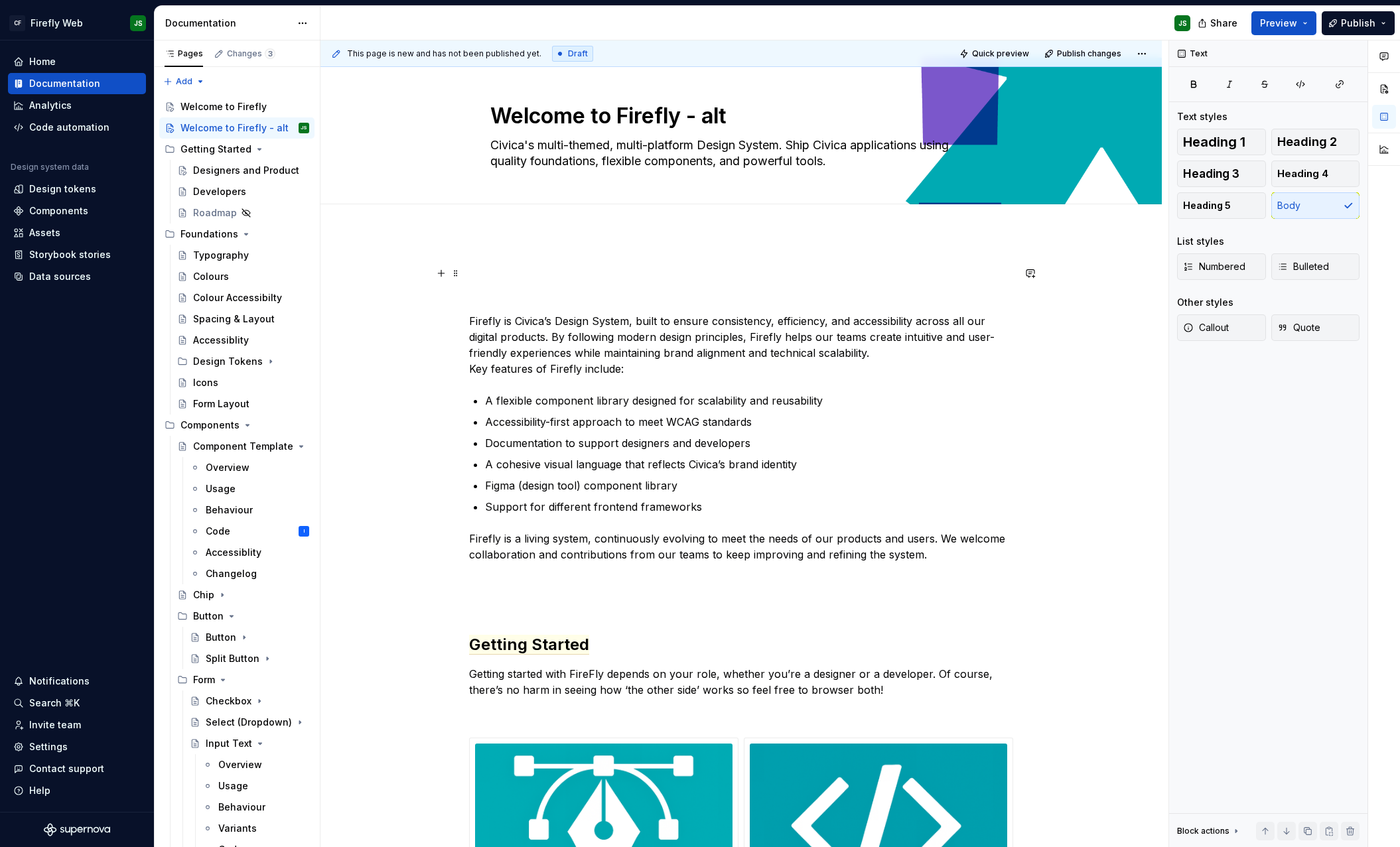
click at [521, 254] on div "**********" at bounding box center [741, 752] width 841 height 1039
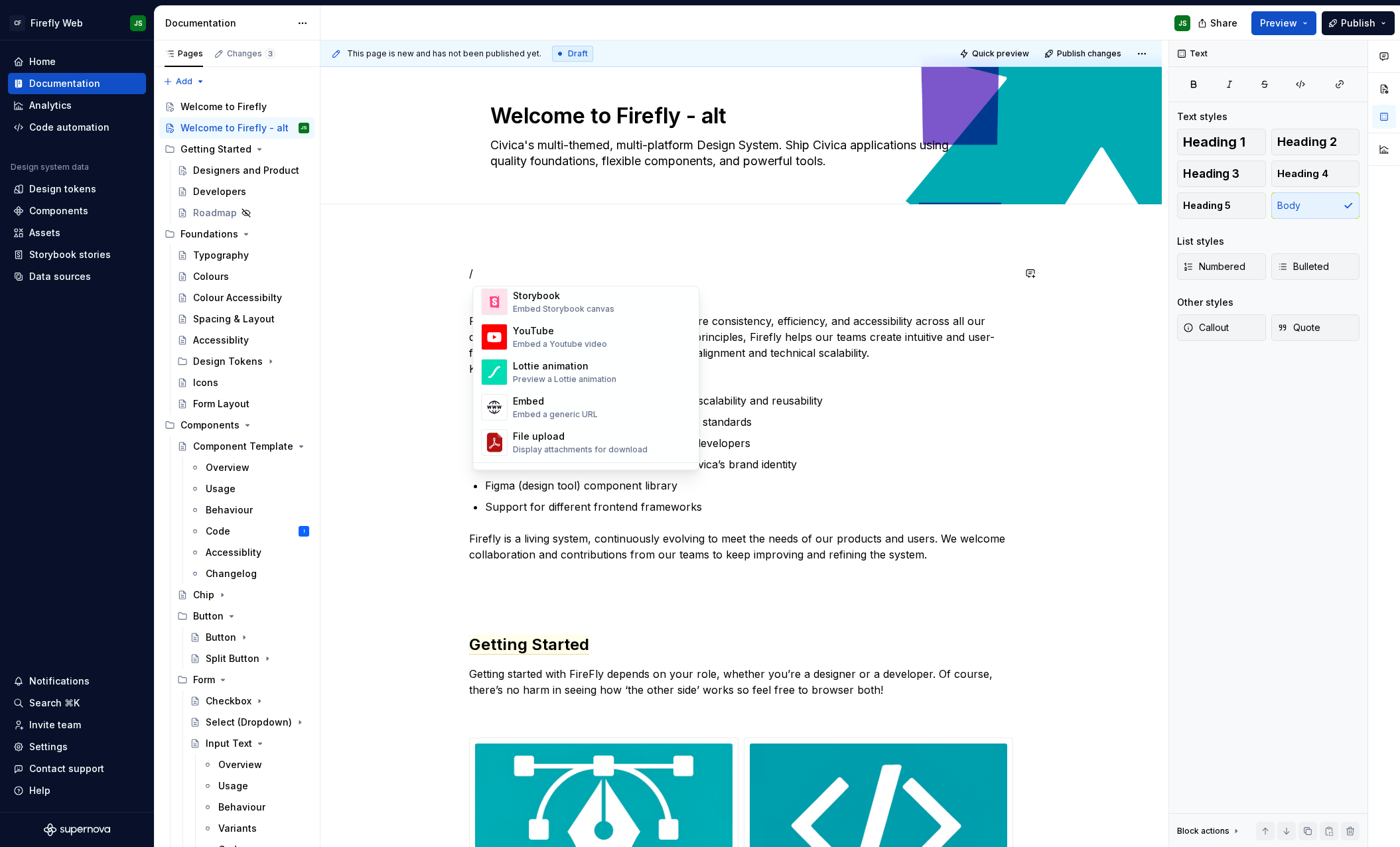
scroll to position [752, 0]
click at [583, 434] on div "Markdown" at bounding box center [558, 437] width 91 height 14
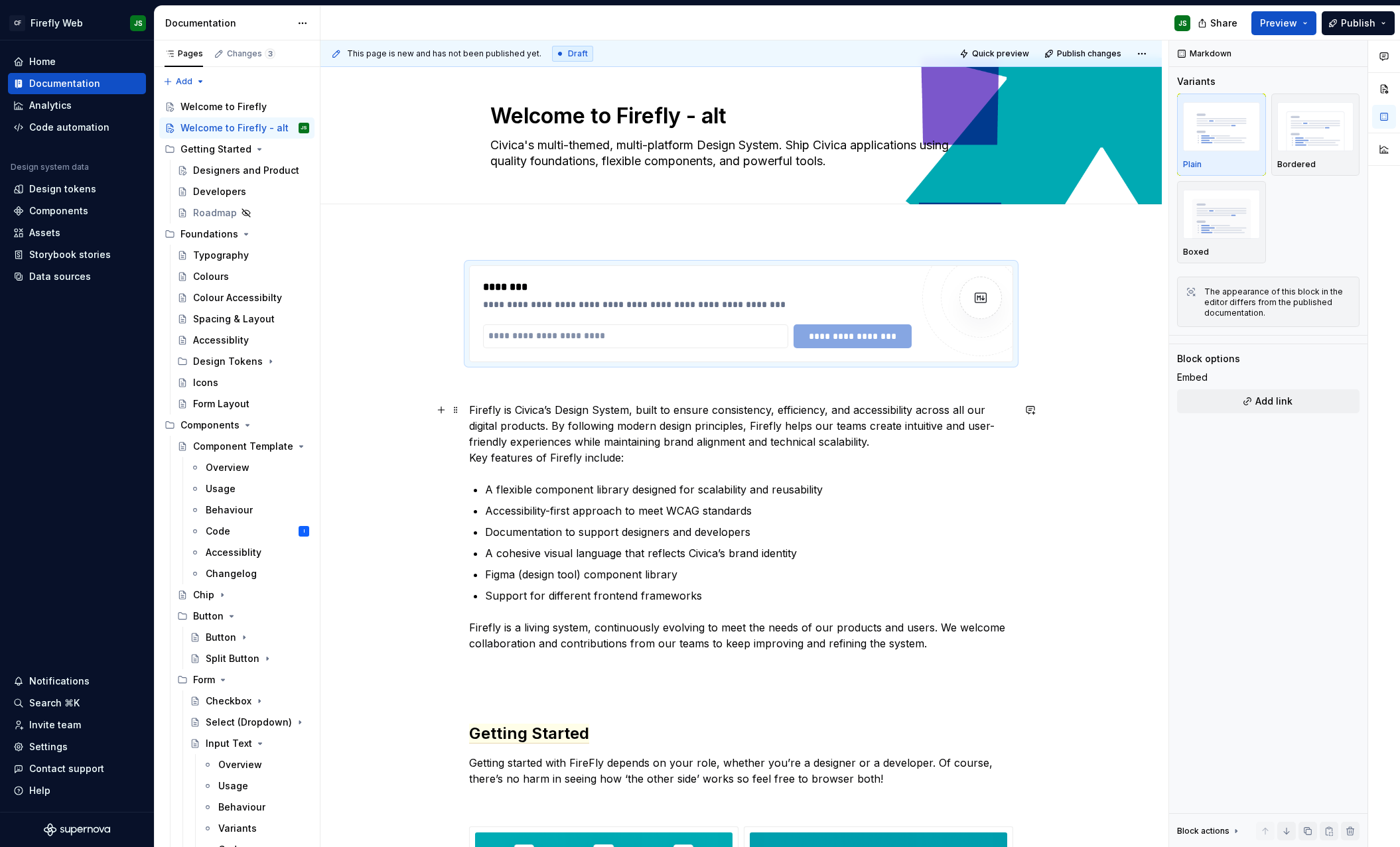
type textarea "*"
click at [621, 335] on input "text" at bounding box center [635, 337] width 305 height 24
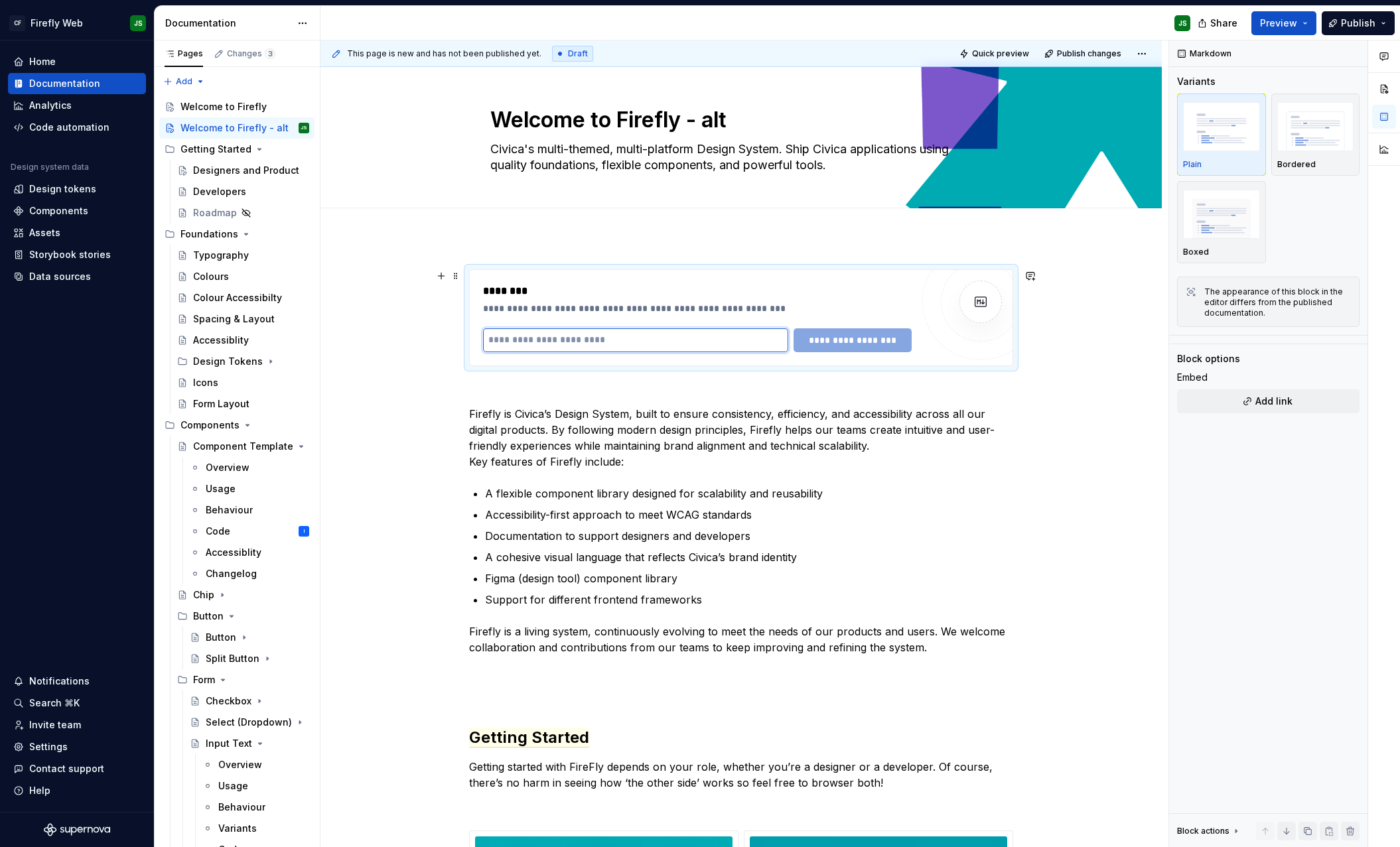
scroll to position [8, 0]
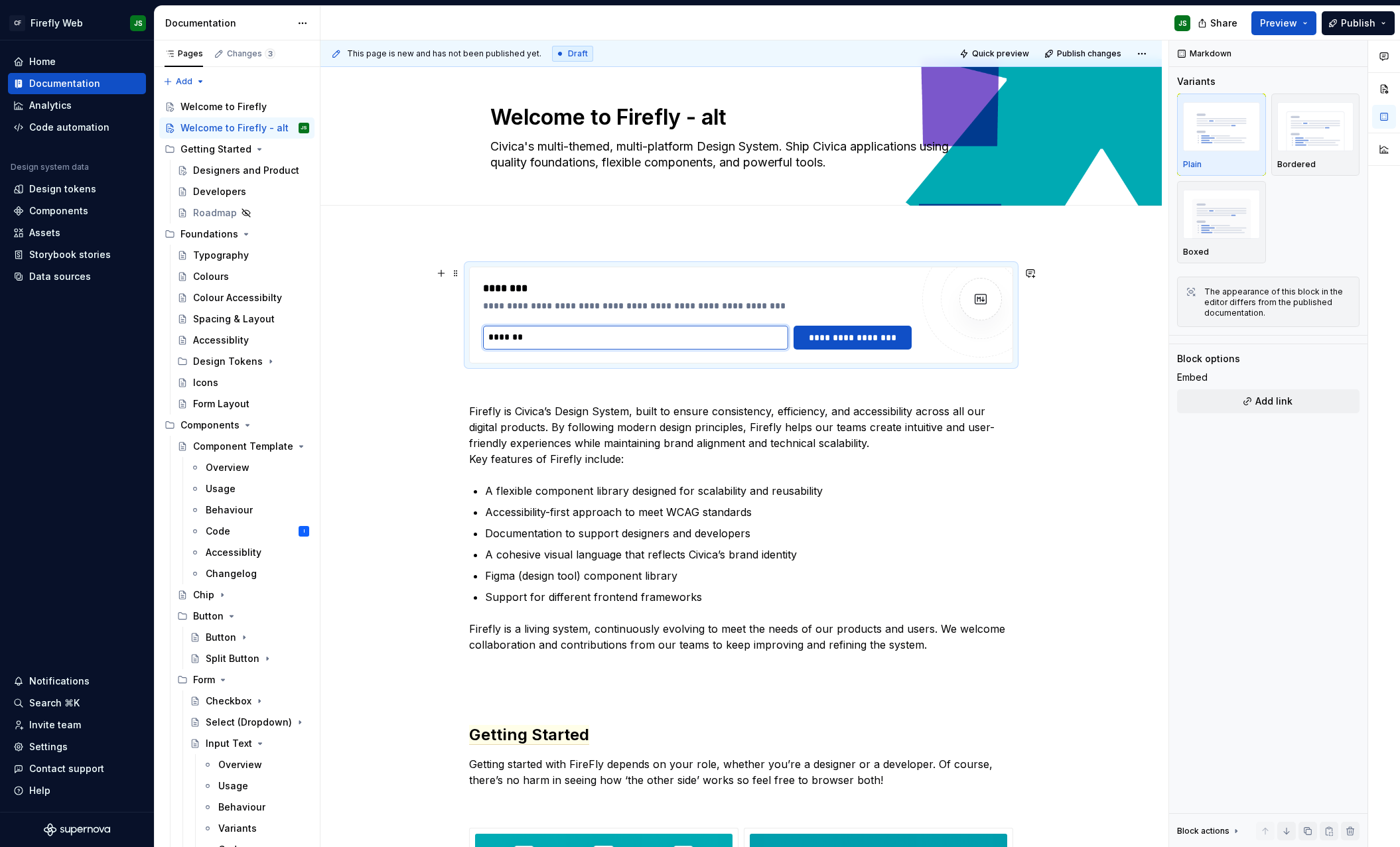
type input "*******"
click at [794, 325] on button "**********" at bounding box center [853, 338] width 118 height 24
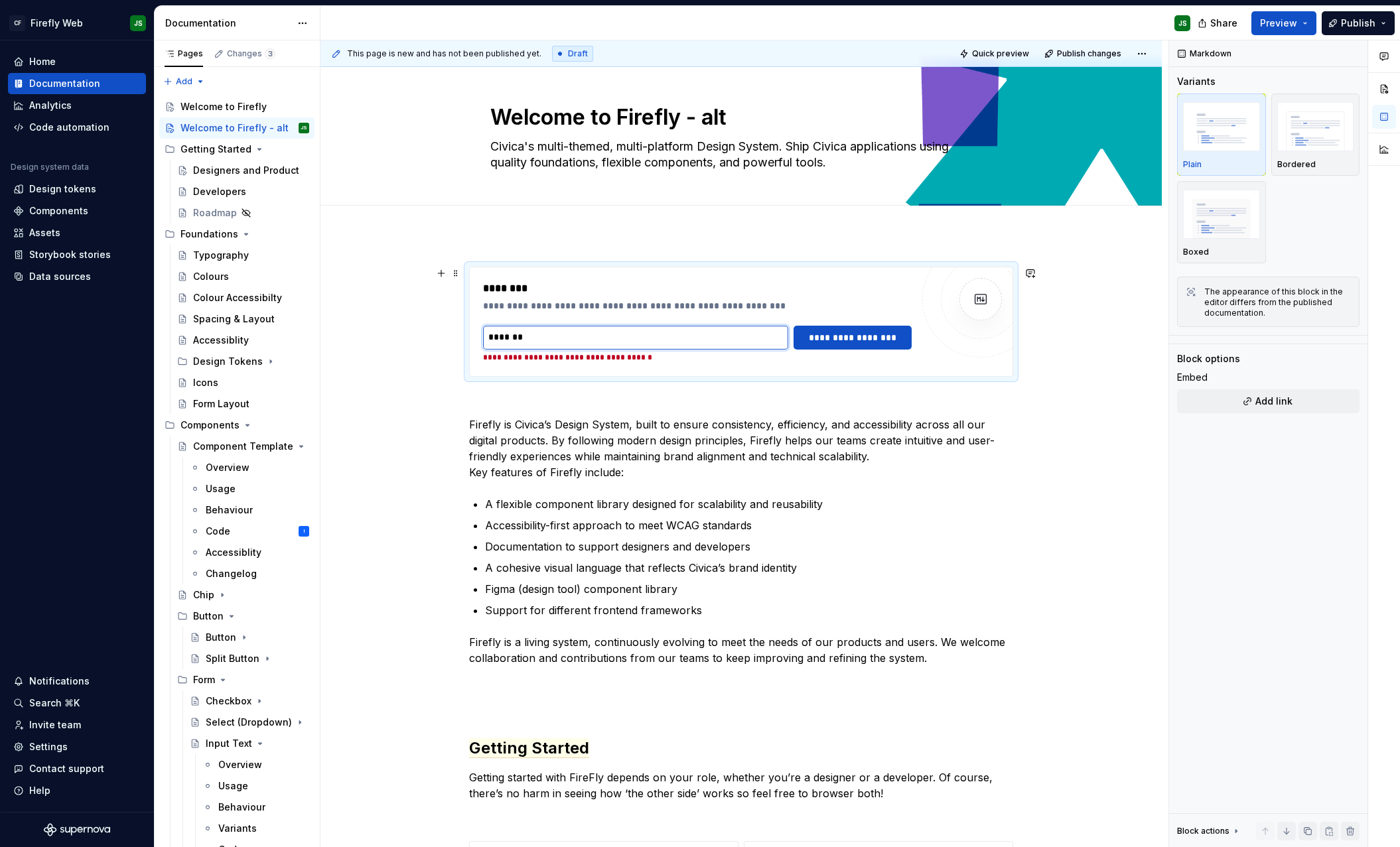
click at [617, 334] on input "*******" at bounding box center [635, 338] width 305 height 24
click at [625, 279] on div "**********" at bounding box center [741, 322] width 543 height 109
click at [571, 313] on div "**********" at bounding box center [697, 322] width 429 height 83
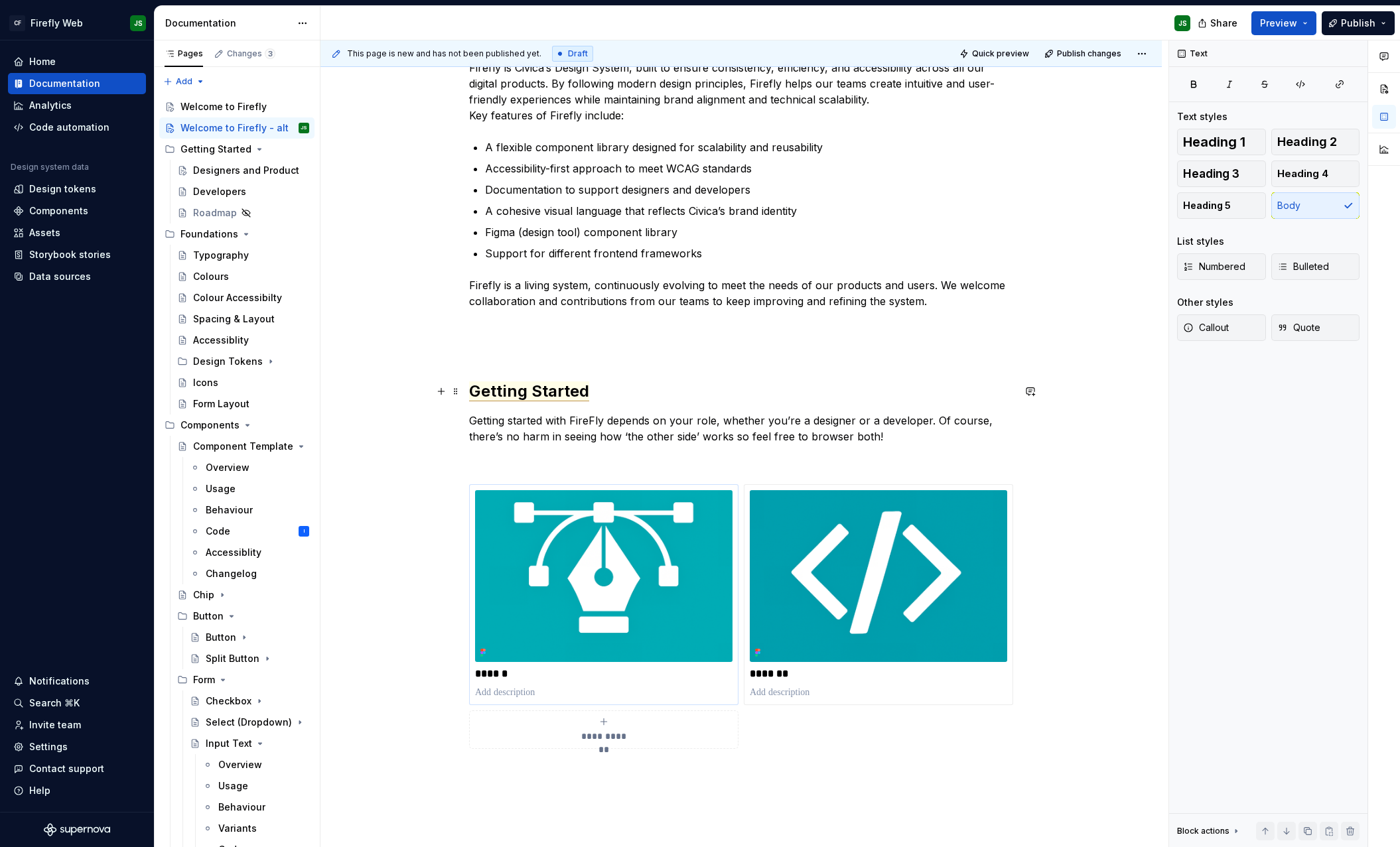
scroll to position [338, 0]
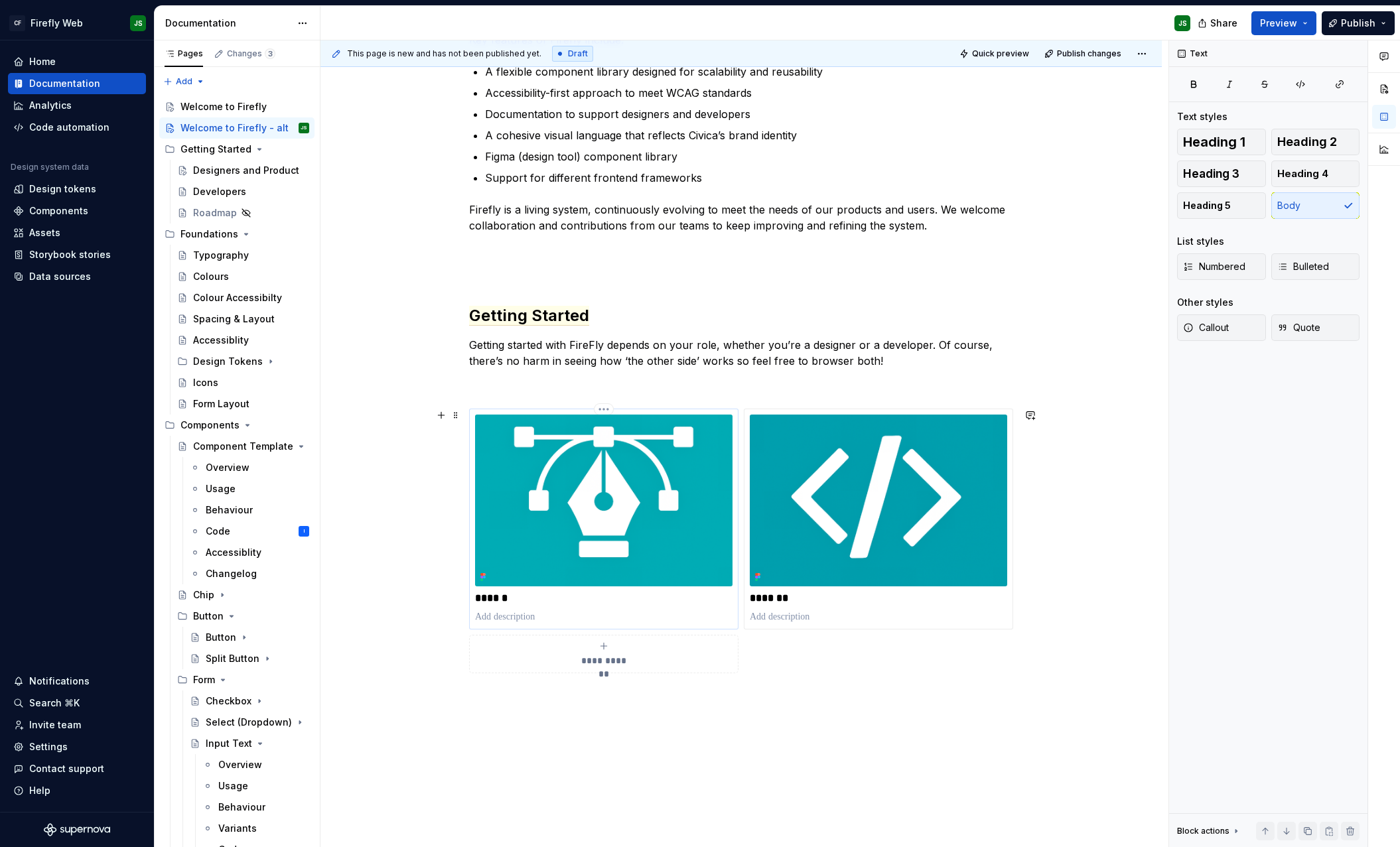
click at [622, 518] on img at bounding box center [603, 500] width 257 height 172
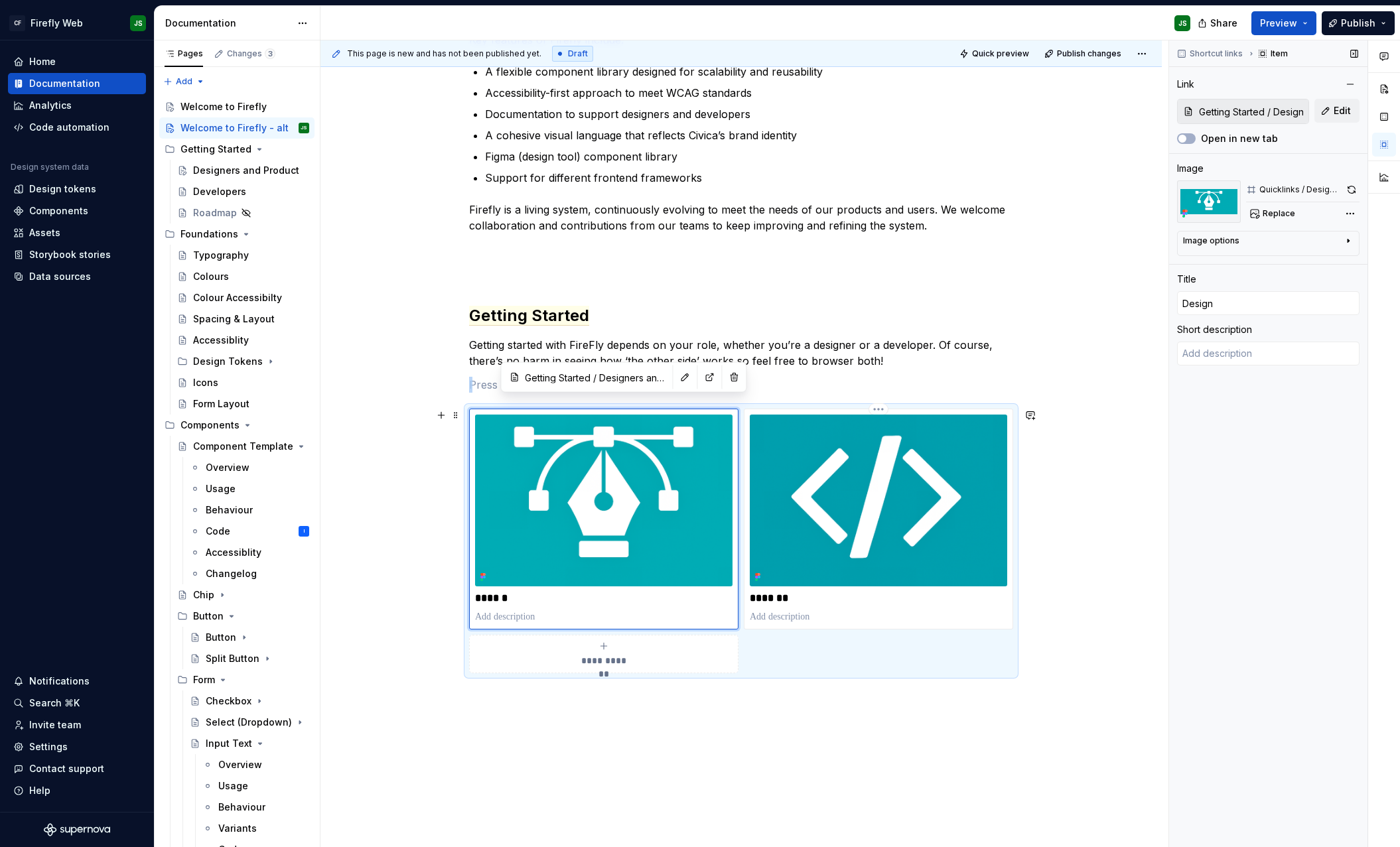
scroll to position [349, 0]
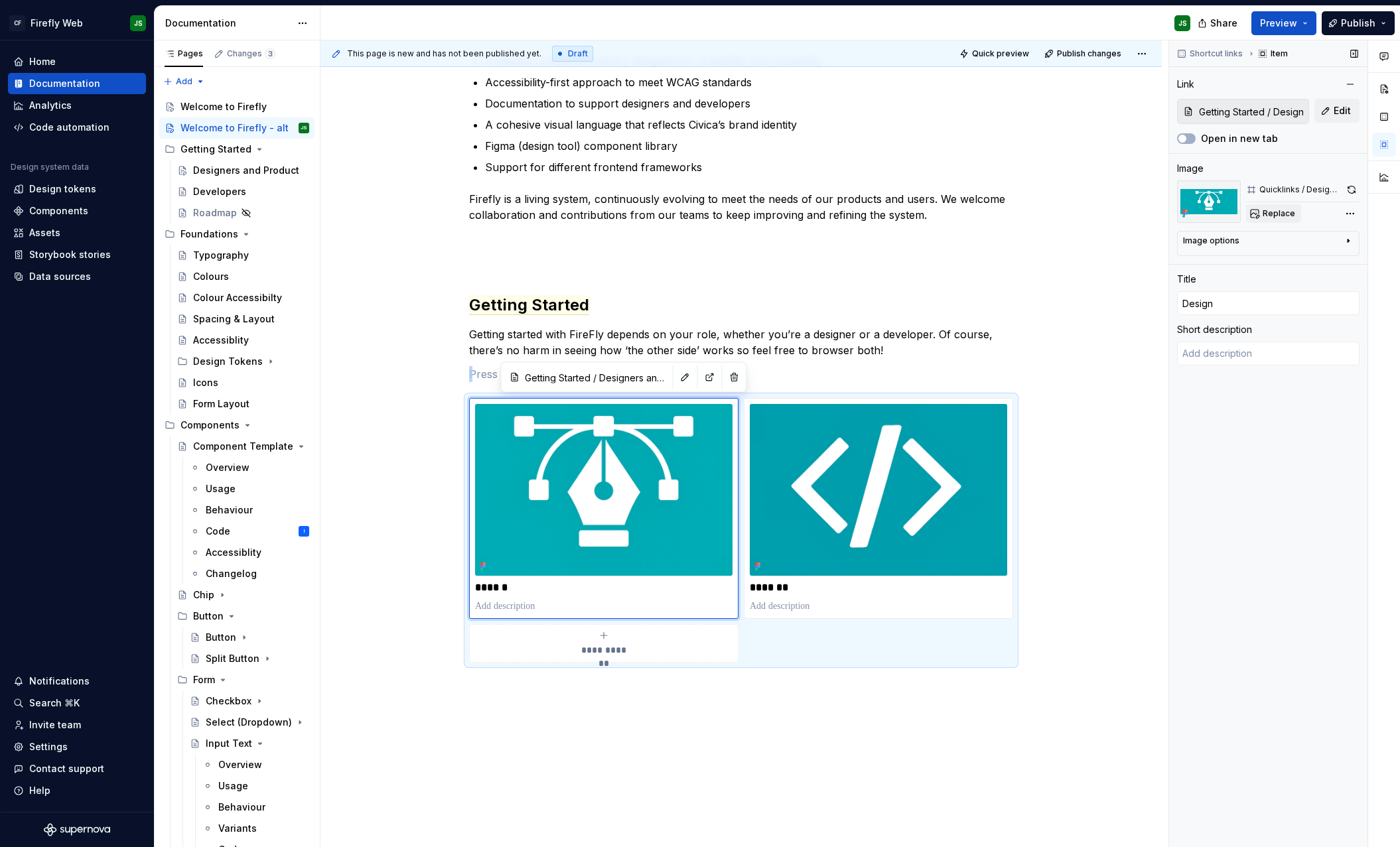
click at [1286, 212] on span "Replace" at bounding box center [1279, 213] width 33 height 11
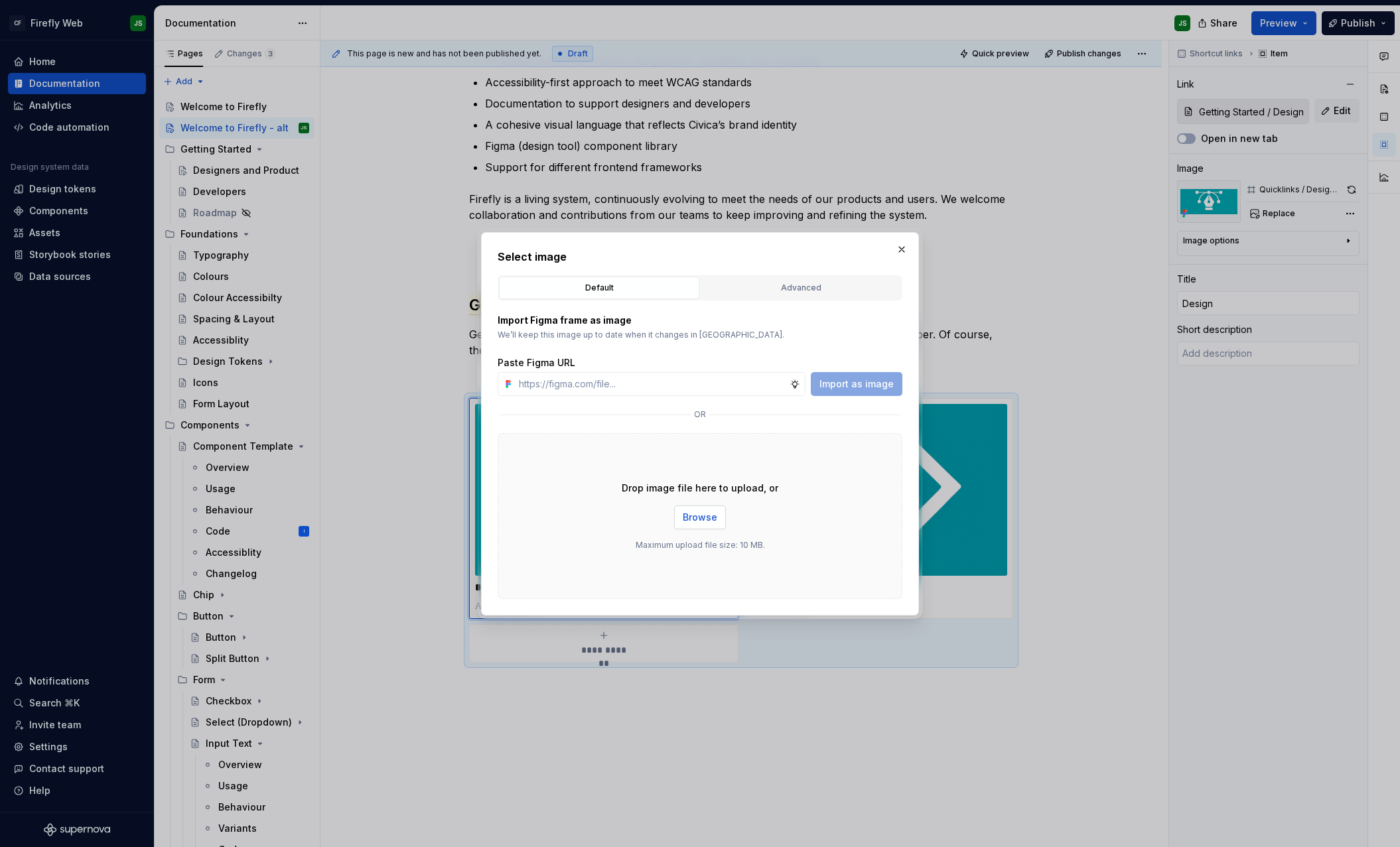
click at [708, 518] on span "Browse" at bounding box center [700, 518] width 35 height 14
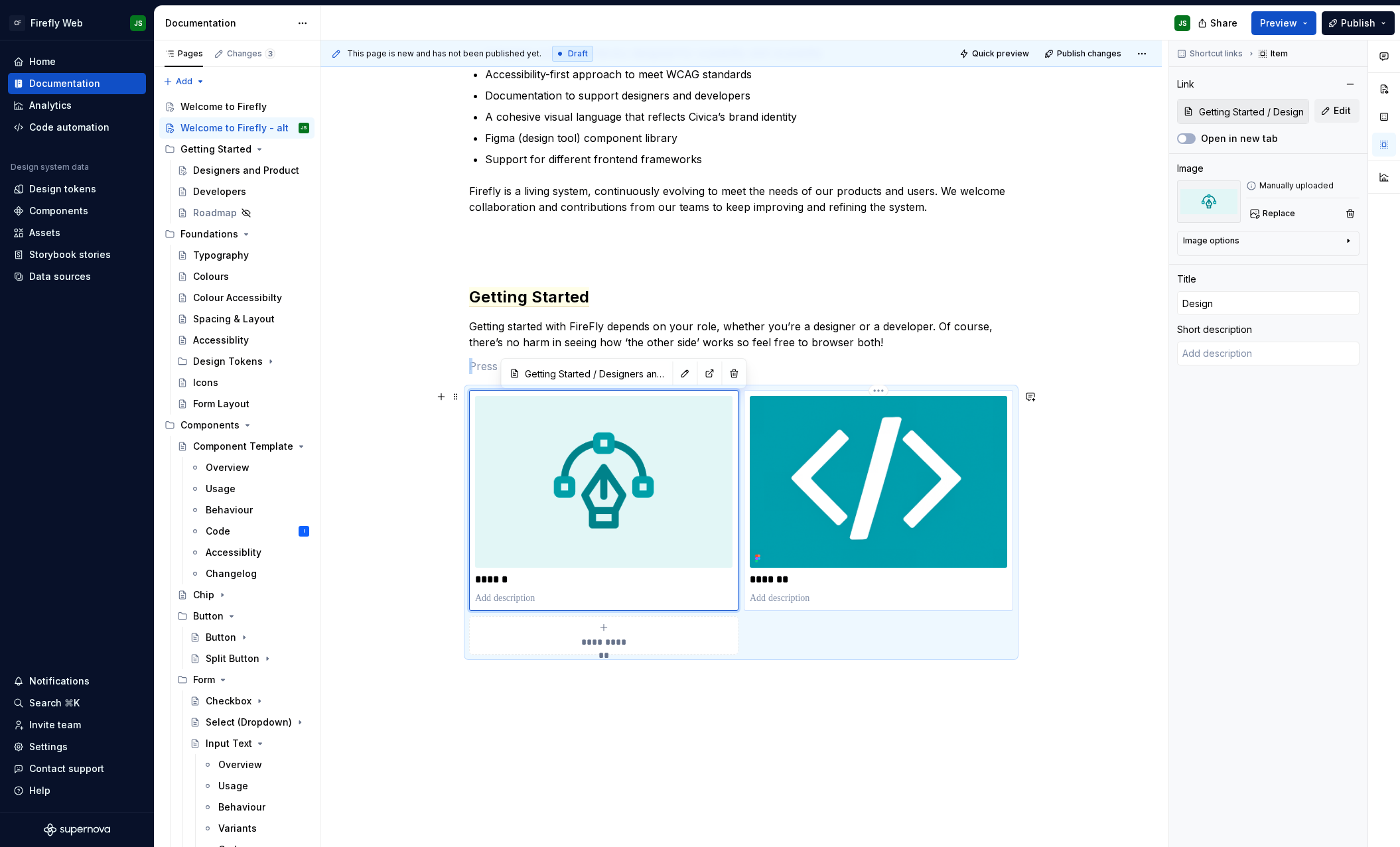
scroll to position [350, 0]
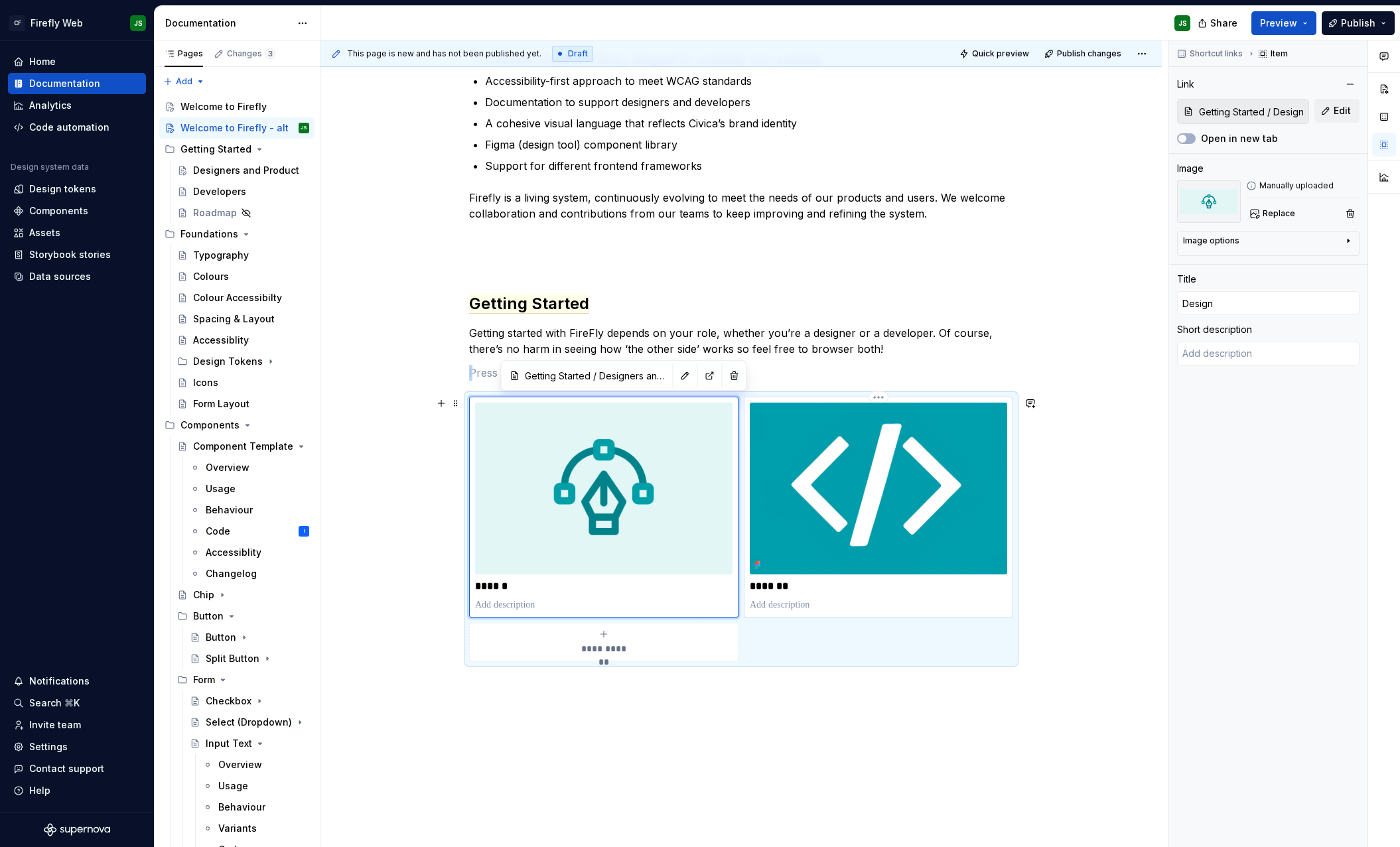
type textarea "*"
type input "Getting Started / Developers"
type input "Develop"
click at [915, 512] on img at bounding box center [878, 488] width 257 height 172
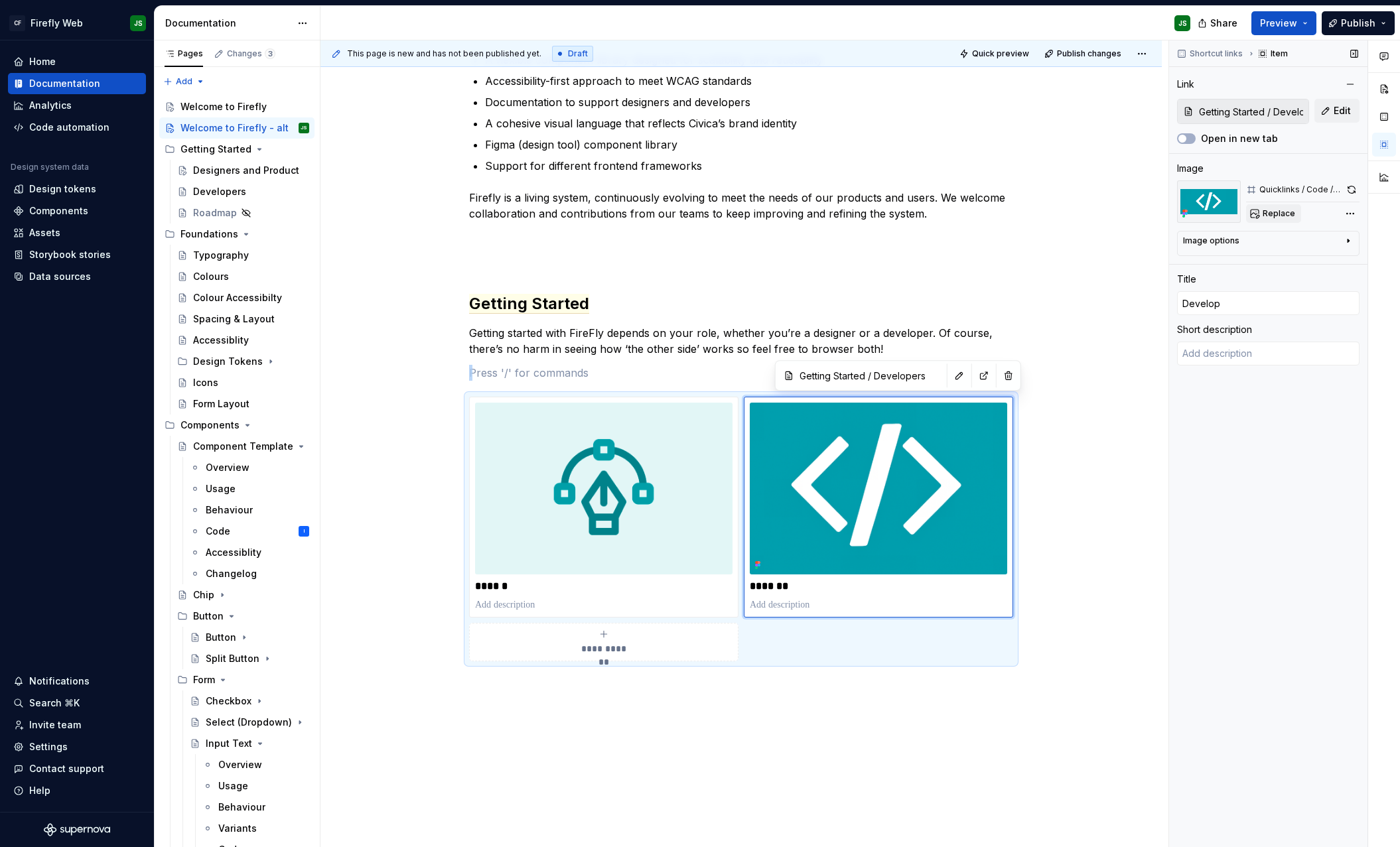
click at [1267, 213] on span "Replace" at bounding box center [1279, 213] width 33 height 11
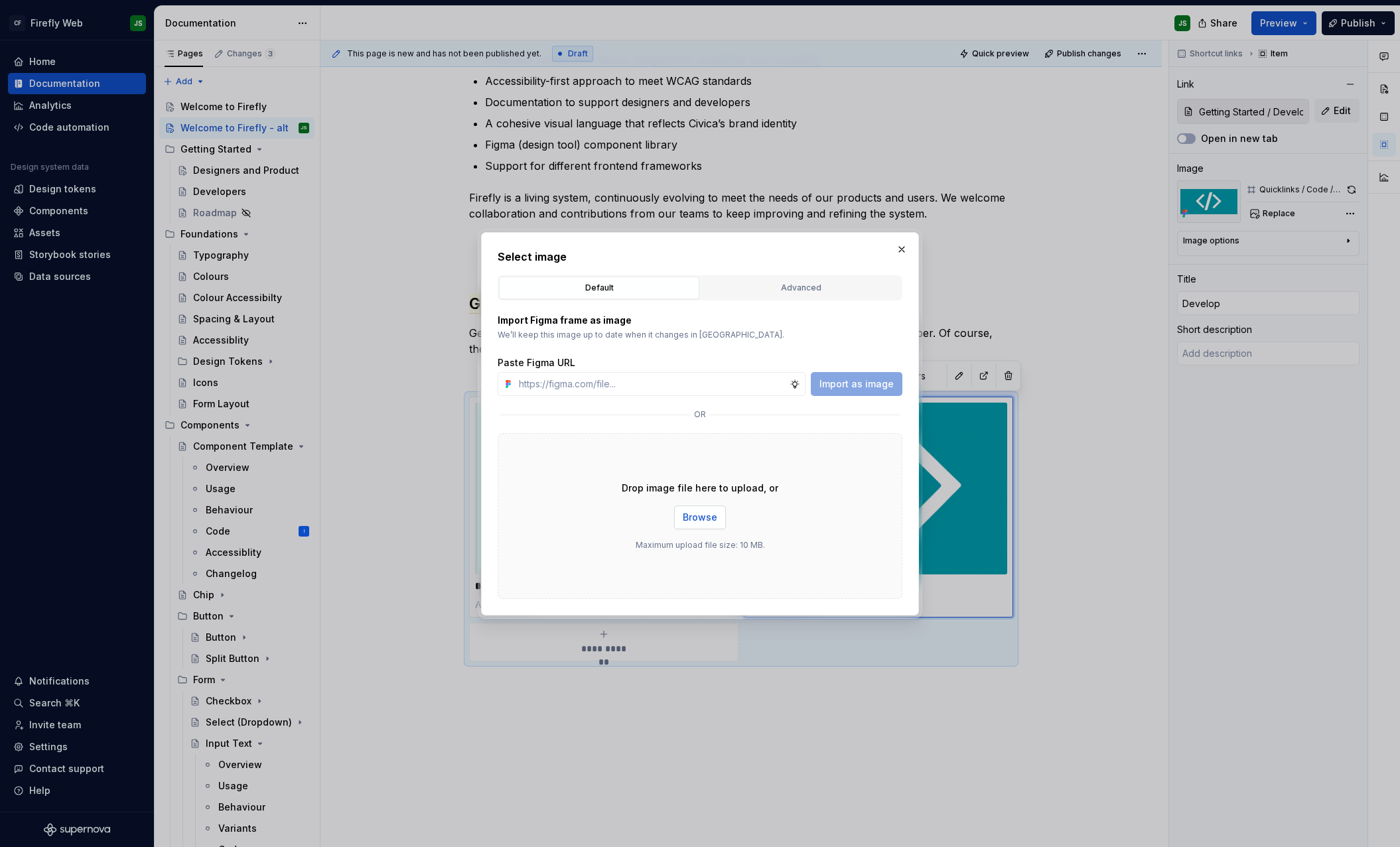
click at [688, 518] on span "Browse" at bounding box center [700, 518] width 35 height 14
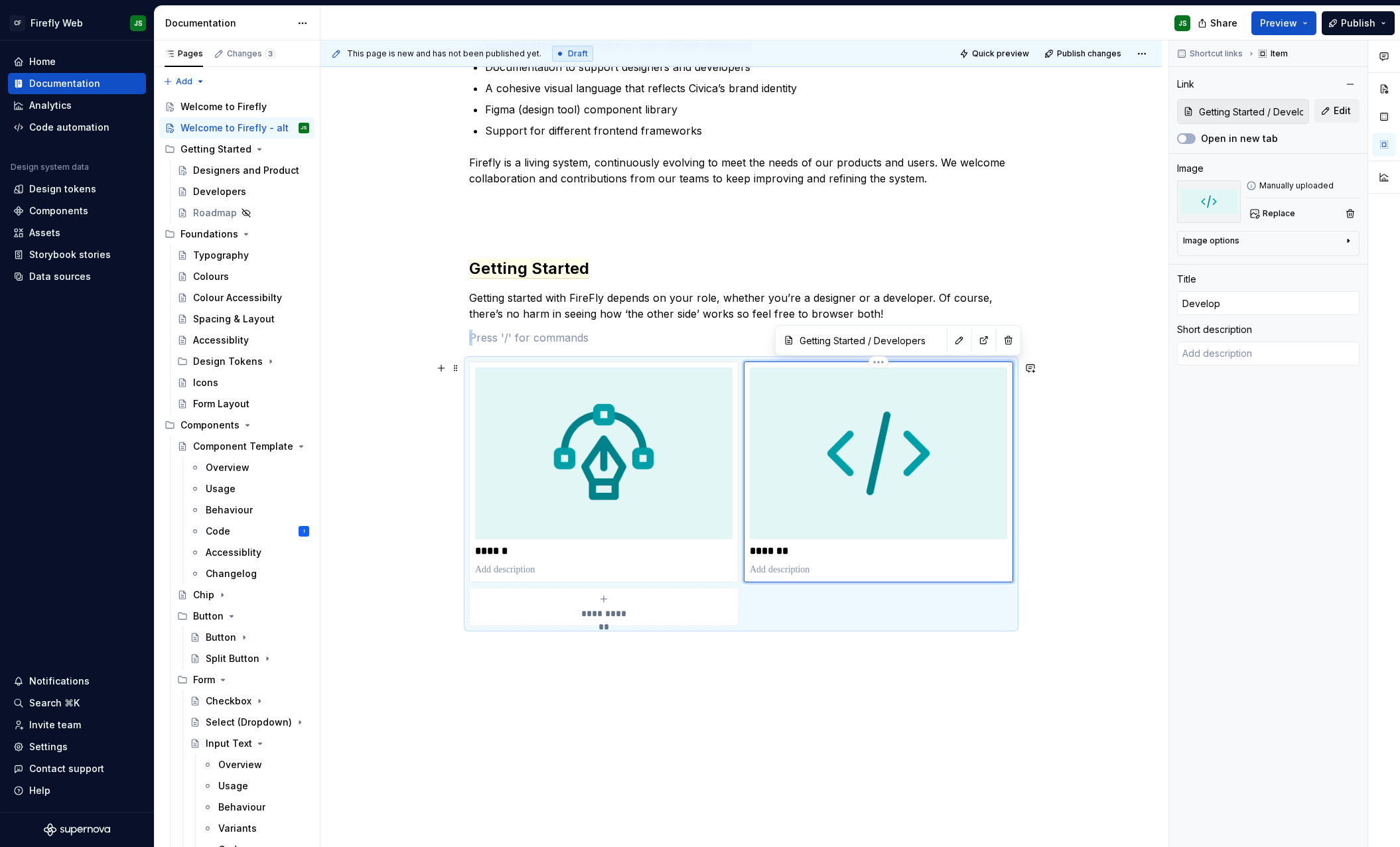
scroll to position [386, 0]
click at [1129, 537] on div "**********" at bounding box center [741, 376] width 841 height 1039
click at [1118, 518] on div "**********" at bounding box center [744, 444] width 848 height 807
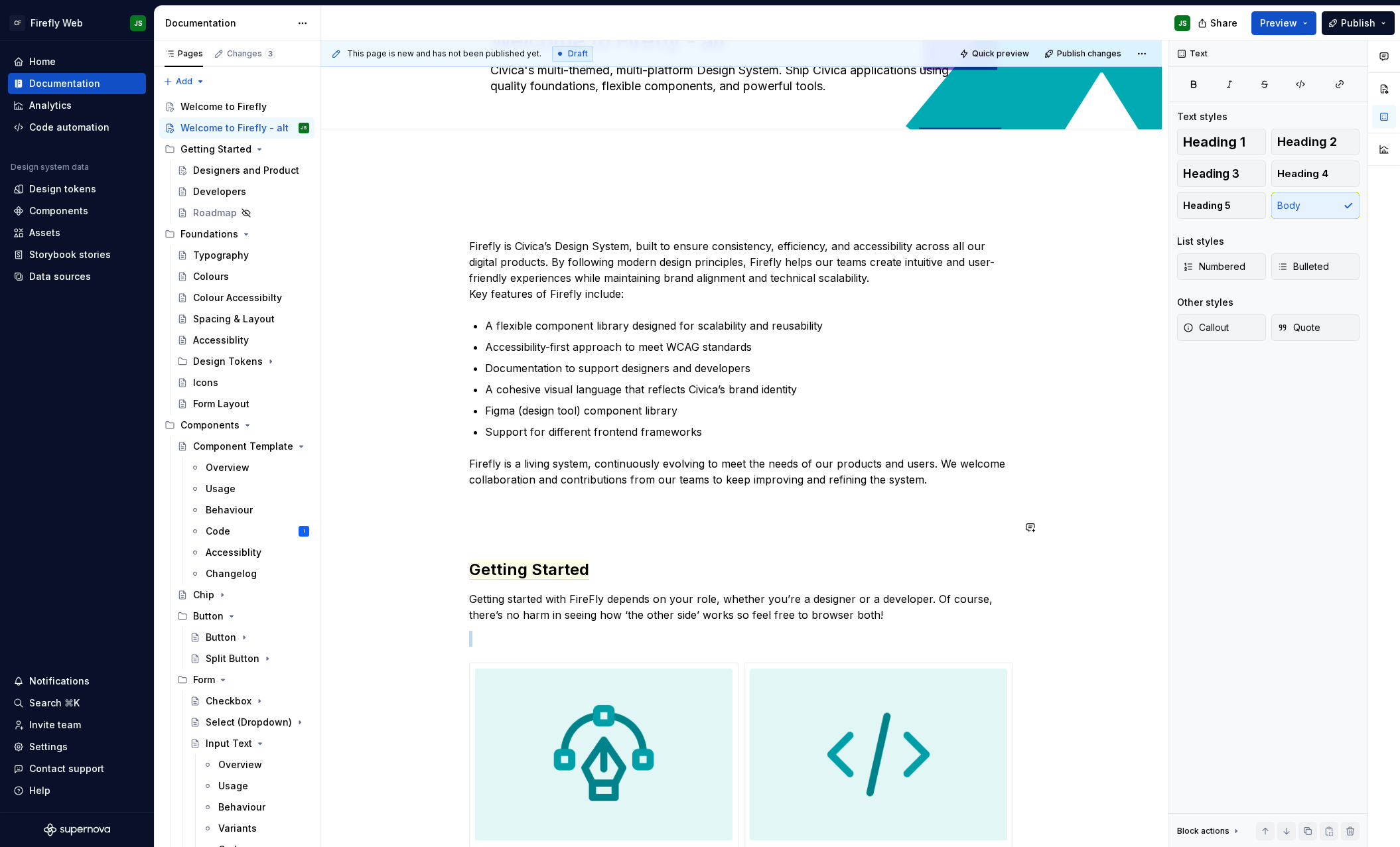
scroll to position [82, 0]
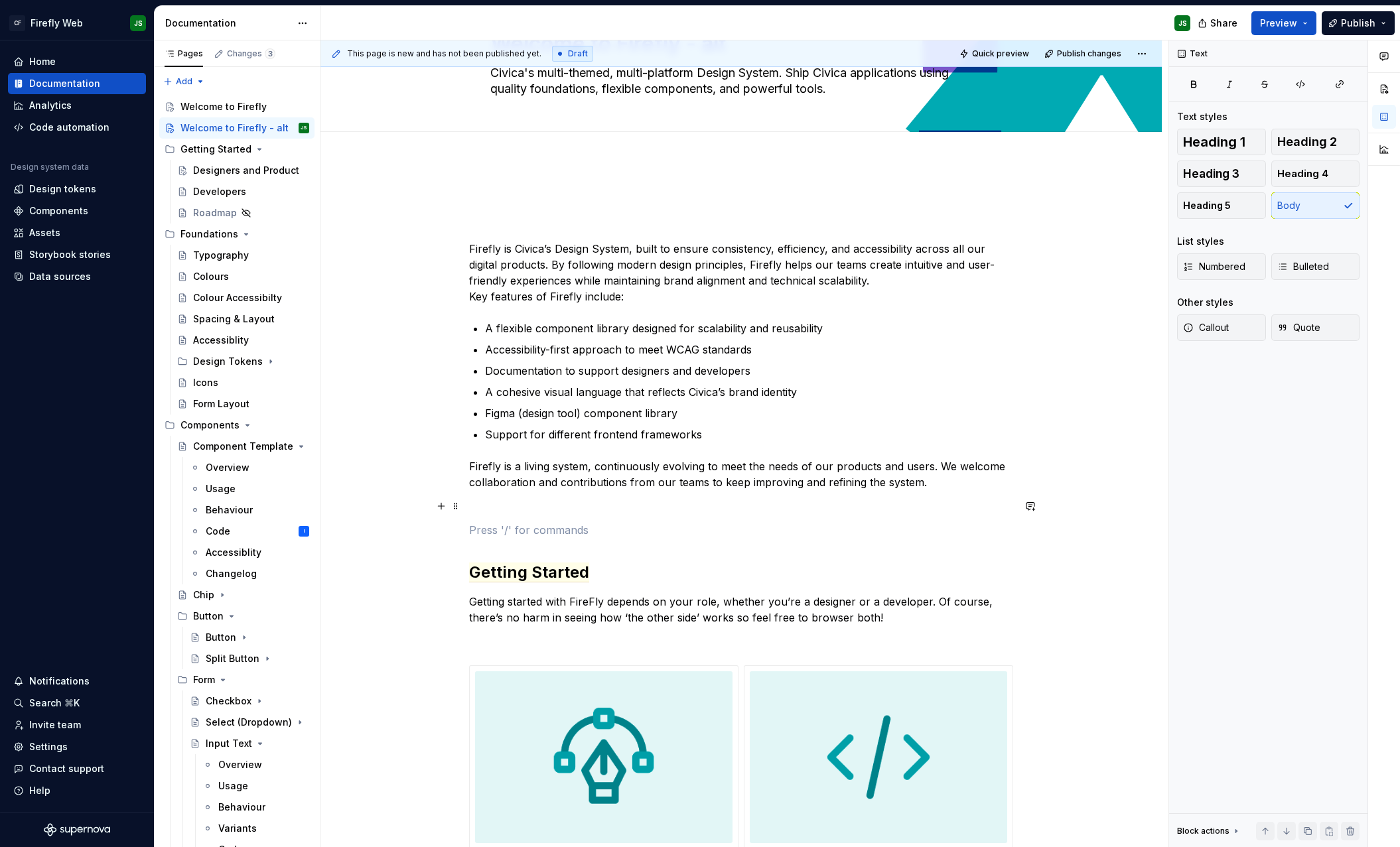
click at [899, 513] on div "**********" at bounding box center [741, 562] width 544 height 737
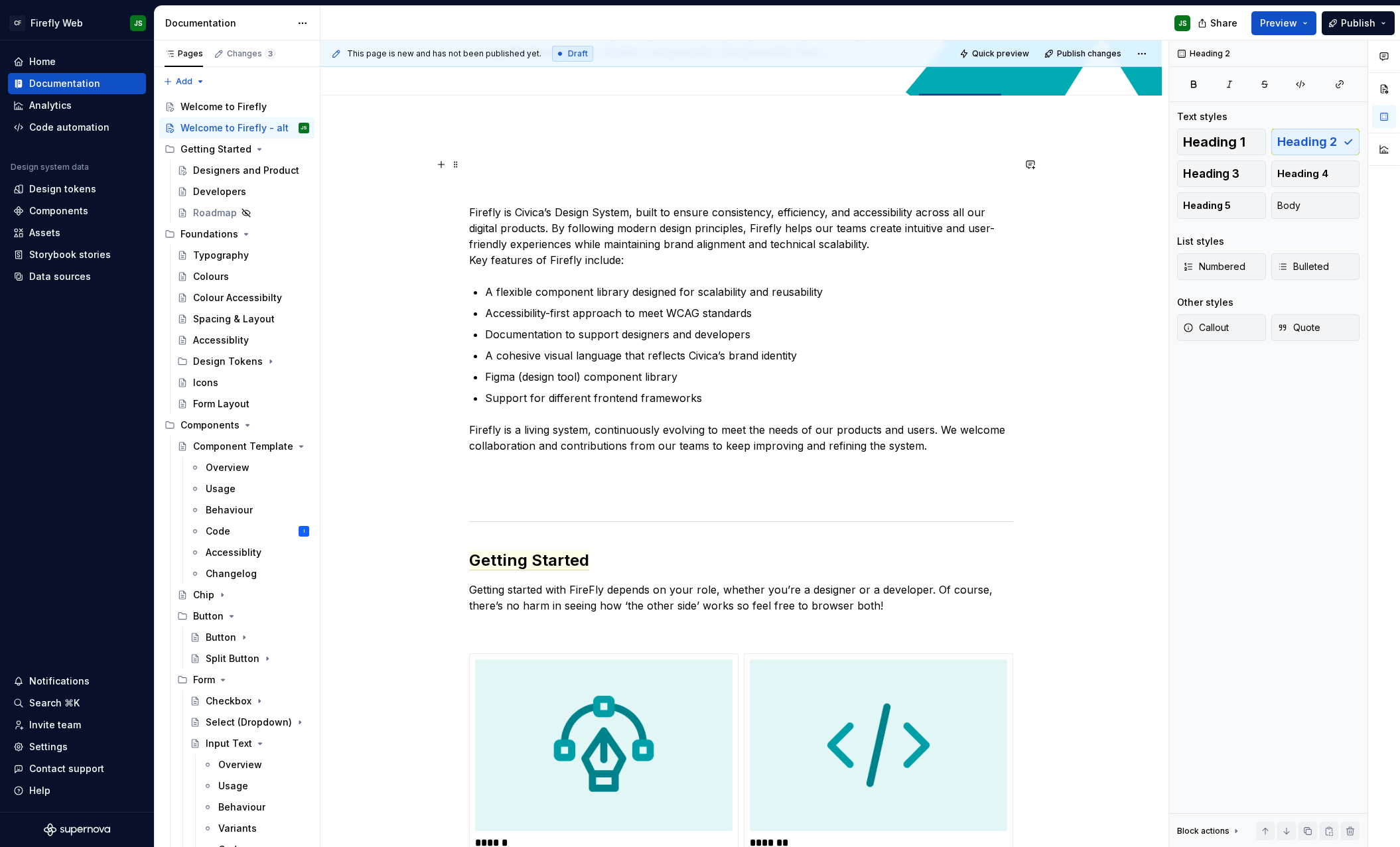
scroll to position [0, 0]
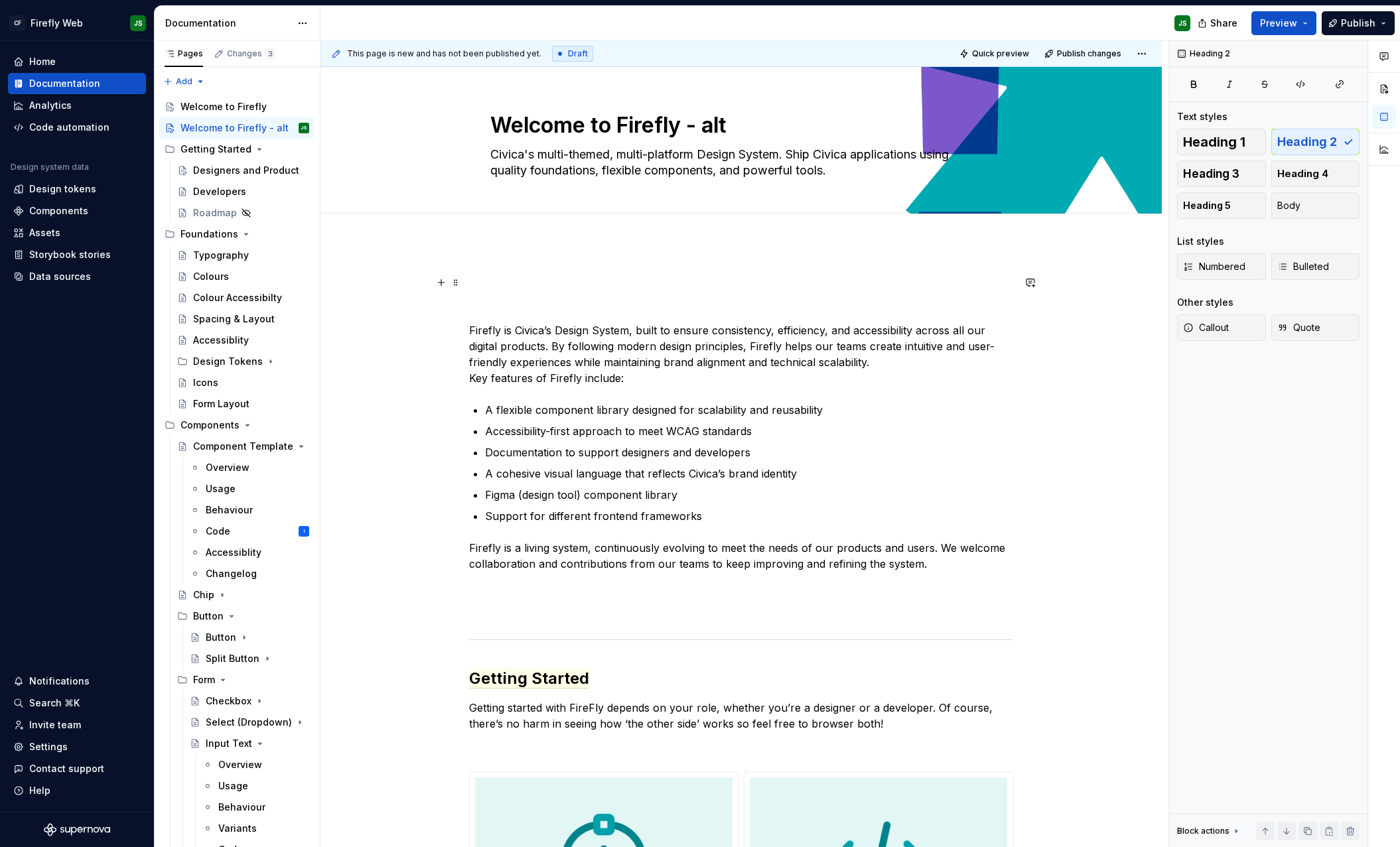
click at [672, 281] on p at bounding box center [741, 282] width 544 height 16
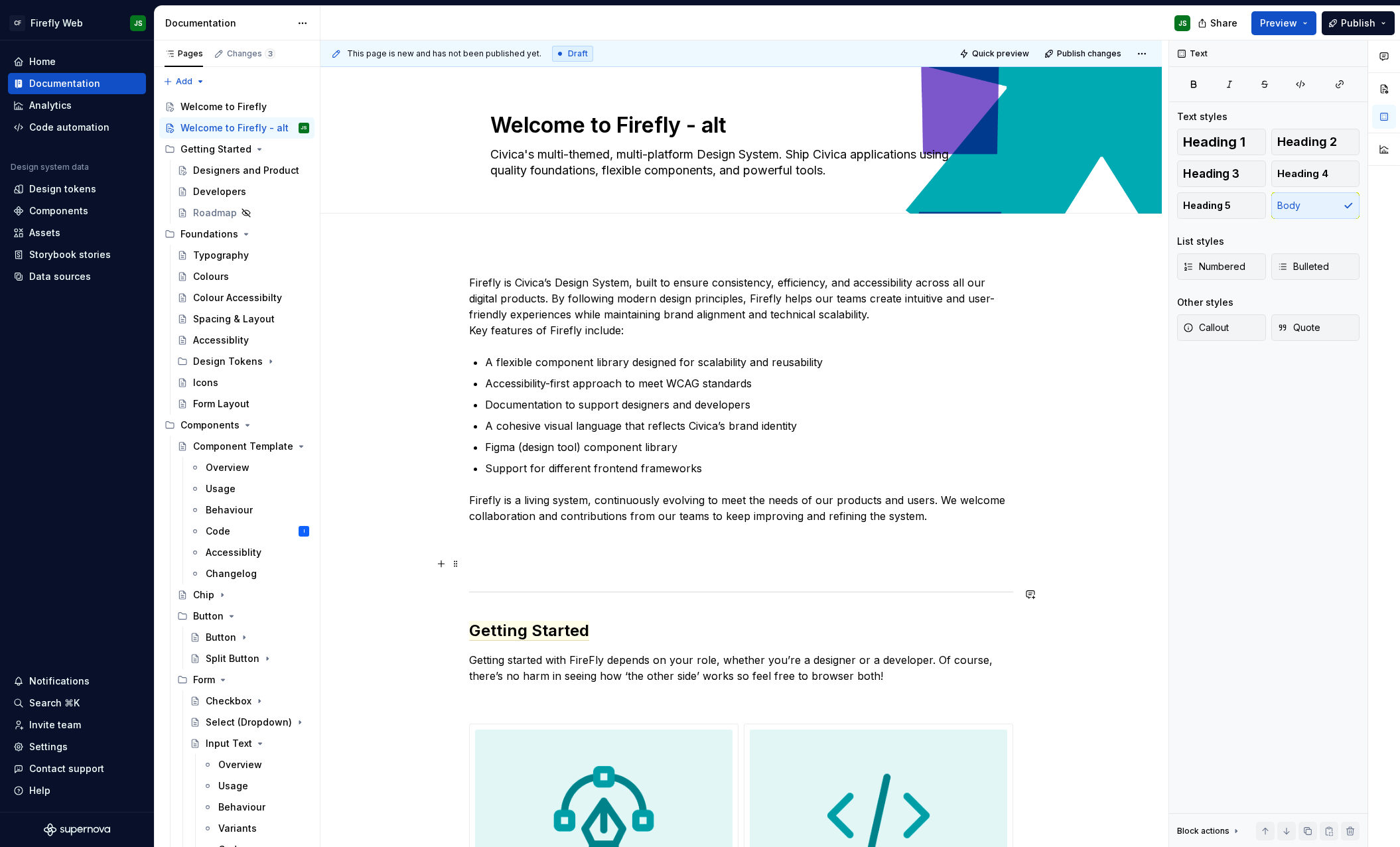
click at [753, 571] on p at bounding box center [741, 563] width 544 height 16
click at [540, 244] on div "**********" at bounding box center [741, 751] width 841 height 1016
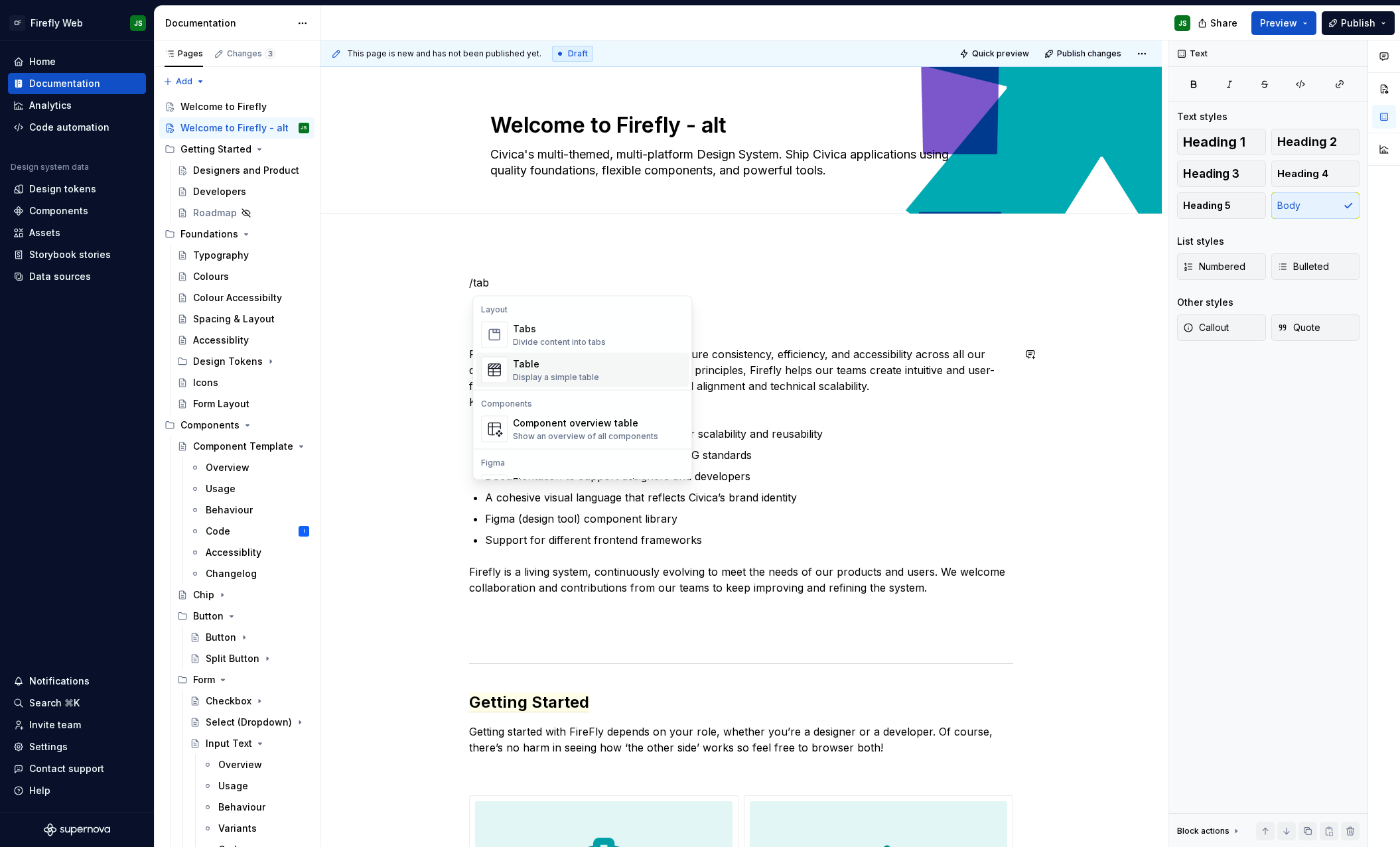
click at [547, 367] on div "Table" at bounding box center [556, 364] width 86 height 14
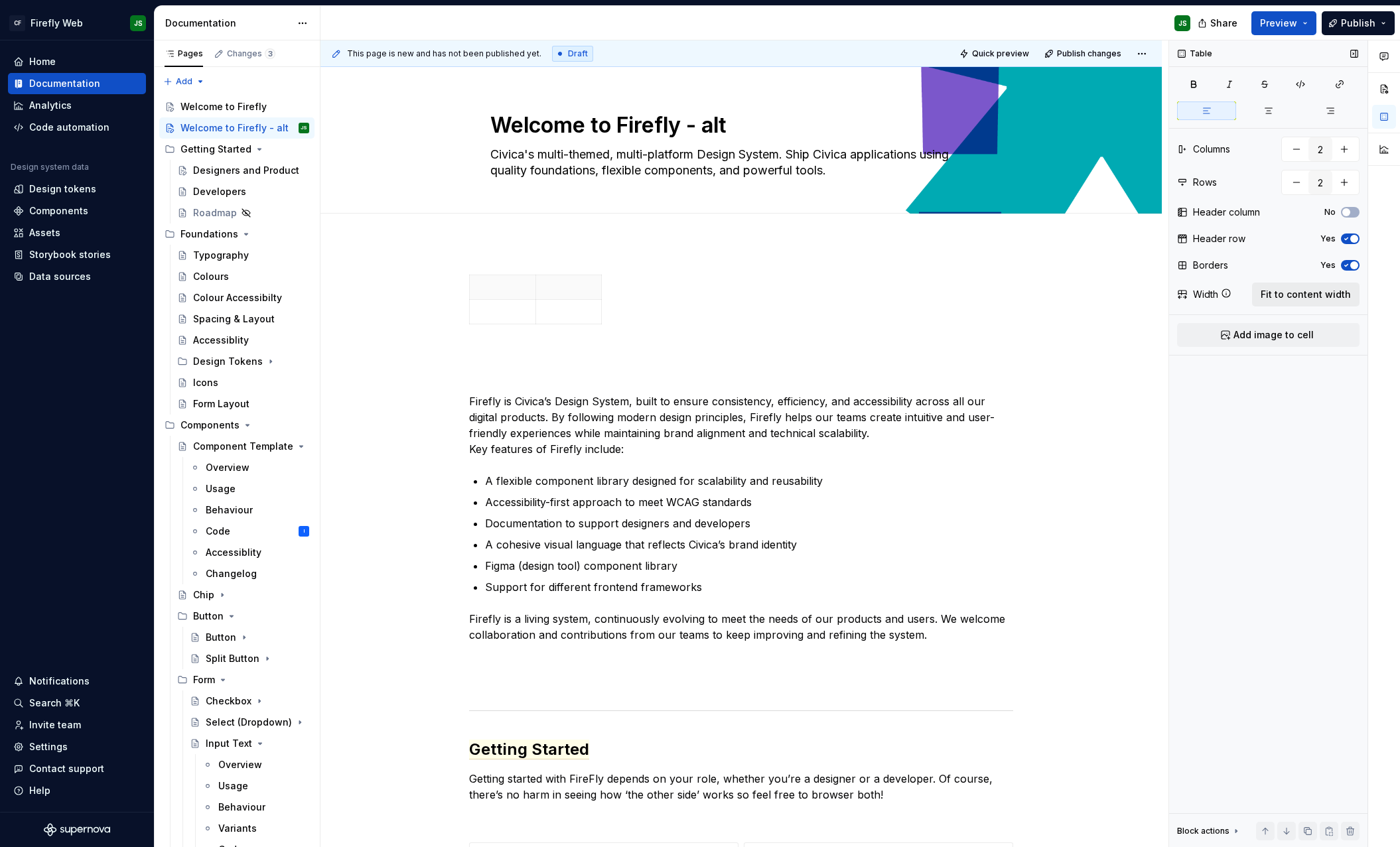
click at [1295, 291] on span "Fit to content width" at bounding box center [1305, 294] width 90 height 14
click at [1355, 237] on span "button" at bounding box center [1354, 238] width 8 height 8
click at [1348, 263] on icon "button" at bounding box center [1346, 265] width 11 height 8
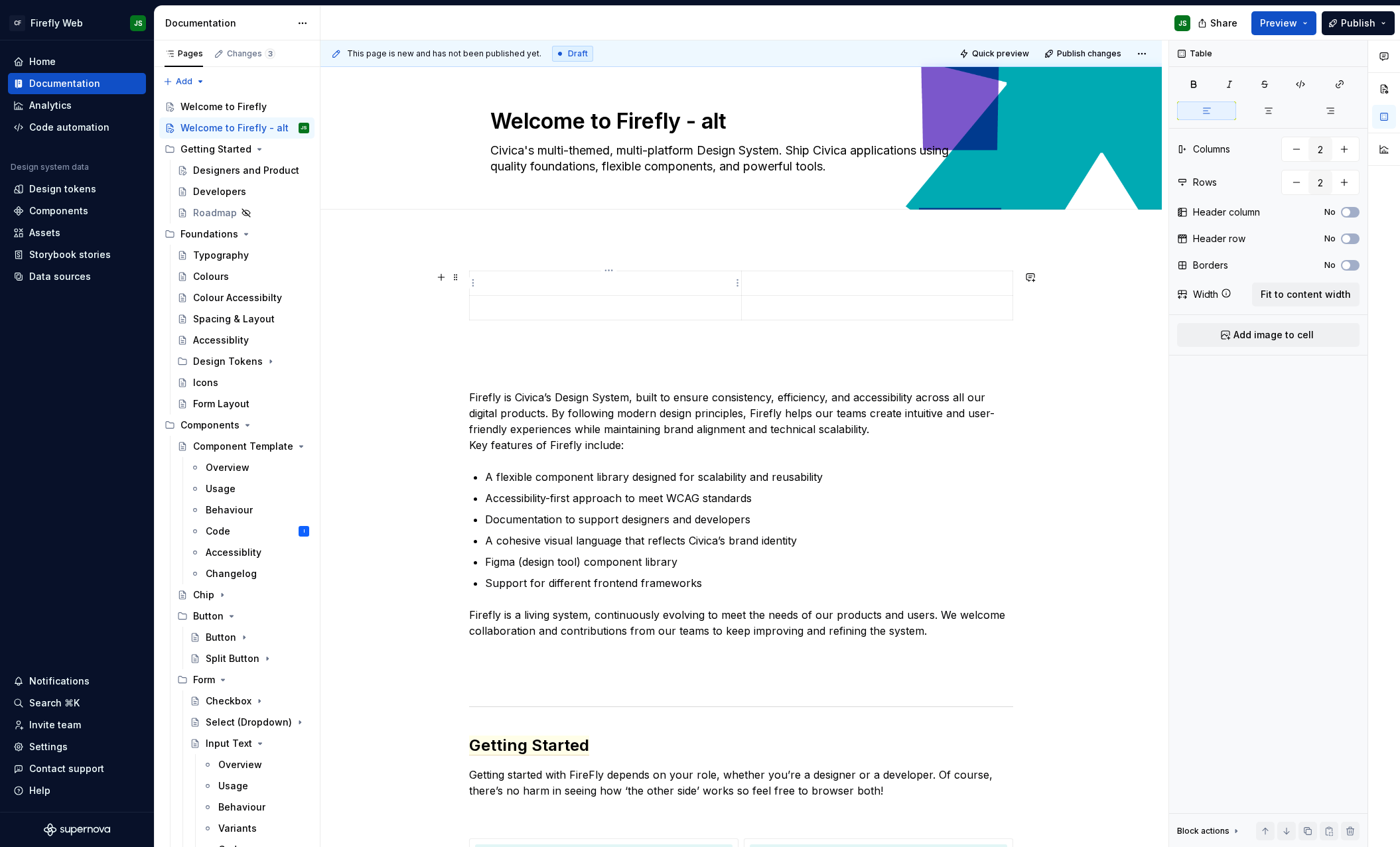
click at [571, 282] on p at bounding box center [605, 283] width 255 height 14
click at [490, 284] on p "Firefly" at bounding box center [605, 283] width 255 height 14
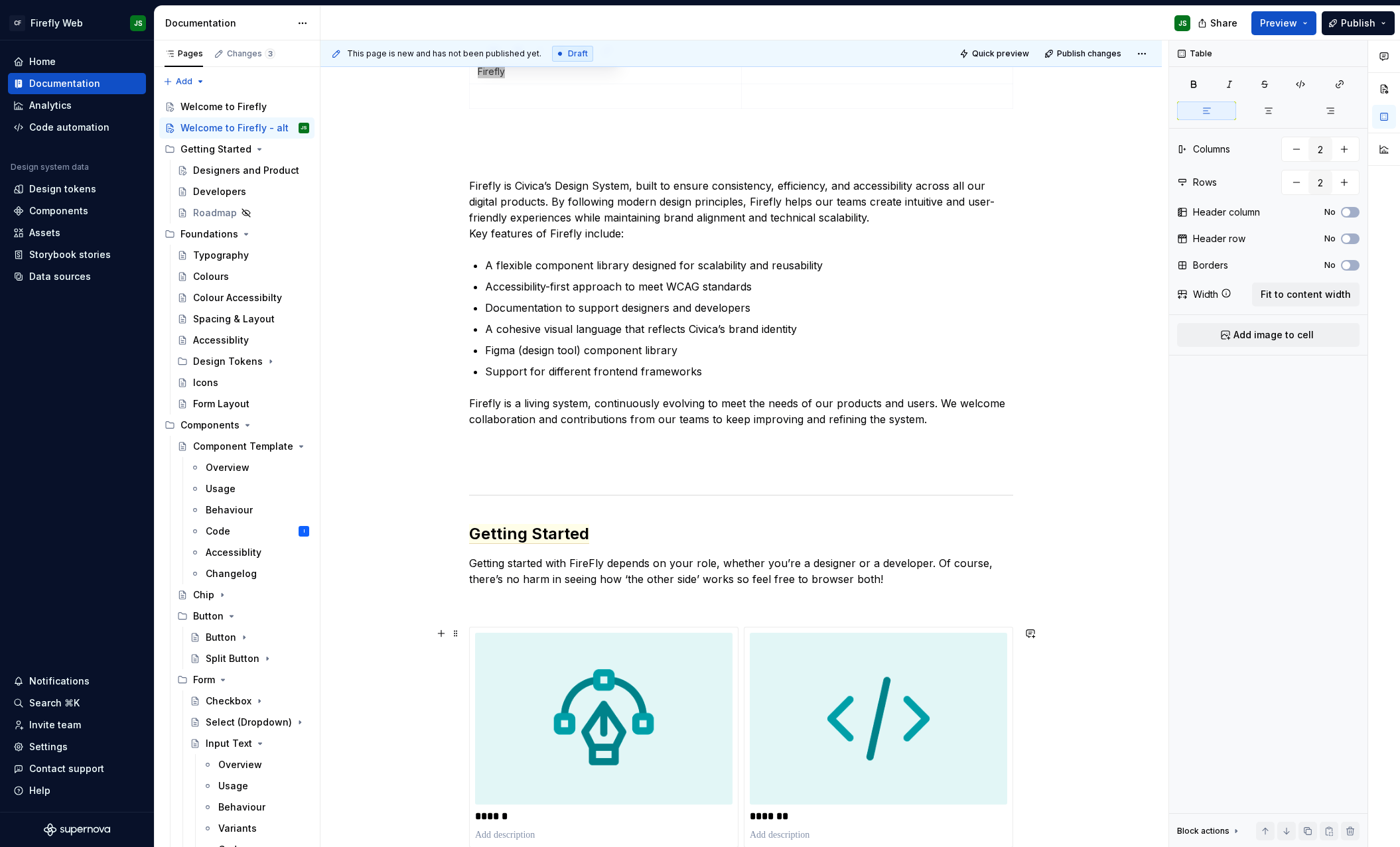
scroll to position [283, 0]
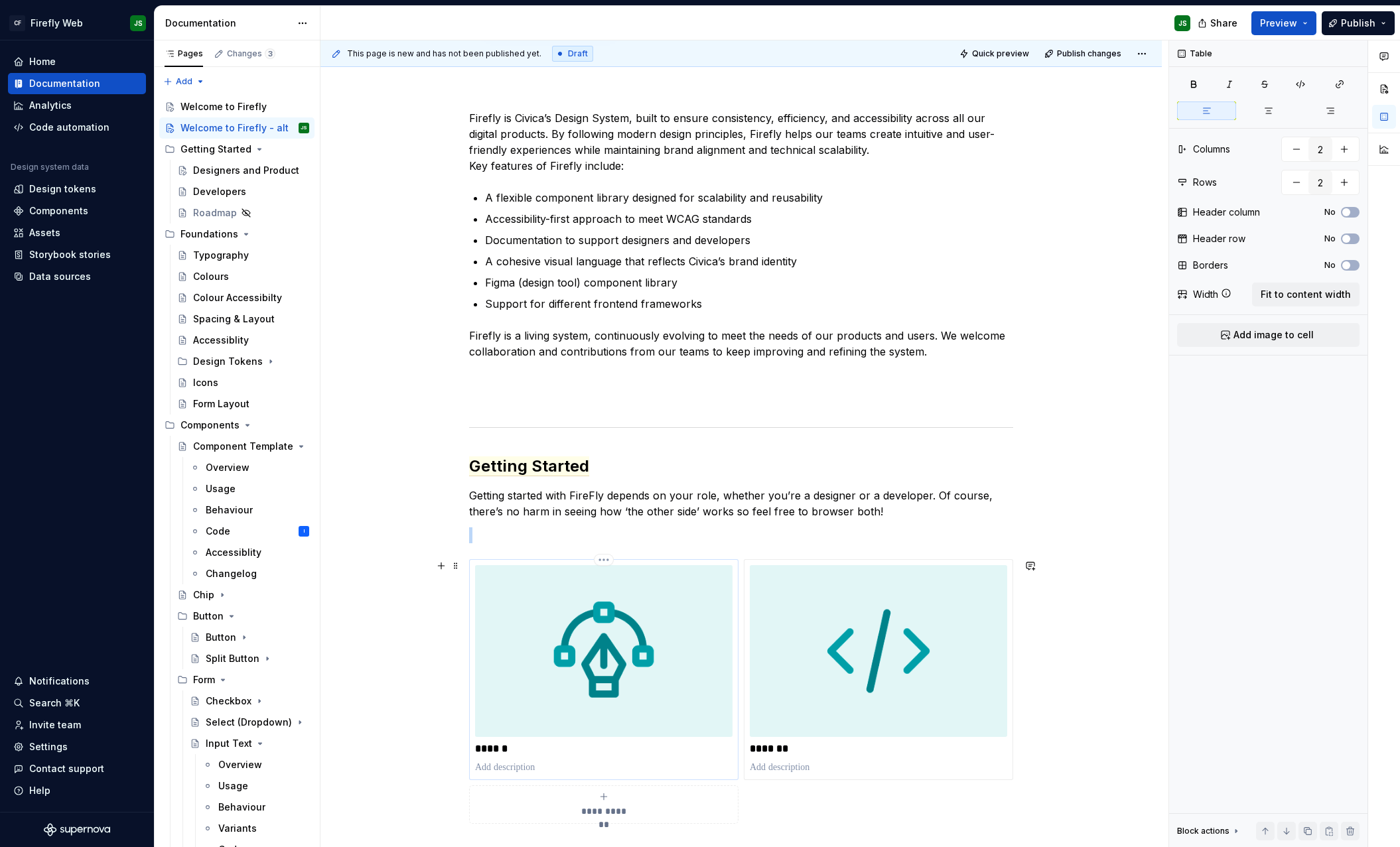
click at [497, 648] on img at bounding box center [603, 651] width 257 height 172
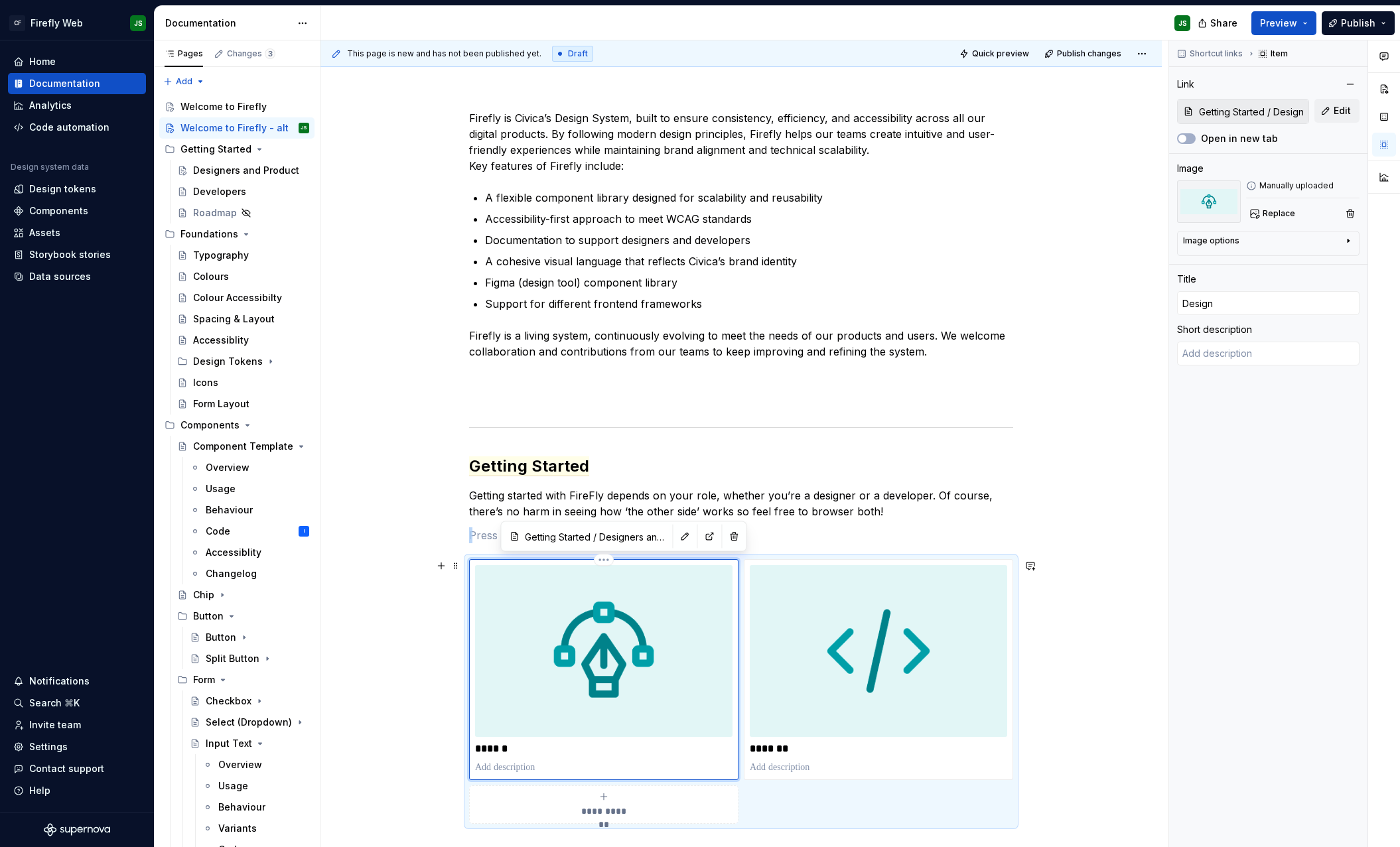
scroll to position [286, 0]
click at [675, 538] on button "button" at bounding box center [684, 535] width 19 height 19
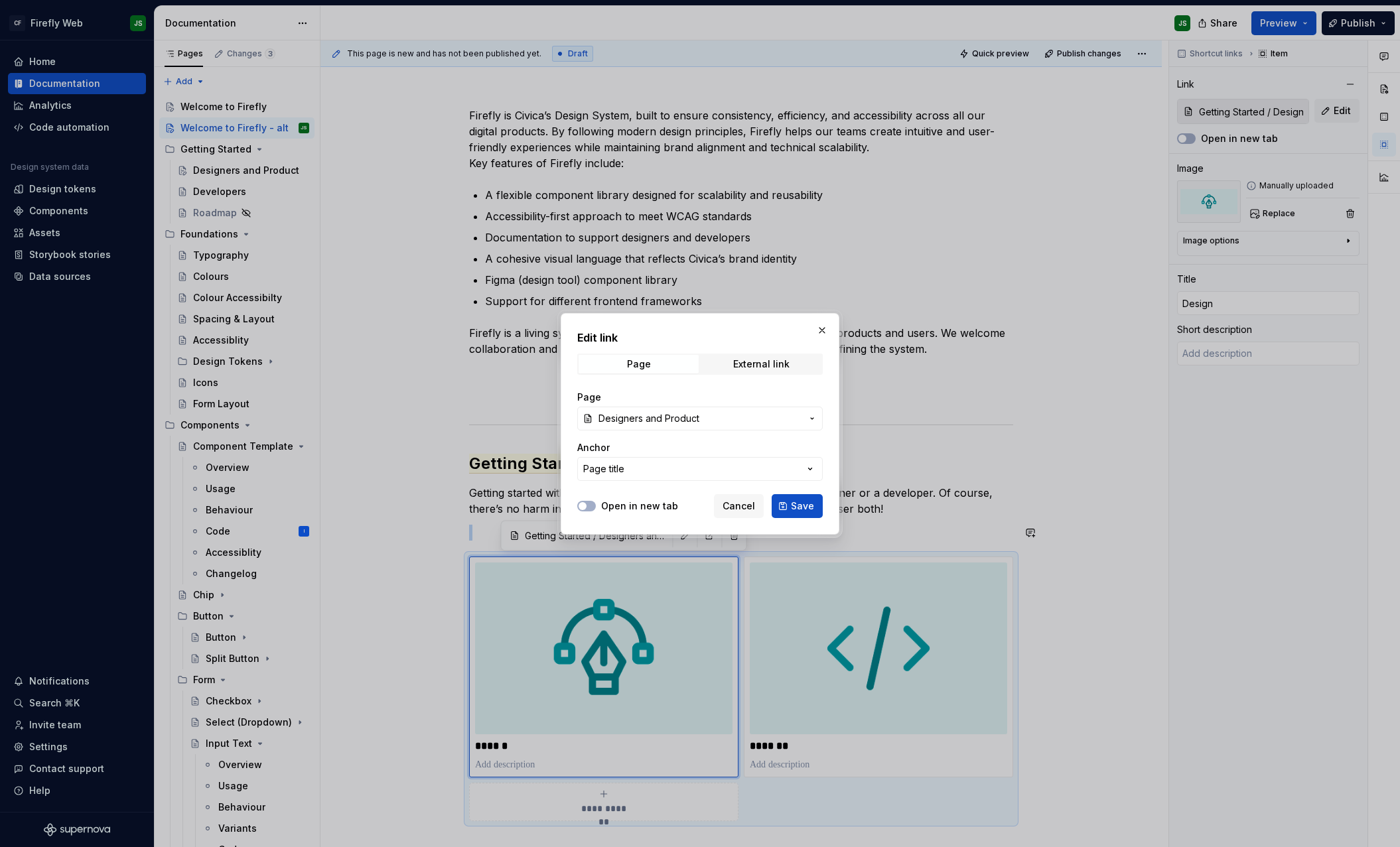
click at [821, 333] on button "button" at bounding box center [822, 330] width 19 height 19
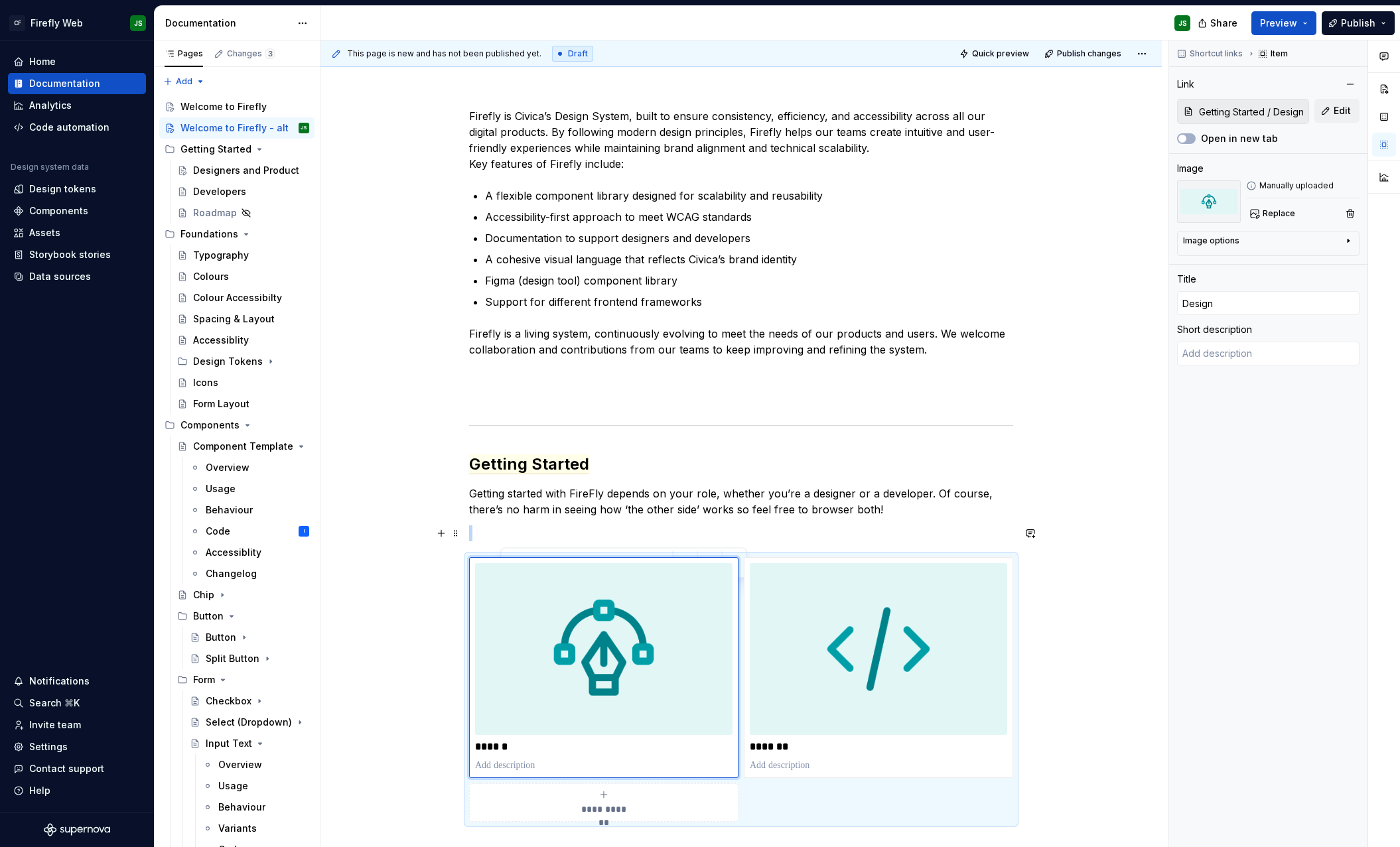
scroll to position [0, 0]
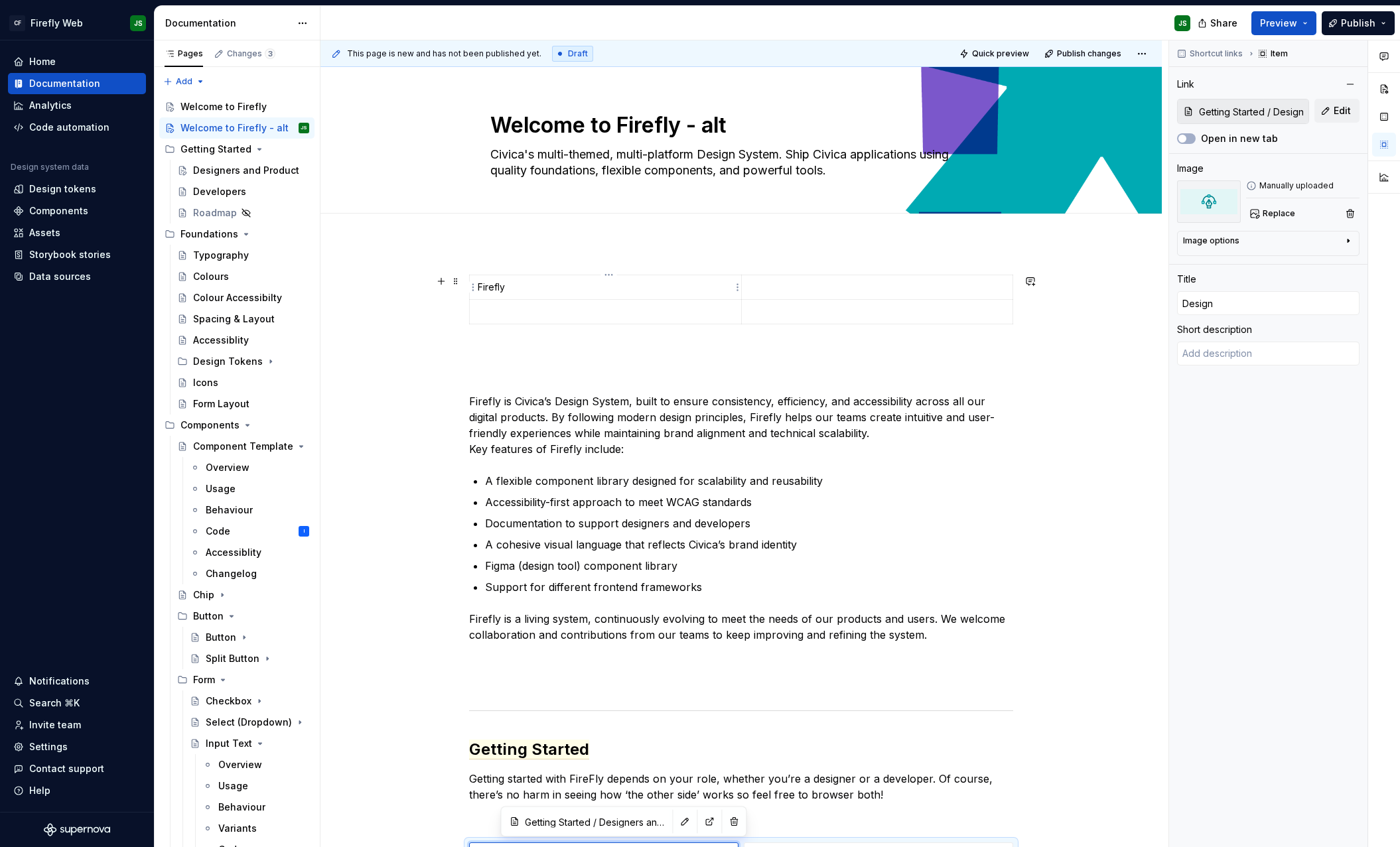
click at [500, 287] on p "Firefly" at bounding box center [605, 288] width 255 height 14
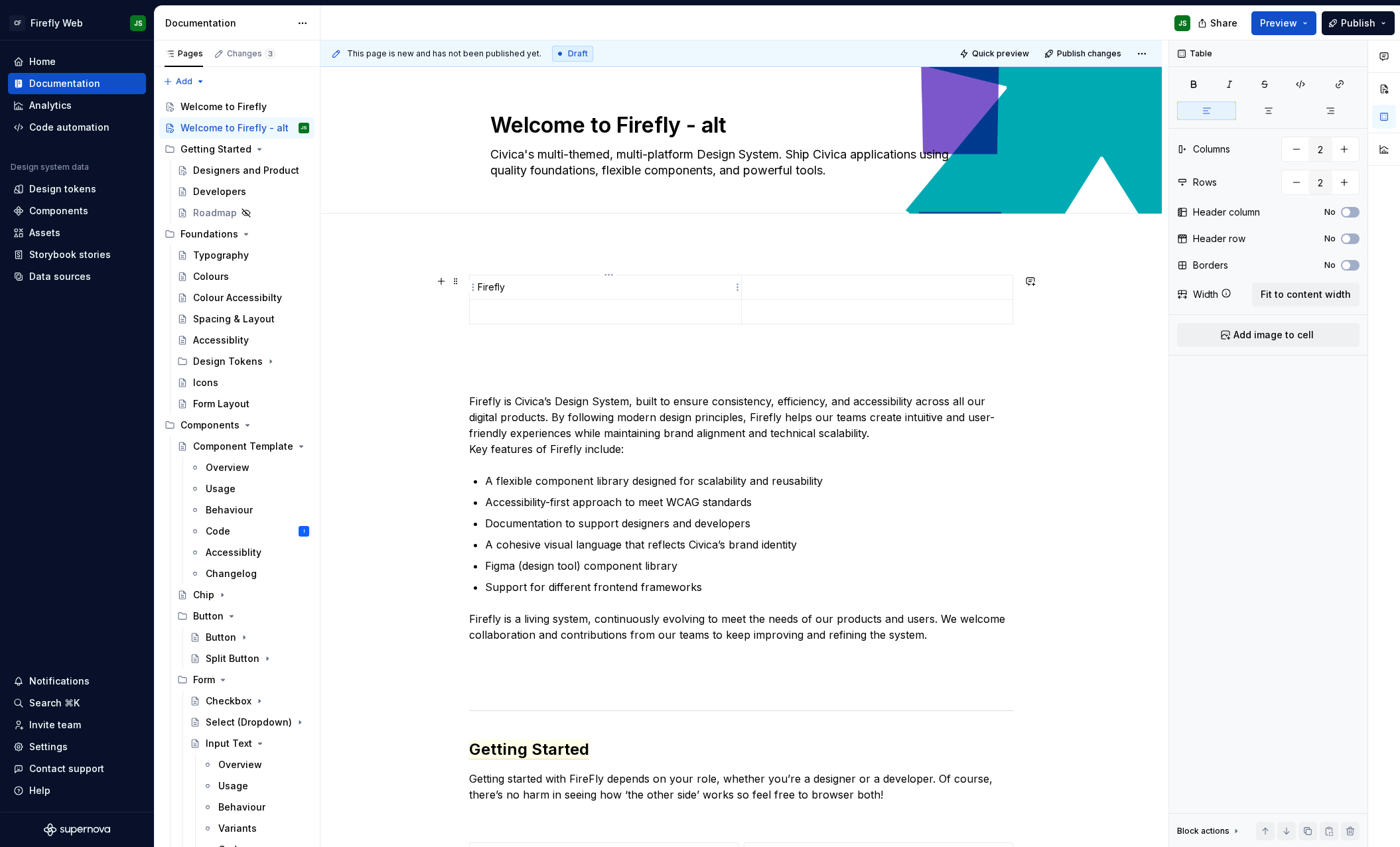
click at [501, 287] on p "Firefly" at bounding box center [605, 288] width 255 height 14
click at [501, 286] on p "Firefly" at bounding box center [605, 288] width 255 height 14
click at [501, 287] on p "Firefly" at bounding box center [605, 288] width 255 height 14
click at [500, 287] on p "Firefly" at bounding box center [605, 288] width 255 height 14
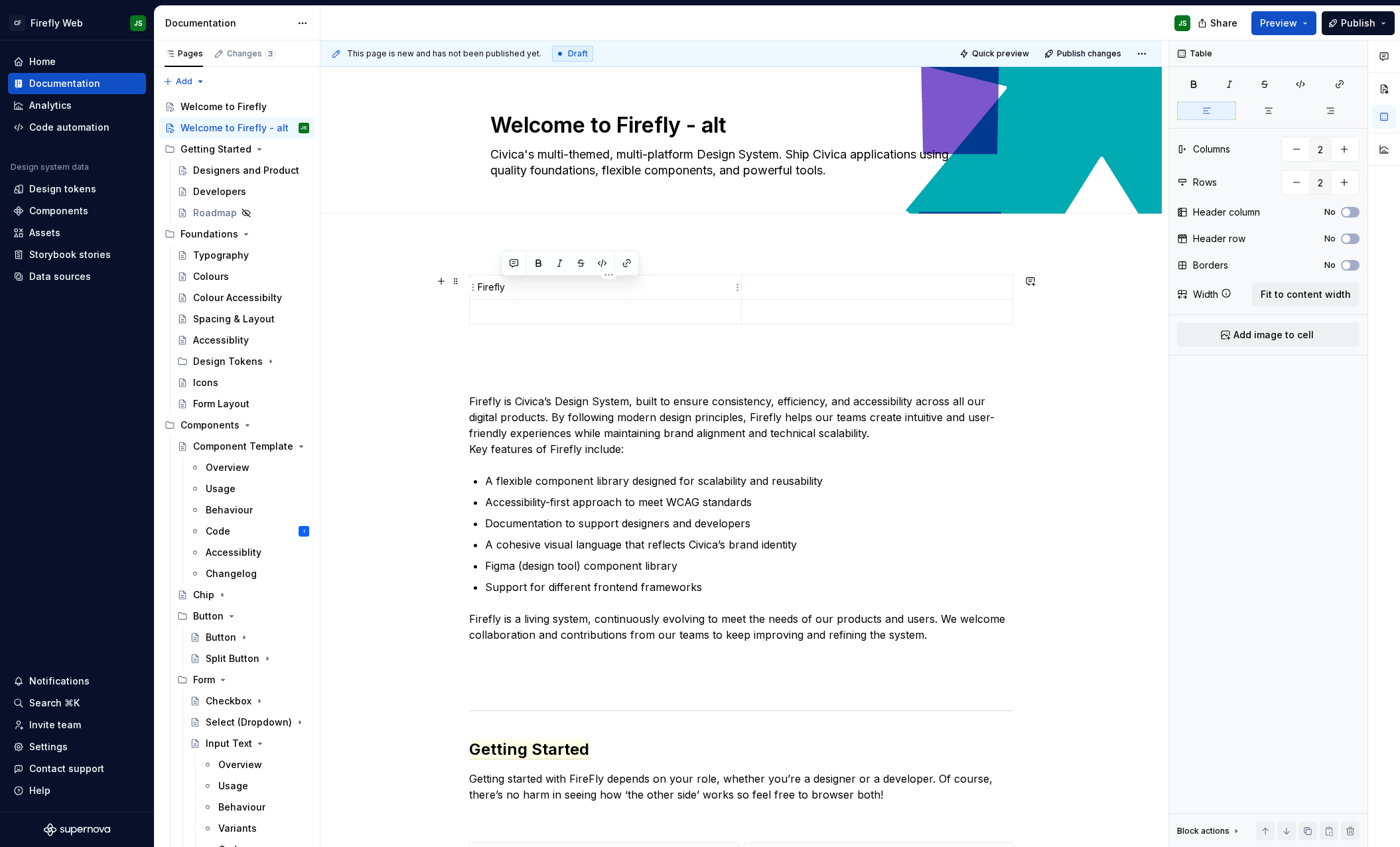
click at [500, 287] on p "Firefly" at bounding box center [605, 288] width 255 height 14
click at [501, 315] on p at bounding box center [605, 312] width 255 height 14
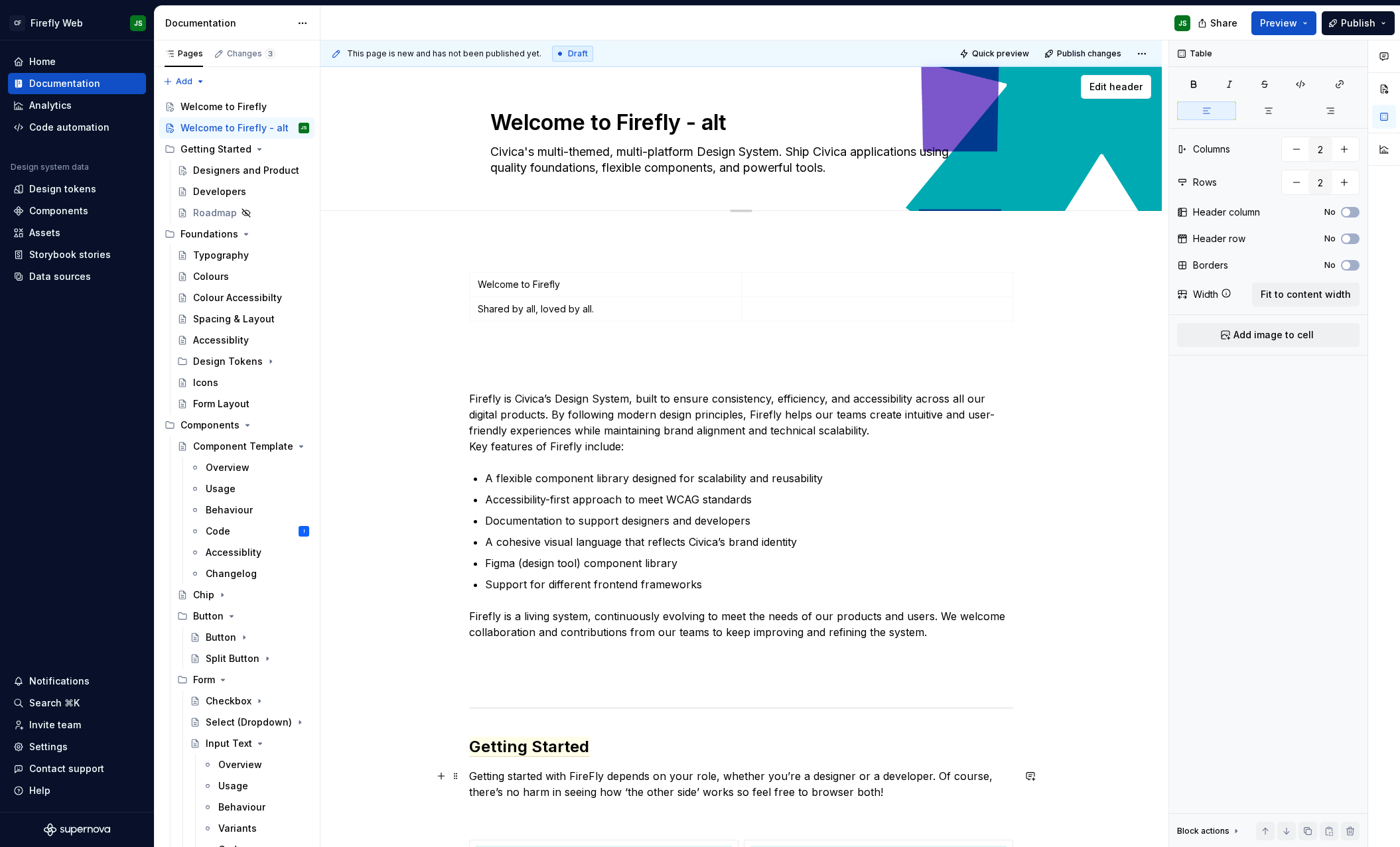
click at [589, 174] on textarea "Civica's multi-themed, multi-platform Design System. Ship Civica applications u…" at bounding box center [738, 160] width 501 height 37
click at [590, 173] on textarea "Civica's multi-themed, multi-platform Design System. Ship Civica applications u…" at bounding box center [738, 160] width 501 height 37
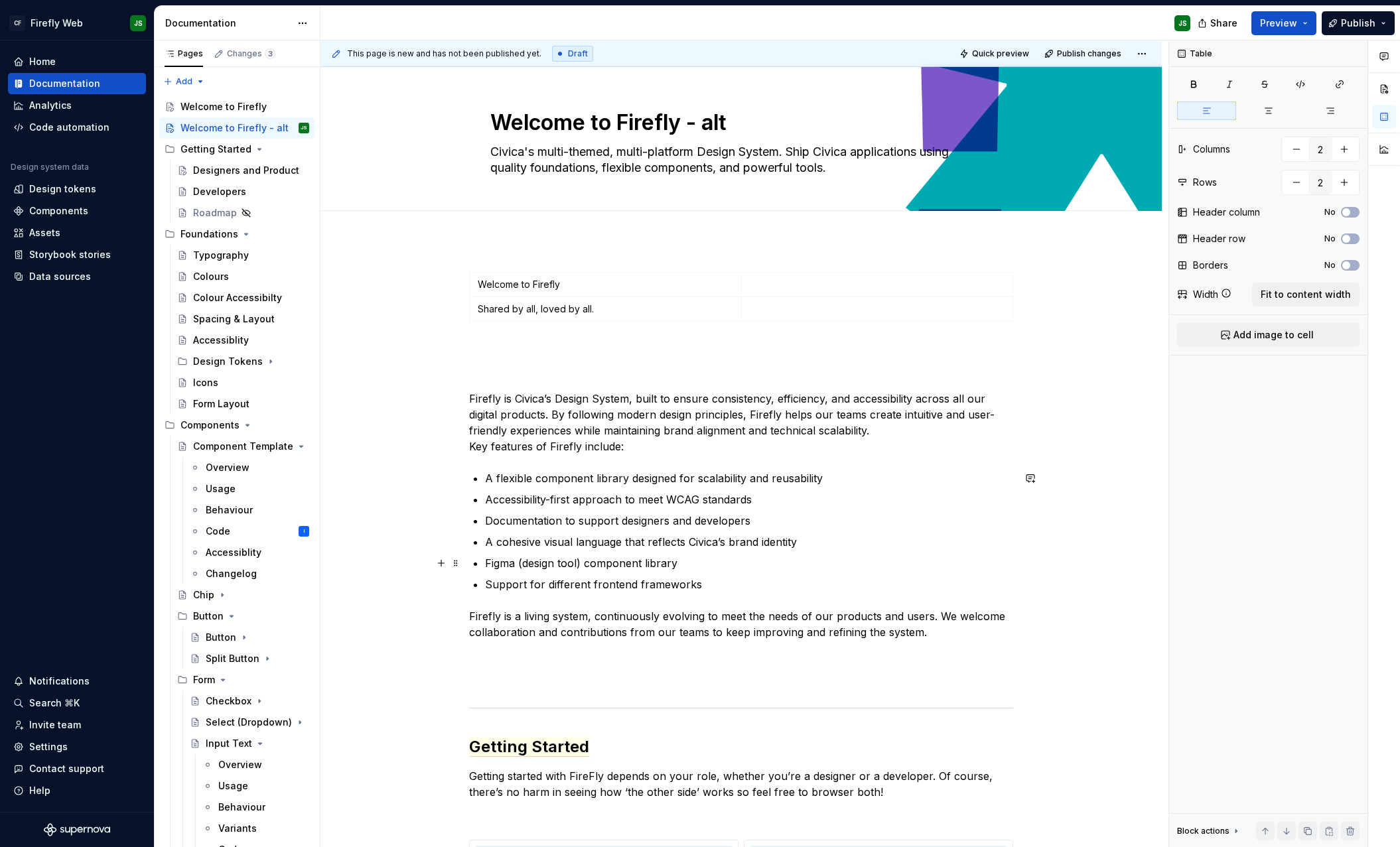
scroll to position [5, 0]
click at [529, 305] on p "Shared by all, loved by all." at bounding box center [605, 307] width 255 height 14
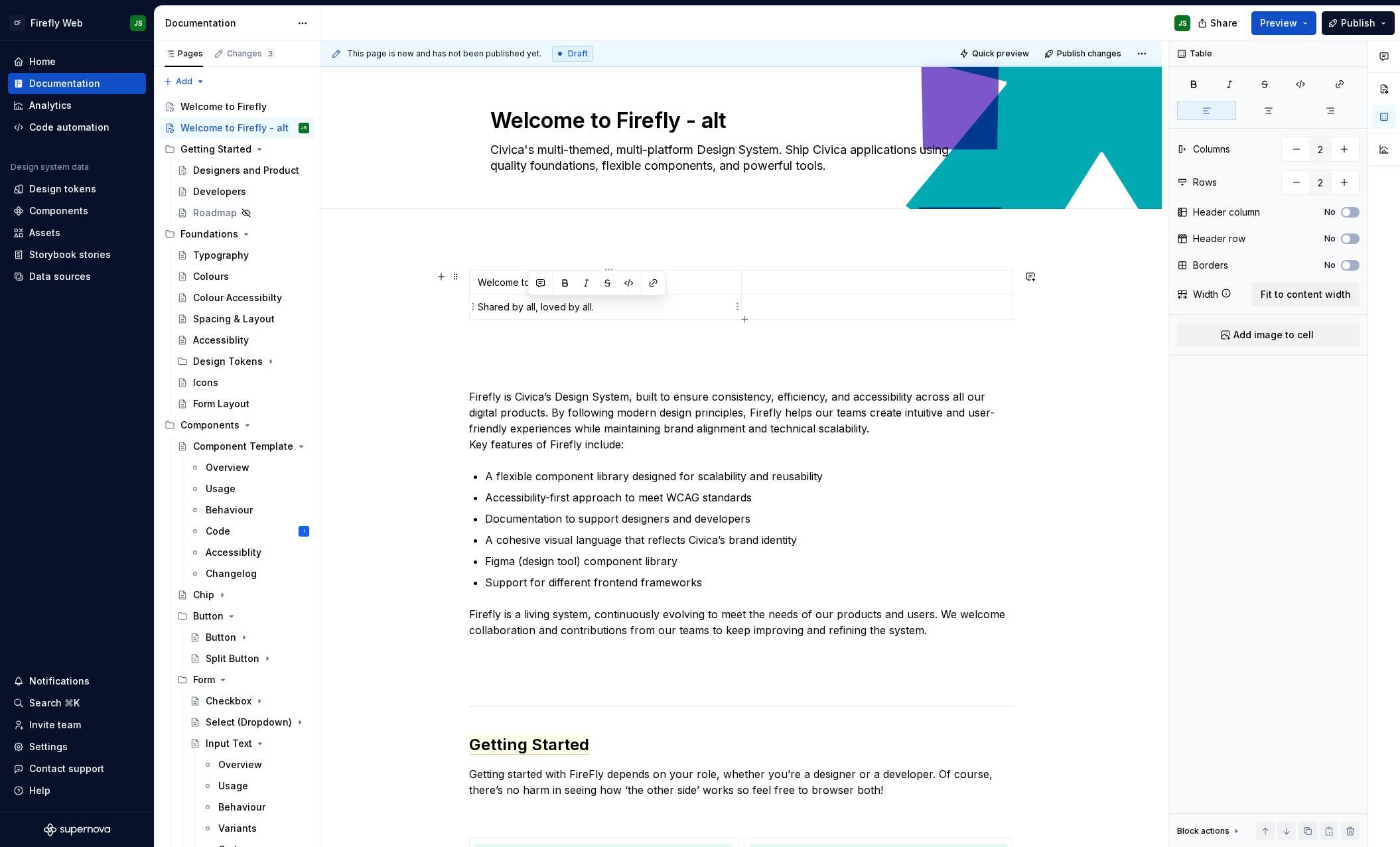
click at [529, 305] on p "Shared by all, loved by all." at bounding box center [605, 307] width 255 height 14
click at [557, 357] on div "**********" at bounding box center [741, 687] width 544 height 833
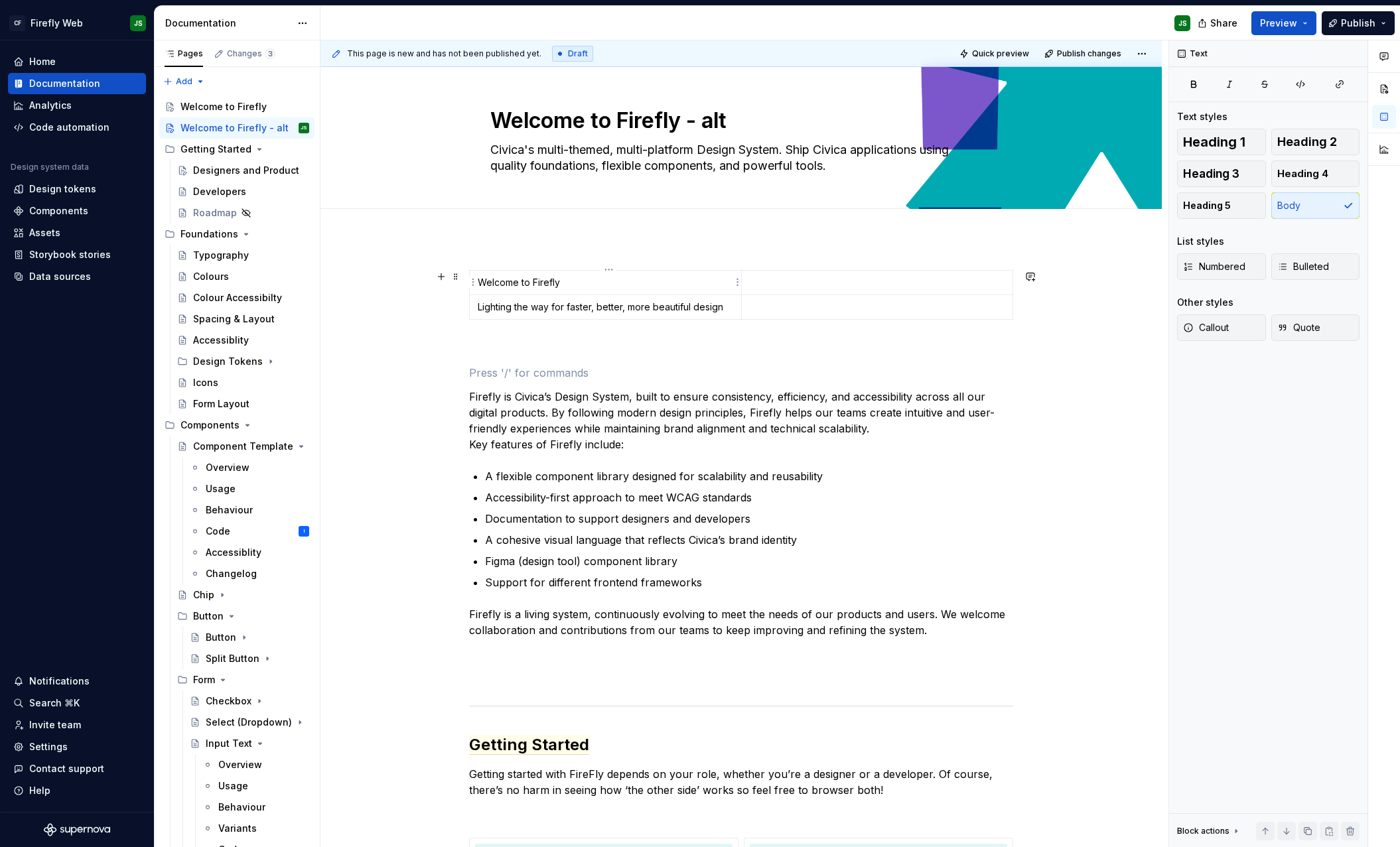
click at [559, 282] on p "Welcome to Firefly" at bounding box center [605, 283] width 255 height 14
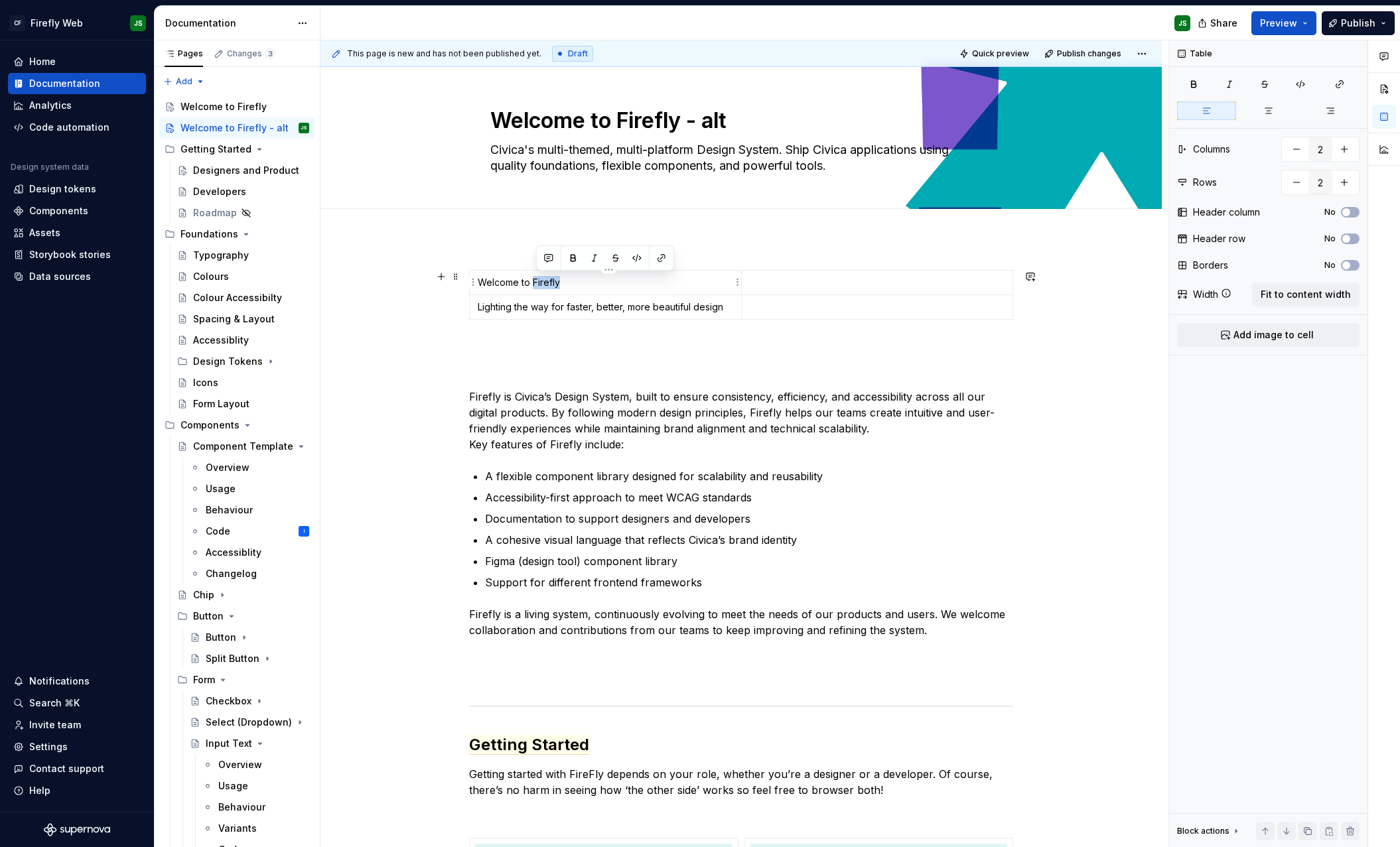
click at [560, 282] on p "Welcome to Firefly" at bounding box center [605, 283] width 255 height 14
click at [559, 282] on p "Welcome to Firefly" at bounding box center [605, 283] width 255 height 14
click at [512, 279] on p "Welcome to Firefly" at bounding box center [605, 283] width 255 height 14
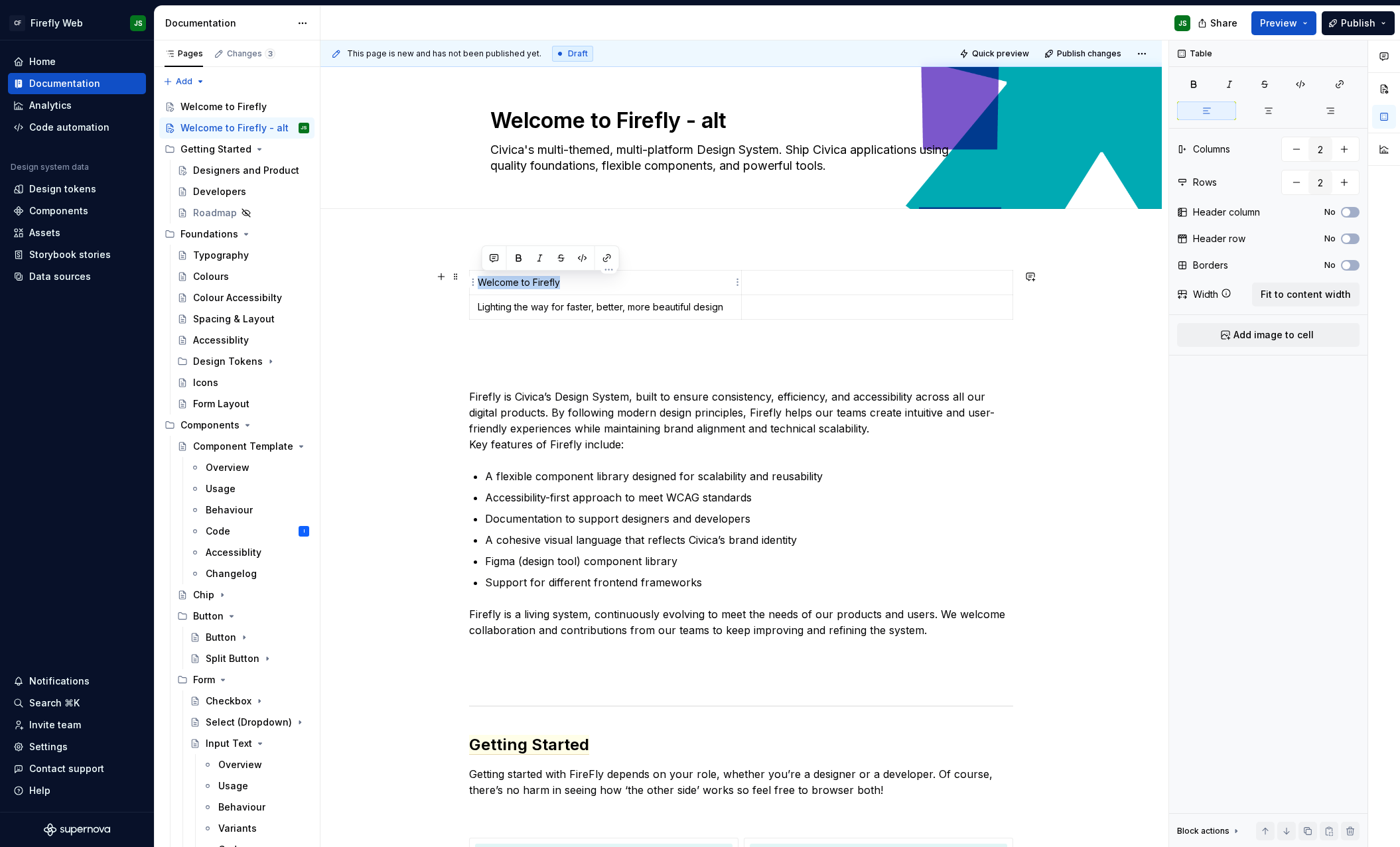
drag, startPoint x: 564, startPoint y: 285, endPoint x: 500, endPoint y: 277, distance: 64.5
click at [482, 282] on p "Welcome to Firefly" at bounding box center [605, 283] width 255 height 14
click at [610, 273] on html "CF Firefly Web JS Home Documentation Analytics Code automation Design system da…" at bounding box center [700, 423] width 1400 height 847
click at [532, 357] on html "CF Firefly Web JS Home Documentation Analytics Code automation Design system da…" at bounding box center [700, 423] width 1400 height 847
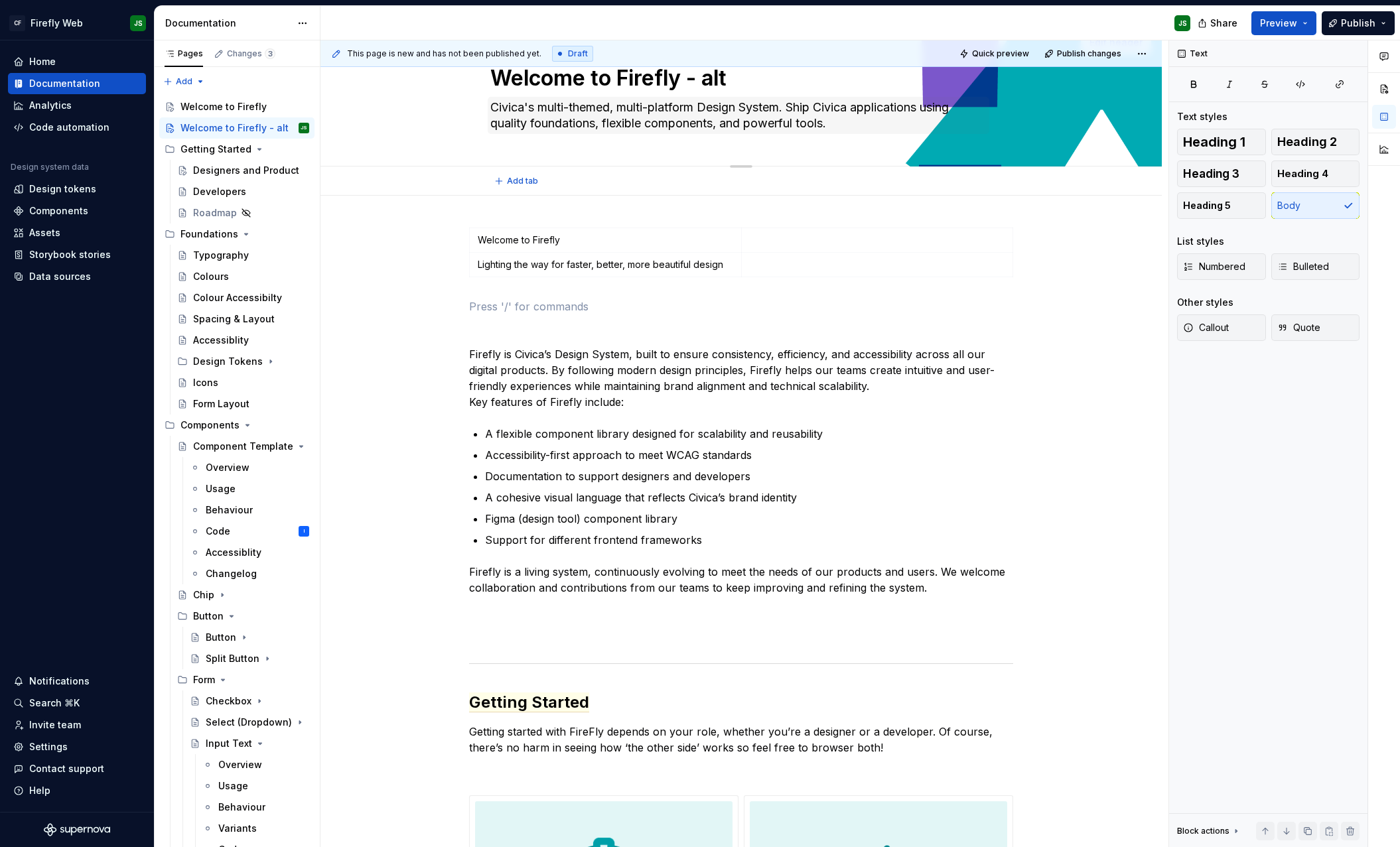
scroll to position [0, 0]
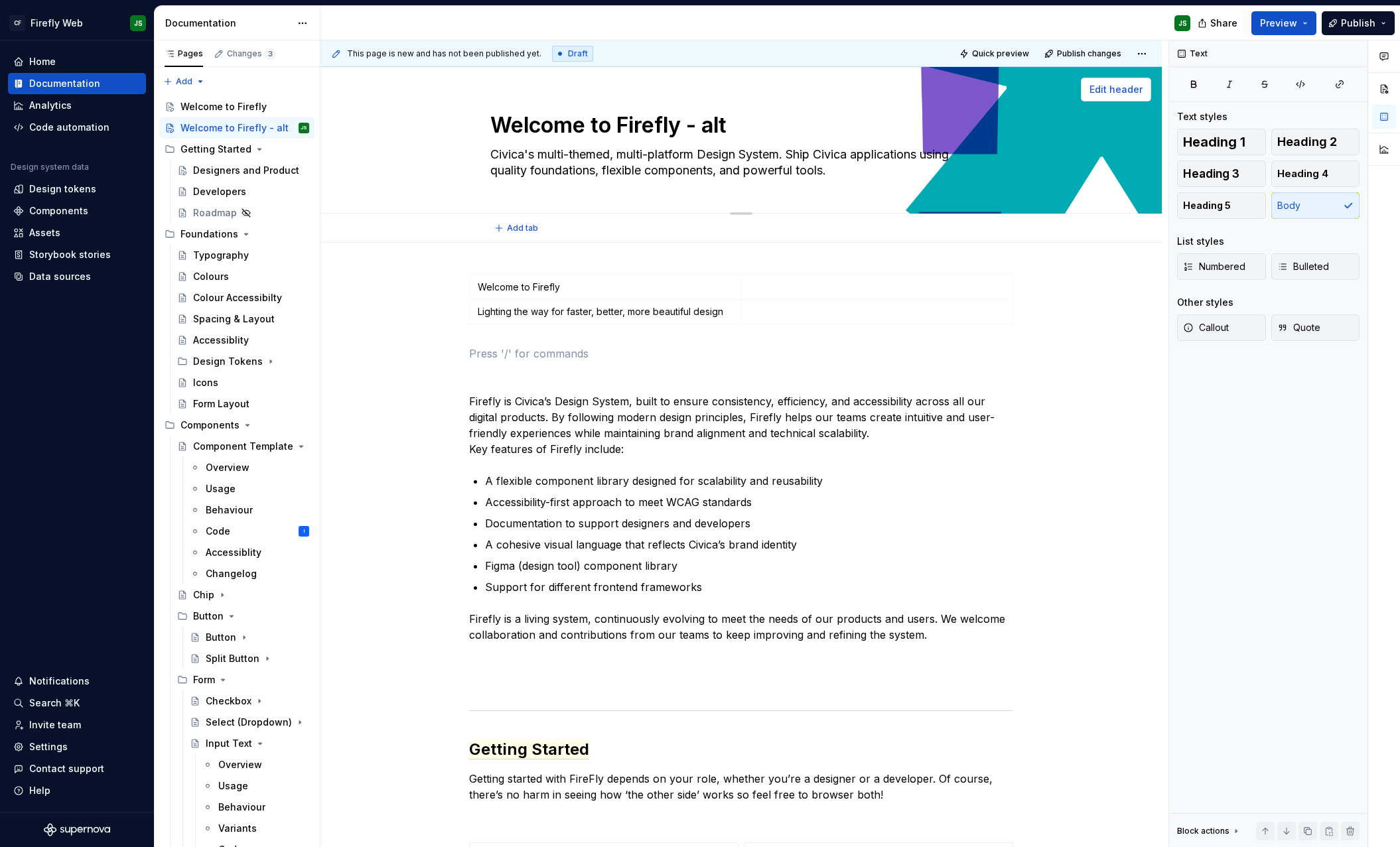
click at [1143, 86] on span "Edit header" at bounding box center [1116, 90] width 53 height 14
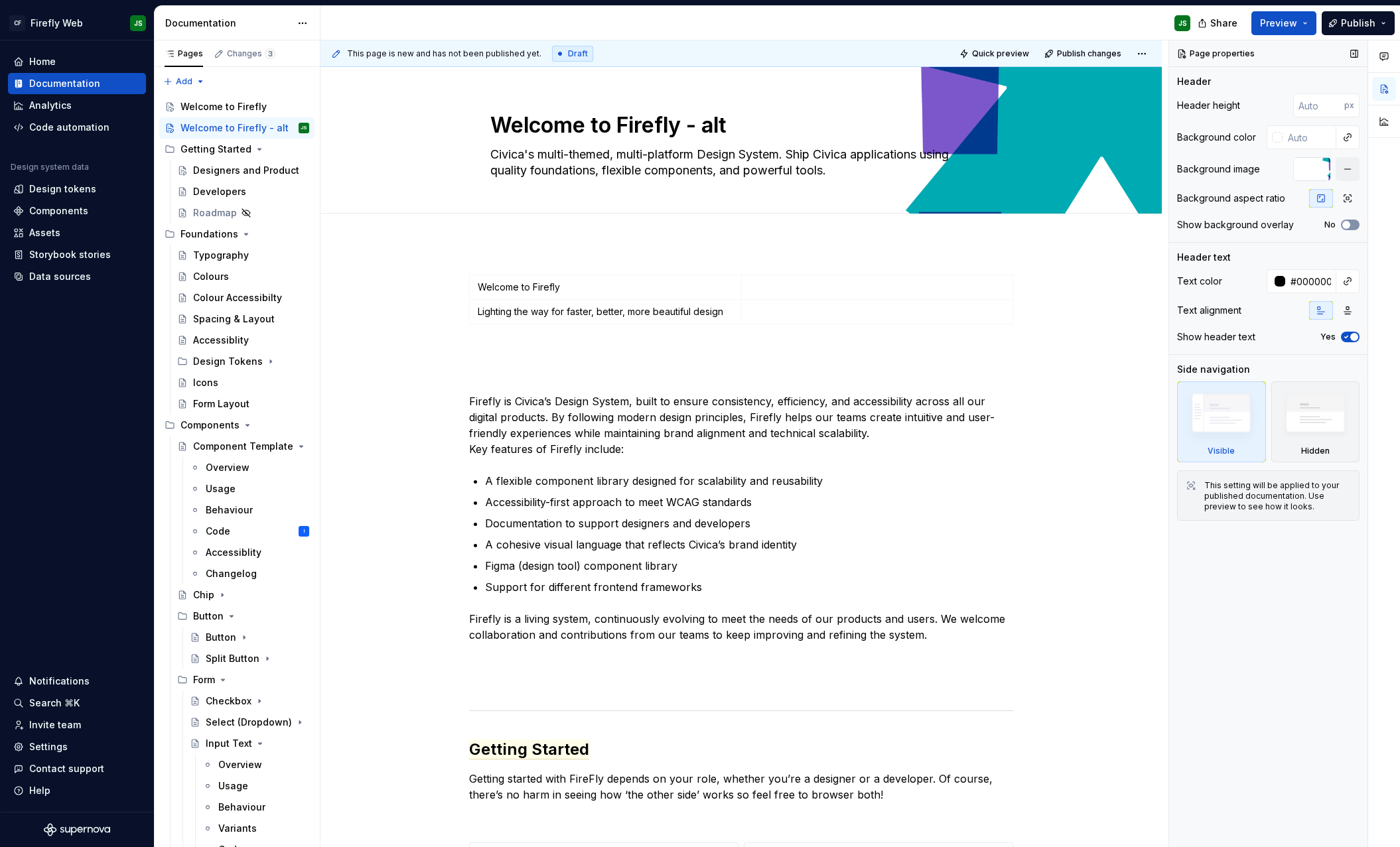
click at [1349, 222] on icon "button" at bounding box center [1346, 225] width 11 height 8
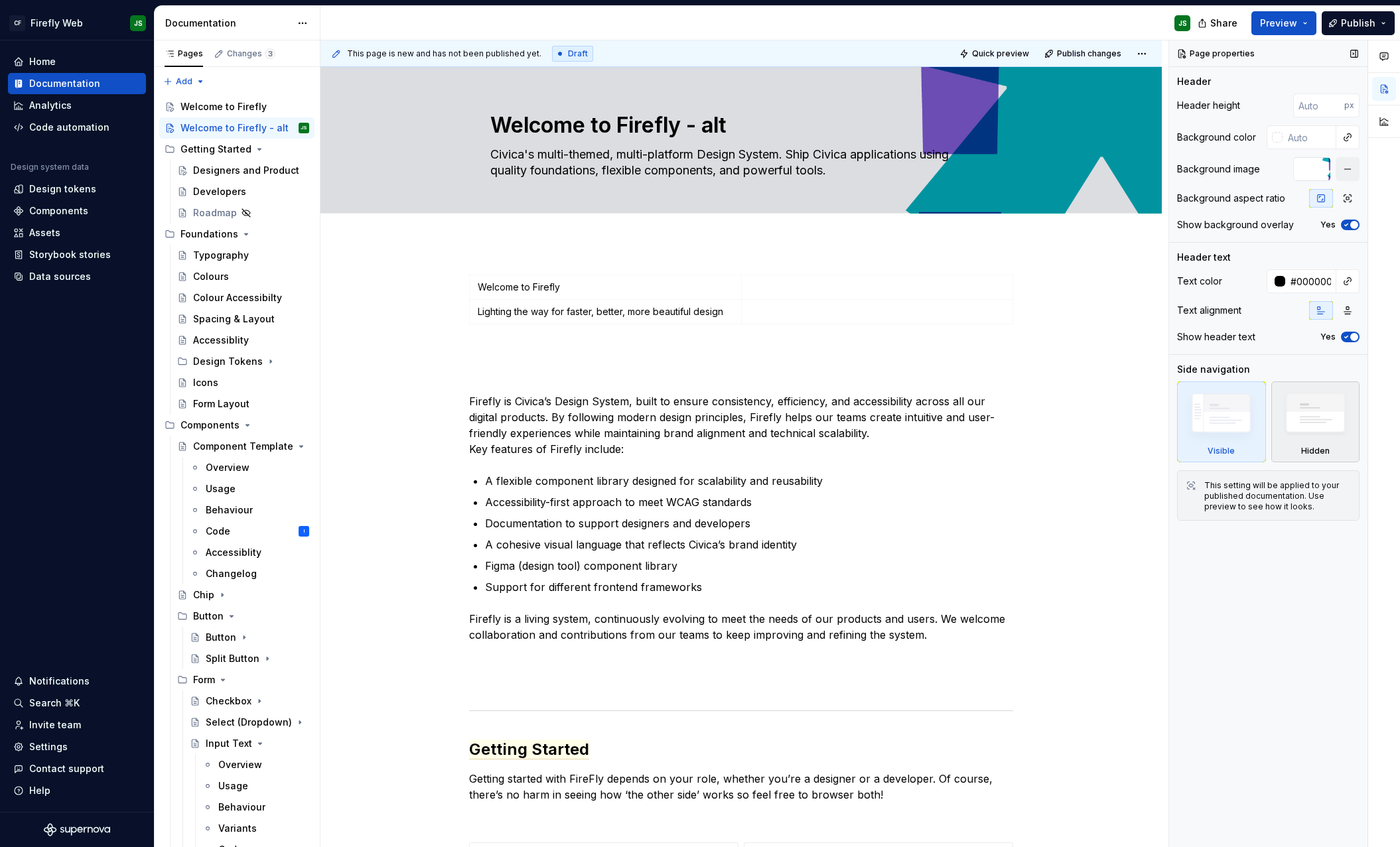
click at [1314, 437] on img at bounding box center [1315, 416] width 76 height 58
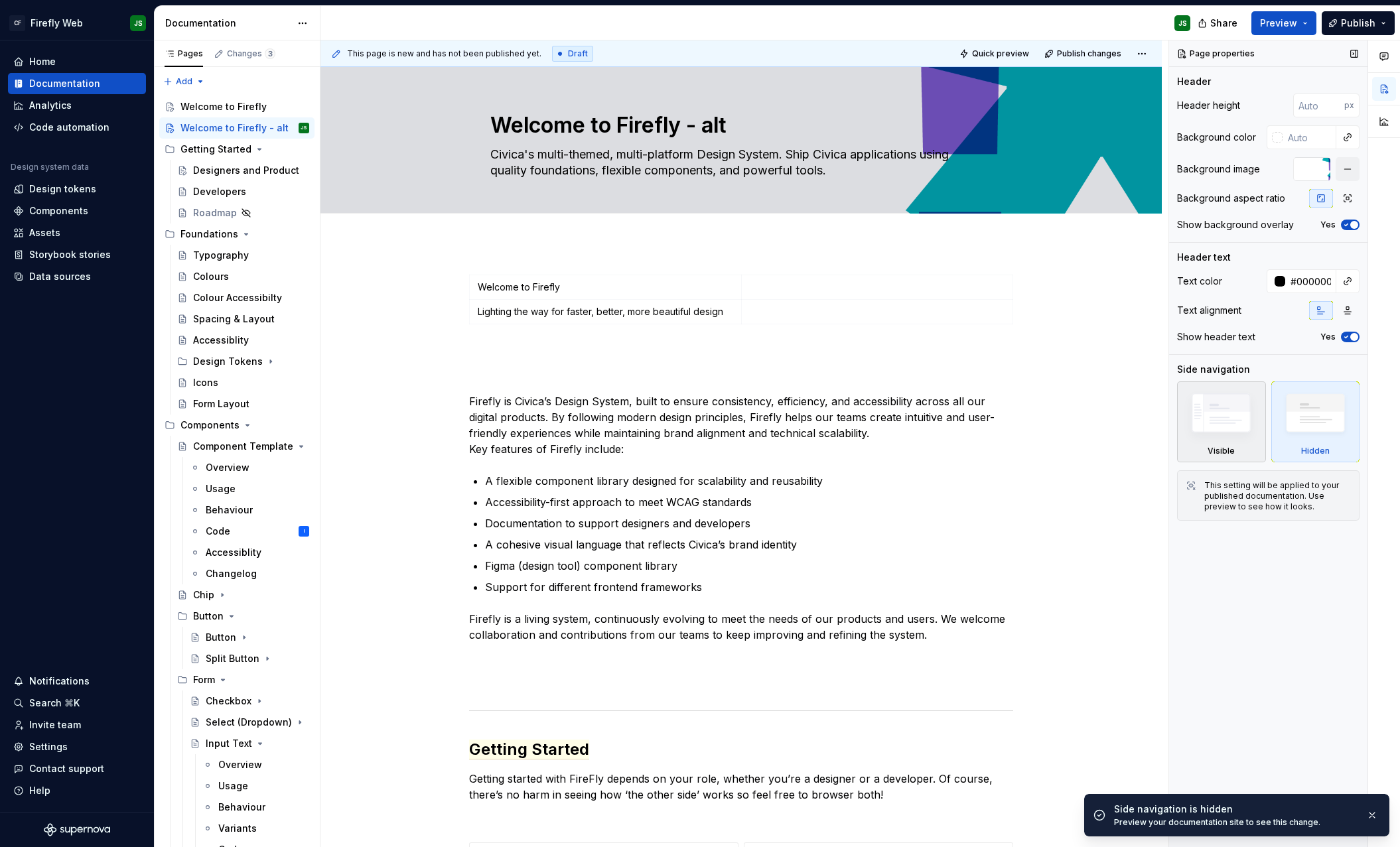
click at [1252, 429] on img at bounding box center [1221, 416] width 76 height 58
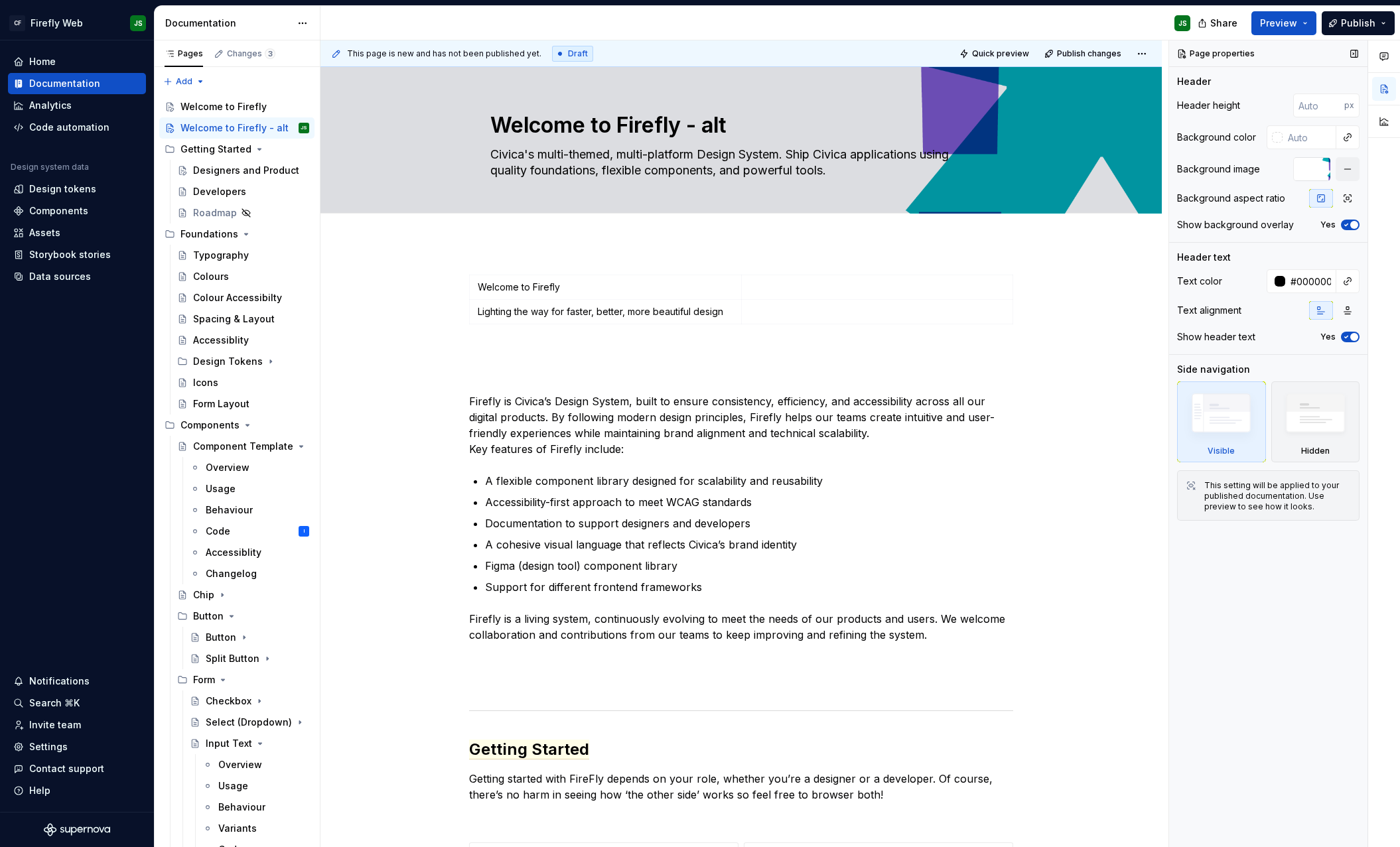
click at [1355, 335] on span "button" at bounding box center [1354, 337] width 8 height 8
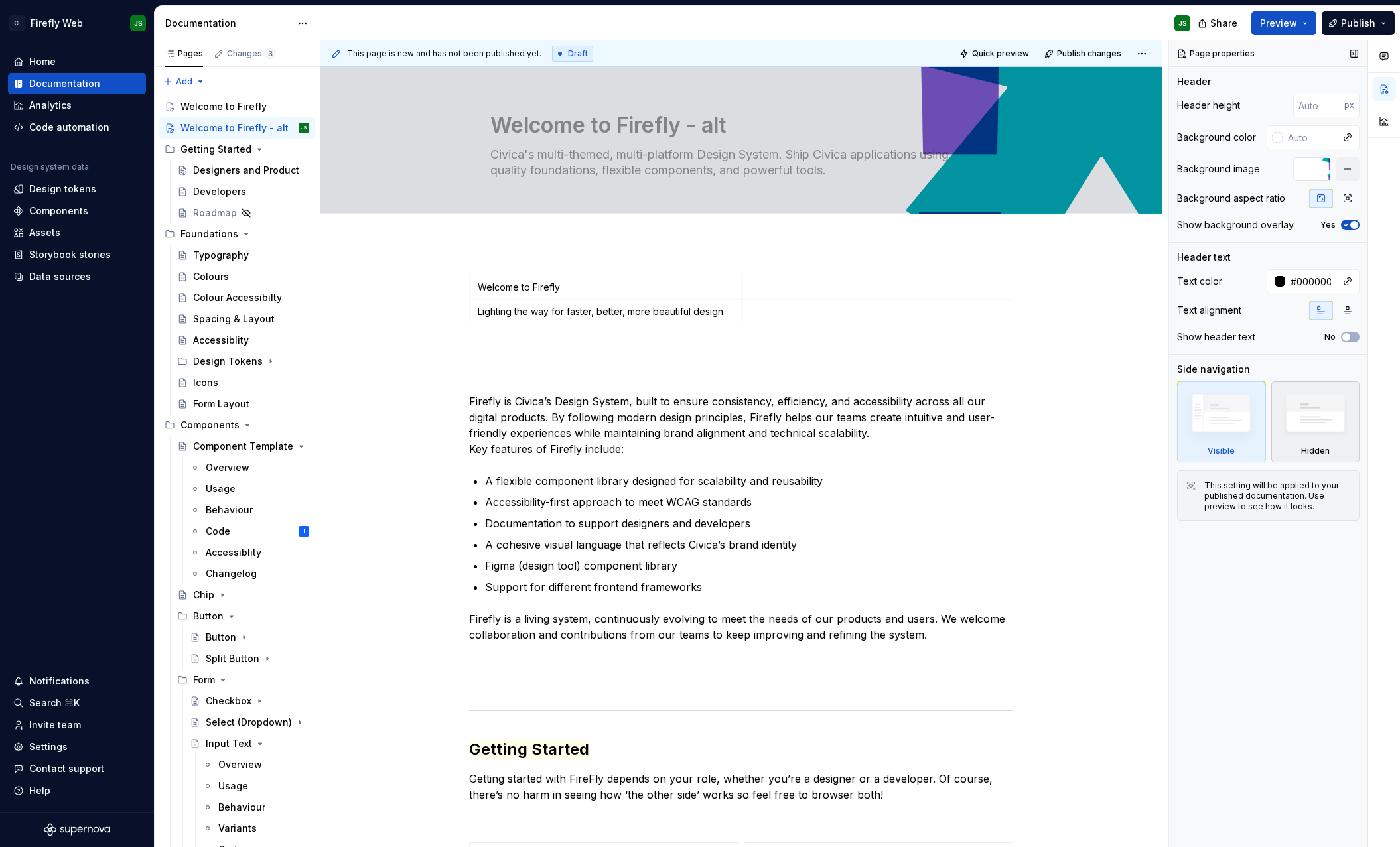
click at [1330, 426] on img at bounding box center [1315, 416] width 76 height 58
click at [1351, 225] on span "button" at bounding box center [1354, 225] width 8 height 8
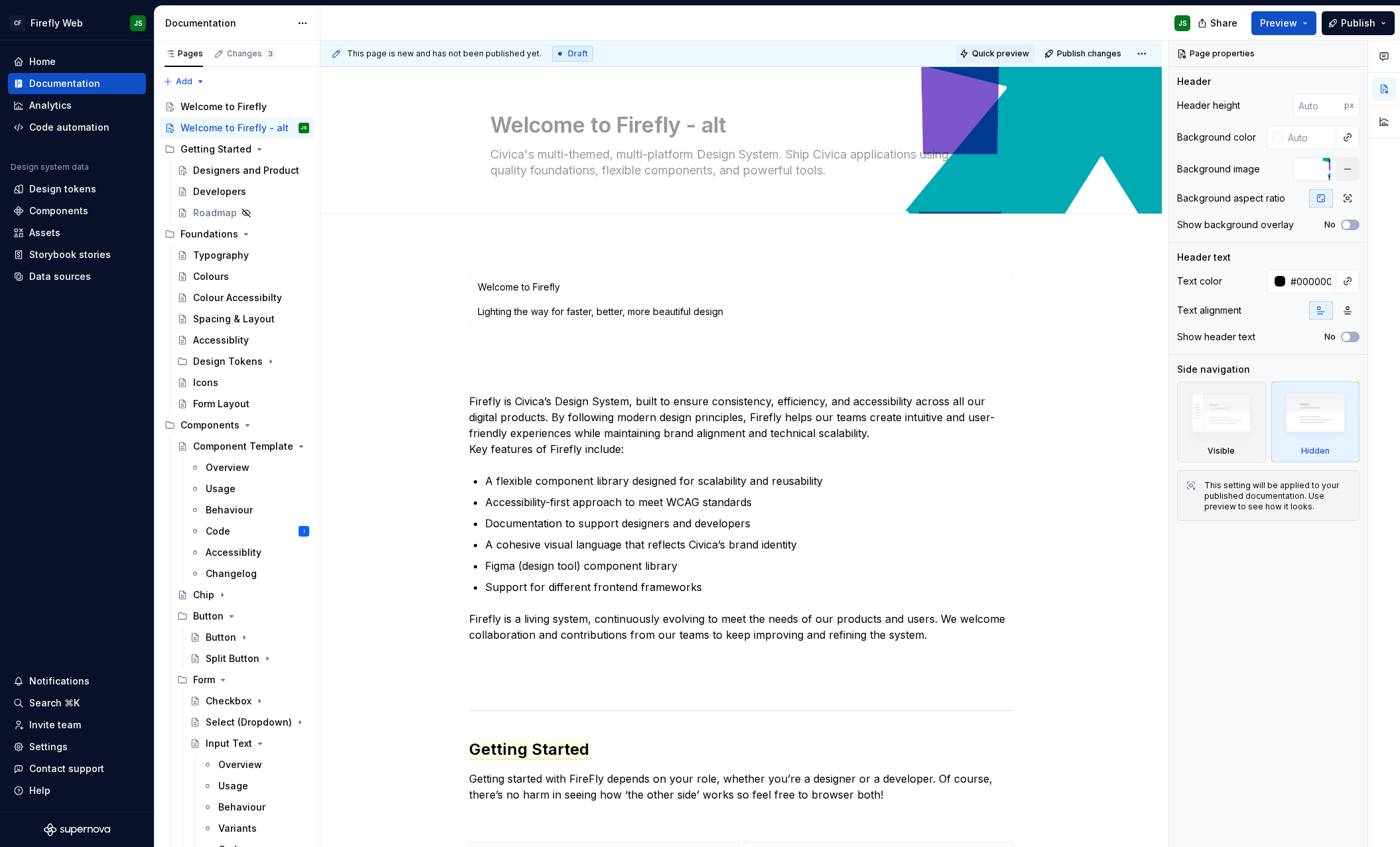
click at [1002, 57] on span "Quick preview" at bounding box center [1000, 54] width 57 height 11
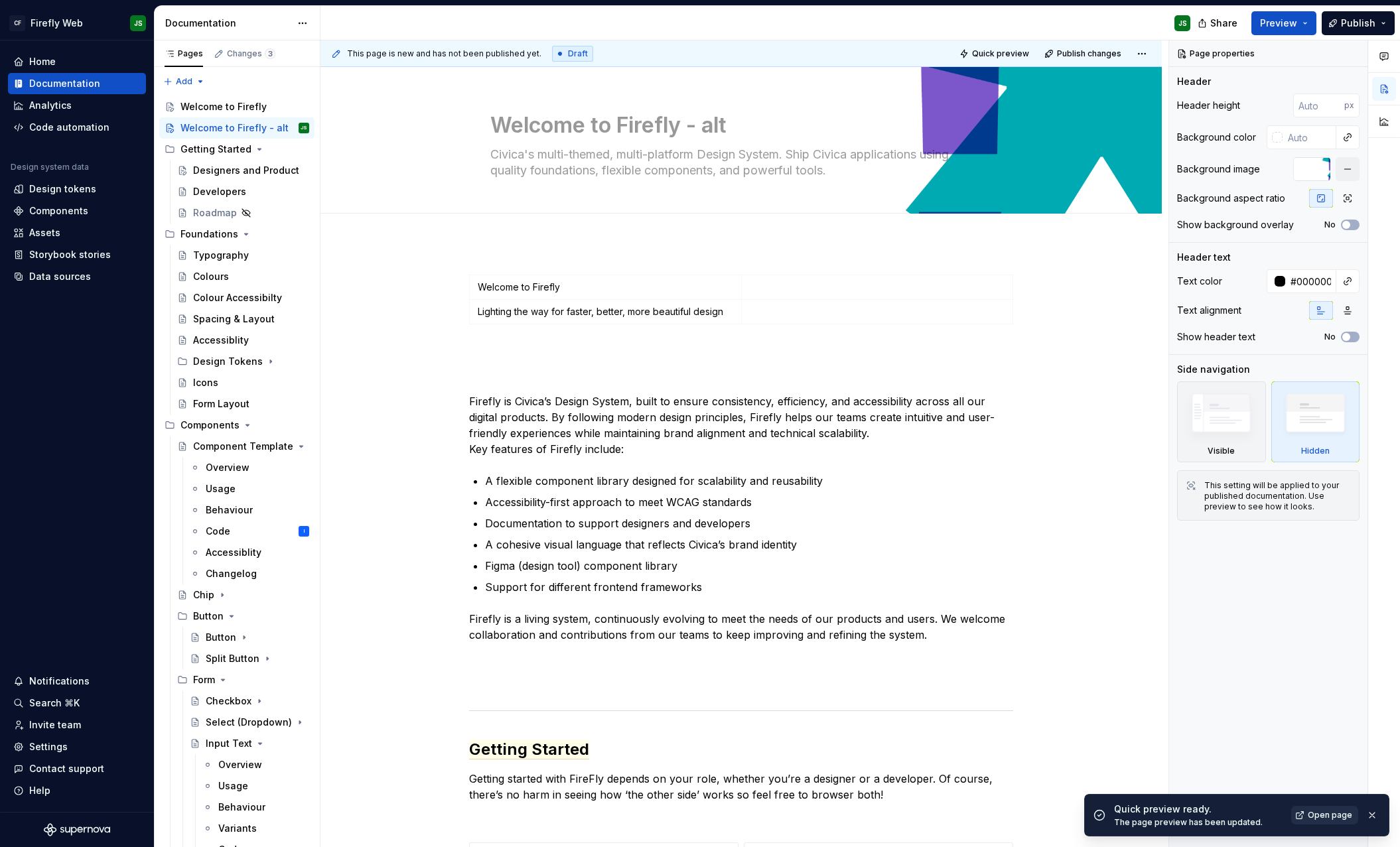
click at [1320, 749] on span "Open page" at bounding box center [1330, 815] width 45 height 11
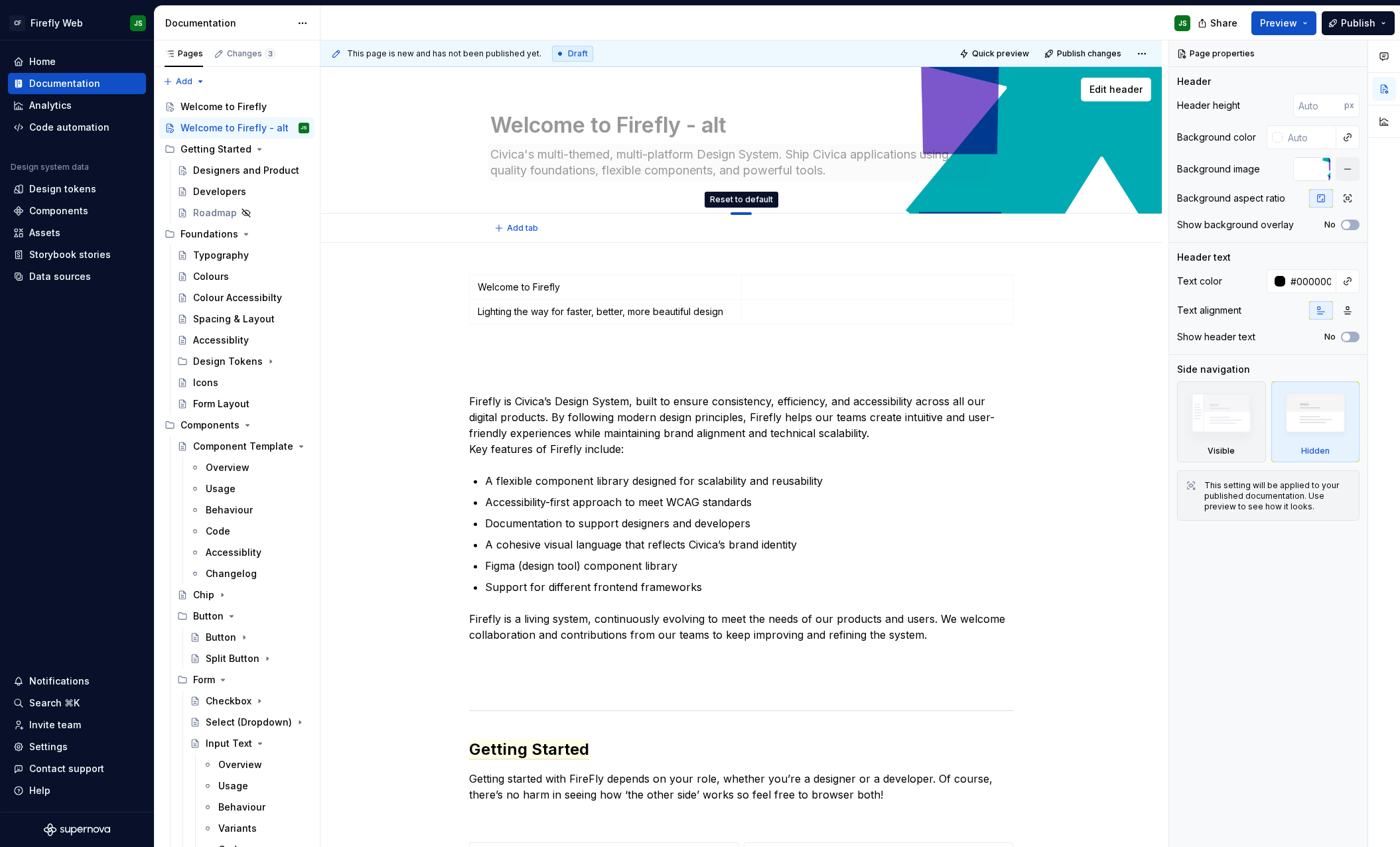
drag, startPoint x: 744, startPoint y: 213, endPoint x: 740, endPoint y: 175, distance: 38.2
drag, startPoint x: 743, startPoint y: 209, endPoint x: 743, endPoint y: 151, distance: 58.0
click at [1147, 79] on button "Edit header" at bounding box center [1116, 90] width 70 height 24
click at [1139, 86] on span "Edit header" at bounding box center [1116, 90] width 53 height 14
type textarea "*"
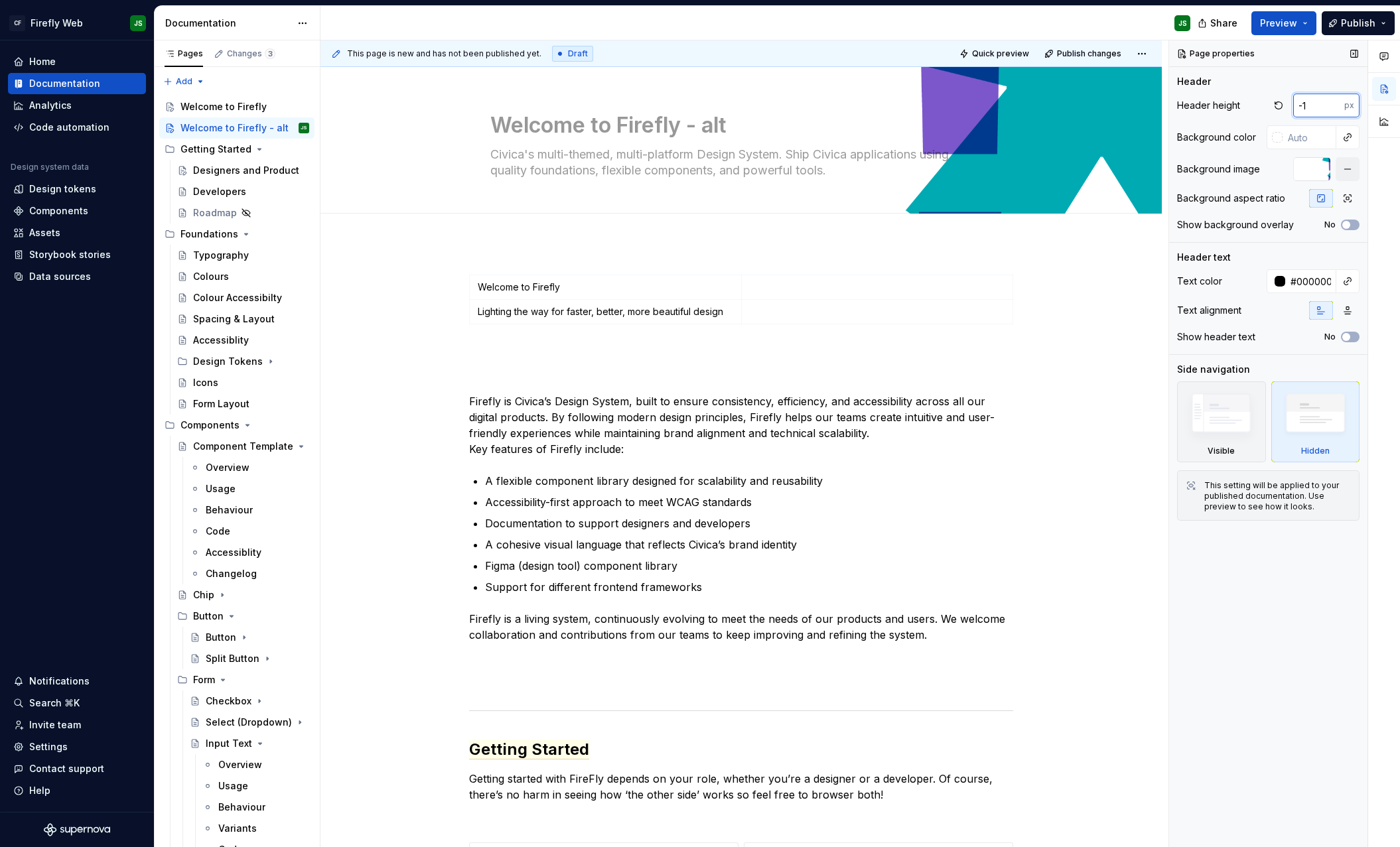
type input "-1"
click at [1339, 107] on input "-1" at bounding box center [1318, 106] width 51 height 24
type input "0"
click at [1012, 51] on span "Quick preview" at bounding box center [1000, 54] width 57 height 11
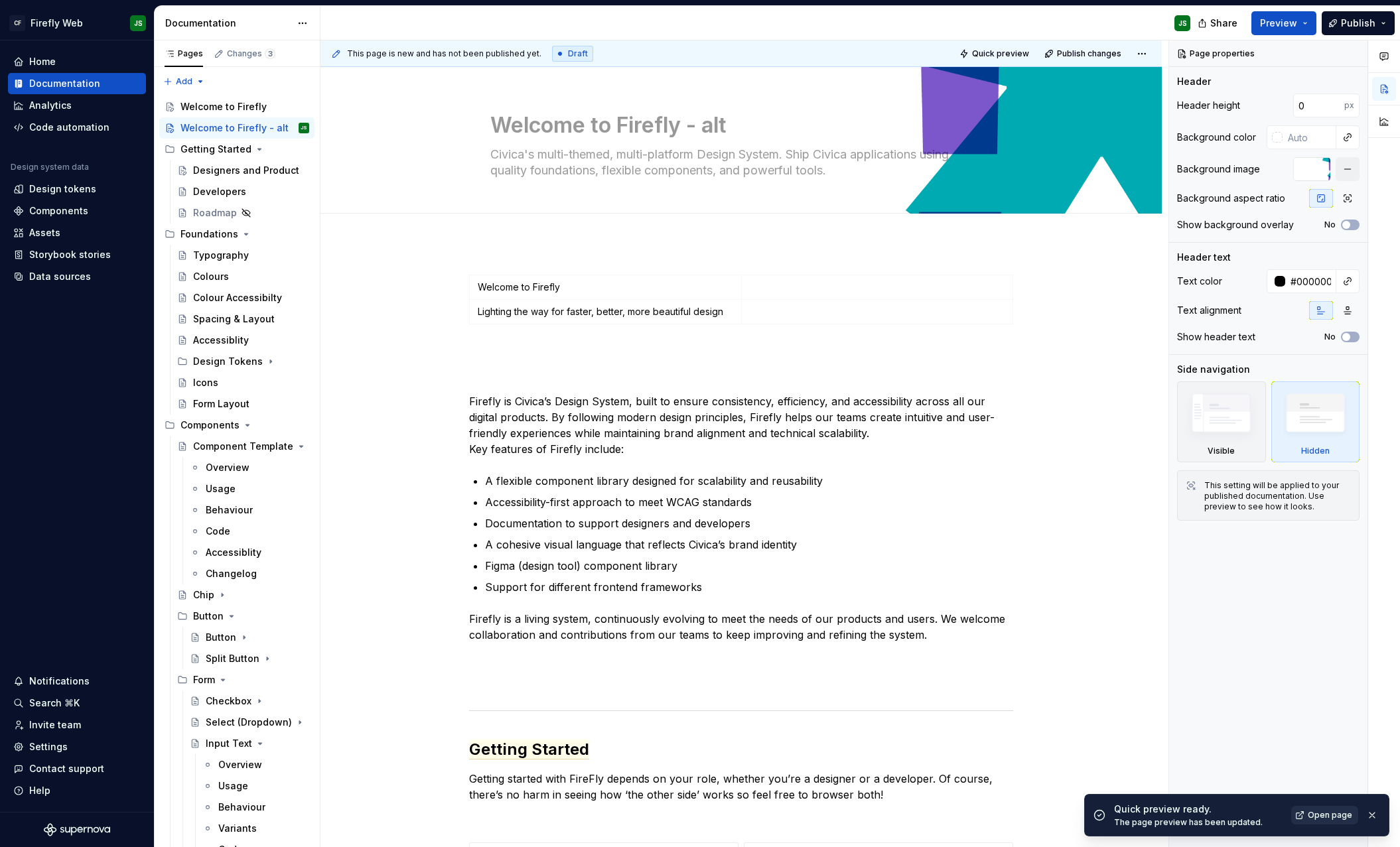
click at [1312, 749] on span "Open page" at bounding box center [1330, 815] width 45 height 11
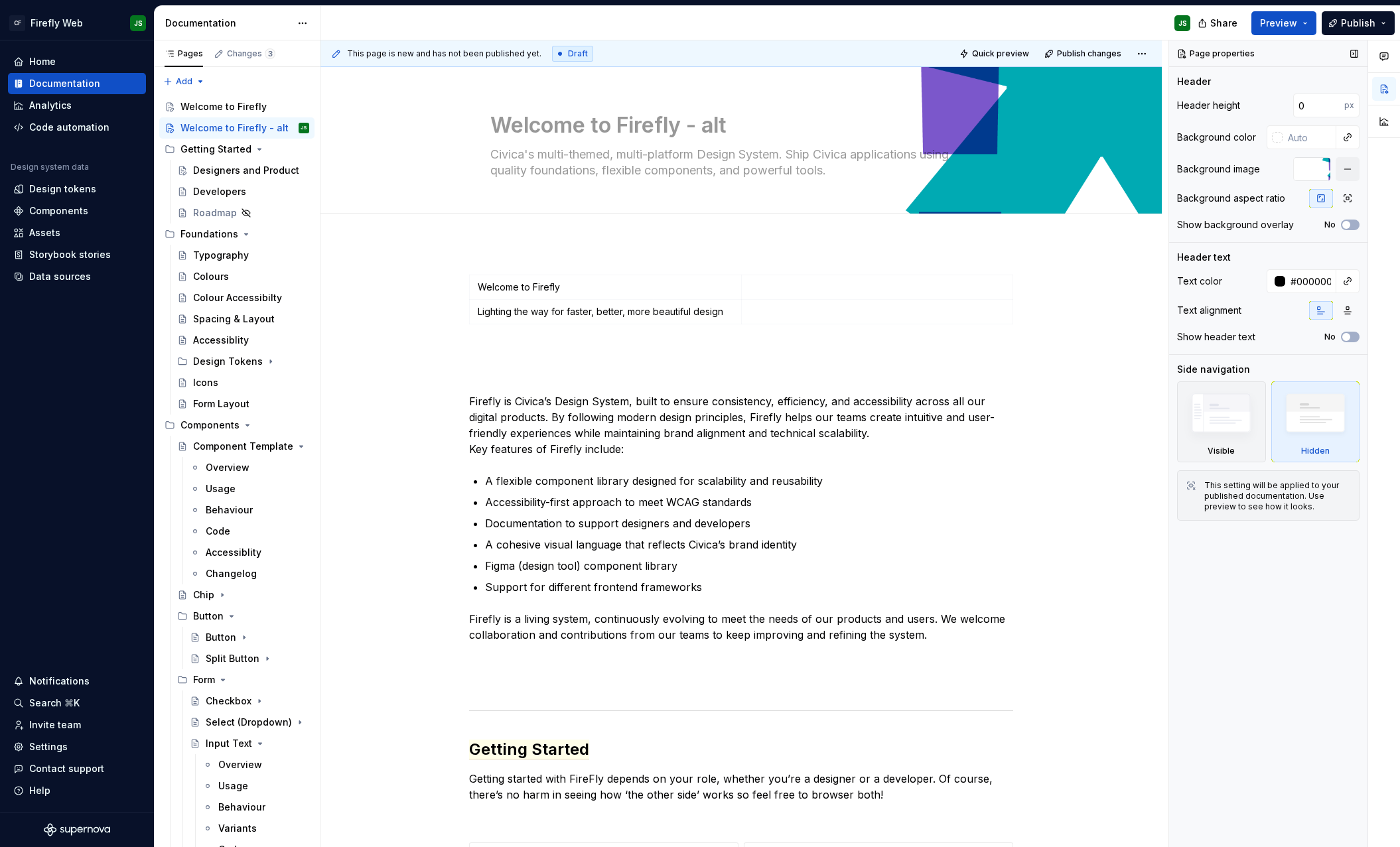
click at [1317, 172] on div at bounding box center [1311, 170] width 37 height 24
click at [1357, 169] on button "button" at bounding box center [1348, 170] width 24 height 24
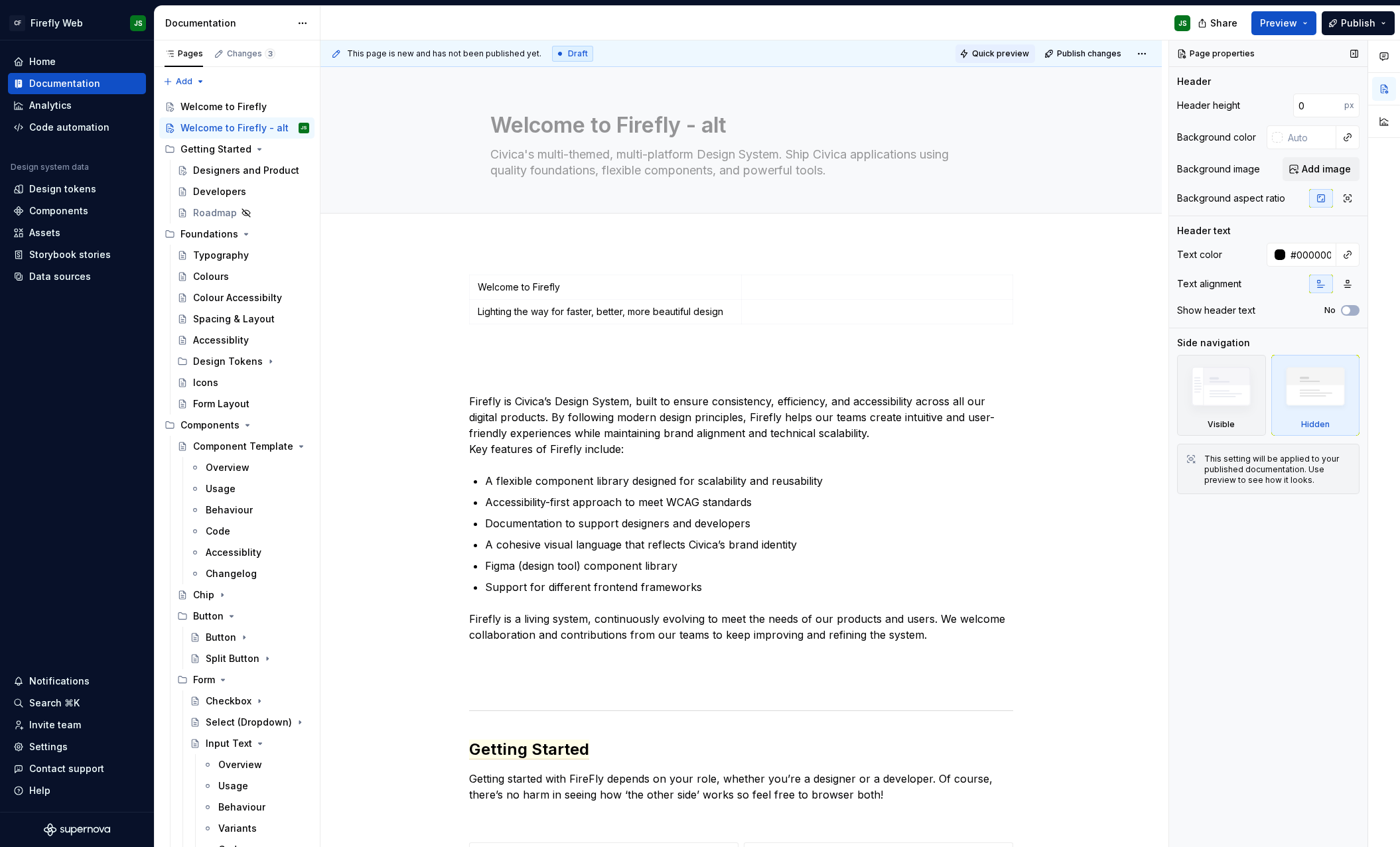
click at [1001, 51] on span "Quick preview" at bounding box center [1000, 54] width 57 height 11
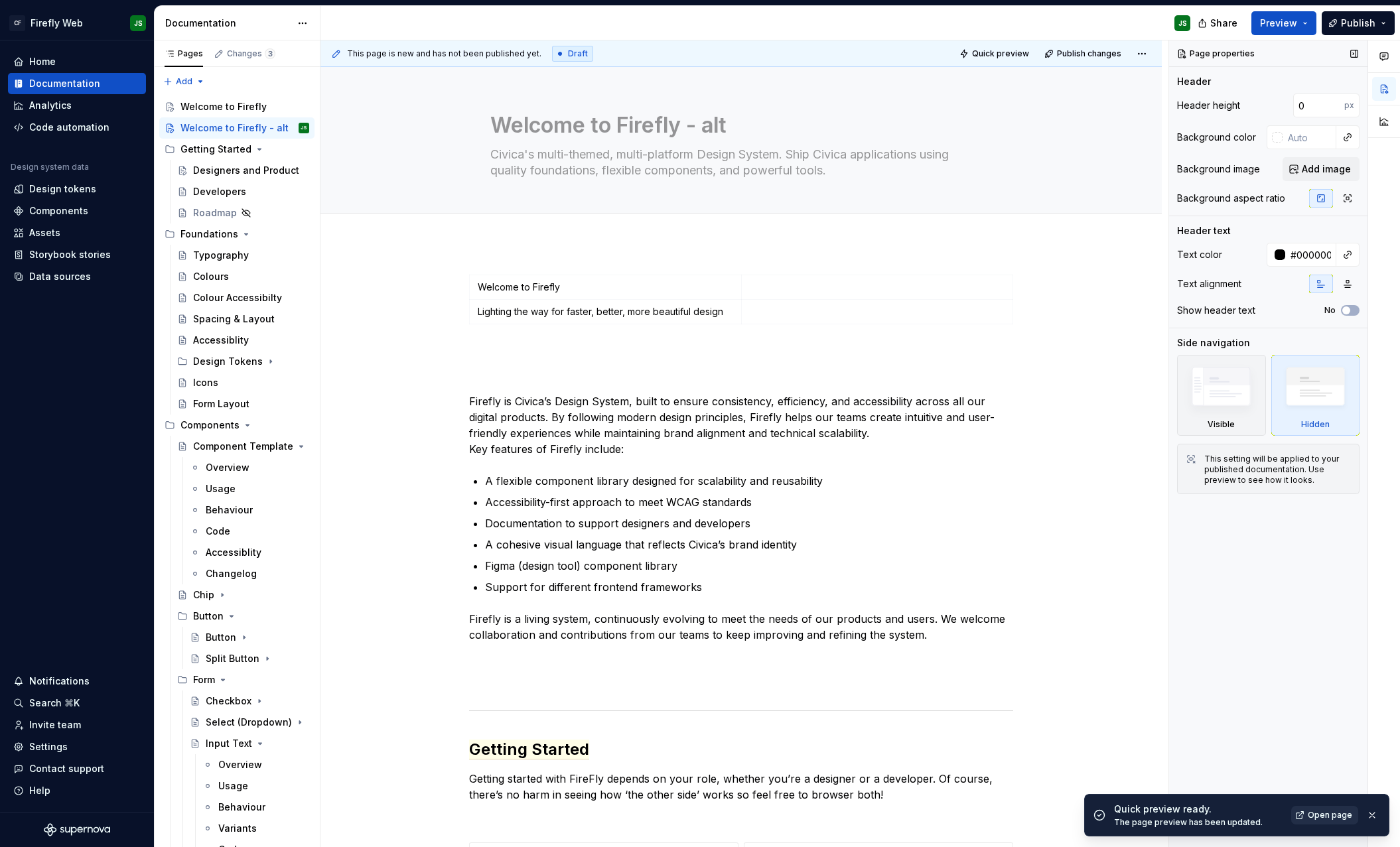
click at [1314, 749] on span "Open page" at bounding box center [1330, 815] width 45 height 11
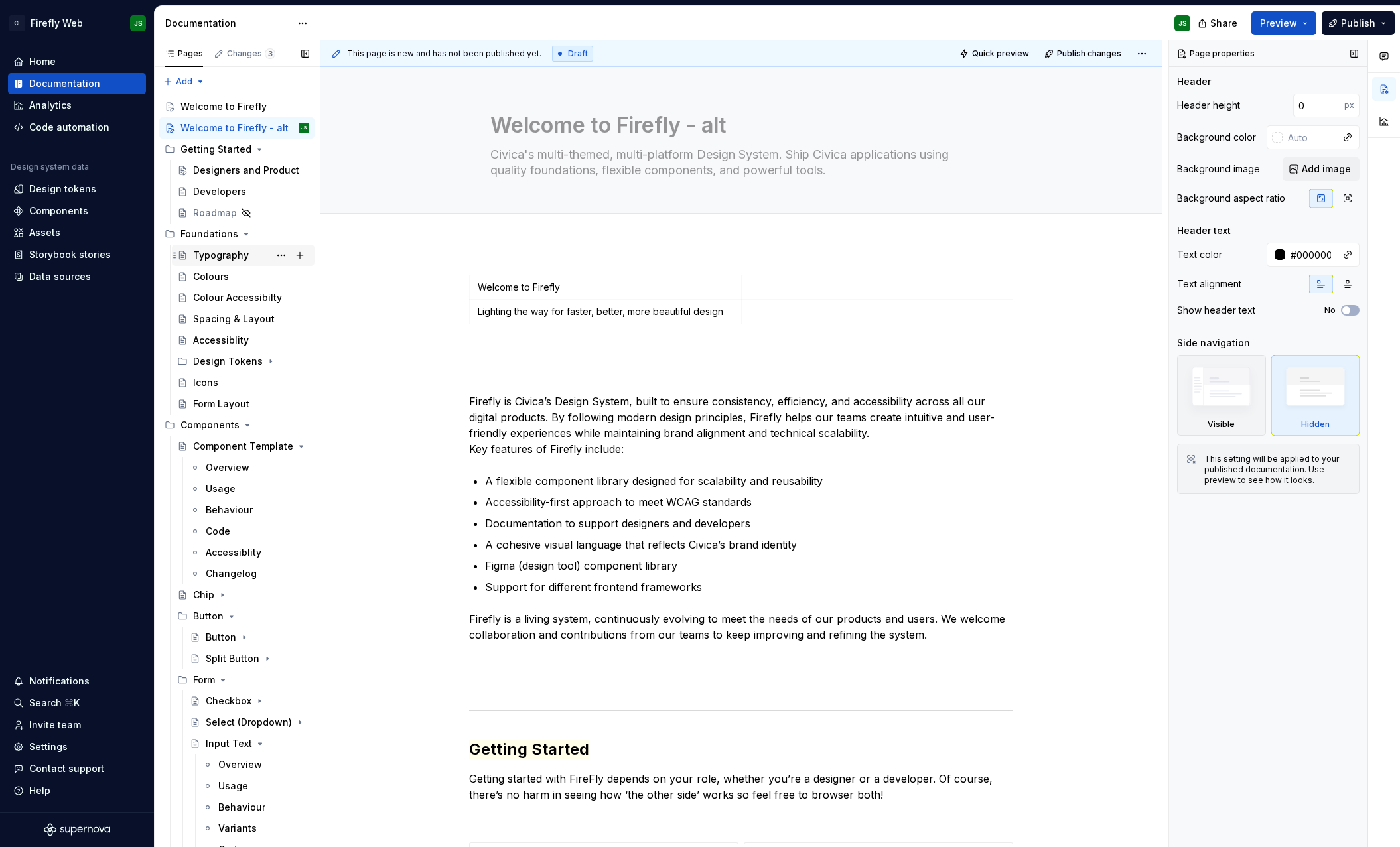
type textarea "*"
click at [39, 743] on div "Settings" at bounding box center [48, 747] width 39 height 14
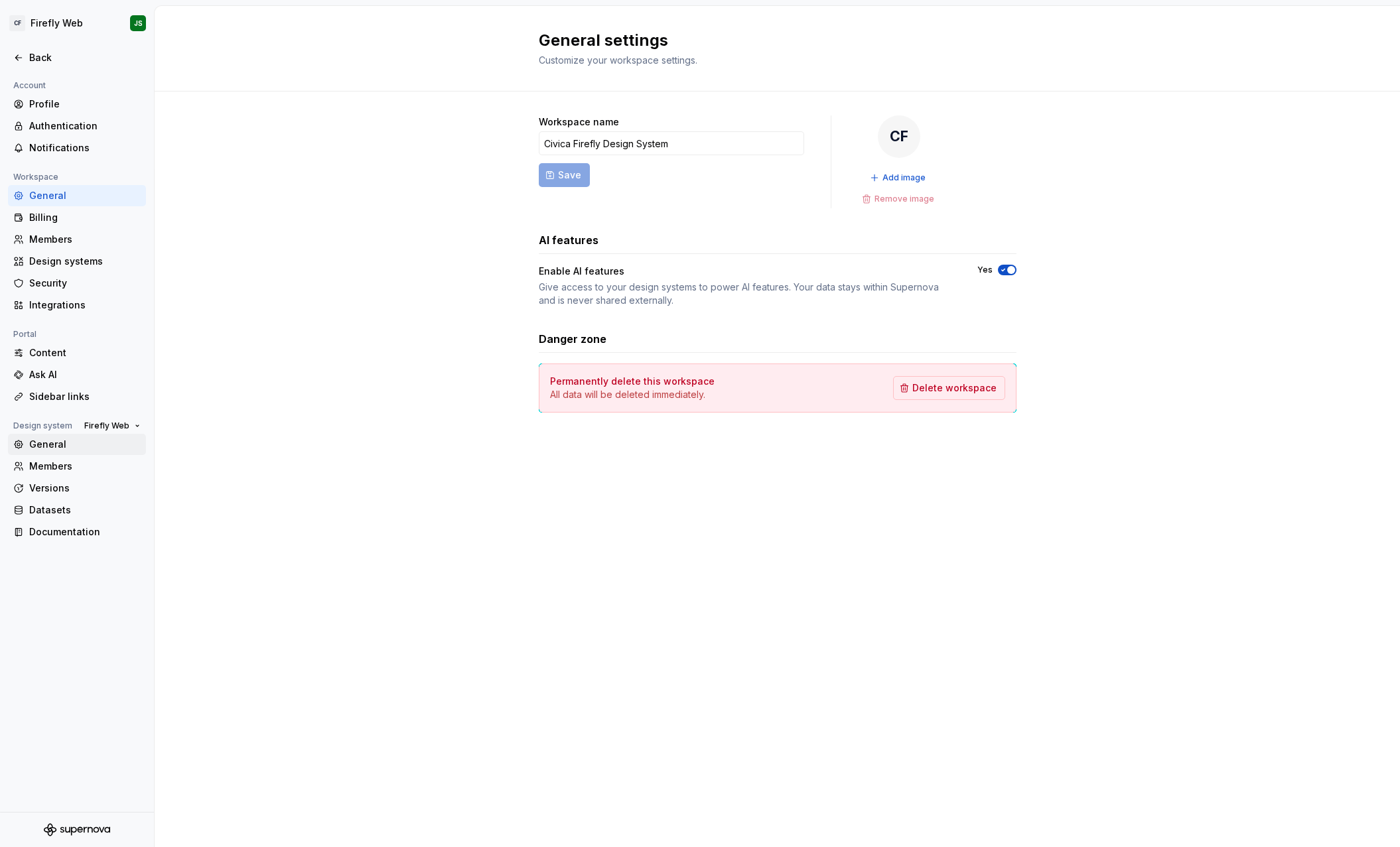
click at [64, 439] on div "General" at bounding box center [85, 444] width 111 height 14
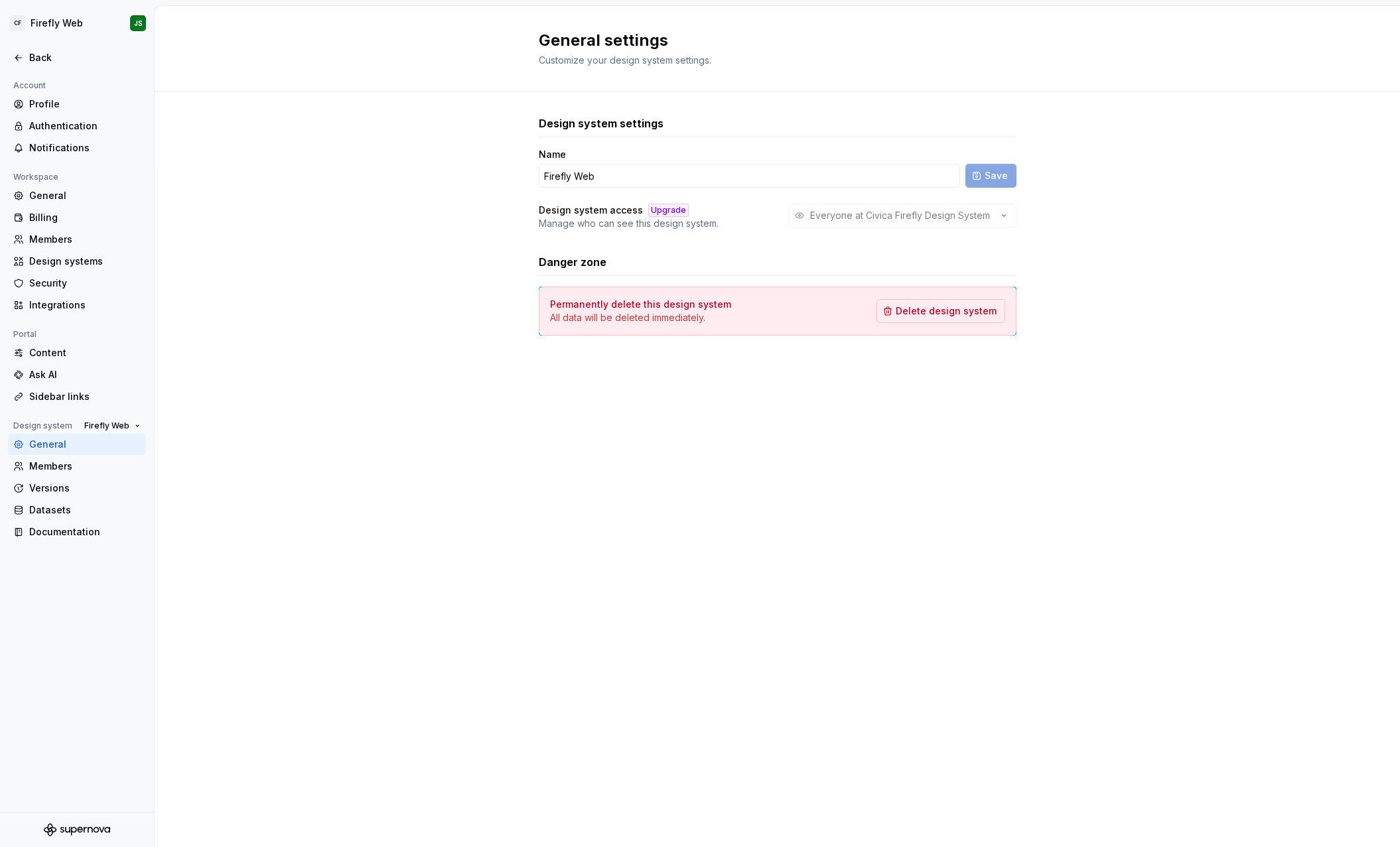
click at [58, 448] on div "General" at bounding box center [85, 444] width 111 height 14
click at [61, 526] on div "Documentation" at bounding box center [85, 532] width 111 height 14
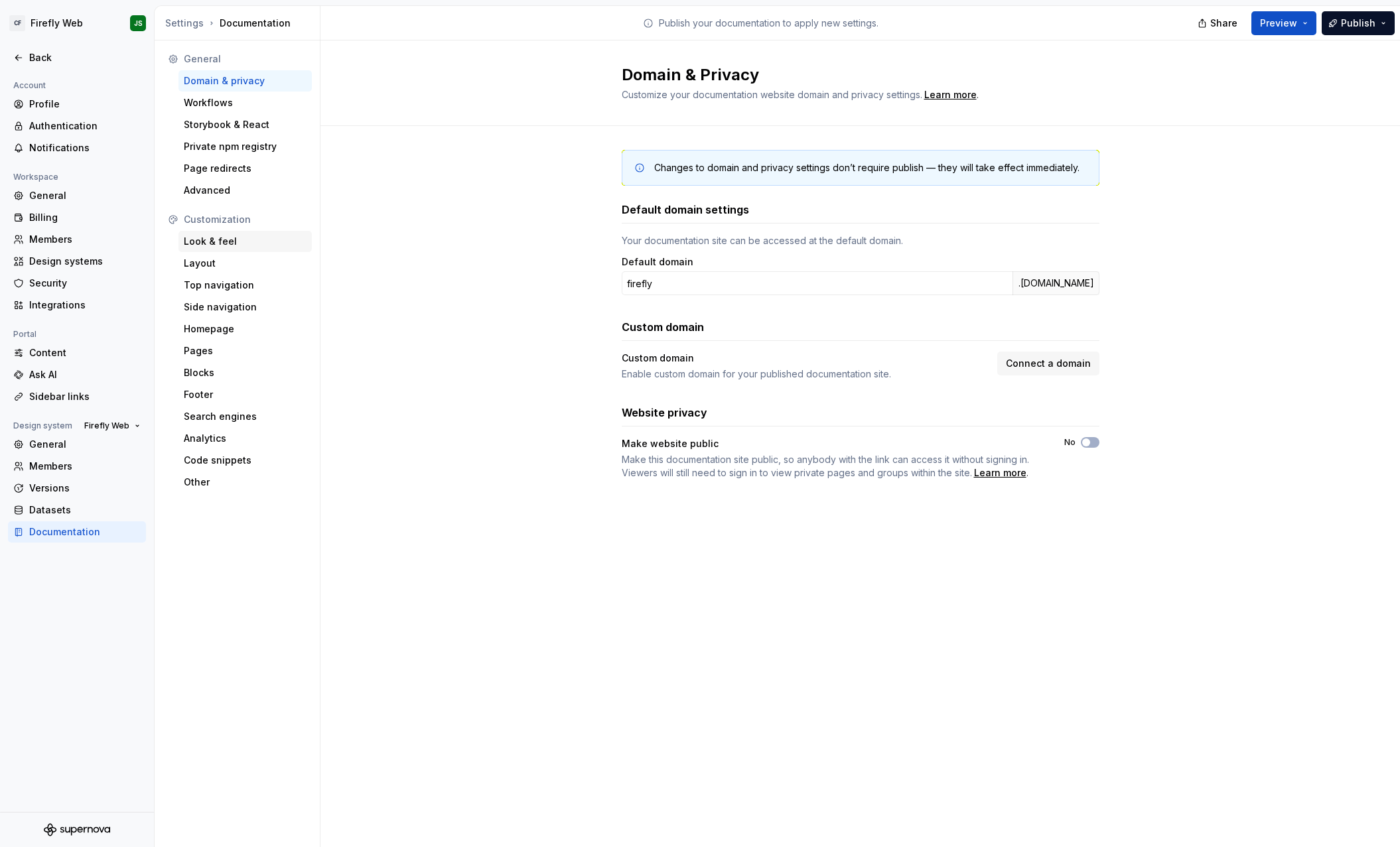
click at [239, 238] on div "Look & feel" at bounding box center [245, 241] width 123 height 14
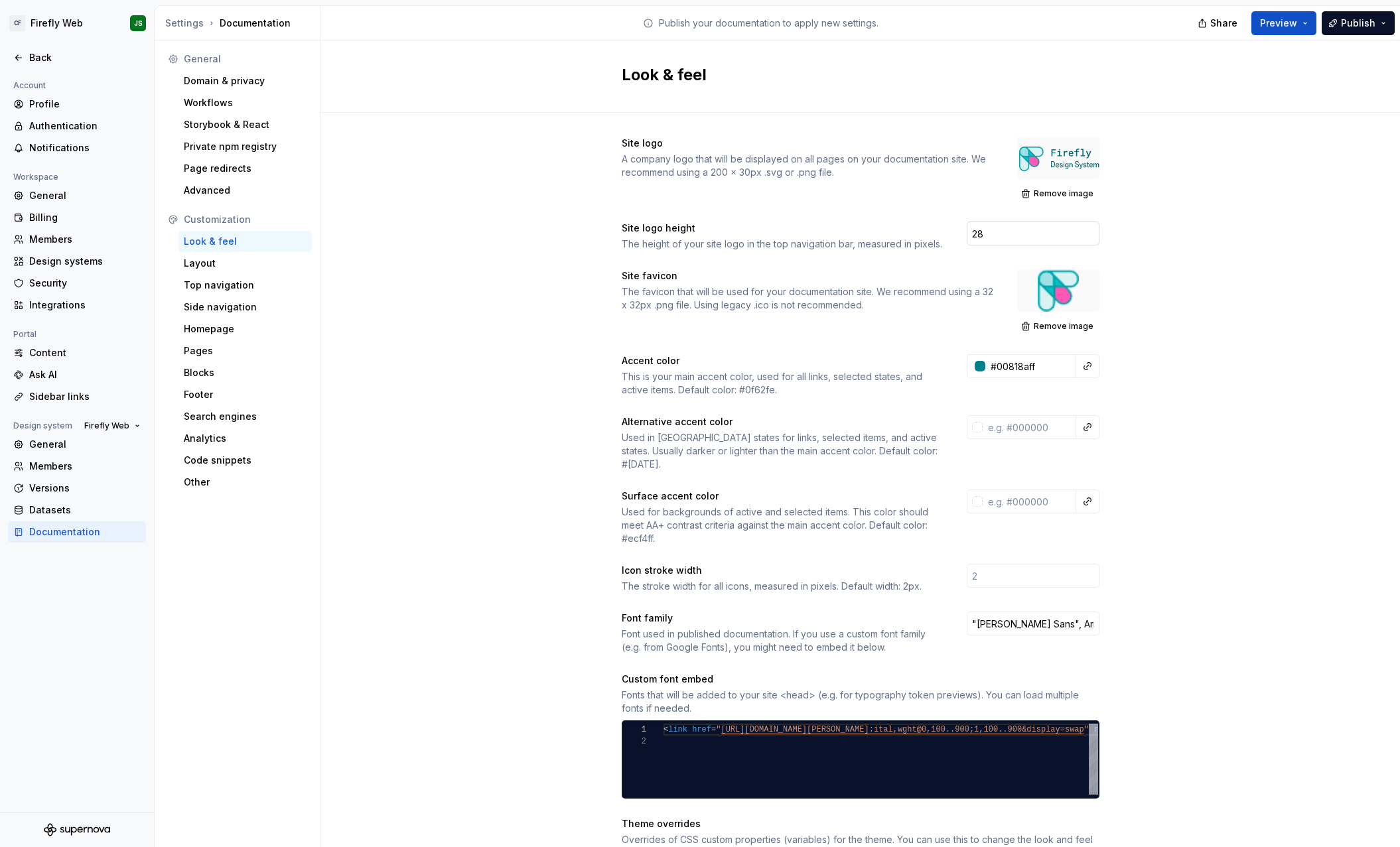
click at [1015, 234] on input "28" at bounding box center [1033, 234] width 133 height 24
type input "2"
click at [935, 261] on div "Site logo A company logo that will be displayed on all pages on your documentat…" at bounding box center [860, 654] width 478 height 1035
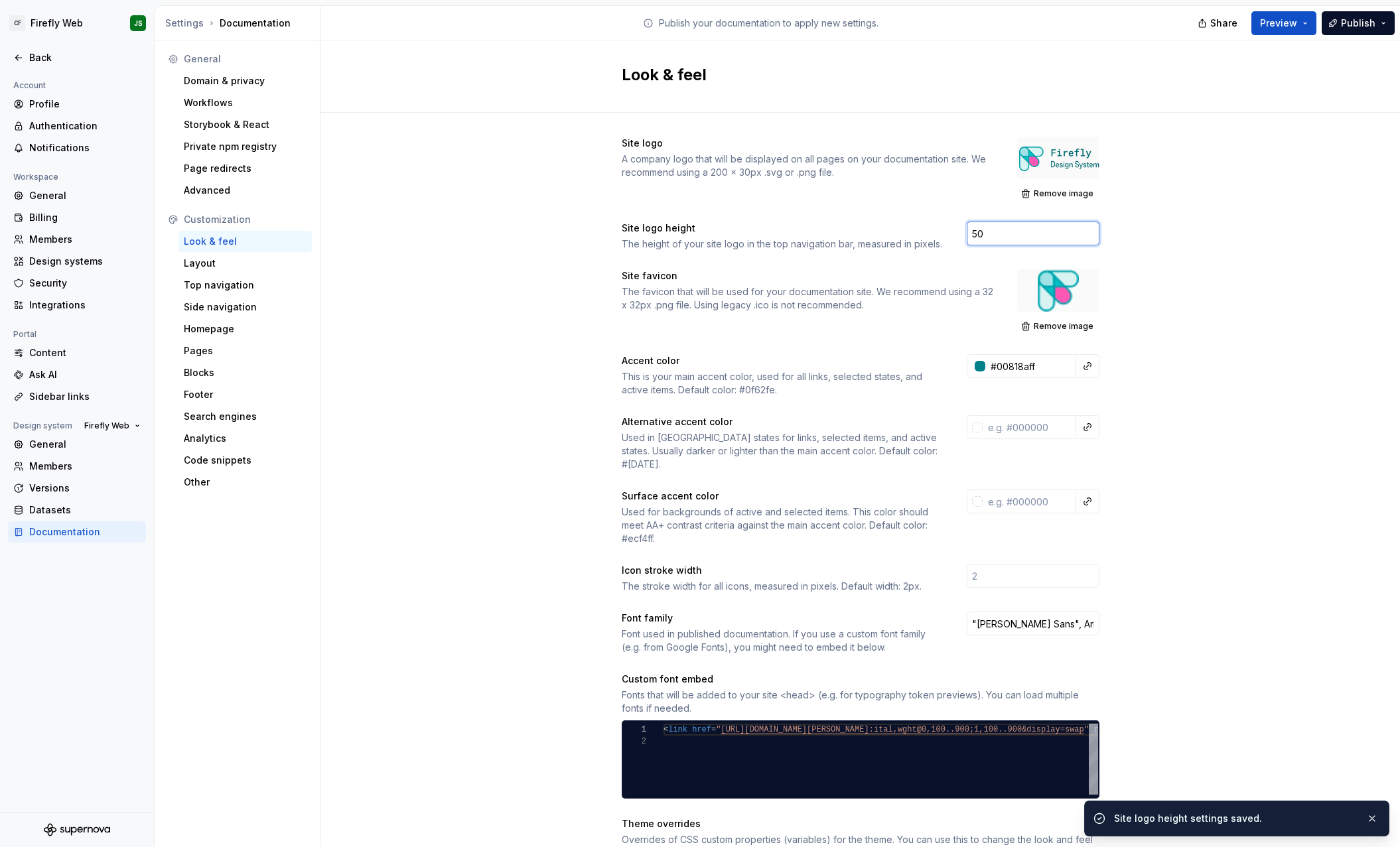
click at [999, 238] on input "50" at bounding box center [1033, 234] width 133 height 24
type input "5"
type input "64"
click at [826, 335] on div "Site favicon The favicon that will be used for your documentation site. We reco…" at bounding box center [860, 303] width 478 height 67
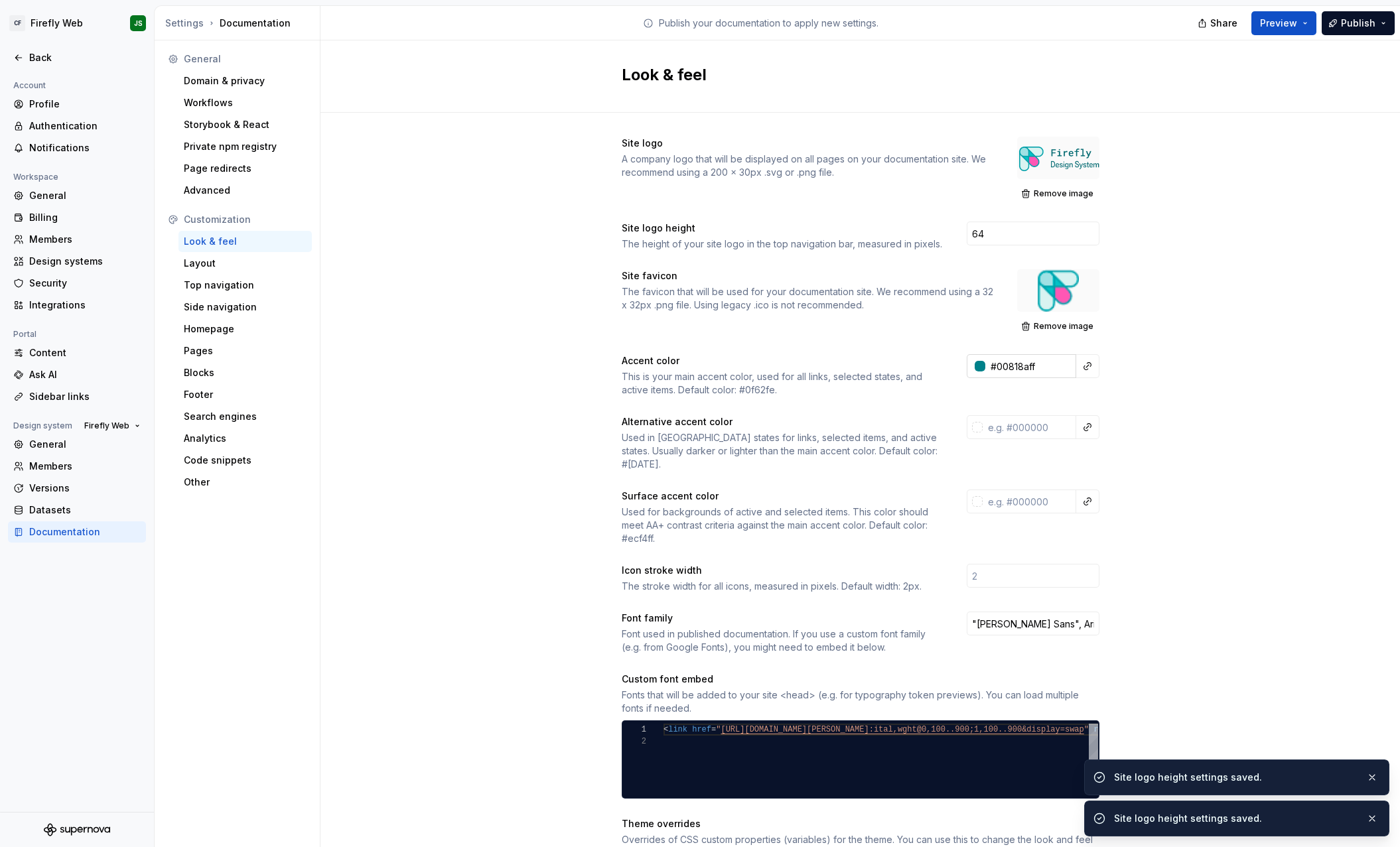
click at [980, 369] on div at bounding box center [980, 366] width 11 height 11
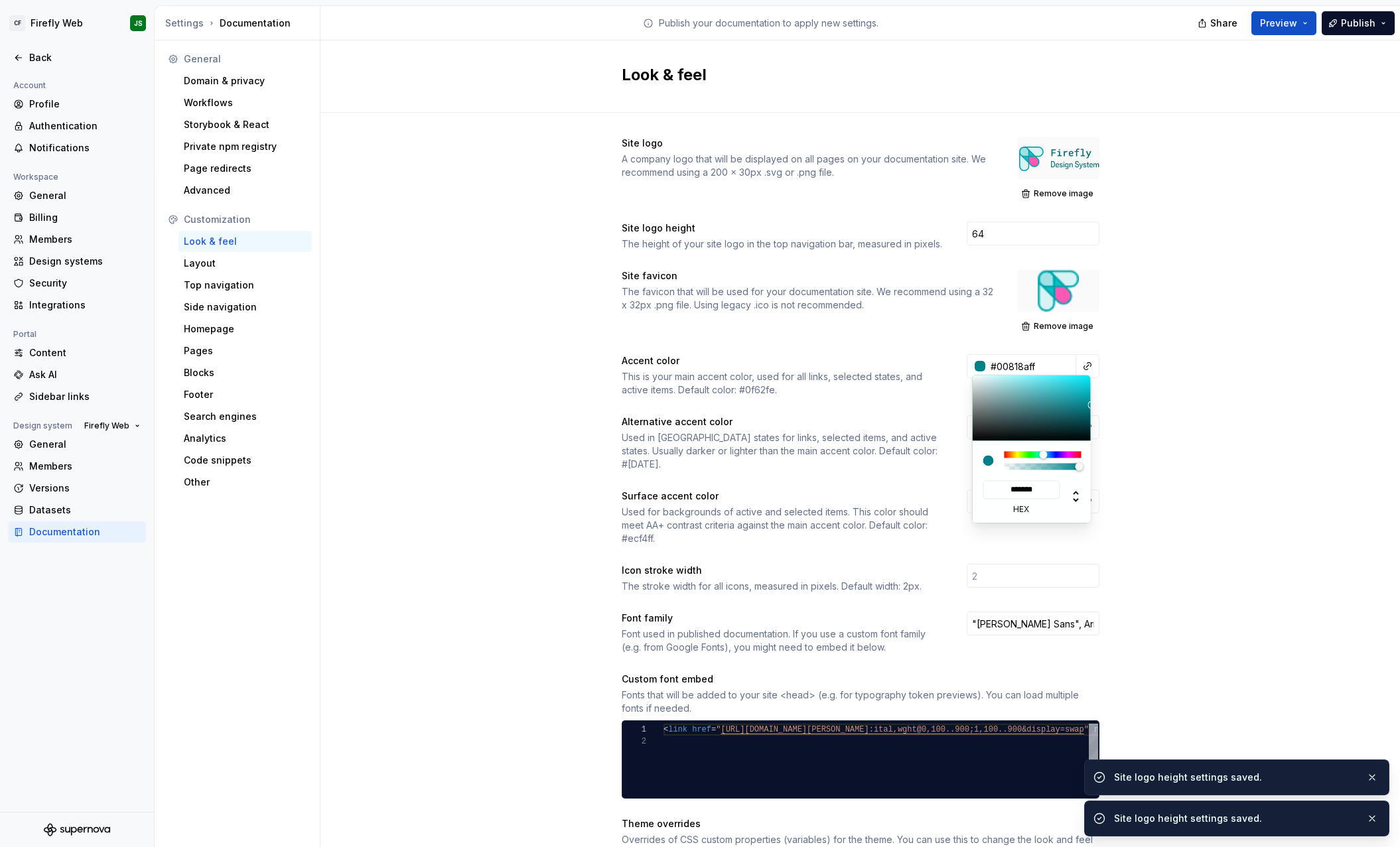
click at [936, 372] on html "CF Firefly Web JS Back Account Profile Authentication Notifications Workspace G…" at bounding box center [700, 423] width 1400 height 847
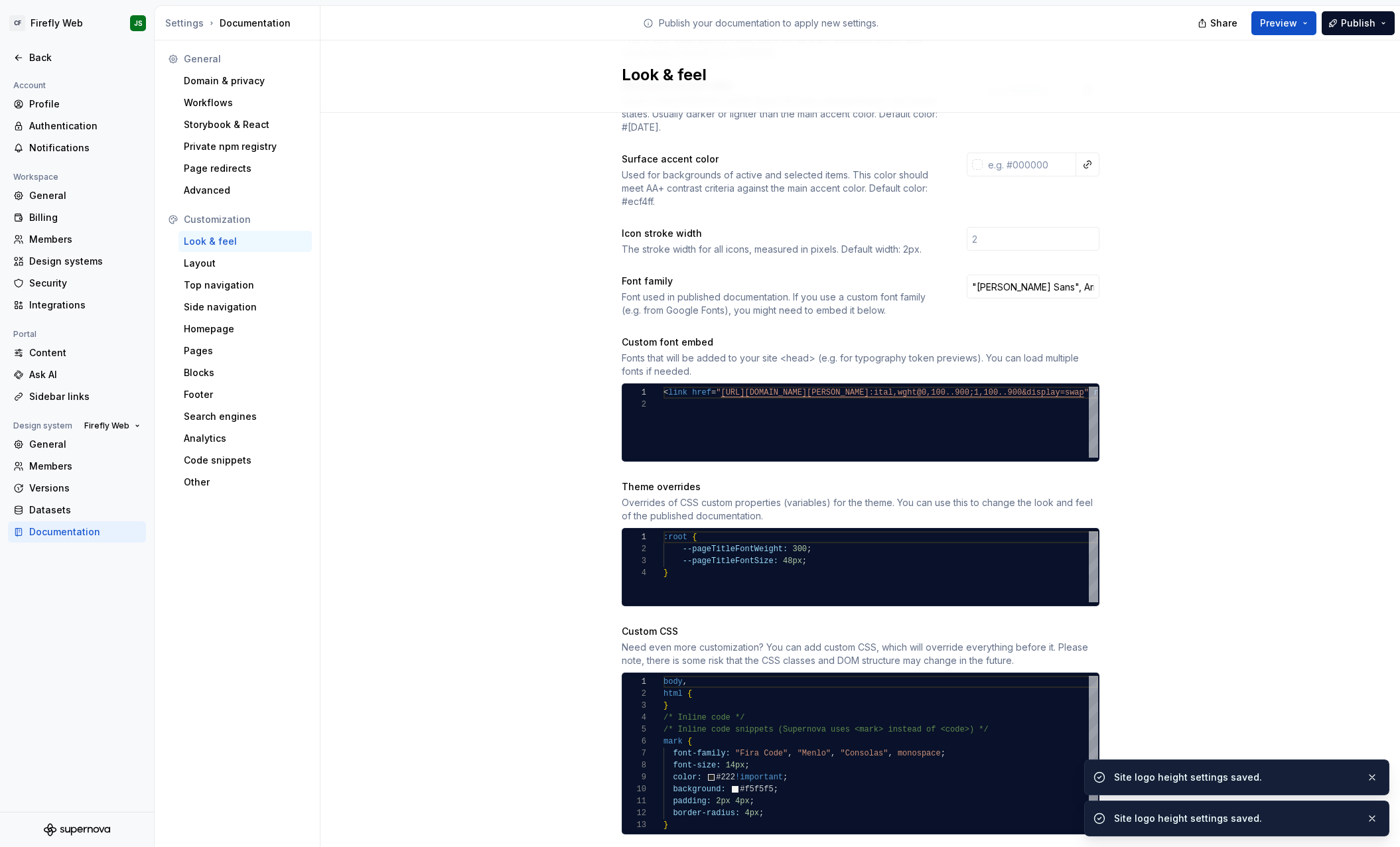
scroll to position [355, 0]
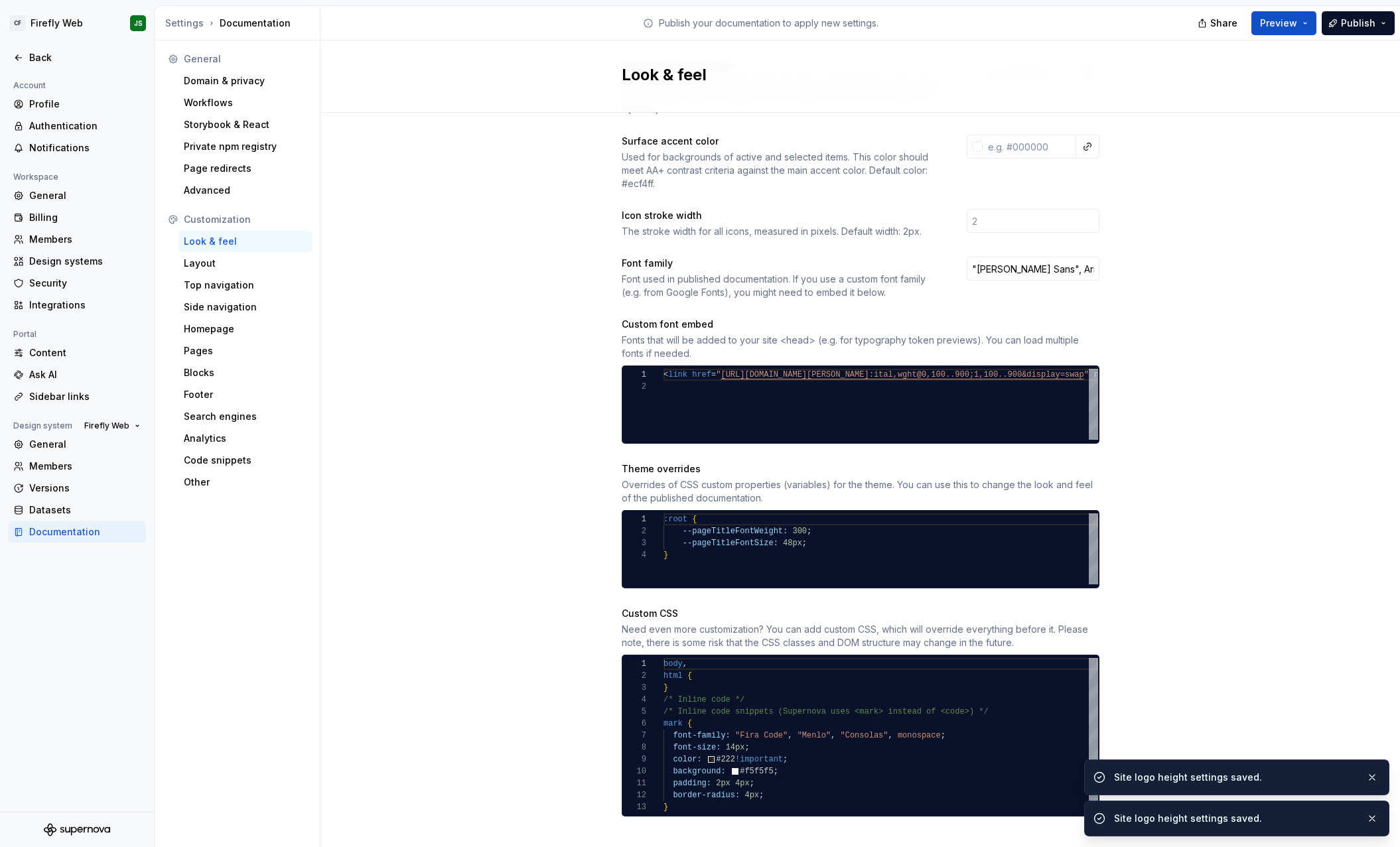
click at [799, 749] on div "body , html { } /* Inline code */ /* Inline code snippets (Supernova uses <mark…" at bounding box center [881, 735] width 435 height 155
click at [799, 749] on div "background: #f5f5f5 ;" at bounding box center [881, 771] width 435 height 12
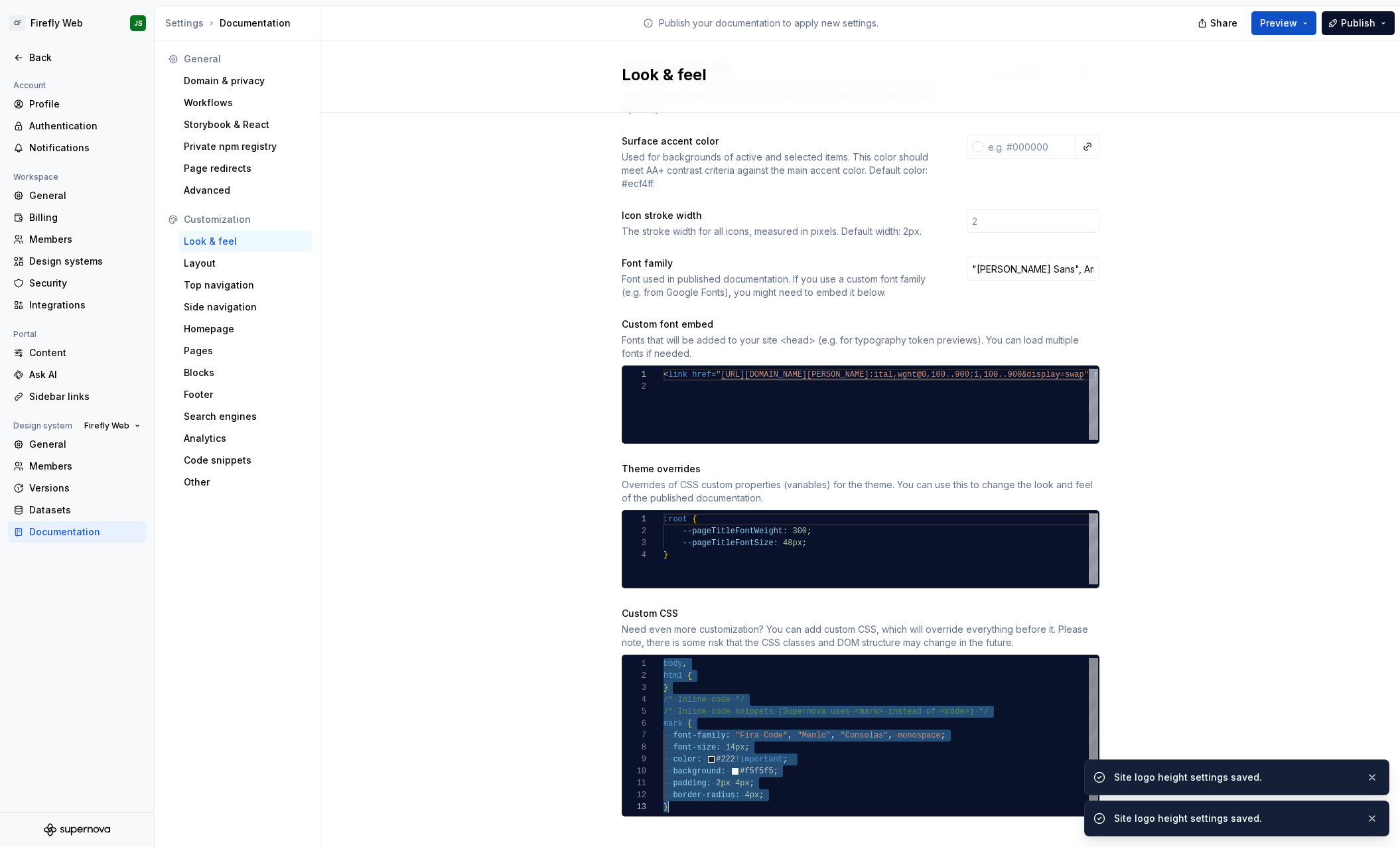
scroll to position [0, 4]
click at [814, 749] on div "body , html { } /* Inline code */ /* Inline code snippets (Supernova uses <mark…" at bounding box center [881, 735] width 435 height 155
click at [814, 749] on div "border-radius: 4px ;" at bounding box center [881, 796] width 435 height 12
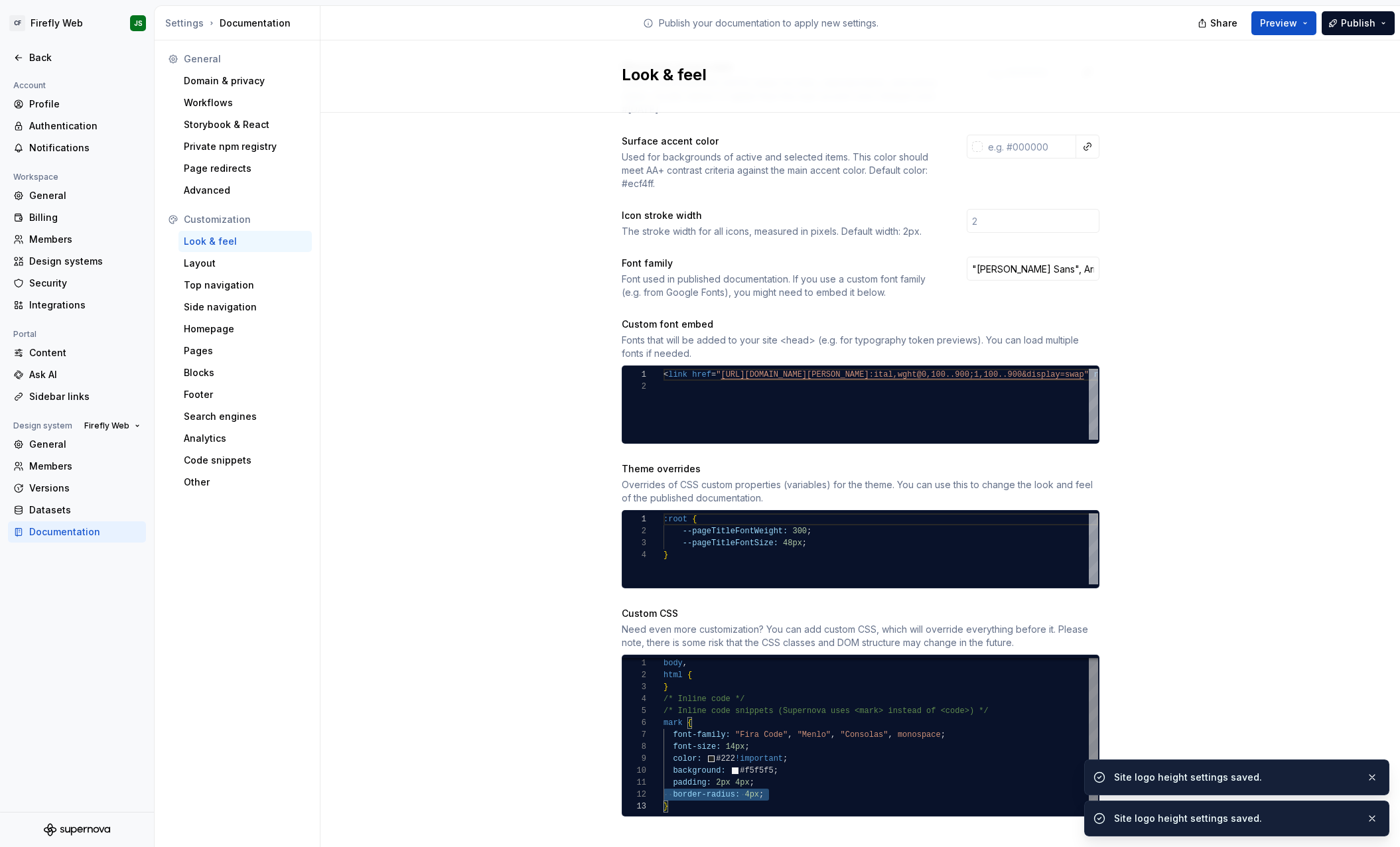
click at [814, 749] on div "border-radius: 4px ;" at bounding box center [881, 795] width 435 height 12
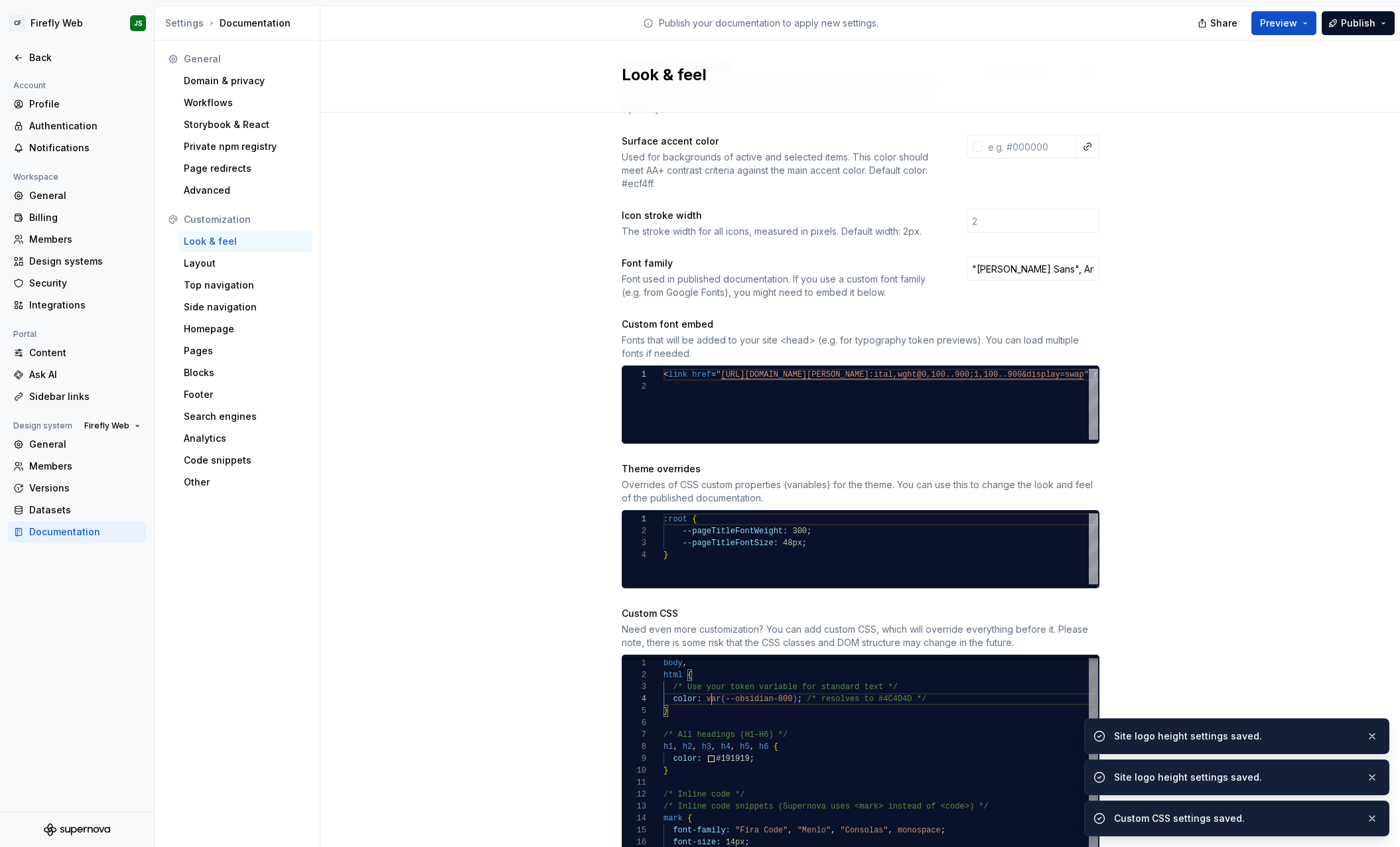
click at [710, 695] on span "var" at bounding box center [712, 699] width 14 height 9
drag, startPoint x: 706, startPoint y: 686, endPoint x: 797, endPoint y: 686, distance: 91.0
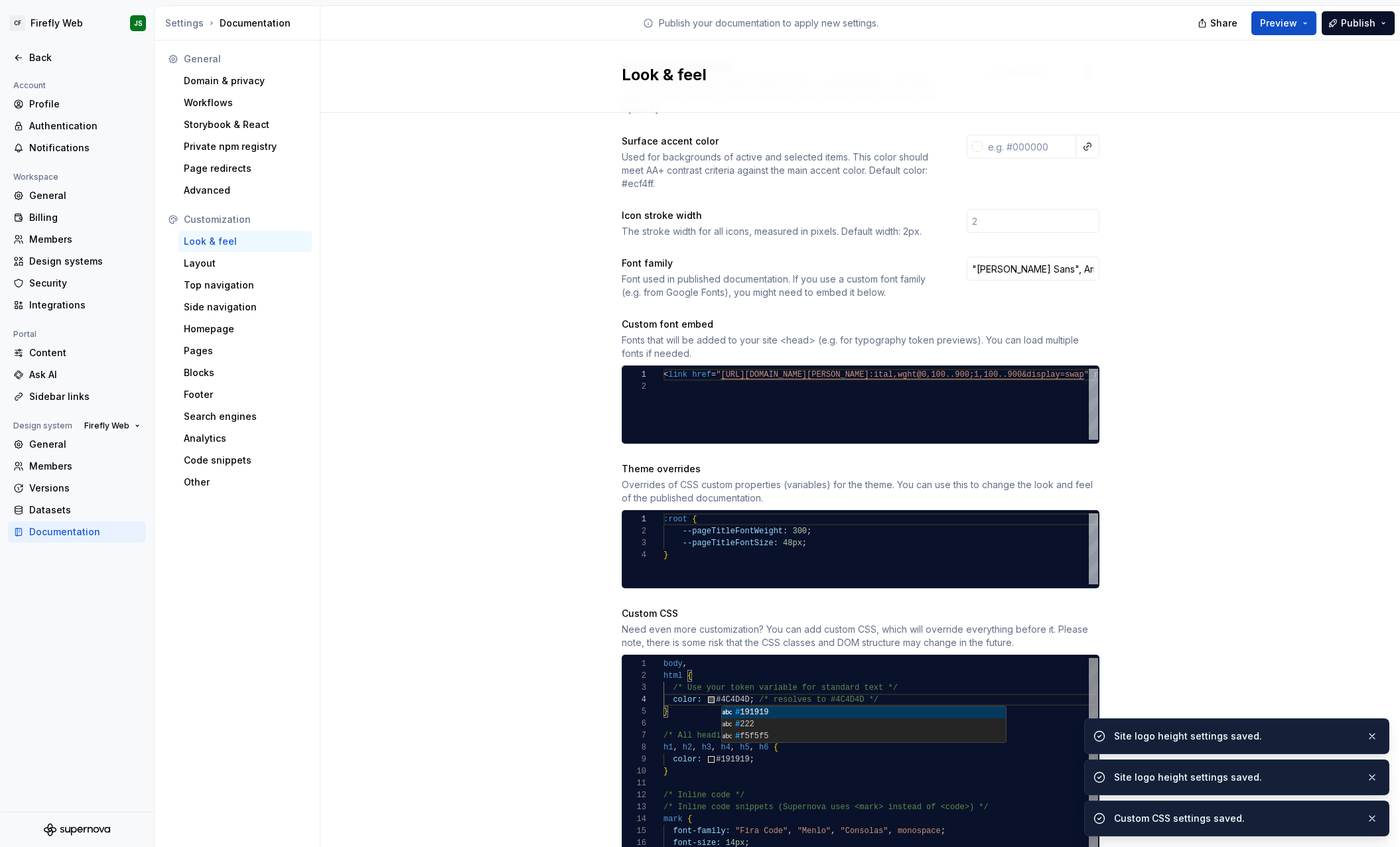
click at [769, 670] on div "html {" at bounding box center [881, 676] width 435 height 12
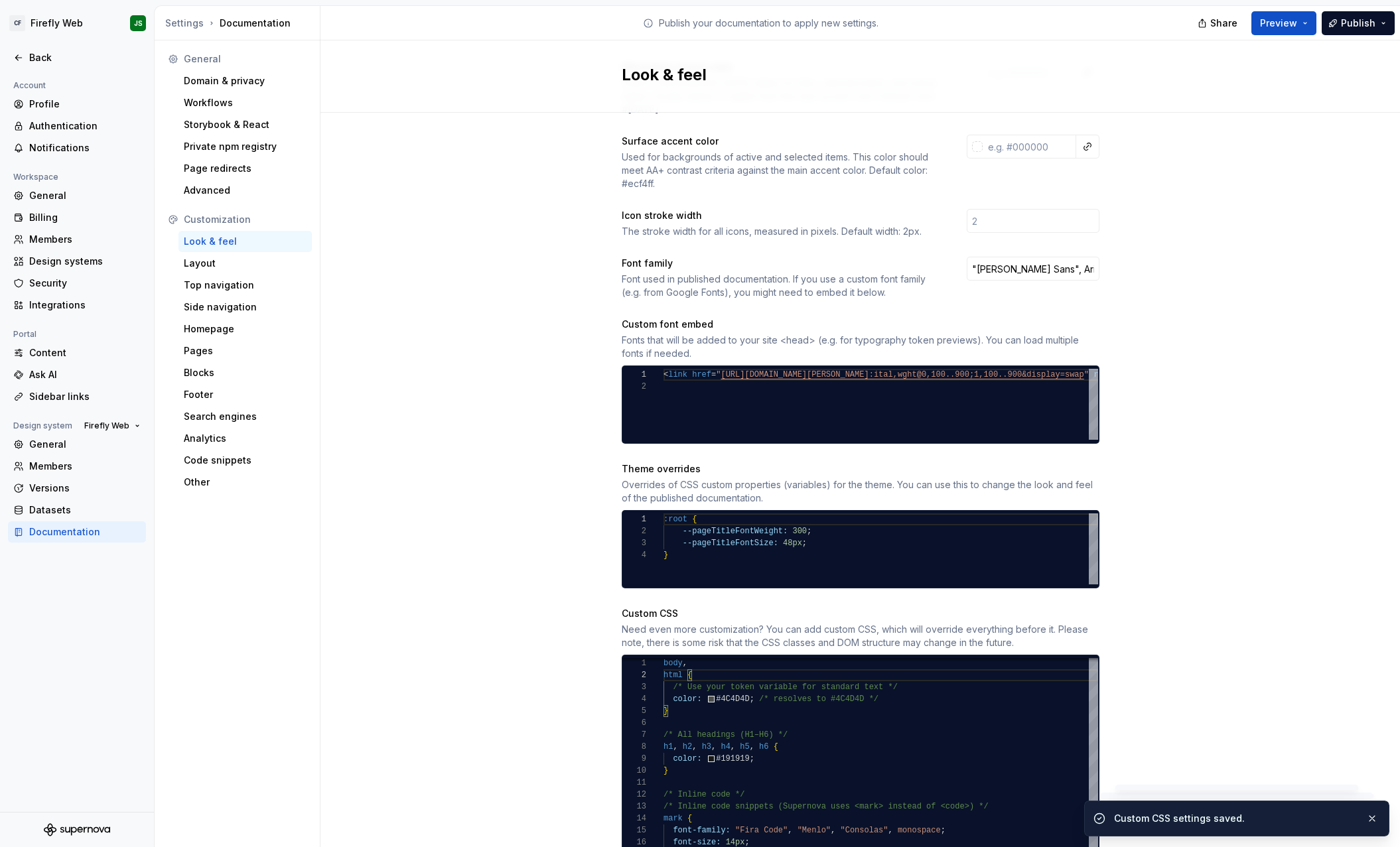
type textarea "**********"
click at [1271, 662] on div "Site logo A company logo that will be displayed on all pages on your documentat…" at bounding box center [860, 360] width 1080 height 1204
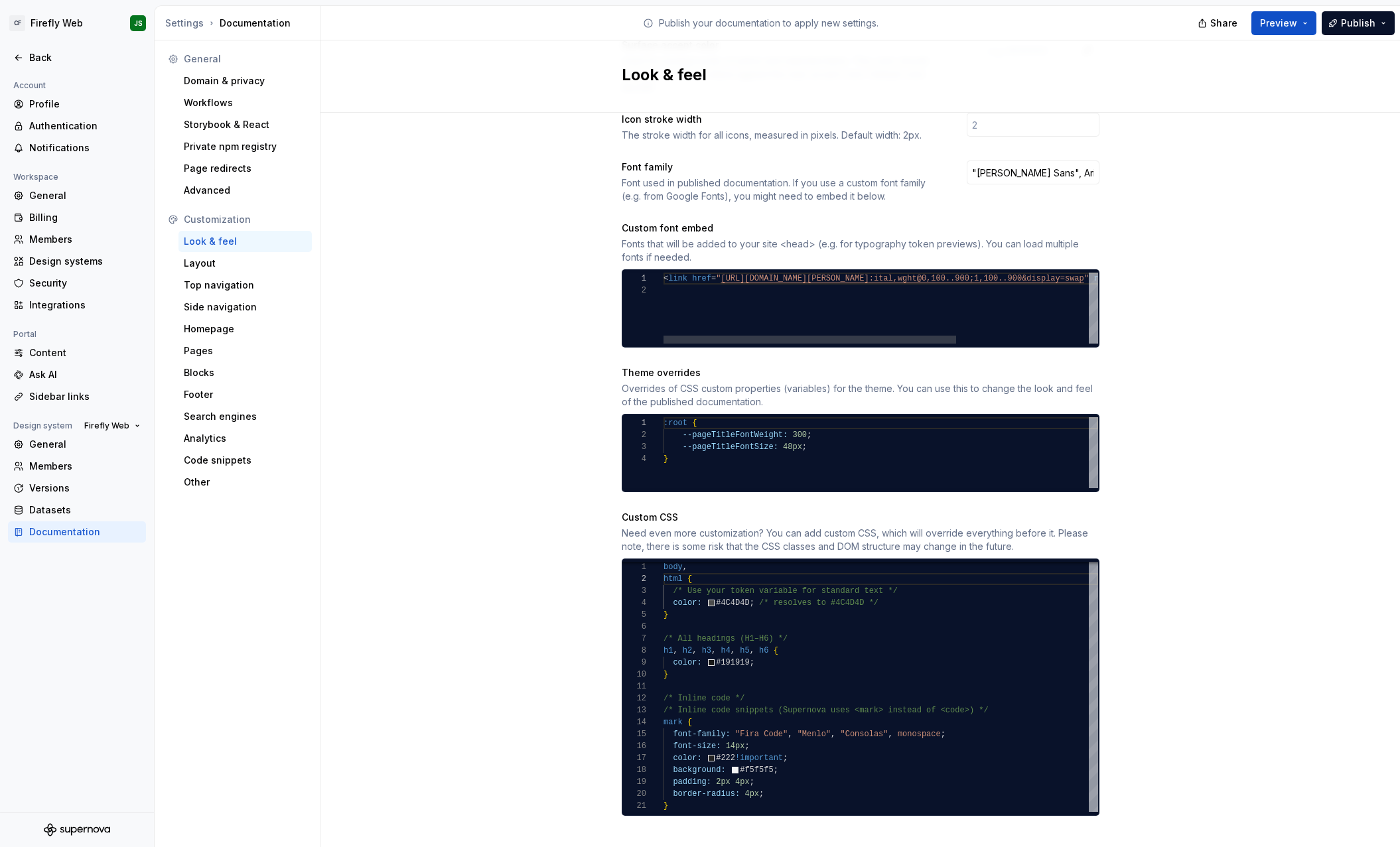
type textarea "**********"
drag, startPoint x: 786, startPoint y: 285, endPoint x: 658, endPoint y: 243, distance: 134.7
click at [659, 242] on div "**********" at bounding box center [860, 285] width 478 height 126
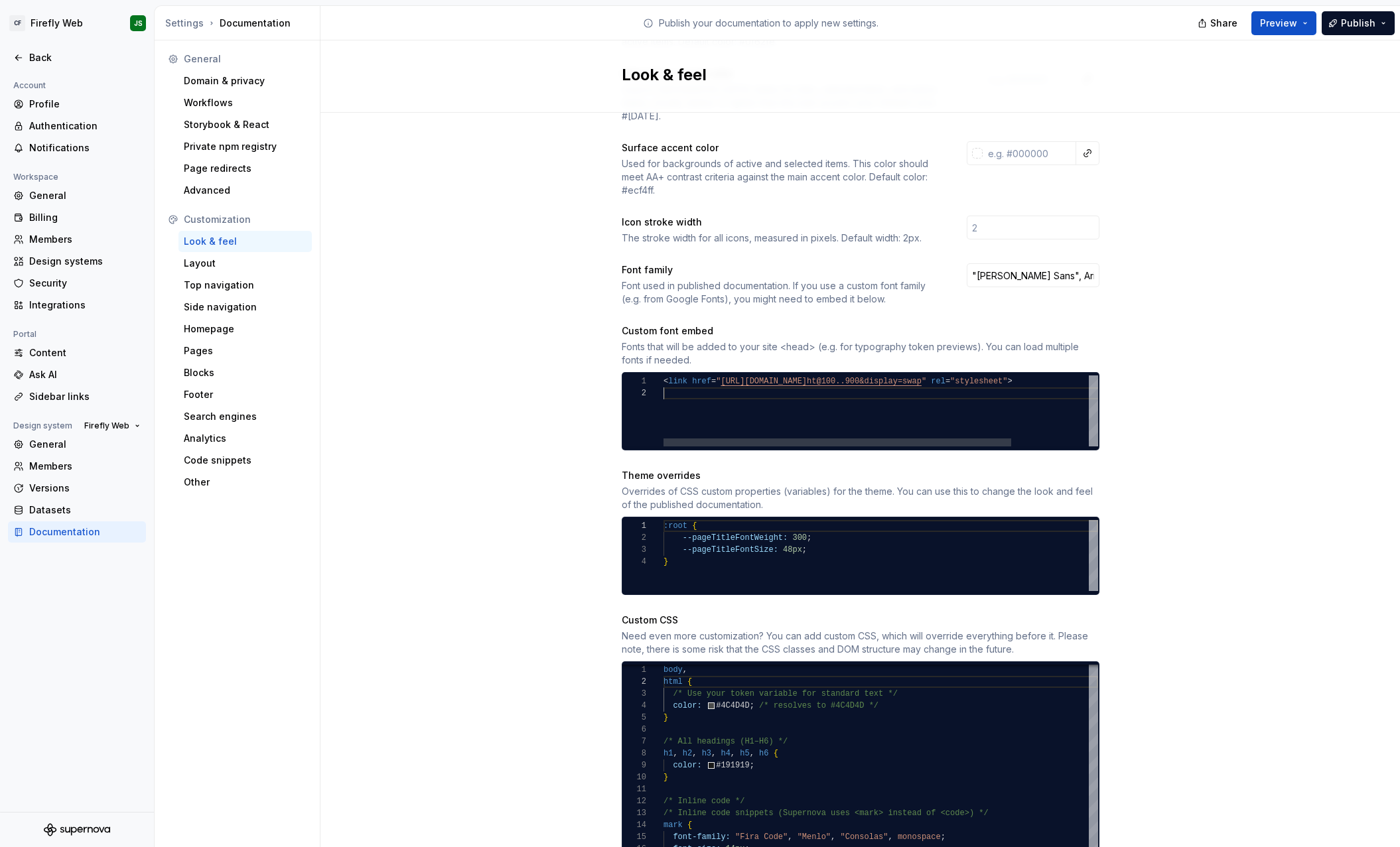
scroll to position [11, 0]
type textarea "**********"
click at [1153, 374] on div "Site logo A company logo that will be displayed on all pages on your documentat…" at bounding box center [860, 366] width 1080 height 1204
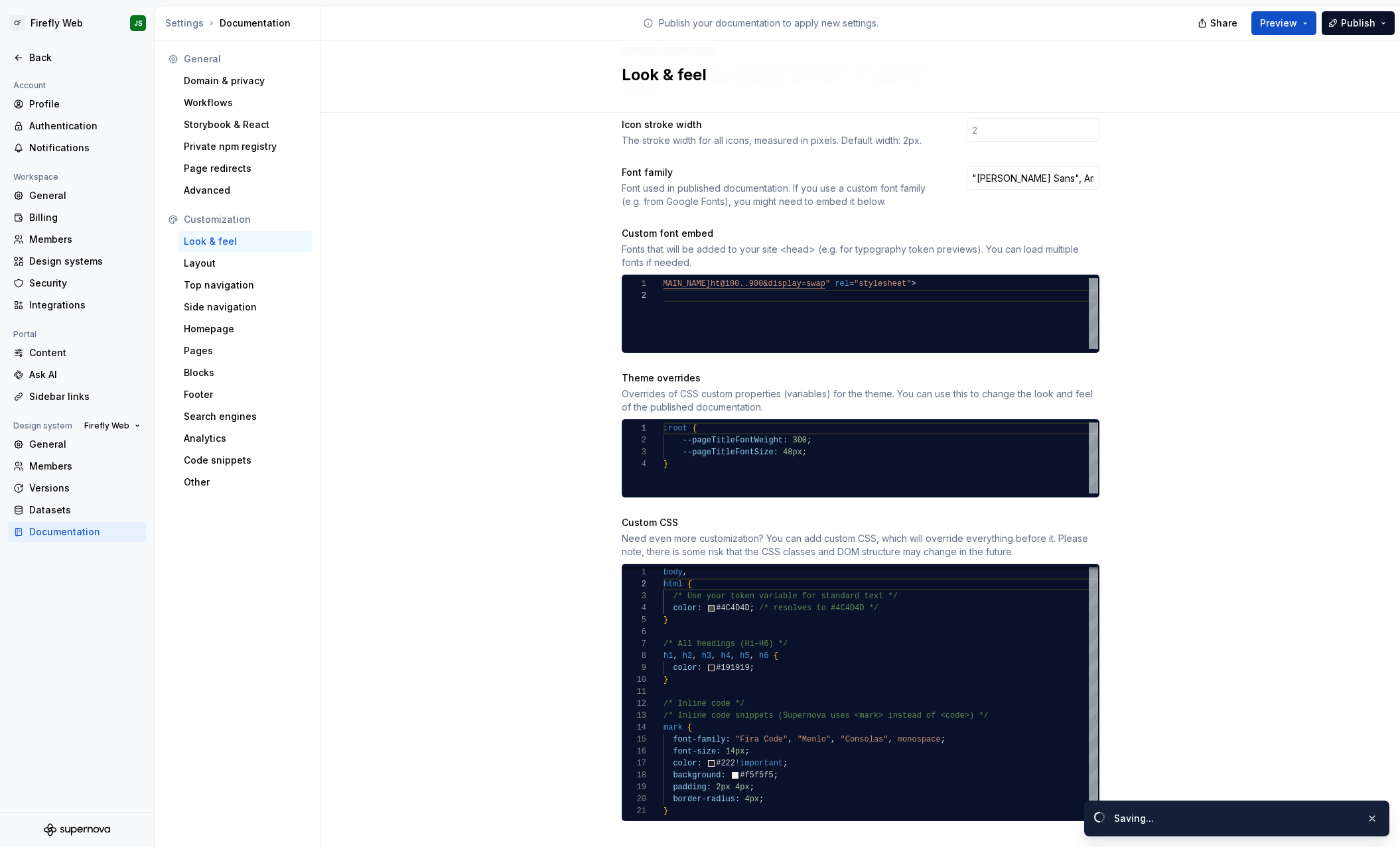
scroll to position [451, 0]
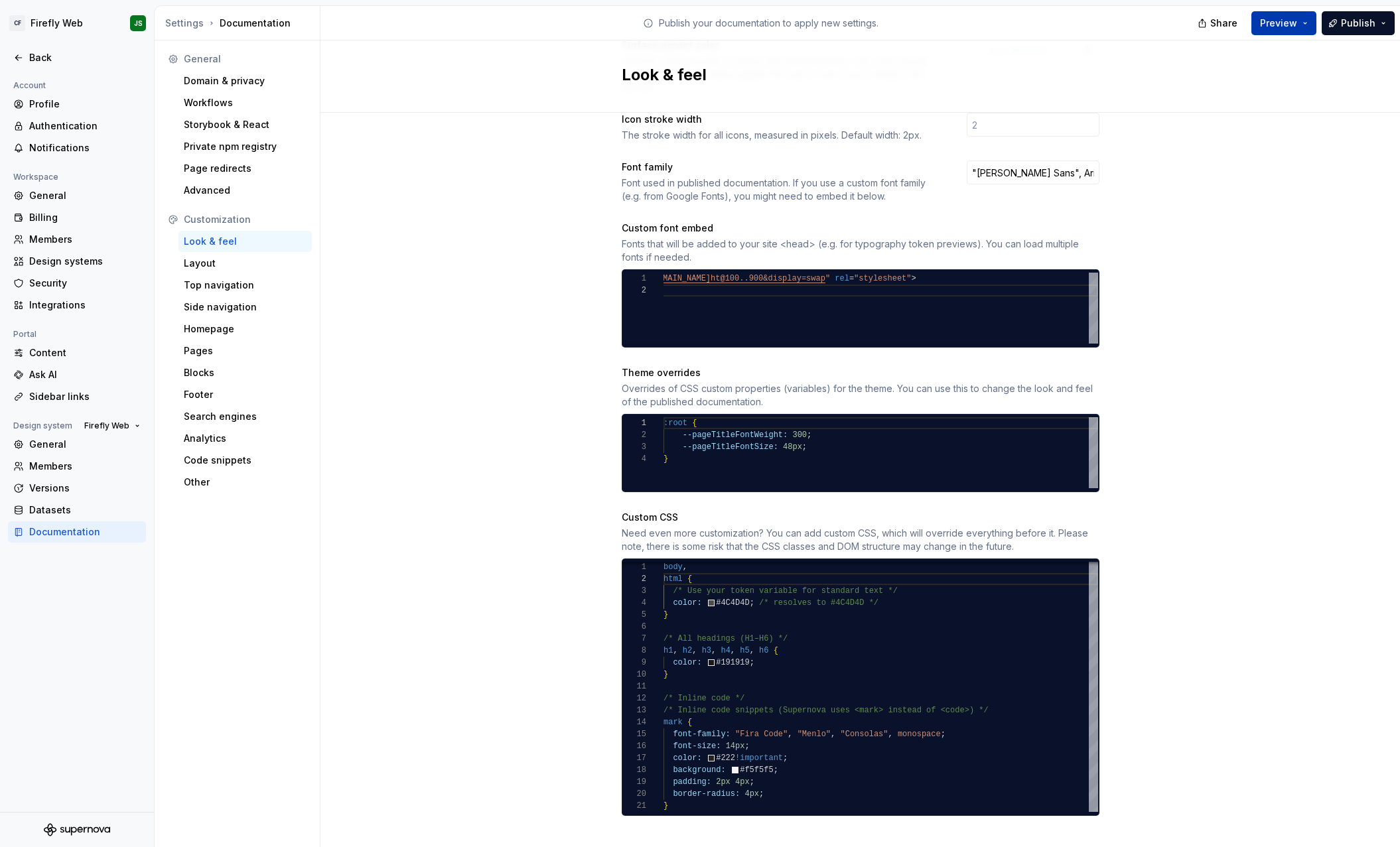
click at [1269, 23] on span "Preview" at bounding box center [1278, 23] width 37 height 14
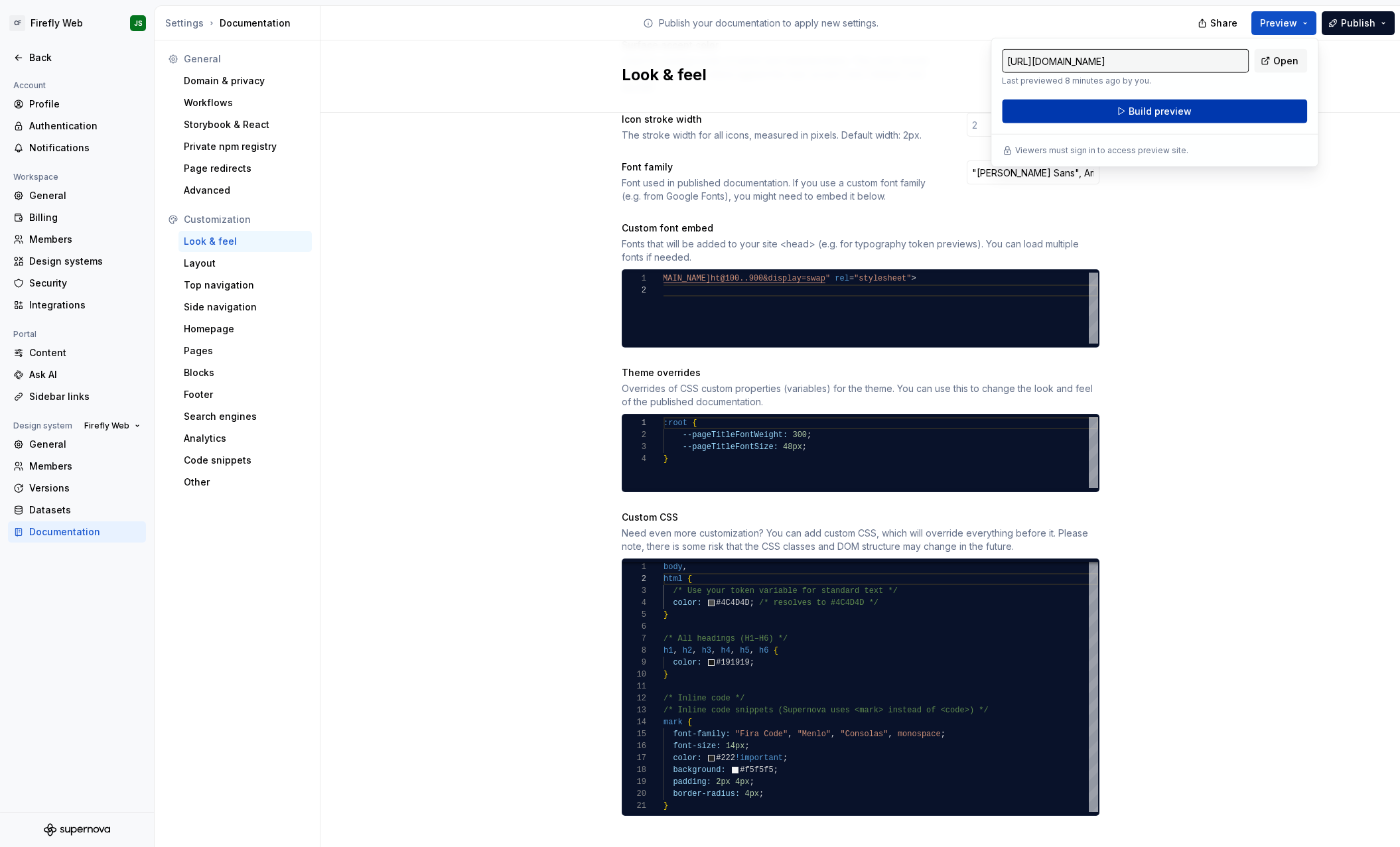
click at [1237, 105] on button "Build preview" at bounding box center [1154, 111] width 305 height 24
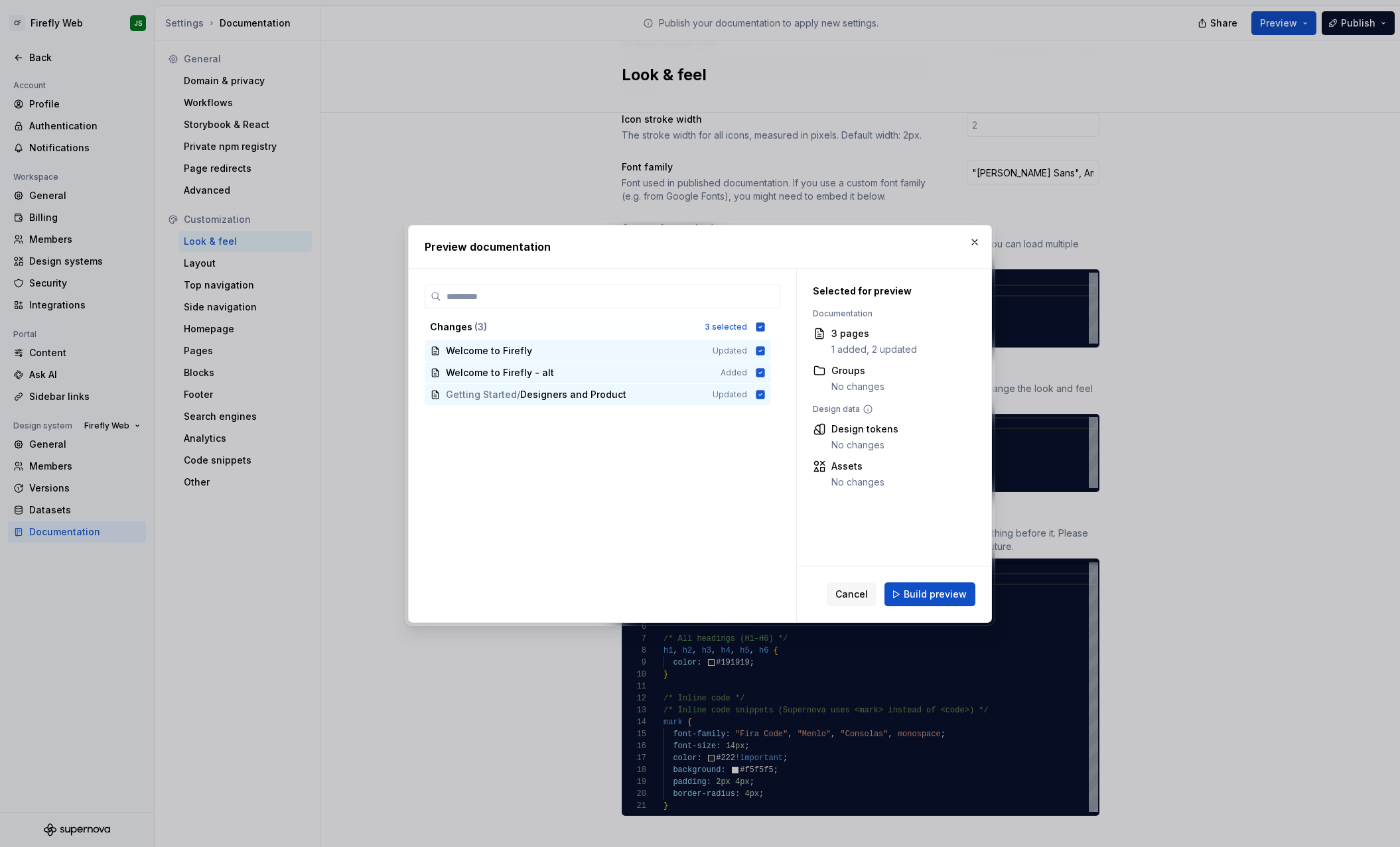
click at [924, 598] on span "Build preview" at bounding box center [935, 594] width 63 height 14
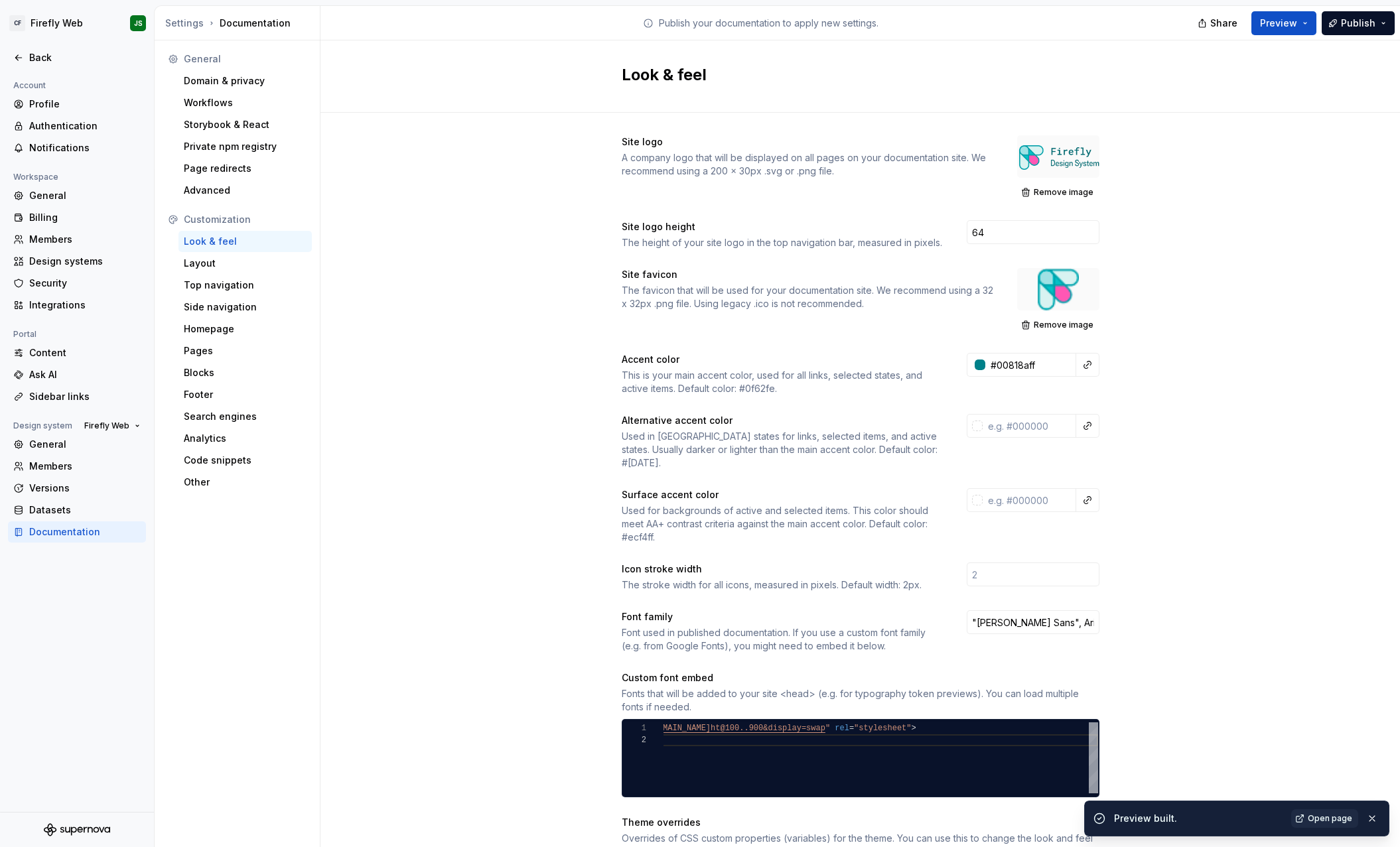
scroll to position [0, 0]
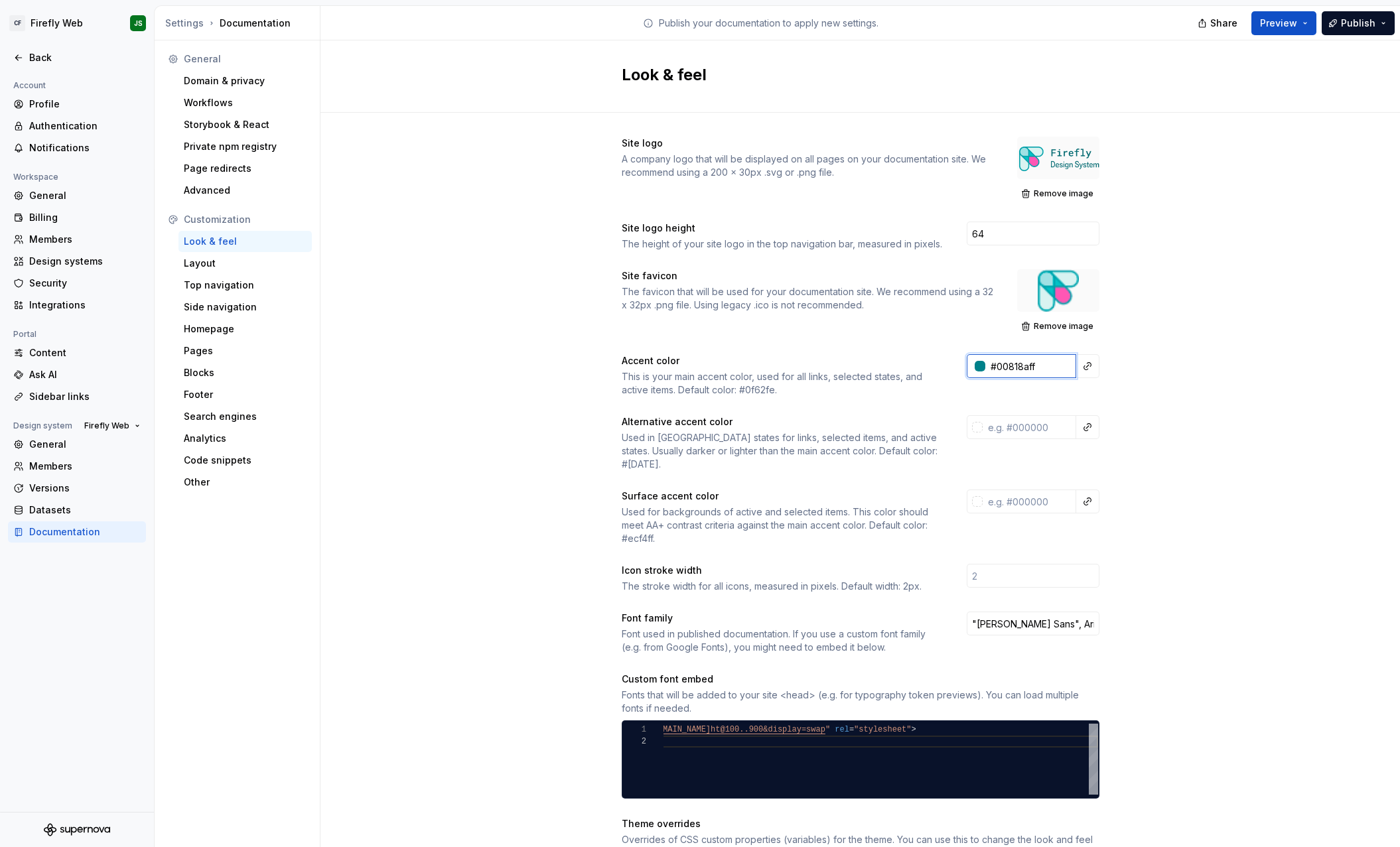
click at [1024, 369] on input "#00818aff" at bounding box center [1031, 366] width 91 height 24
click at [1009, 367] on input "#00818aff" at bounding box center [1031, 366] width 91 height 24
drag, startPoint x: 999, startPoint y: 366, endPoint x: 1065, endPoint y: 363, distance: 66.1
click at [1065, 363] on input "#00818aff" at bounding box center [1031, 366] width 91 height 24
paste input "9CA6"
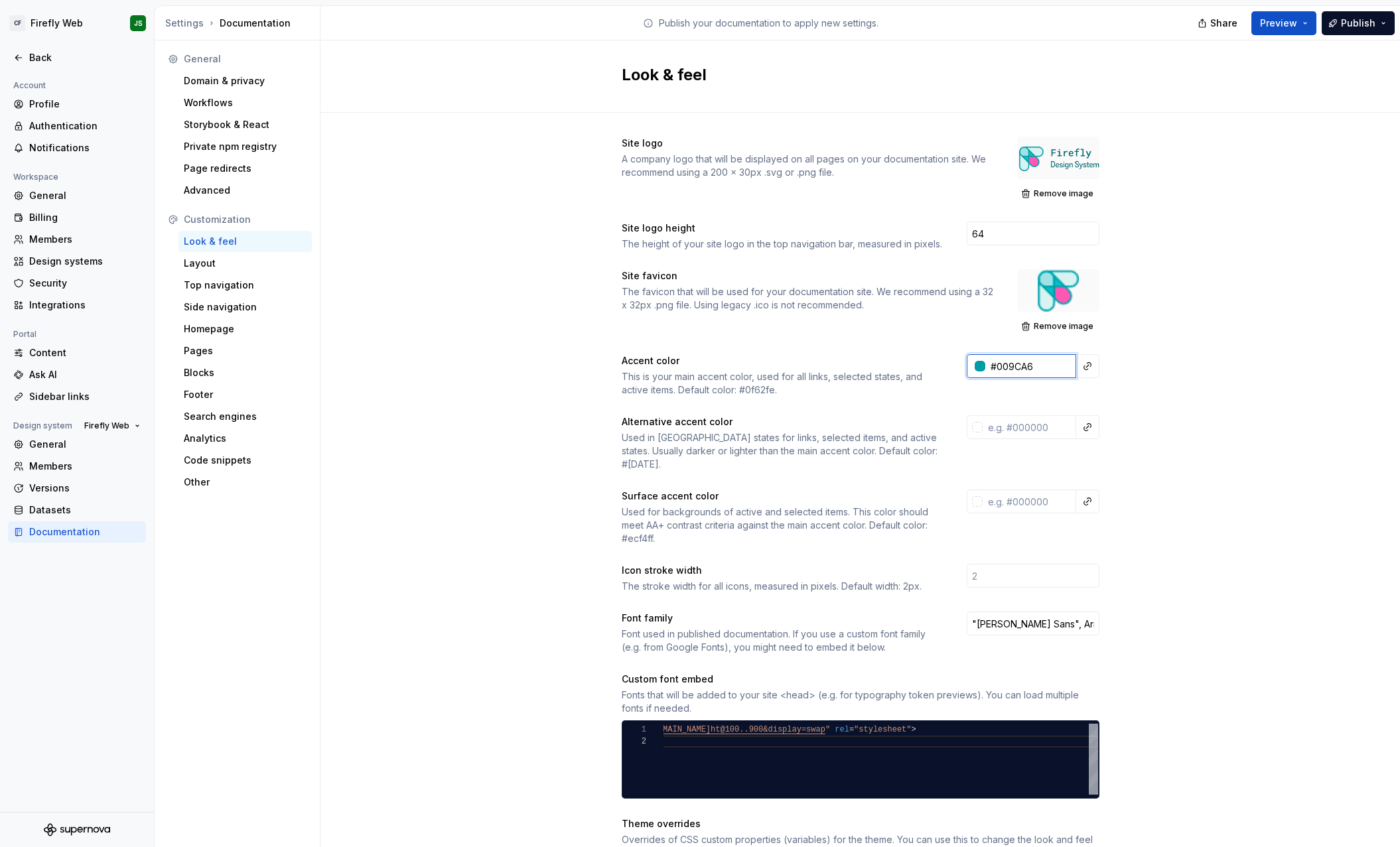
scroll to position [1, 0]
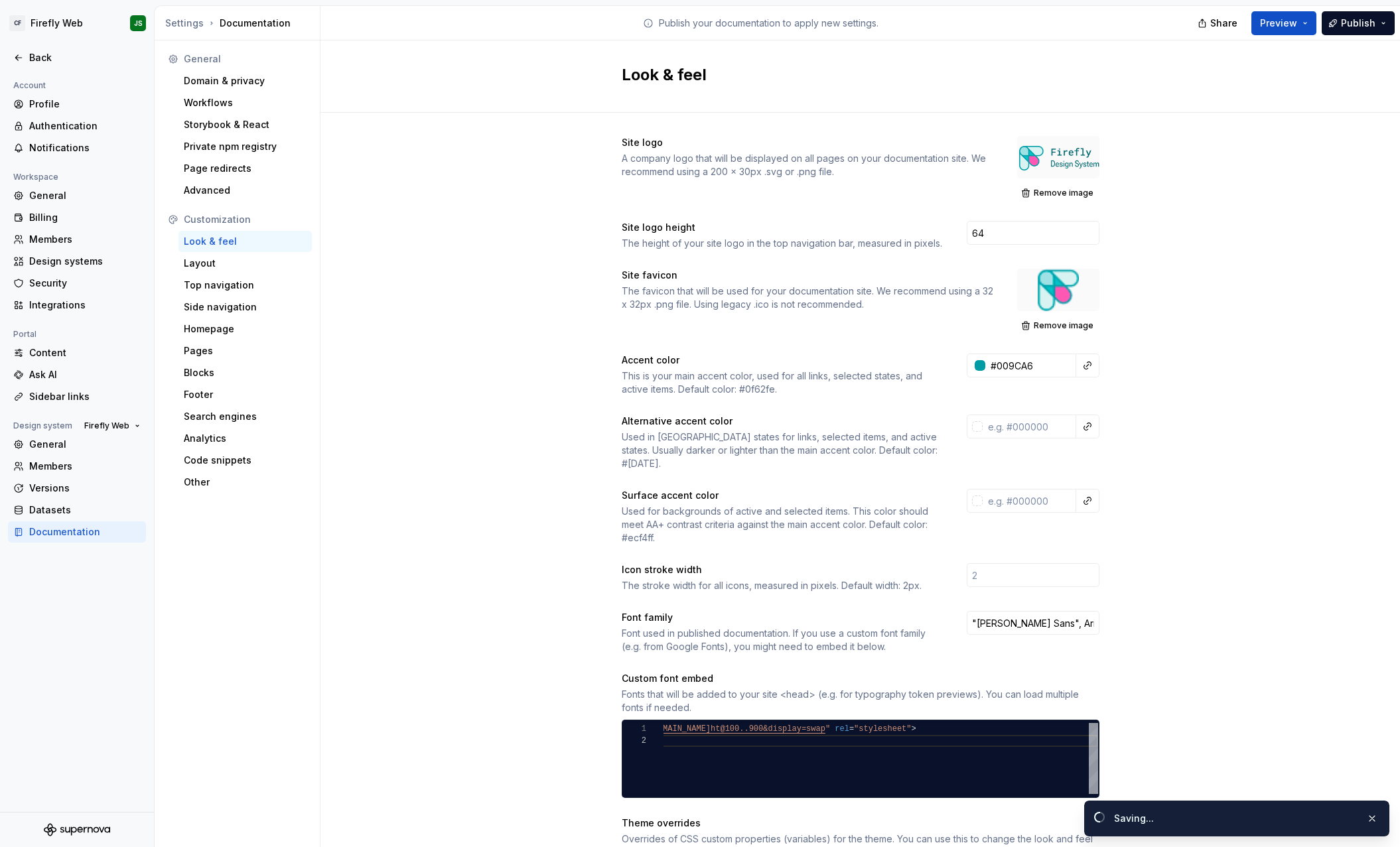
click at [1129, 370] on div "Site logo A company logo that will be displayed on all pages on your documentat…" at bounding box center [860, 714] width 1080 height 1204
type input "#009ca6ff"
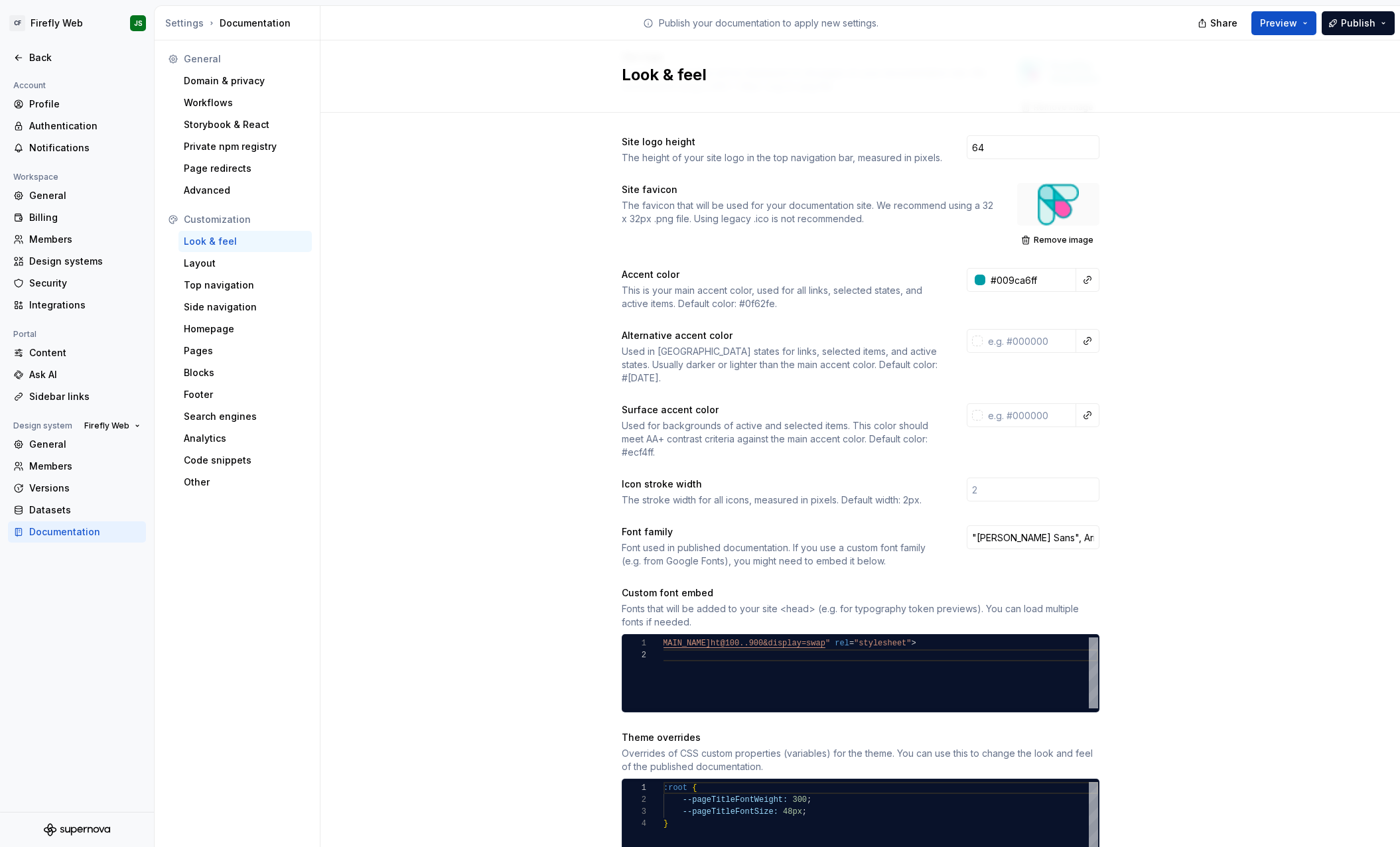
scroll to position [82, 0]
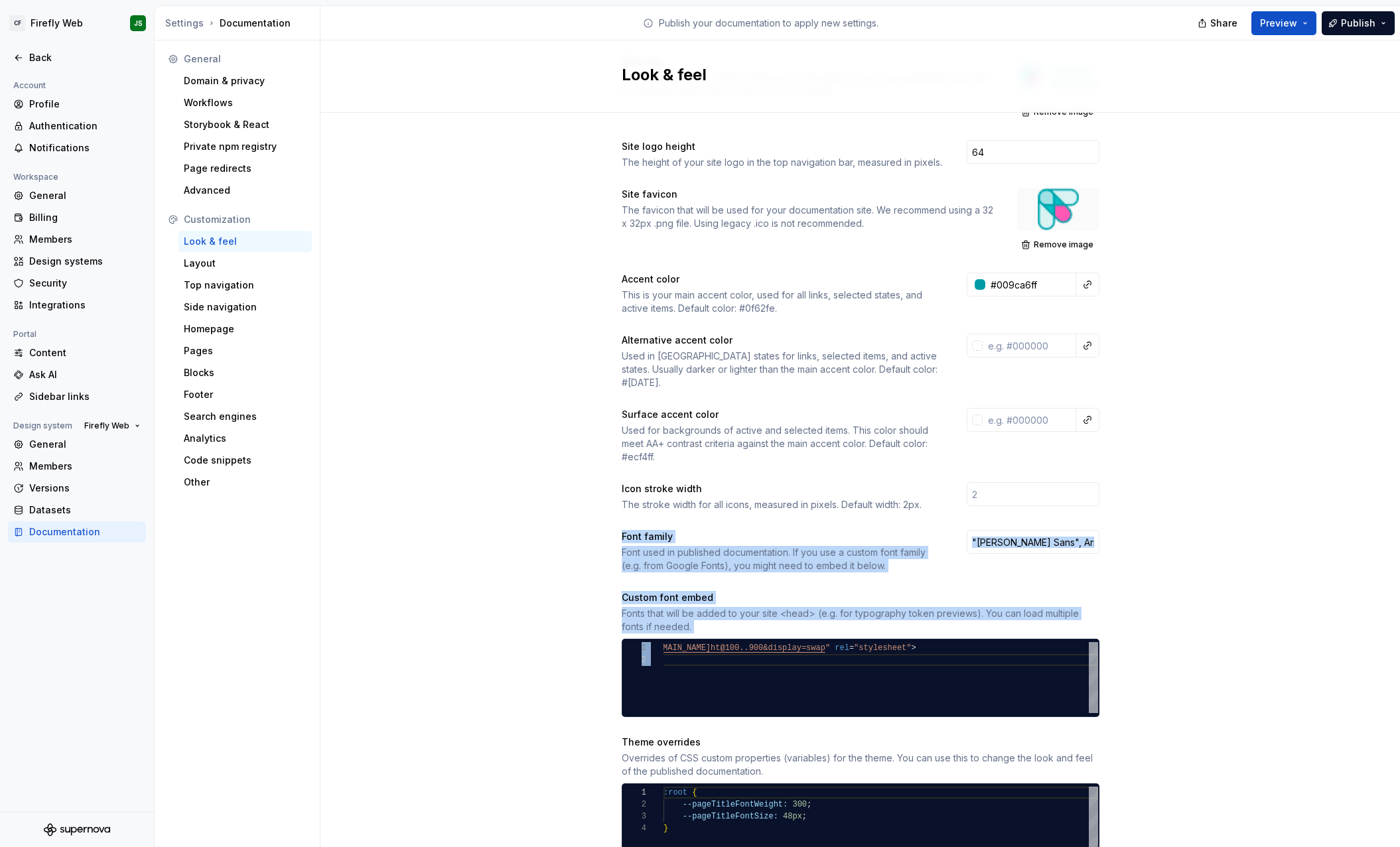
drag, startPoint x: 620, startPoint y: 518, endPoint x: 1107, endPoint y: 721, distance: 527.6
click at [1107, 721] on div "Site logo A company logo that will be displayed on all pages on your documentat…" at bounding box center [860, 633] width 1080 height 1204
copy div "Font family Font used in published documentation. If you use a custom font fami…"
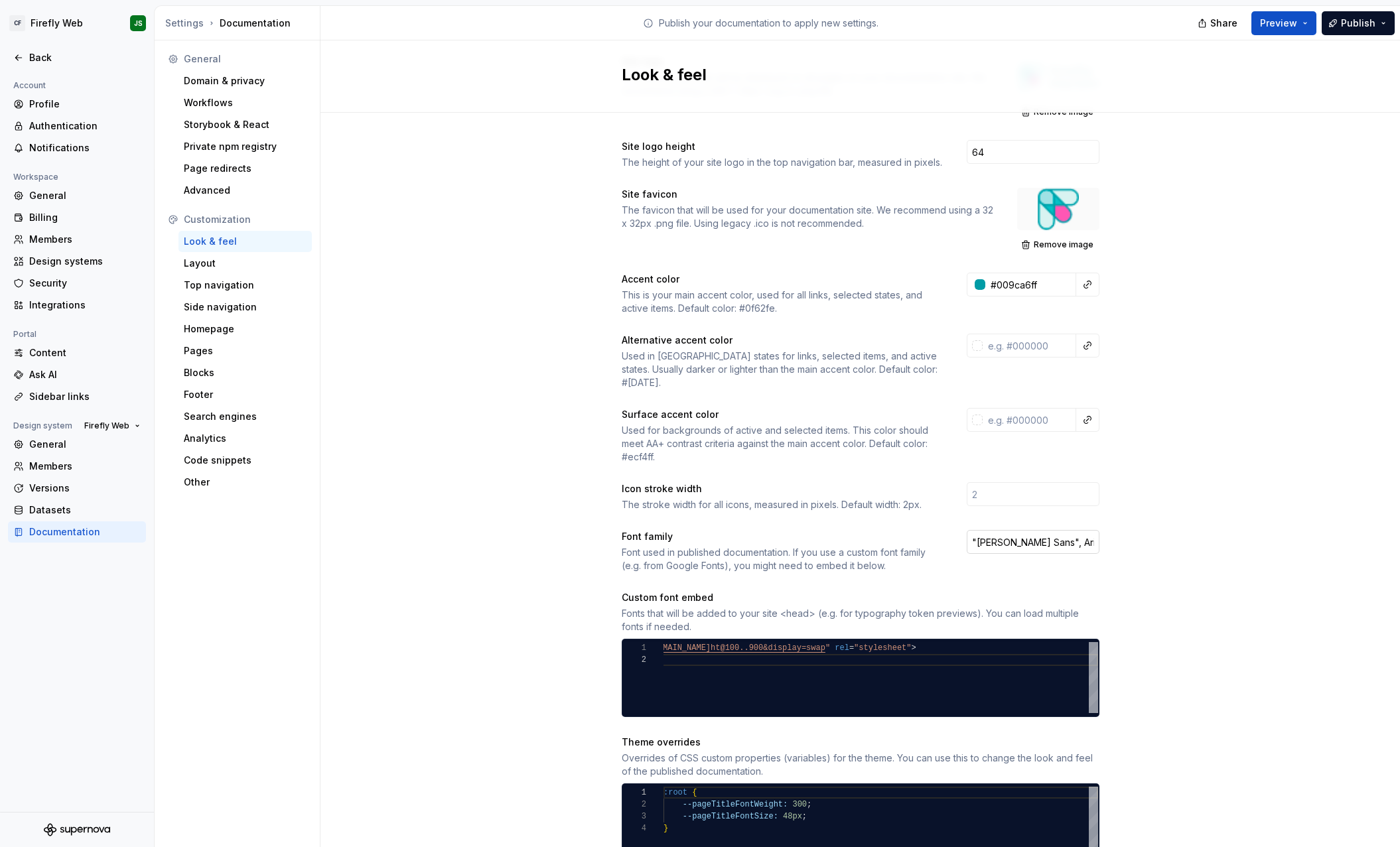
click at [990, 531] on input ""[PERSON_NAME] Sans", Arial, sans-serif" at bounding box center [1033, 542] width 133 height 24
drag, startPoint x: 975, startPoint y: 529, endPoint x: 980, endPoint y: 536, distance: 8.6
click at [974, 530] on input ""[PERSON_NAME] Sans", Arial, sans-serif" at bounding box center [1033, 542] width 133 height 24
type input ""Roboto", [PERSON_NAME], sans-serif"
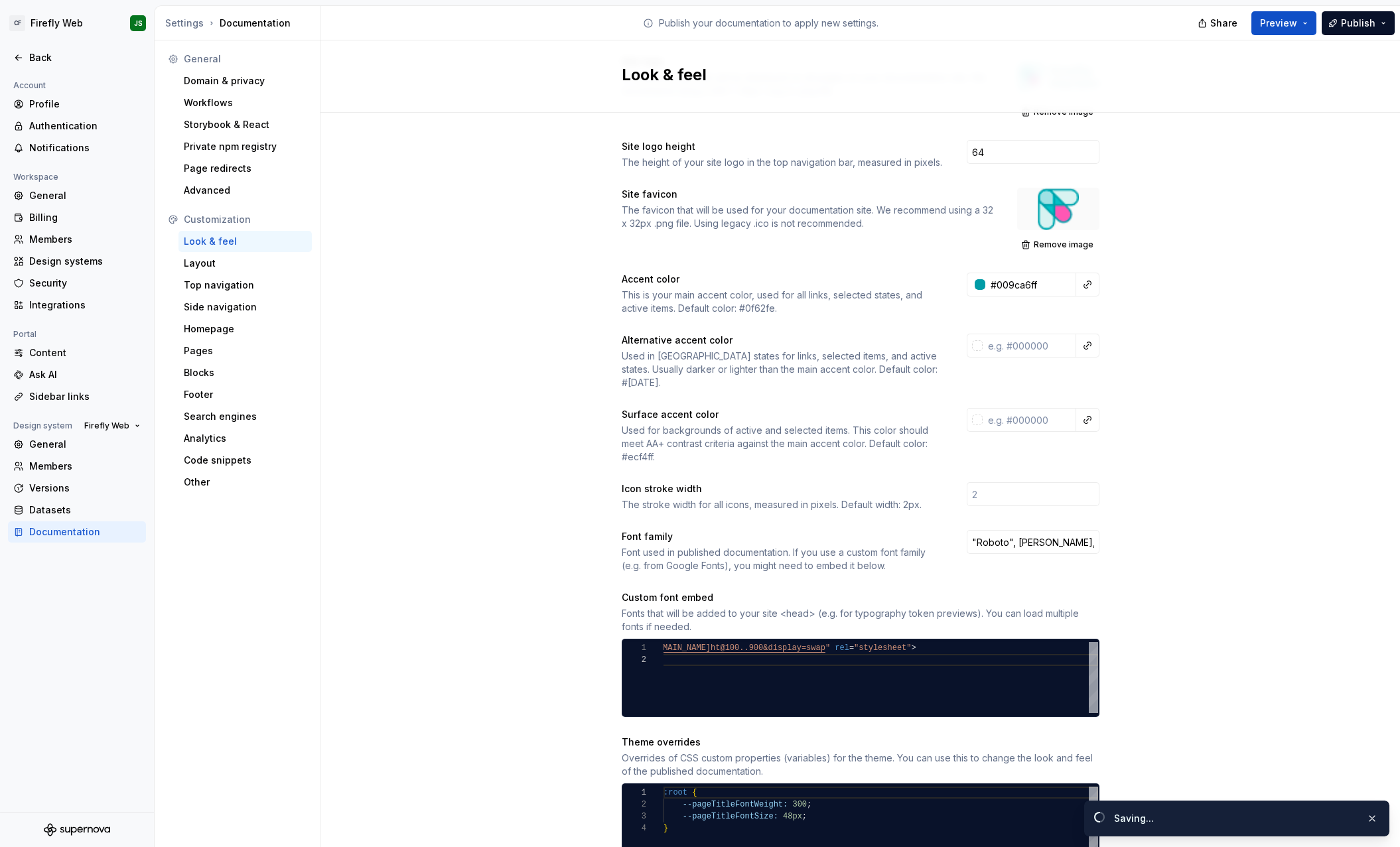
click at [1155, 571] on div "Site logo A company logo that will be displayed on all pages on your documentat…" at bounding box center [860, 633] width 1080 height 1204
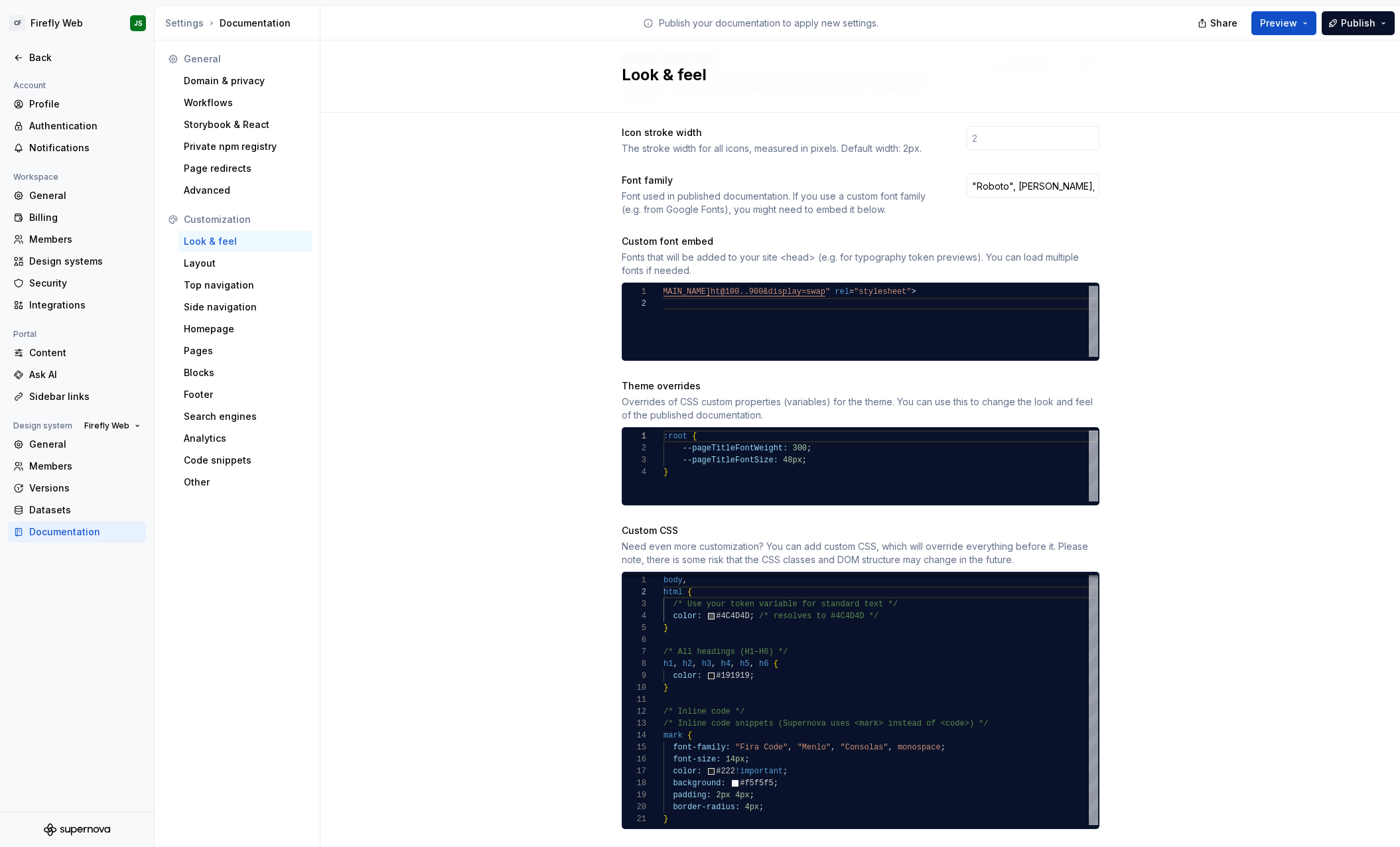
scroll to position [451, 0]
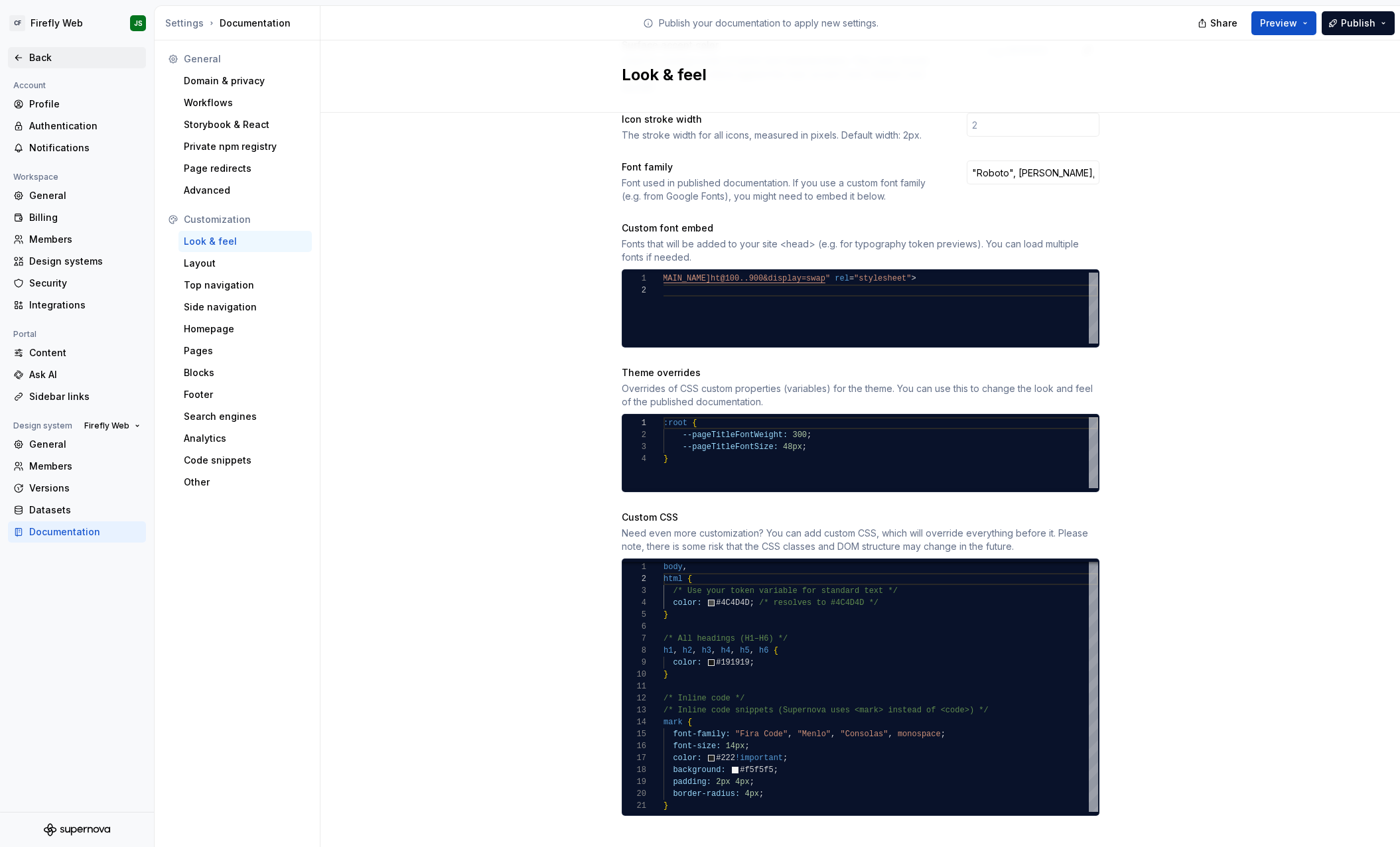
click at [44, 61] on div "Back" at bounding box center [85, 58] width 111 height 14
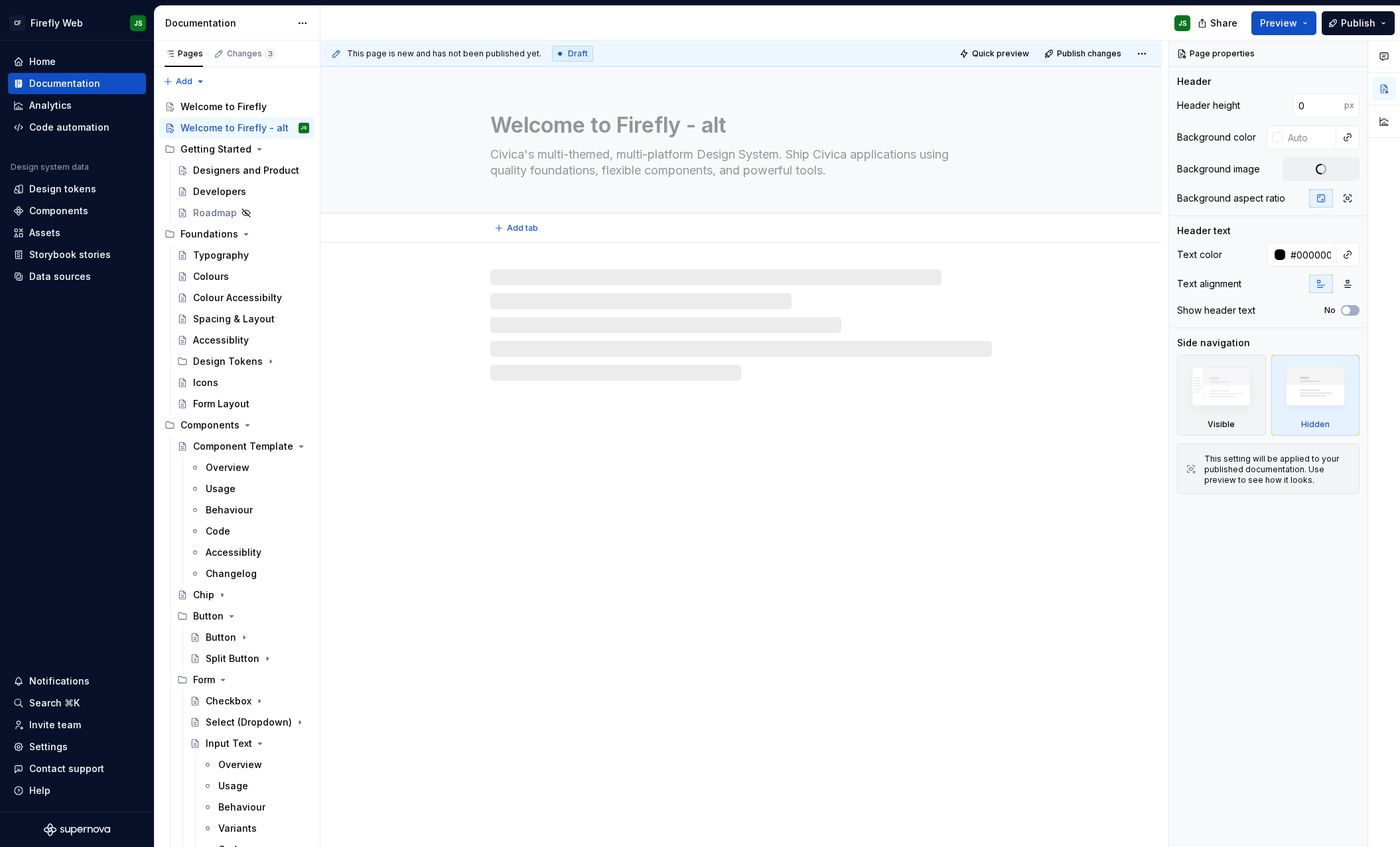
click at [886, 160] on textarea "Civica's multi-themed, multi-platform Design System. Ship Civica applications u…" at bounding box center [738, 162] width 501 height 37
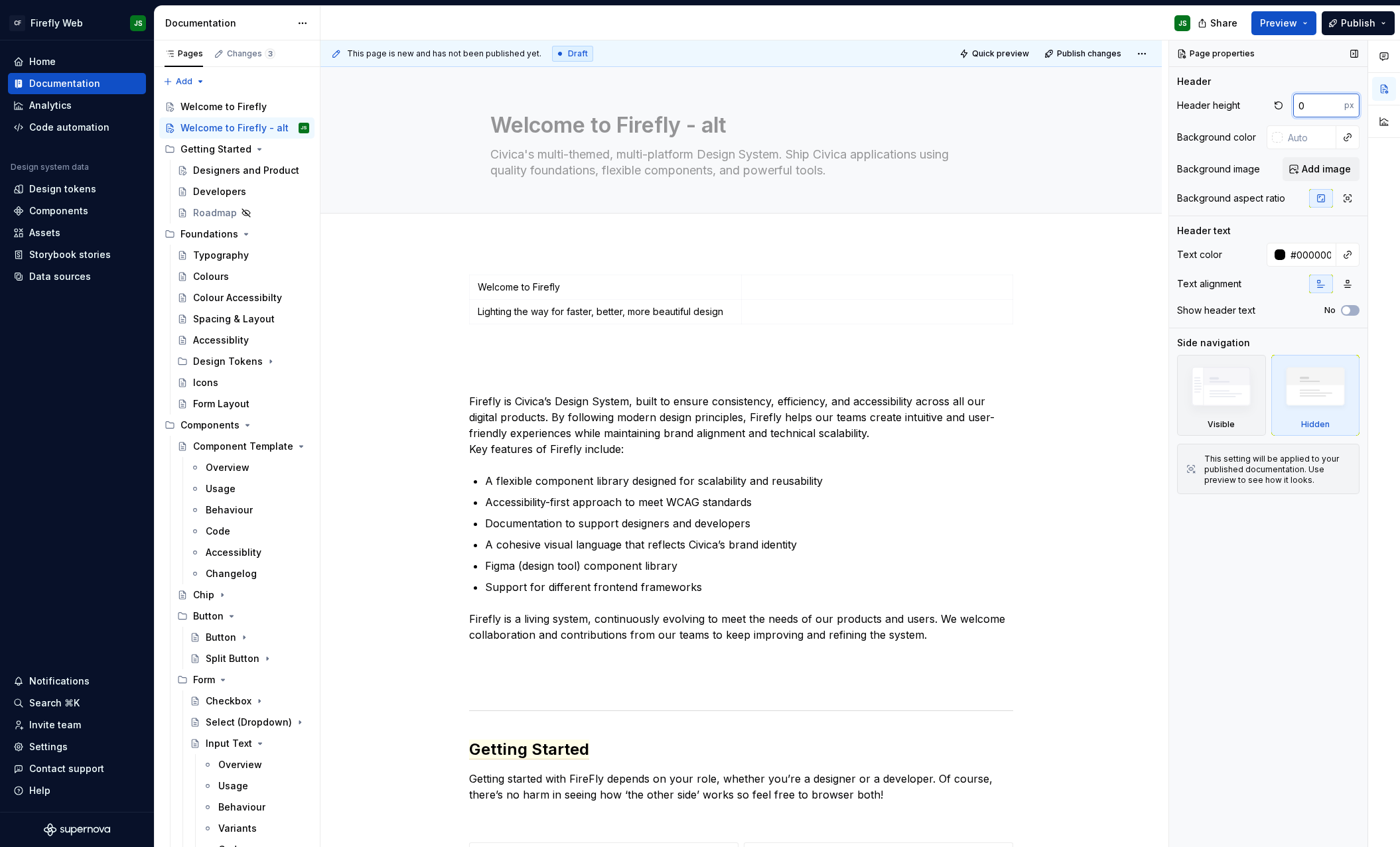
click at [1316, 110] on input "0" at bounding box center [1318, 106] width 51 height 24
type textarea "*"
type input "80"
click at [1223, 154] on div "Header height 80 px Background color Background image Add image Background aspe…" at bounding box center [1268, 154] width 182 height 122
type textarea "*"
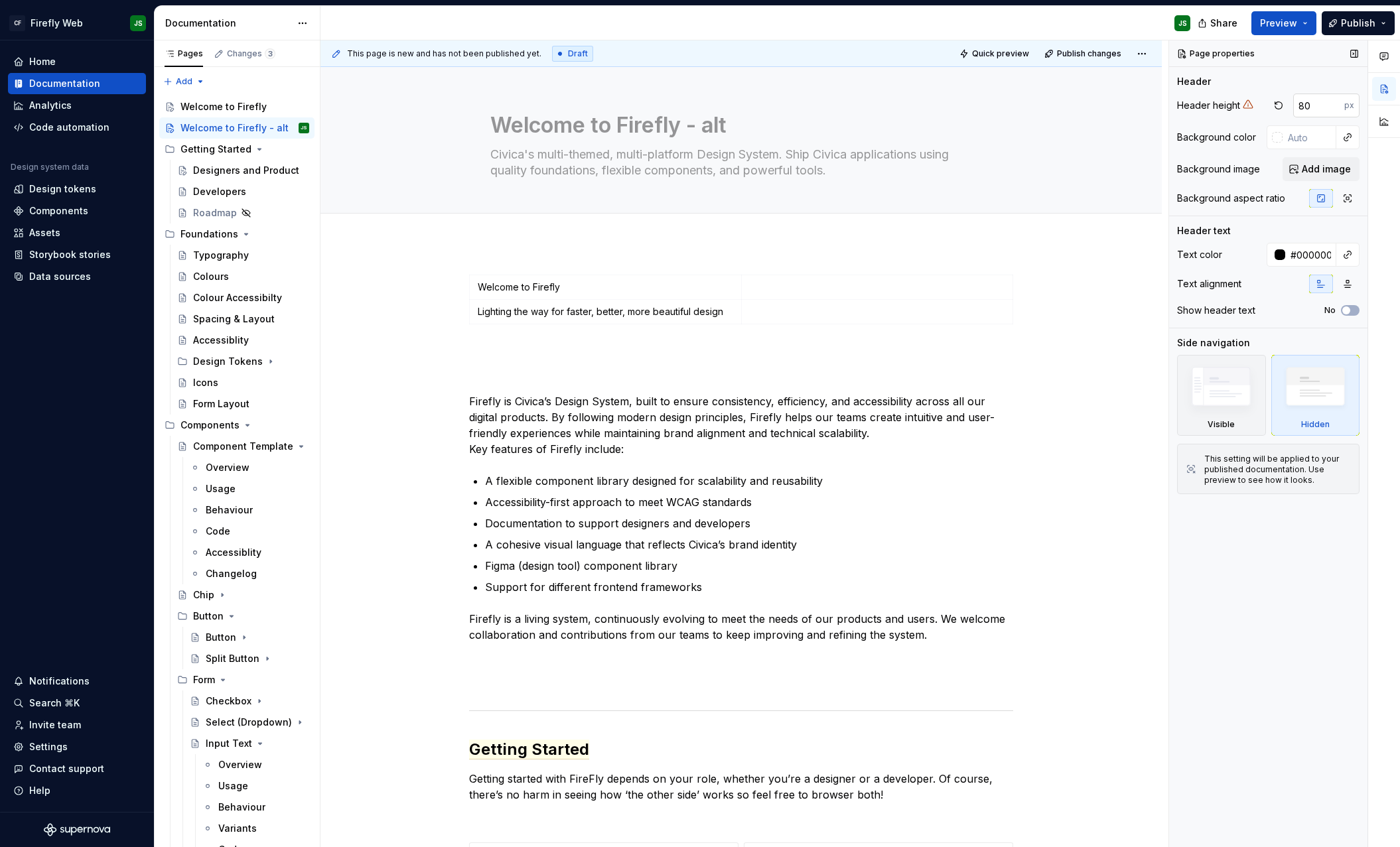
click at [1311, 104] on input "80" at bounding box center [1318, 106] width 51 height 24
drag, startPoint x: 1311, startPoint y: 104, endPoint x: 1289, endPoint y: 106, distance: 22.1
click at [1289, 105] on div "71 px" at bounding box center [1314, 106] width 90 height 24
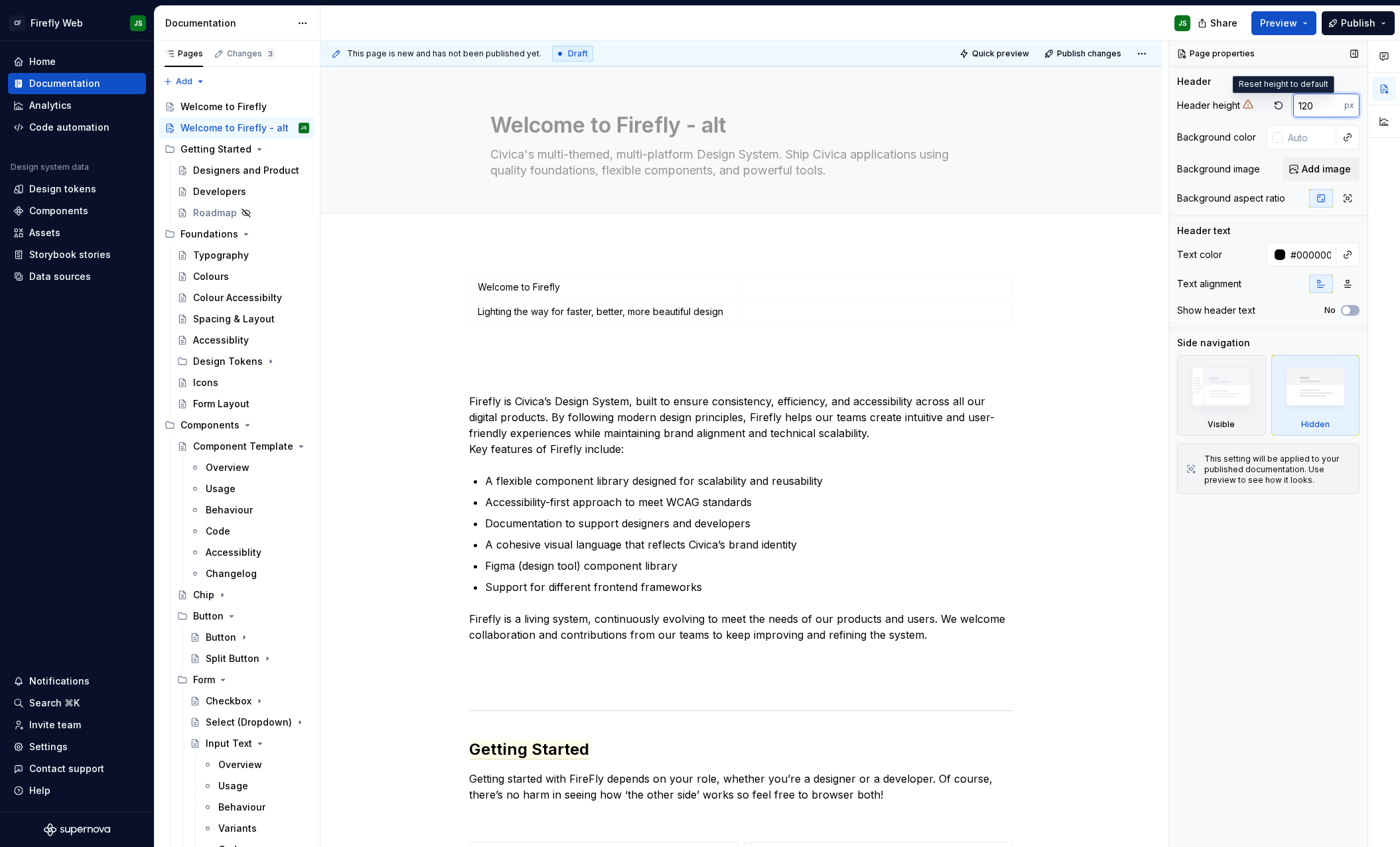
type input "120"
click at [223, 148] on div "Getting Started" at bounding box center [216, 149] width 71 height 14
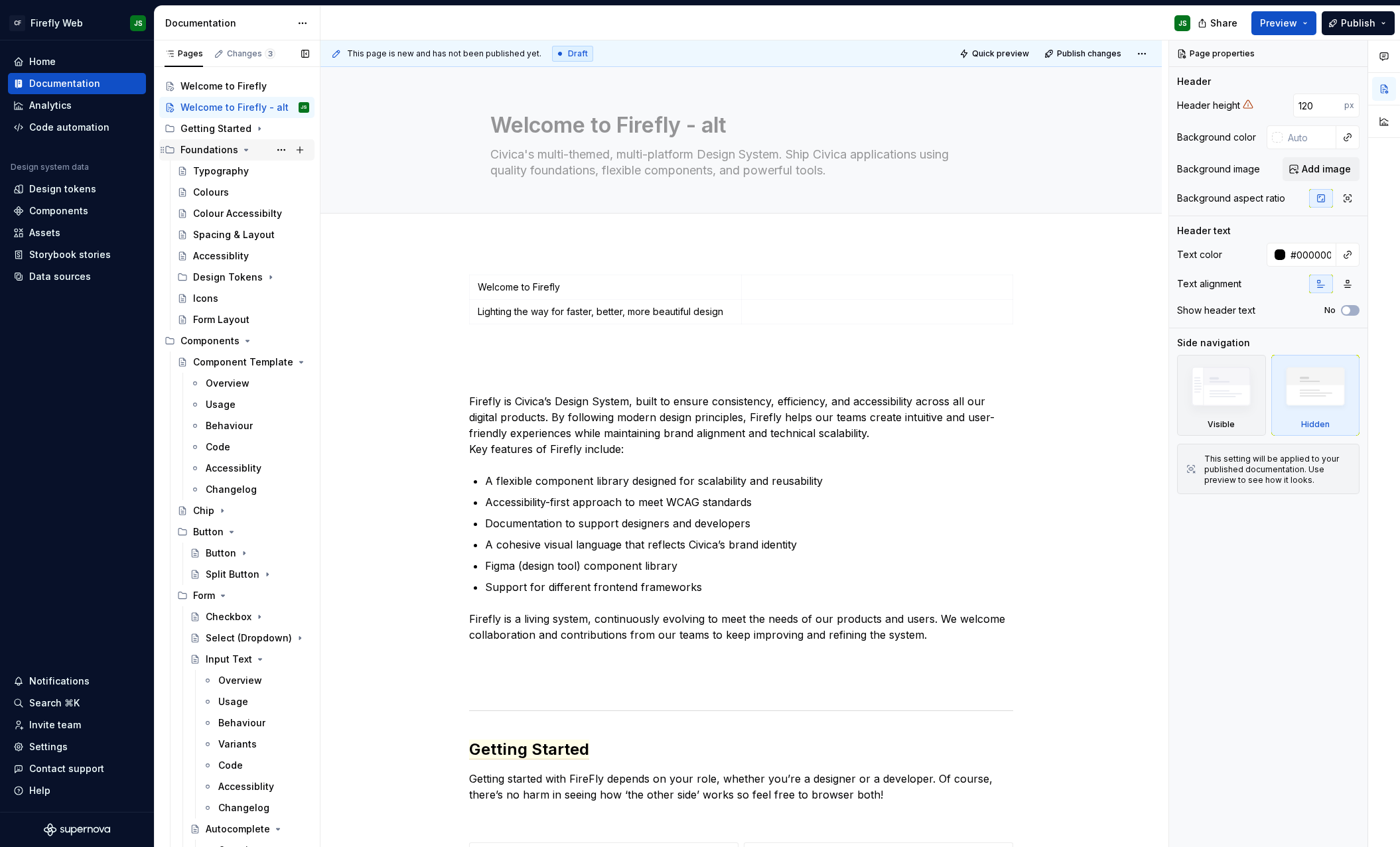
scroll to position [24, 0]
click at [213, 123] on div "Getting Started" at bounding box center [216, 126] width 71 height 14
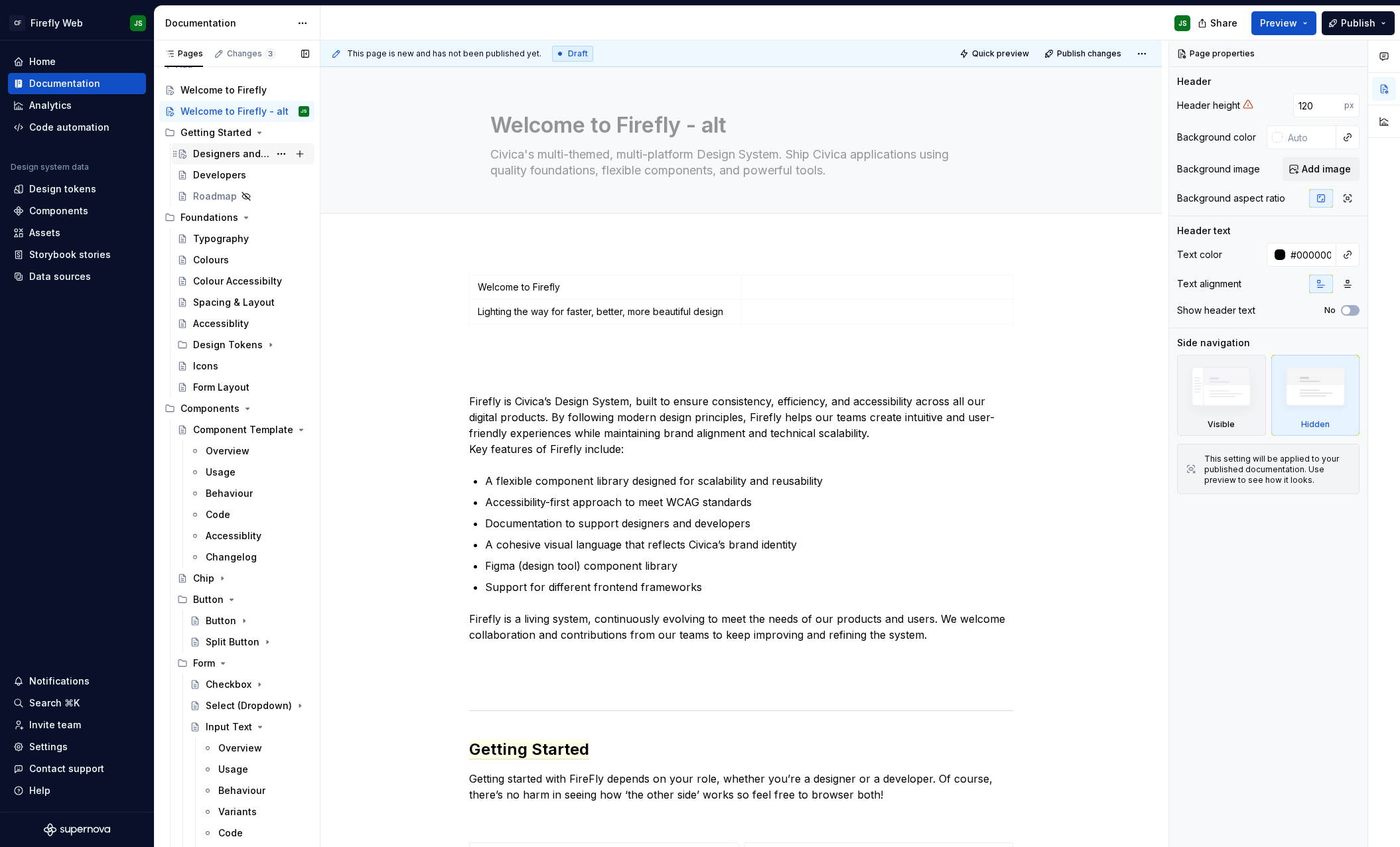
click at [225, 148] on div "Designers and Product" at bounding box center [231, 154] width 76 height 14
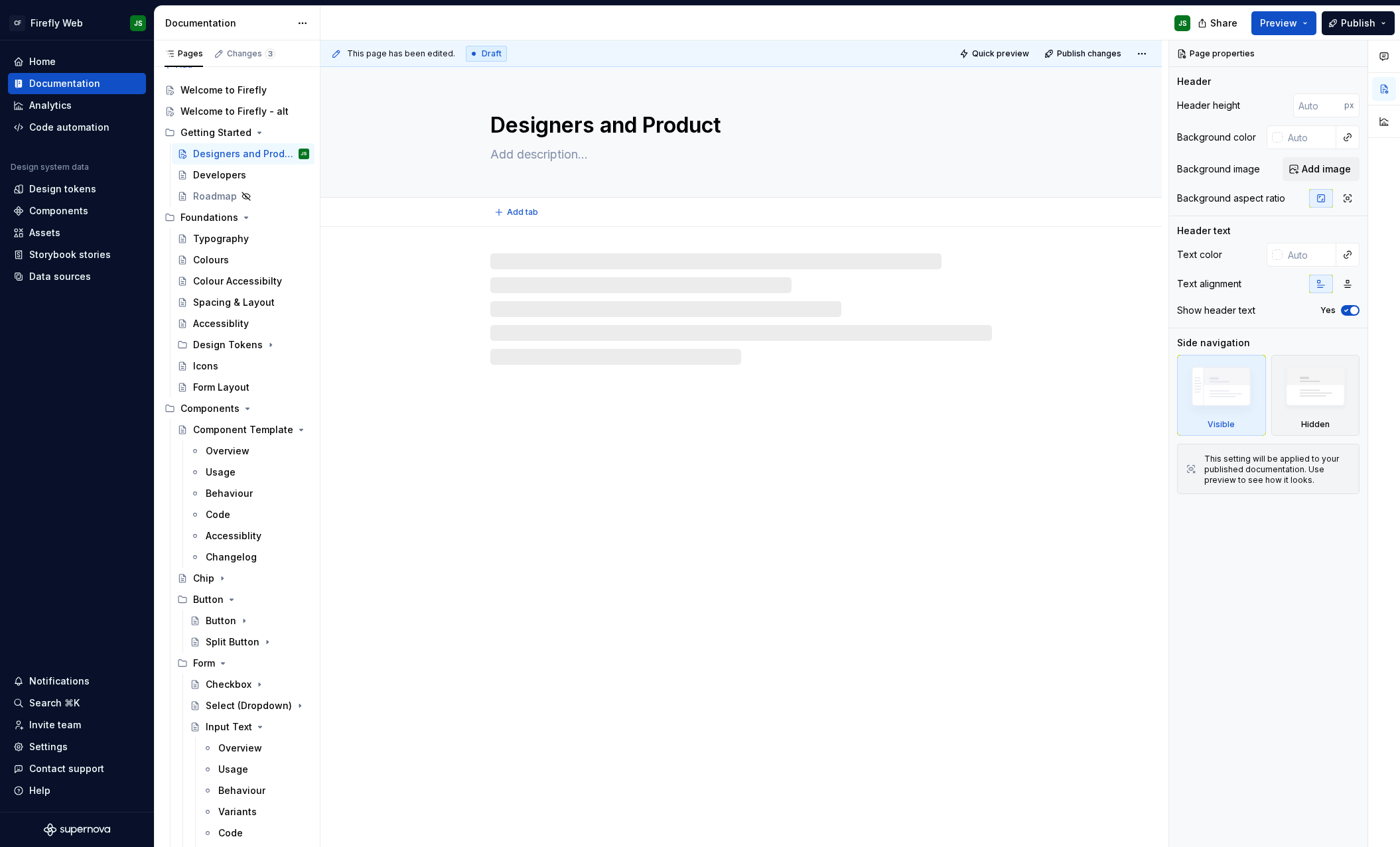
click at [368, 153] on div "Designers and Product" at bounding box center [741, 132] width 841 height 131
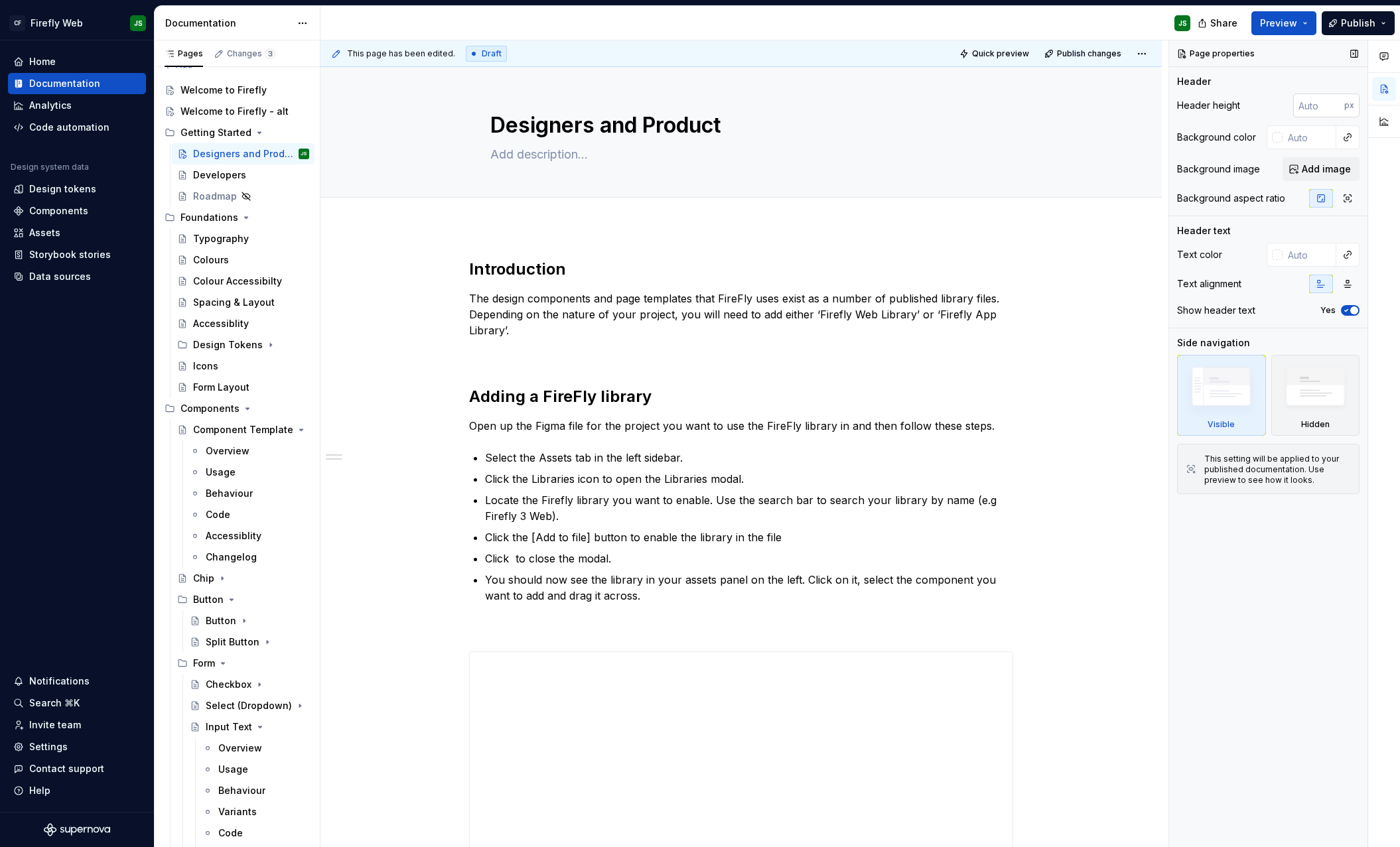
click at [1327, 104] on input "number" at bounding box center [1318, 106] width 51 height 24
click at [1327, 104] on input "number" at bounding box center [1318, 106] width 51 height 24
click at [1051, 144] on div "Designers and Product" at bounding box center [741, 132] width 735 height 130
click at [201, 94] on div "Welcome to Firefly" at bounding box center [223, 90] width 86 height 14
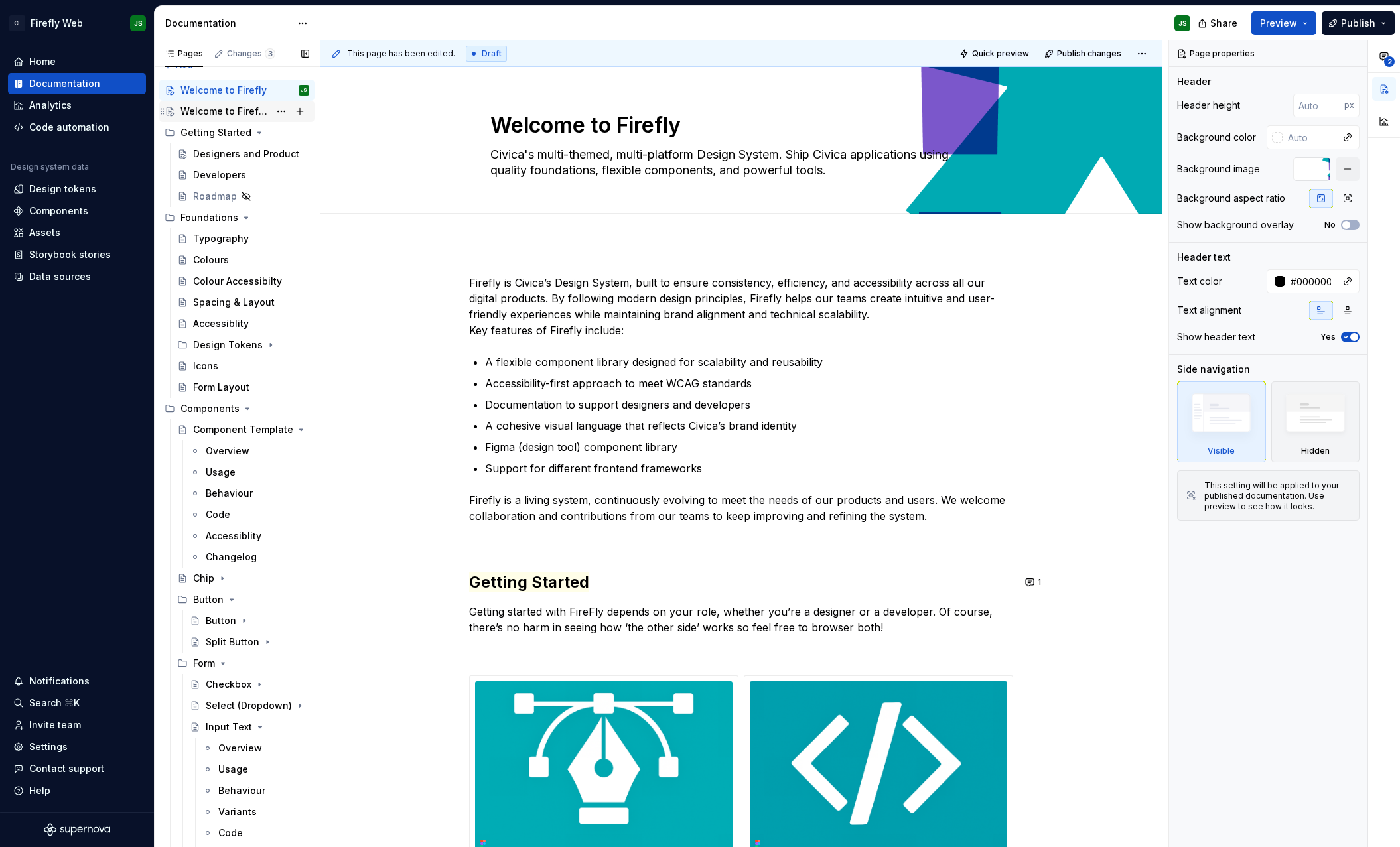
click at [233, 108] on div "Welcome to Firefly - alt" at bounding box center [224, 111] width 89 height 14
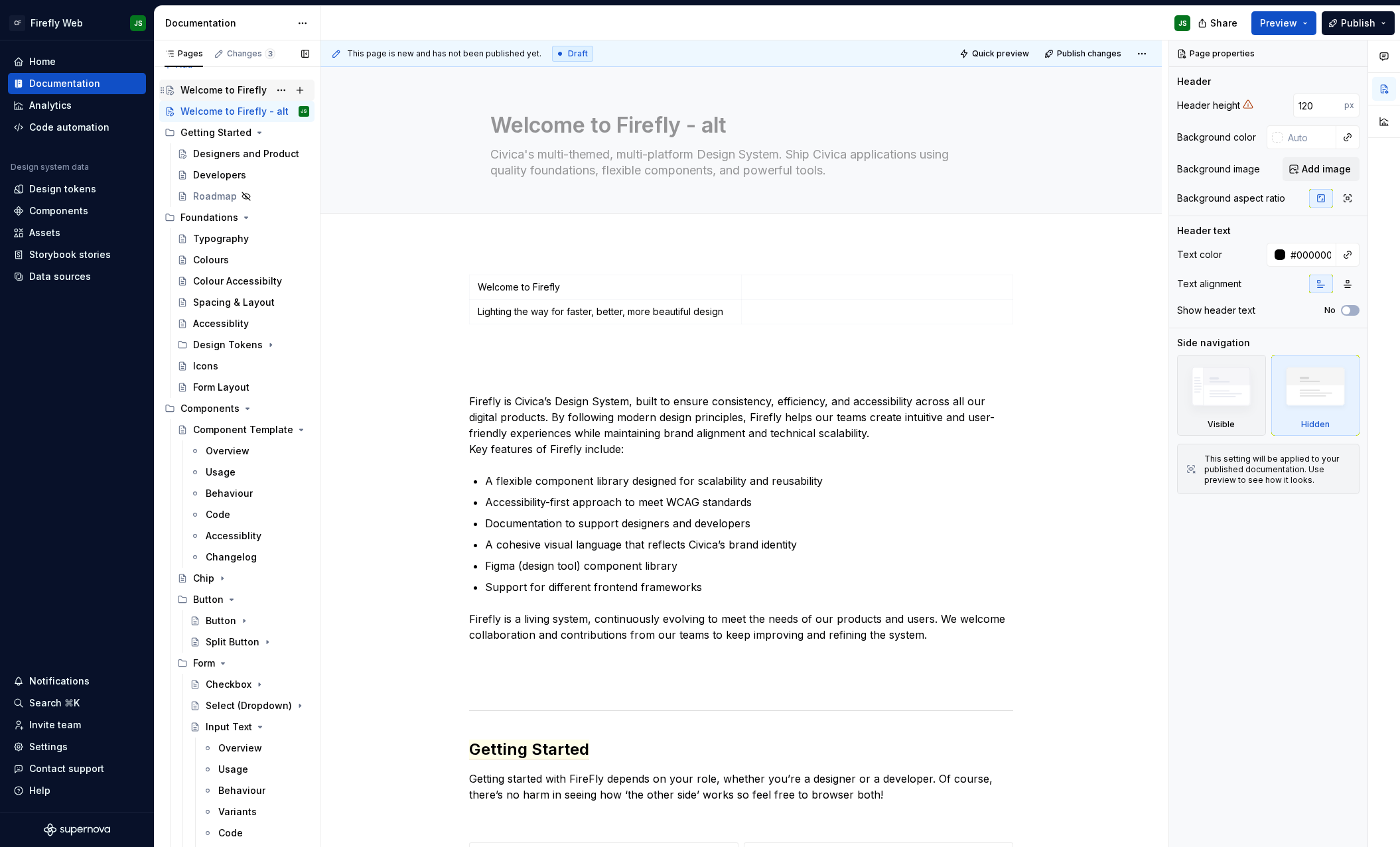
click at [220, 93] on div "Welcome to Firefly" at bounding box center [223, 90] width 86 height 14
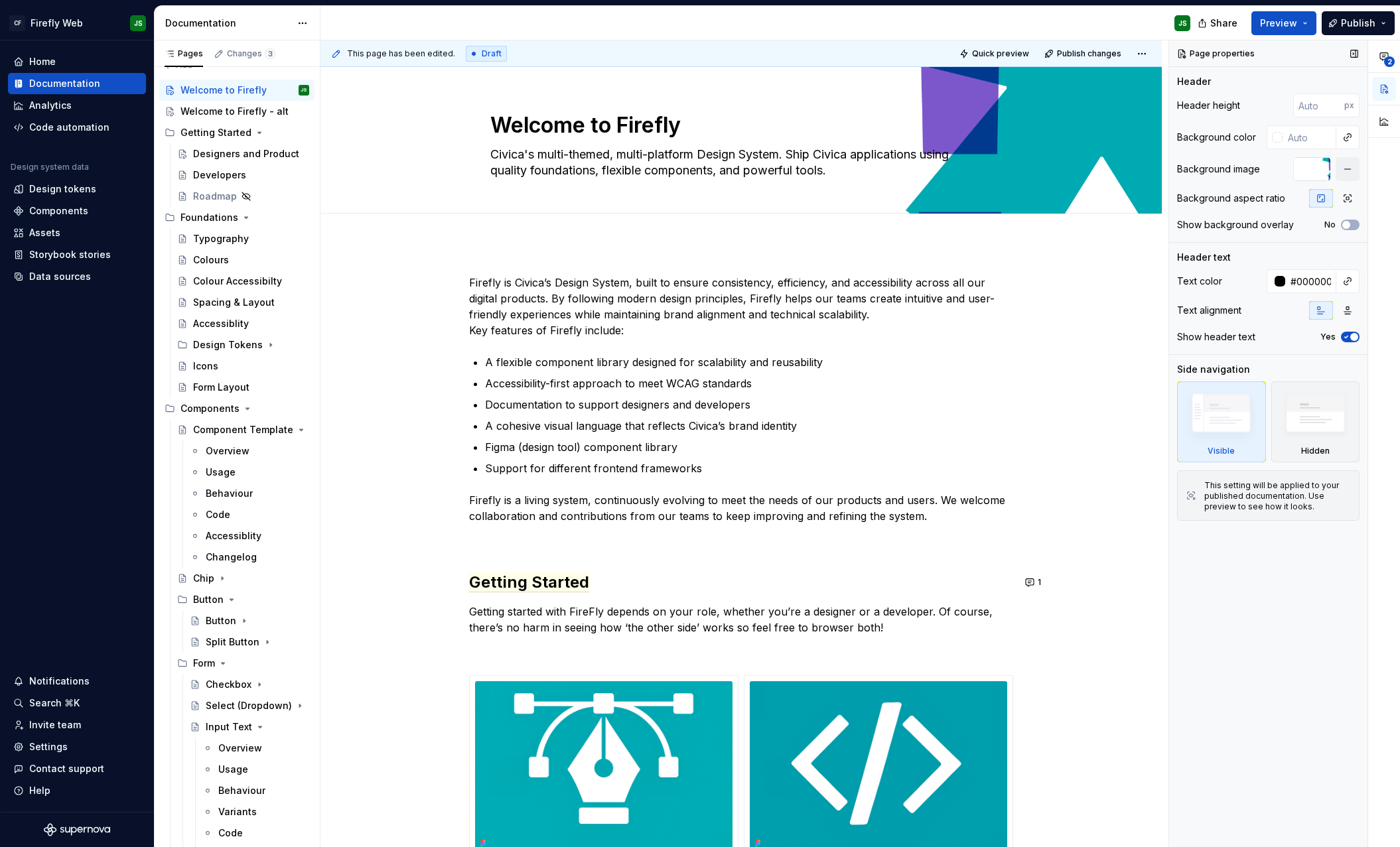
click at [1308, 163] on div at bounding box center [1311, 170] width 37 height 24
click at [1017, 48] on span "Quick preview" at bounding box center [1000, 54] width 57 height 11
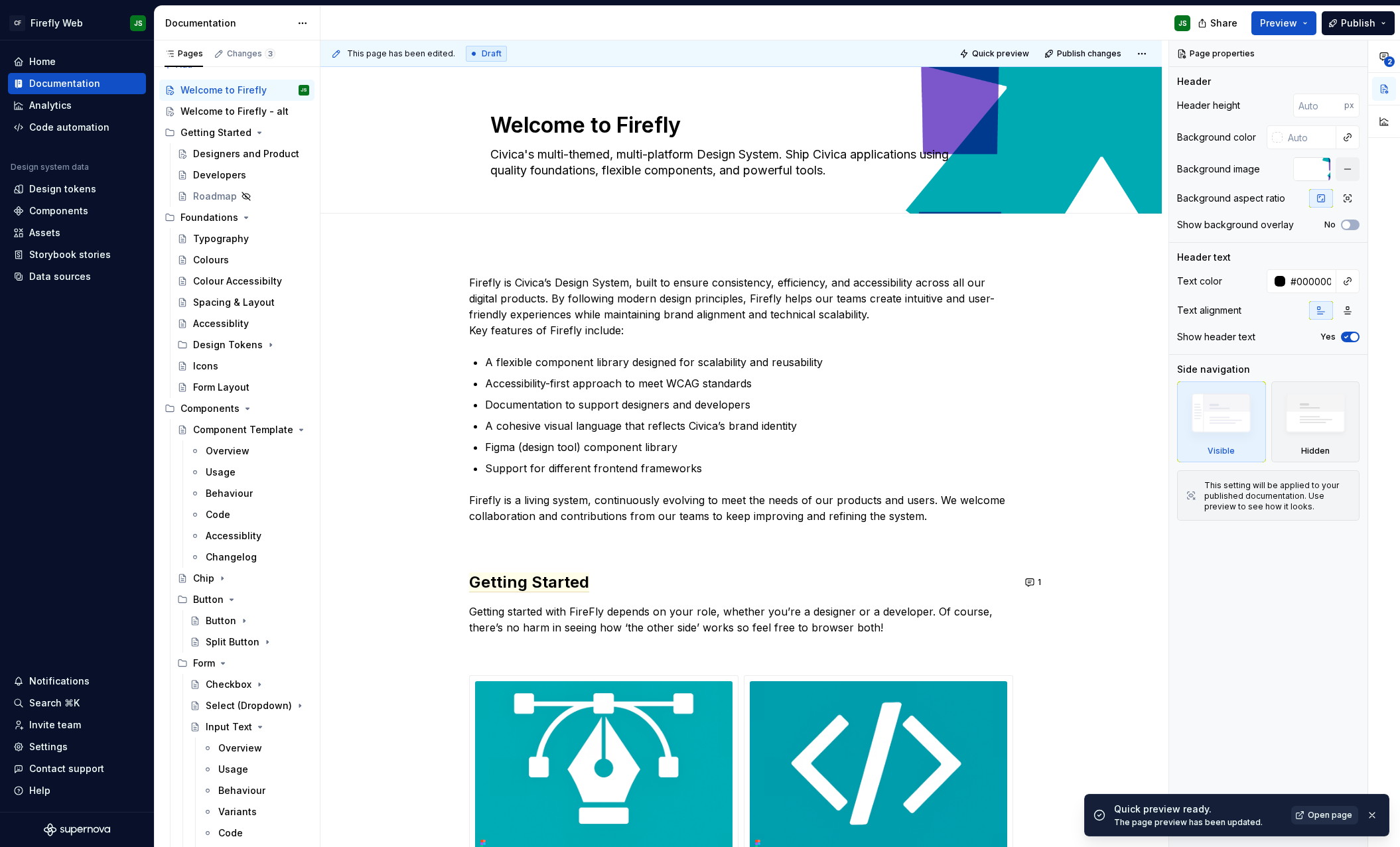
click at [1317, 749] on span "Open page" at bounding box center [1330, 815] width 45 height 11
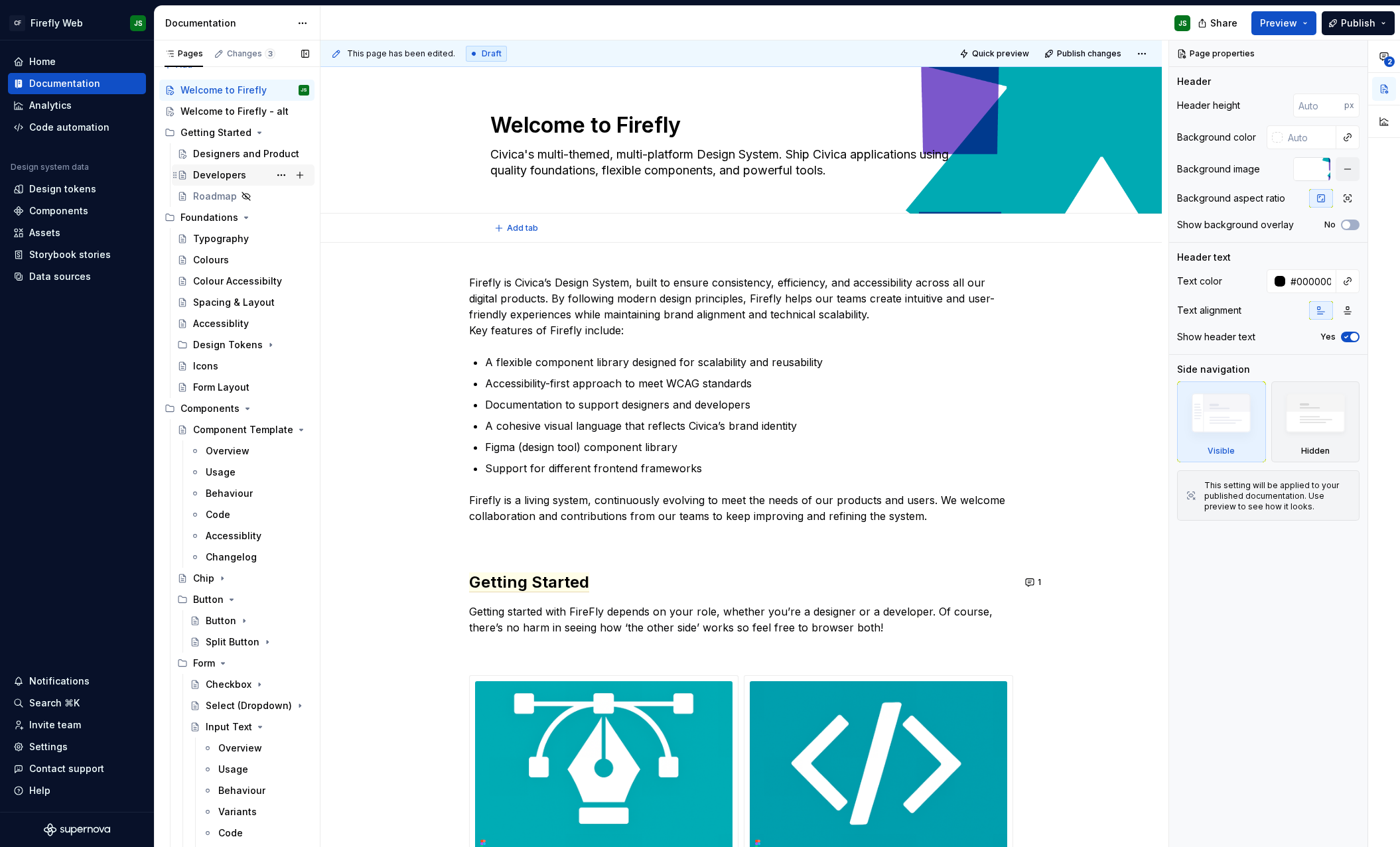
type textarea "*"
click at [72, 743] on div "Settings" at bounding box center [77, 747] width 127 height 14
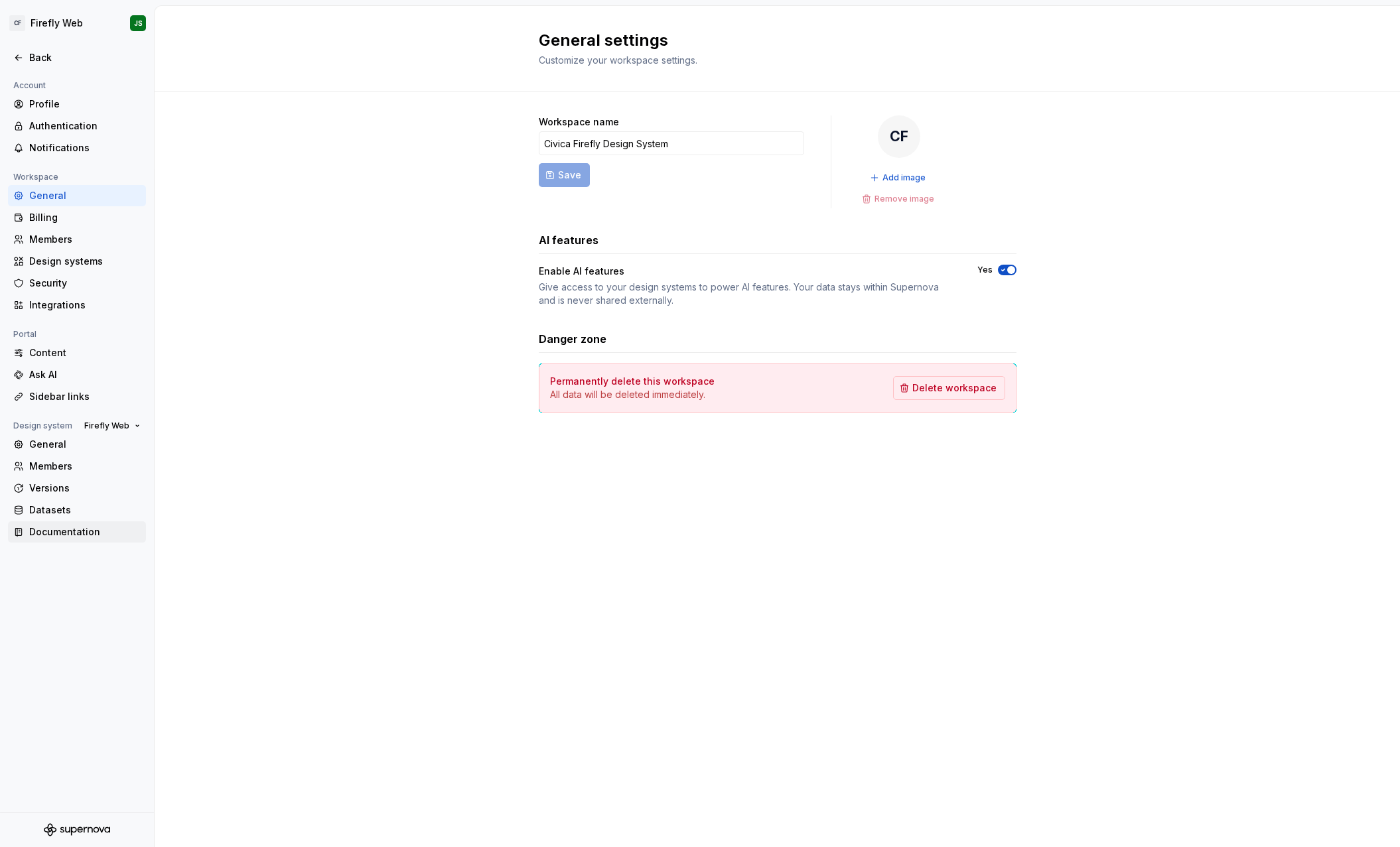
click at [89, 528] on div "Documentation" at bounding box center [85, 532] width 111 height 14
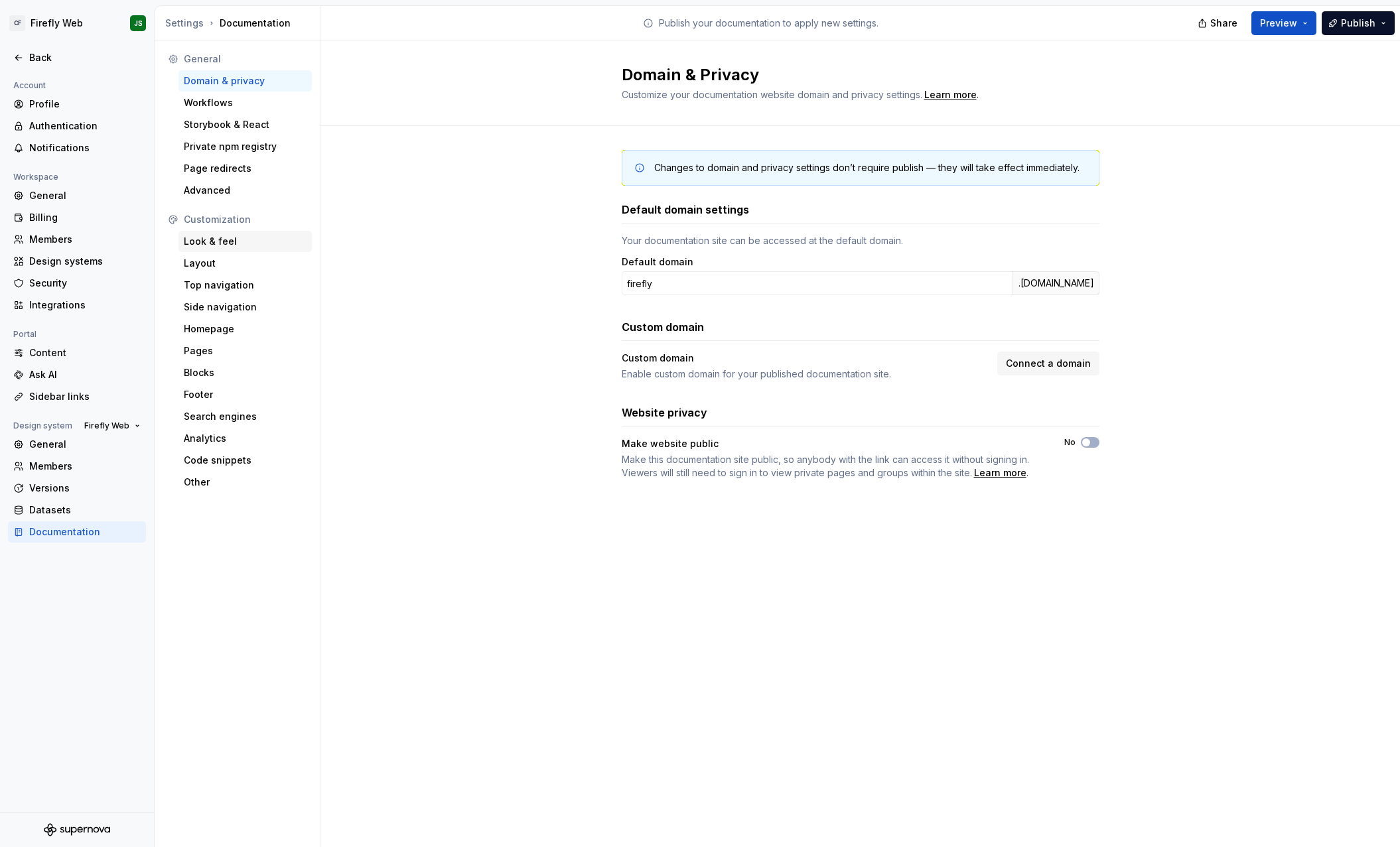
click at [207, 244] on div "Look & feel" at bounding box center [245, 241] width 123 height 14
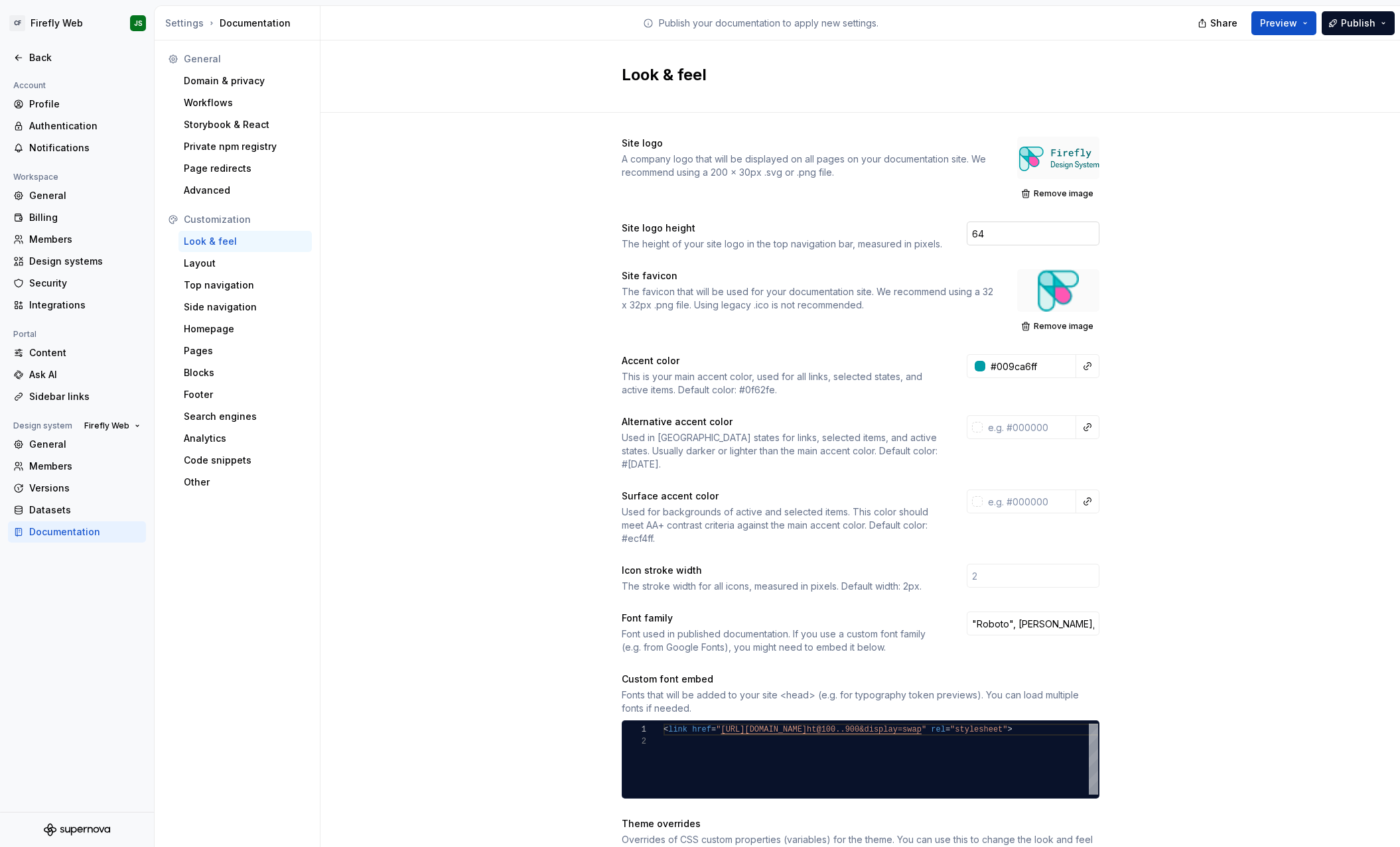
click at [997, 233] on input "64" at bounding box center [1033, 234] width 133 height 24
type input "6"
type input "80"
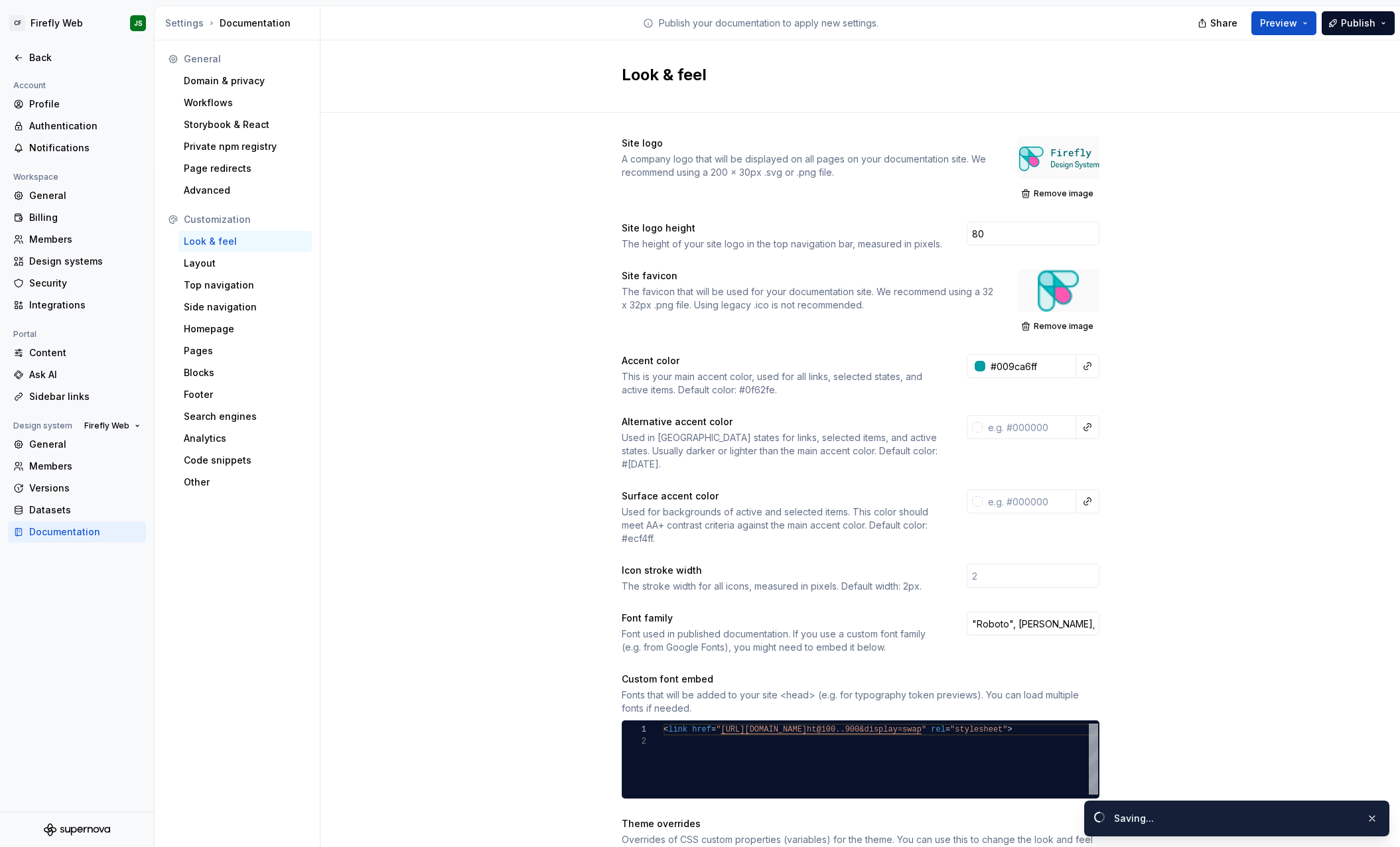
click at [930, 269] on div "Site favicon" at bounding box center [807, 276] width 372 height 14
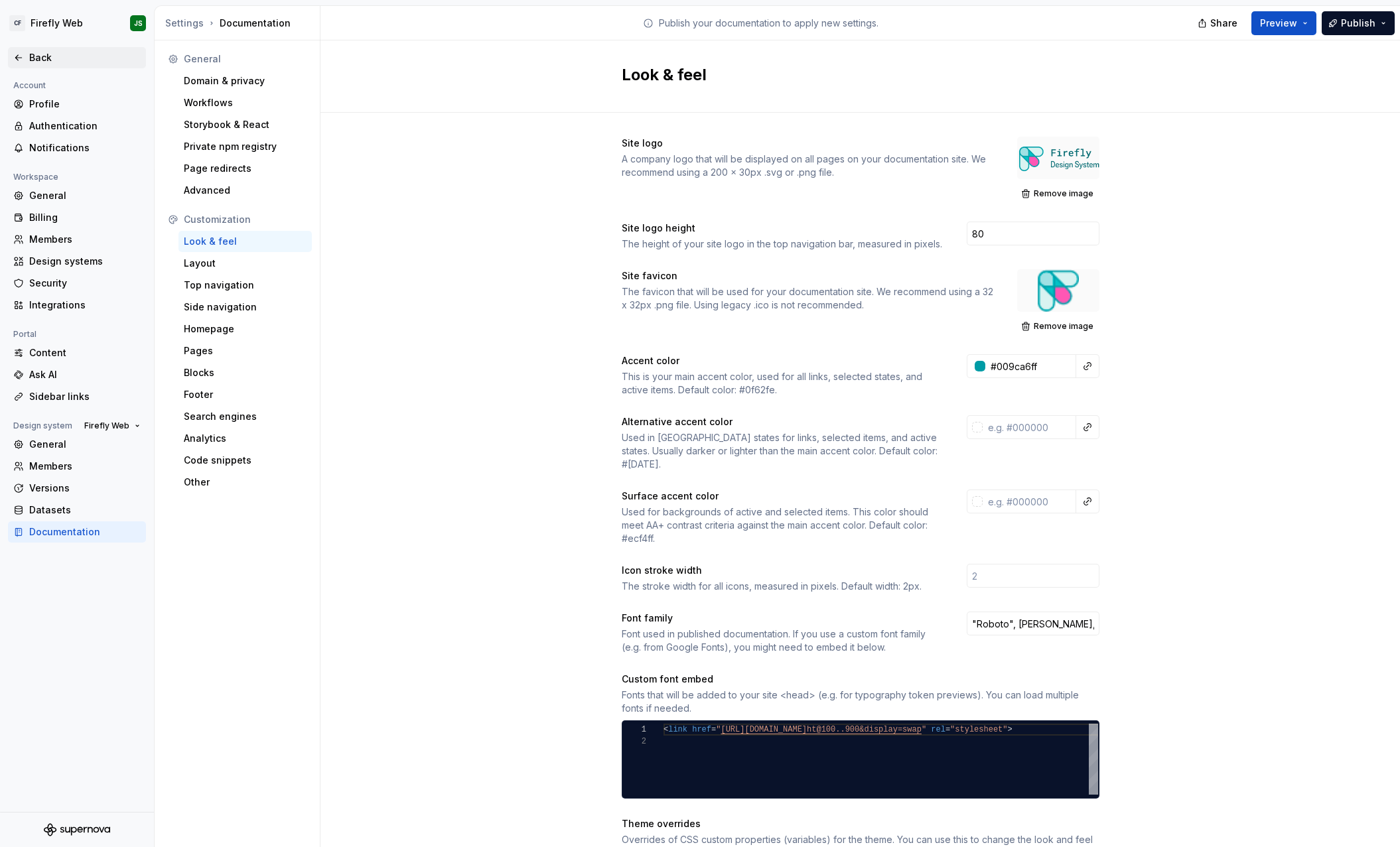
click at [15, 58] on icon at bounding box center [18, 58] width 6 height 5
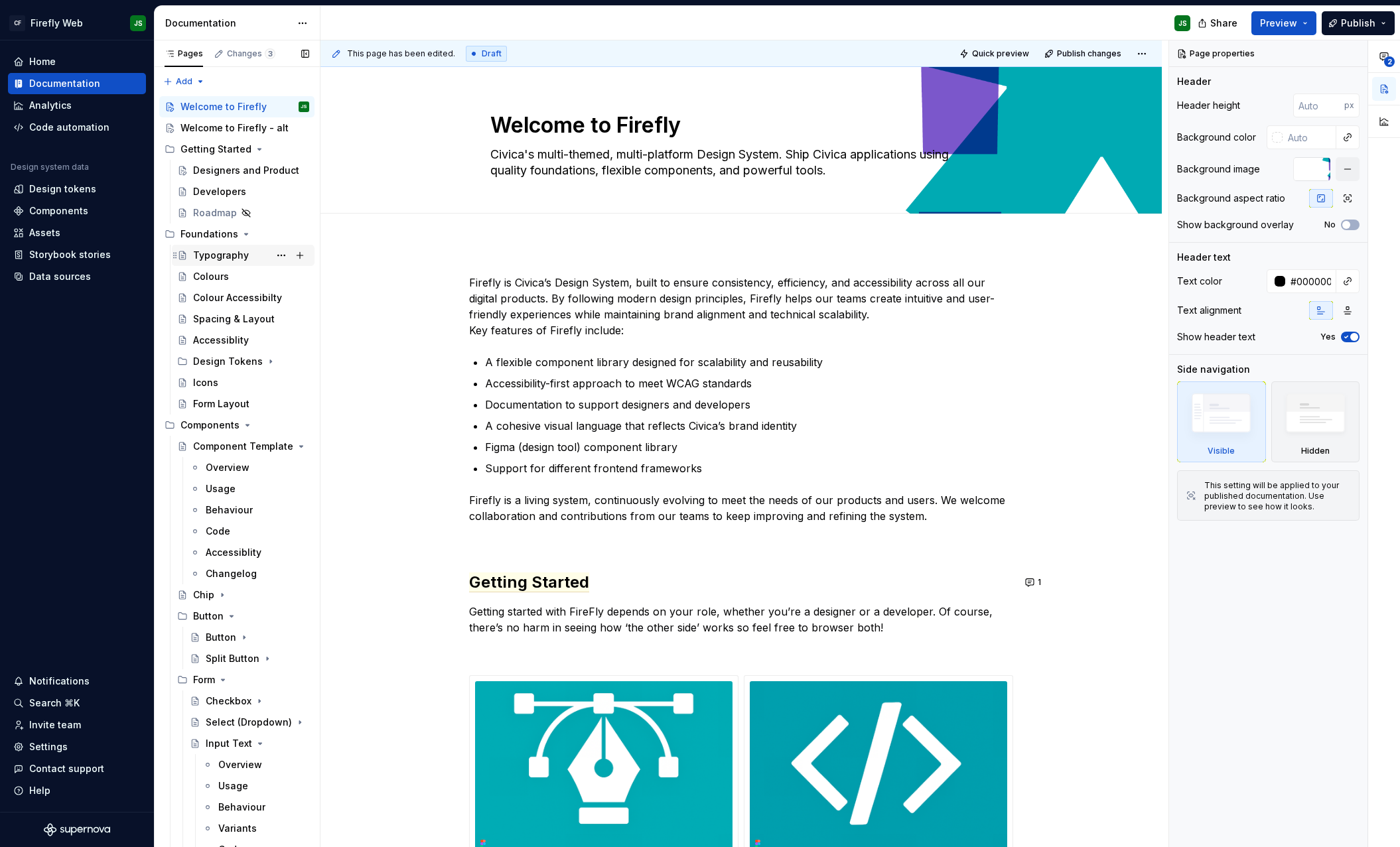
scroll to position [74, 0]
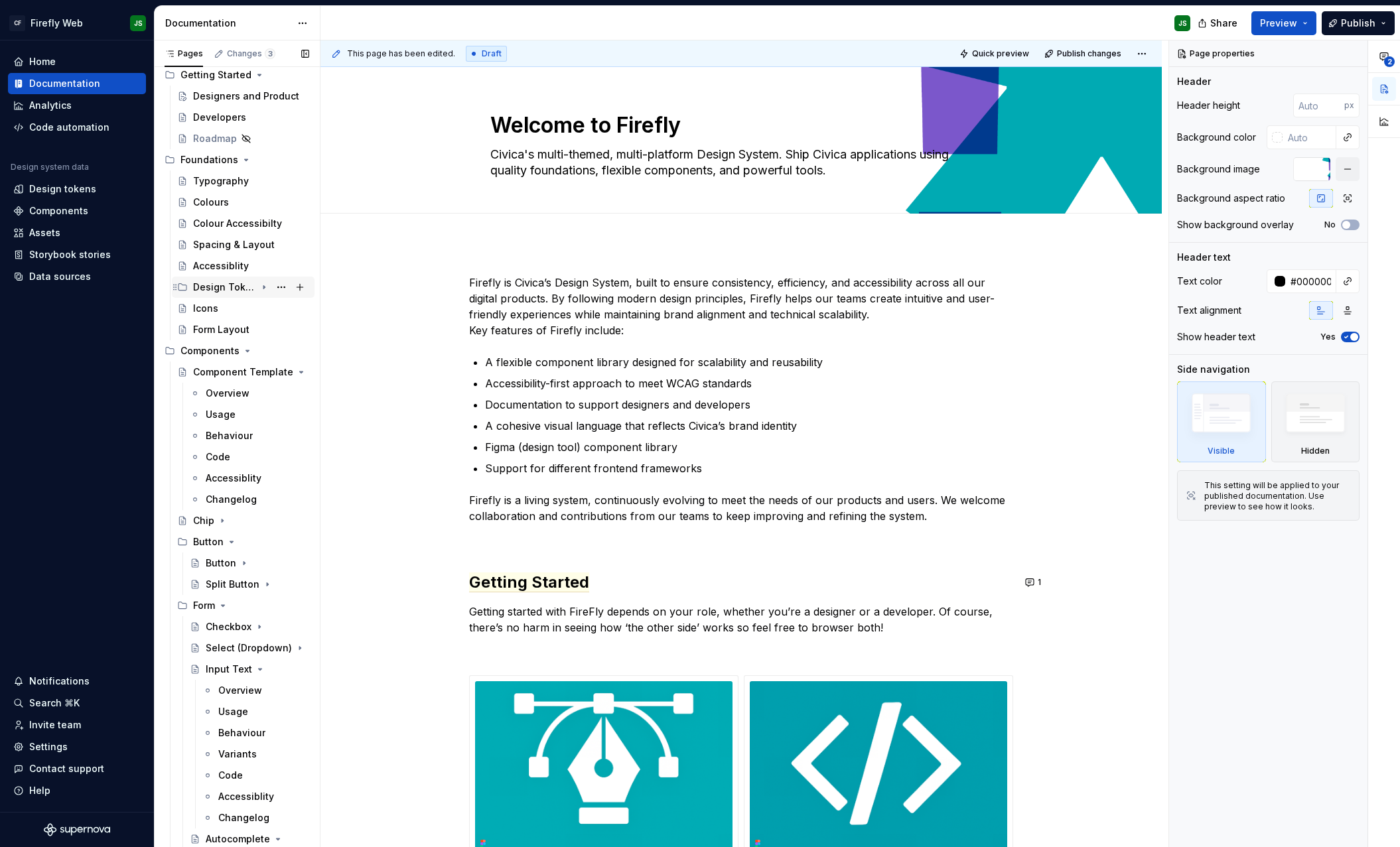
click at [220, 286] on div "Design Tokens" at bounding box center [224, 288] width 63 height 14
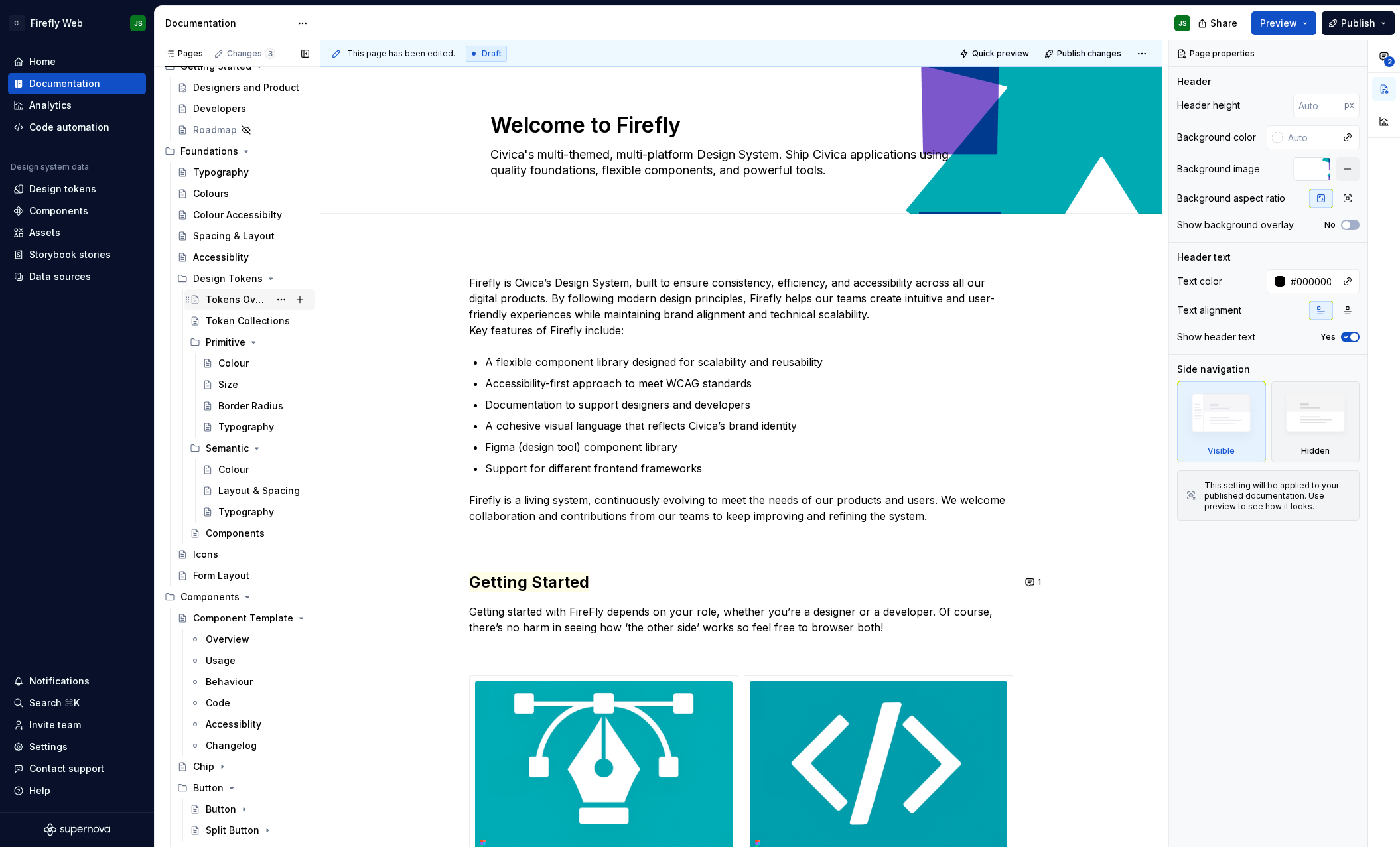
scroll to position [87, 0]
click at [221, 295] on div "Tokens Overview" at bounding box center [238, 296] width 64 height 14
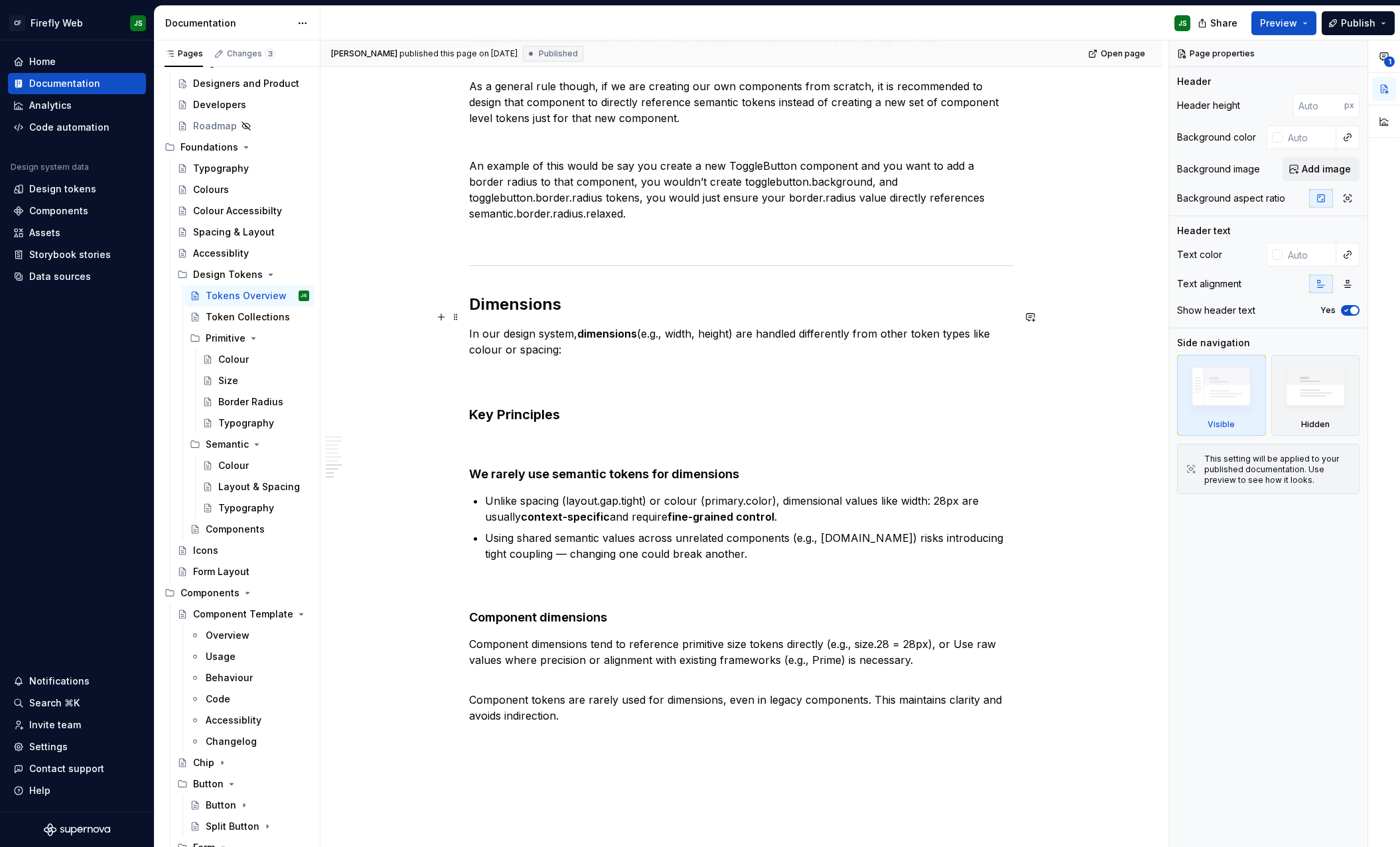
scroll to position [2335, 0]
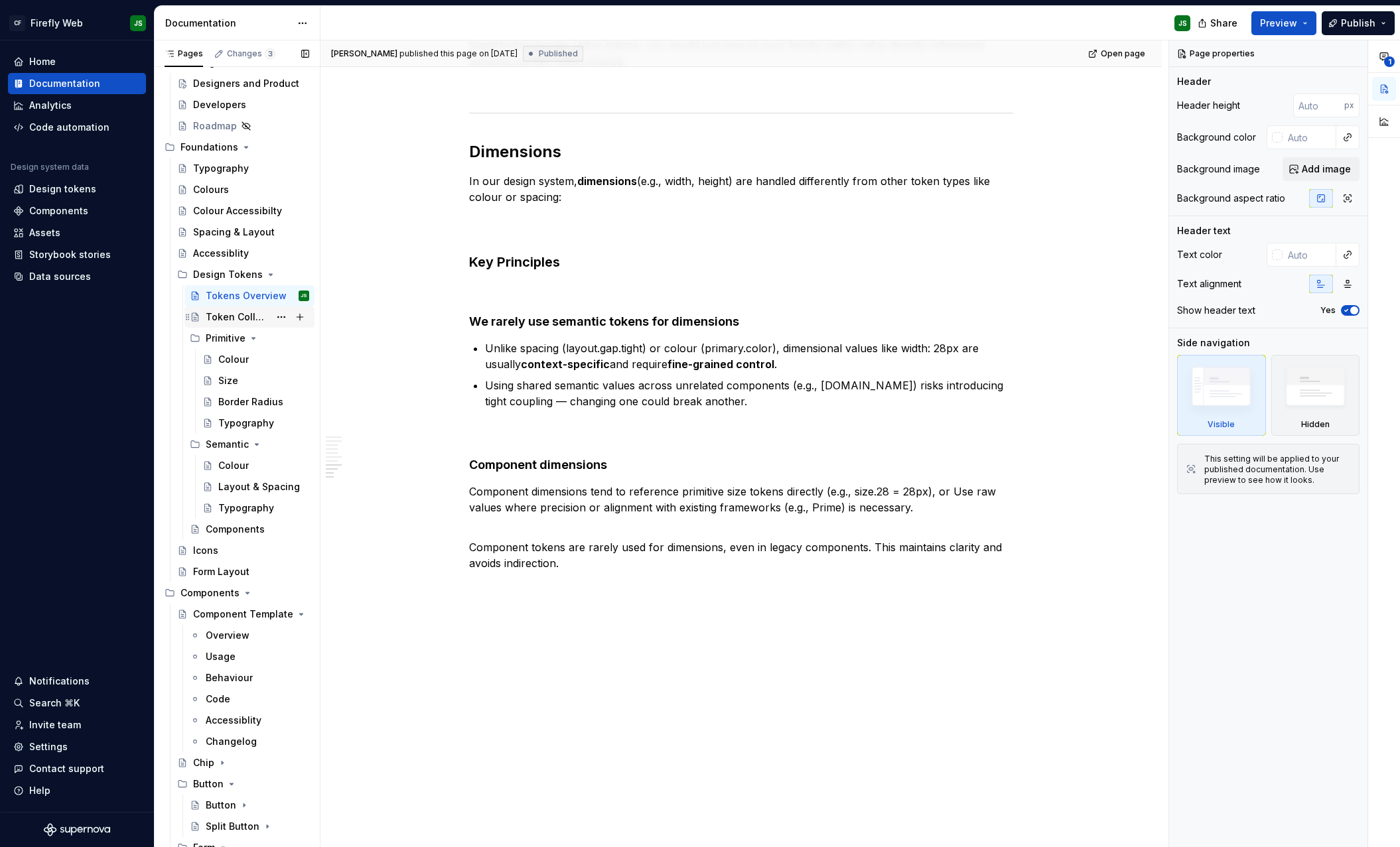
click at [204, 307] on div "Token Collections" at bounding box center [250, 317] width 130 height 21
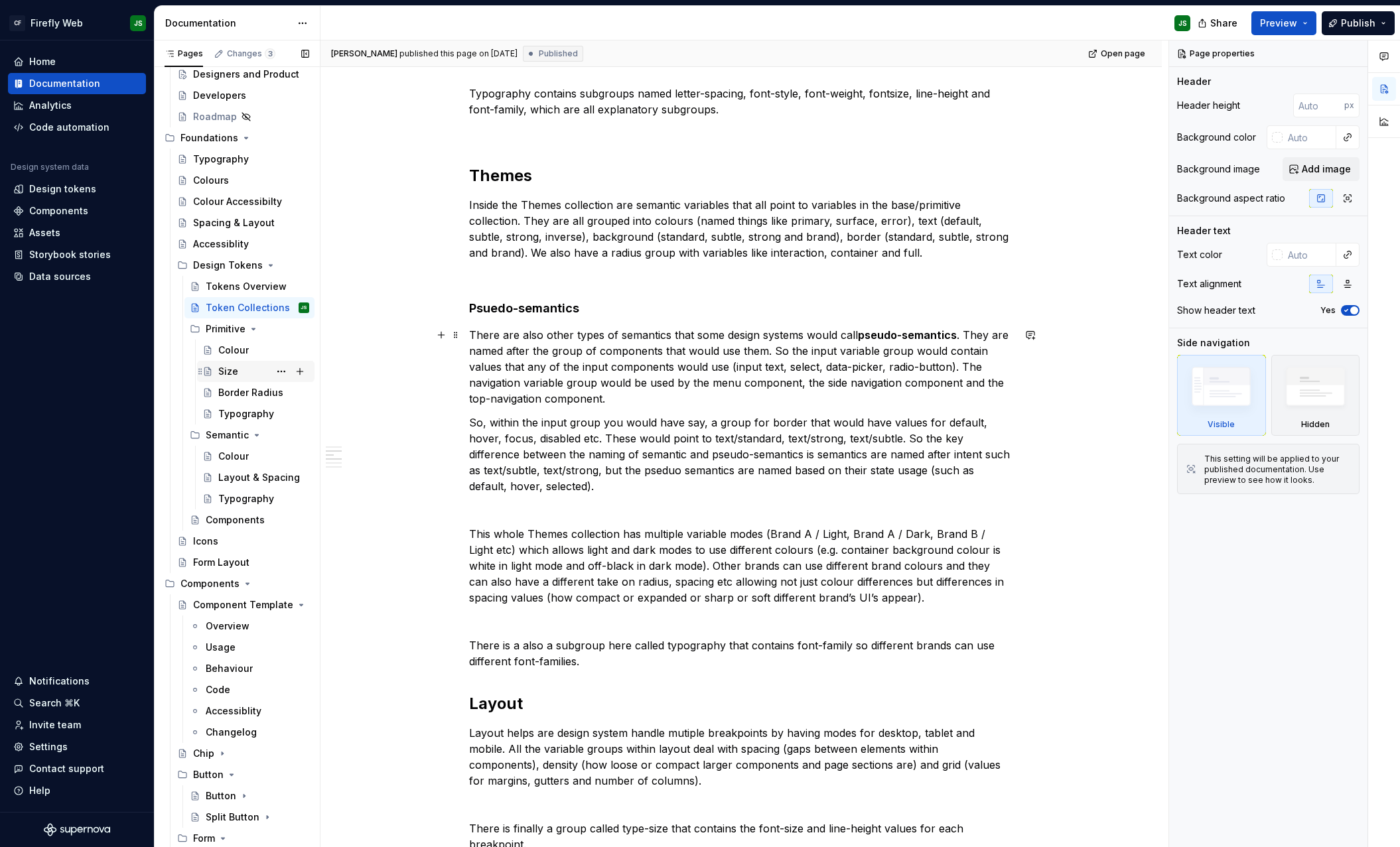
scroll to position [1028, 0]
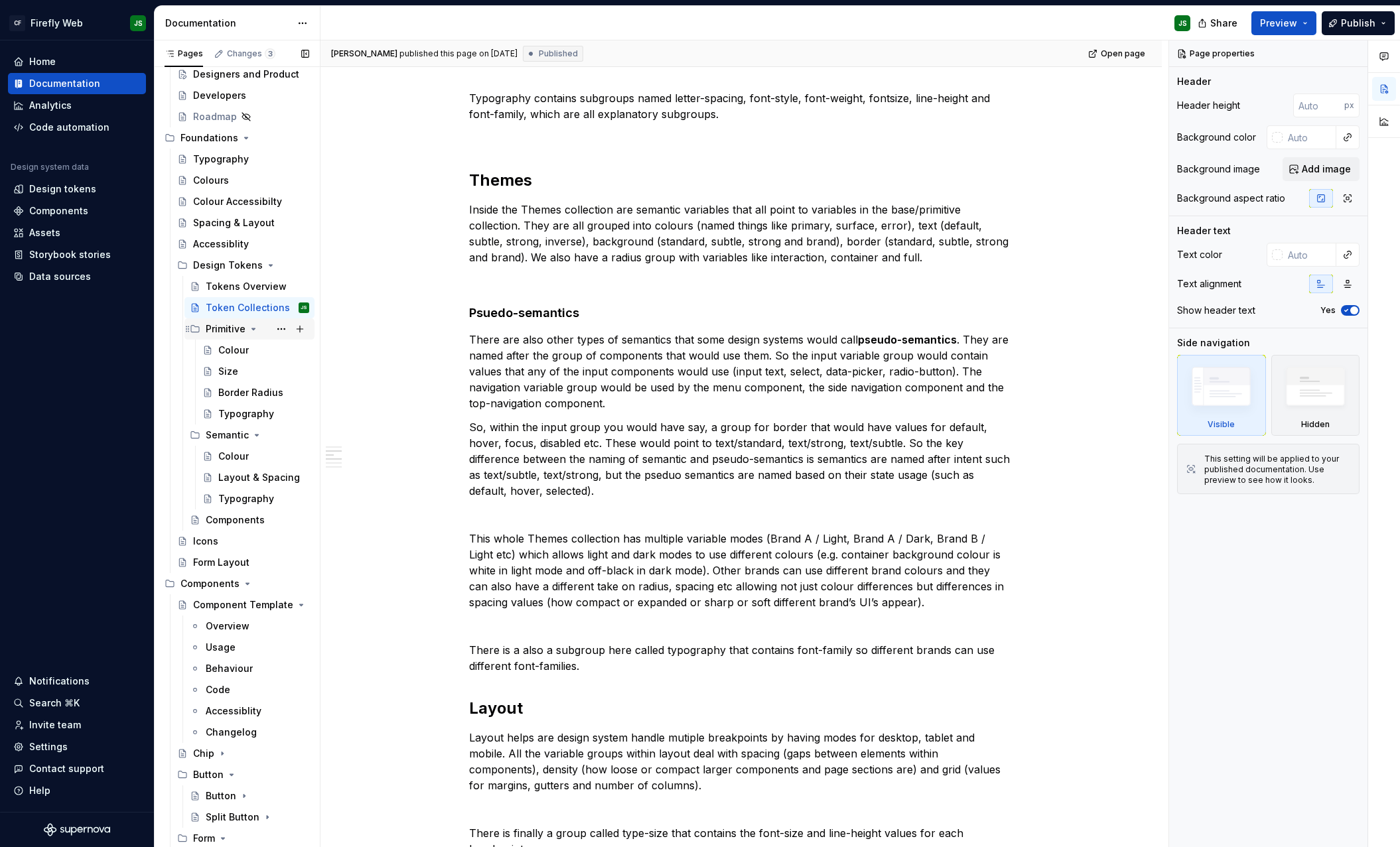
click at [254, 336] on div "Primitive" at bounding box center [257, 329] width 104 height 19
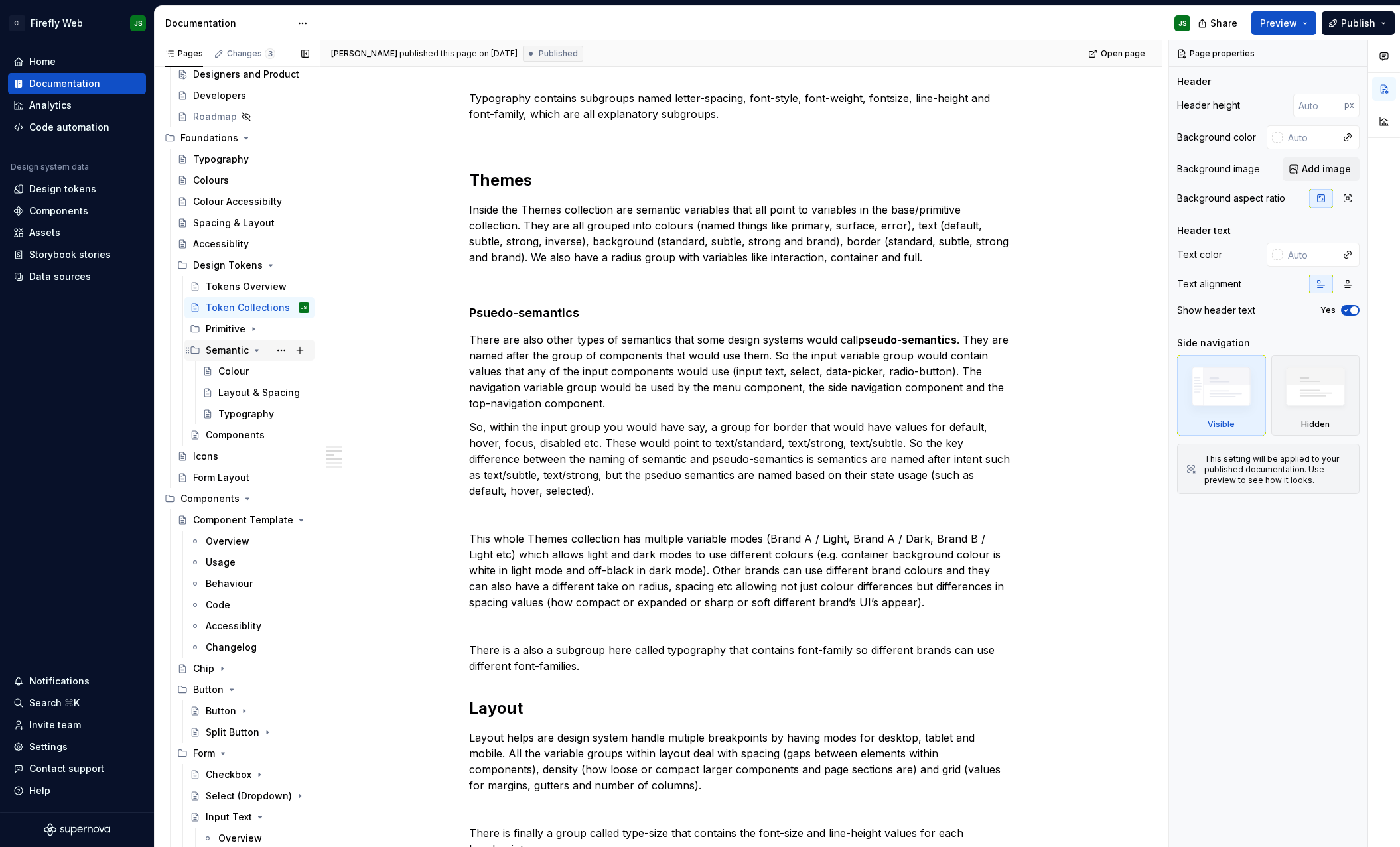
click at [258, 349] on icon "Page tree" at bounding box center [257, 350] width 11 height 11
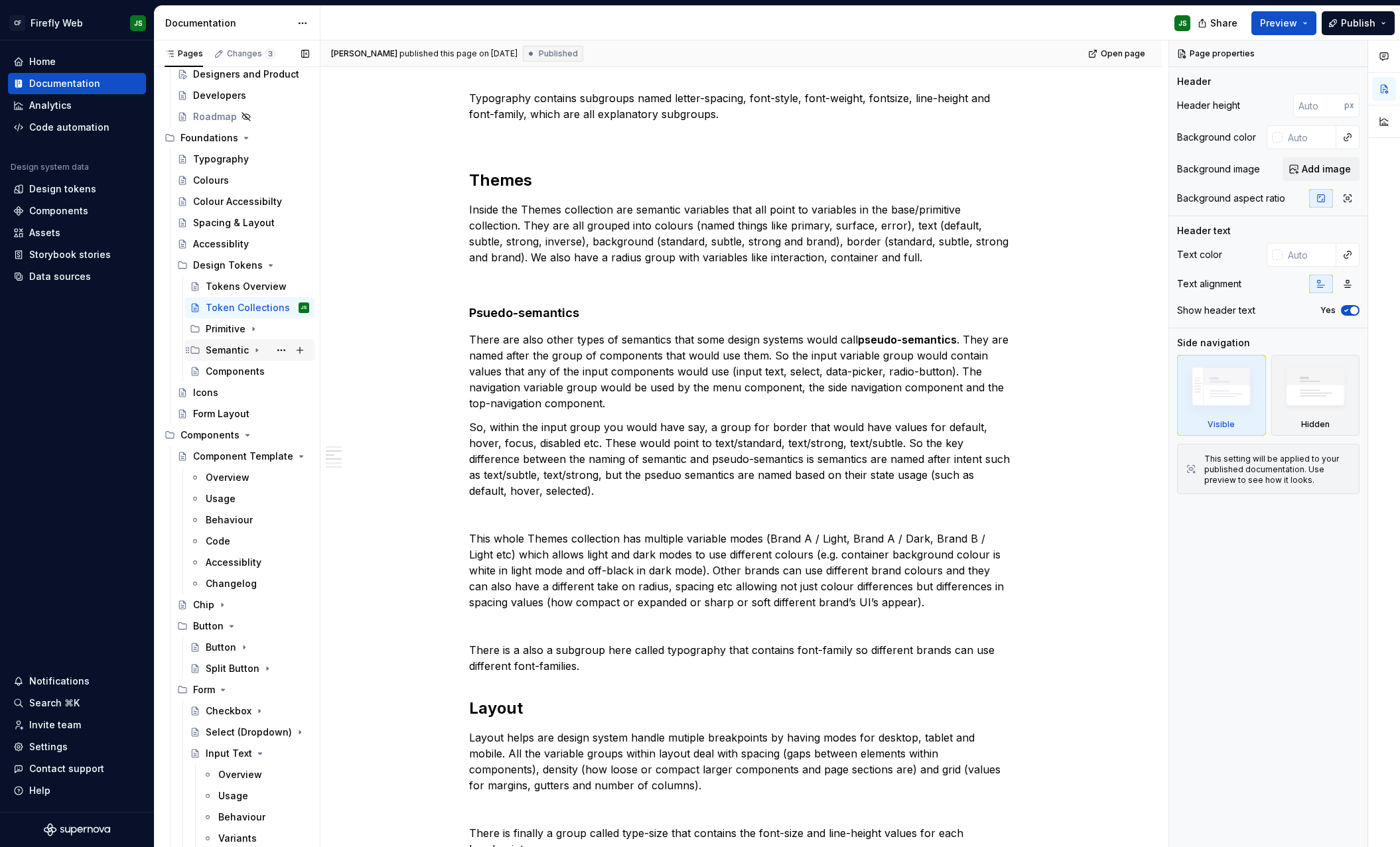
scroll to position [98, 0]
click at [261, 307] on div "Token Collections" at bounding box center [238, 306] width 64 height 14
click at [252, 288] on div "Tokens Overview" at bounding box center [238, 285] width 64 height 14
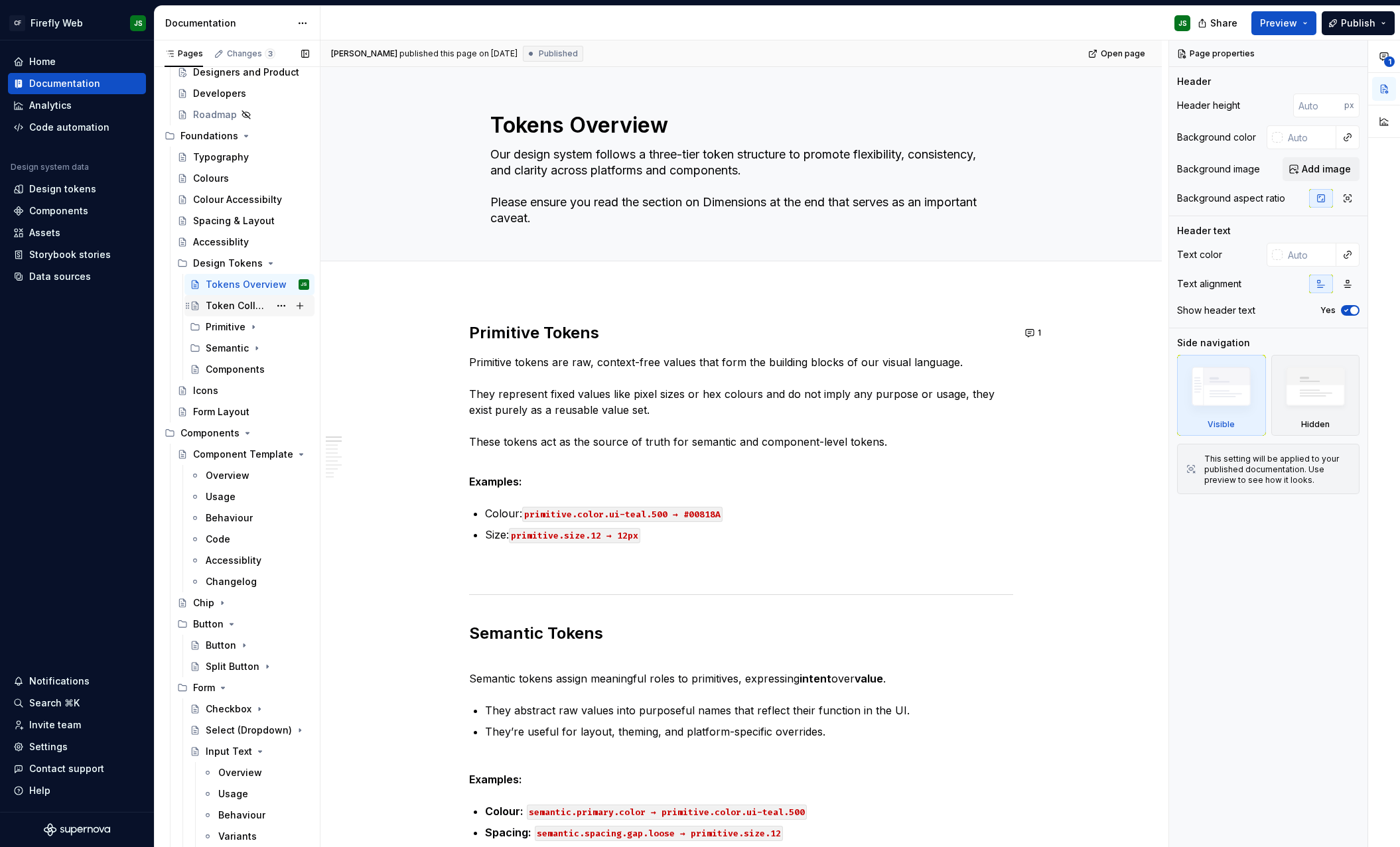
click at [245, 301] on div "Token Collections" at bounding box center [238, 306] width 64 height 14
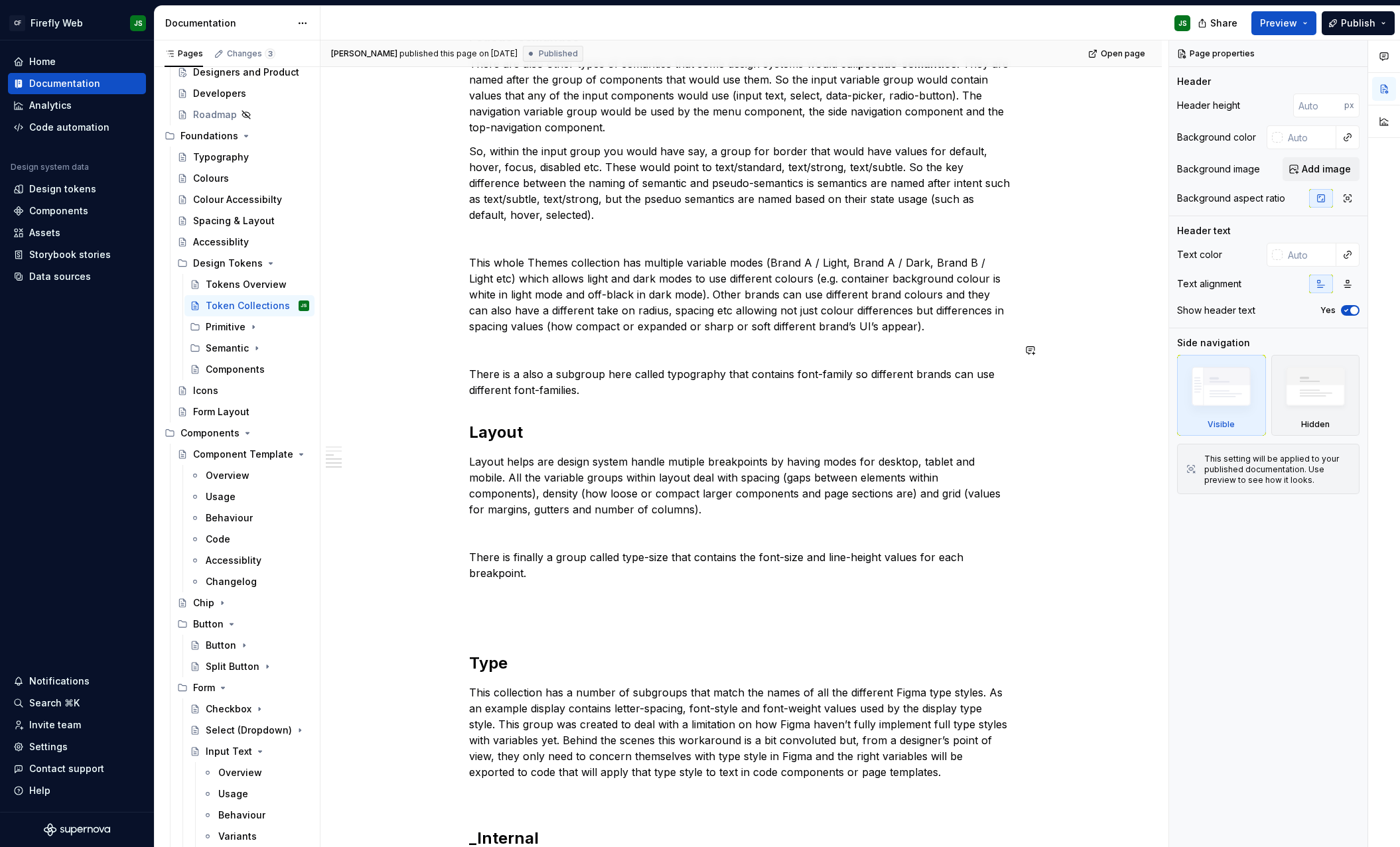
scroll to position [1305, 0]
click at [0, 0] on button "Page tree" at bounding box center [0, 0] width 0 height 0
click at [270, 325] on div "Pages Changes 3 Add Accessibility guide for tree Page tree. Navigate the tree w…" at bounding box center [236, 446] width 166 height 812
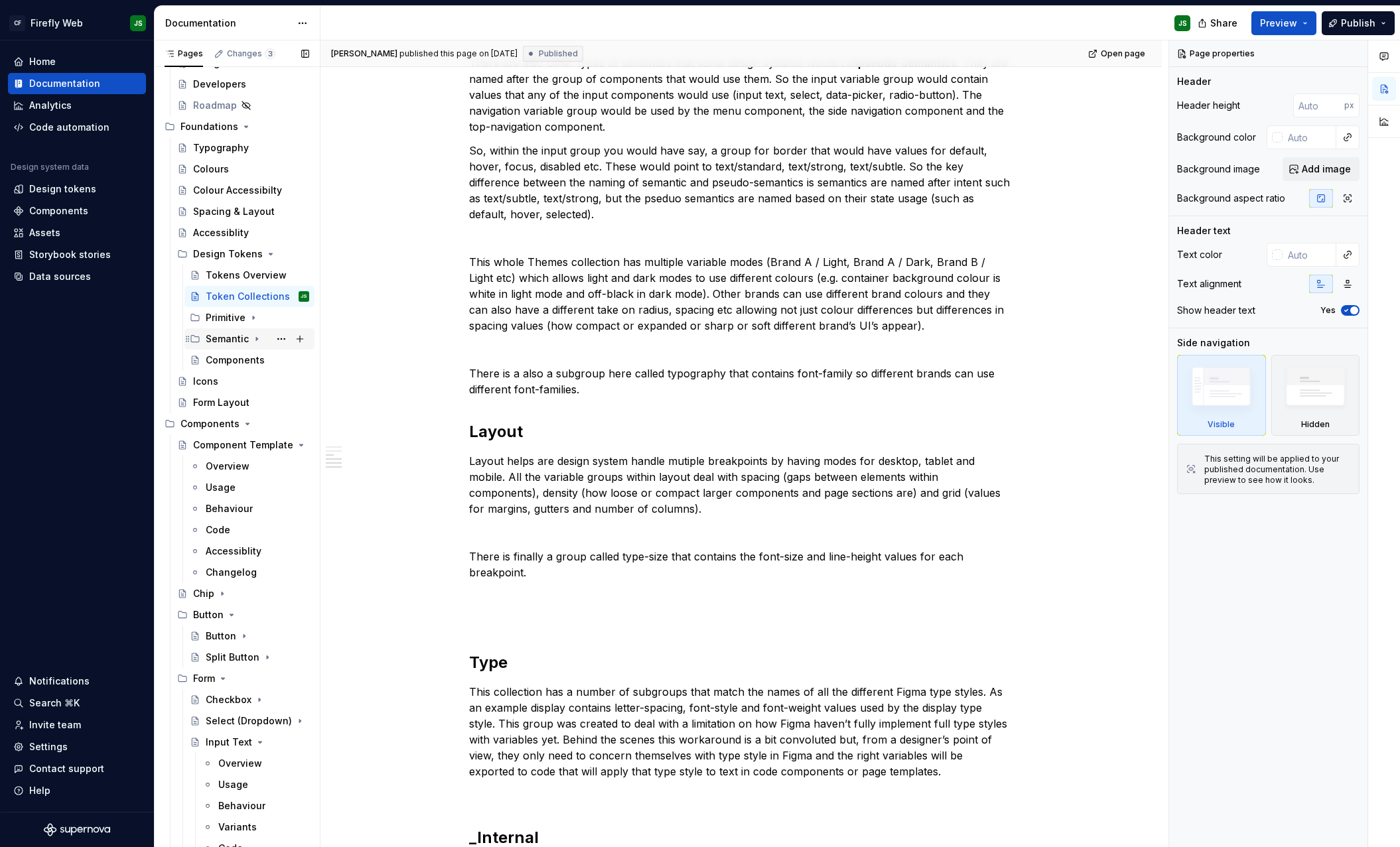
scroll to position [111, 0]
click at [254, 313] on icon "Page tree" at bounding box center [254, 313] width 11 height 11
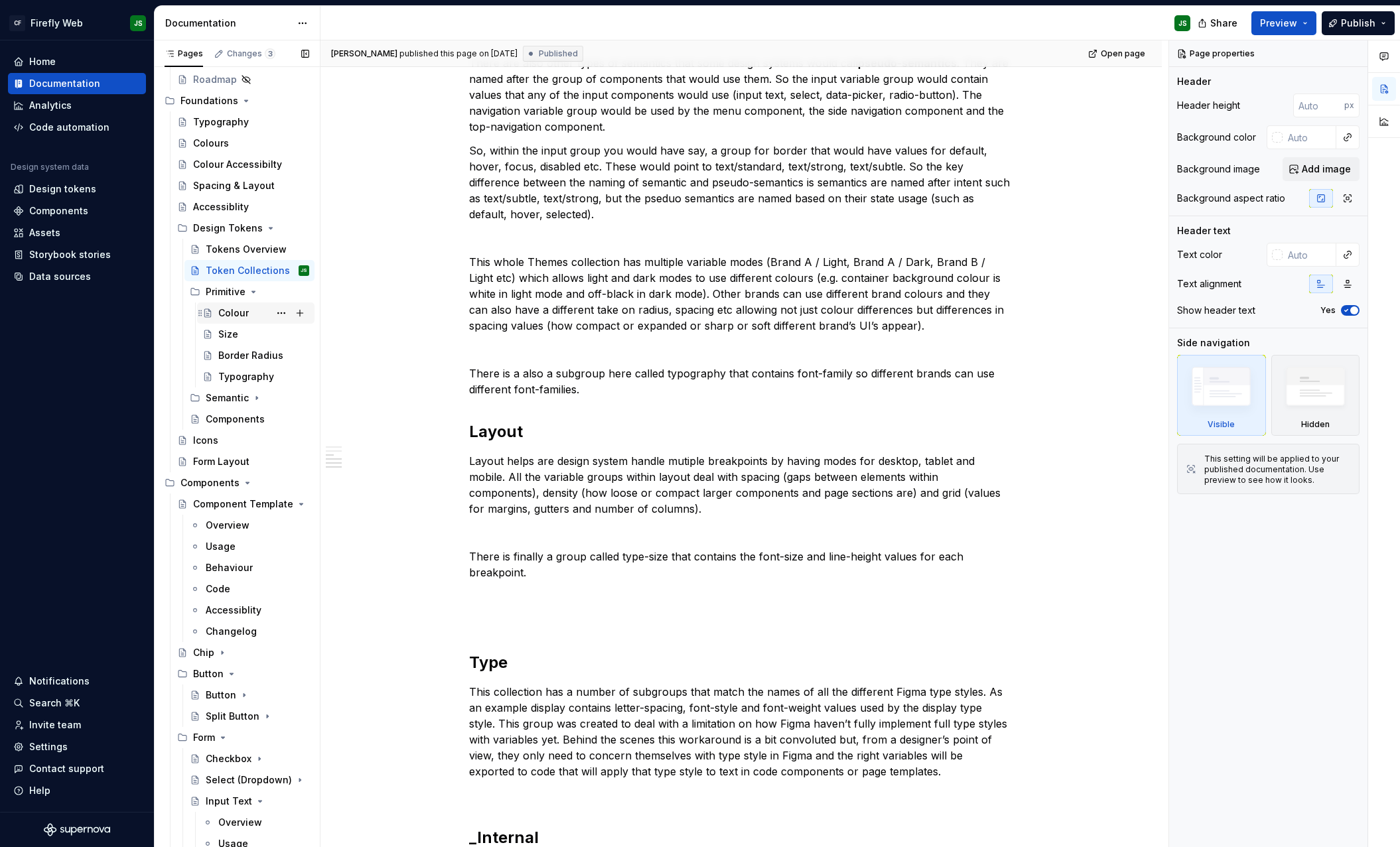
scroll to position [138, 0]
click at [282, 325] on button "Page tree" at bounding box center [281, 329] width 19 height 19
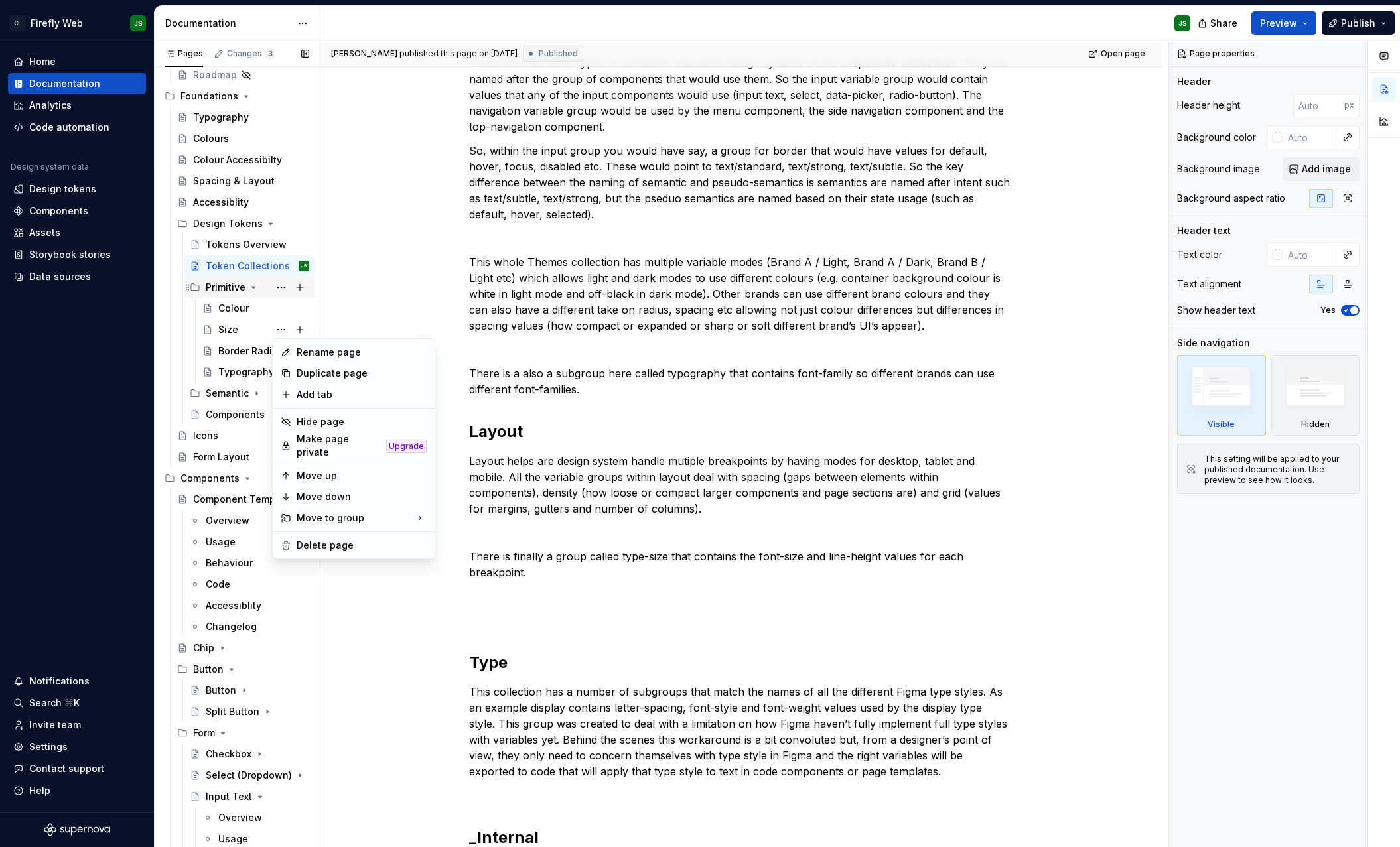
click at [251, 287] on div "Pages Changes 3 Add Accessibility guide for tree Page tree. Navigate the tree w…" at bounding box center [236, 446] width 166 height 812
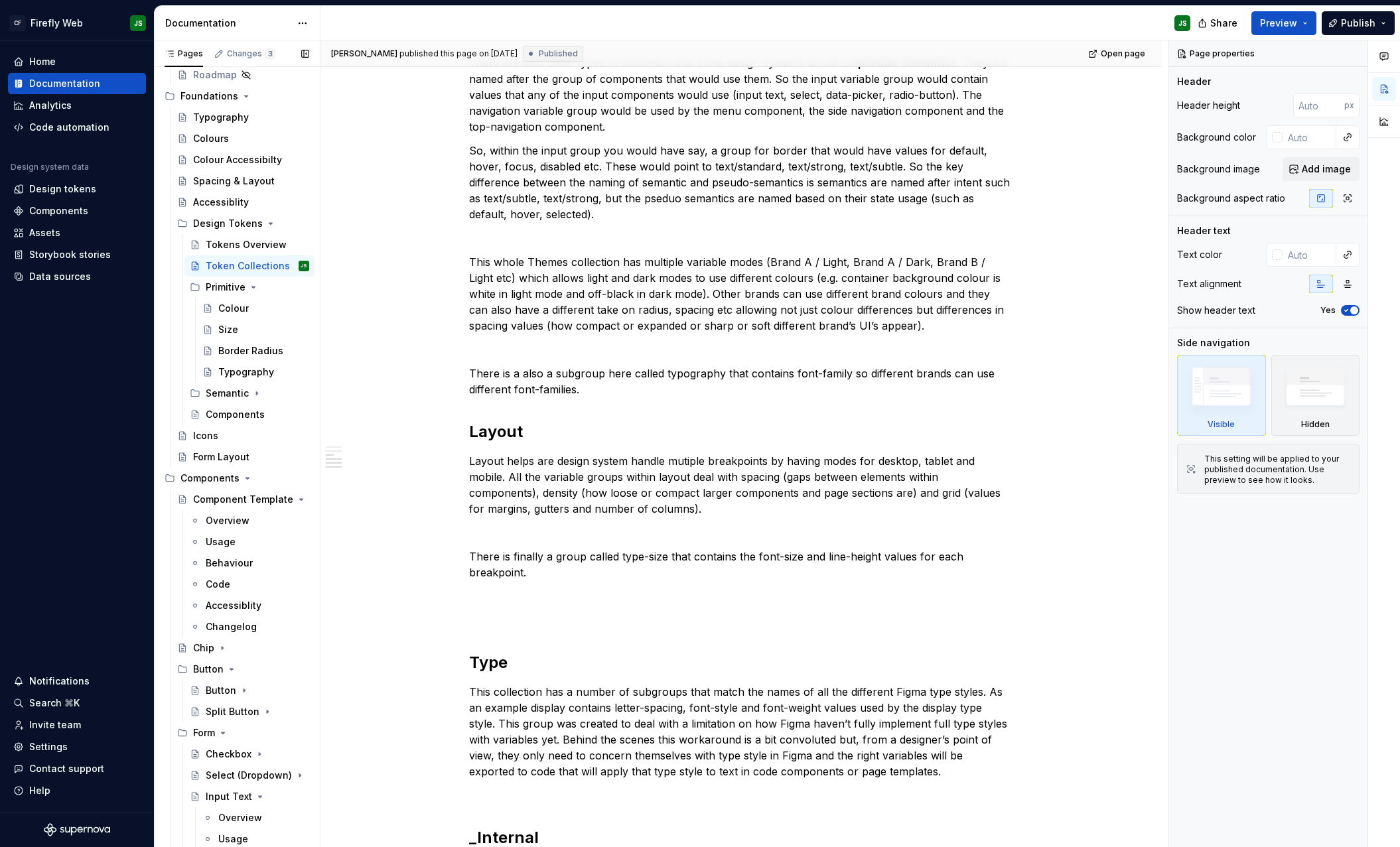
click at [0, 0] on button "Page tree" at bounding box center [0, 0] width 0 height 0
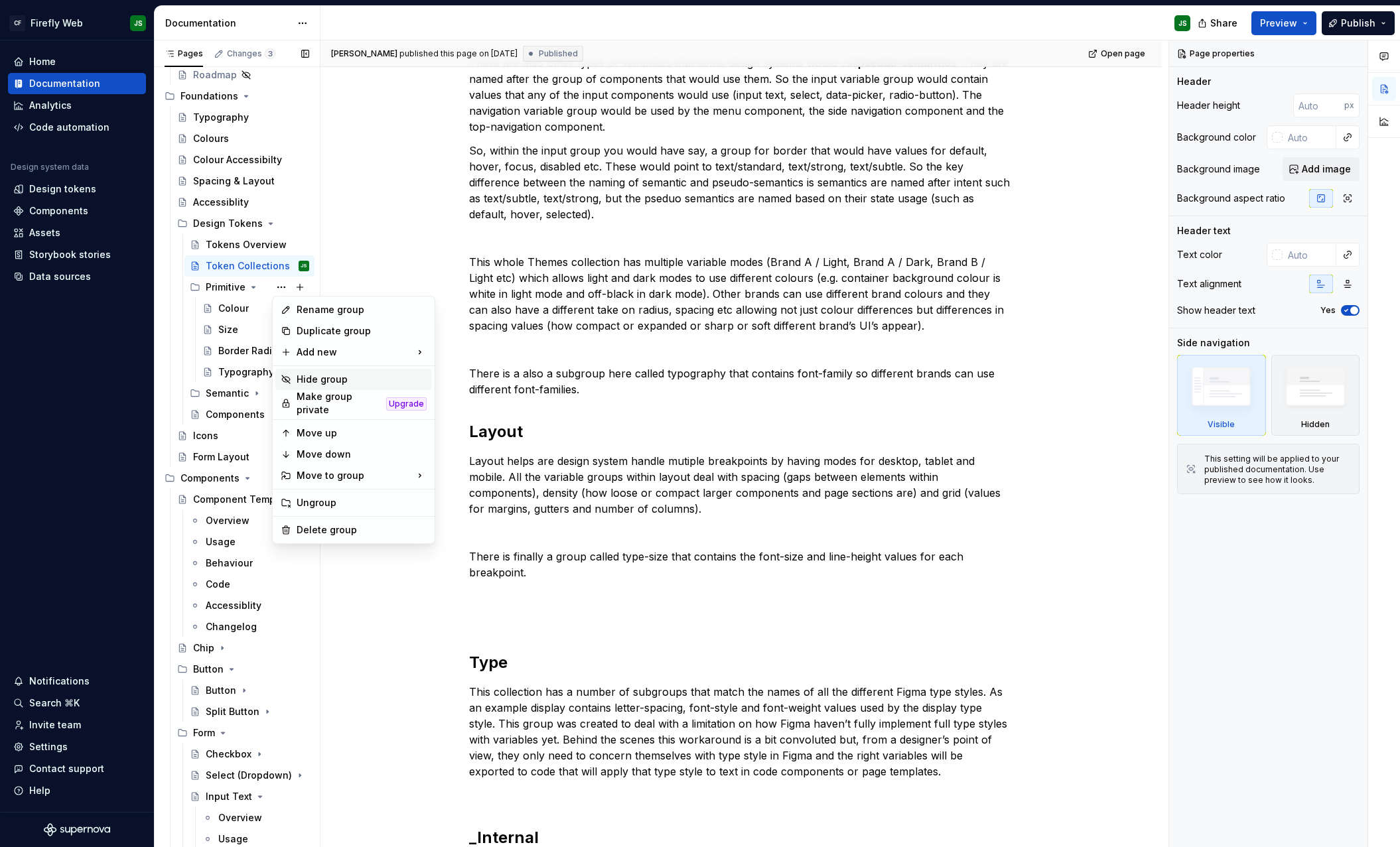
click at [316, 376] on div "Hide group" at bounding box center [362, 379] width 130 height 14
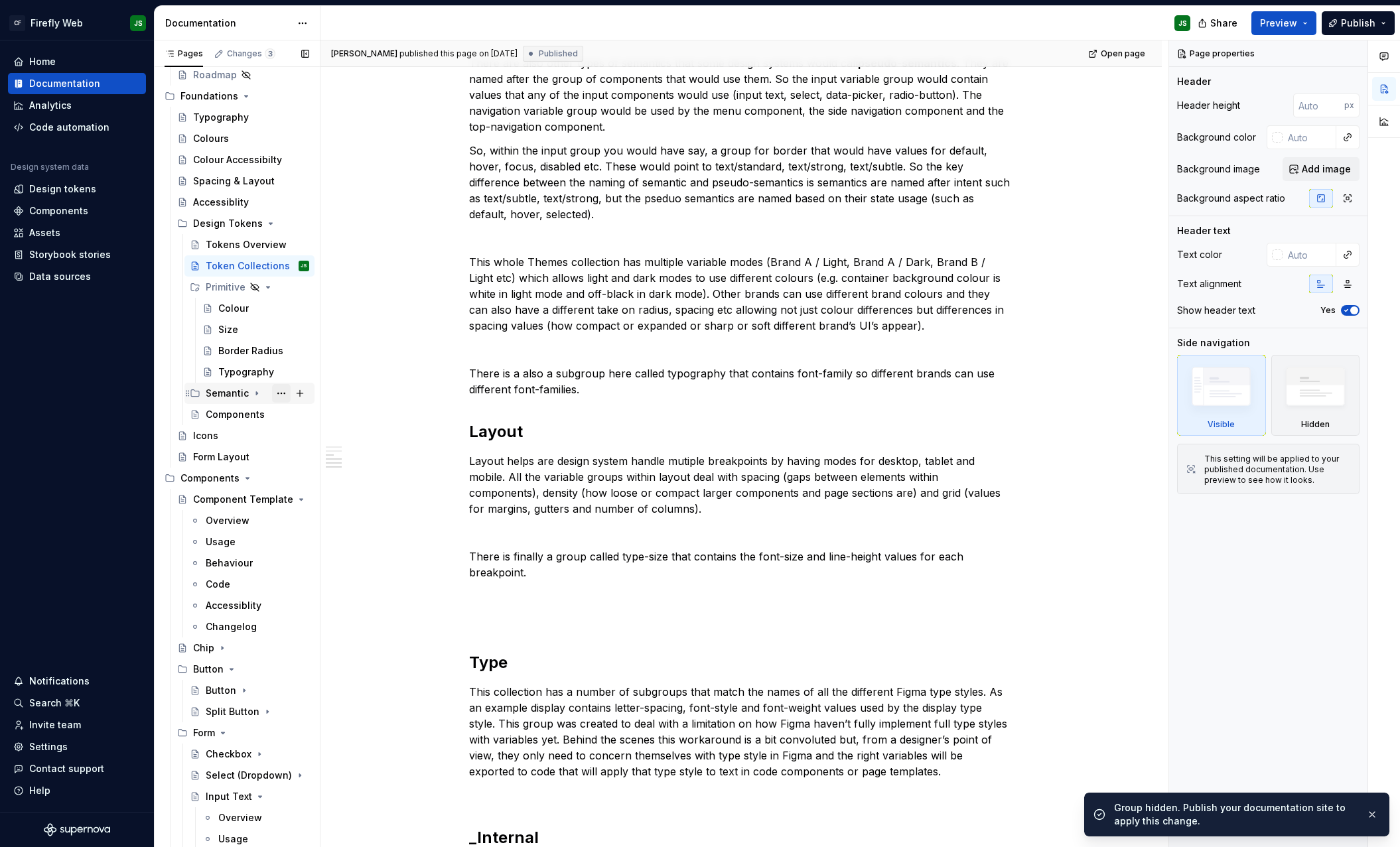
click at [282, 393] on button "Page tree" at bounding box center [281, 393] width 19 height 19
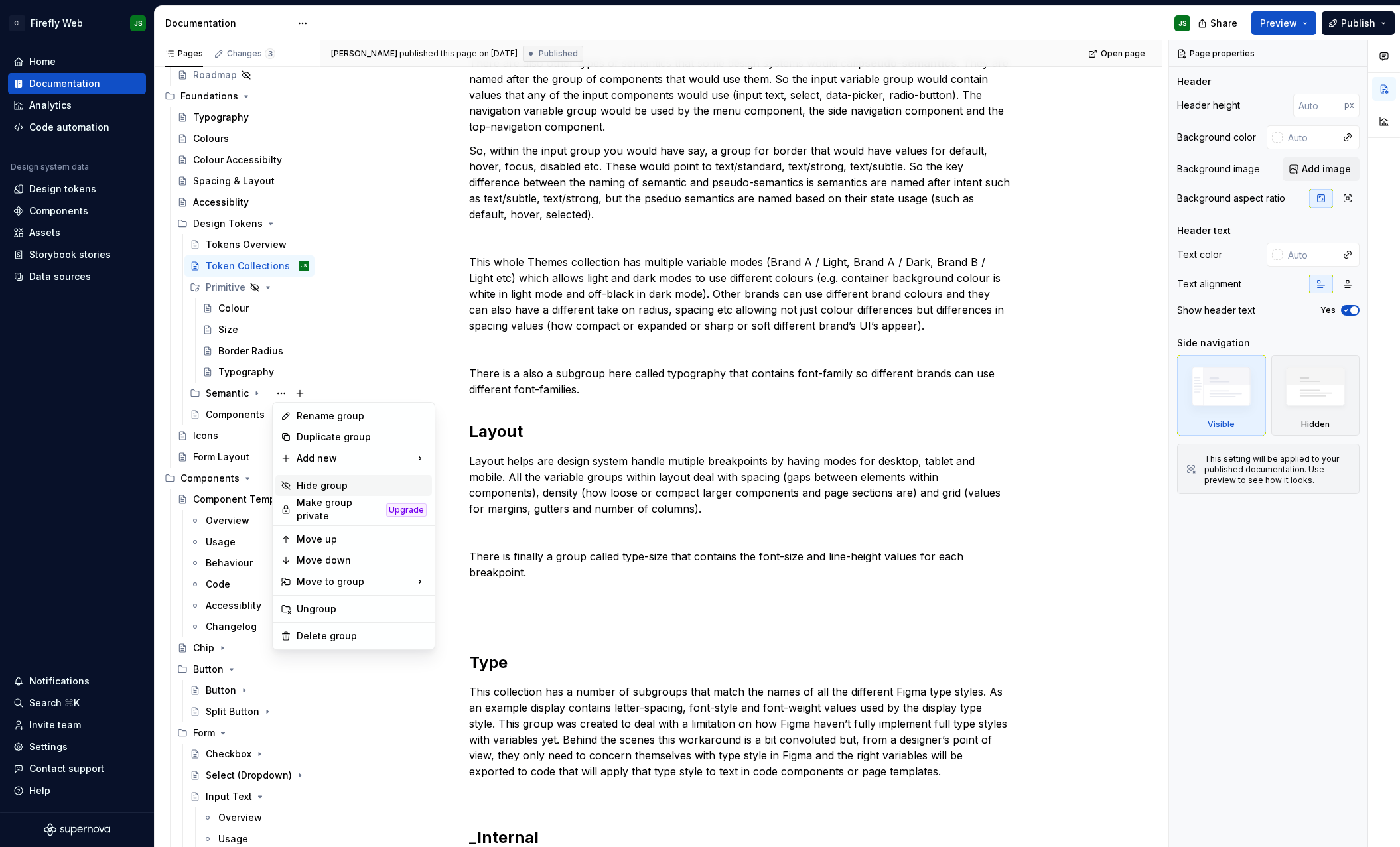
click at [341, 485] on div "Hide group" at bounding box center [362, 486] width 130 height 14
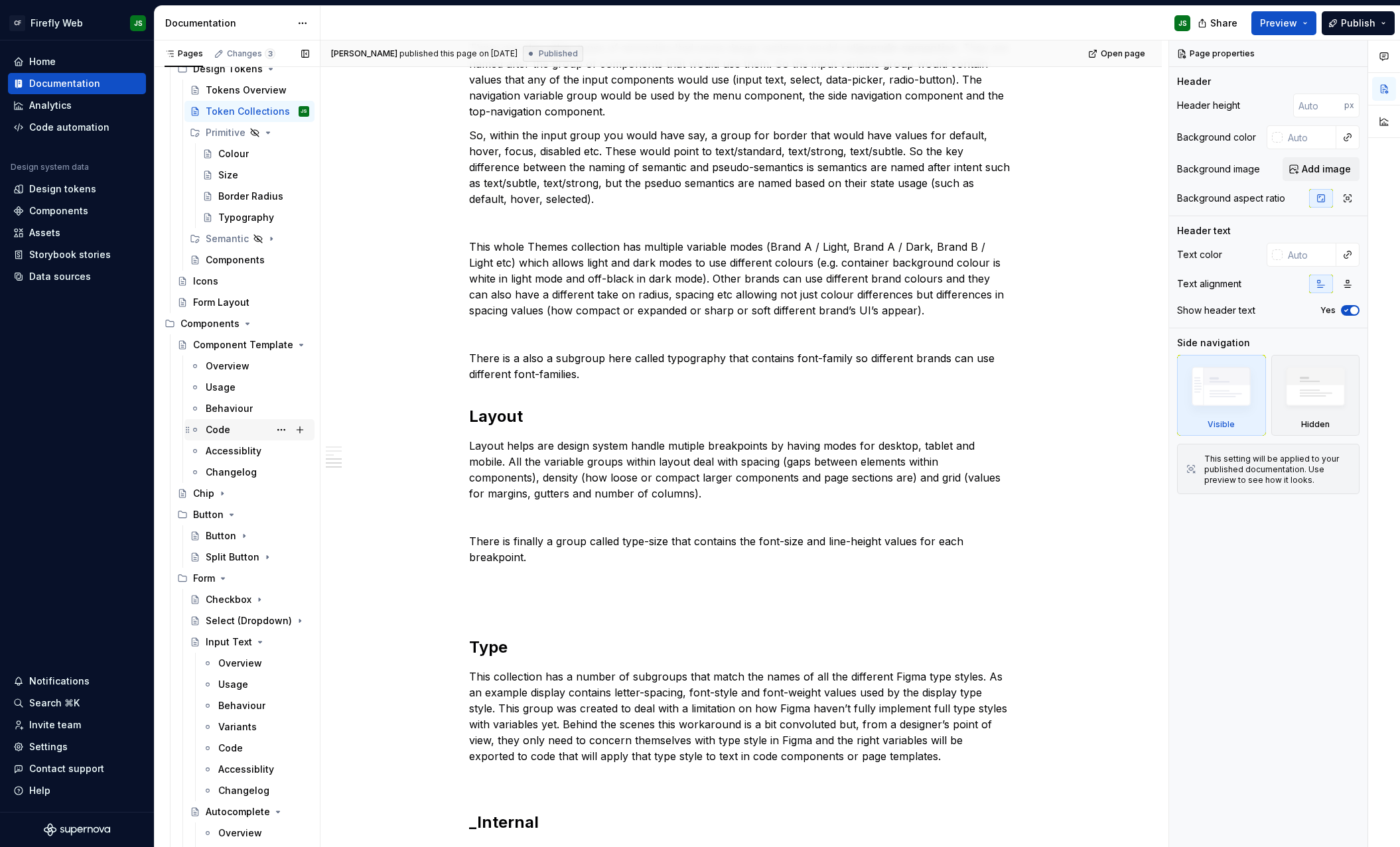
scroll to position [293, 0]
click at [242, 363] on div "Overview" at bounding box center [228, 366] width 44 height 14
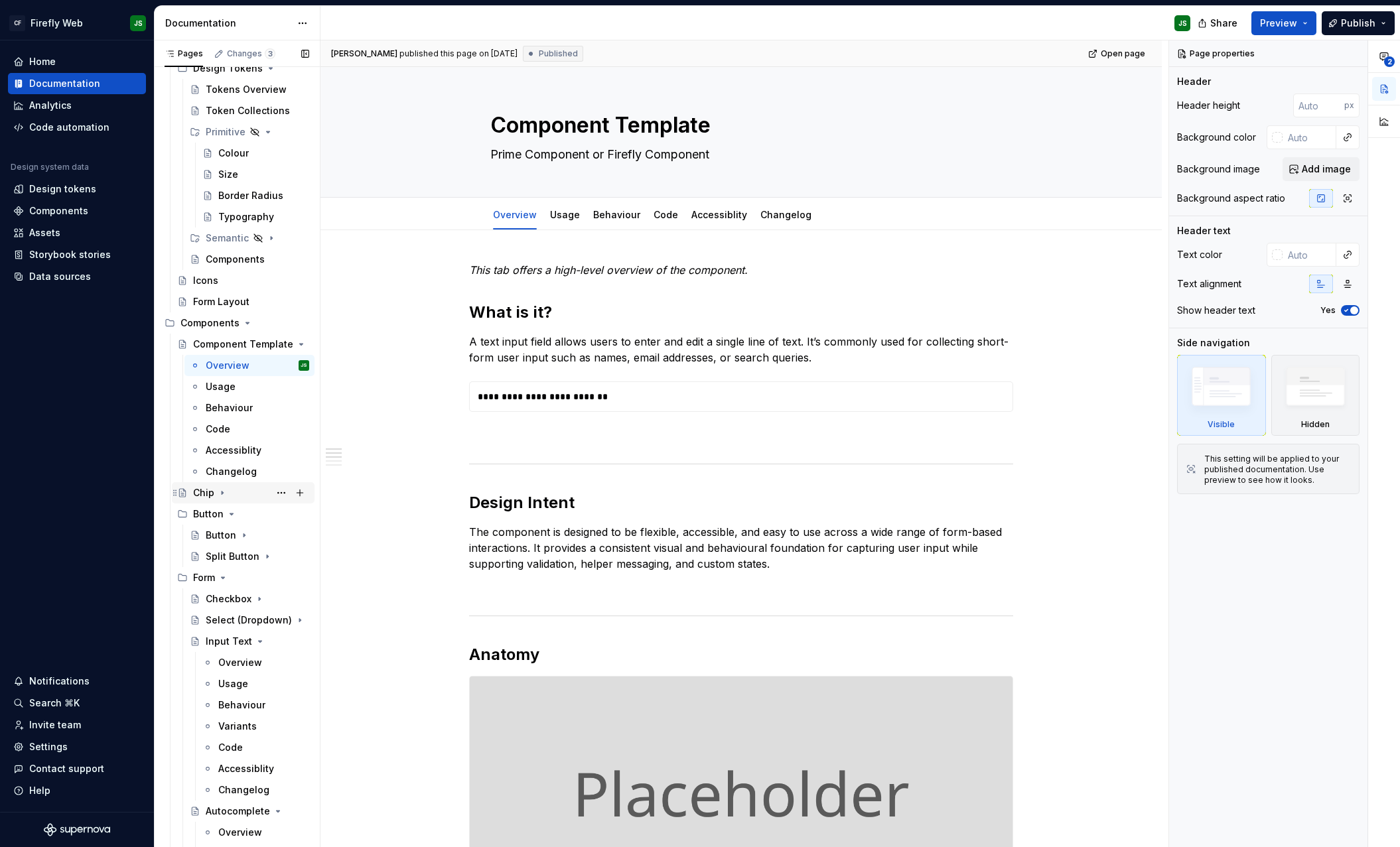
click at [233, 495] on div "Chip" at bounding box center [251, 493] width 116 height 19
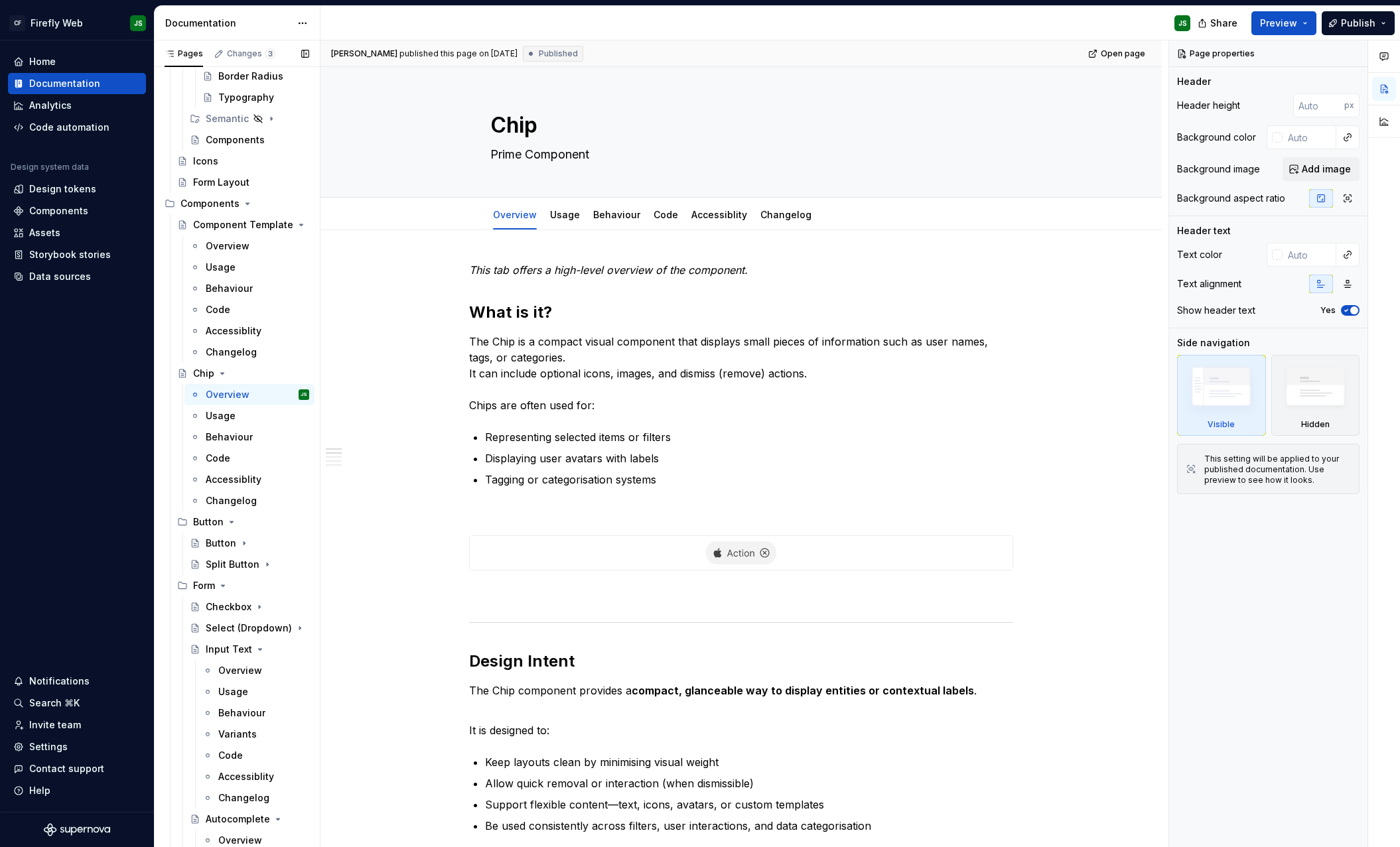
scroll to position [414, 0]
click at [222, 544] on div "Button" at bounding box center [221, 542] width 30 height 14
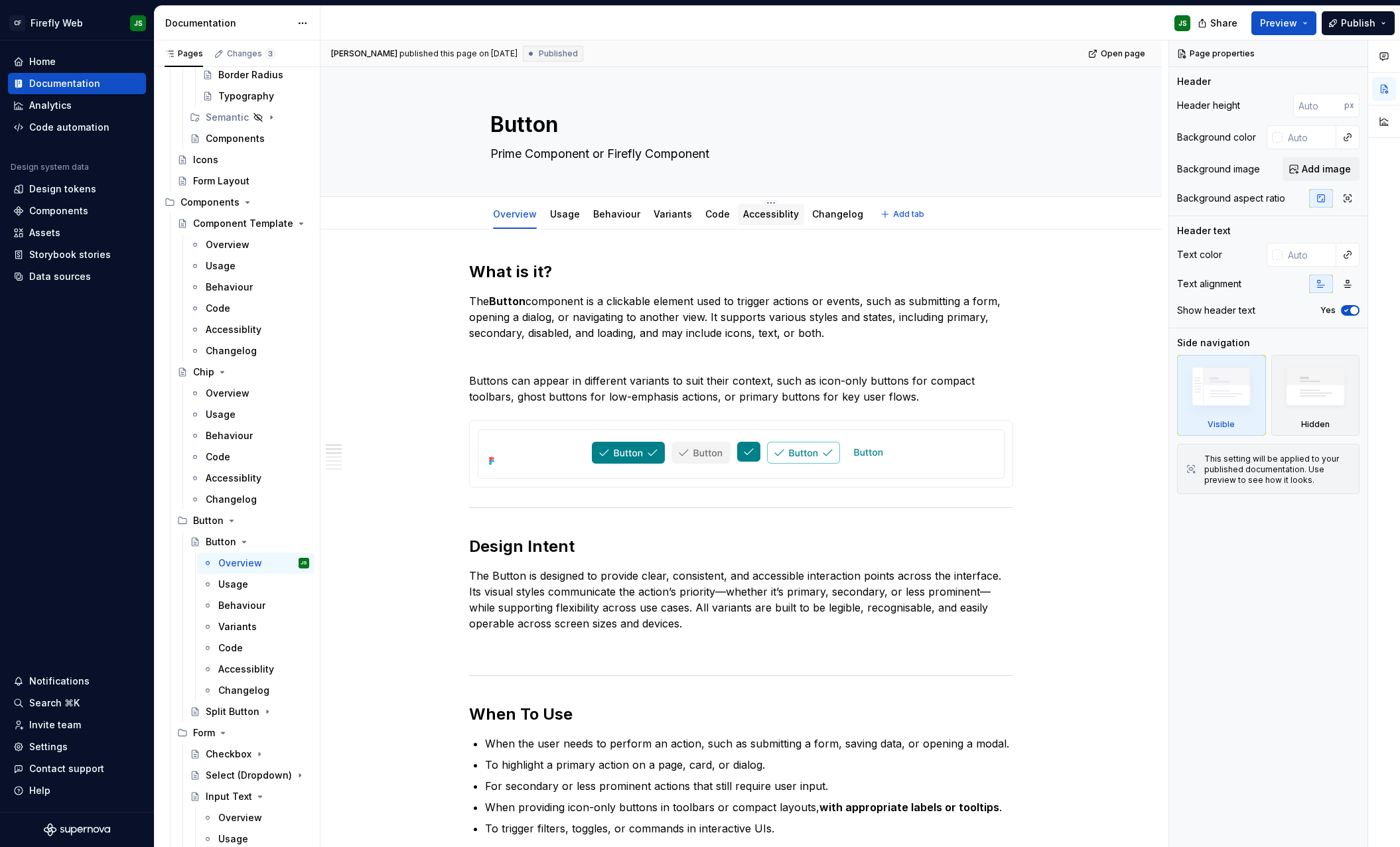
scroll to position [3, 0]
click at [781, 213] on link "Accessiblity" at bounding box center [771, 212] width 56 height 11
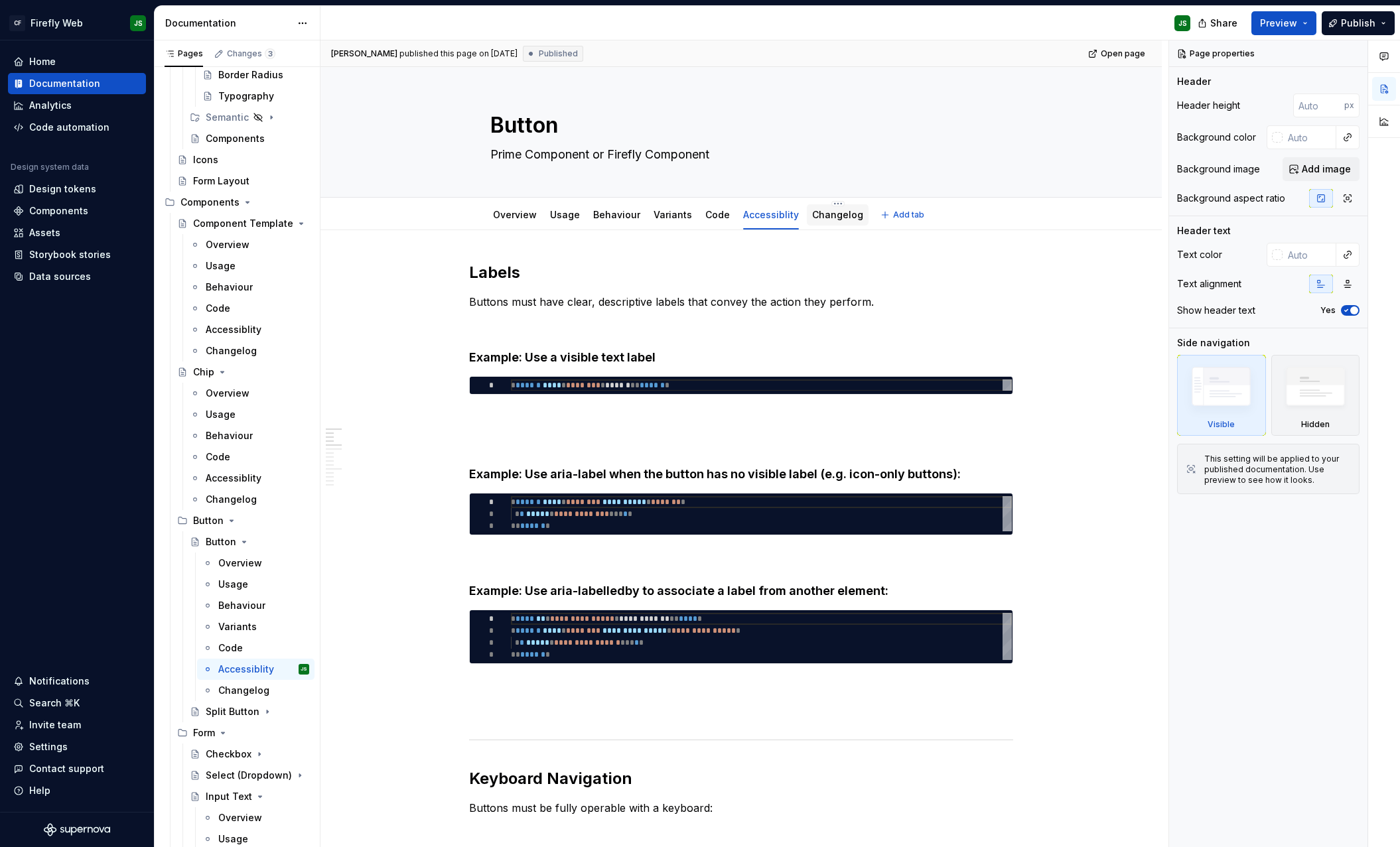
click at [824, 217] on link "Changelog" at bounding box center [837, 214] width 51 height 11
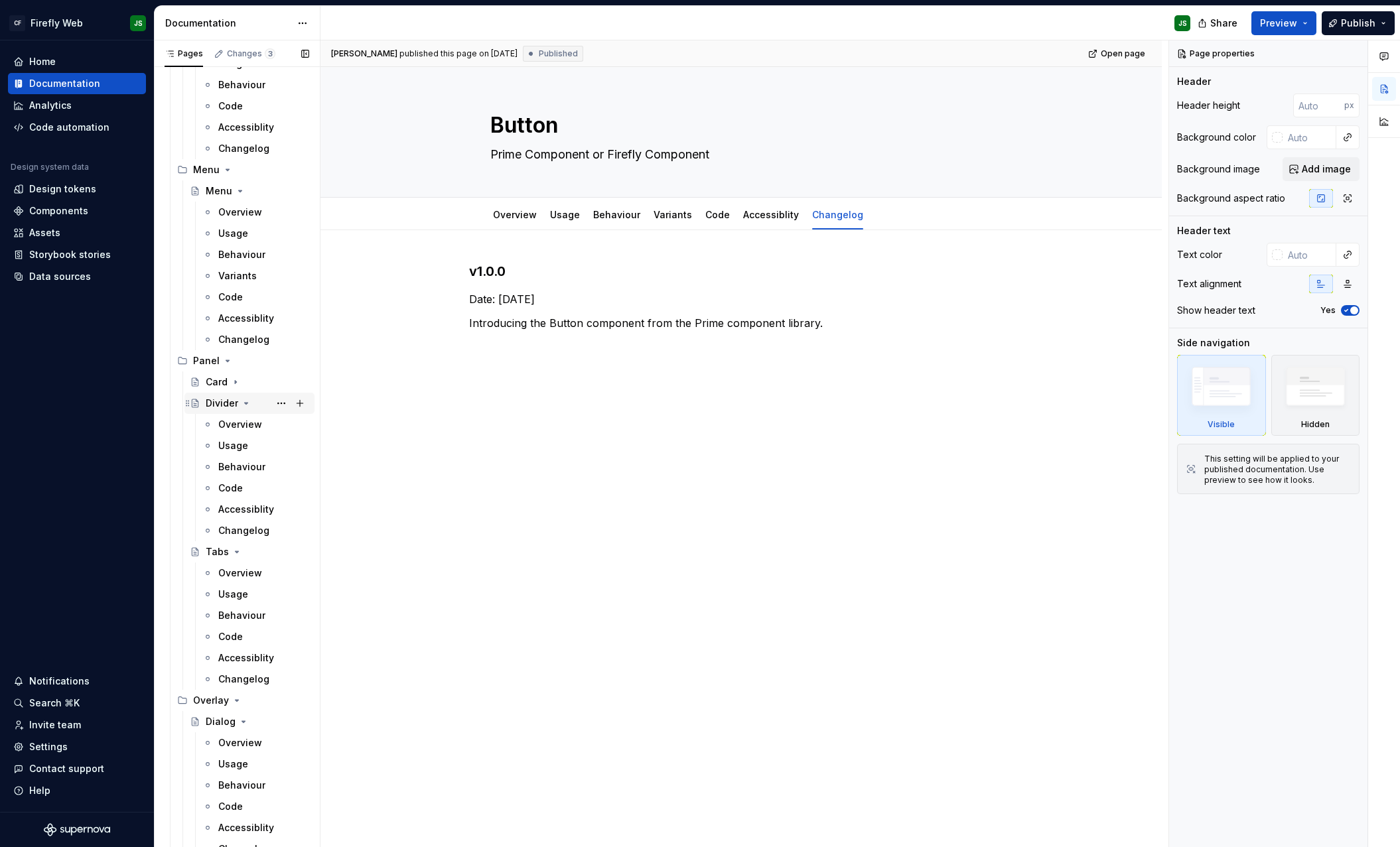
scroll to position [2695, 0]
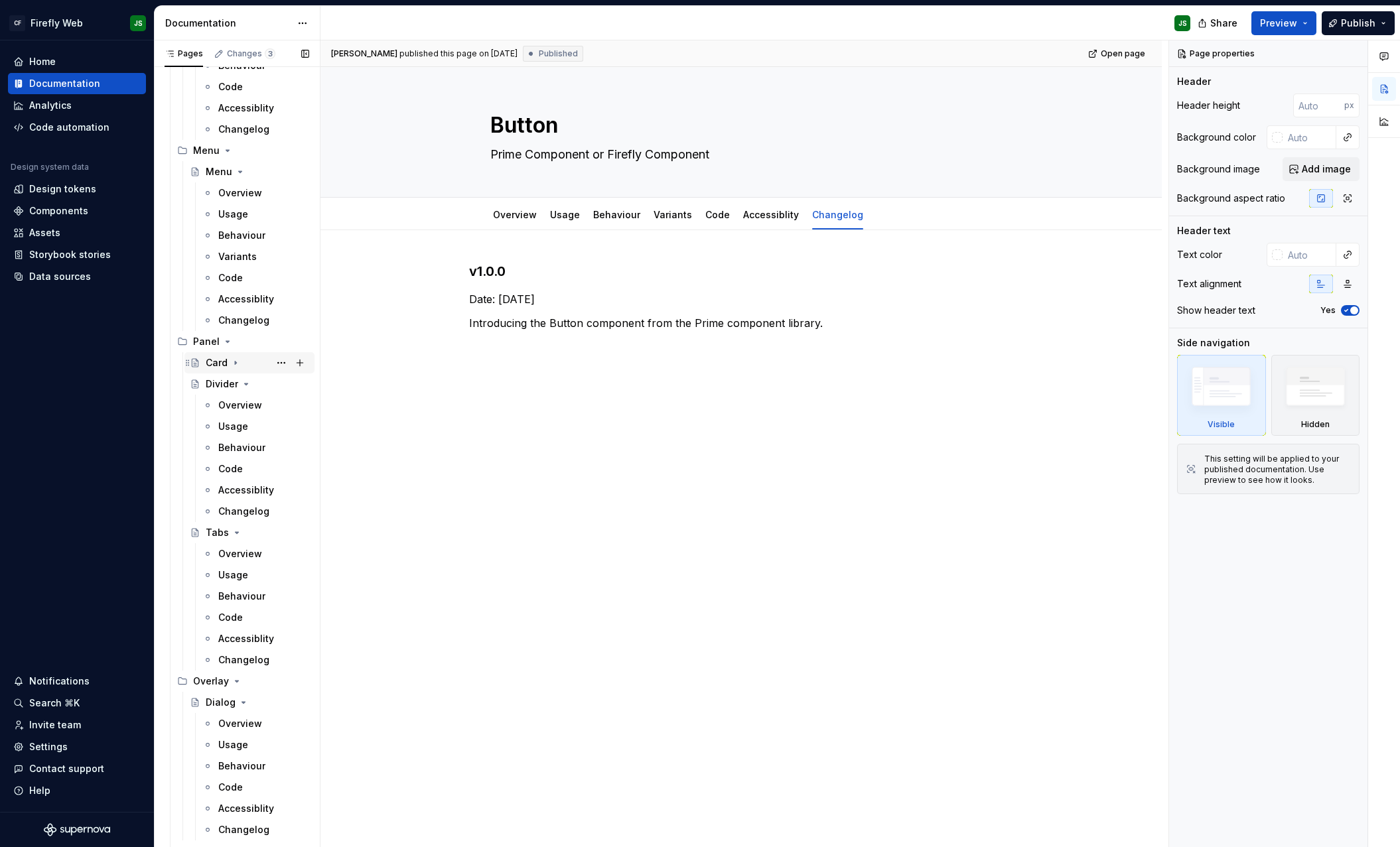
click at [204, 356] on div "Card" at bounding box center [250, 363] width 120 height 19
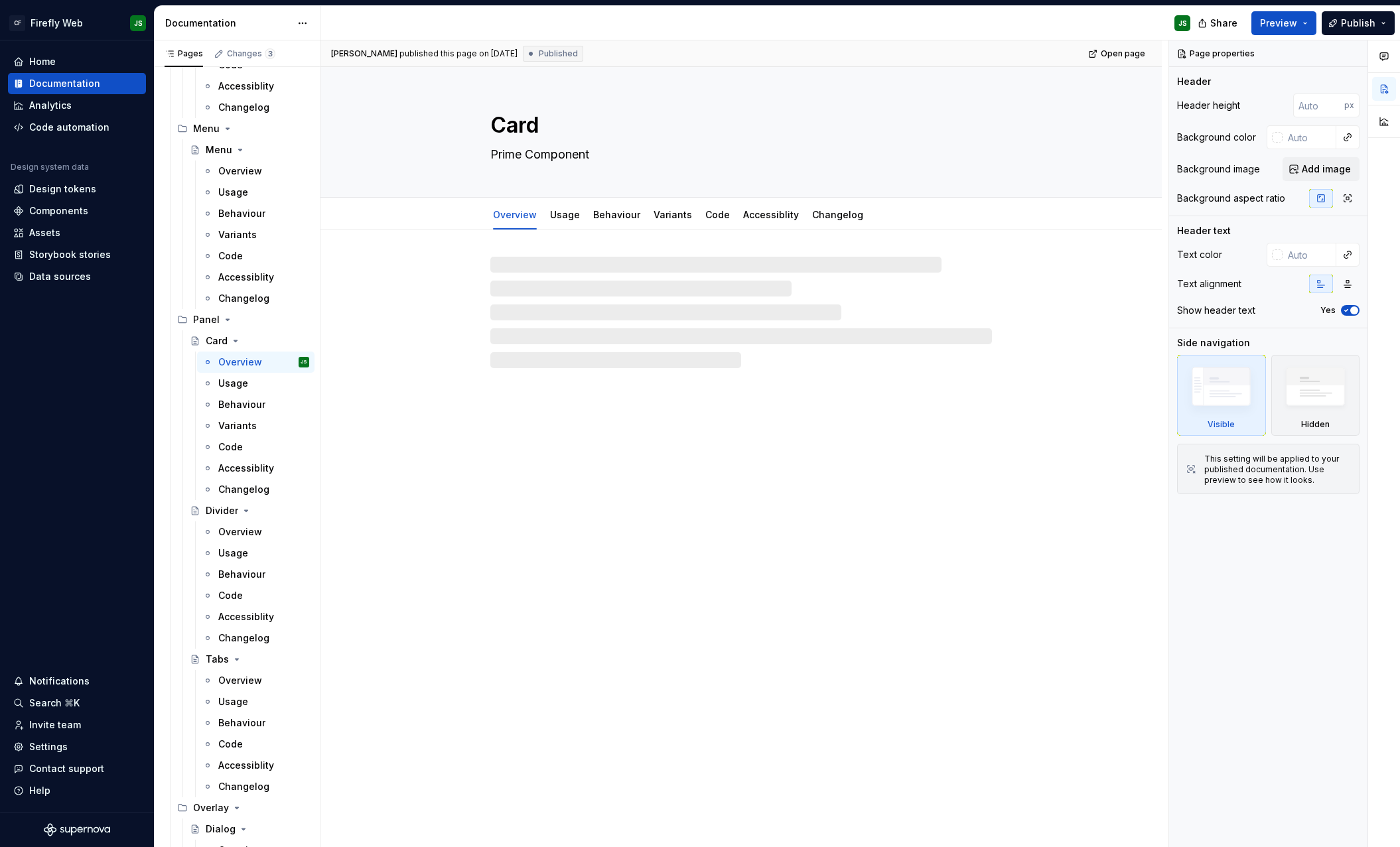
scroll to position [2717, 0]
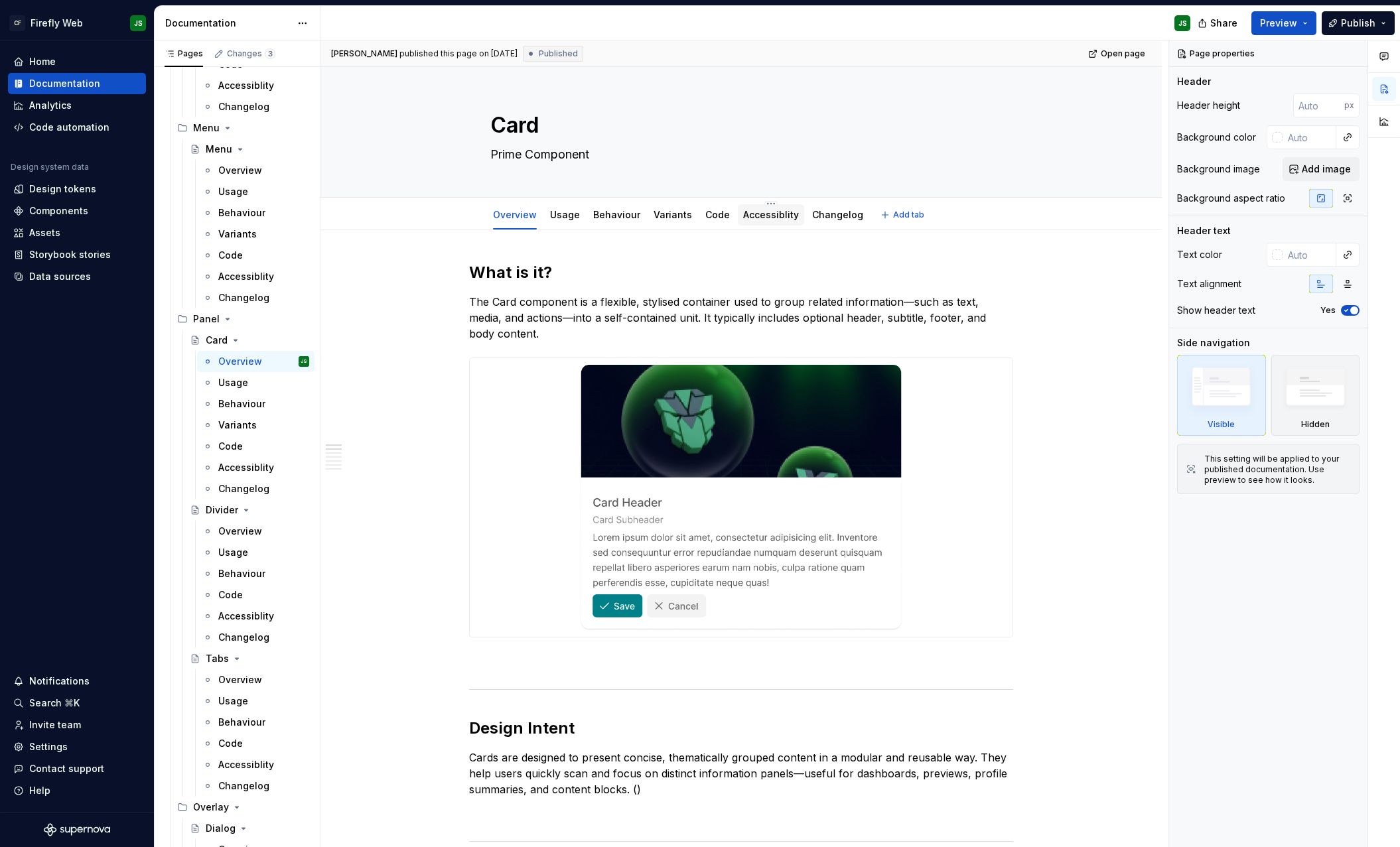
click at [750, 217] on link "Accessiblity" at bounding box center [771, 214] width 56 height 11
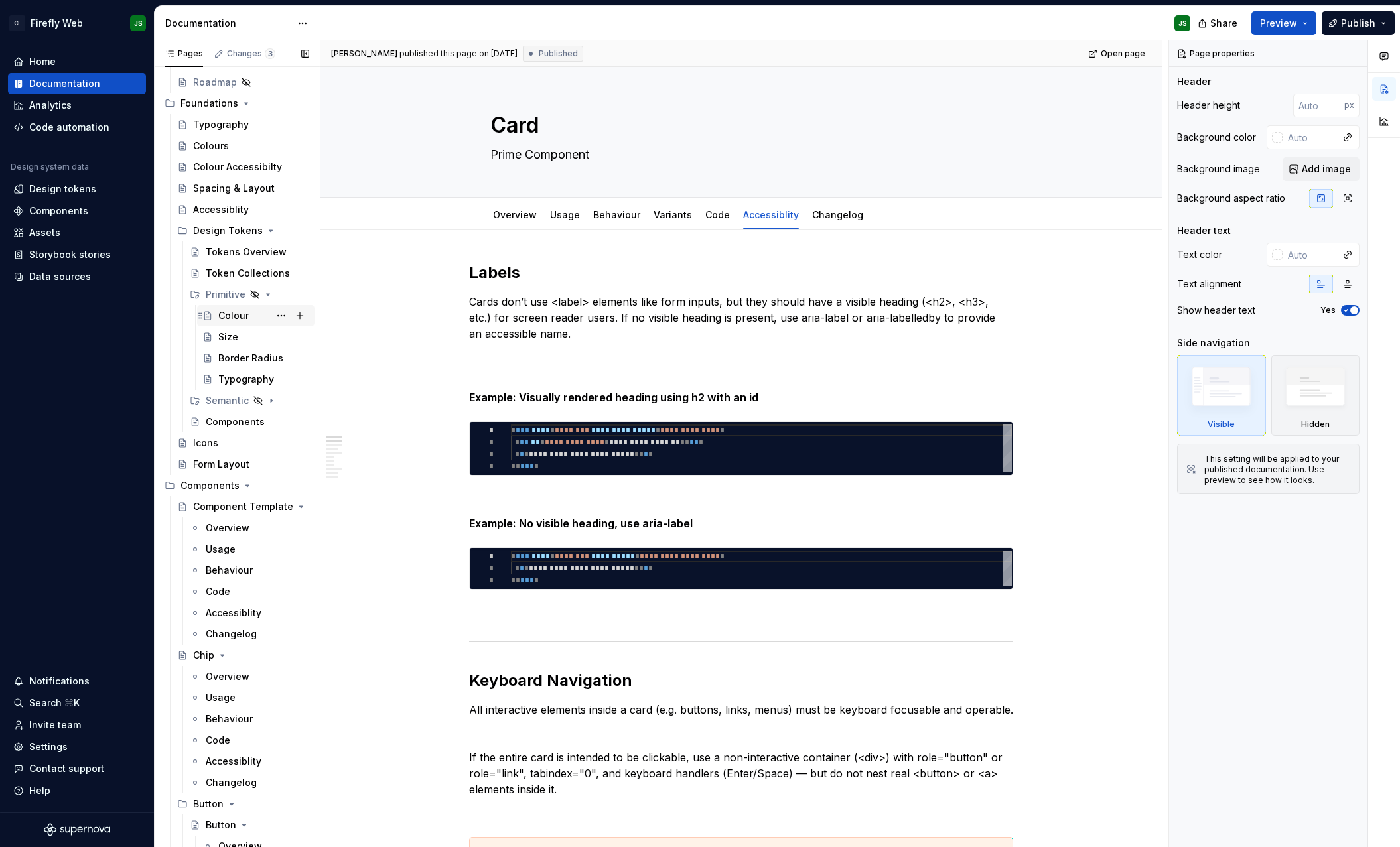
scroll to position [128, 0]
click at [0, 0] on button "Page tree" at bounding box center [0, 0] width 0 height 0
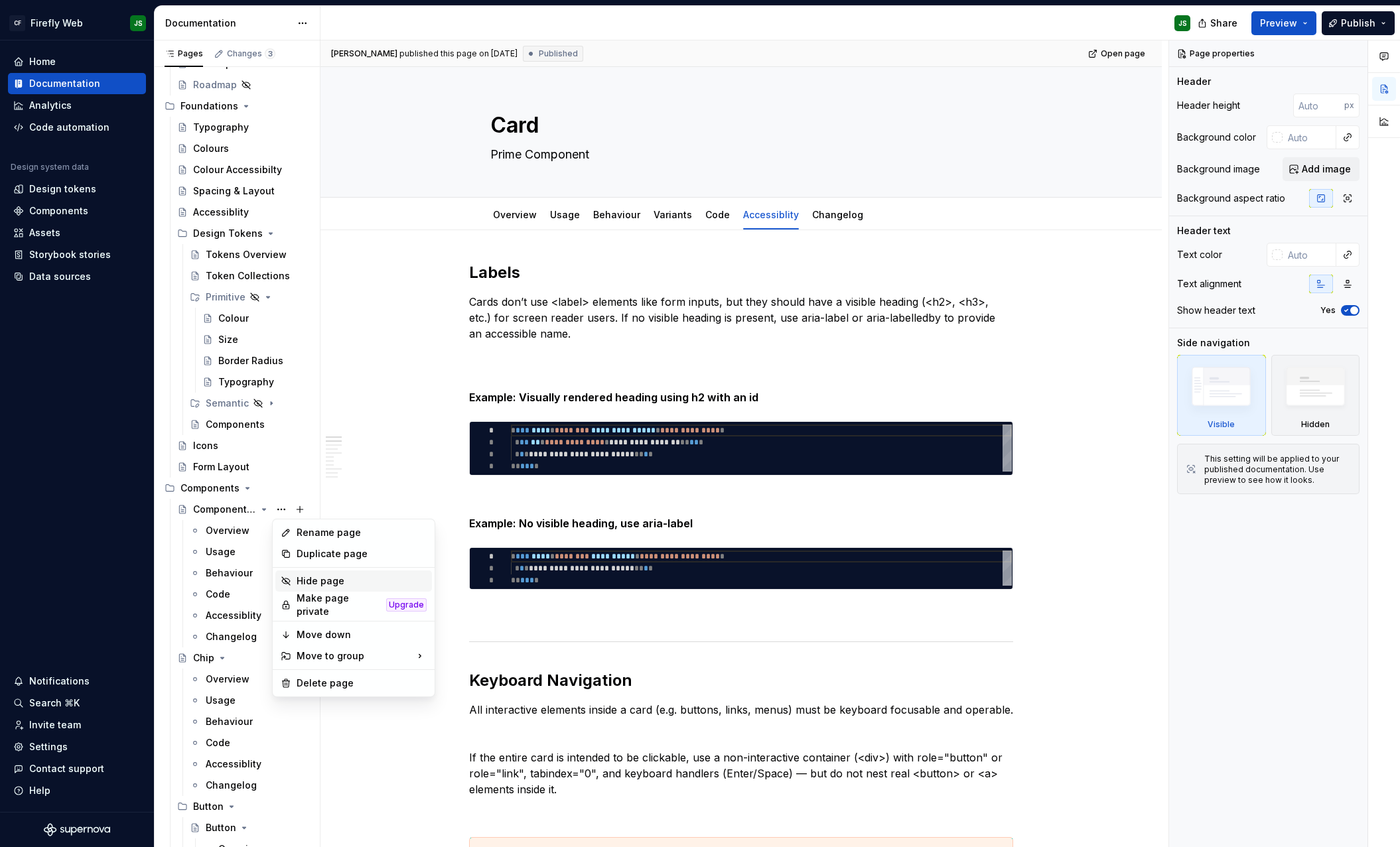
click at [326, 577] on div "Hide page" at bounding box center [362, 581] width 130 height 14
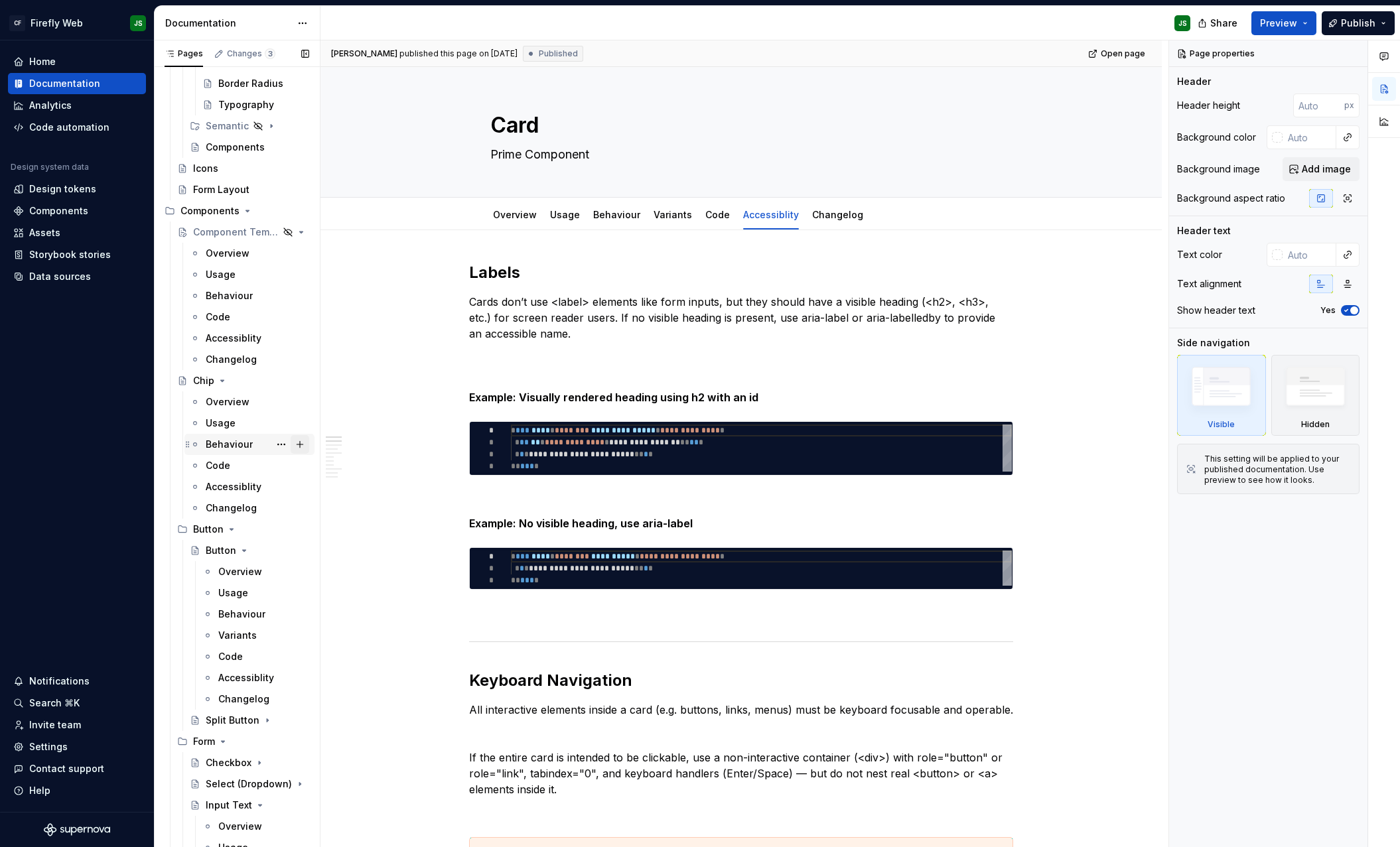
scroll to position [410, 0]
type textarea "*"
click at [63, 279] on div "Data sources" at bounding box center [60, 277] width 61 height 14
